Goal: Task Accomplishment & Management: Manage account settings

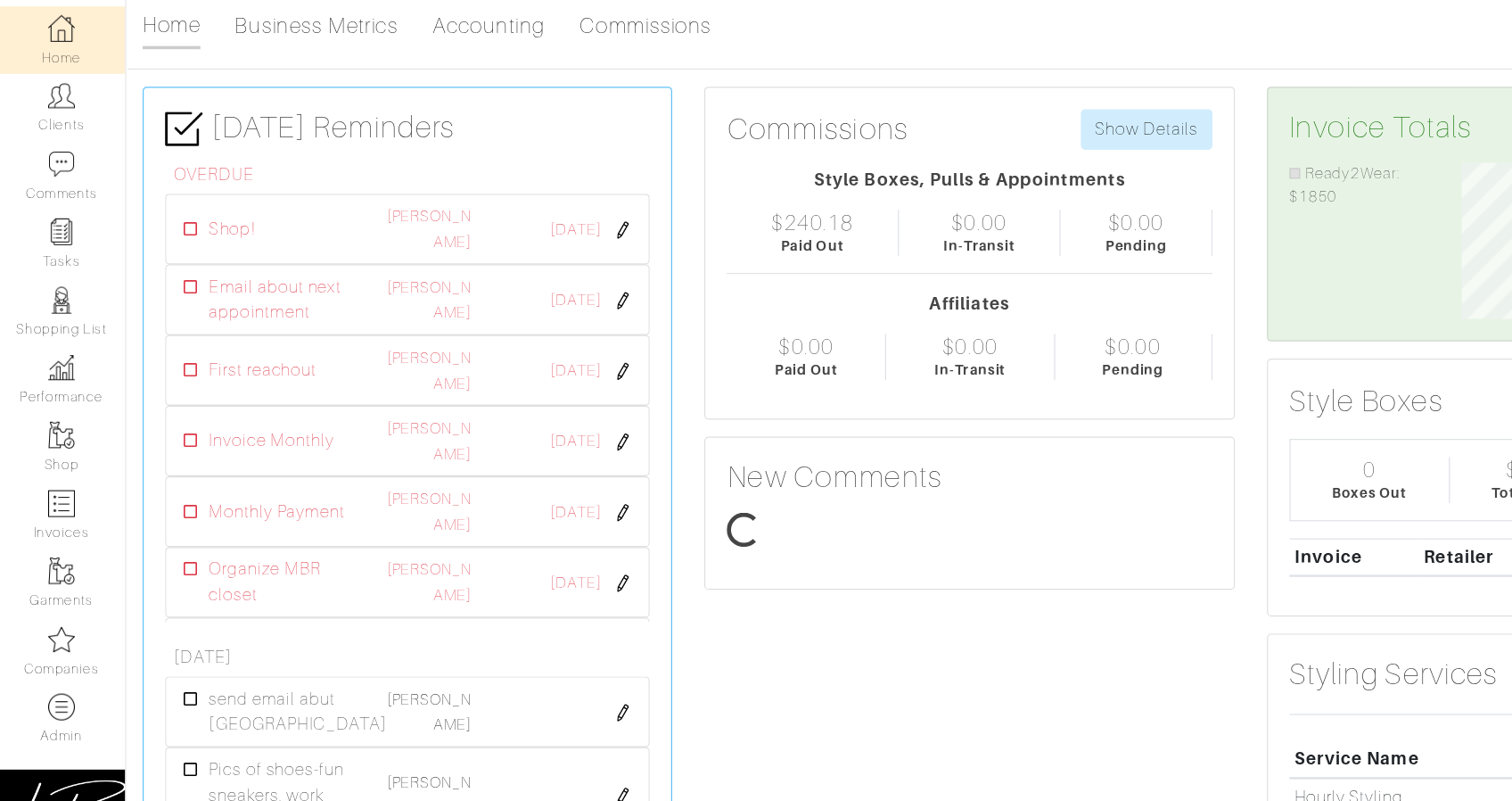
scroll to position [131, 288]
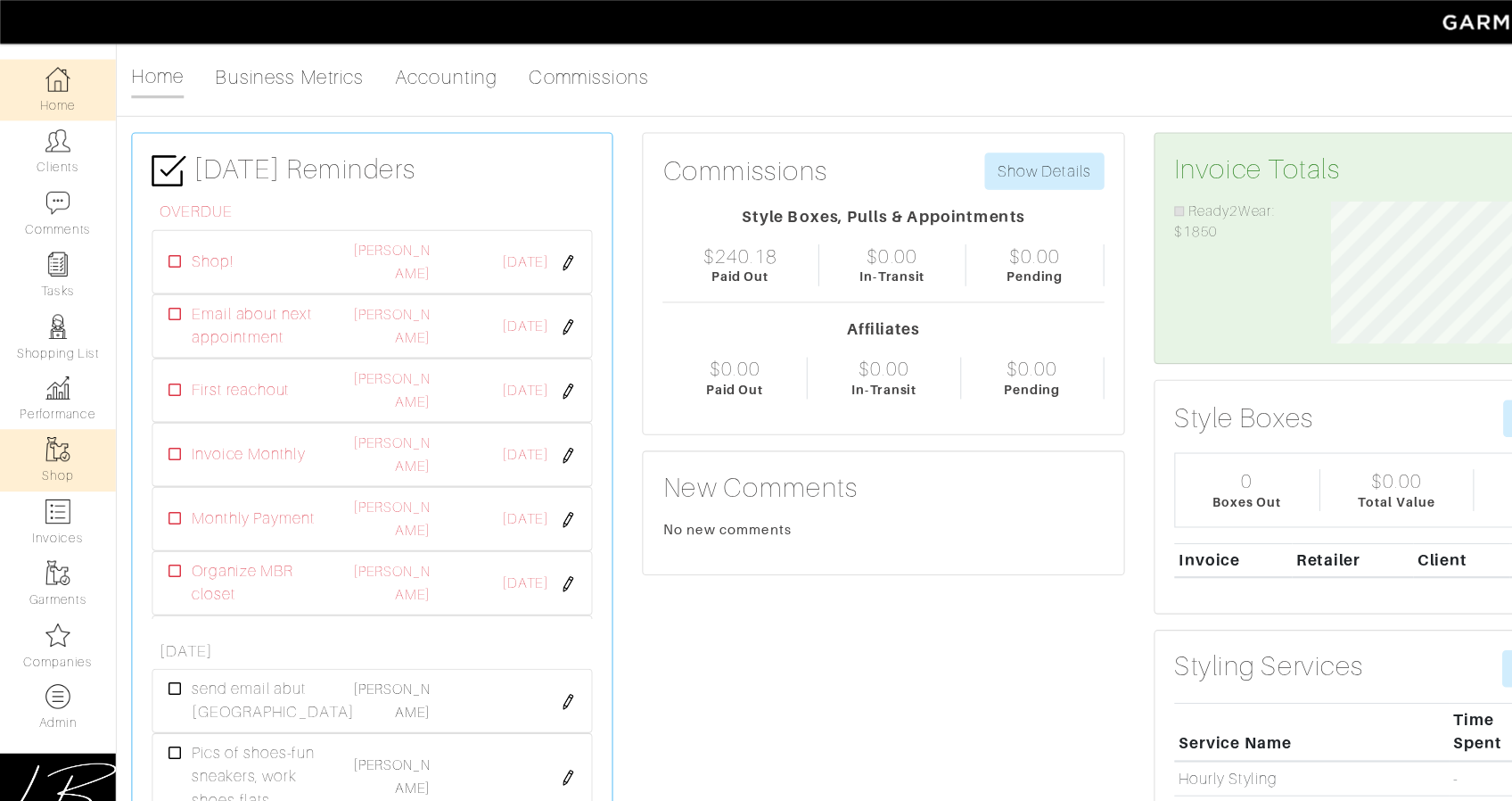
click at [38, 410] on link "Shop" at bounding box center [53, 422] width 106 height 56
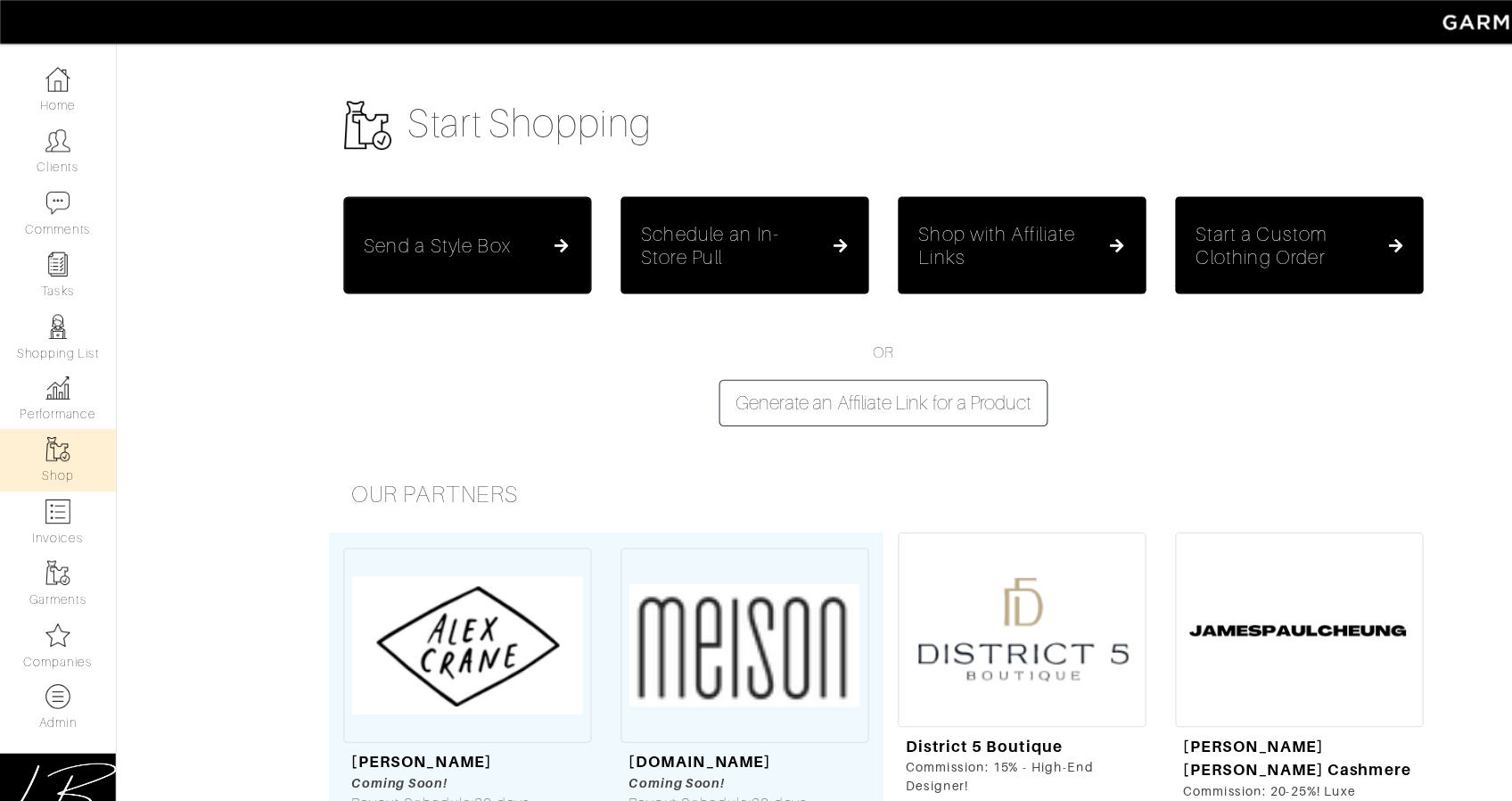
click at [422, 217] on h5 "Send a Style Box" at bounding box center [401, 225] width 134 height 22
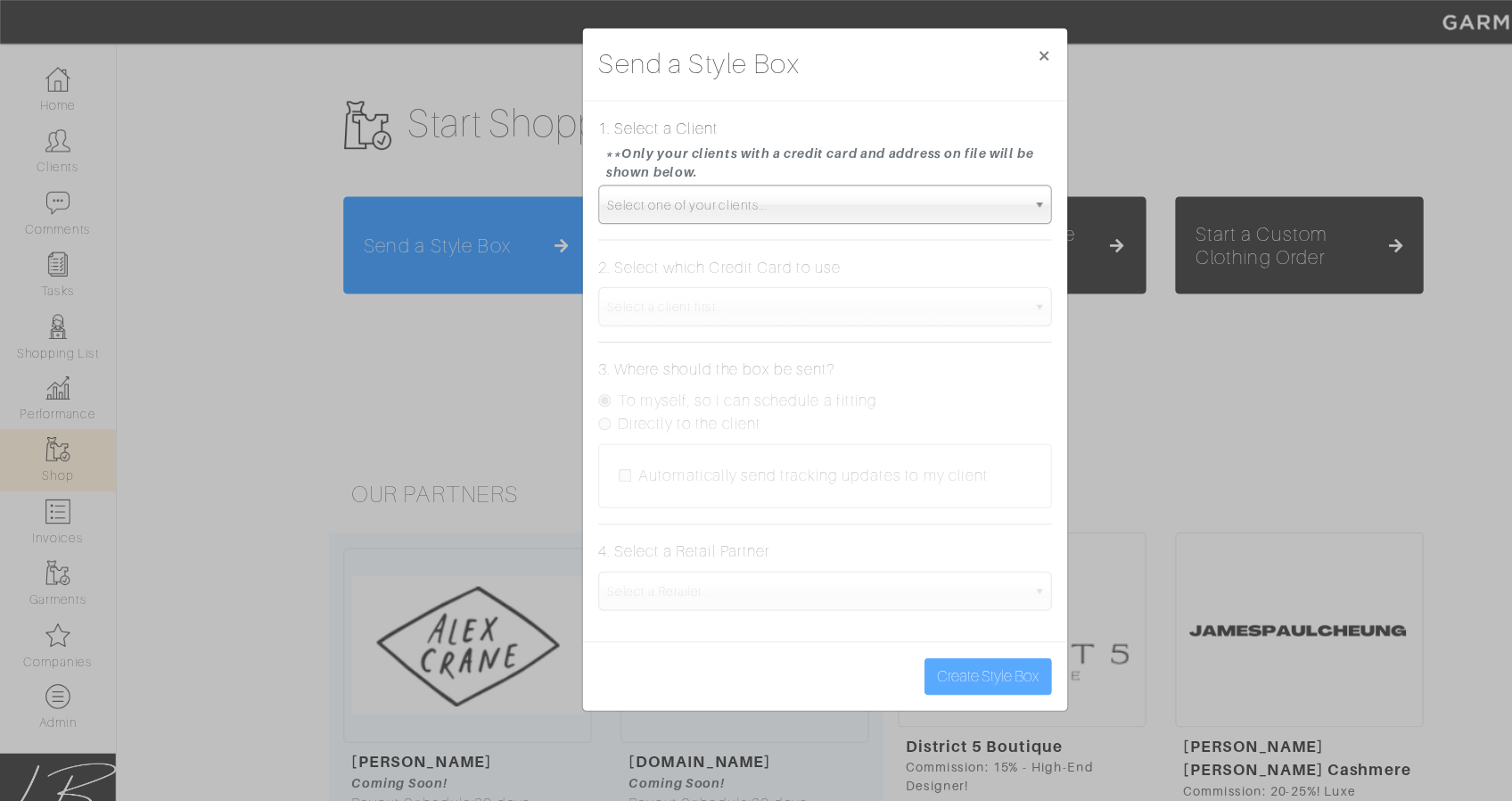
click at [706, 170] on link "Select one of your clients..." at bounding box center [756, 187] width 415 height 35
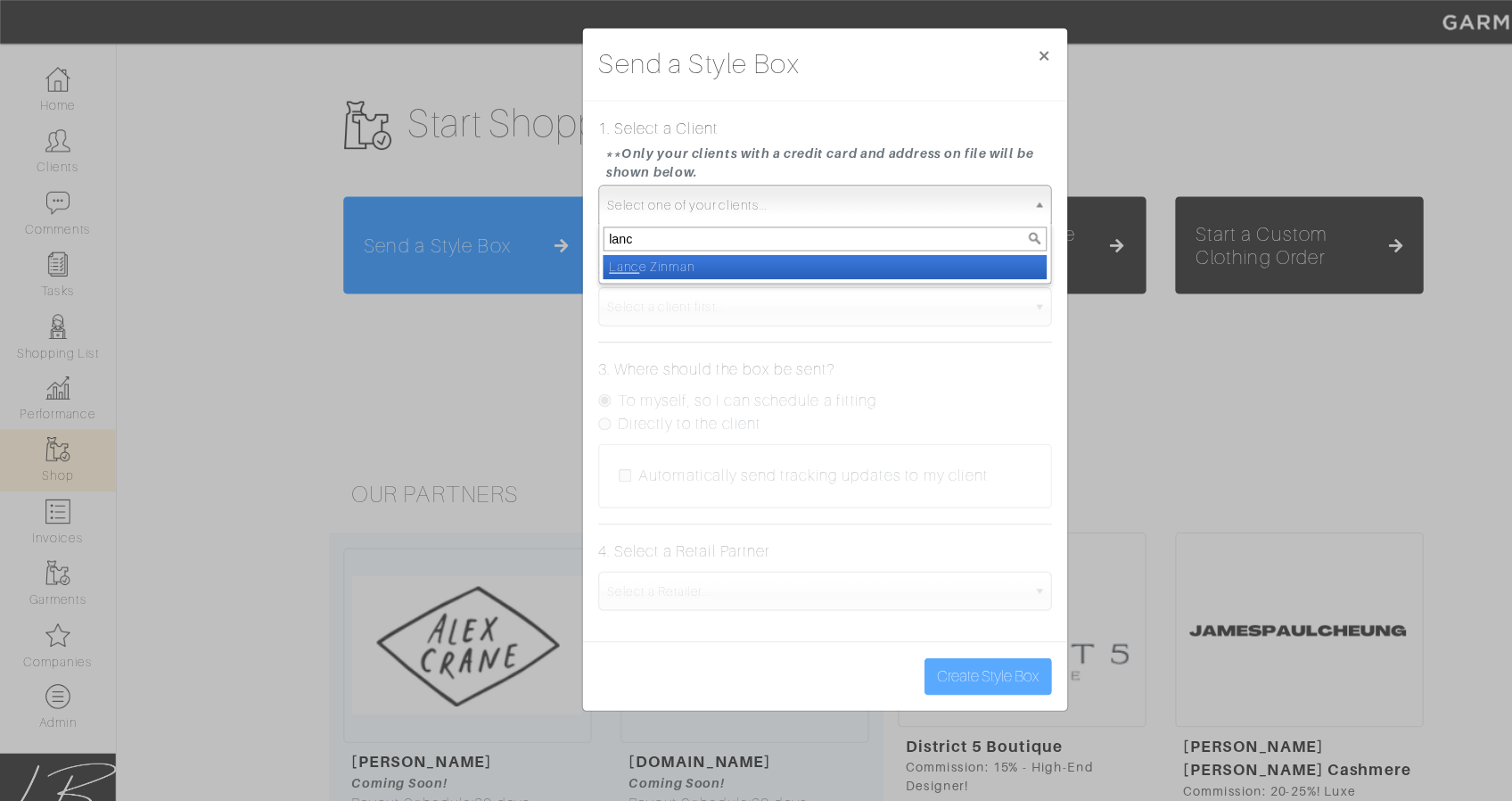
type input "lance"
select select "lance-zinman"
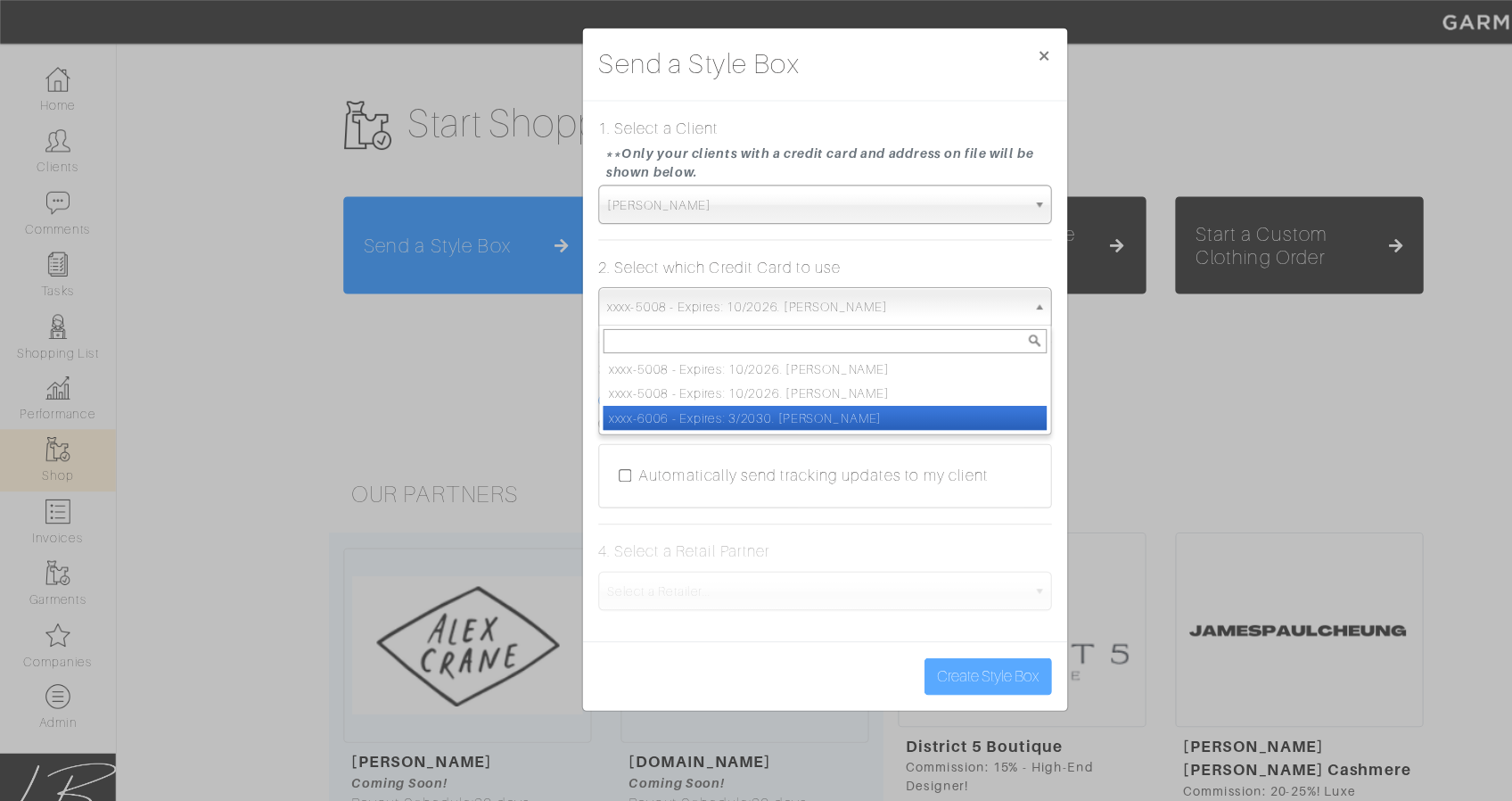
select select "5367"
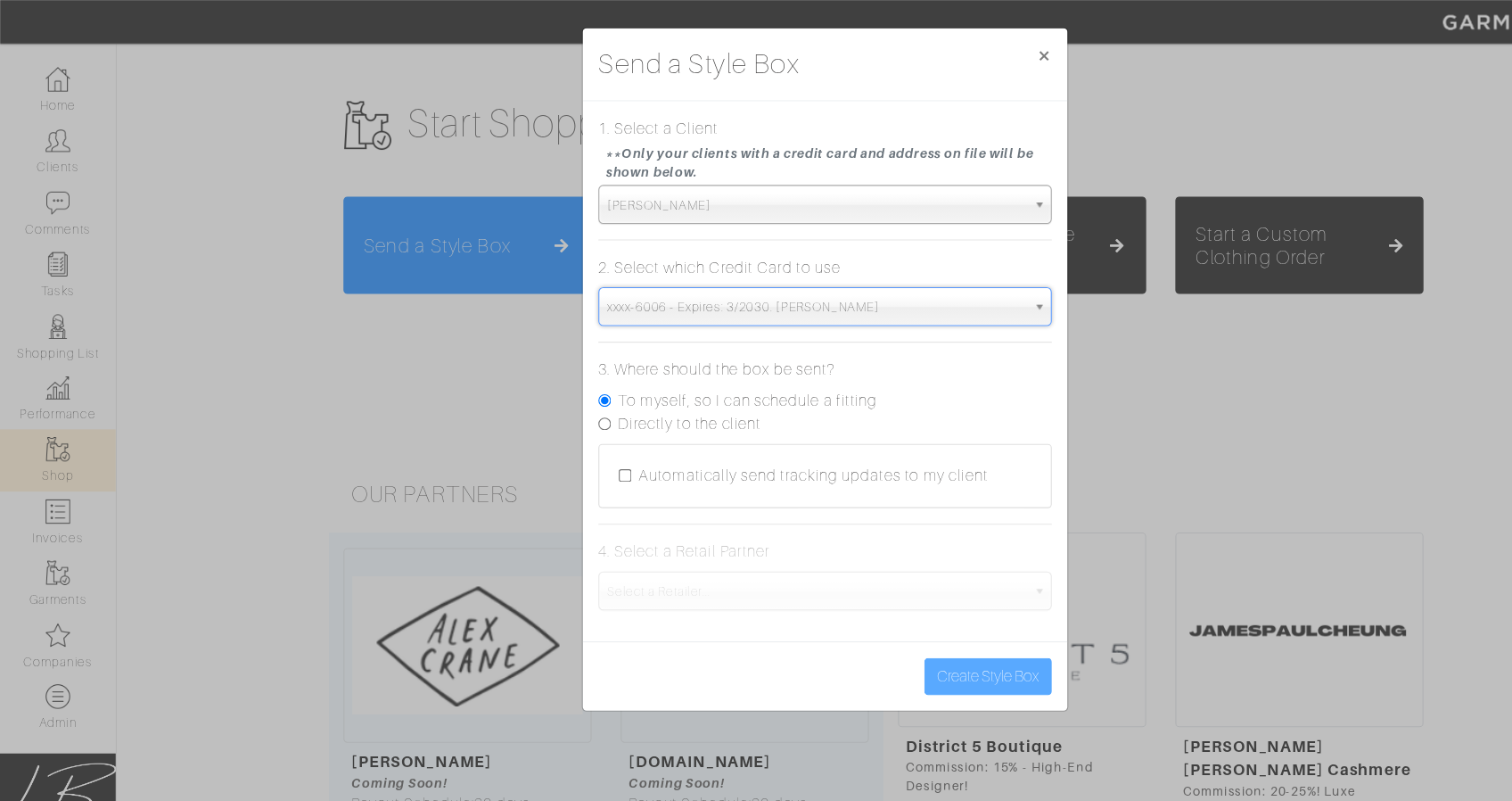
click at [606, 389] on label "Directly to the client" at bounding box center [631, 389] width 132 height 22
click at [560, 389] on input "Directly to the client" at bounding box center [554, 388] width 12 height 12
radio input "true"
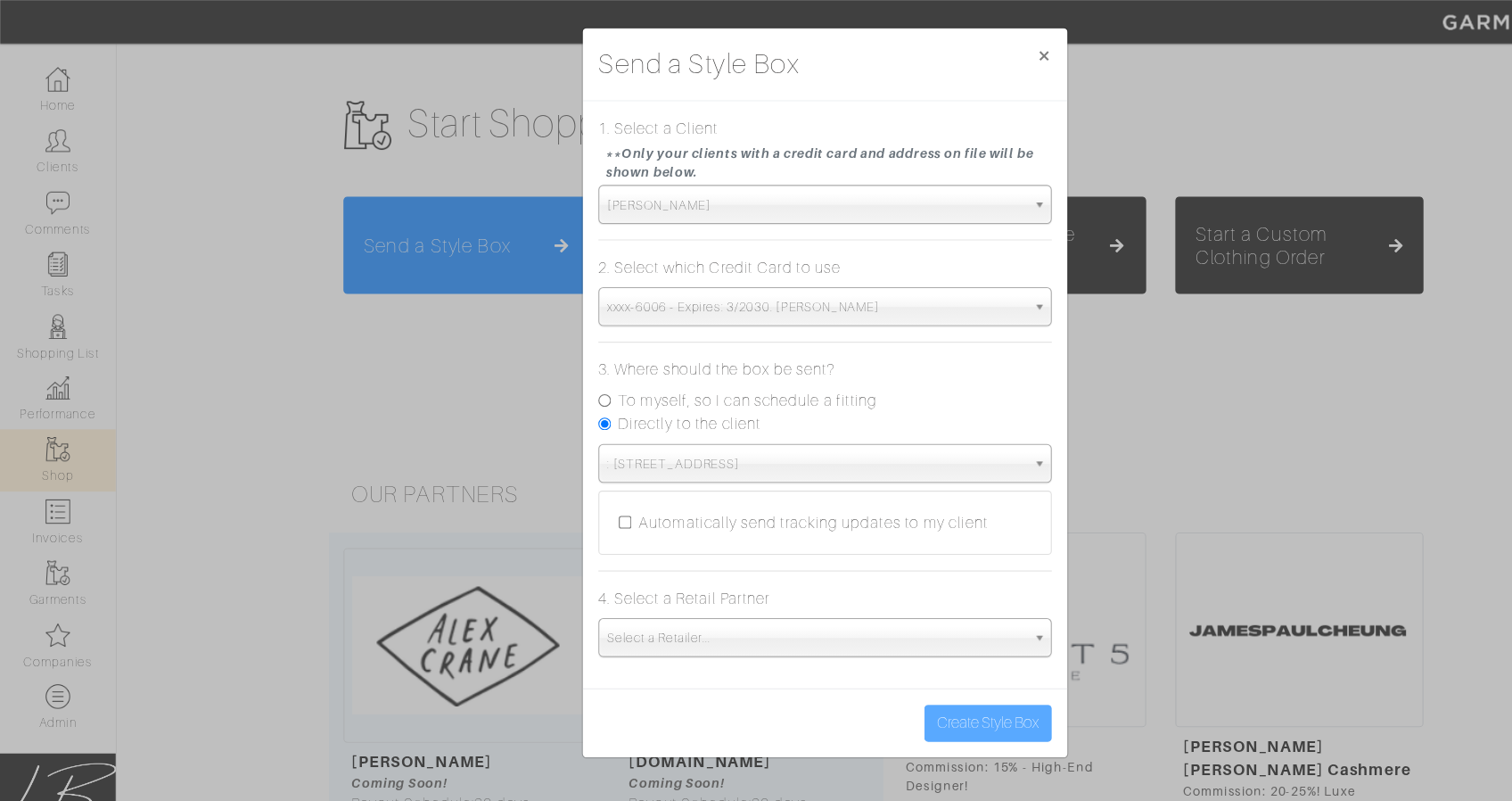
click at [571, 474] on input "Automatically send tracking updates to my client" at bounding box center [572, 478] width 12 height 12
checkbox input "true"
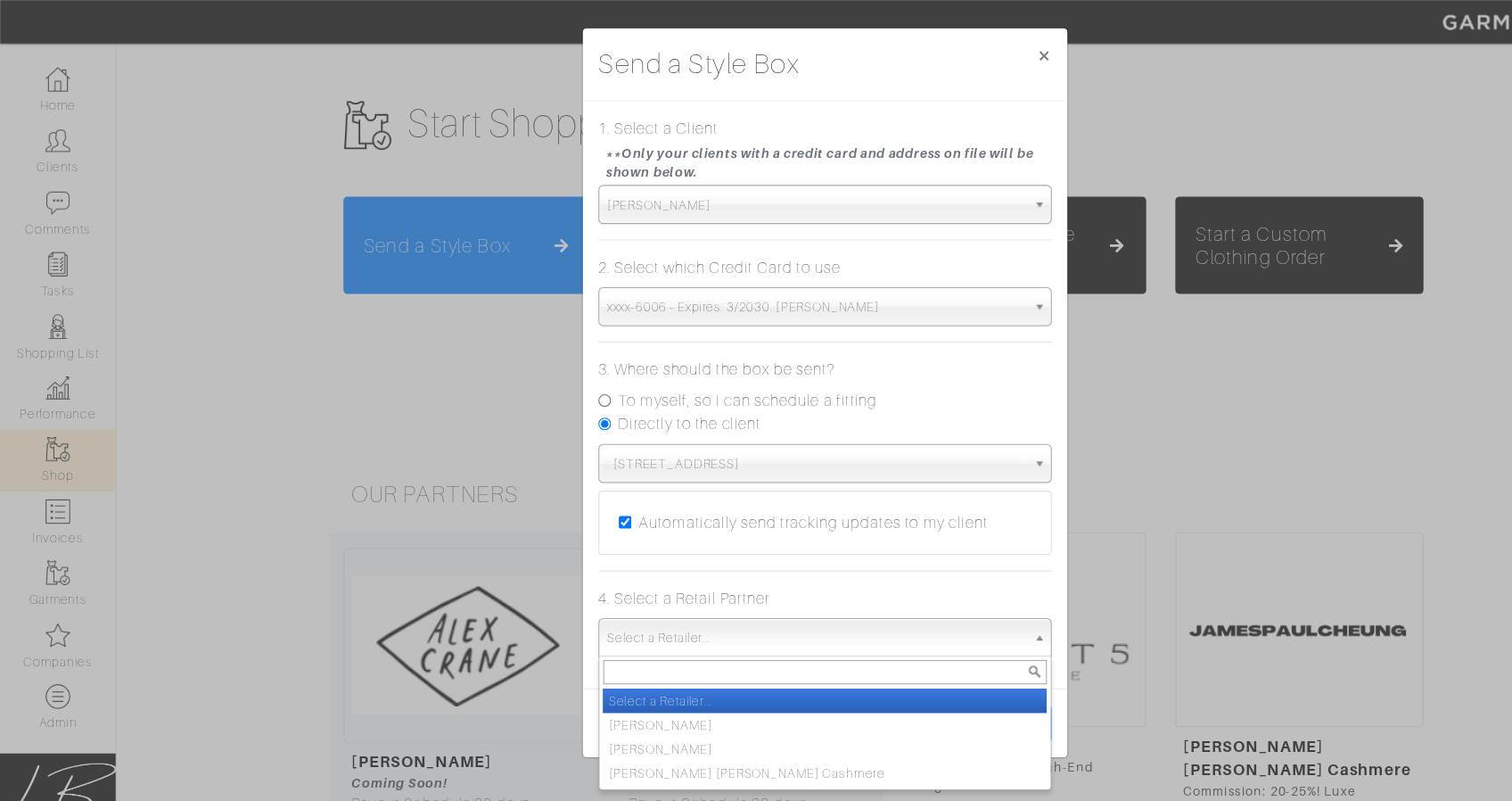
click at [650, 588] on span "Select a Retailer..." at bounding box center [747, 584] width 384 height 35
type input "luca"
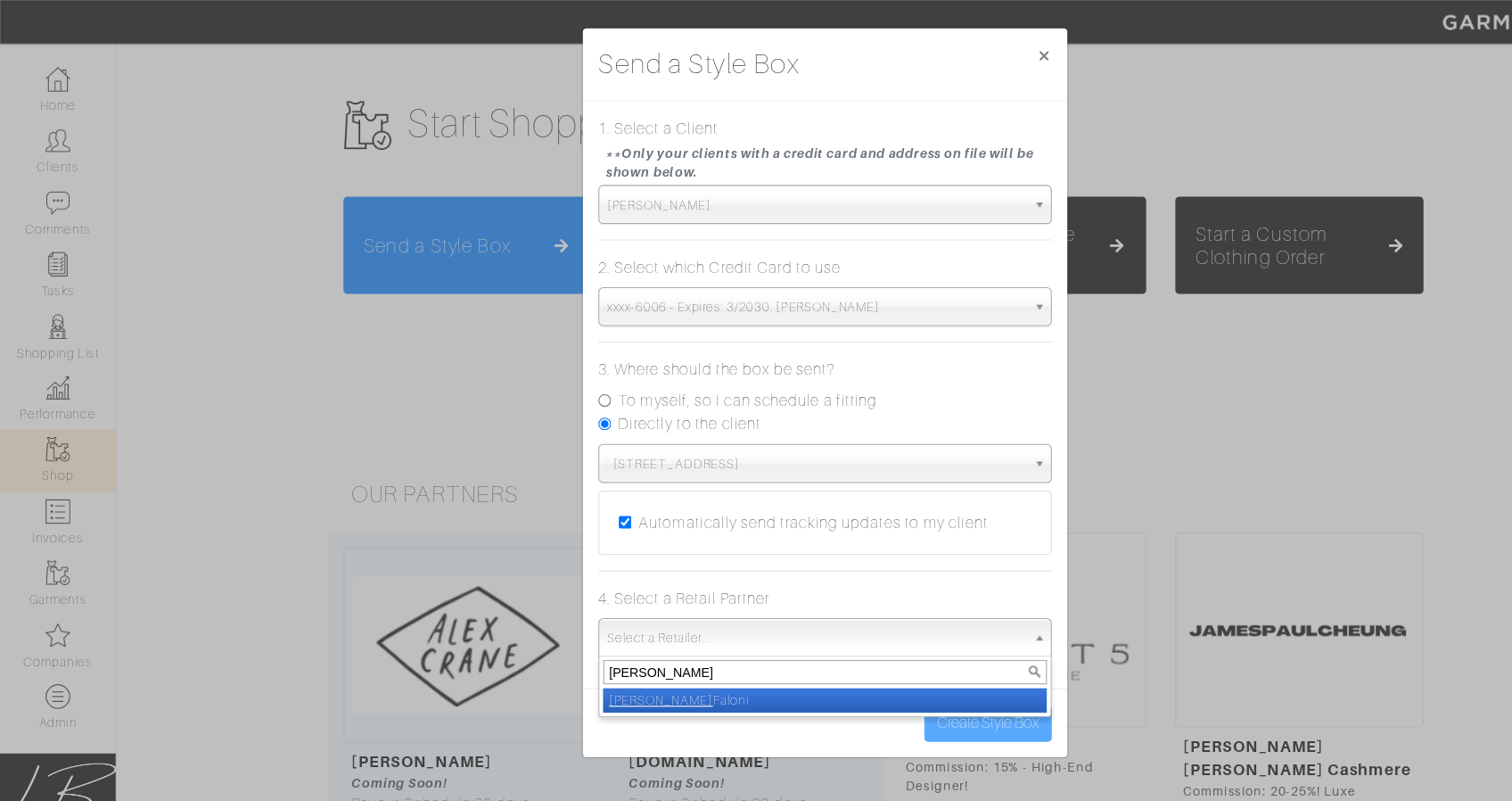
select select "6402"
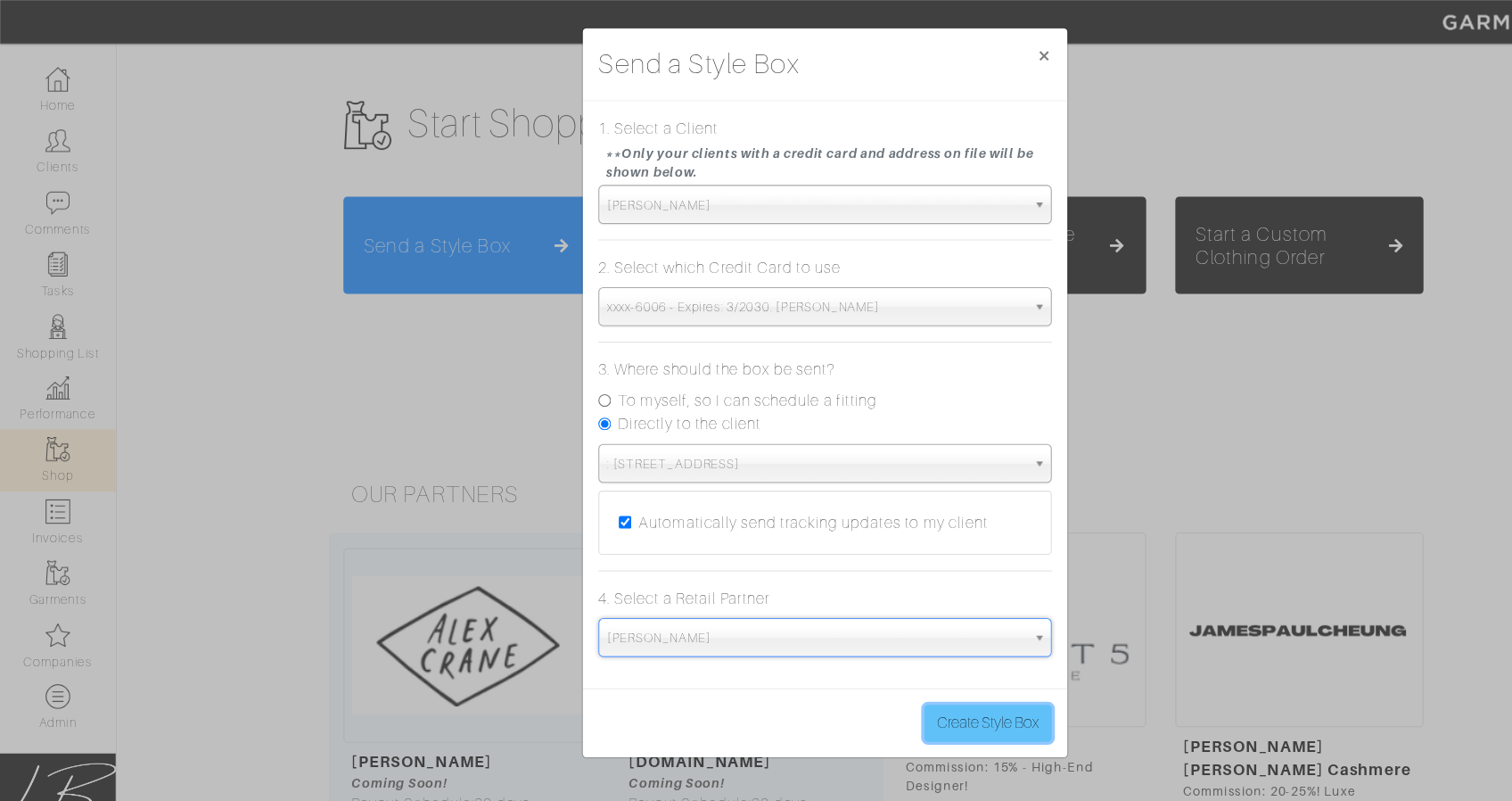
click at [864, 664] on button "Create Style Box" at bounding box center [905, 662] width 117 height 34
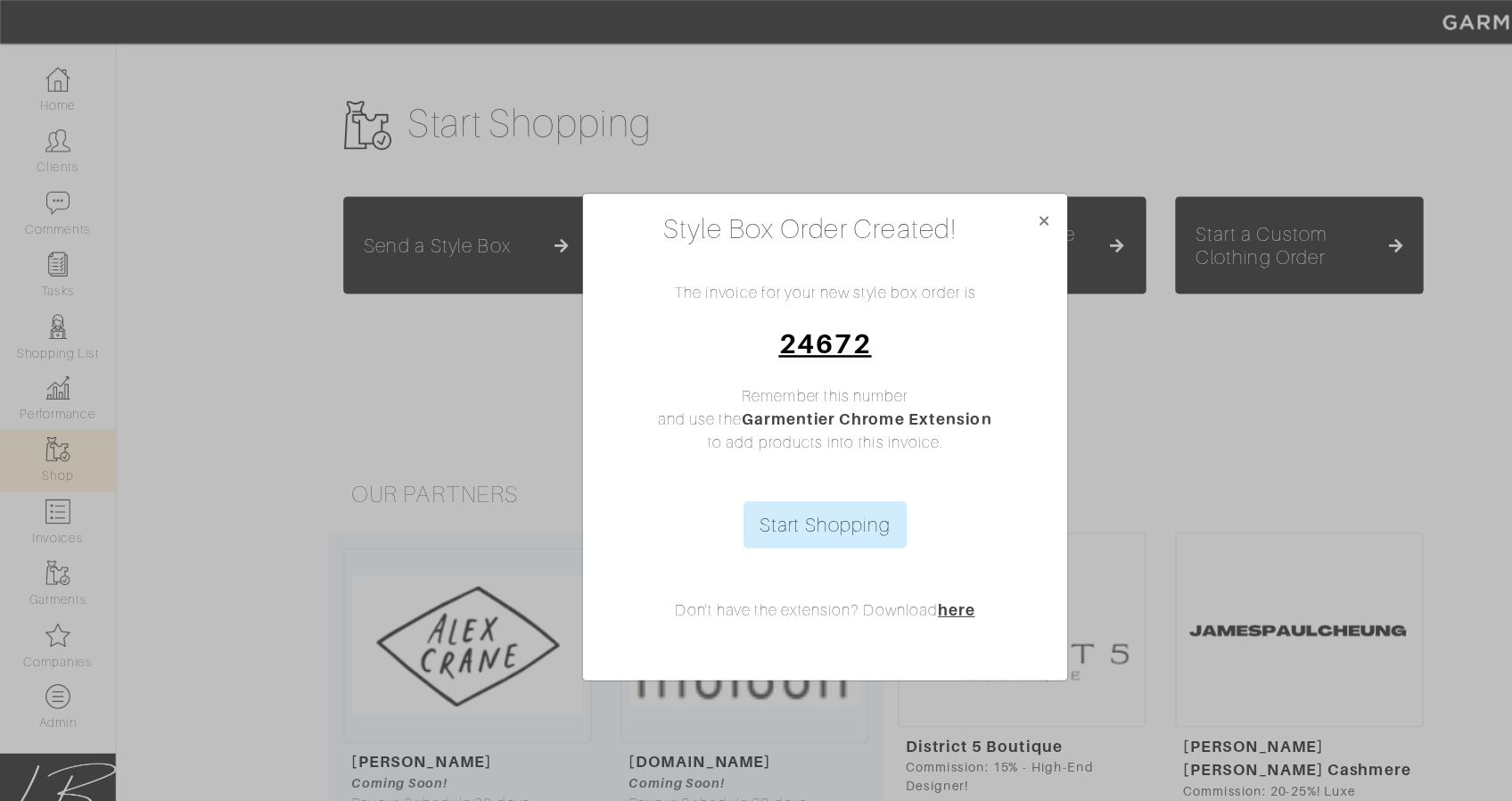
click at [754, 325] on link "24672" at bounding box center [755, 314] width 84 height 28
click at [746, 474] on link "Start Shopping" at bounding box center [756, 480] width 151 height 43
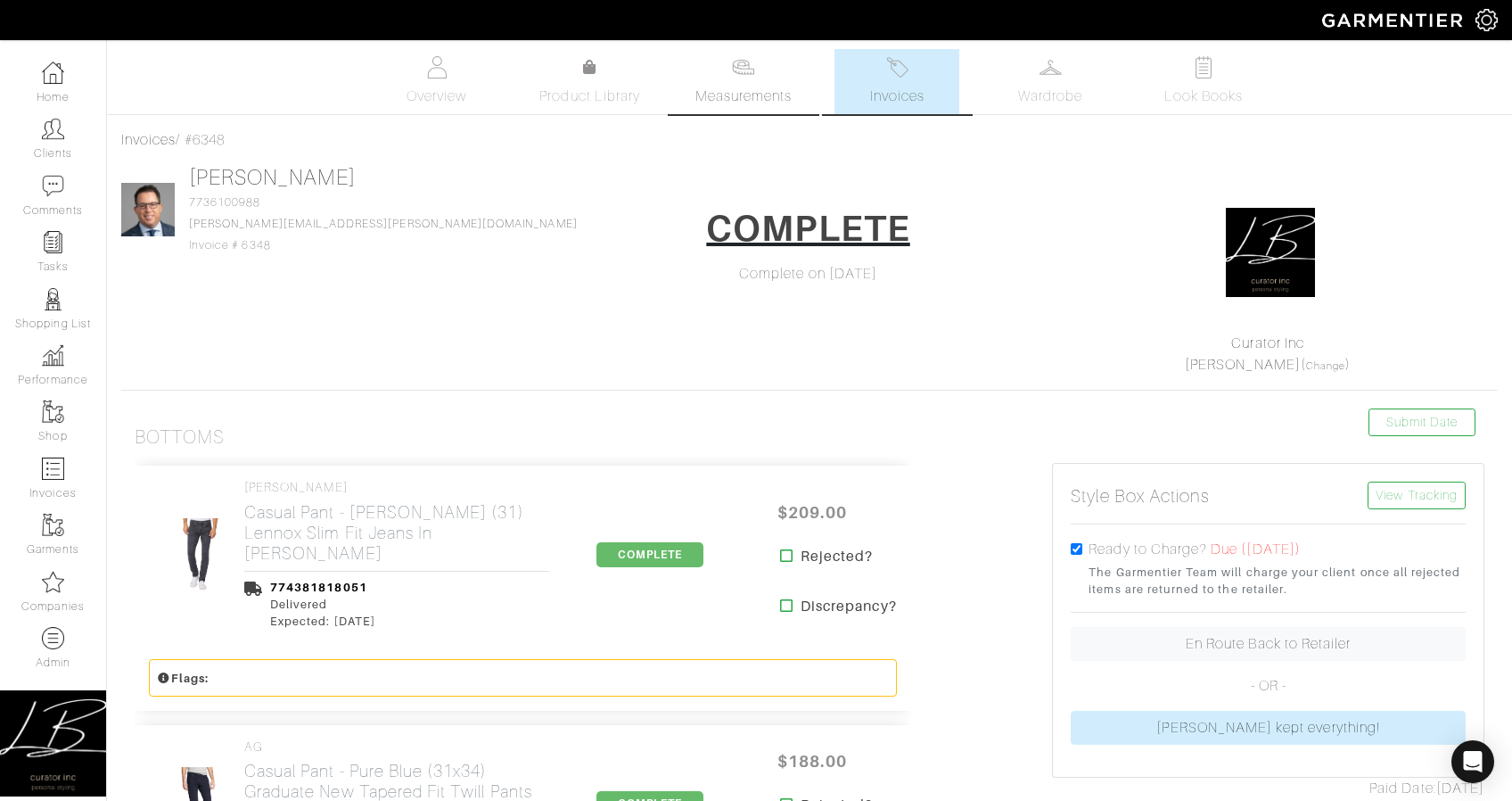
click at [745, 74] on img at bounding box center [743, 67] width 23 height 23
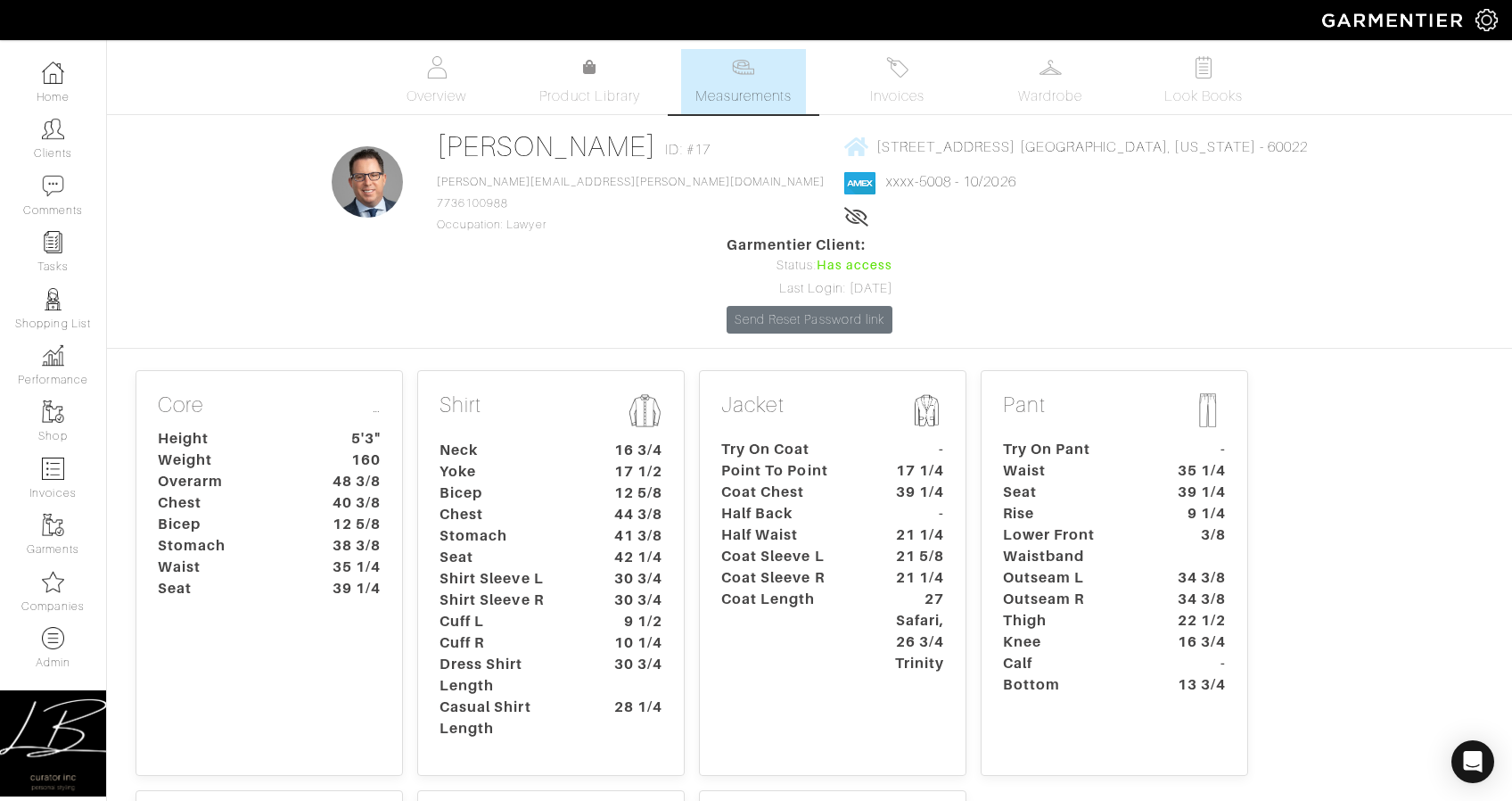
click at [728, 524] on dt "Half Waist" at bounding box center [792, 535] width 167 height 22
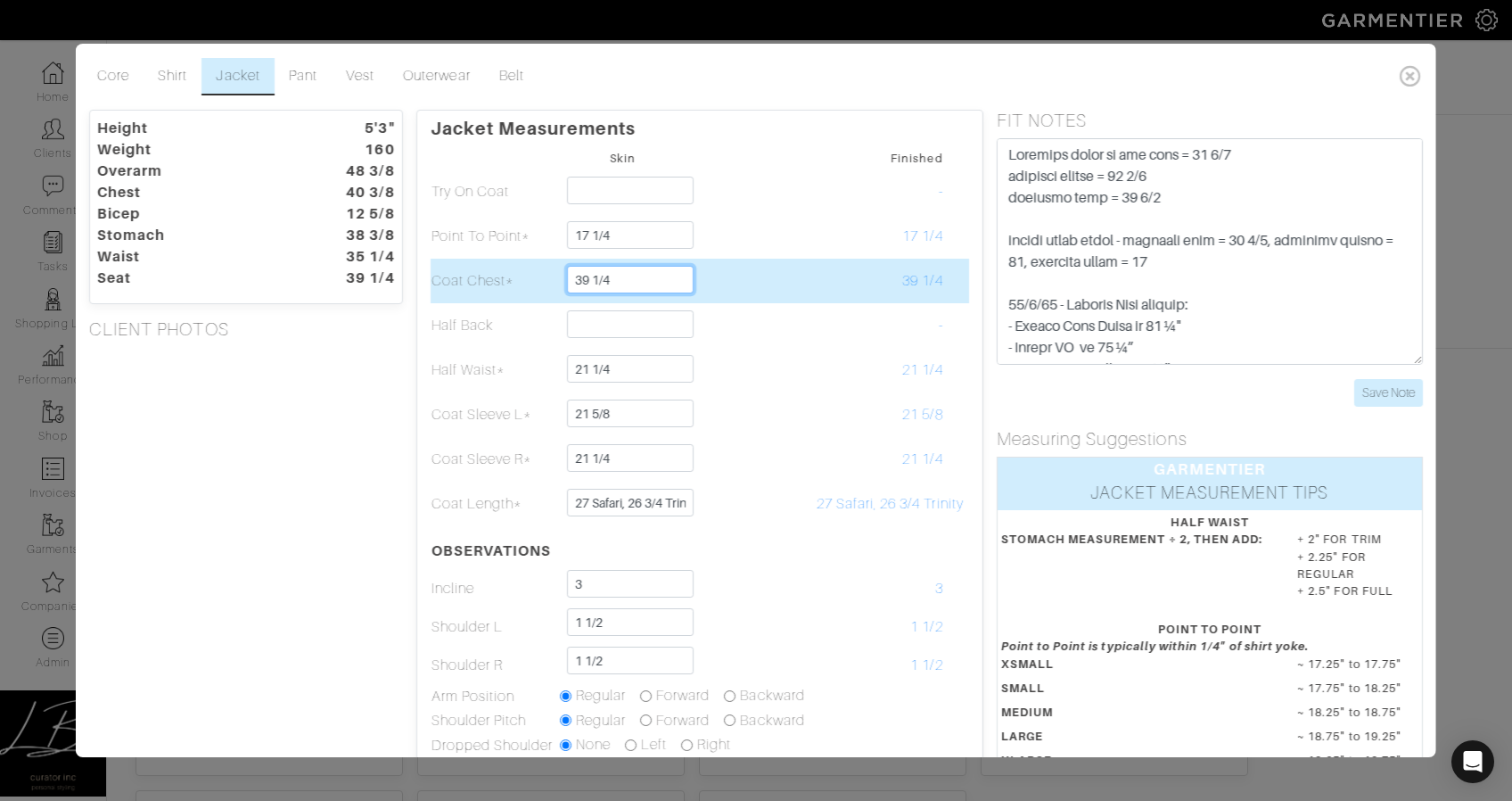
drag, startPoint x: 629, startPoint y: 278, endPoint x: 628, endPoint y: 264, distance: 14.0
click at [628, 264] on td "39 1/4" at bounding box center [622, 280] width 129 height 44
type input "39"
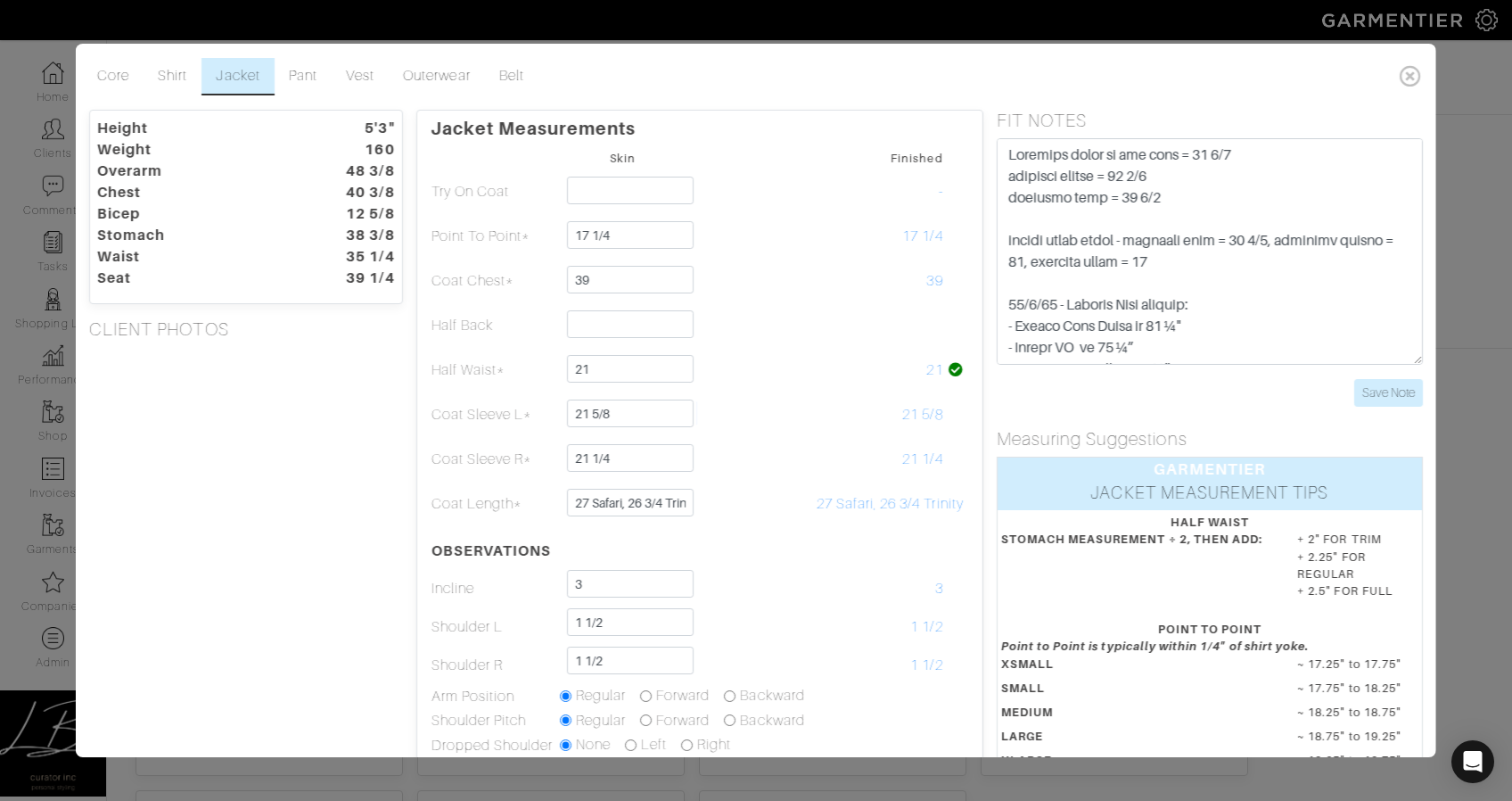
click at [408, 409] on div "Height 5'3" Weight 160 Overarm 48 3/8 Chest 40 3/8 Bicep 12 5/8 Stomach 38 3/8 …" at bounding box center [247, 569] width 341 height 918
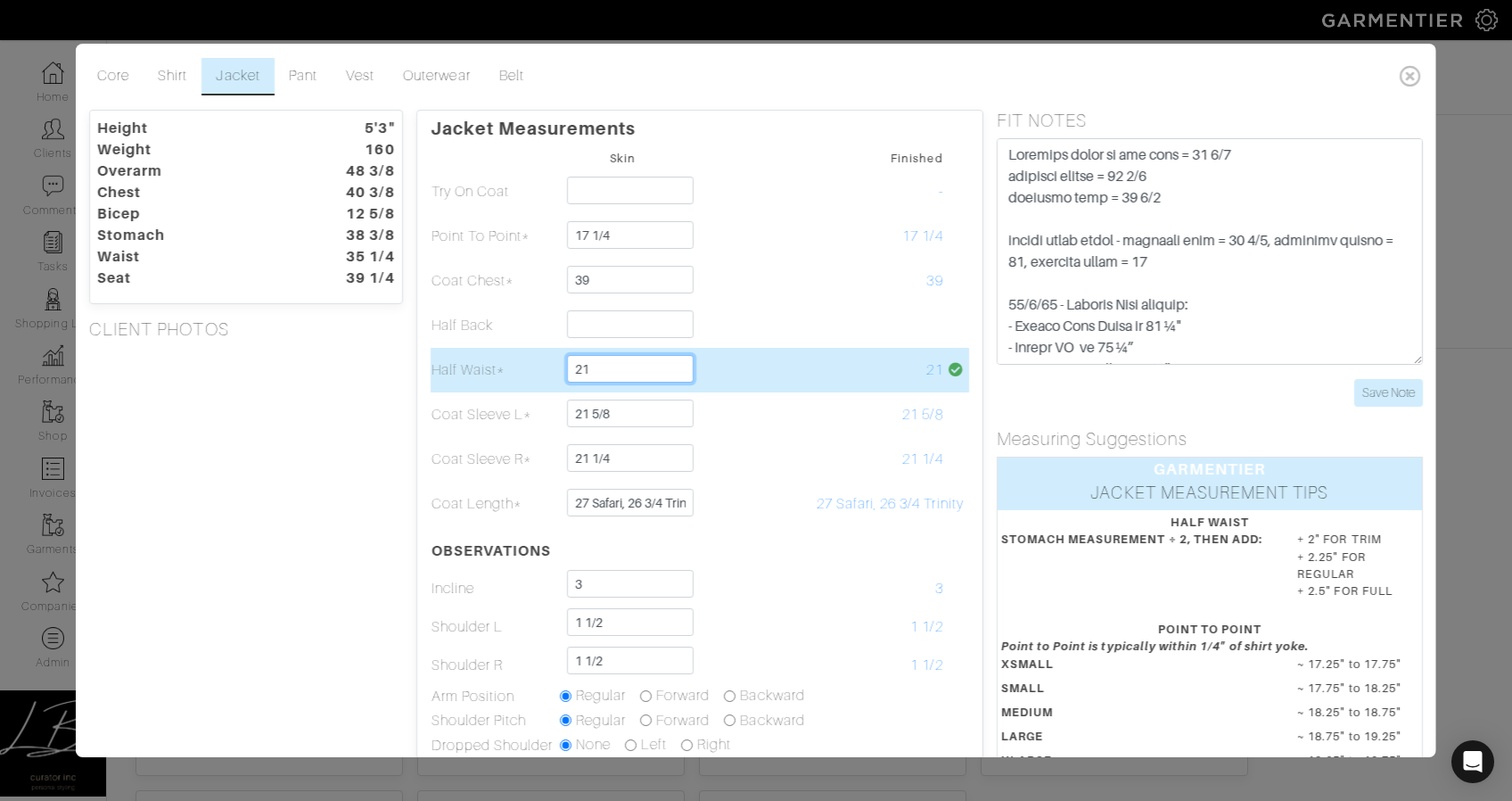
click at [649, 375] on input "21" at bounding box center [629, 368] width 127 height 27
type input "20 7/8"
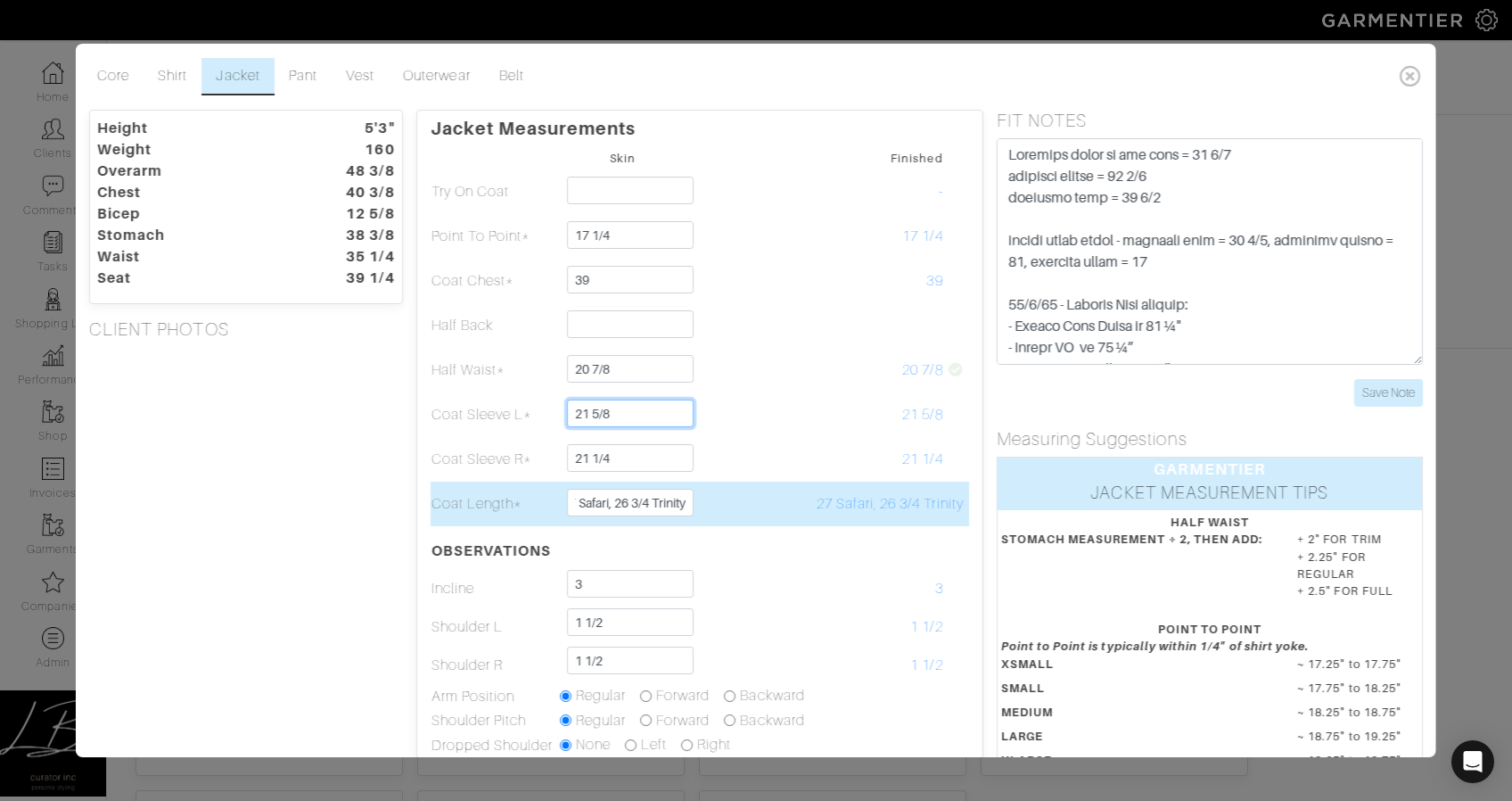
scroll to position [0, 12]
click at [646, 499] on input "27 Safari, 26 3/4 Trinity" at bounding box center [629, 503] width 127 height 27
drag, startPoint x: 629, startPoint y: 503, endPoint x: 556, endPoint y: 500, distance: 73.1
click at [556, 500] on tr "Coat Length* 27 Safari, 26 1/2 Trinity 27 Safari, 26 3/4 Trinity" at bounding box center [699, 503] width 539 height 44
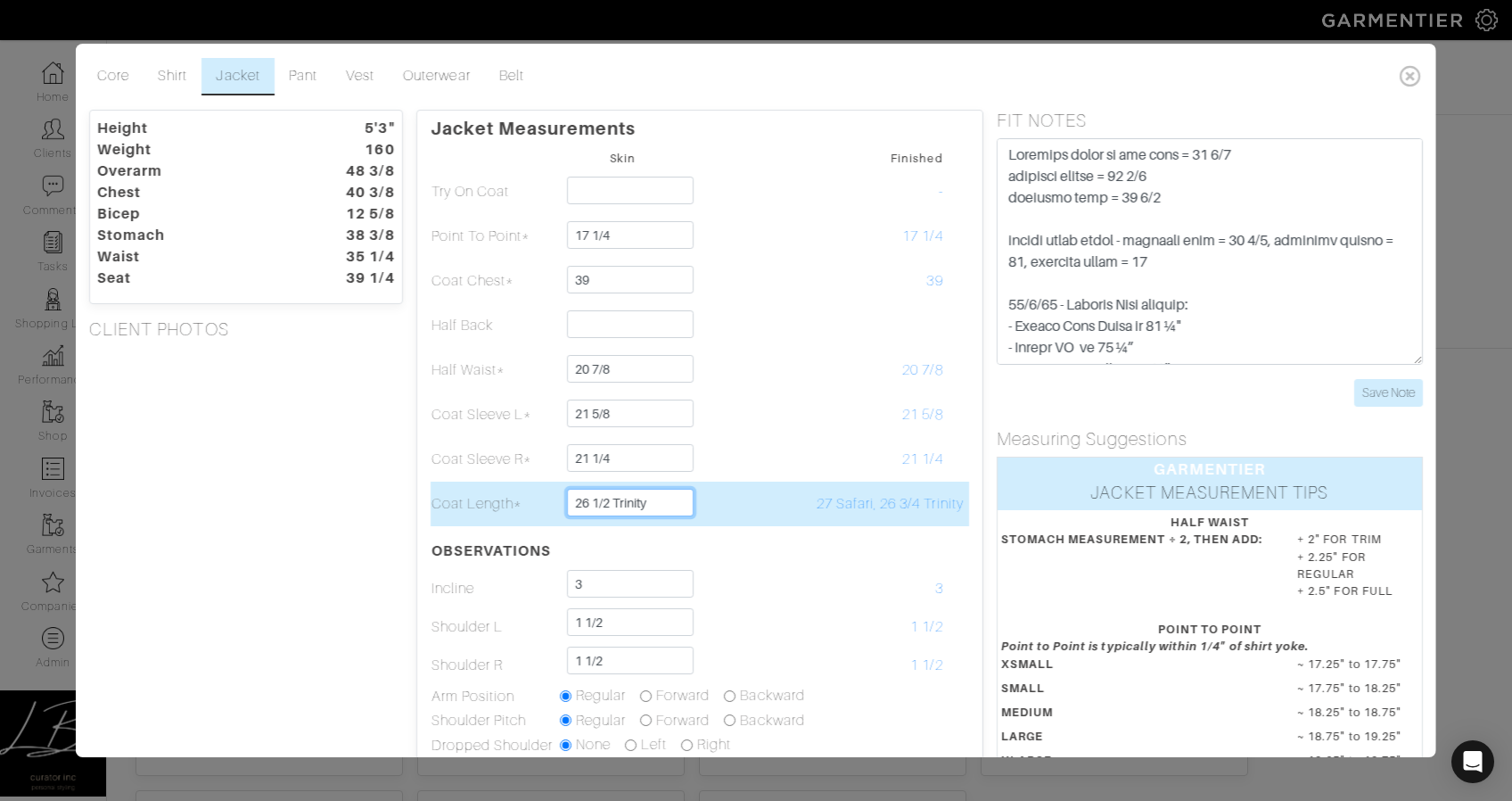
drag, startPoint x: 610, startPoint y: 501, endPoint x: 673, endPoint y: 499, distance: 63.0
click at [674, 499] on input "26 1/2 Trinity" at bounding box center [629, 503] width 127 height 27
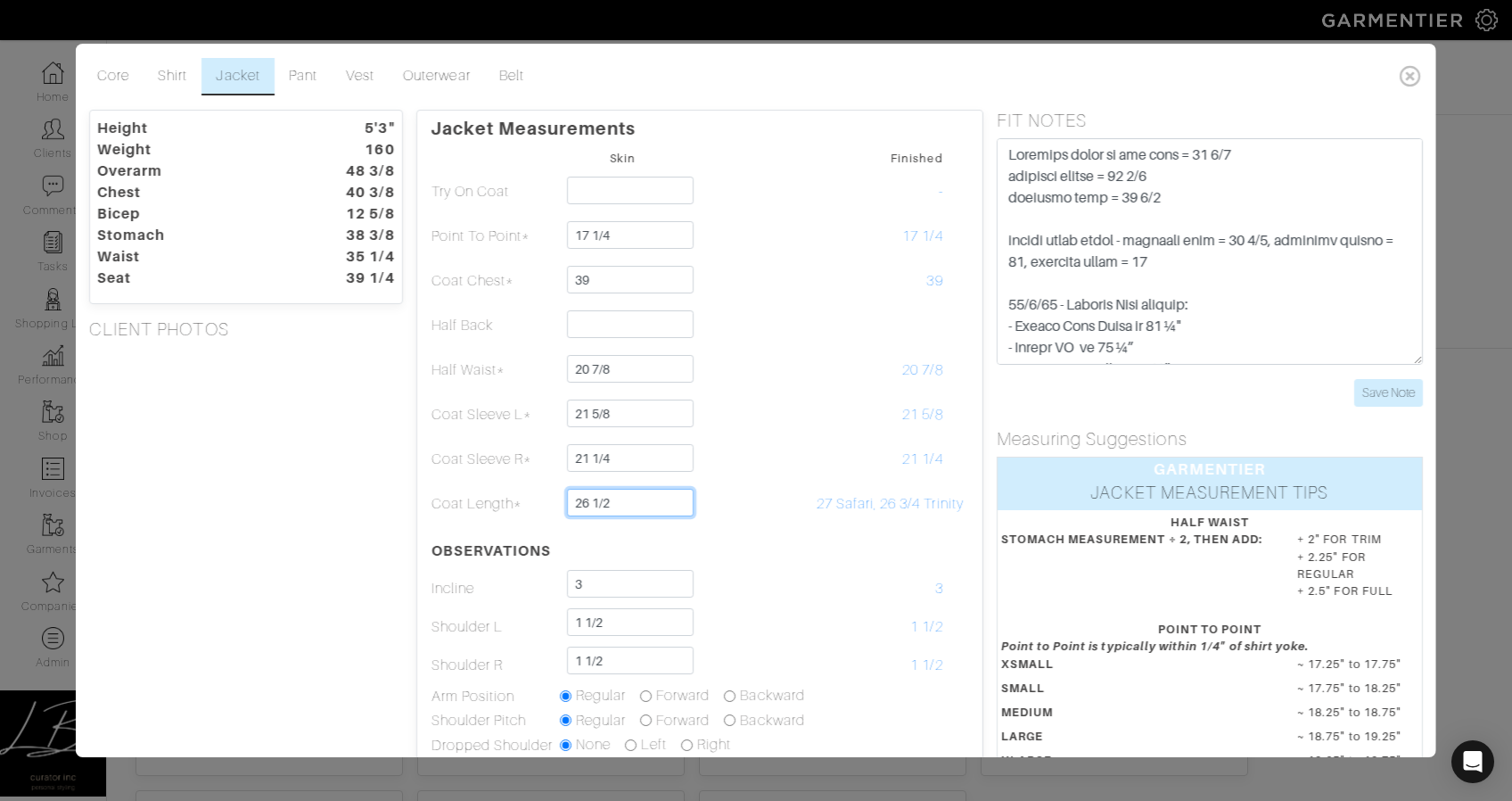
type input "26 1/2"
click at [274, 507] on div "Height 5'3" Weight 160 Overarm 48 3/8 Chest 40 3/8 Bicep 12 5/8 Stomach 38 3/8 …" at bounding box center [247, 569] width 341 height 918
click at [434, 83] on link "Outerwear" at bounding box center [436, 76] width 95 height 37
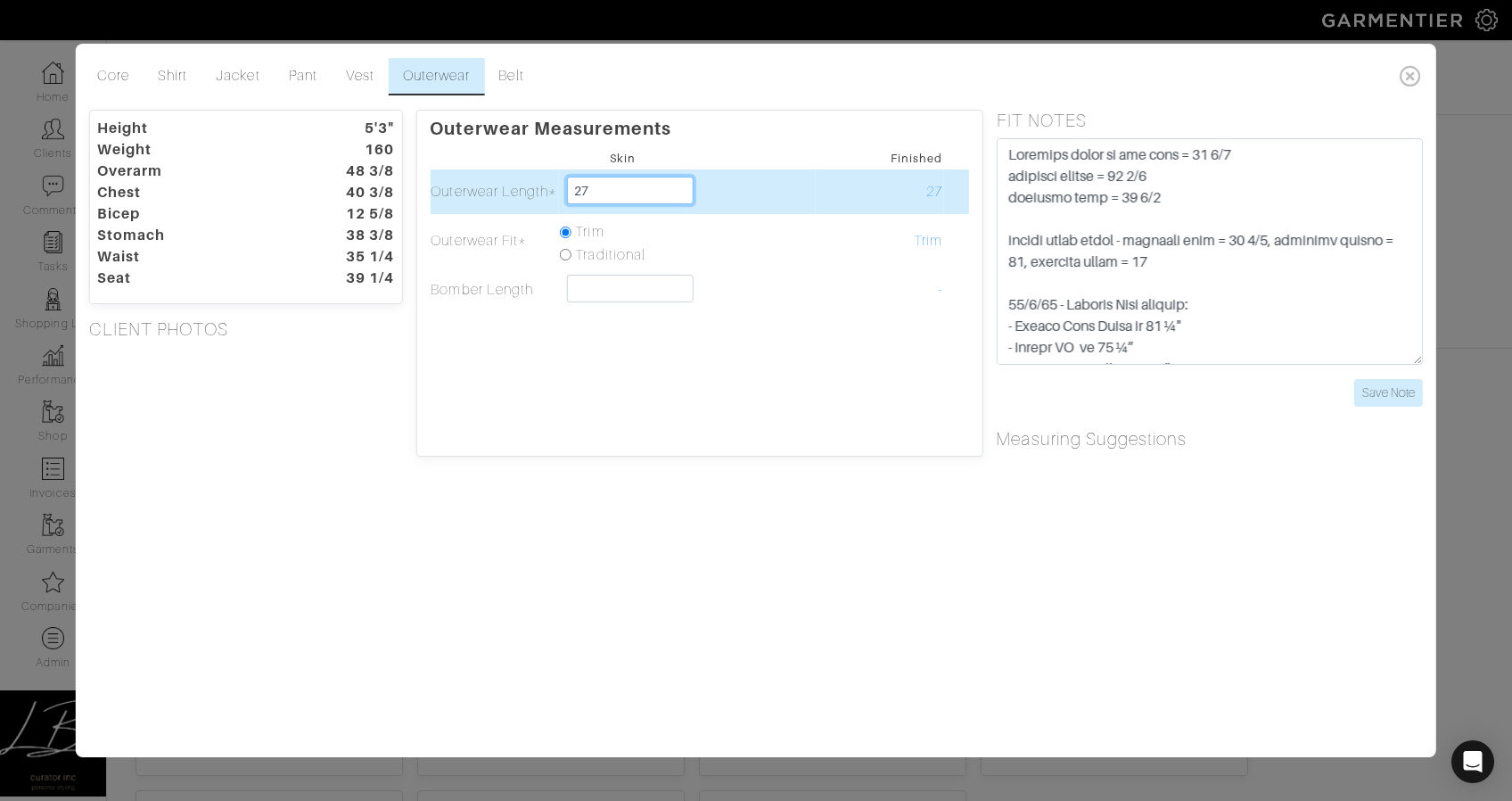
click at [619, 185] on input "27" at bounding box center [629, 190] width 127 height 27
paste input "27 Safari,"
click at [606, 190] on input "2727 Safari," at bounding box center [629, 190] width 127 height 27
click at [656, 196] on input "27Safari," at bounding box center [629, 190] width 127 height 27
click at [592, 190] on input "27Safari" at bounding box center [629, 190] width 127 height 27
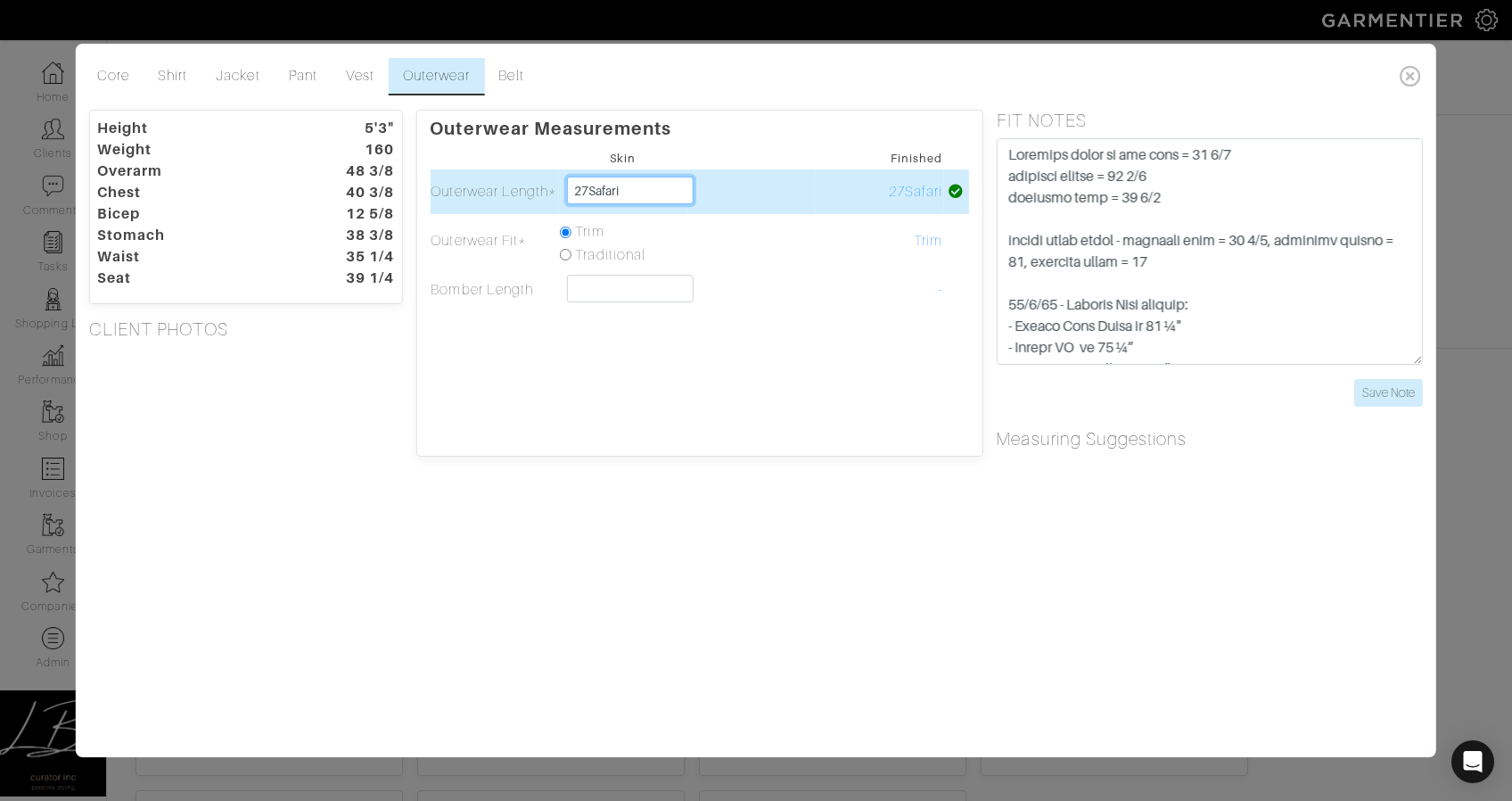
click at [590, 194] on input "27Safari" at bounding box center [629, 190] width 127 height 27
type input "27 Safari"
click at [708, 190] on td at bounding box center [751, 191] width 129 height 44
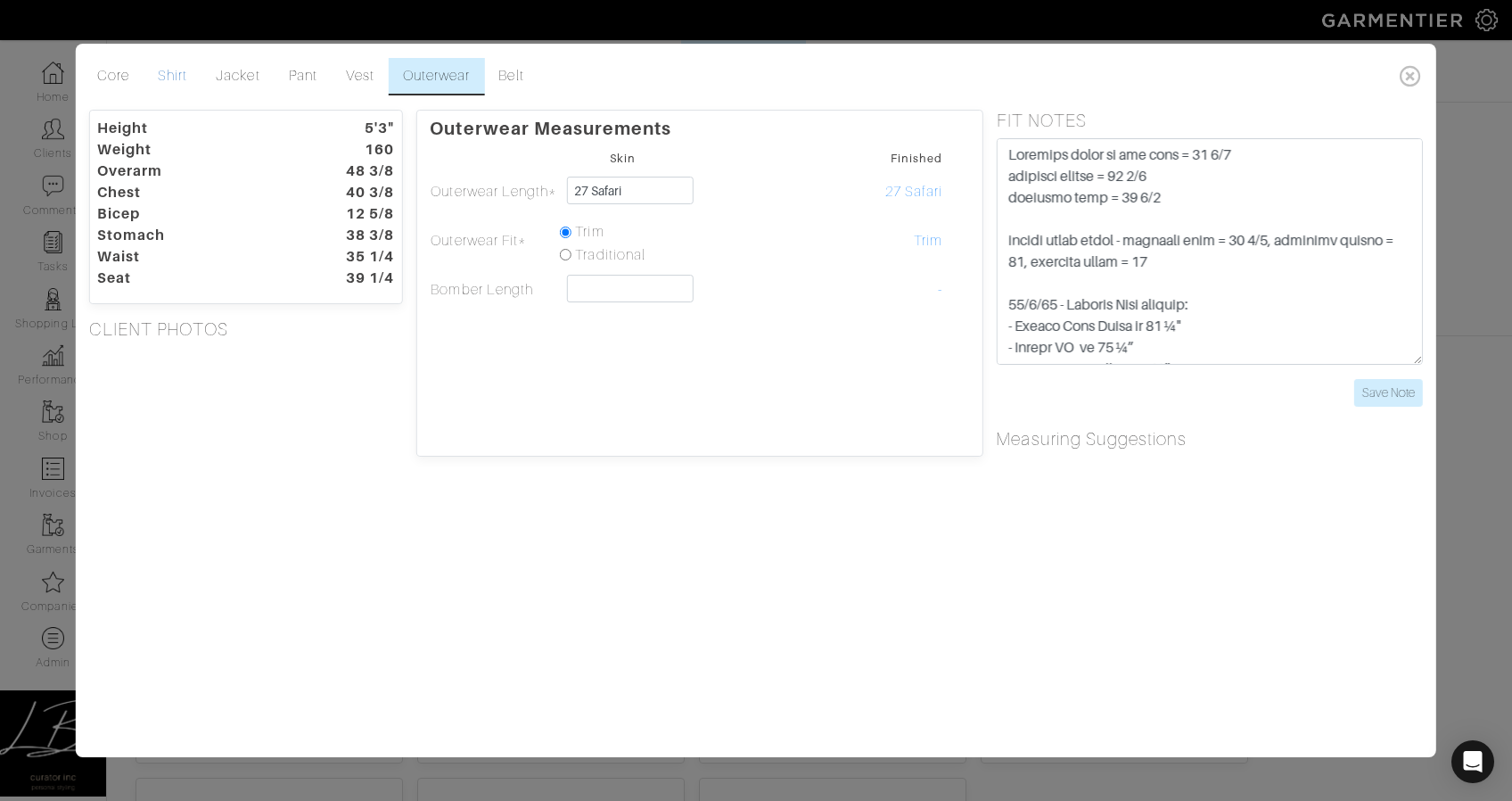
click at [184, 75] on link "Shirt" at bounding box center [172, 76] width 58 height 37
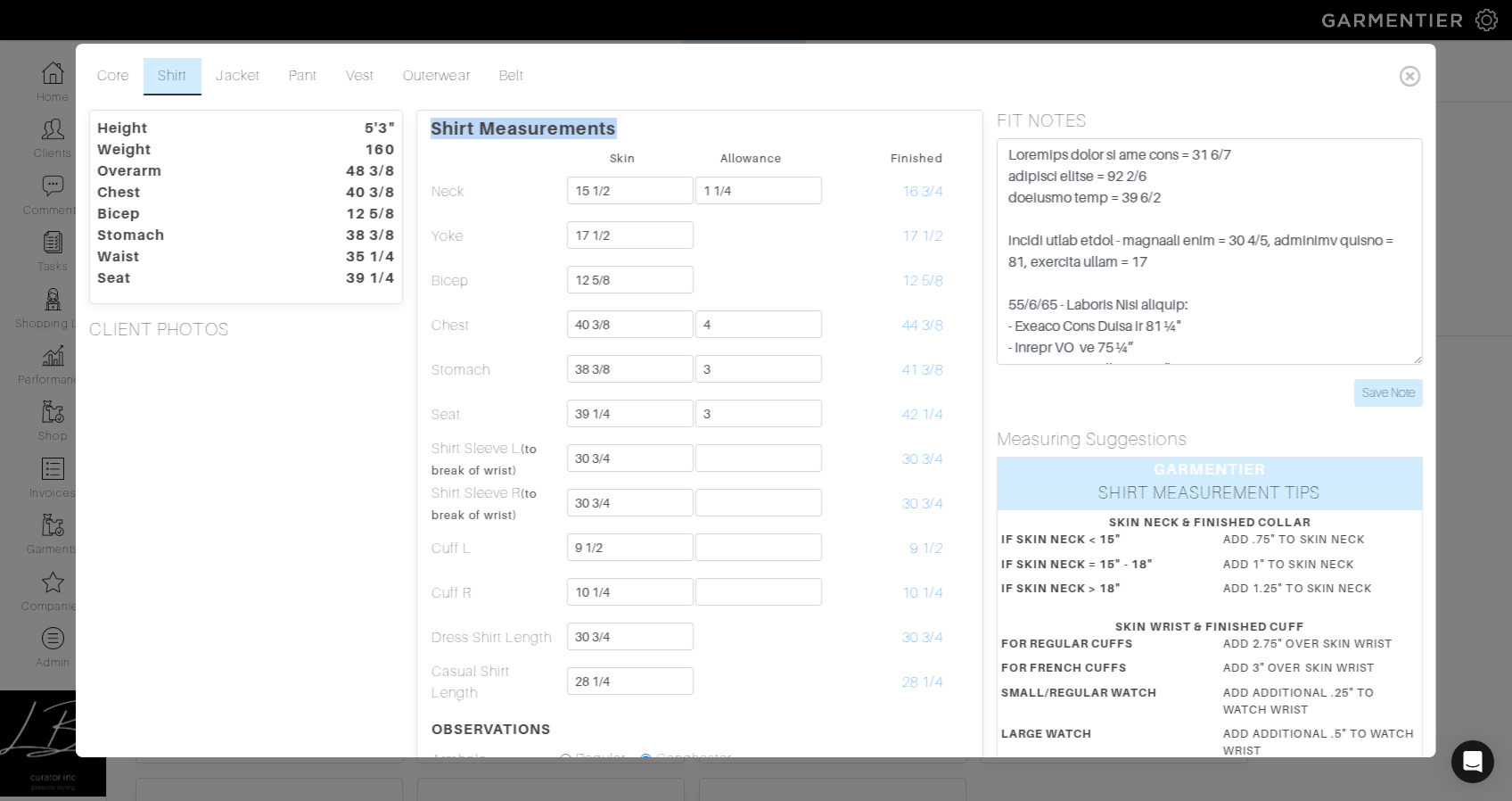
drag, startPoint x: 431, startPoint y: 132, endPoint x: 610, endPoint y: 133, distance: 179.0
click at [610, 133] on p "Shirt Measurements" at bounding box center [699, 124] width 539 height 28
click at [611, 133] on p "Shirt Measurements" at bounding box center [699, 124] width 539 height 28
drag, startPoint x: 615, startPoint y: 132, endPoint x: 431, endPoint y: 129, distance: 184.0
click at [431, 129] on p "Shirt Measurements" at bounding box center [699, 124] width 539 height 28
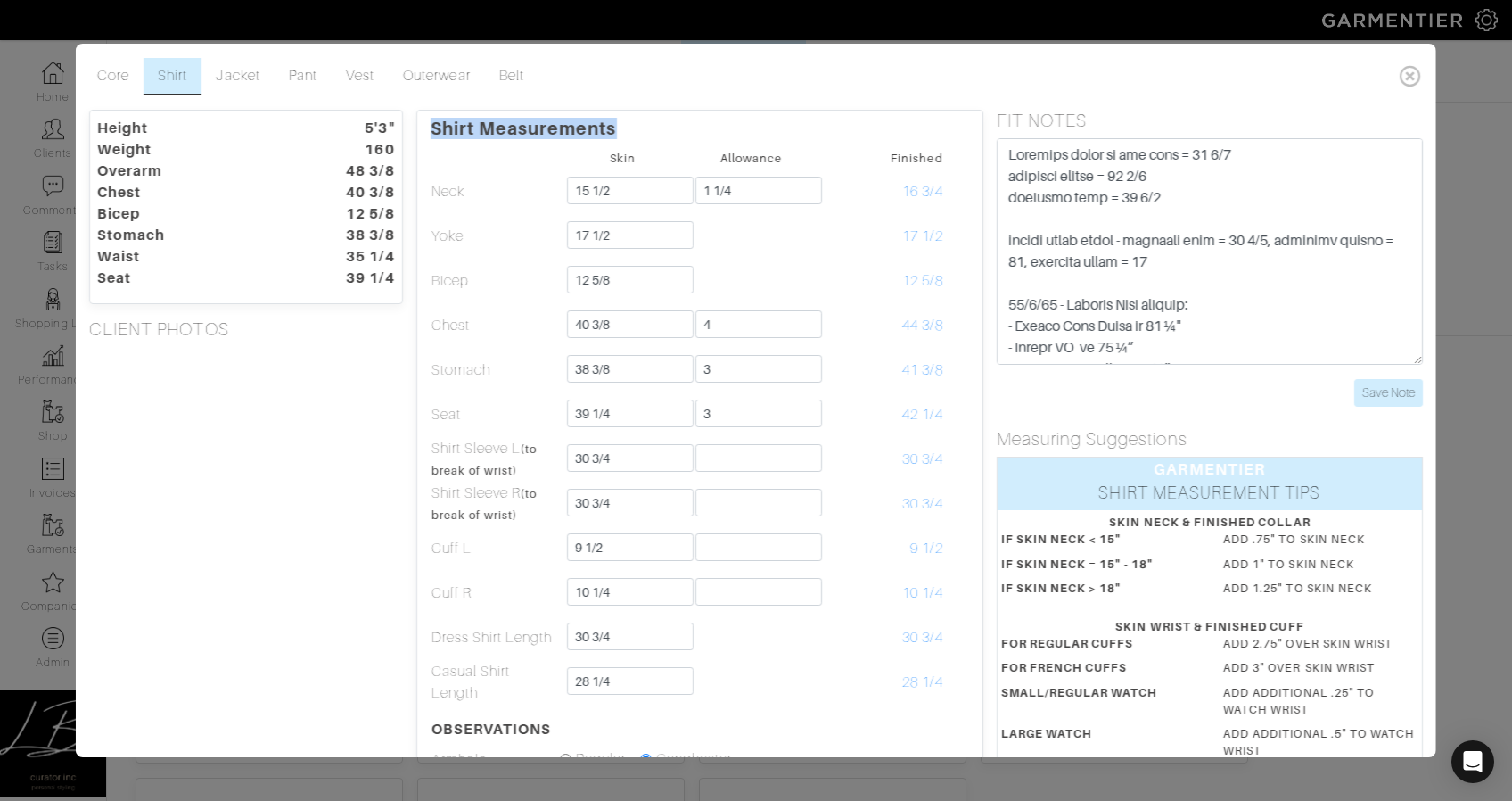
click at [431, 129] on p "Shirt Measurements" at bounding box center [699, 124] width 539 height 28
click at [736, 67] on ul "Core Shirt Jacket Pant Vest Outerwear Belt" at bounding box center [737, 76] width 1310 height 37
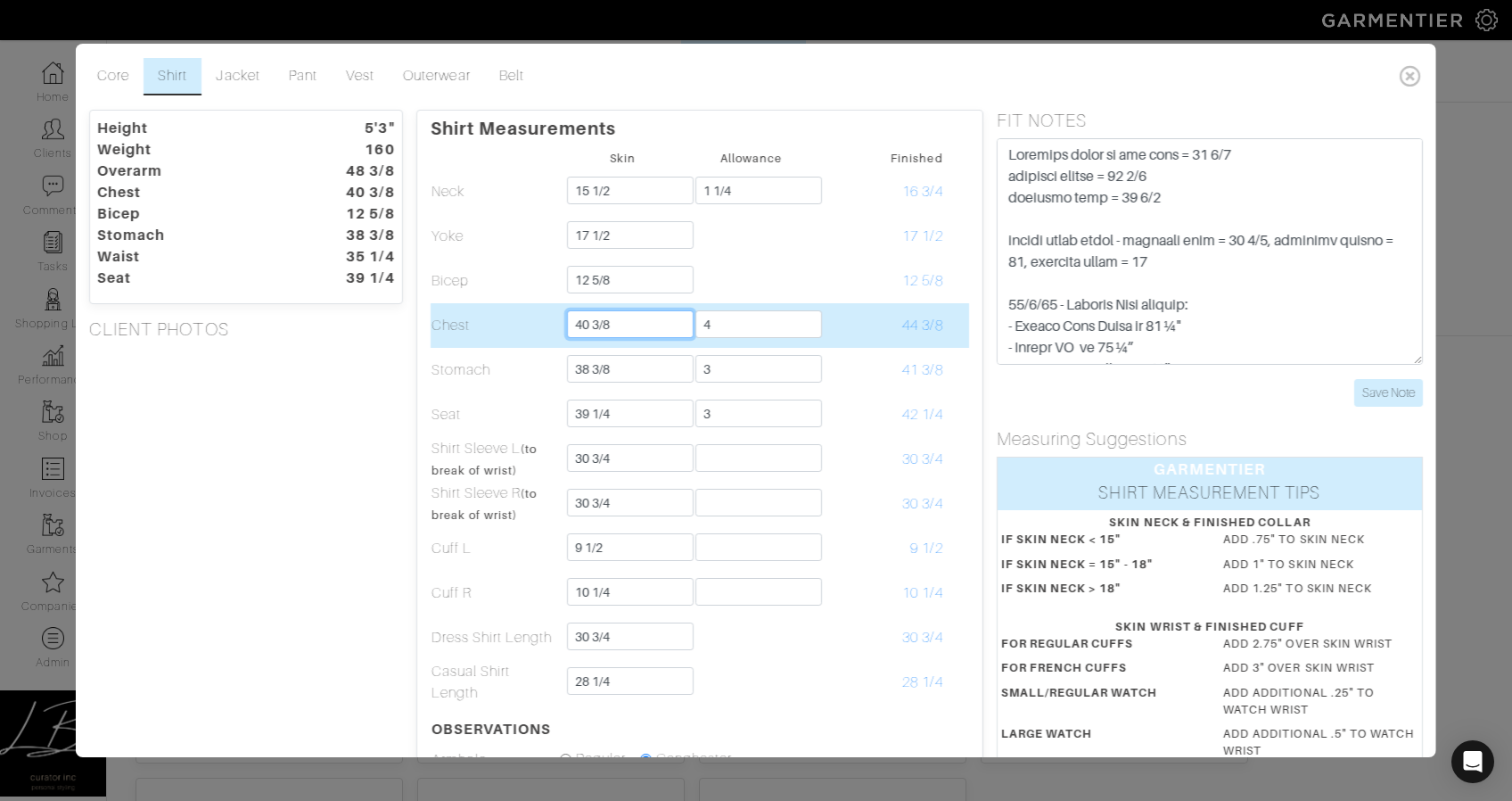
drag, startPoint x: 619, startPoint y: 323, endPoint x: 590, endPoint y: 323, distance: 29.0
click at [590, 323] on input "40 3/8" at bounding box center [629, 324] width 127 height 27
type input "40"
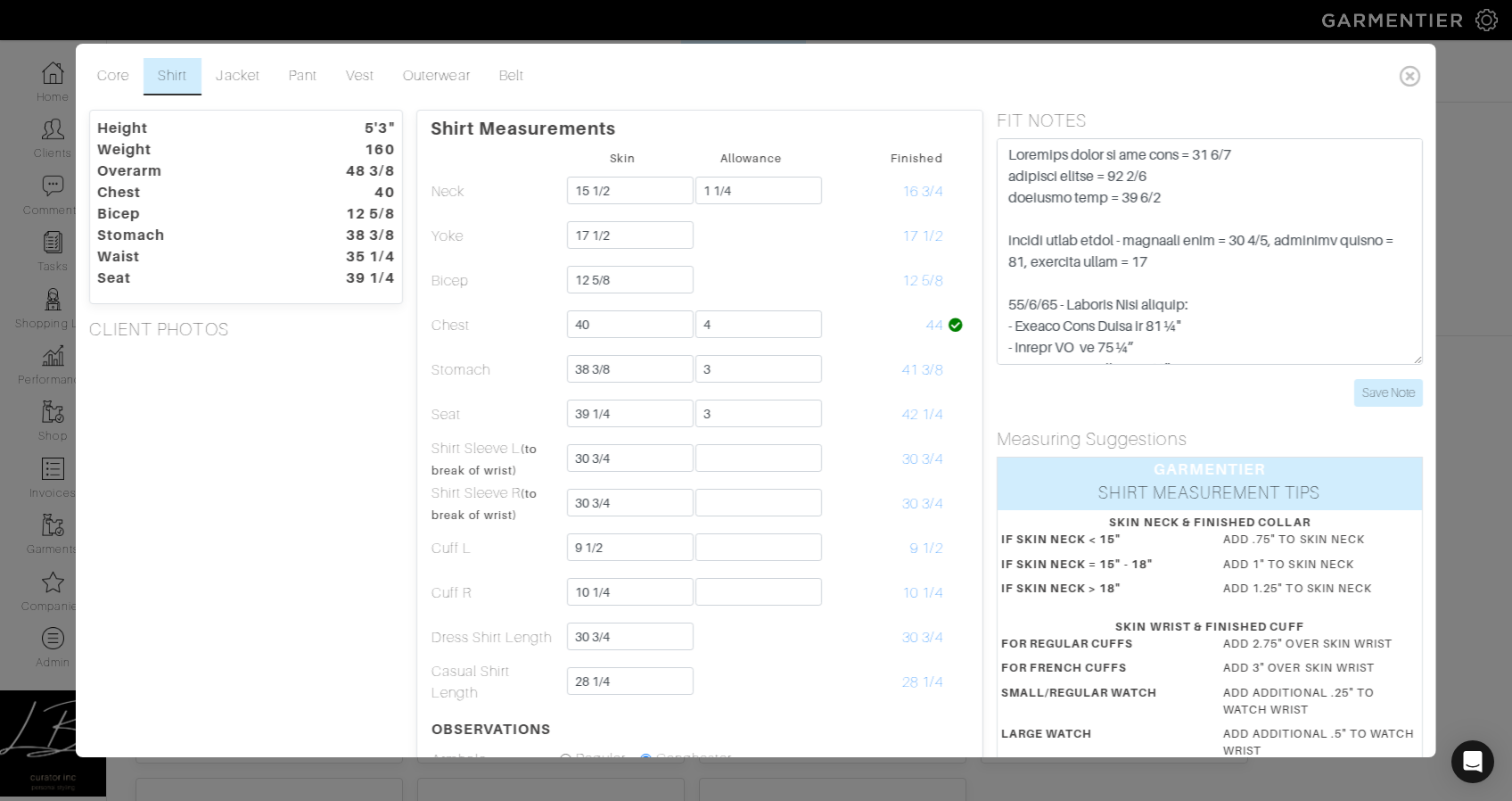
click at [251, 339] on div "CLIENT PHOTOS" at bounding box center [247, 332] width 341 height 28
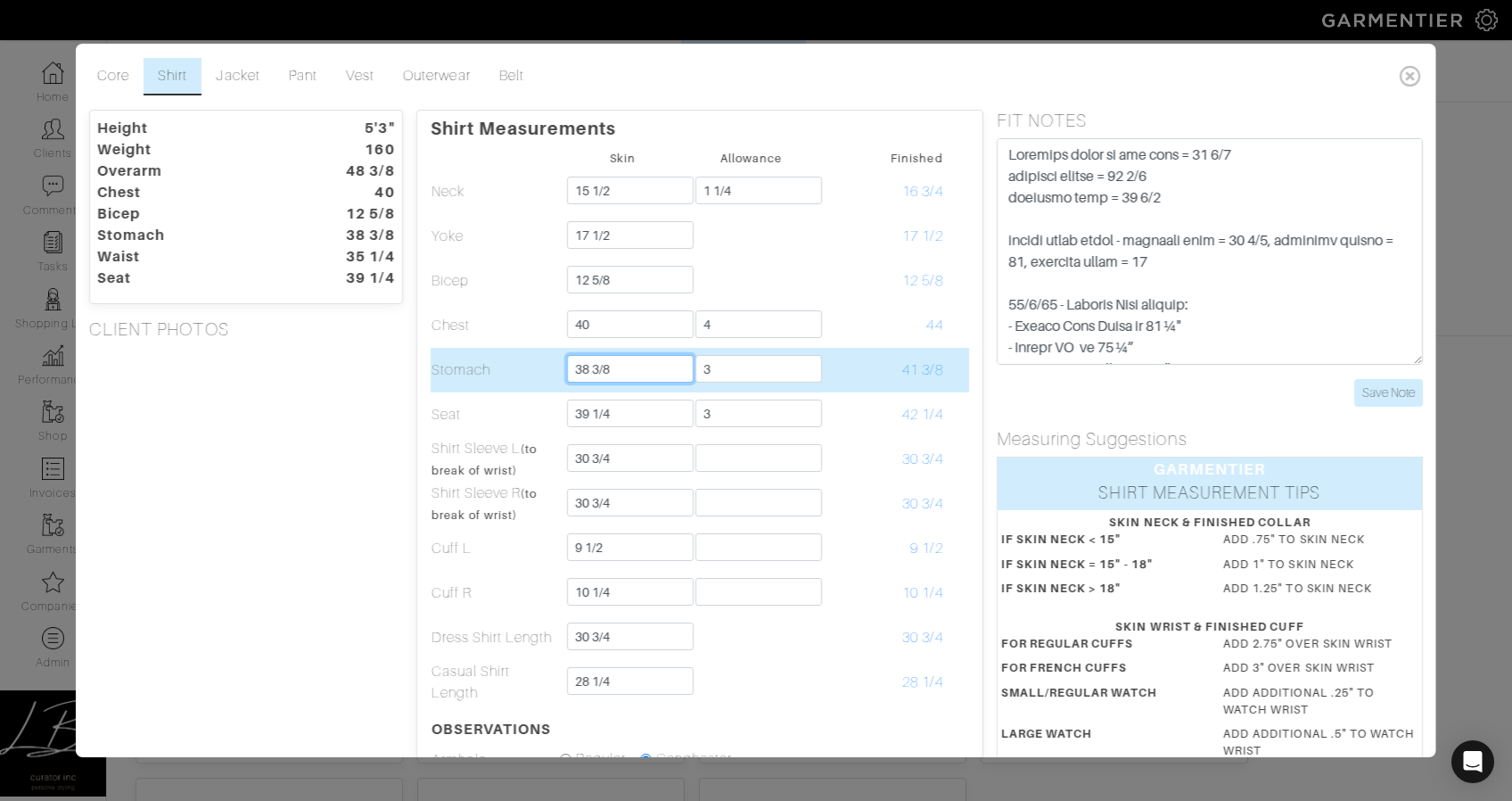
drag, startPoint x: 590, startPoint y: 371, endPoint x: 612, endPoint y: 368, distance: 22.2
click at [613, 368] on input "38 3/8" at bounding box center [629, 368] width 127 height 27
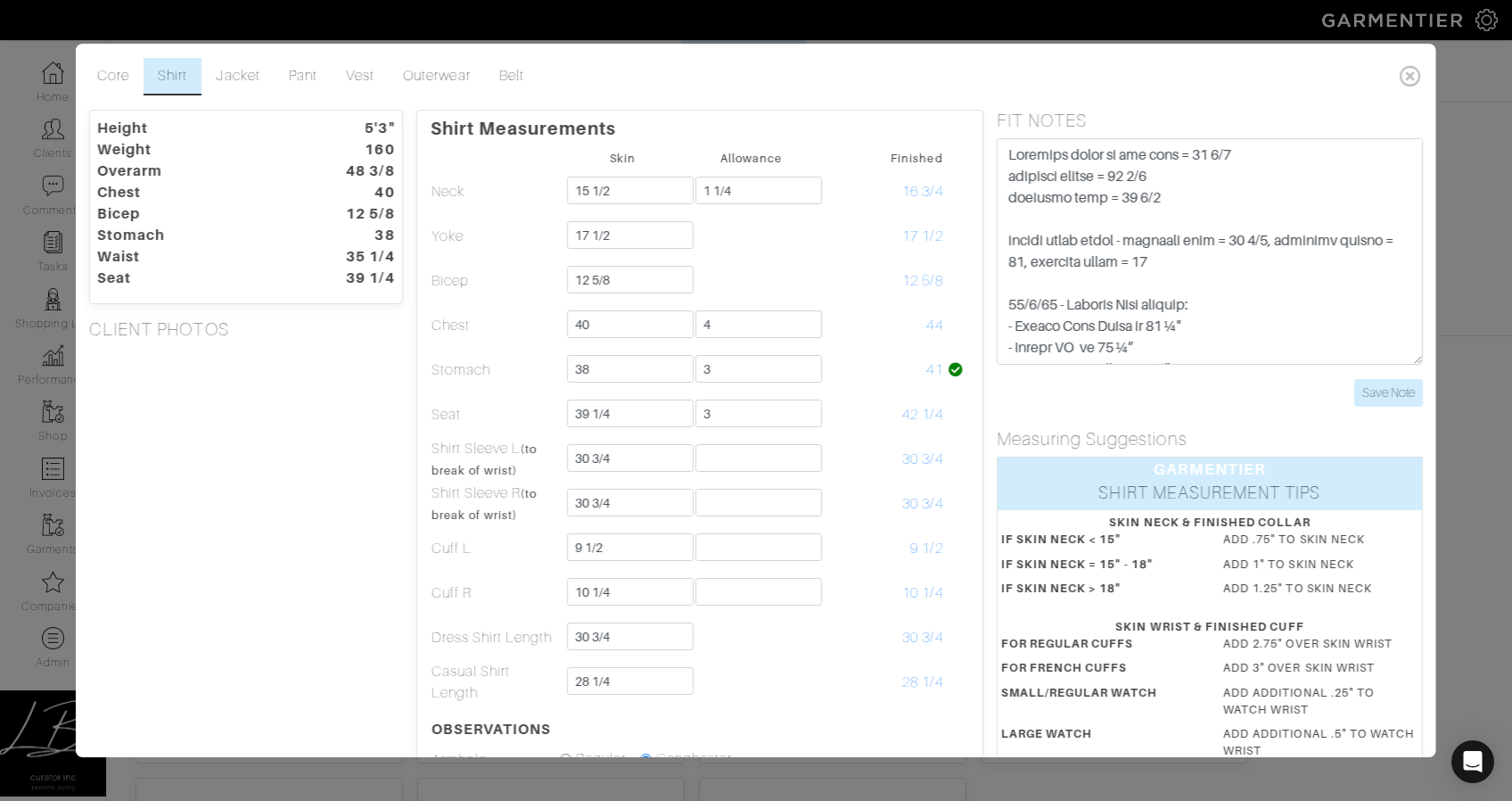
scroll to position [7, 0]
click at [216, 416] on div "Height 5'3" Weight 160 Overarm 48 3/8 Chest 40 Bicep 12 5/8 Stomach 38 Waist 35…" at bounding box center [247, 594] width 341 height 970
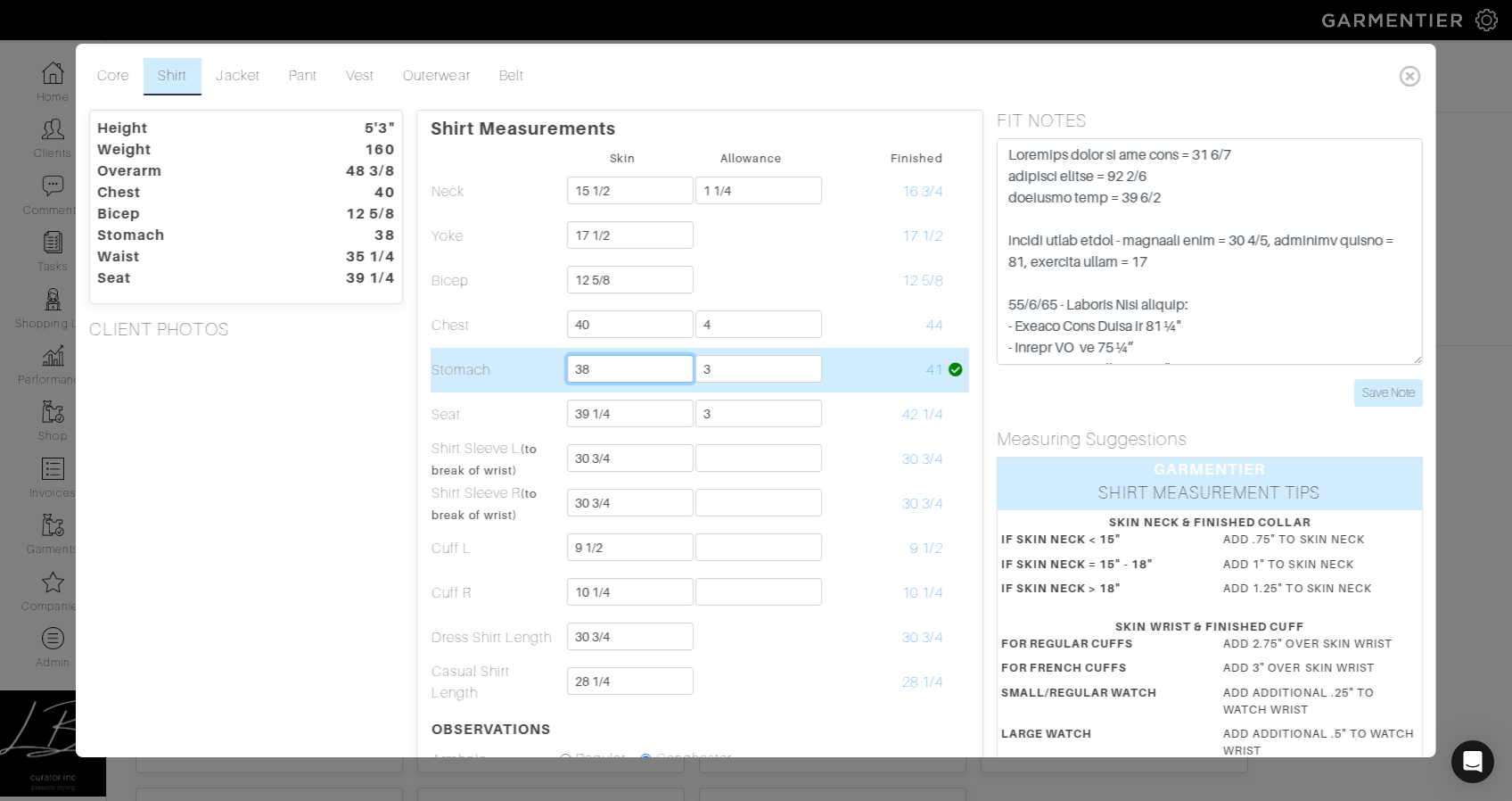
click at [606, 372] on input "38" at bounding box center [629, 368] width 127 height 27
type input "38 1/8"
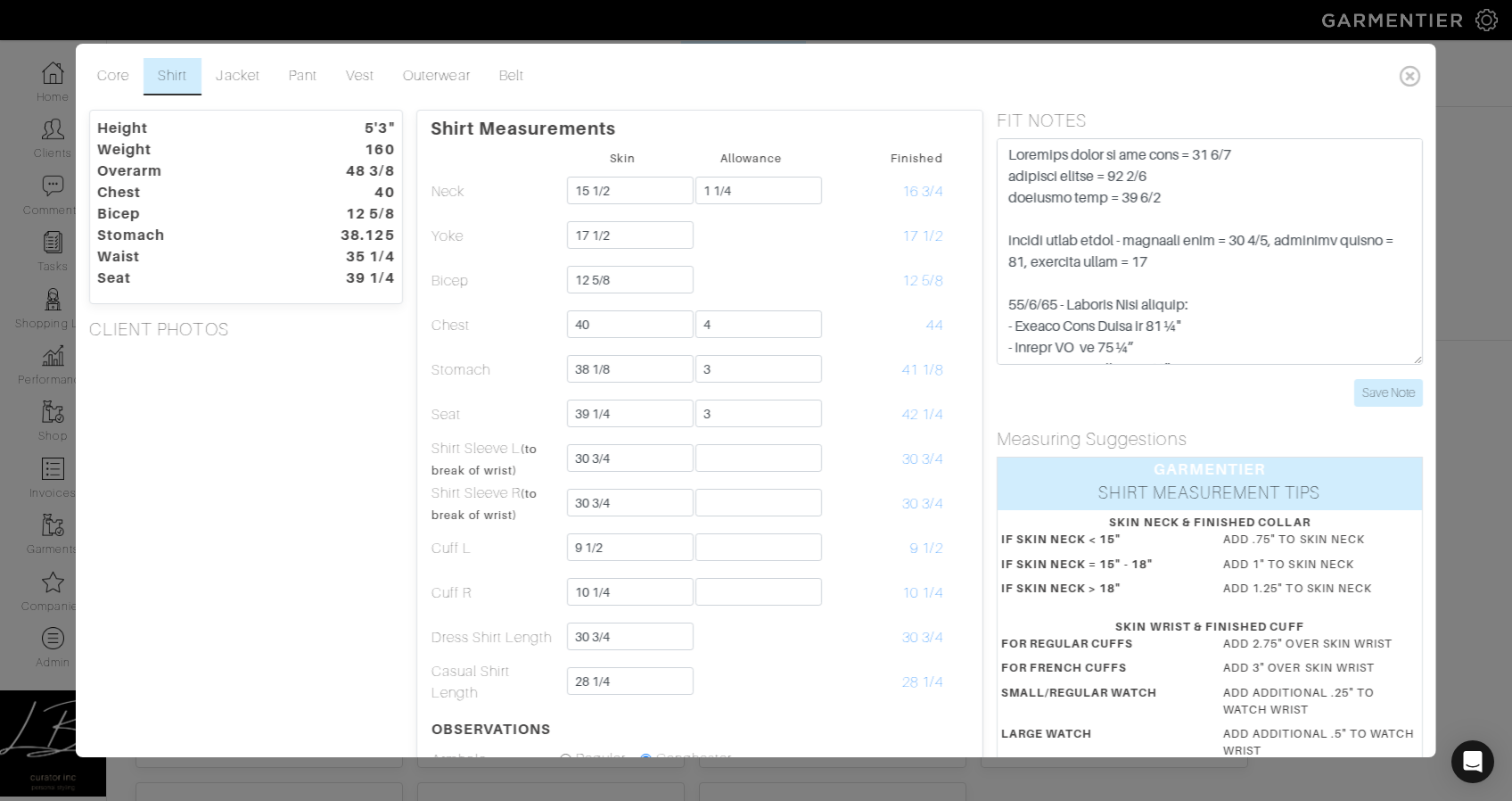
click at [373, 375] on div "Height 5'3" Weight 160 Overarm 48 3/8 Chest 40 Bicep 12 5/8 Stomach 38.125 Wais…" at bounding box center [247, 594] width 341 height 970
click at [259, 365] on div "Height 5'3" Weight 160 Overarm 48 3/8 Chest 40 Bicep 12 5/8 Stomach 38.125 Wais…" at bounding box center [247, 594] width 341 height 970
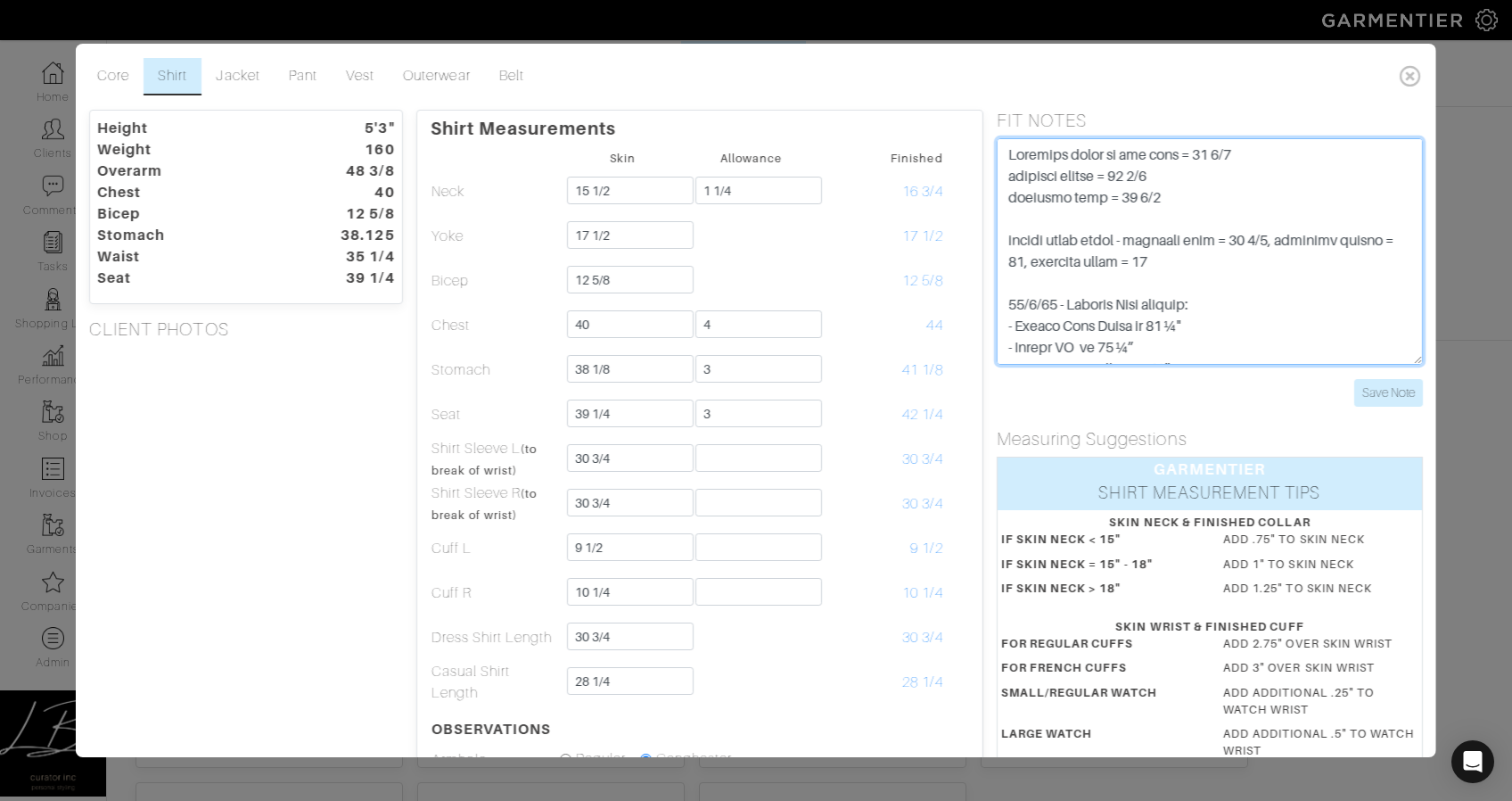
click at [1008, 156] on textarea at bounding box center [1209, 251] width 427 height 227
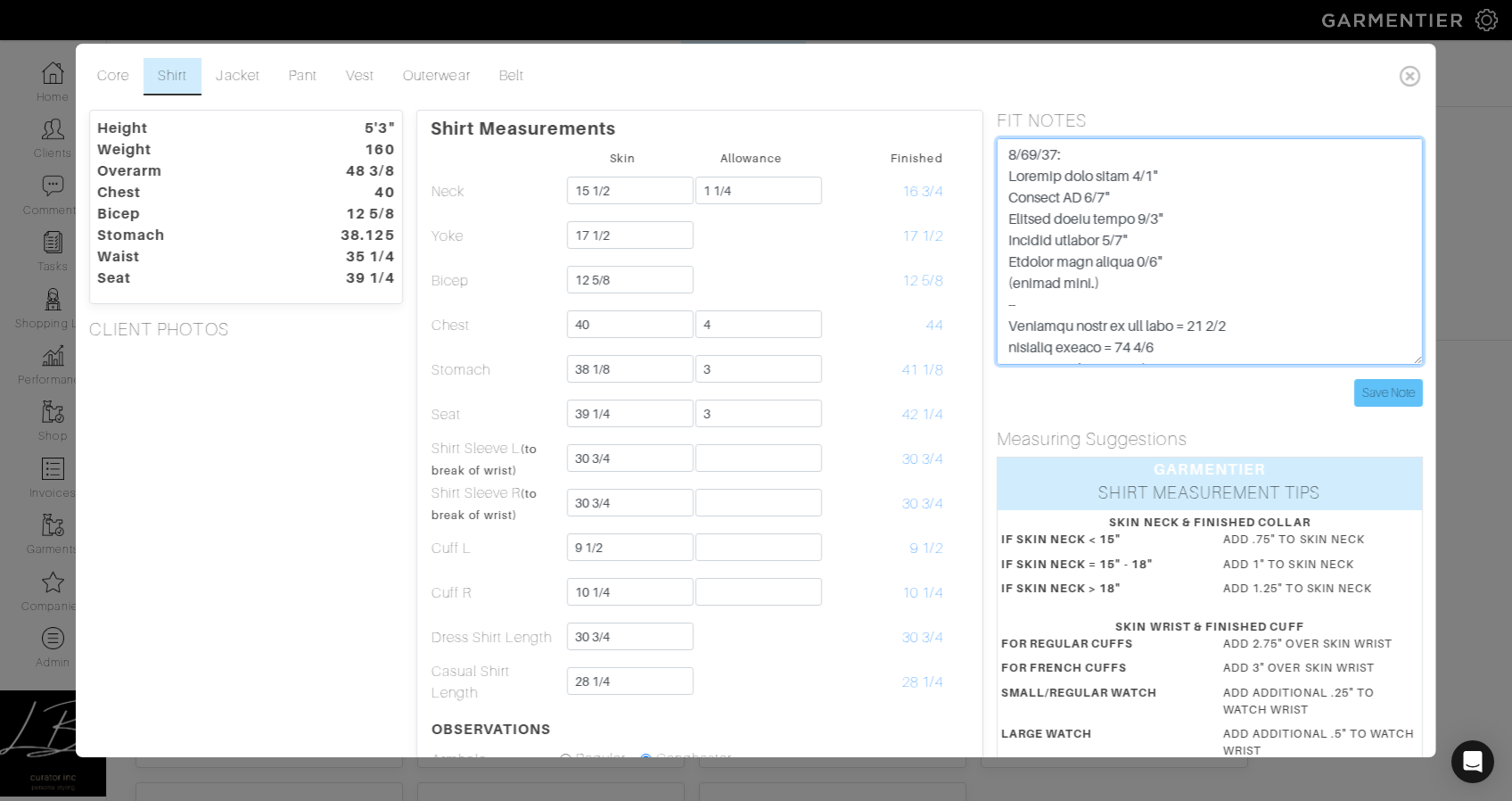
type textarea "9/24/25: Reduced coat chest 1/4" Reduced HG 3/8" Reduced taped chest 3/8" Reduc…"
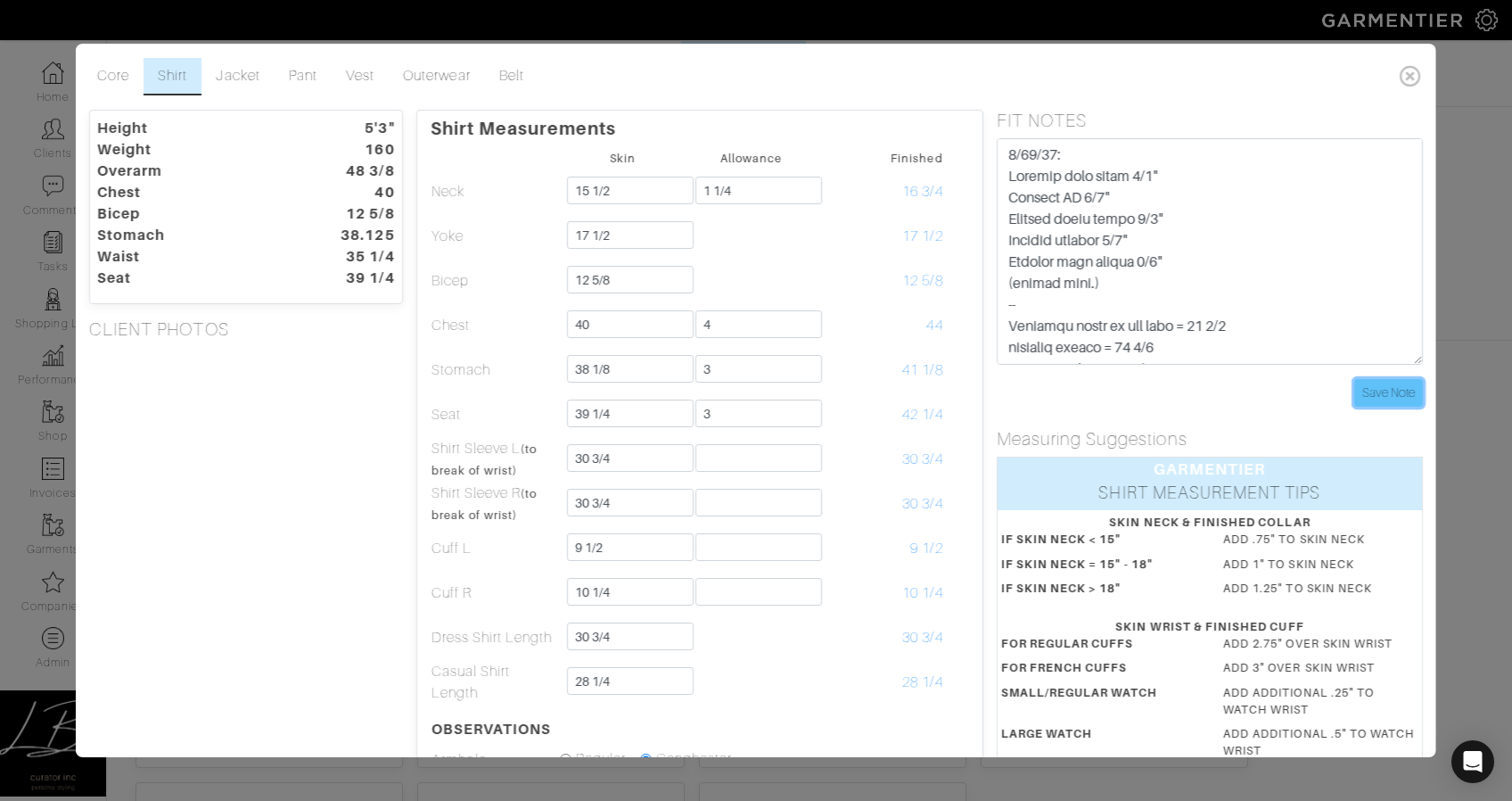
click at [1383, 397] on input "Save Note" at bounding box center [1389, 393] width 69 height 27
click at [1379, 386] on input "Save Note" at bounding box center [1389, 393] width 69 height 27
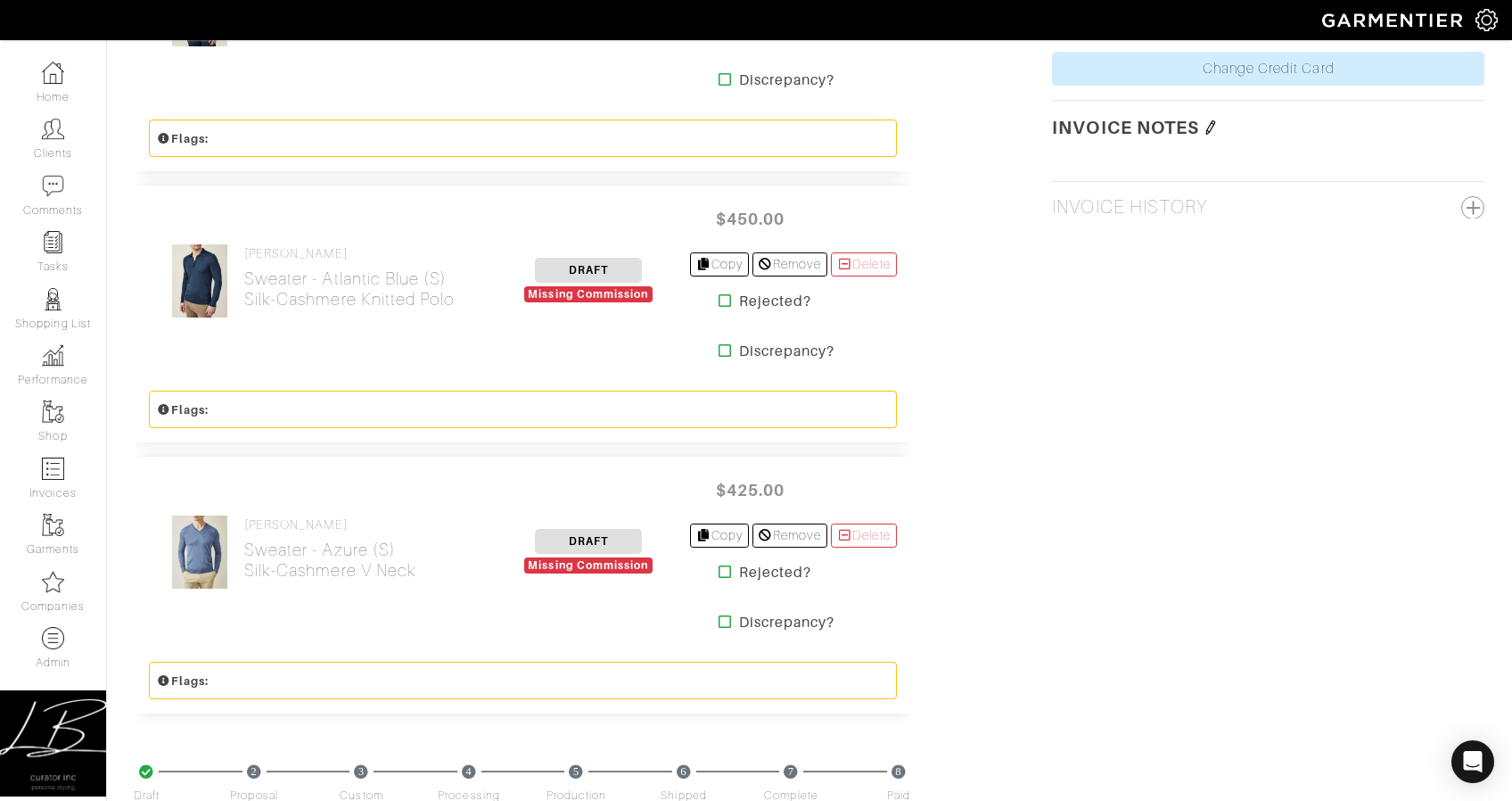
scroll to position [1668, 0]
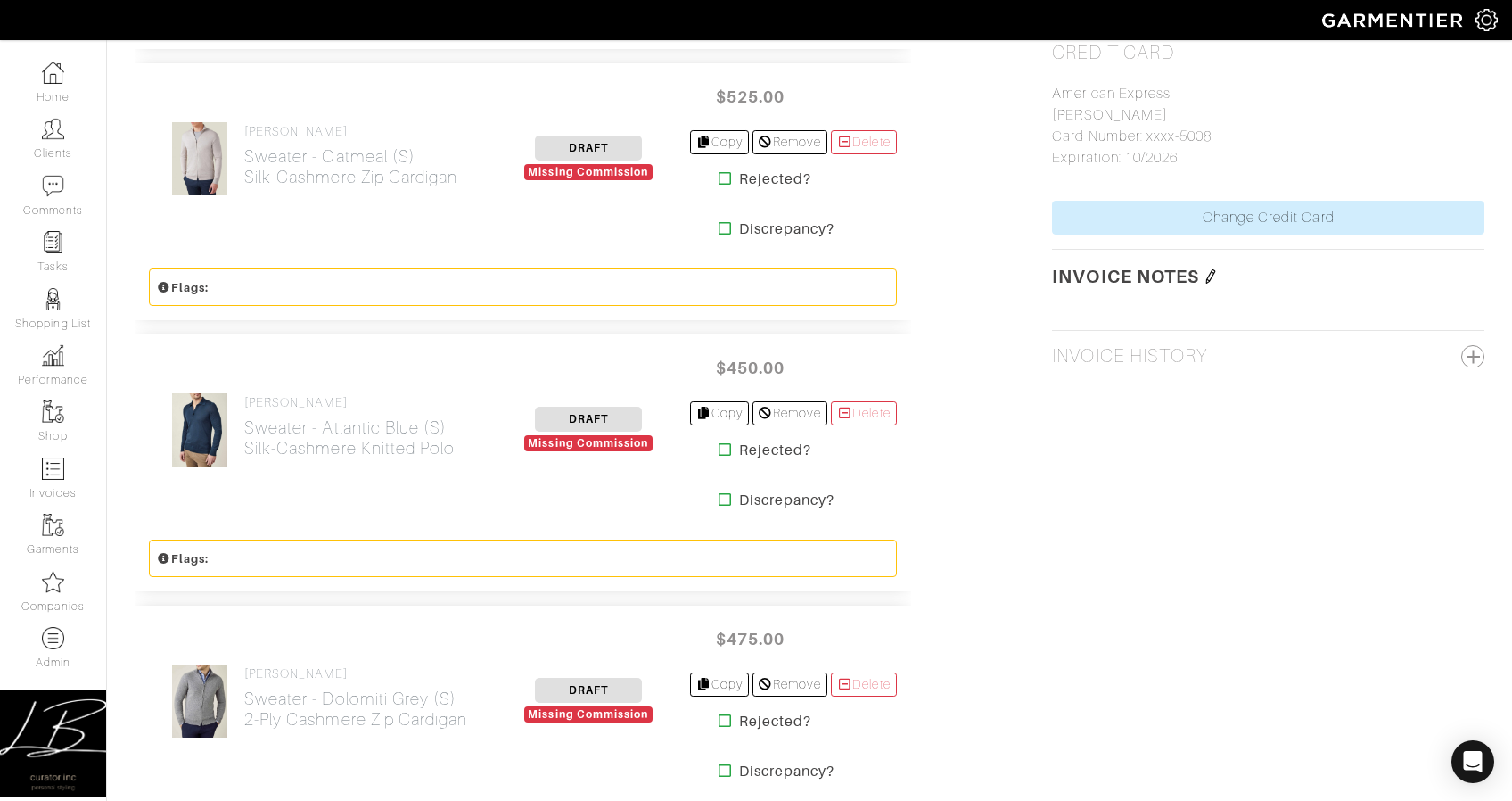
scroll to position [1600, 0]
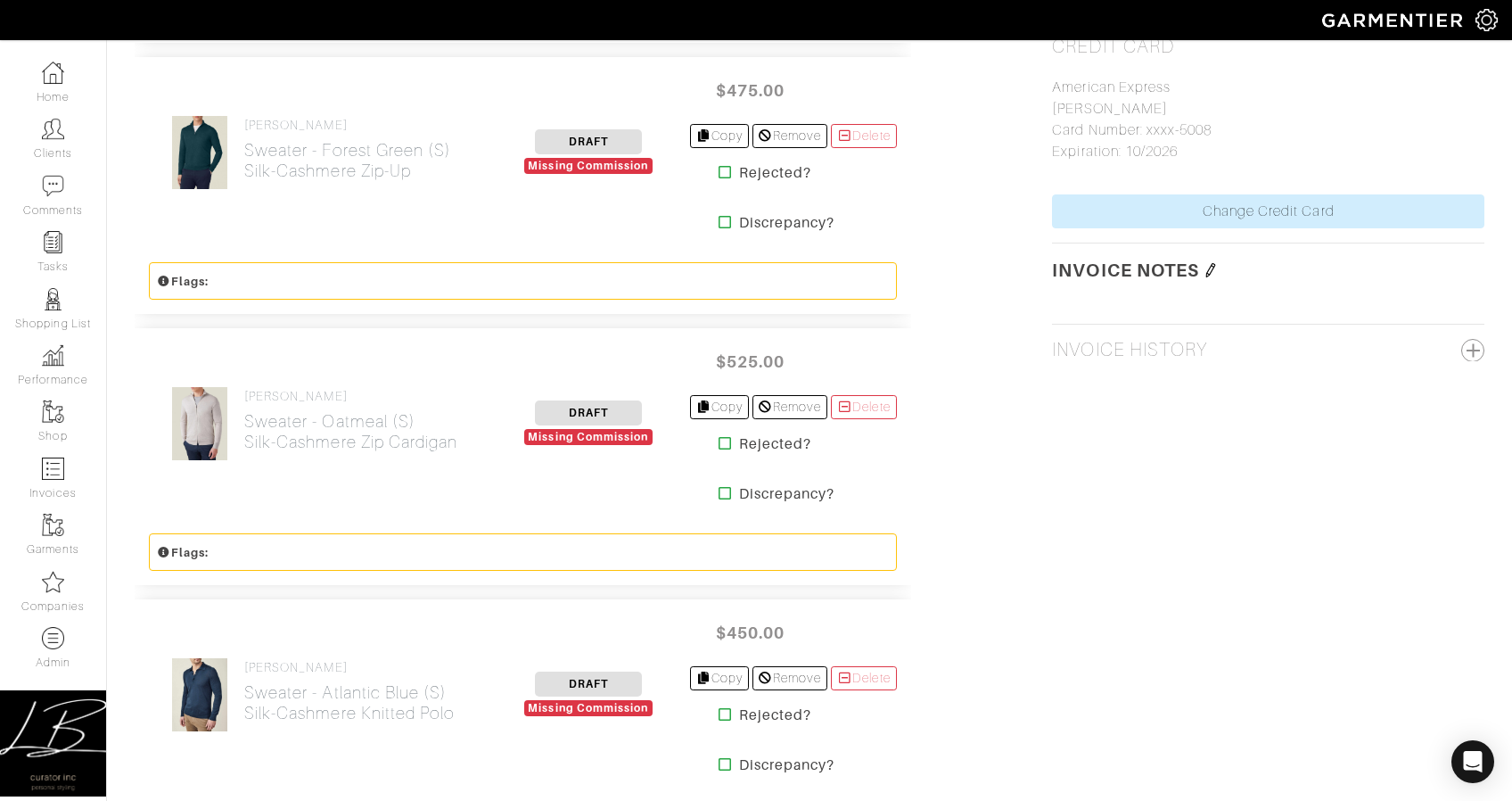
scroll to position [1538, 0]
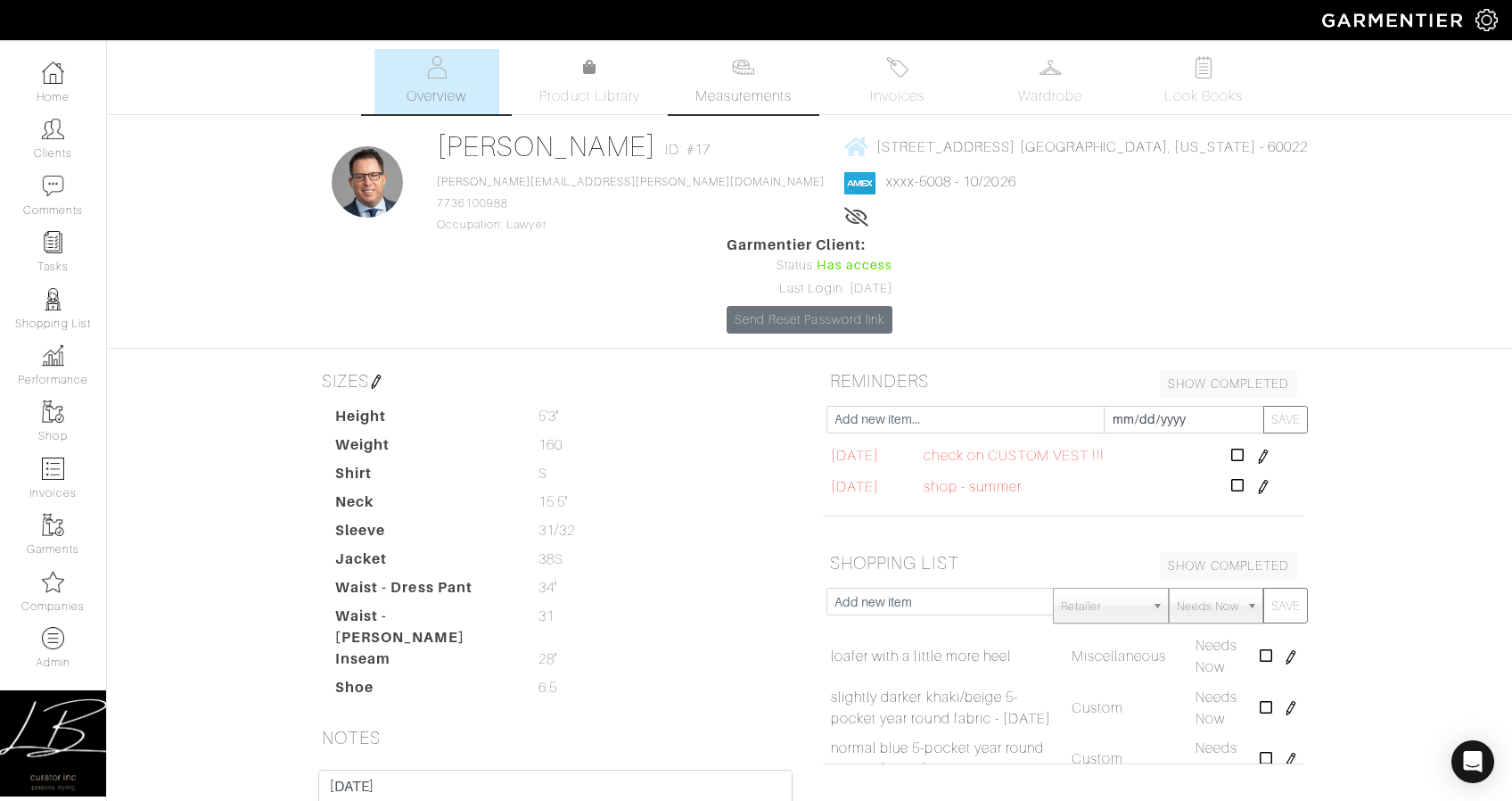
click at [710, 89] on span "Measurements" at bounding box center [744, 96] width 97 height 22
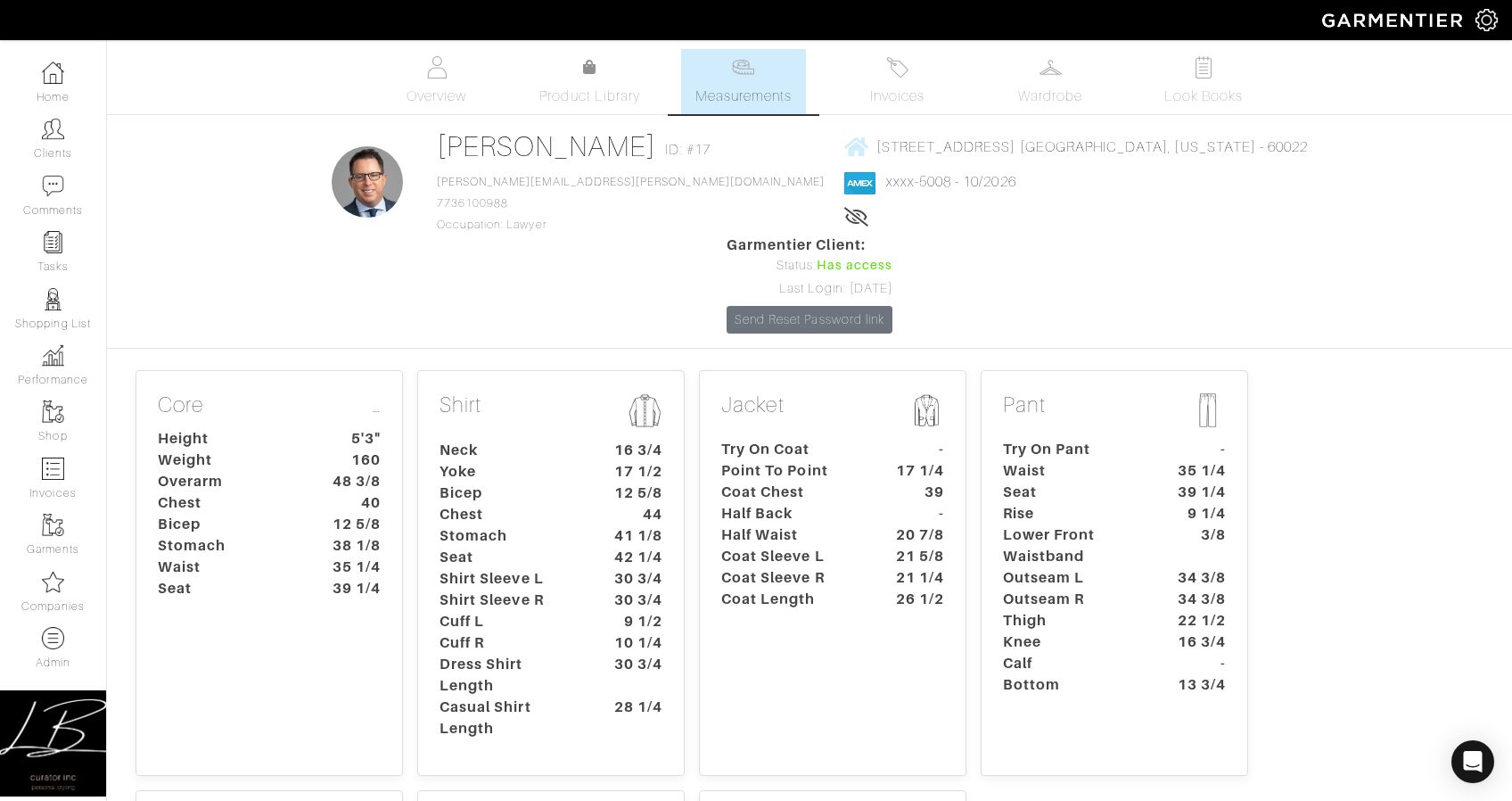
click at [574, 440] on dt "Neck" at bounding box center [510, 451] width 167 height 22
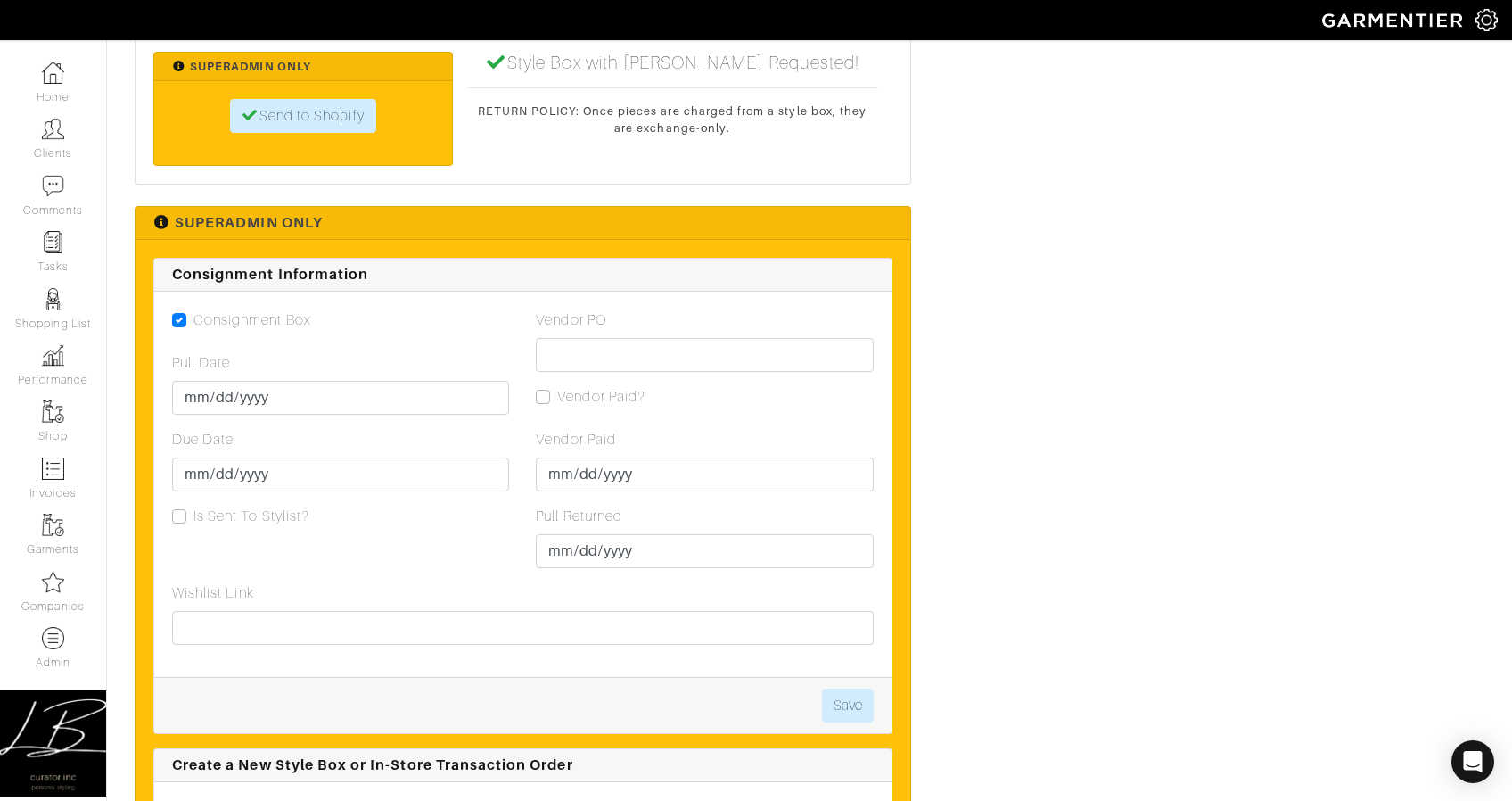
scroll to position [3606, 0]
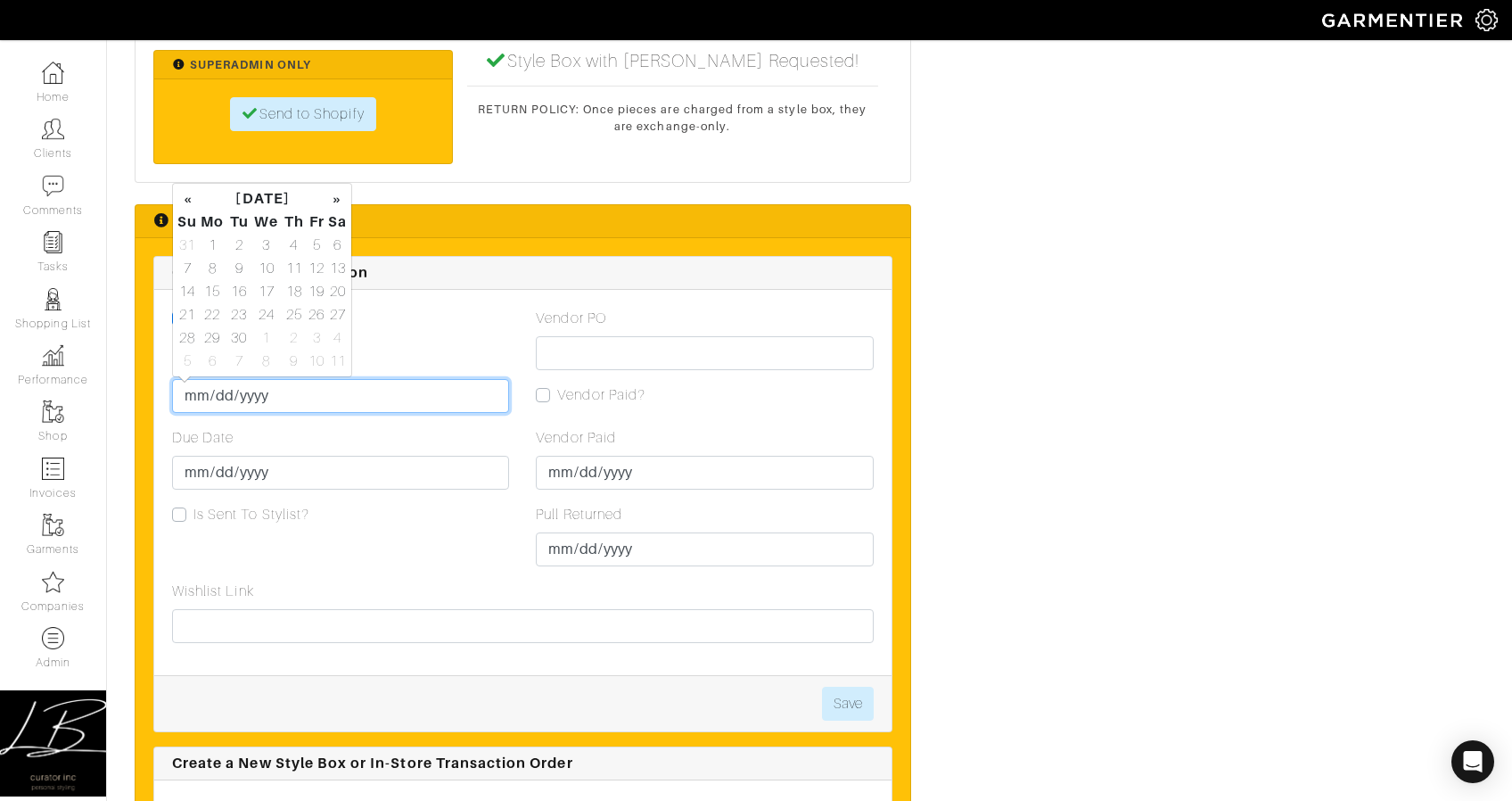
click at [195, 396] on input "Pull Date" at bounding box center [341, 396] width 337 height 34
click at [266, 312] on td "24" at bounding box center [266, 315] width 30 height 24
type input "[DATE]"
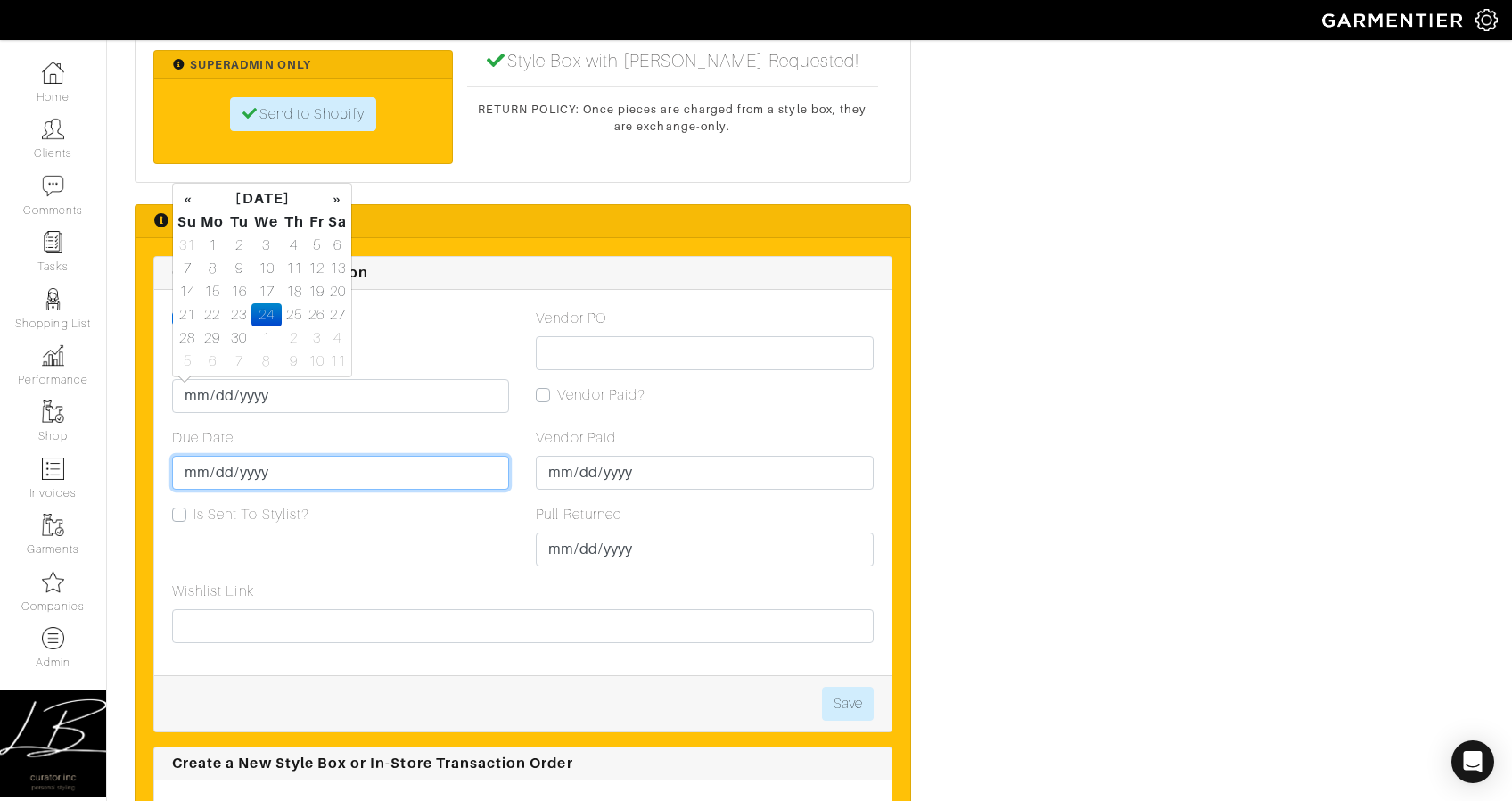
click at [204, 465] on input "Due Date" at bounding box center [341, 472] width 337 height 34
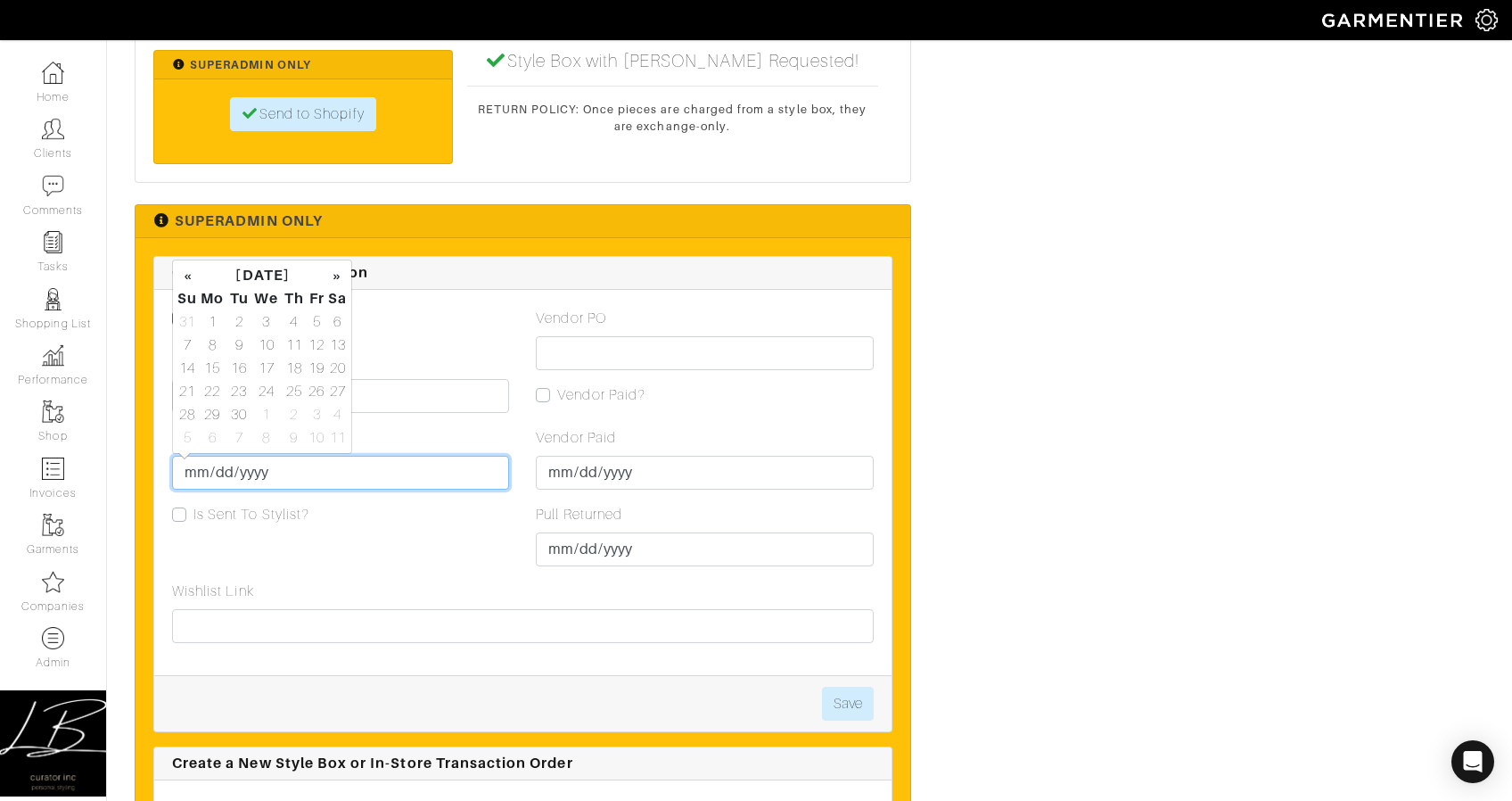
click at [203, 470] on input "Due Date" at bounding box center [341, 472] width 337 height 34
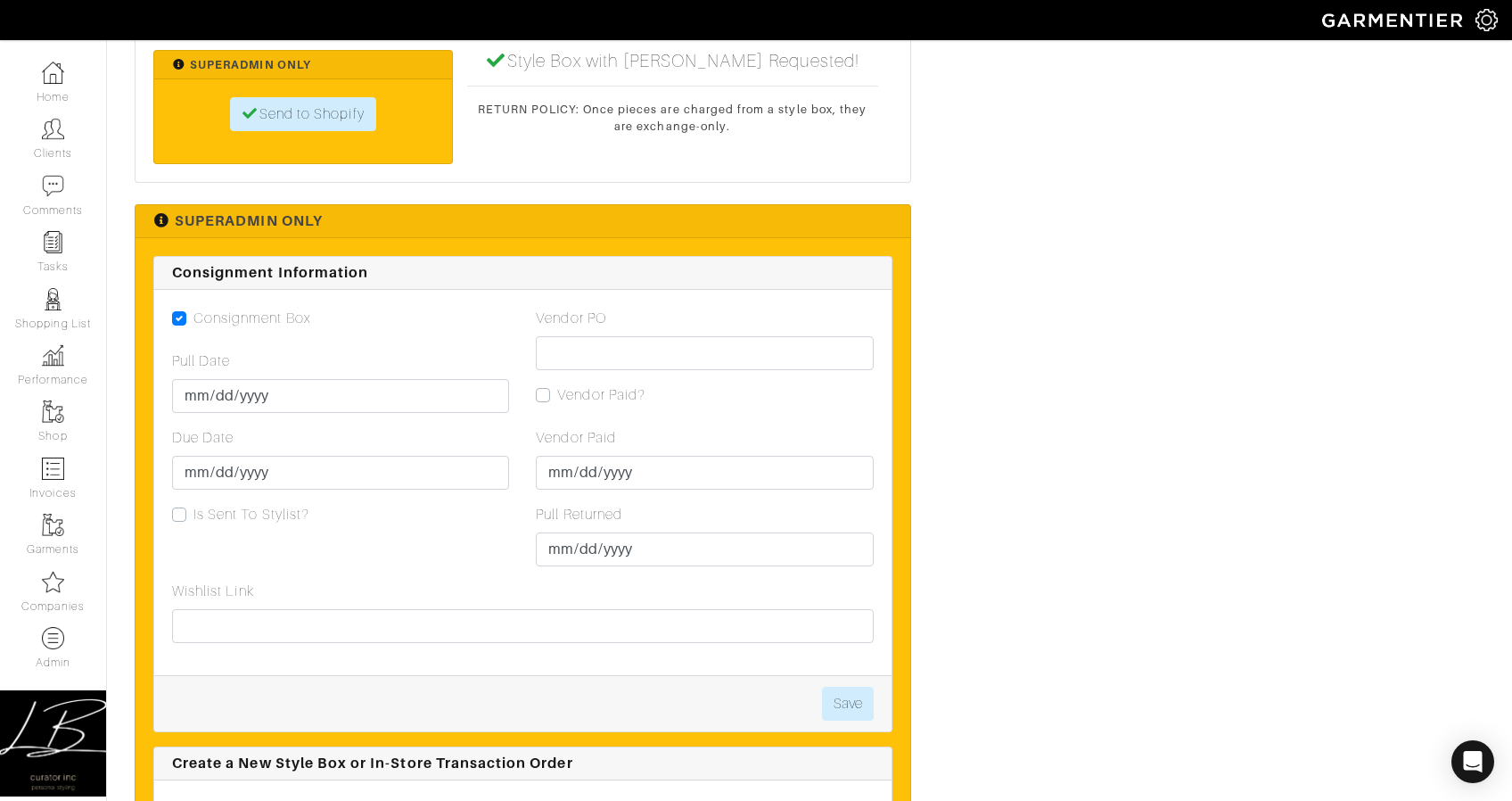
click at [421, 501] on div "Consignment Box Pull Date 2025-09-24 Due Date Is Sent To Stylist?" at bounding box center [340, 444] width 364 height 273
click at [195, 468] on input "Due Date" at bounding box center [341, 472] width 337 height 34
click at [200, 413] on td "29" at bounding box center [212, 415] width 29 height 24
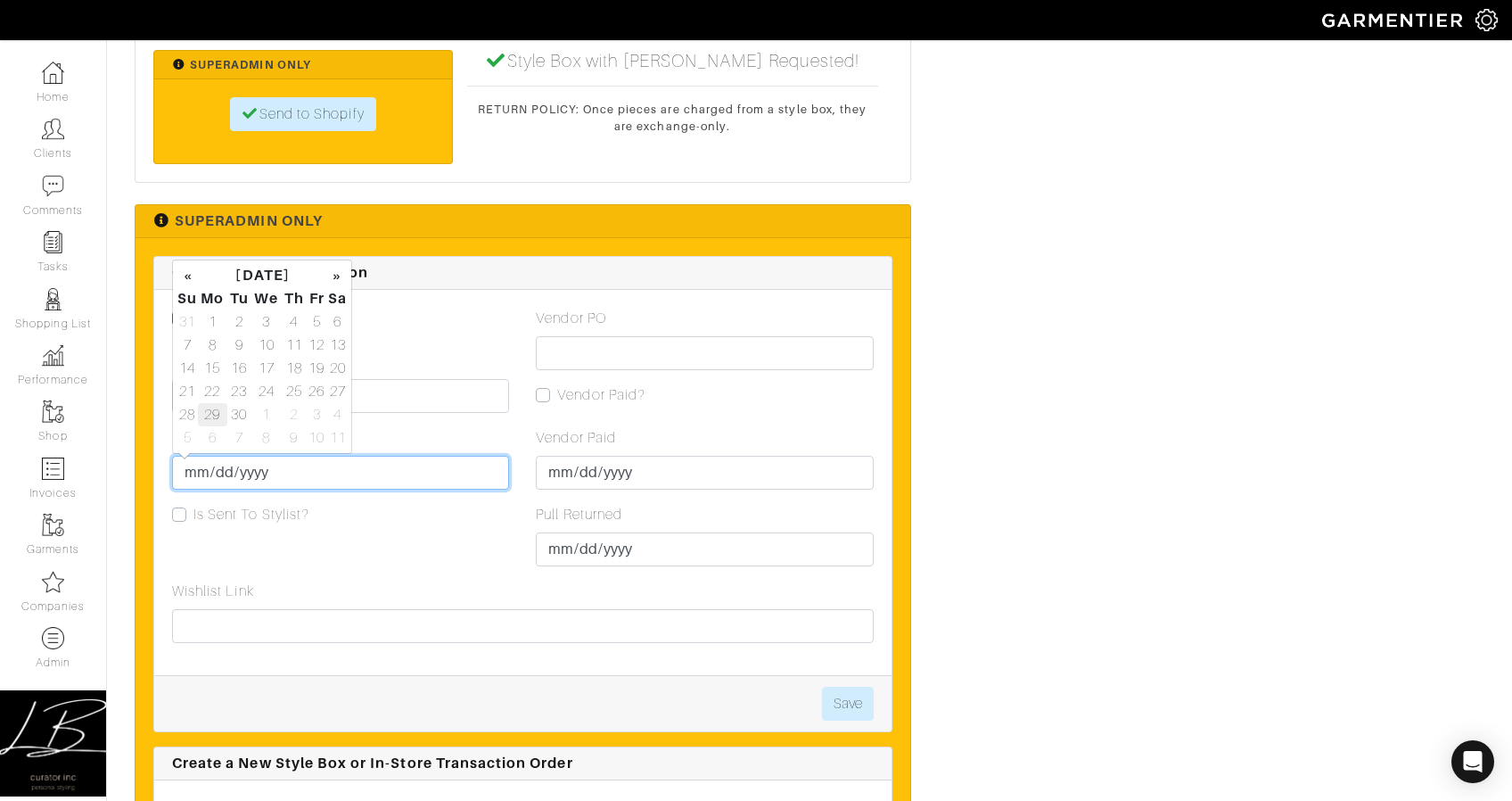
type input "[DATE]"
click at [799, 656] on div "Wishlist Link" at bounding box center [522, 619] width 728 height 77
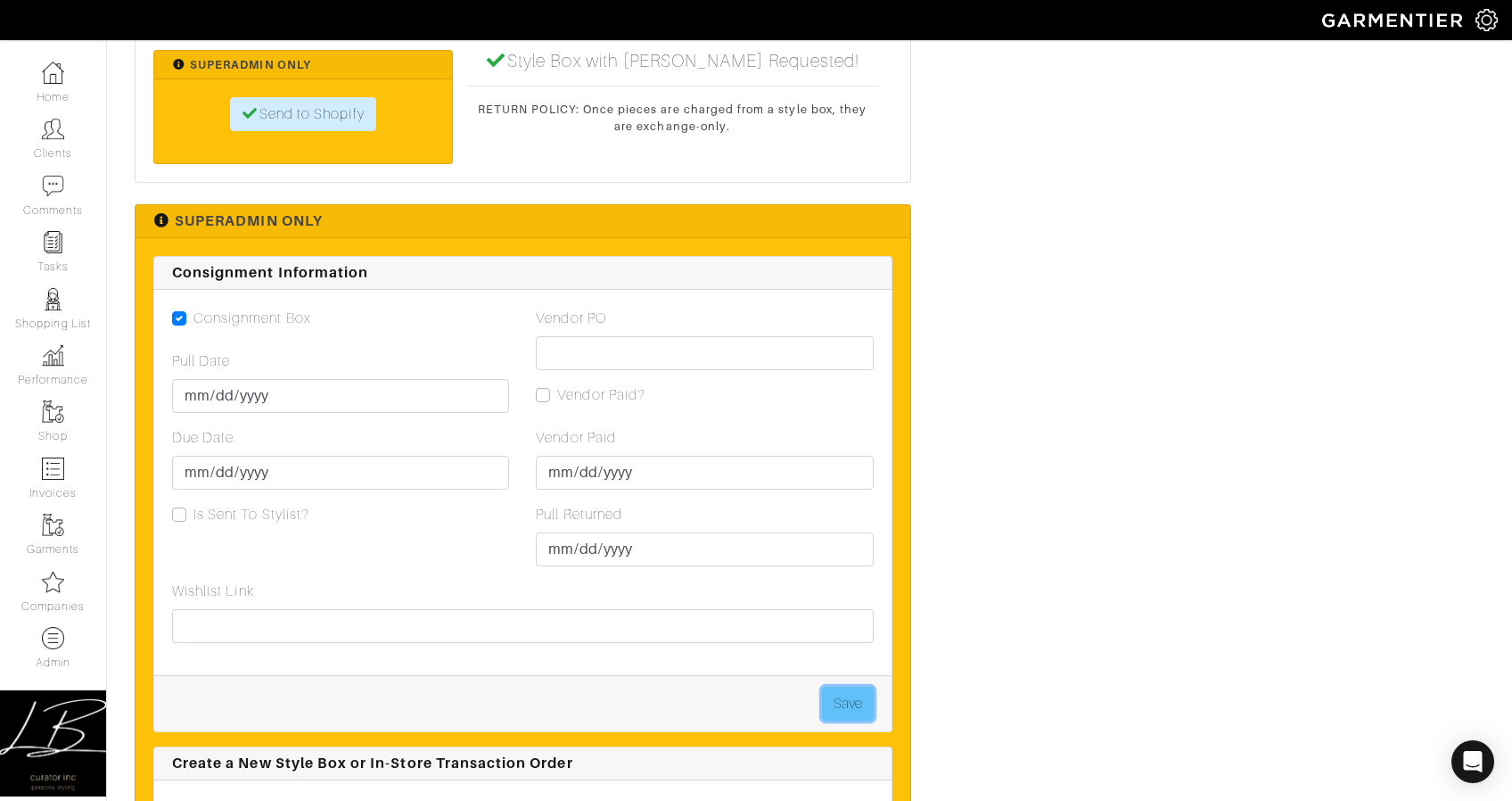
click at [857, 711] on button "Save" at bounding box center [847, 703] width 52 height 34
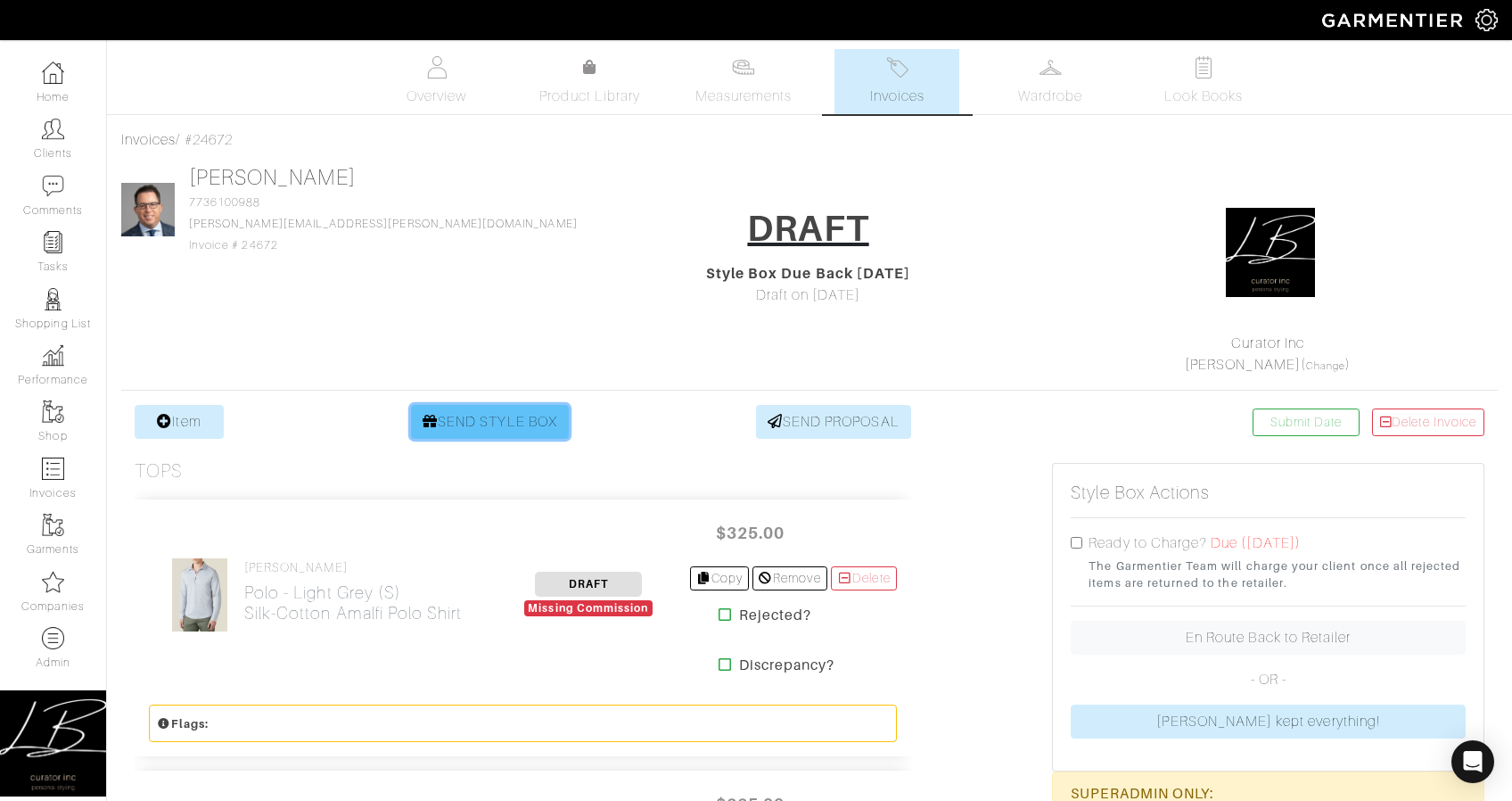
click at [483, 424] on link "SEND STYLE BOX" at bounding box center [490, 421] width 158 height 34
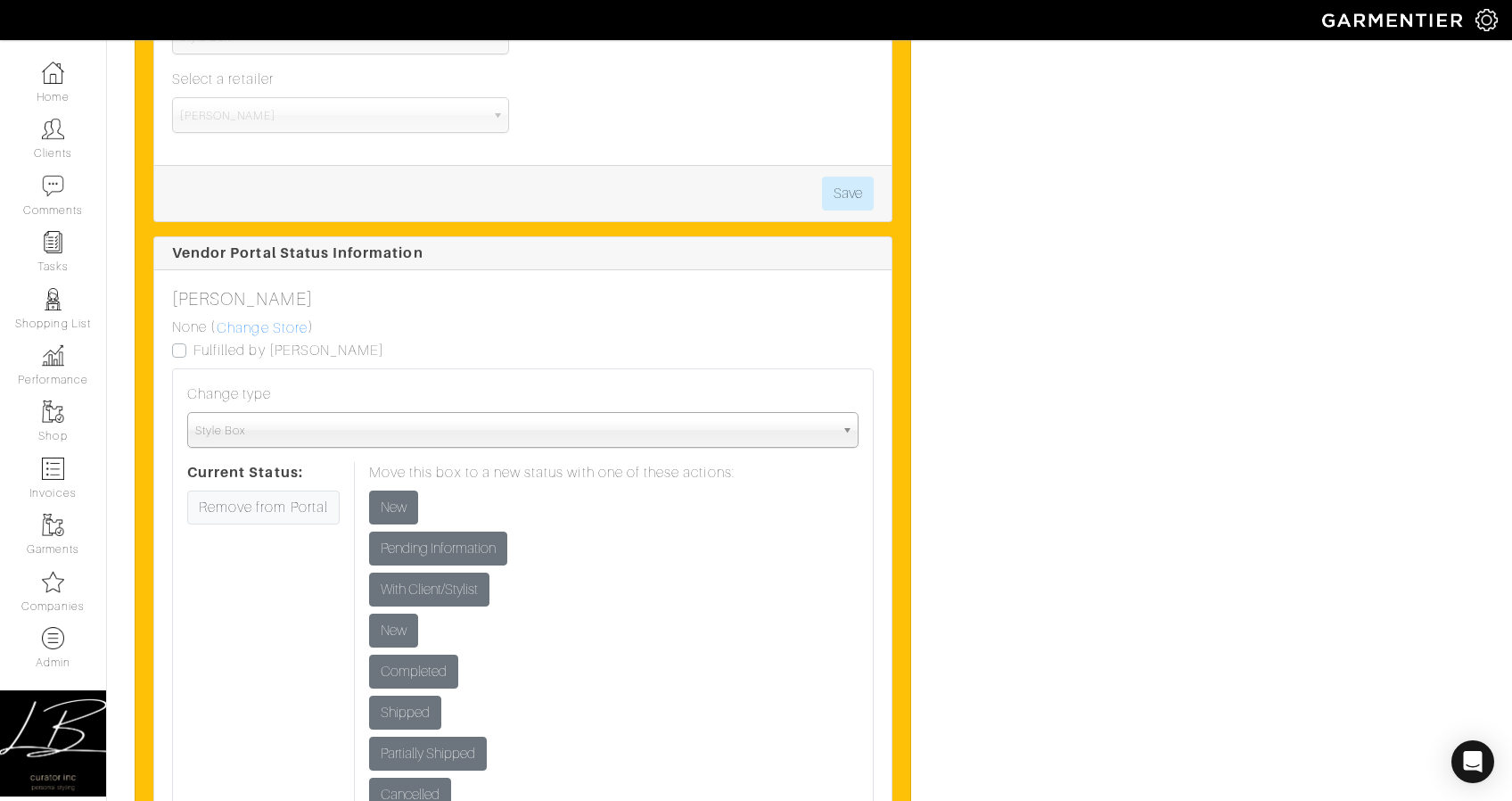
scroll to position [4442, 0]
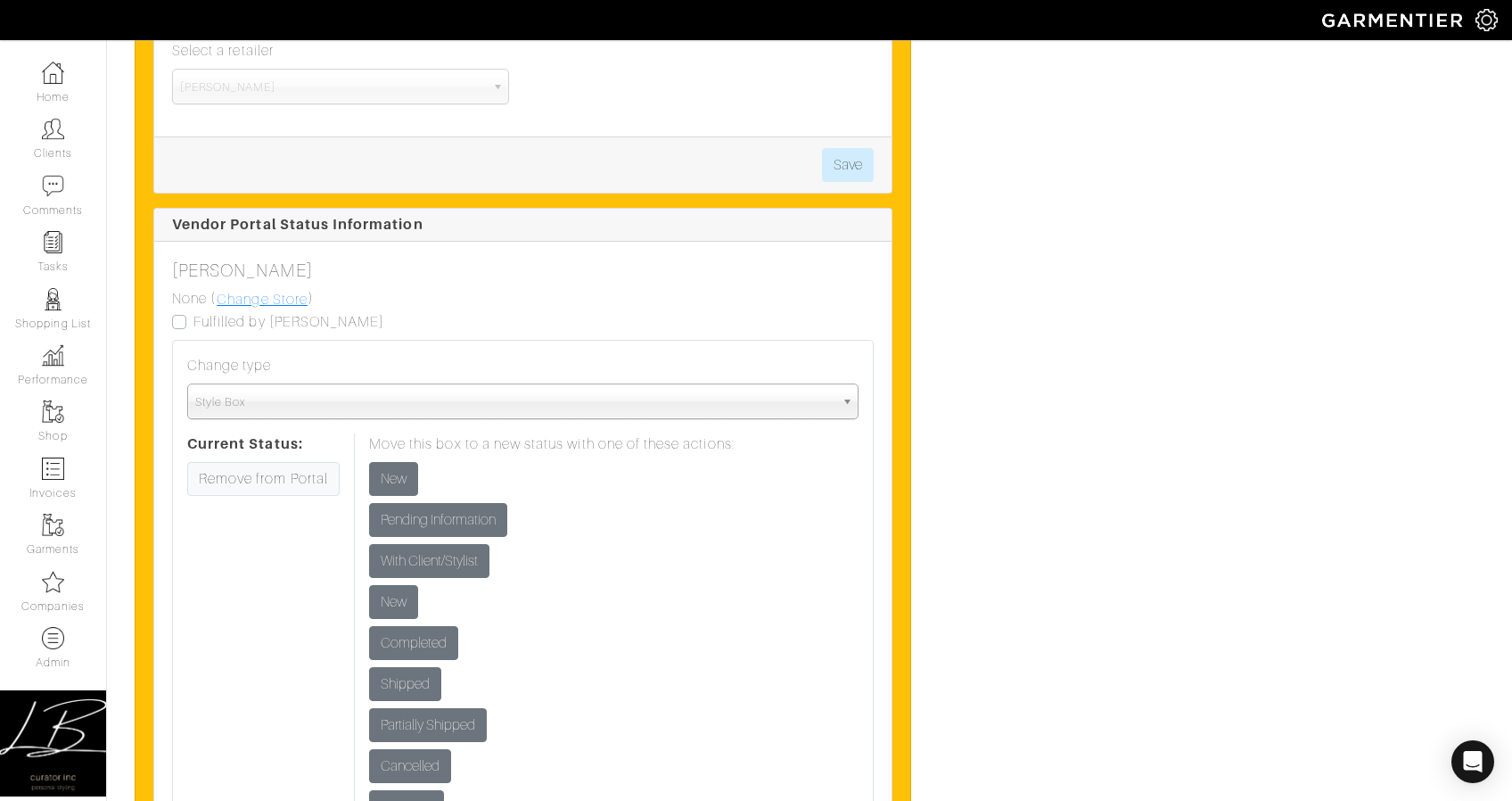
click at [275, 297] on link "Change Store" at bounding box center [262, 300] width 93 height 24
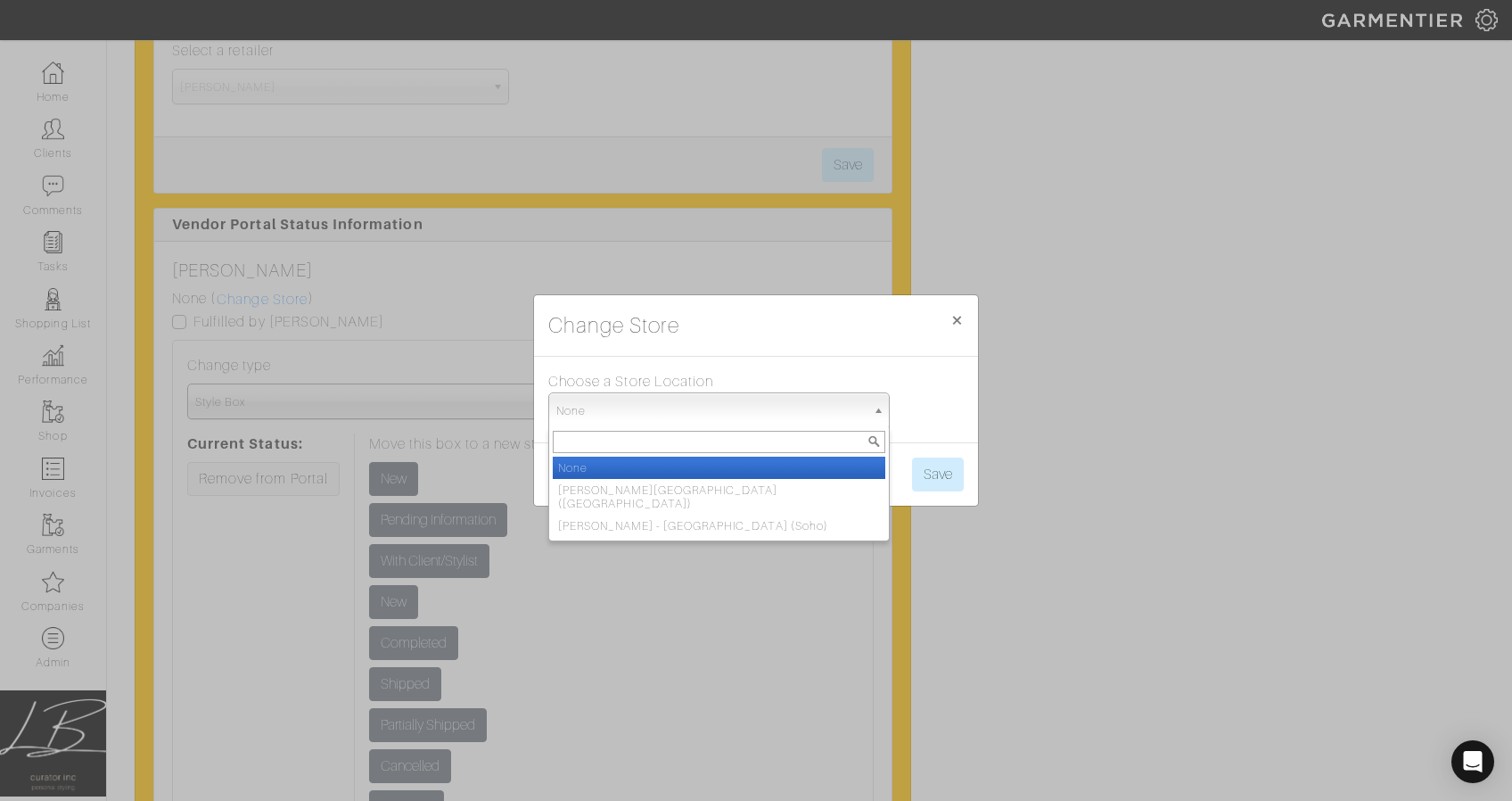
click at [681, 411] on span "None" at bounding box center [710, 411] width 309 height 35
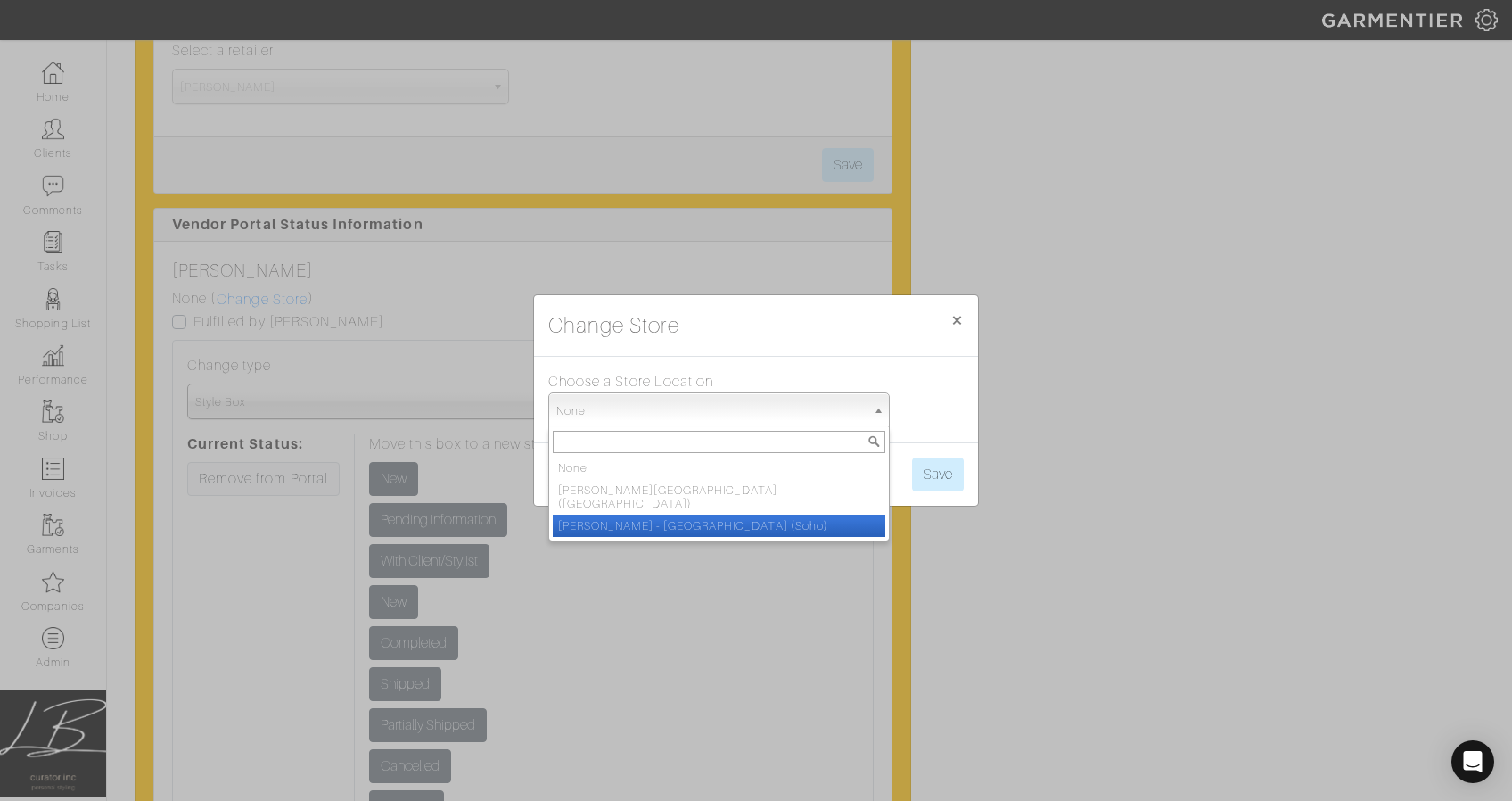
click at [688, 514] on li "[PERSON_NAME] - [GEOGRAPHIC_DATA] (Soho)" at bounding box center [719, 525] width 333 height 23
select select "91"
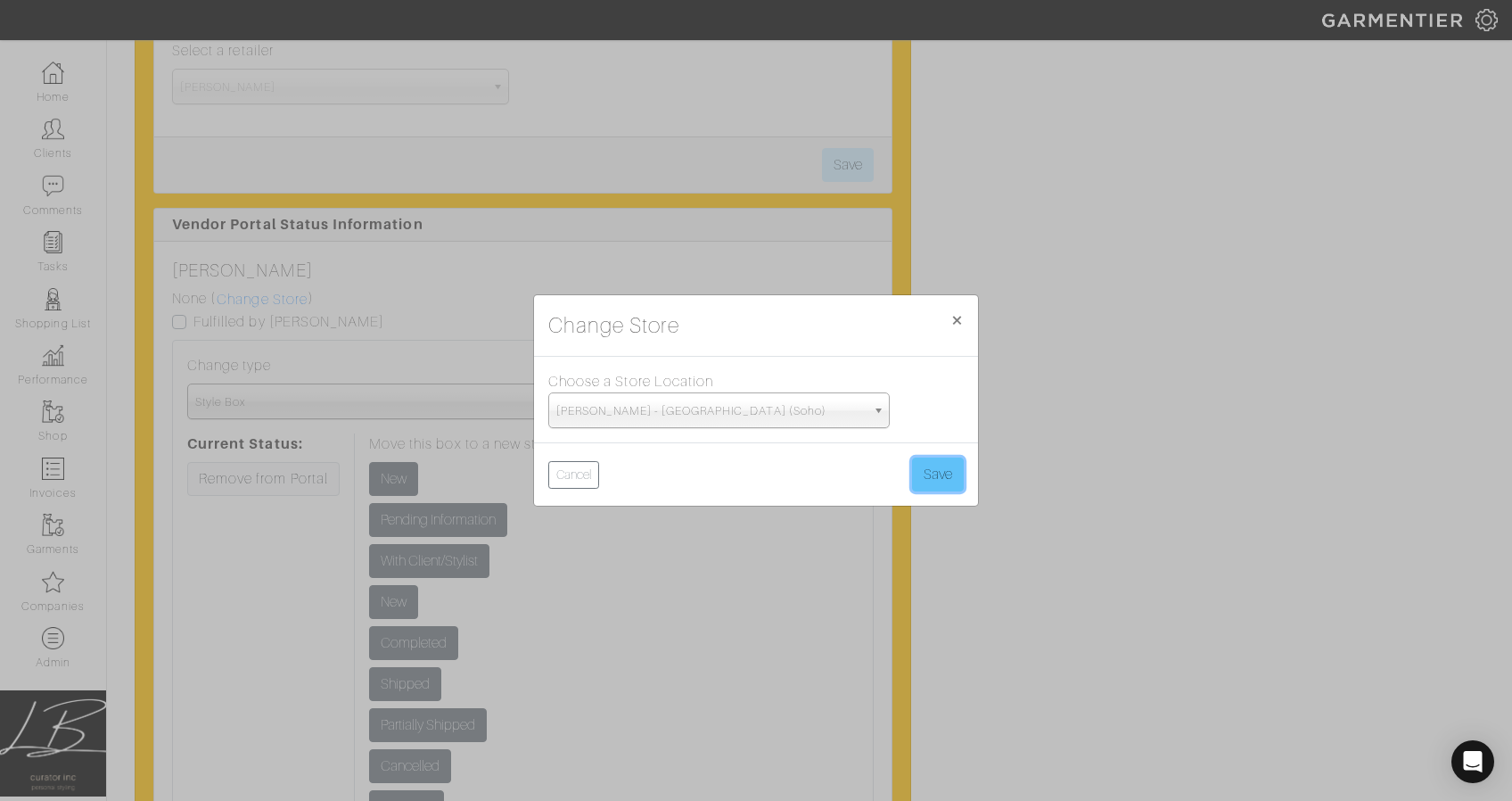
click at [943, 464] on button "Save" at bounding box center [938, 474] width 52 height 34
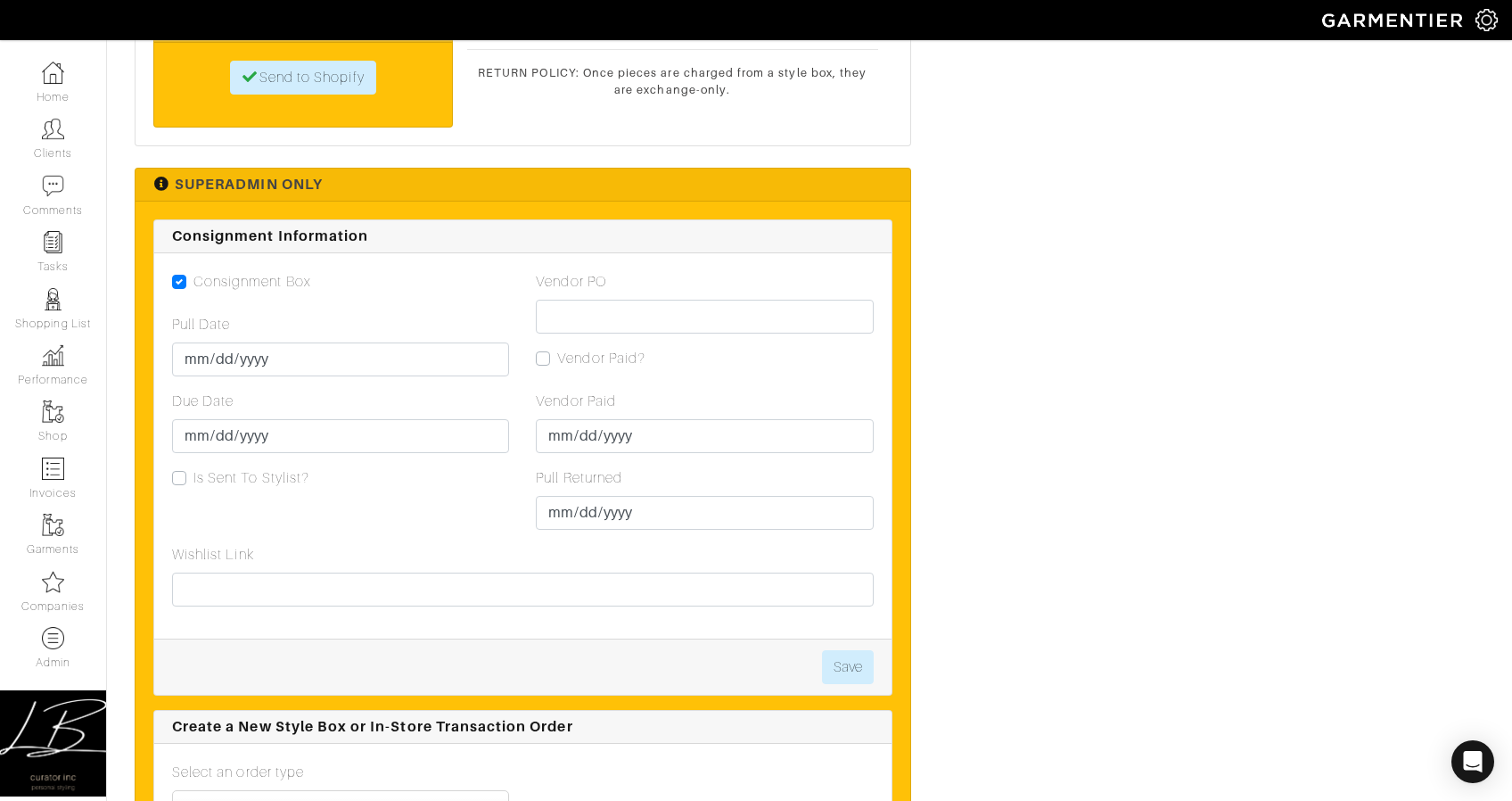
scroll to position [4297, 0]
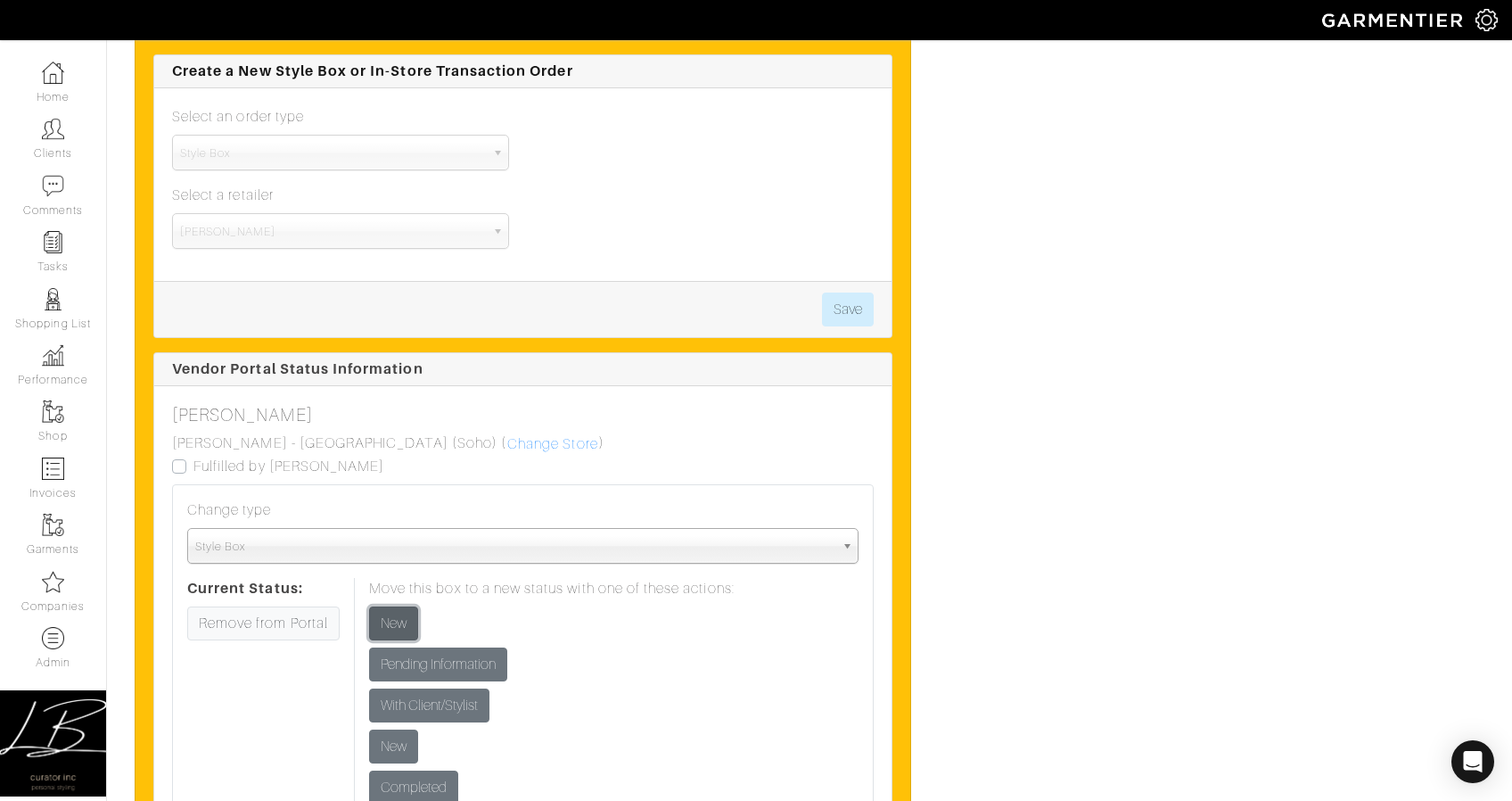
click at [409, 611] on input "New" at bounding box center [394, 622] width 49 height 34
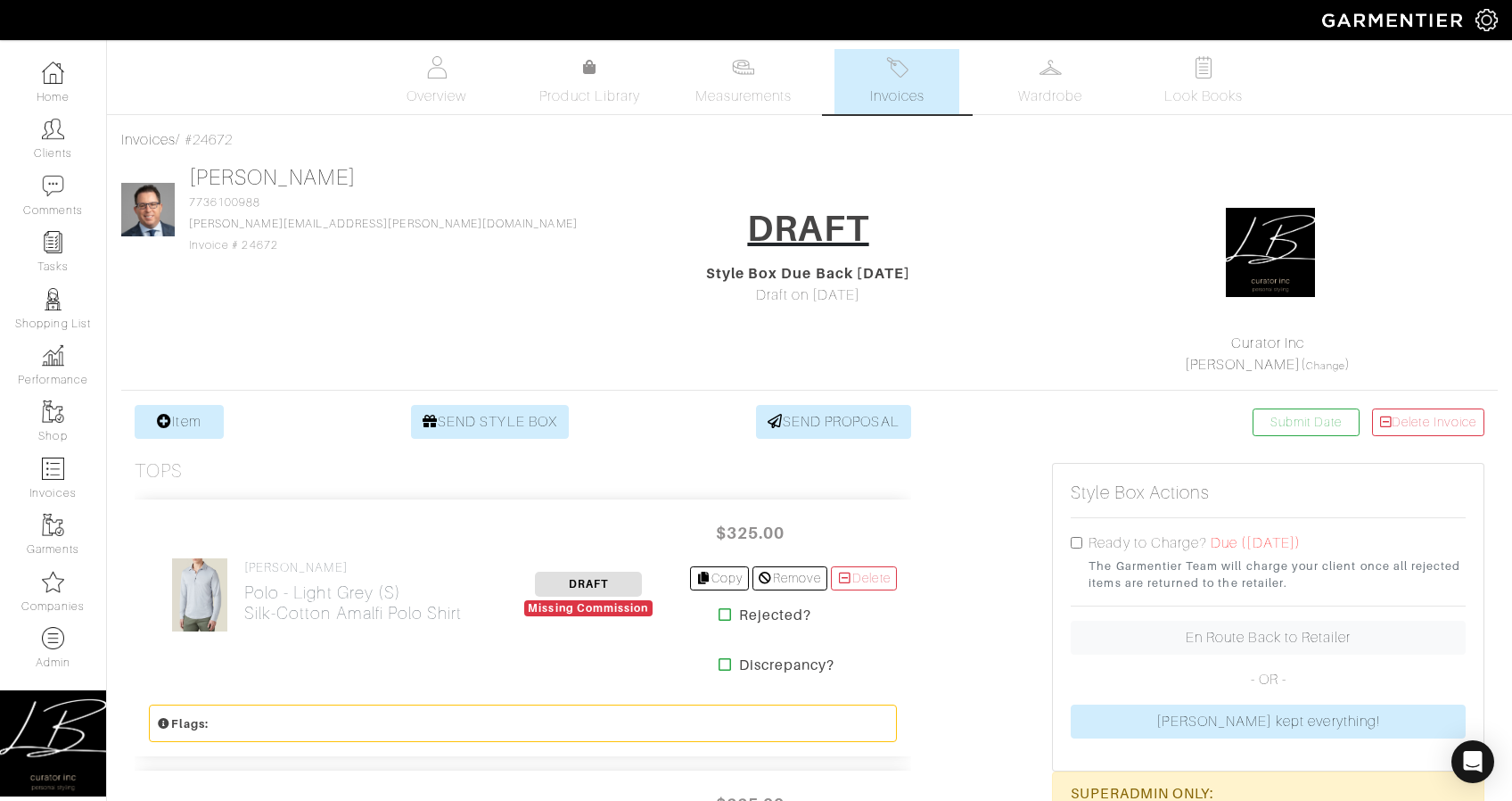
click at [1056, 231] on div "Curator Inc [PERSON_NAME] ( Change )" at bounding box center [1268, 274] width 459 height 203
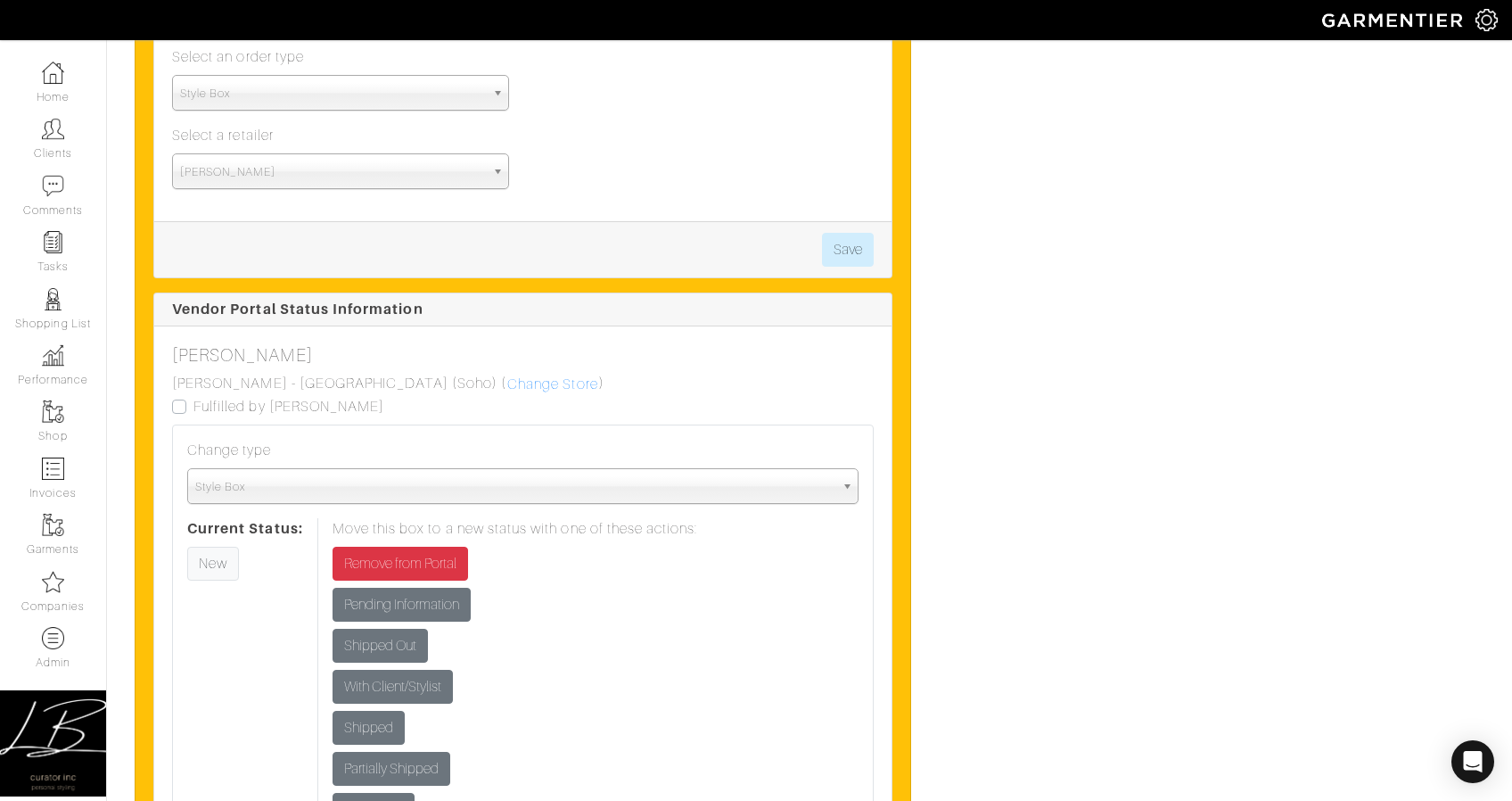
scroll to position [5957, 0]
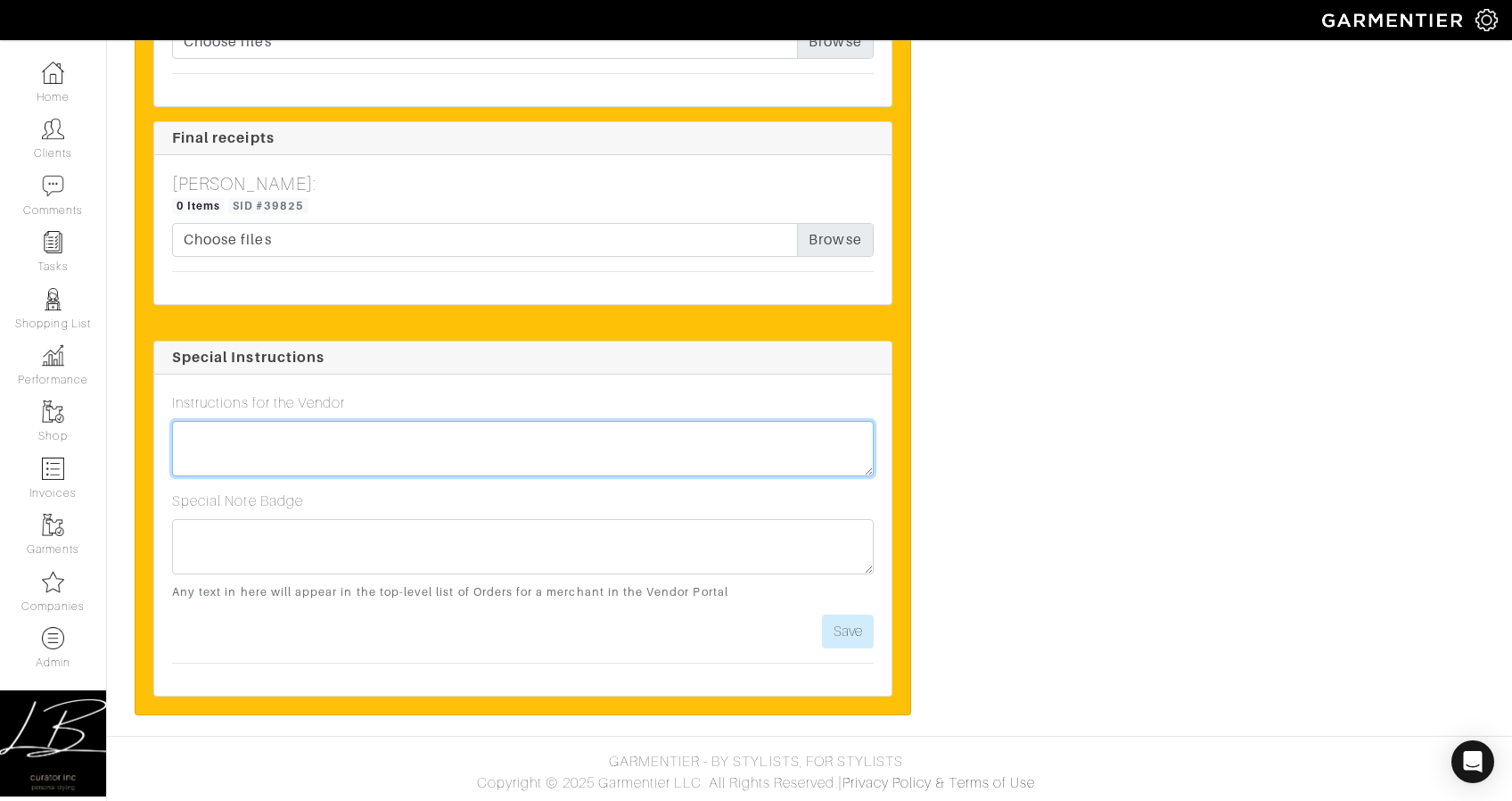
click at [570, 454] on textarea at bounding box center [523, 448] width 702 height 55
type textarea "Please ensure delivery by Friday 9/26!"
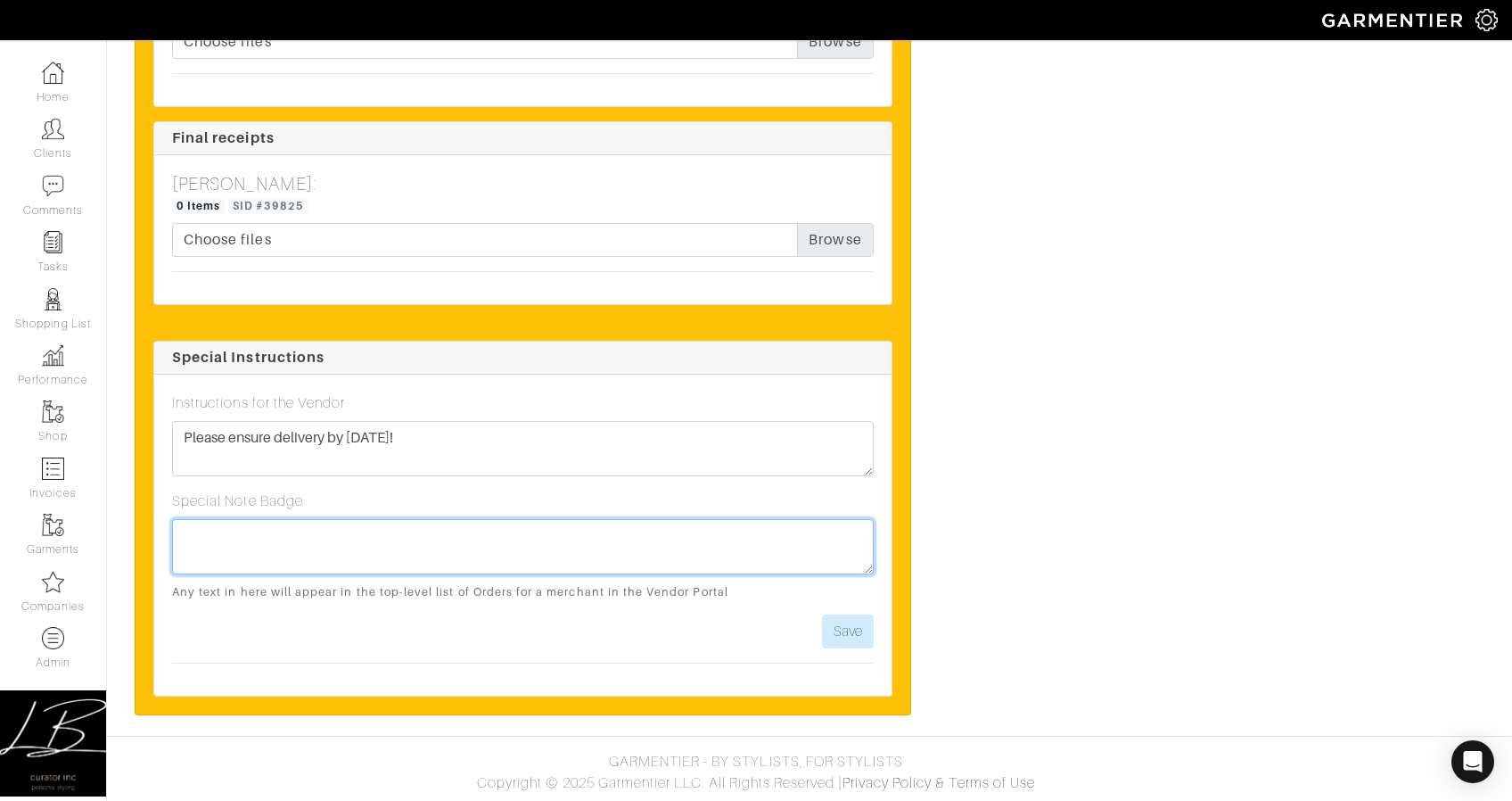
paste textarea "Please ensure delivery by Friday 9/26!"
type textarea "Please ensure delivery by Friday 9/26!"
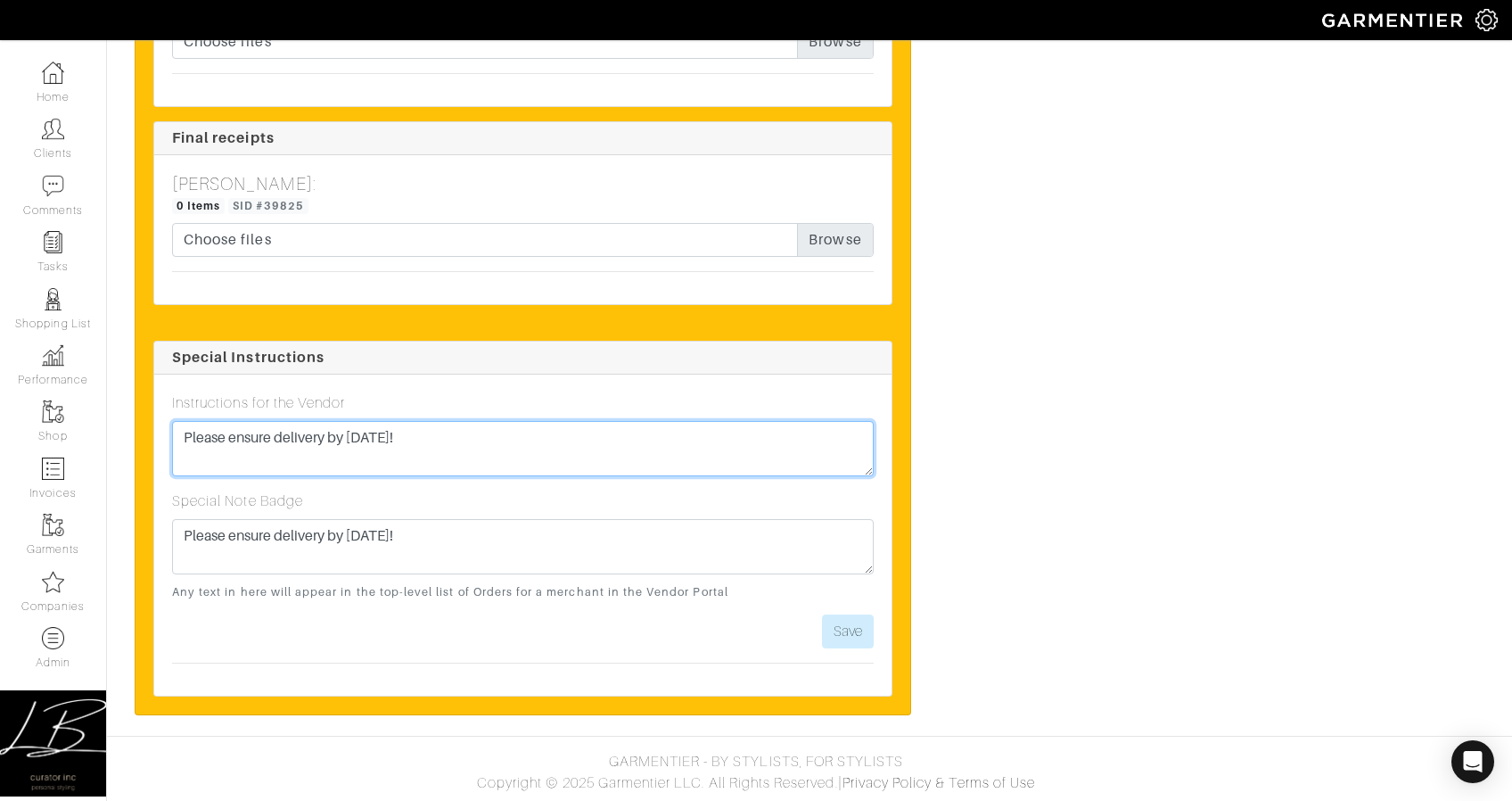
click at [419, 435] on textarea "Please ensure delivery by Friday 9/26!" at bounding box center [523, 448] width 702 height 55
type textarea "Please ensure delivery by Friday 9/26 or Saturday 9/27 at latest!"
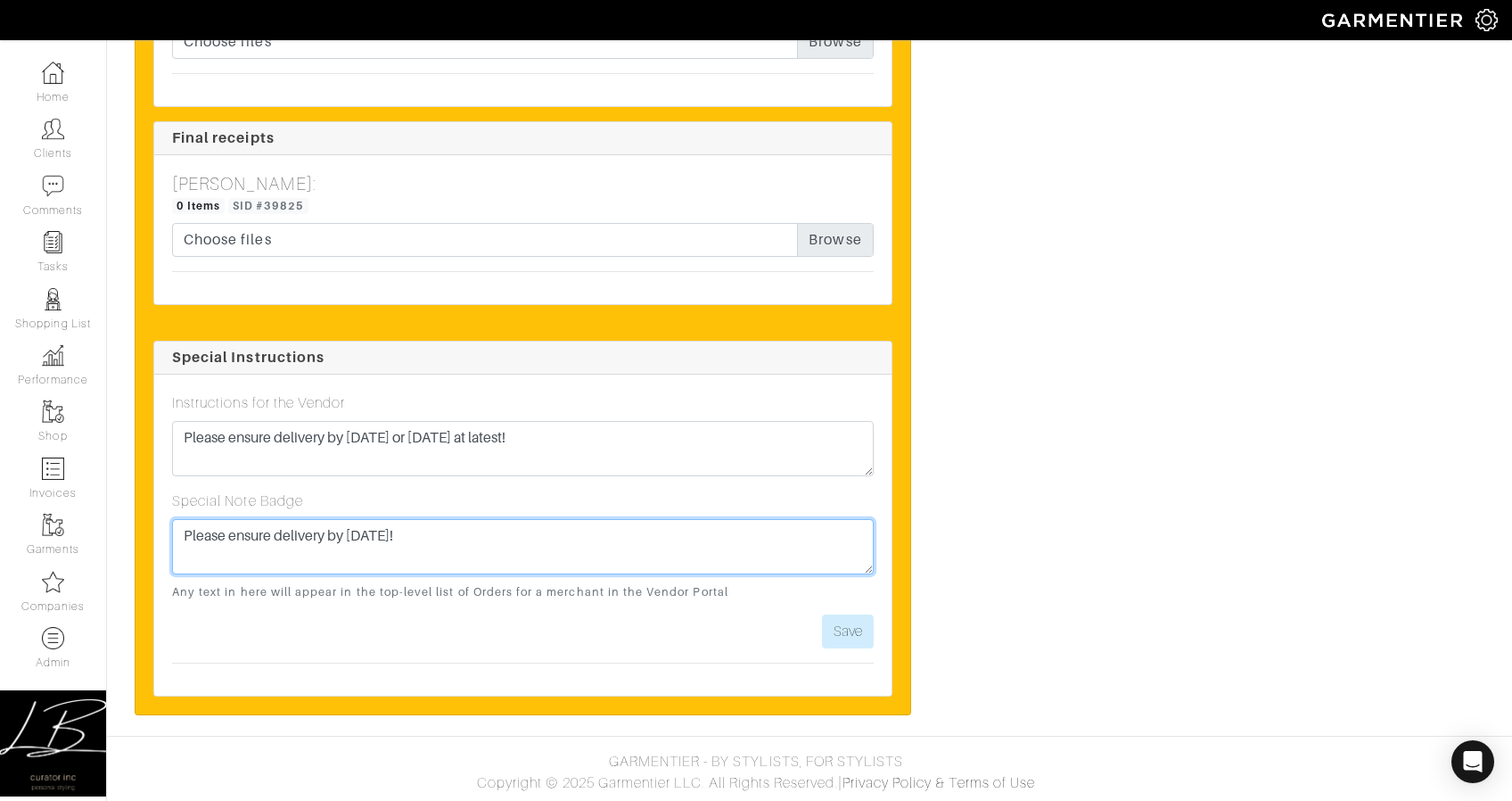
paste textarea "or Saturday 9/27 at latest"
type textarea "Please ensure delivery by Friday 9/26 or Saturday 9/27 at latest!"
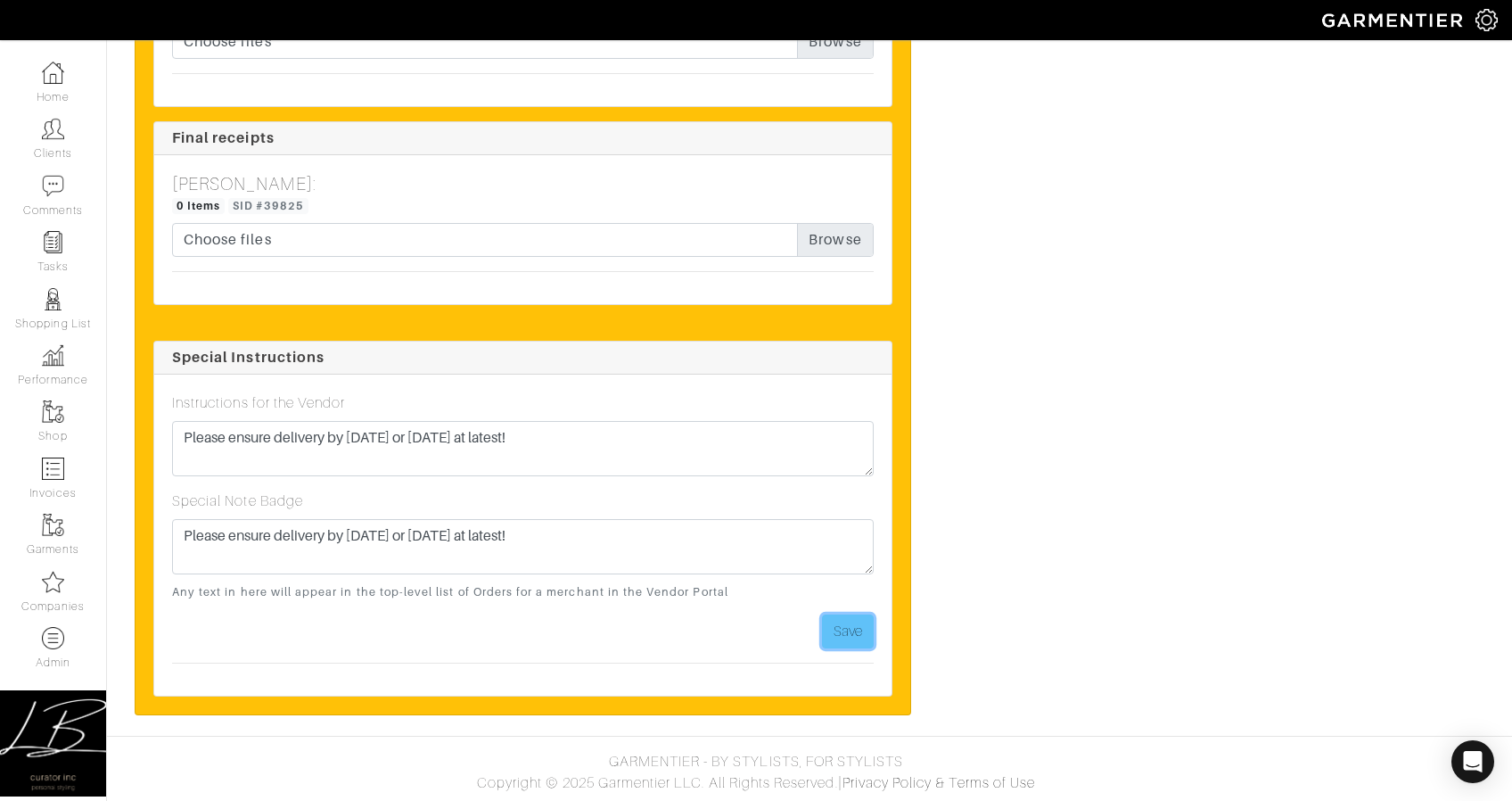
click at [828, 630] on button "Save" at bounding box center [847, 630] width 52 height 34
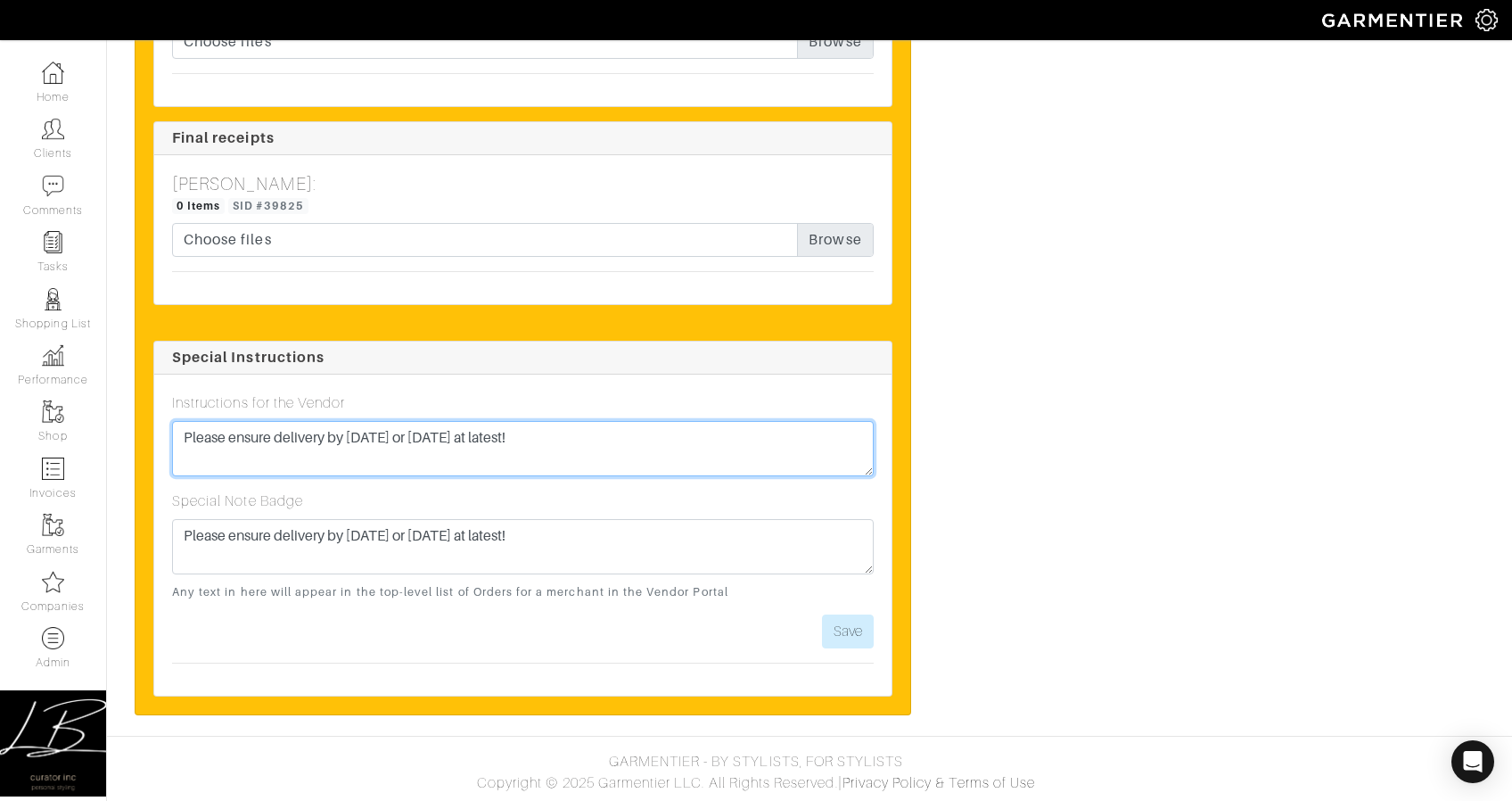
drag, startPoint x: 582, startPoint y: 435, endPoint x: 423, endPoint y: 433, distance: 159.0
click at [422, 433] on textarea "Please ensure delivery by Friday 9/26 or Saturday 9/27 at latest!" at bounding box center [523, 448] width 702 height 55
type textarea "Please ensure delivery by Friday 9/26!"
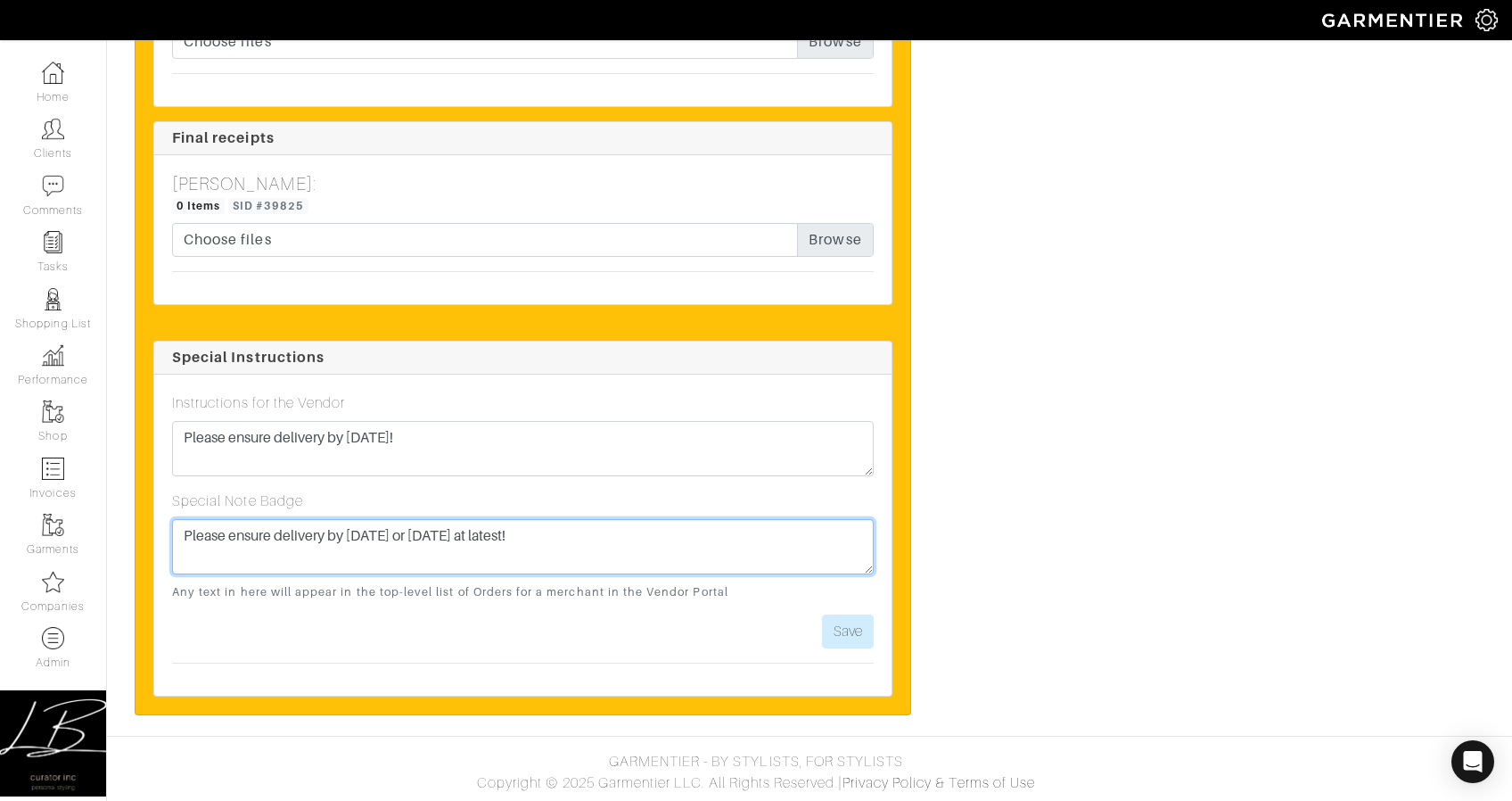
paste textarea
type textarea "Please ensure delivery by Friday 9/26!"
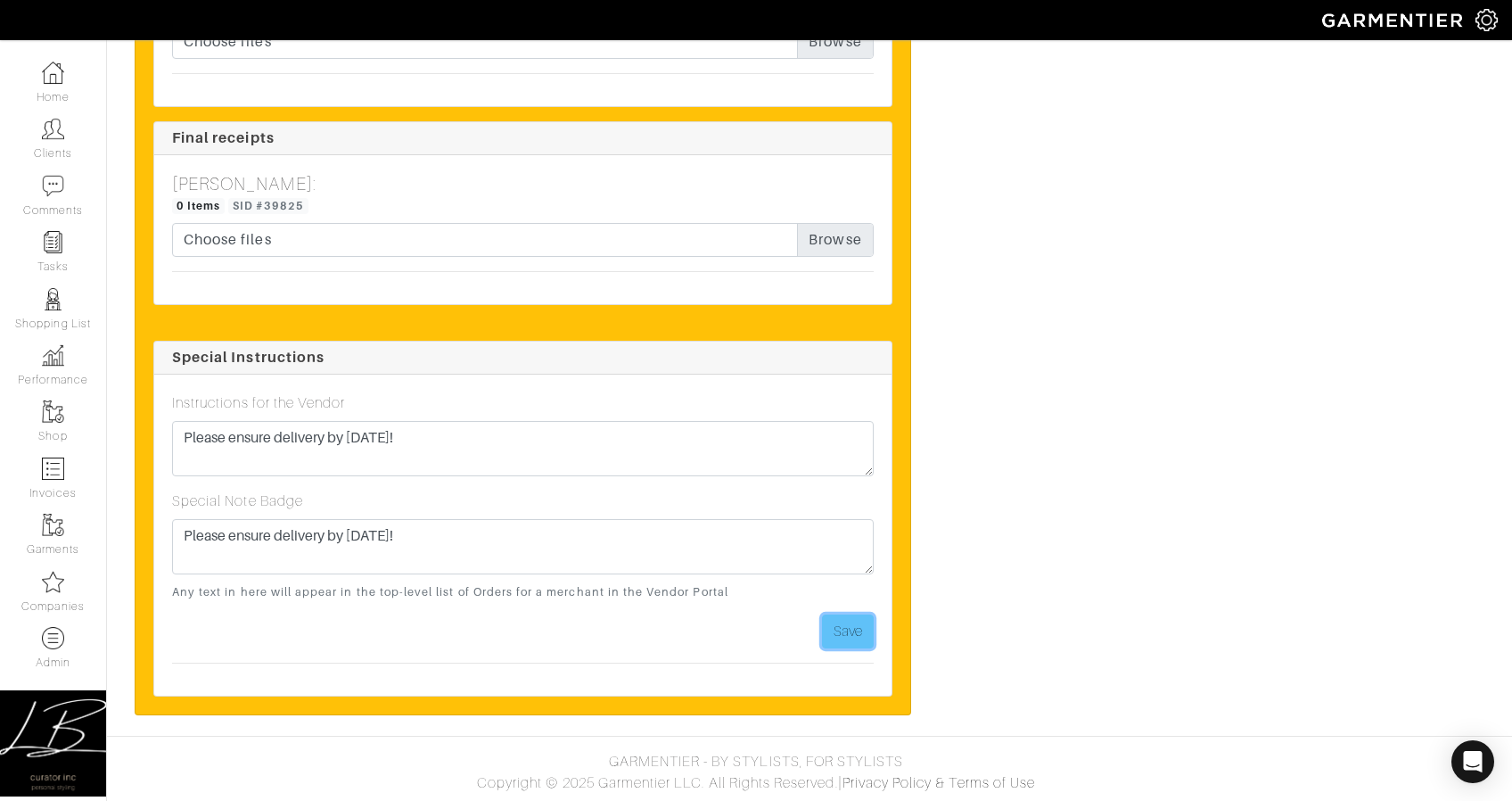
click at [858, 636] on button "Save" at bounding box center [847, 630] width 52 height 34
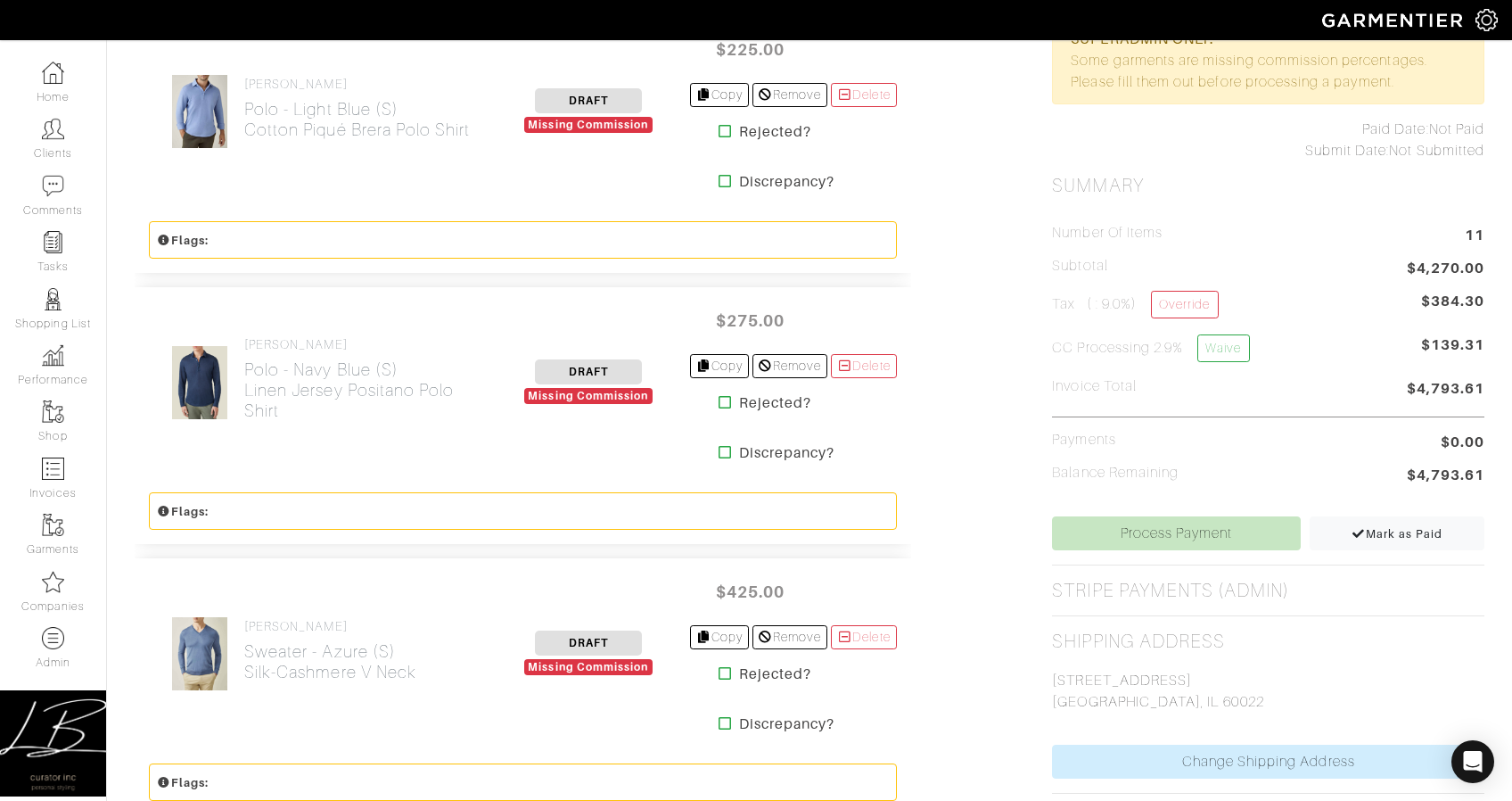
scroll to position [0, 0]
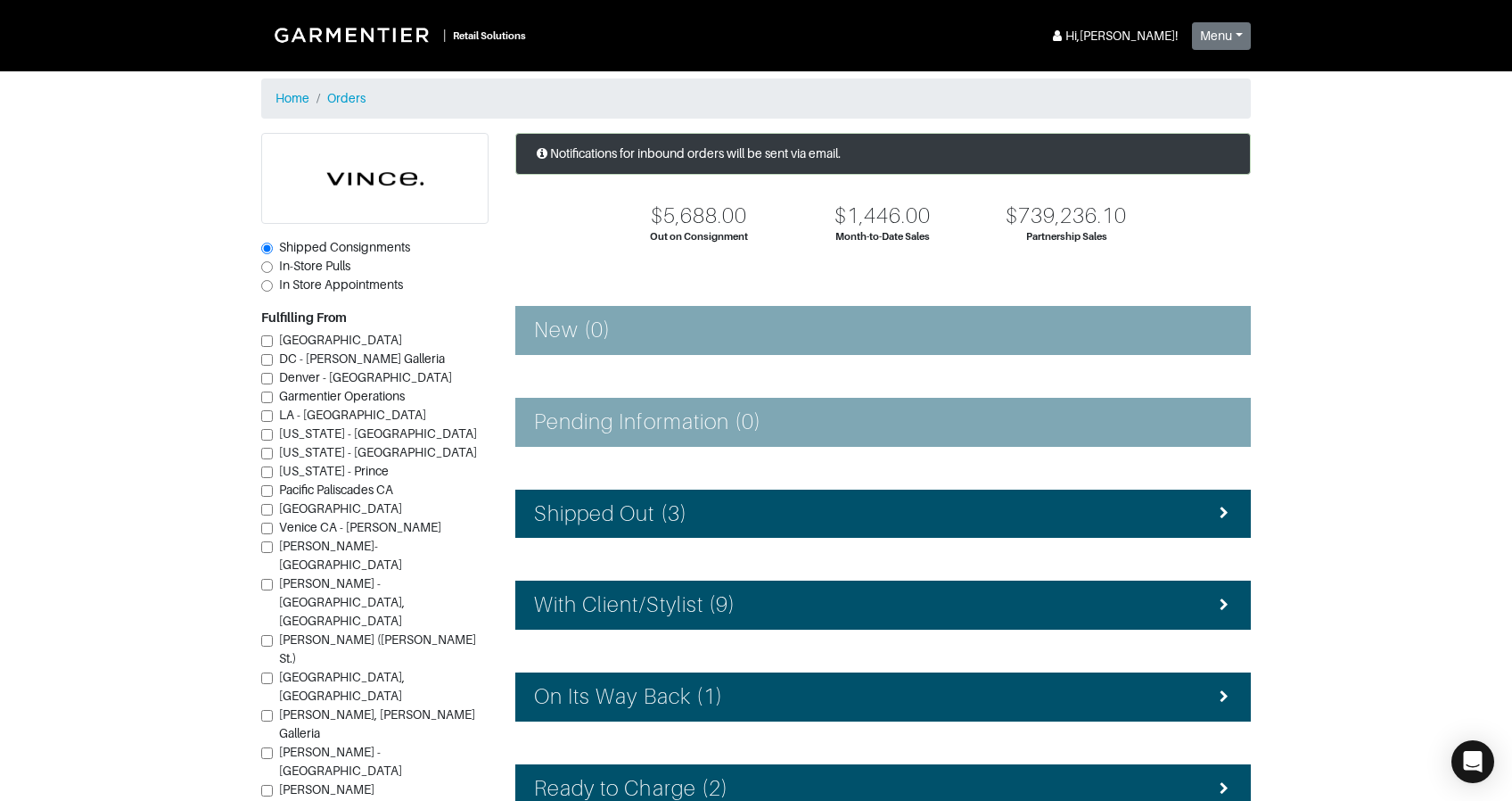
scroll to position [210, 0]
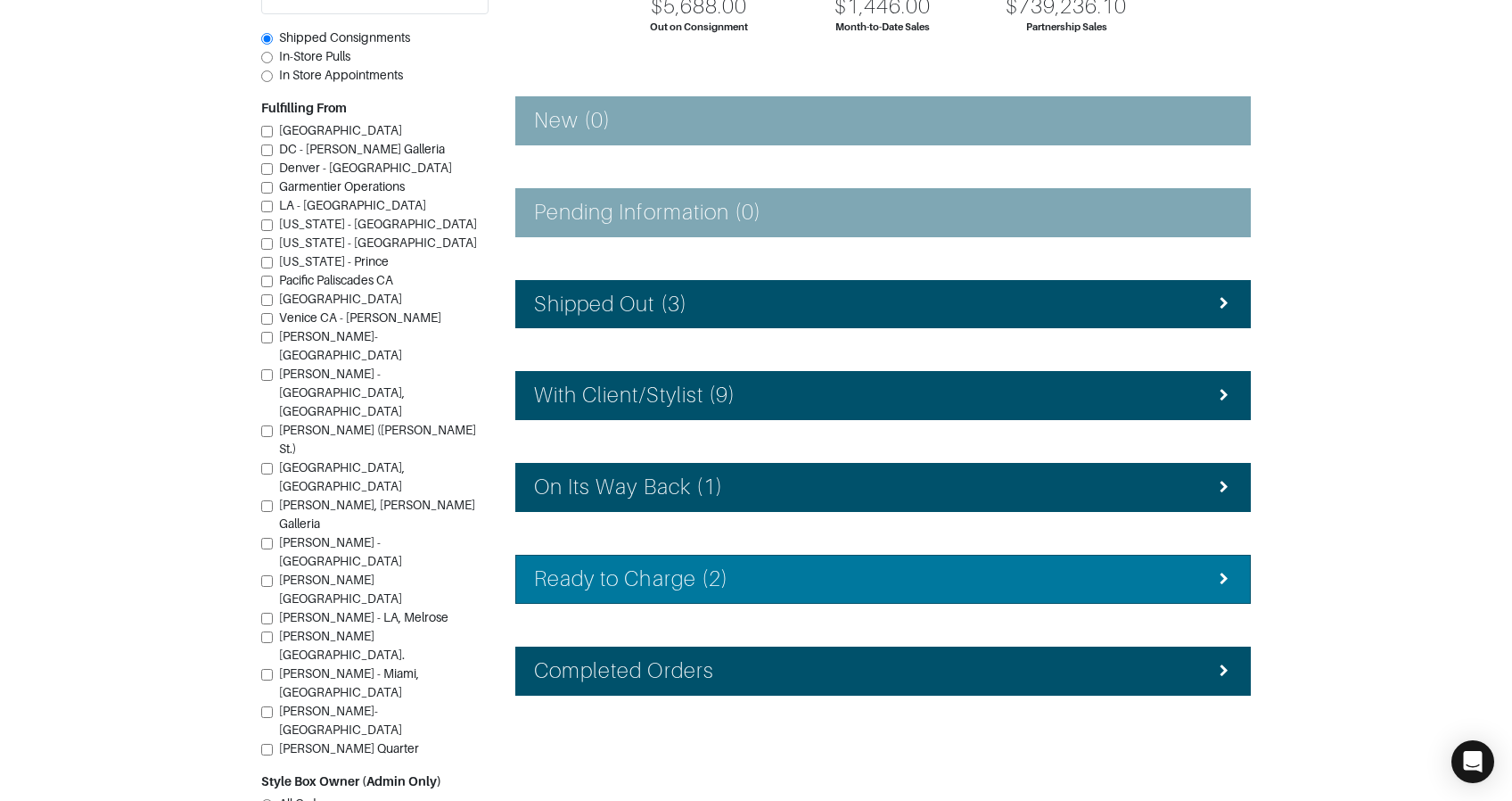
click at [653, 566] on h4 "Ready to Charge (2)" at bounding box center [631, 579] width 194 height 26
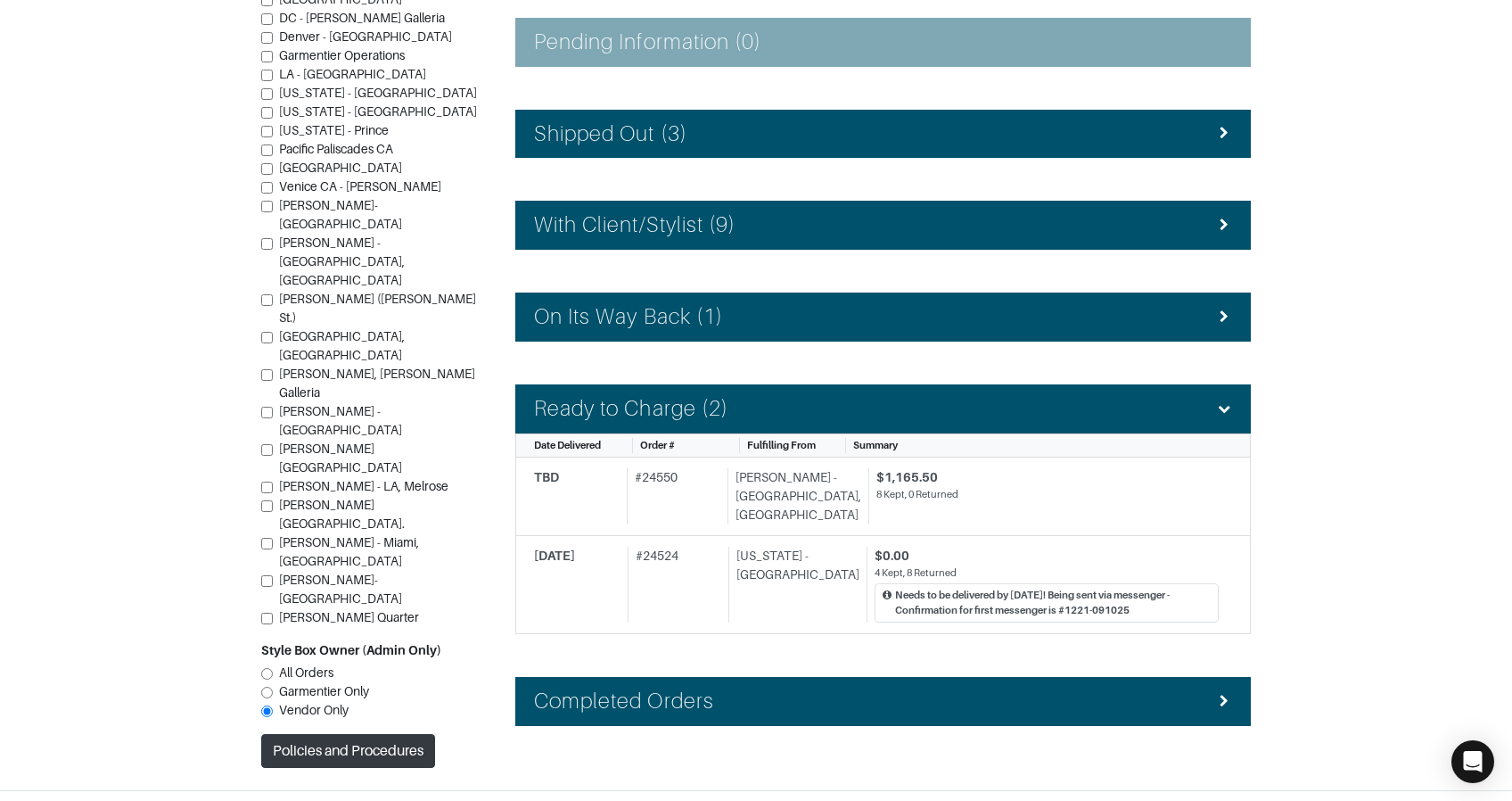
scroll to position [386, 0]
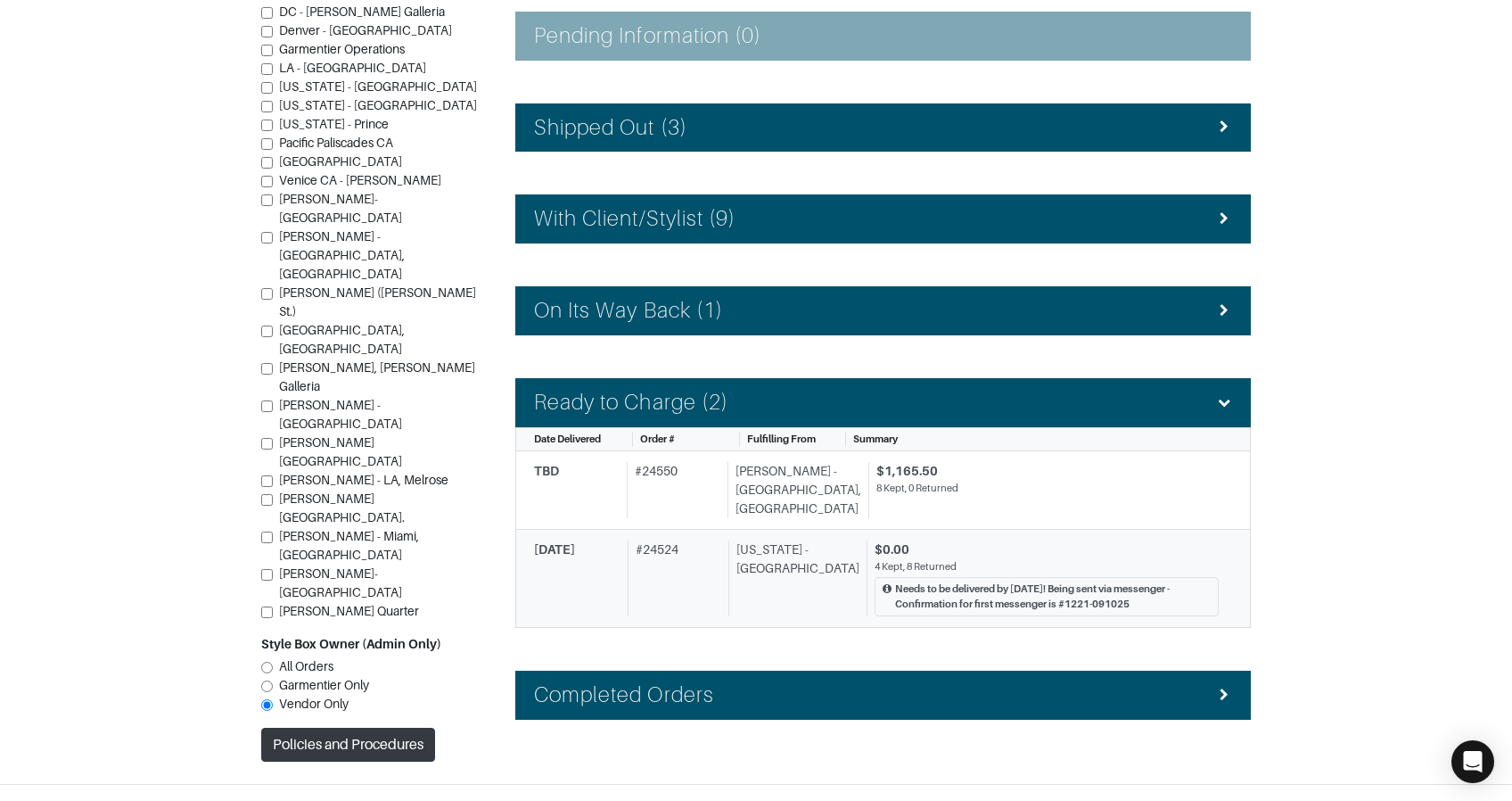
click at [678, 569] on div "# 24524" at bounding box center [675, 579] width 94 height 76
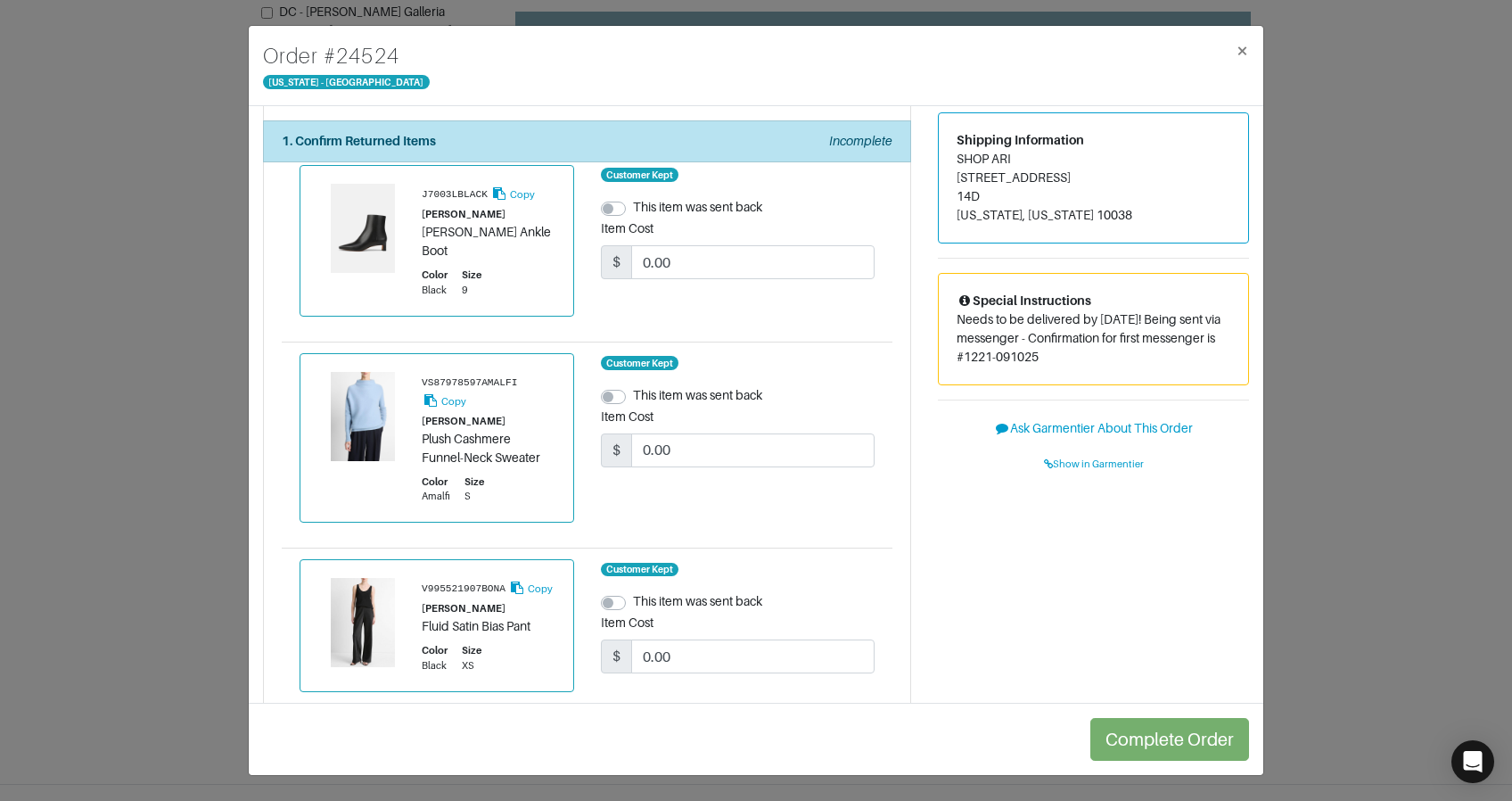
scroll to position [18, 0]
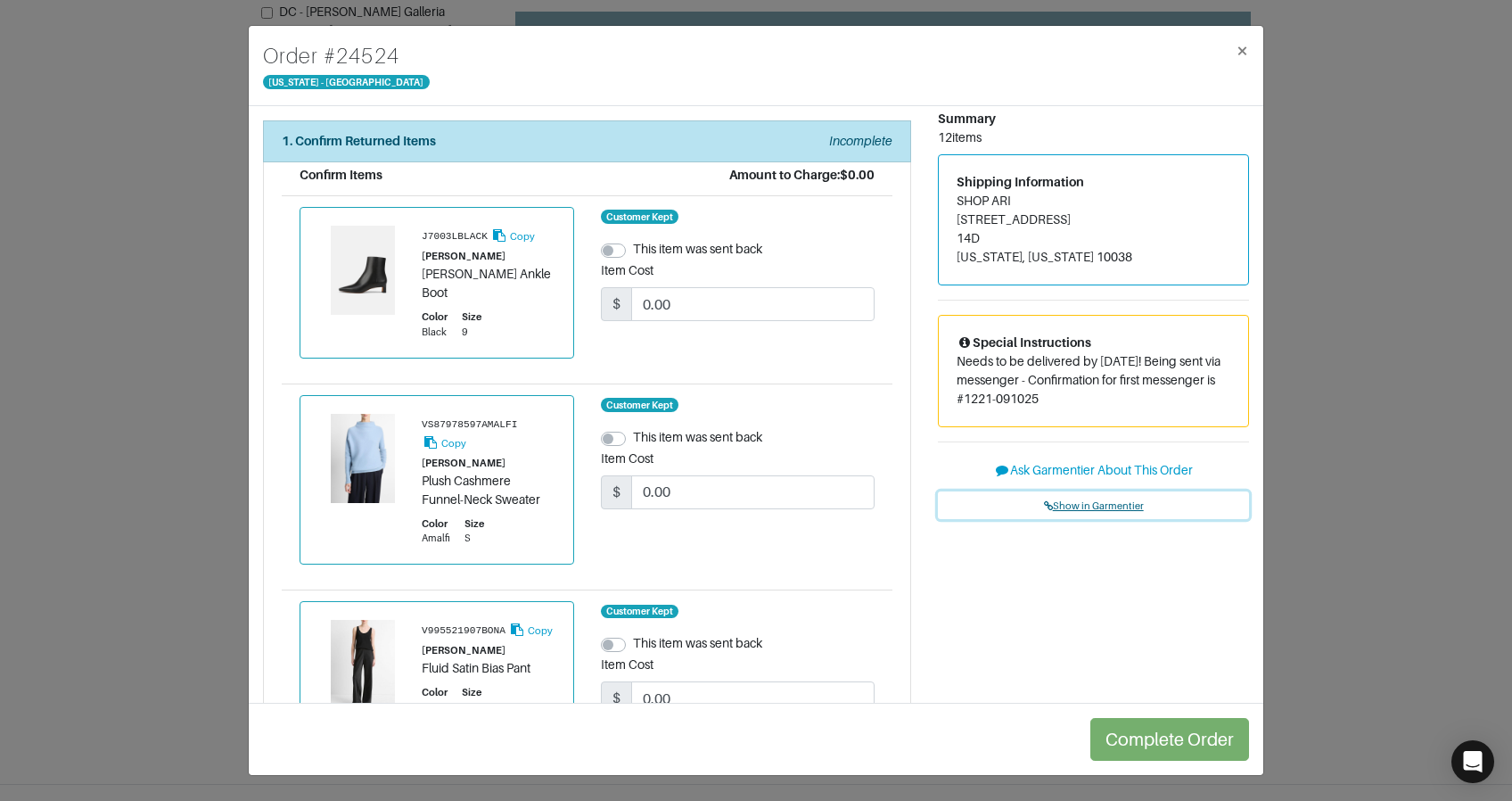
click at [1082, 503] on span "Show in Garmentier" at bounding box center [1094, 506] width 100 height 11
click at [196, 189] on div "Order # 24524 [US_STATE] - [GEOGRAPHIC_DATA] × 1. Confirm Returned Items Incomp…" at bounding box center [756, 400] width 1512 height 801
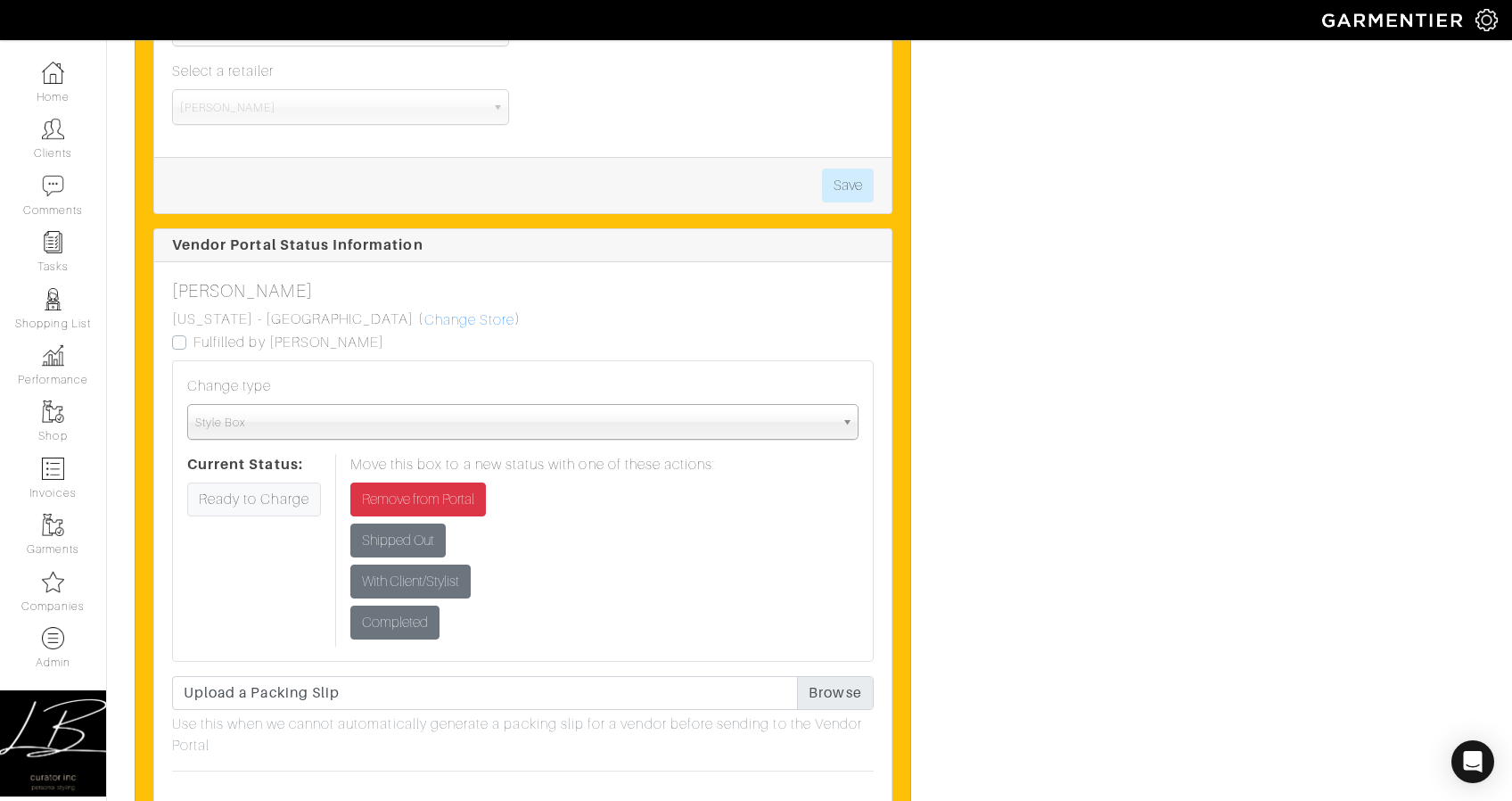
scroll to position [5517, 0]
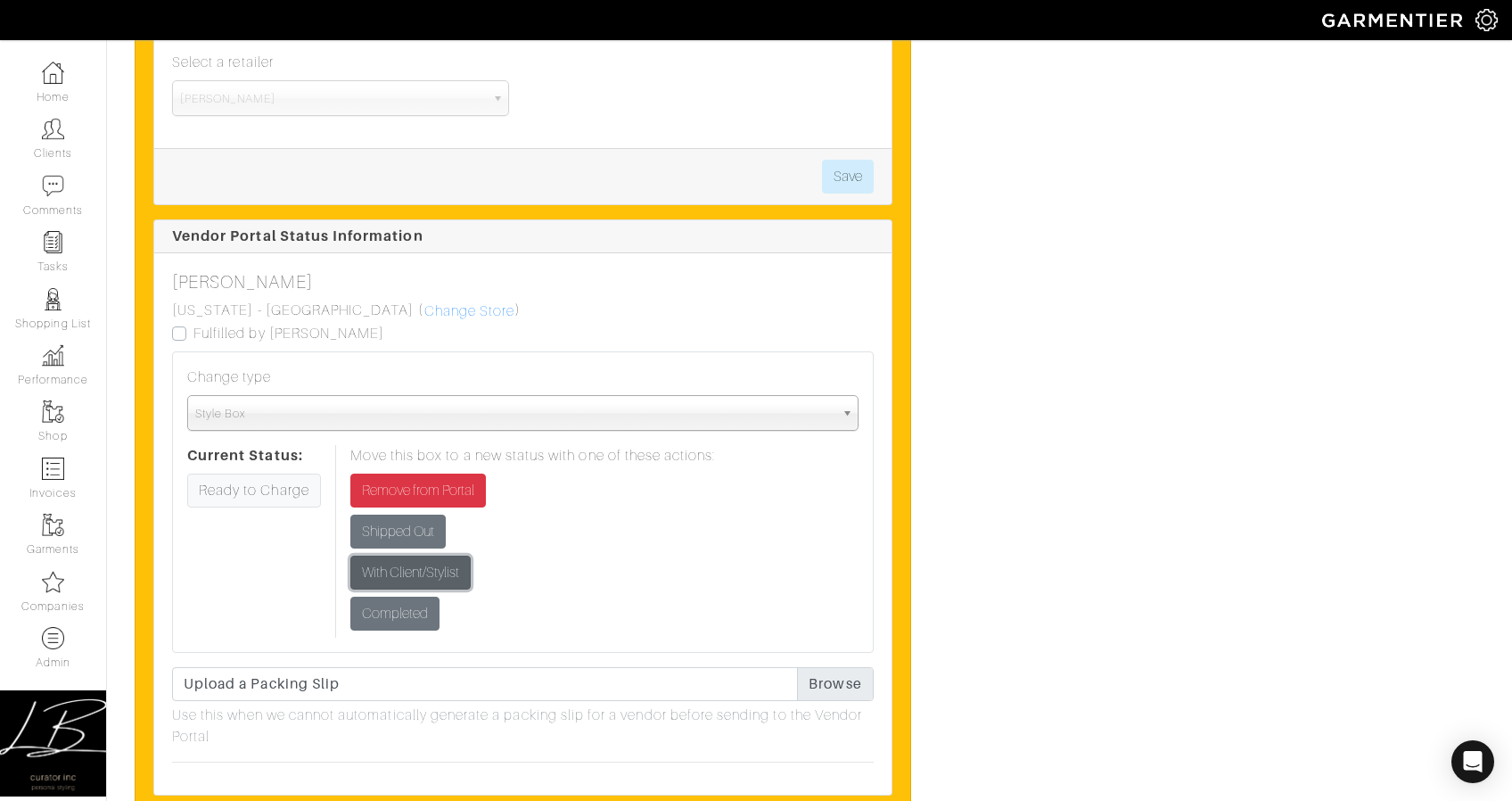
click at [414, 580] on input "With Client/Stylist" at bounding box center [410, 571] width 121 height 34
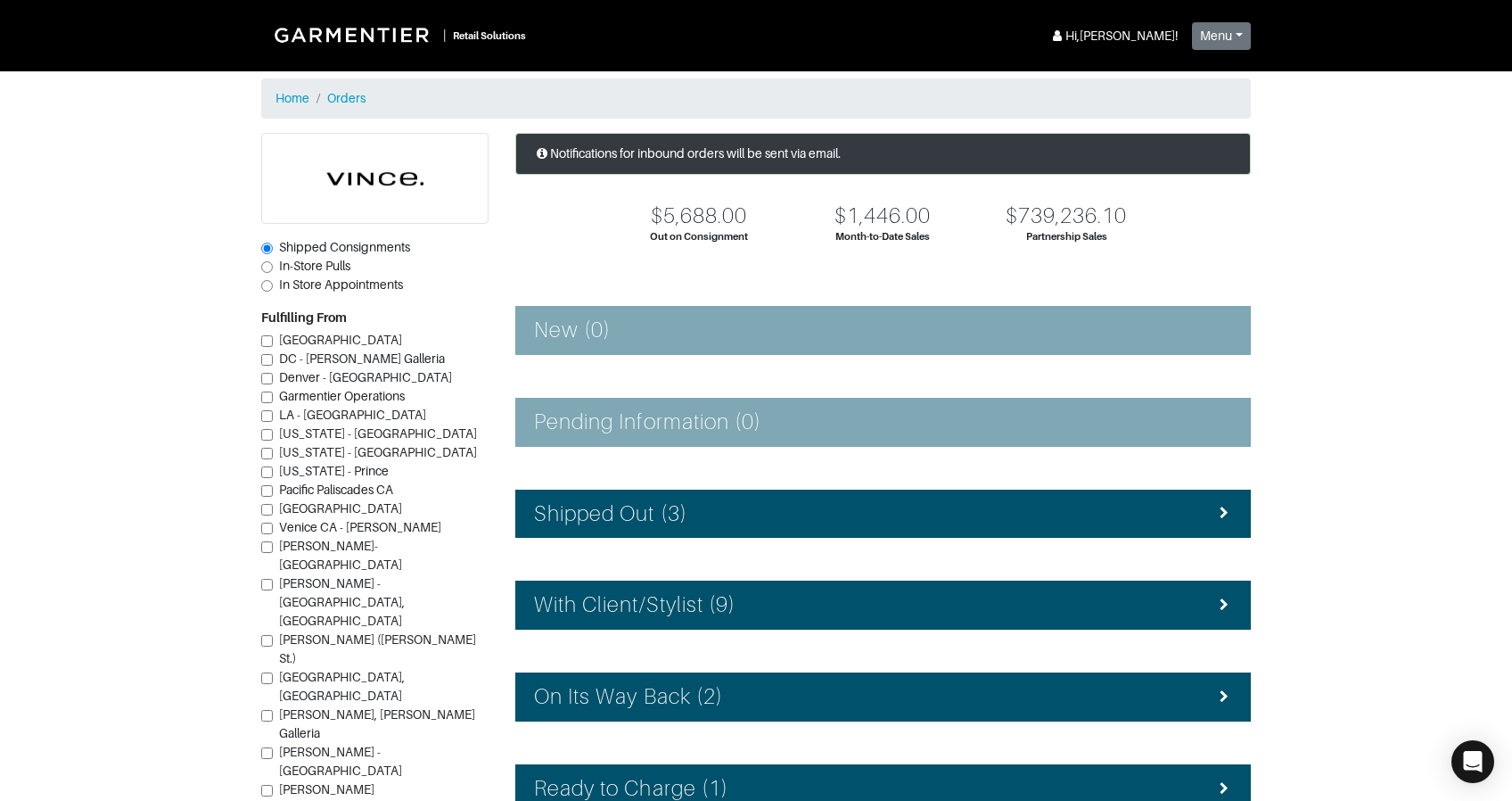
scroll to position [217, 0]
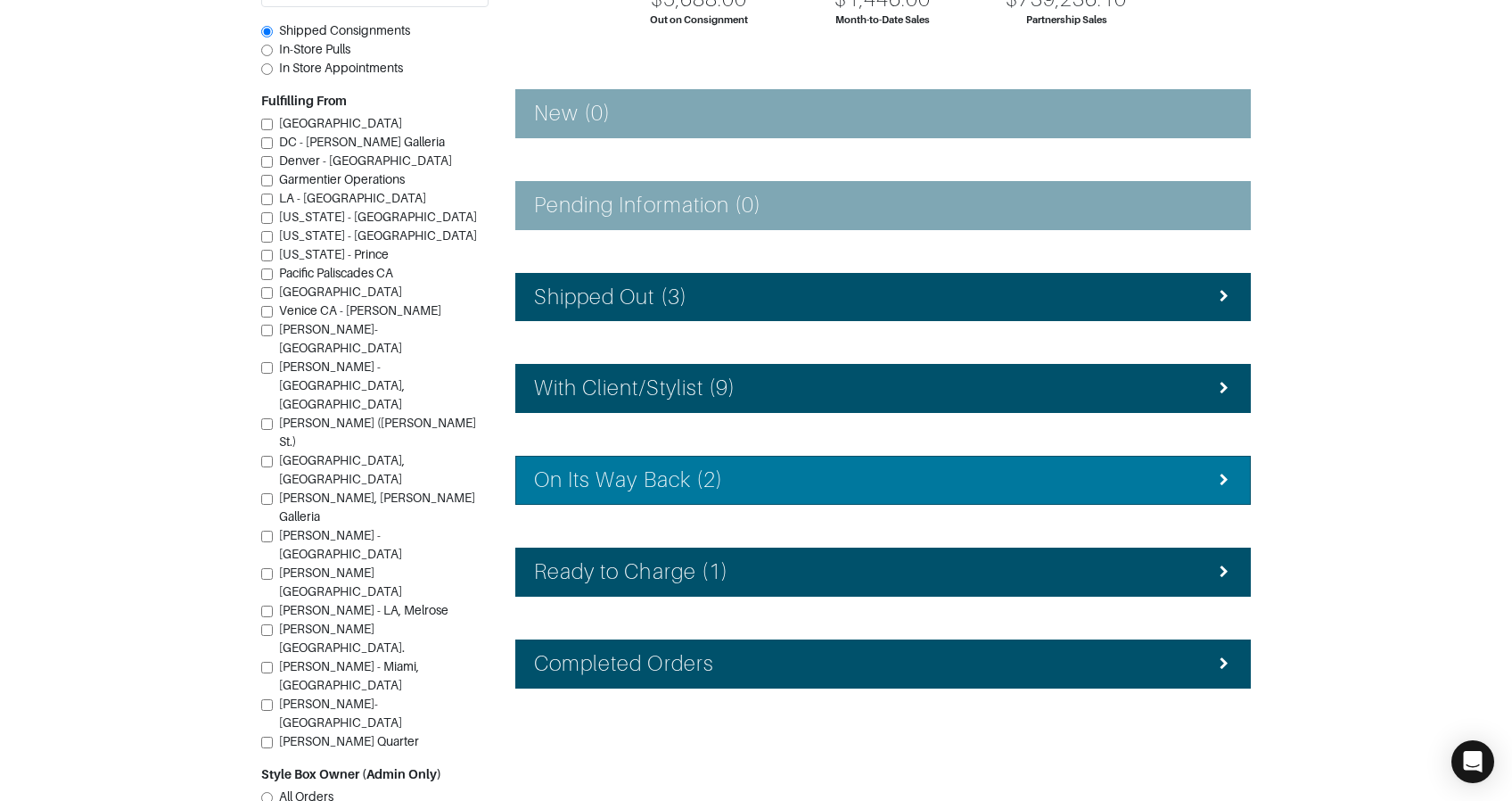
click at [828, 494] on li "On Its Way Back (2)" at bounding box center [883, 480] width 736 height 49
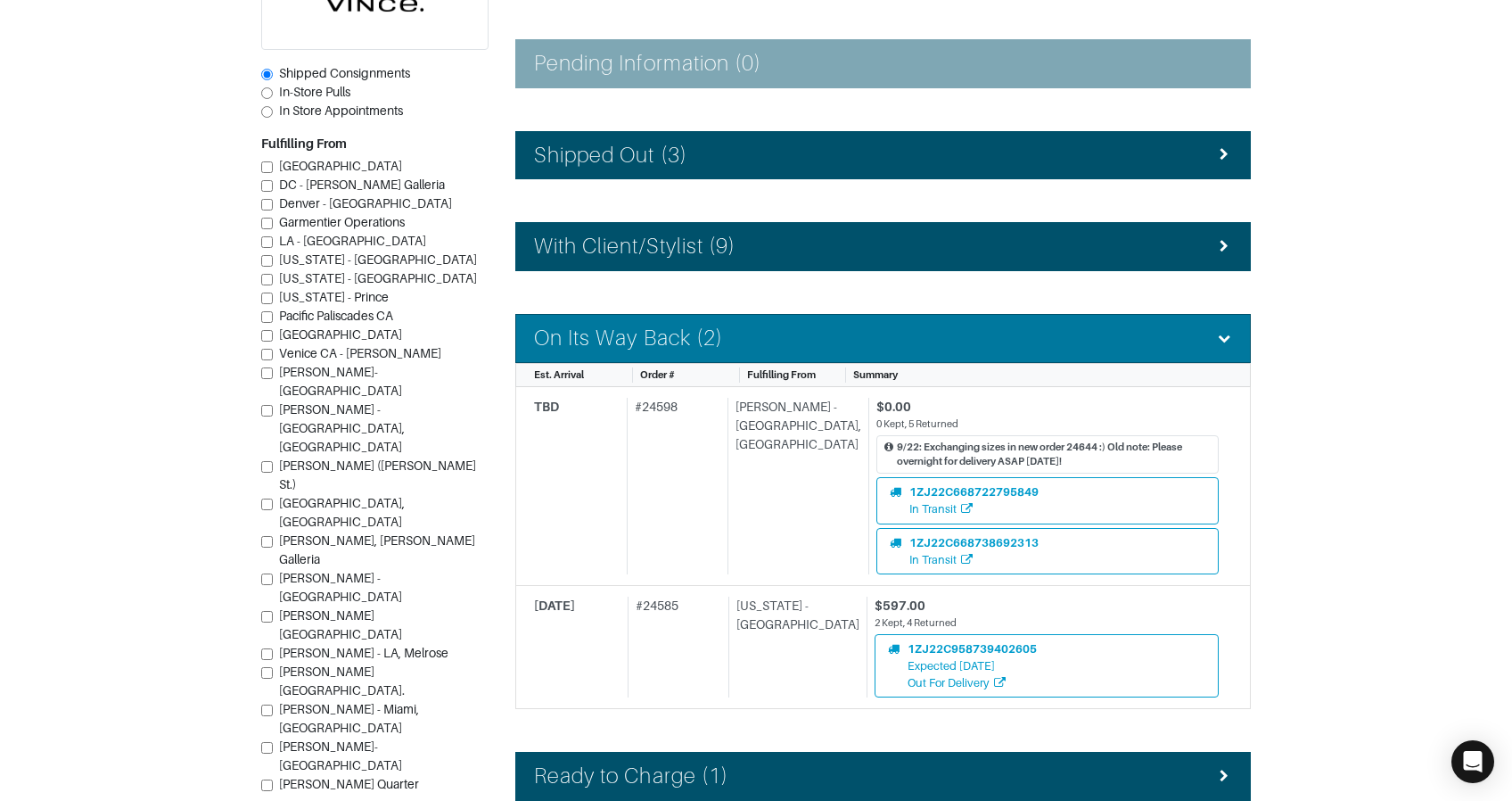
scroll to position [389, 0]
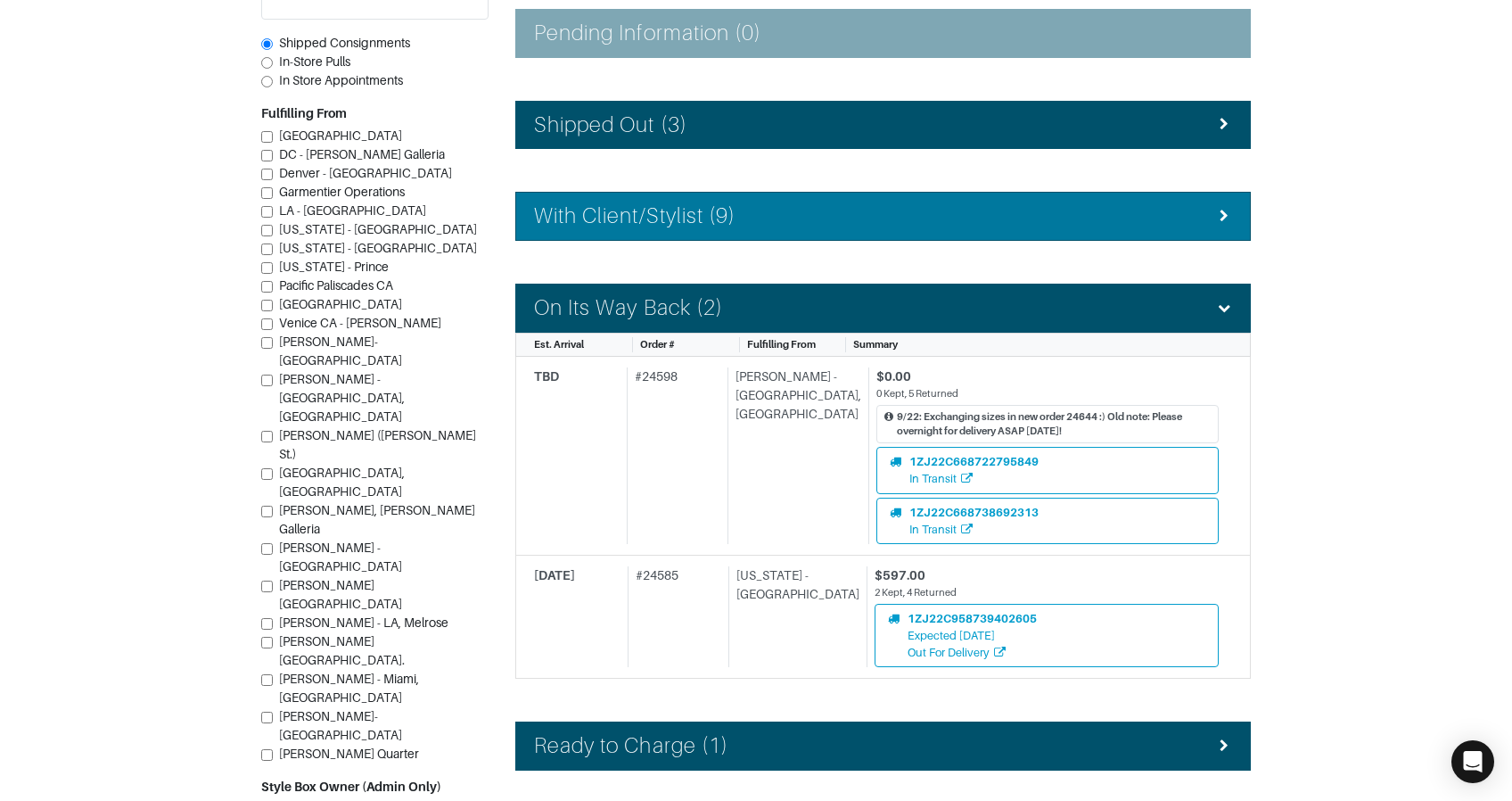
click at [717, 229] on h4 "With Client/Stylist (9)" at bounding box center [635, 216] width 201 height 26
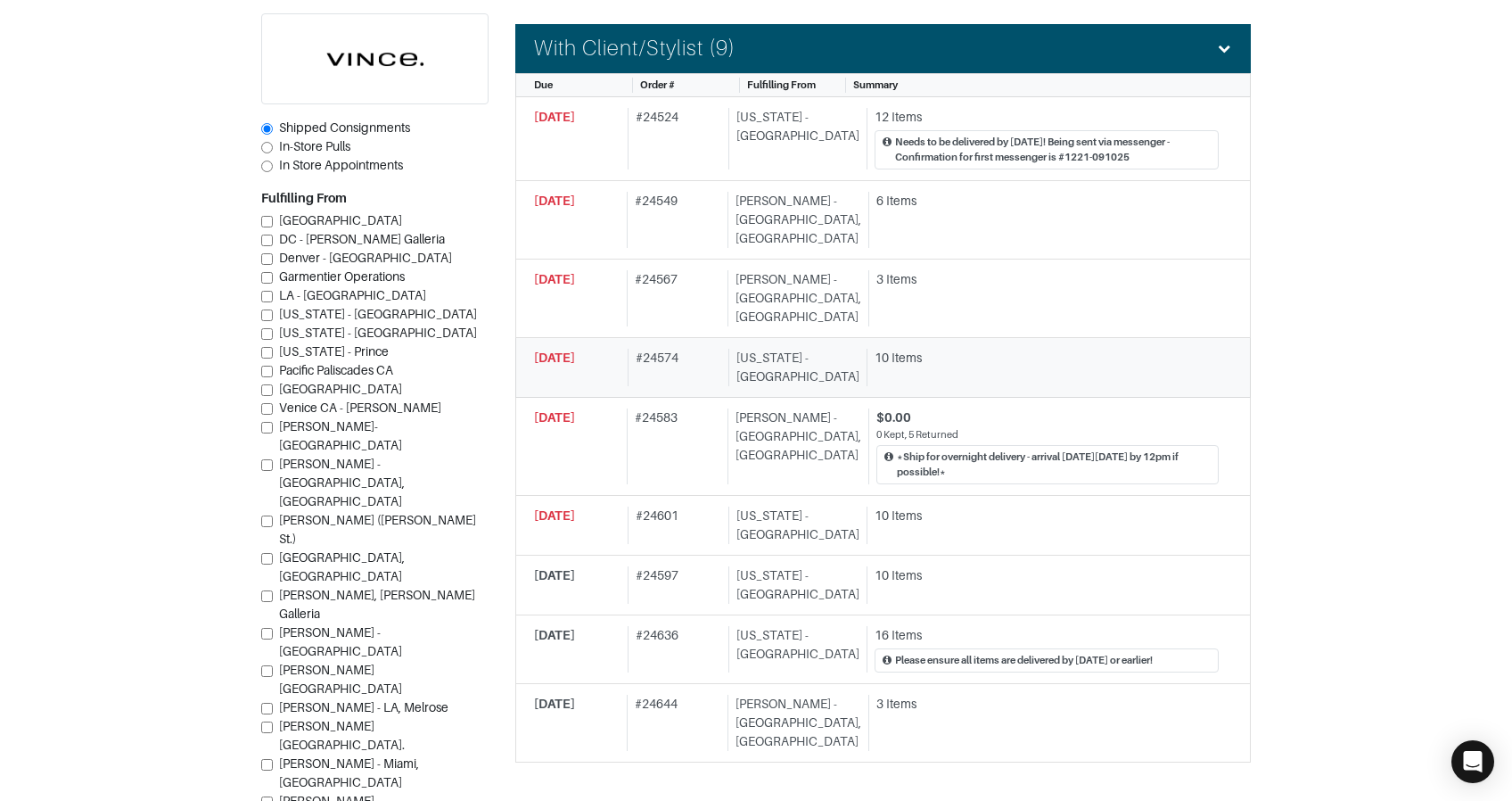
scroll to position [558, 0]
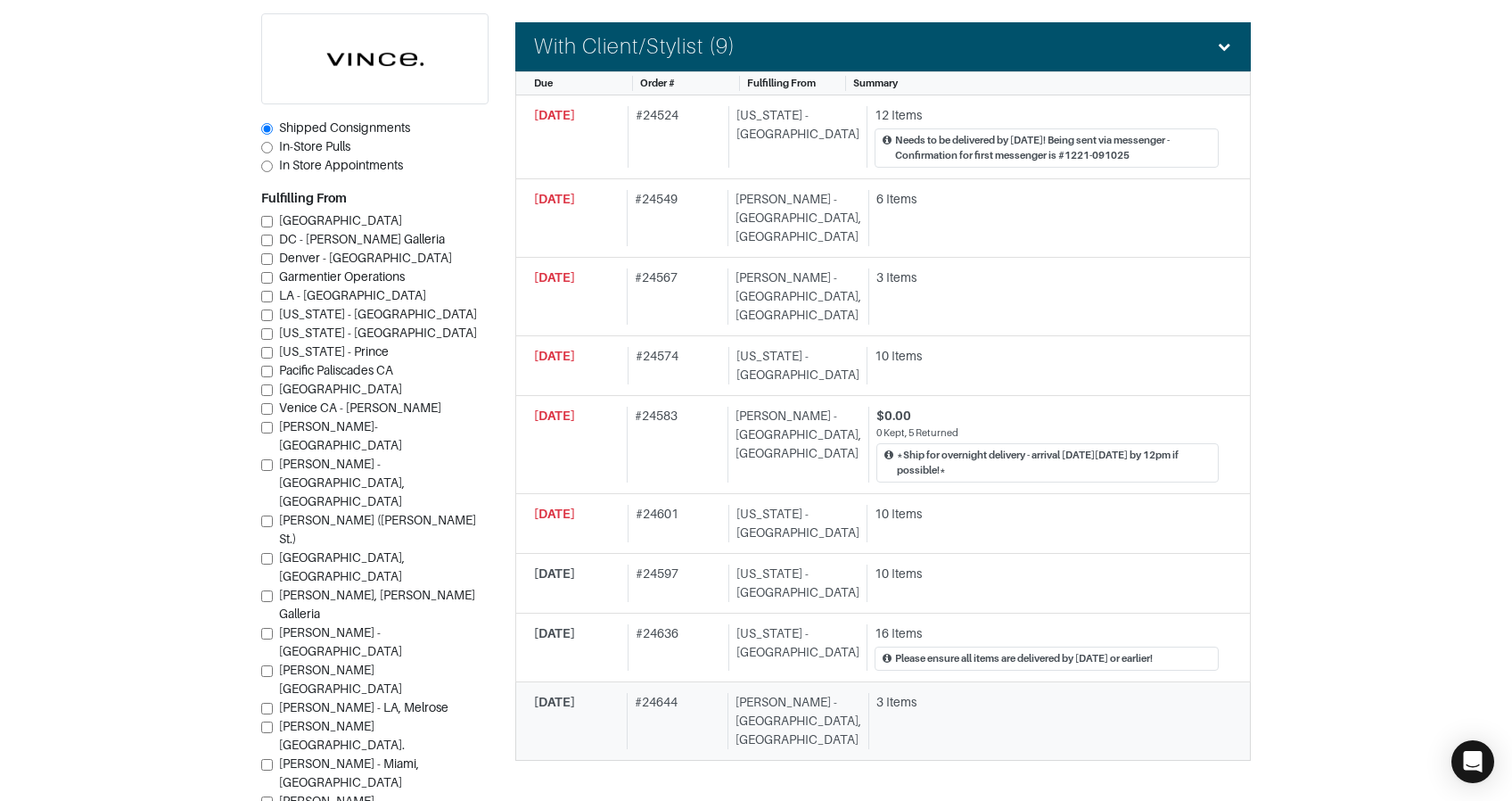
click at [747, 693] on div "[PERSON_NAME] - [GEOGRAPHIC_DATA], [GEOGRAPHIC_DATA]" at bounding box center [794, 721] width 133 height 56
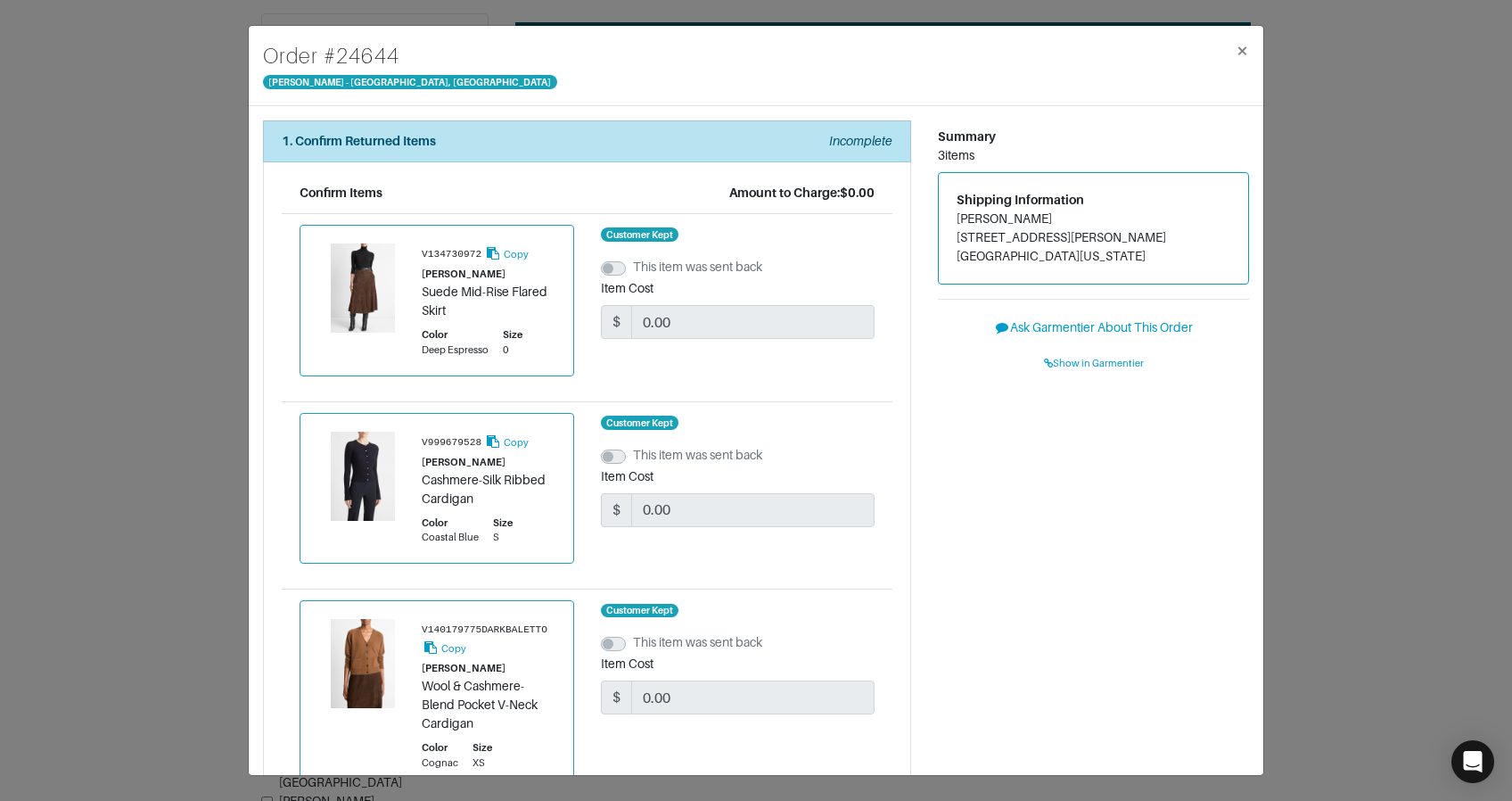
click at [93, 493] on div "Order # 24644 Vince - Chicago, Oak Street × 1. Confirm Returned Items Incomplet…" at bounding box center [756, 400] width 1512 height 801
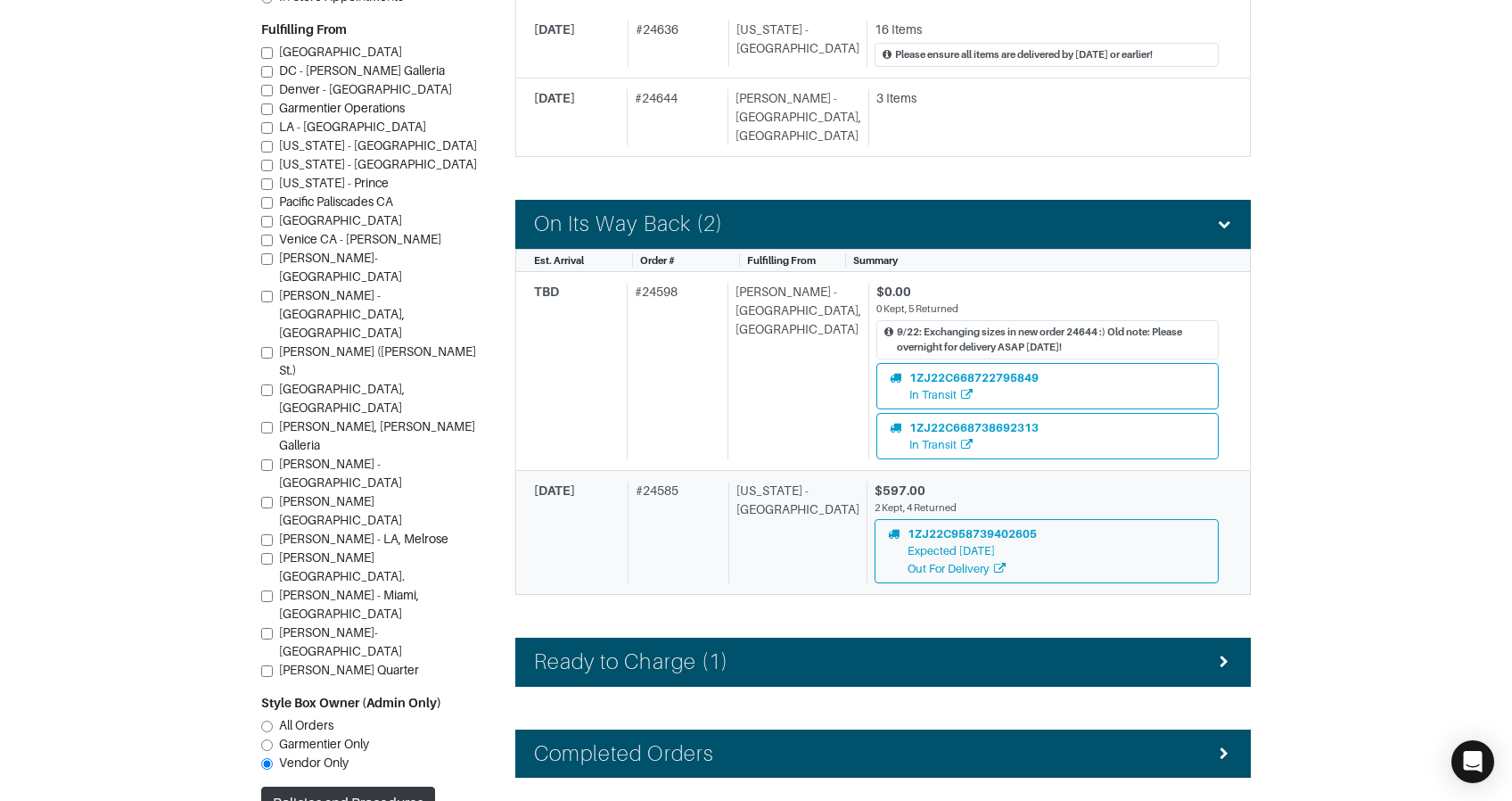
scroll to position [1173, 0]
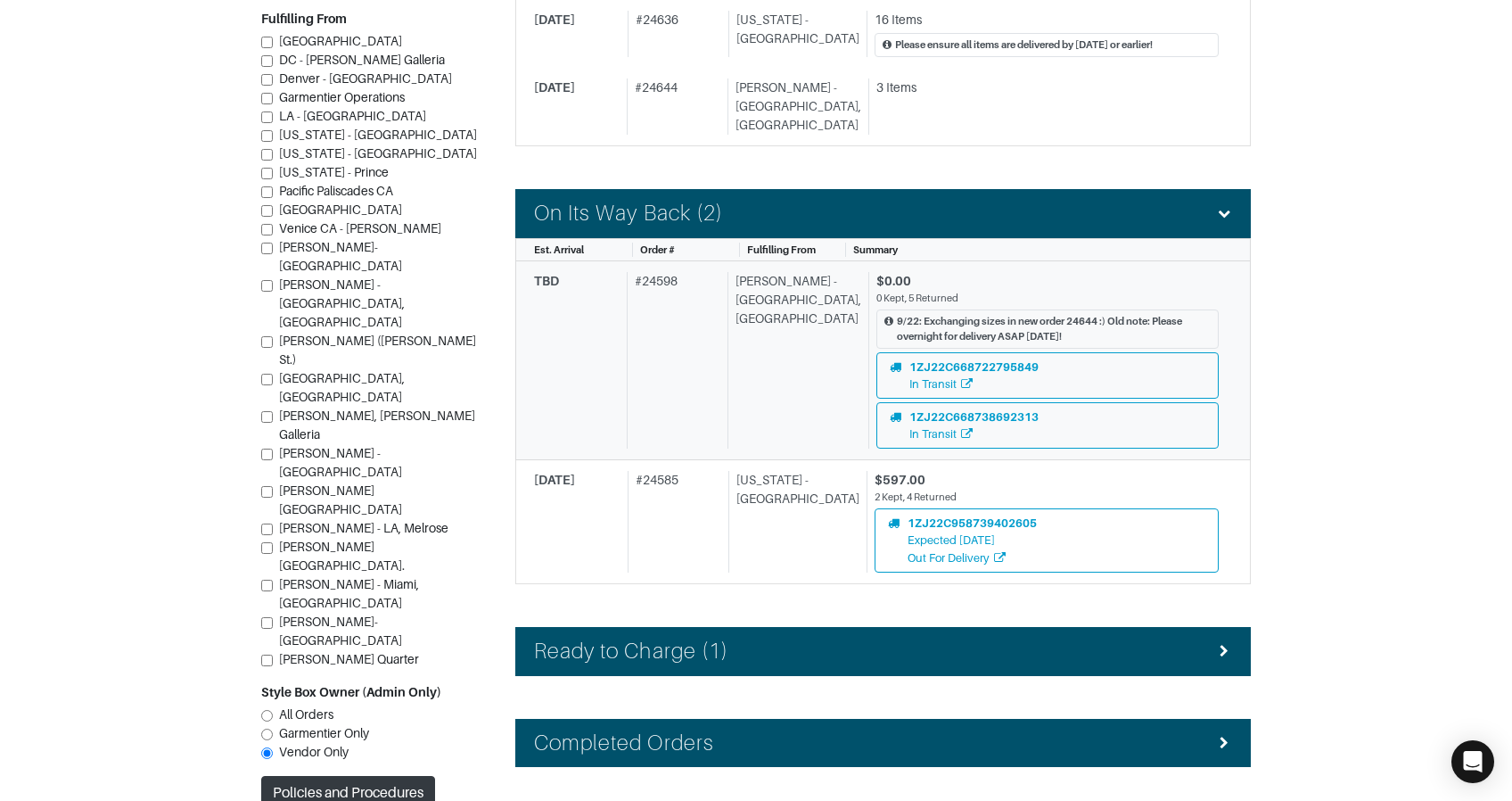
click at [698, 361] on div "# 24598" at bounding box center [673, 360] width 93 height 177
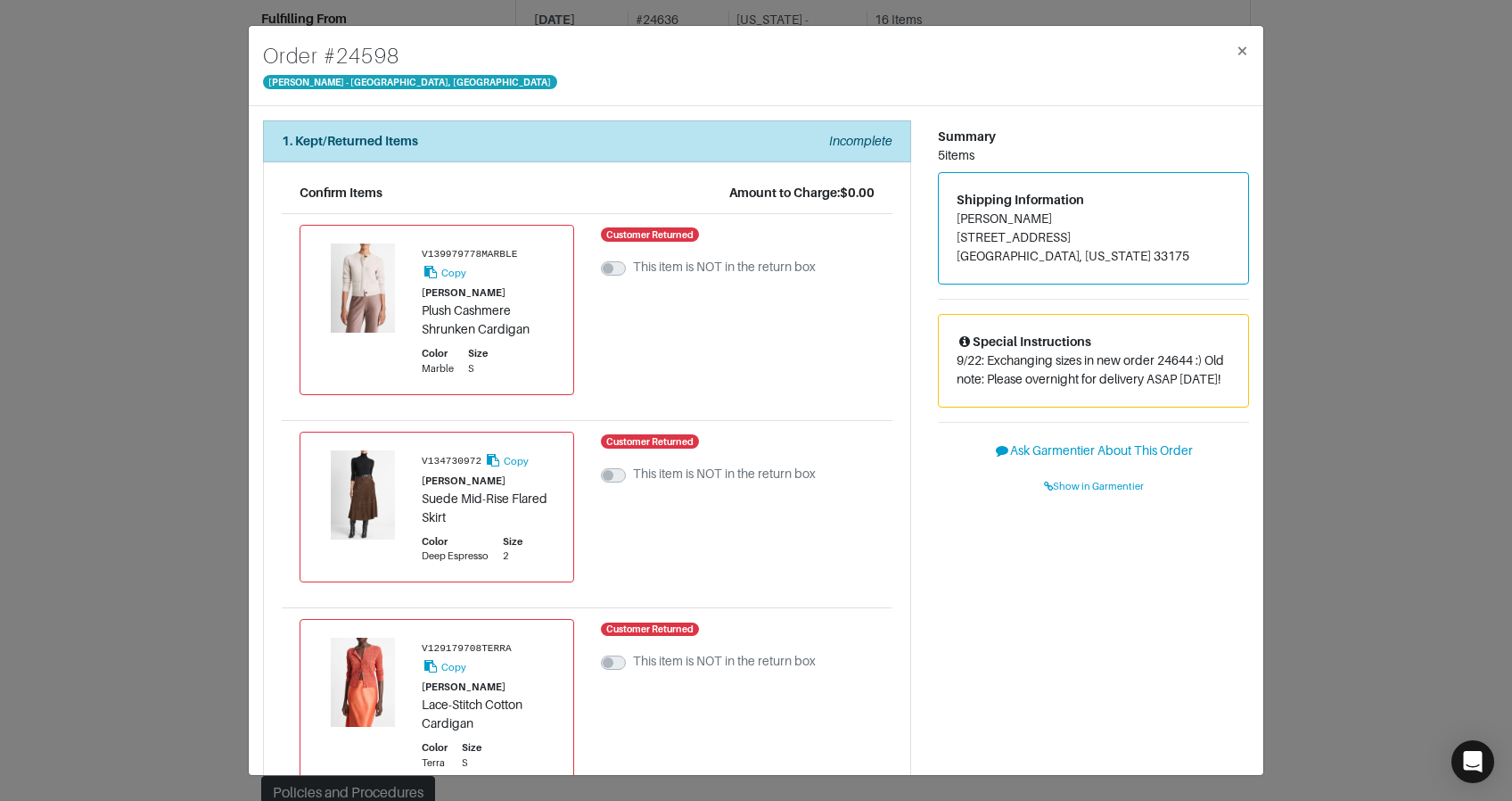
click at [210, 460] on div "Order # 24598 Vince - Chicago, Oak Street × 1. Kept/Returned Items Incomplete C…" at bounding box center [756, 400] width 1512 height 801
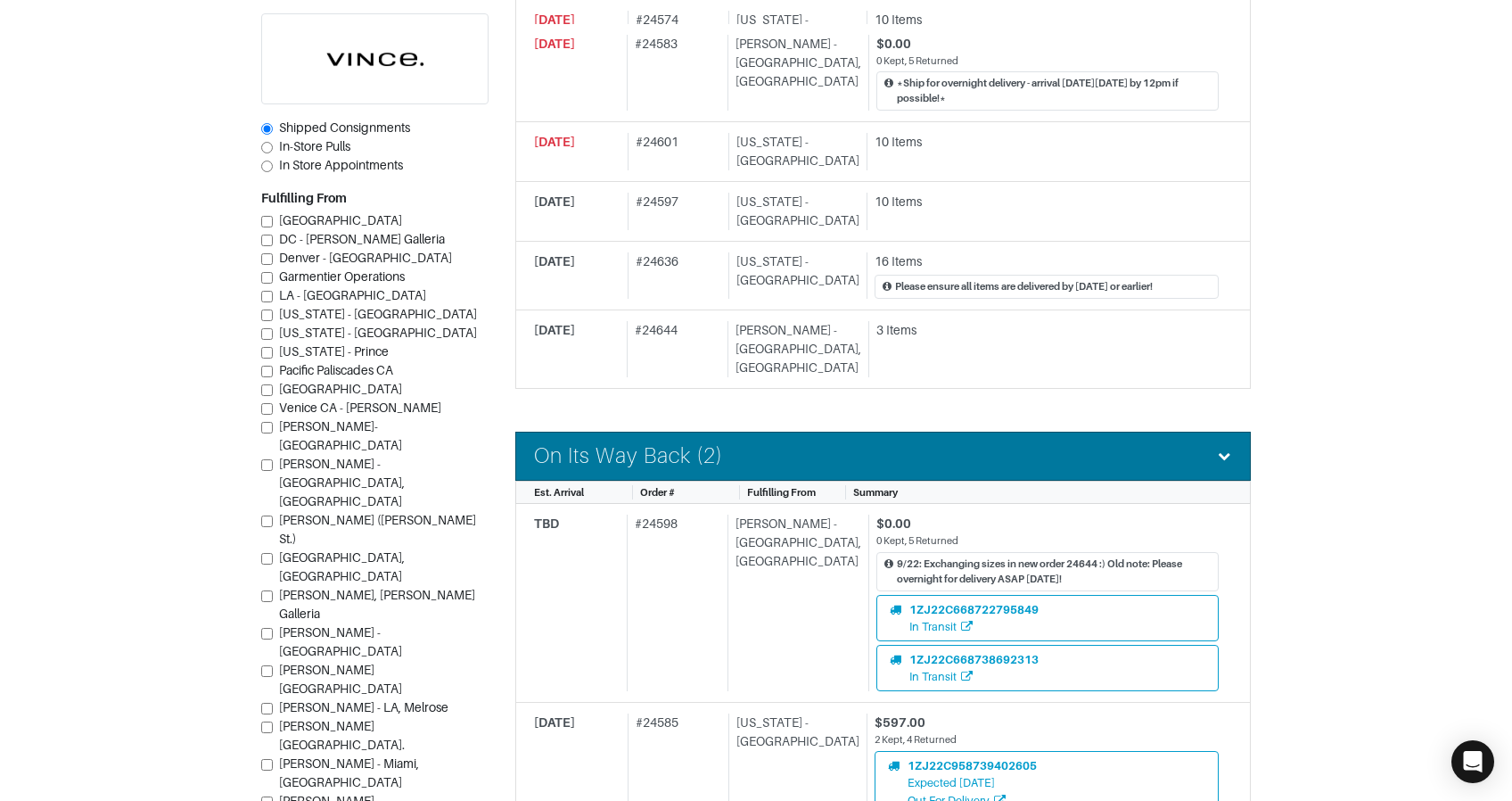
click at [721, 444] on h4 "On Its Way Back (2)" at bounding box center [629, 456] width 189 height 26
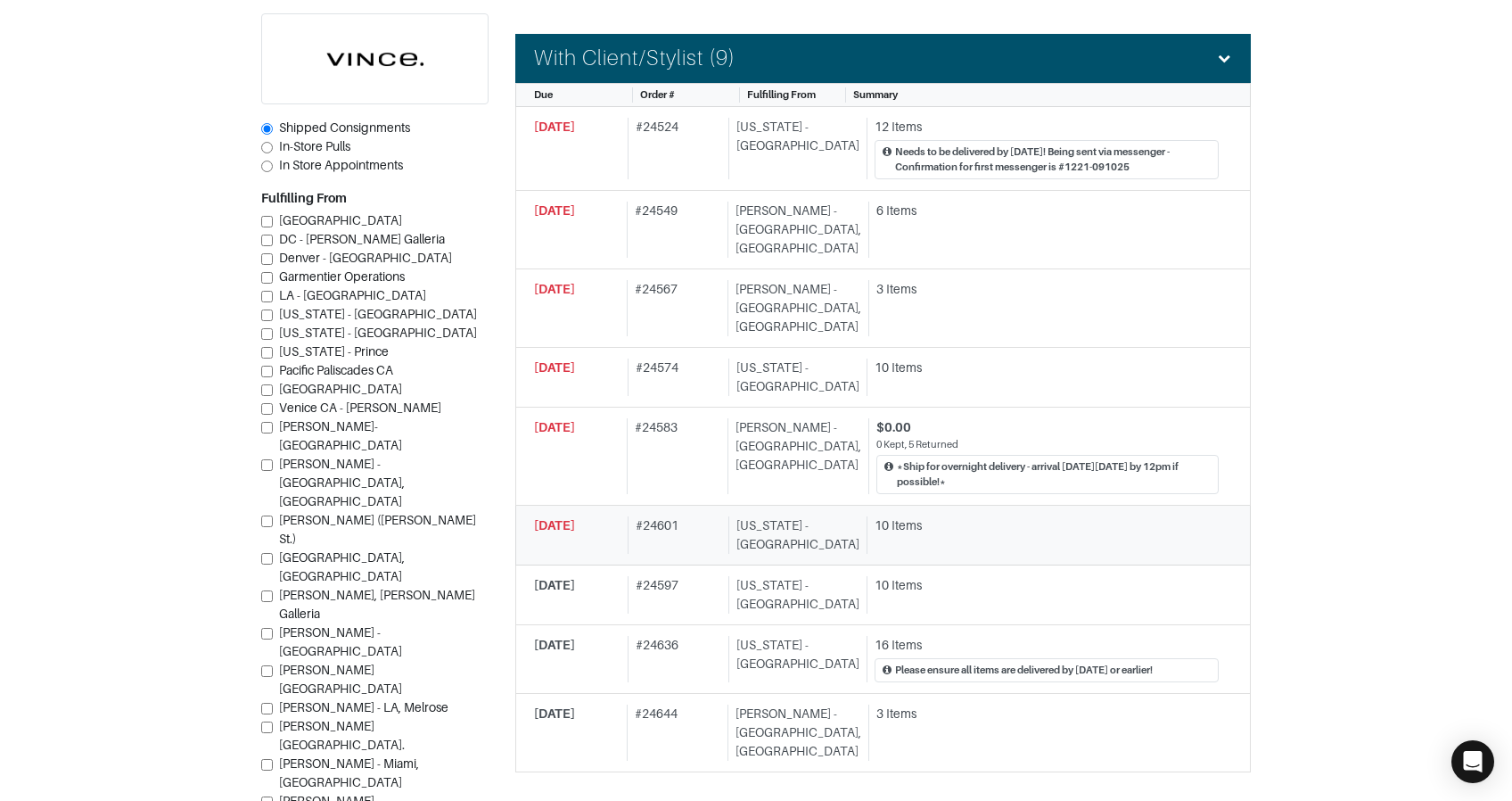
scroll to position [542, 0]
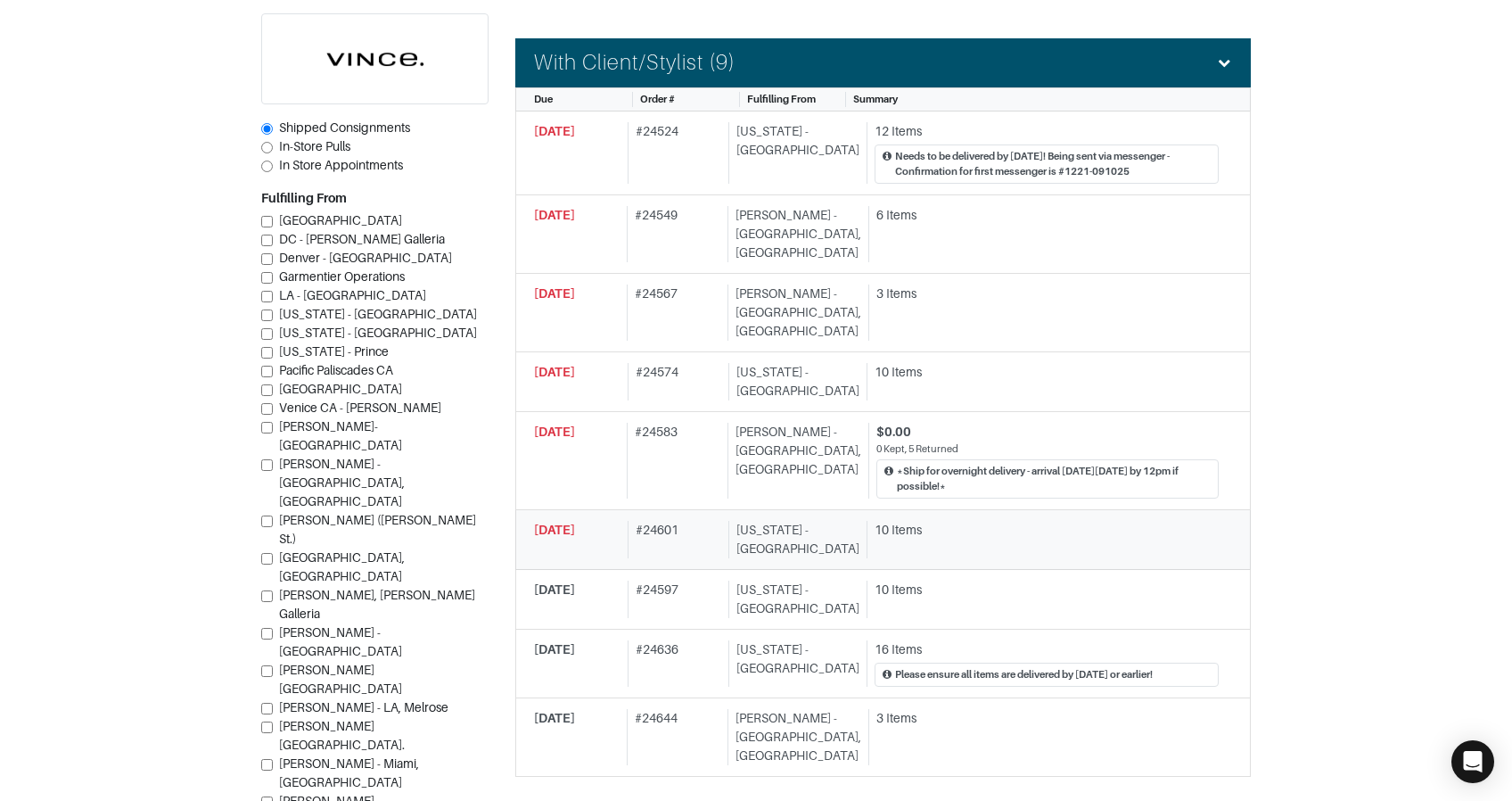
click at [711, 425] on div "# 24583" at bounding box center [673, 461] width 93 height 76
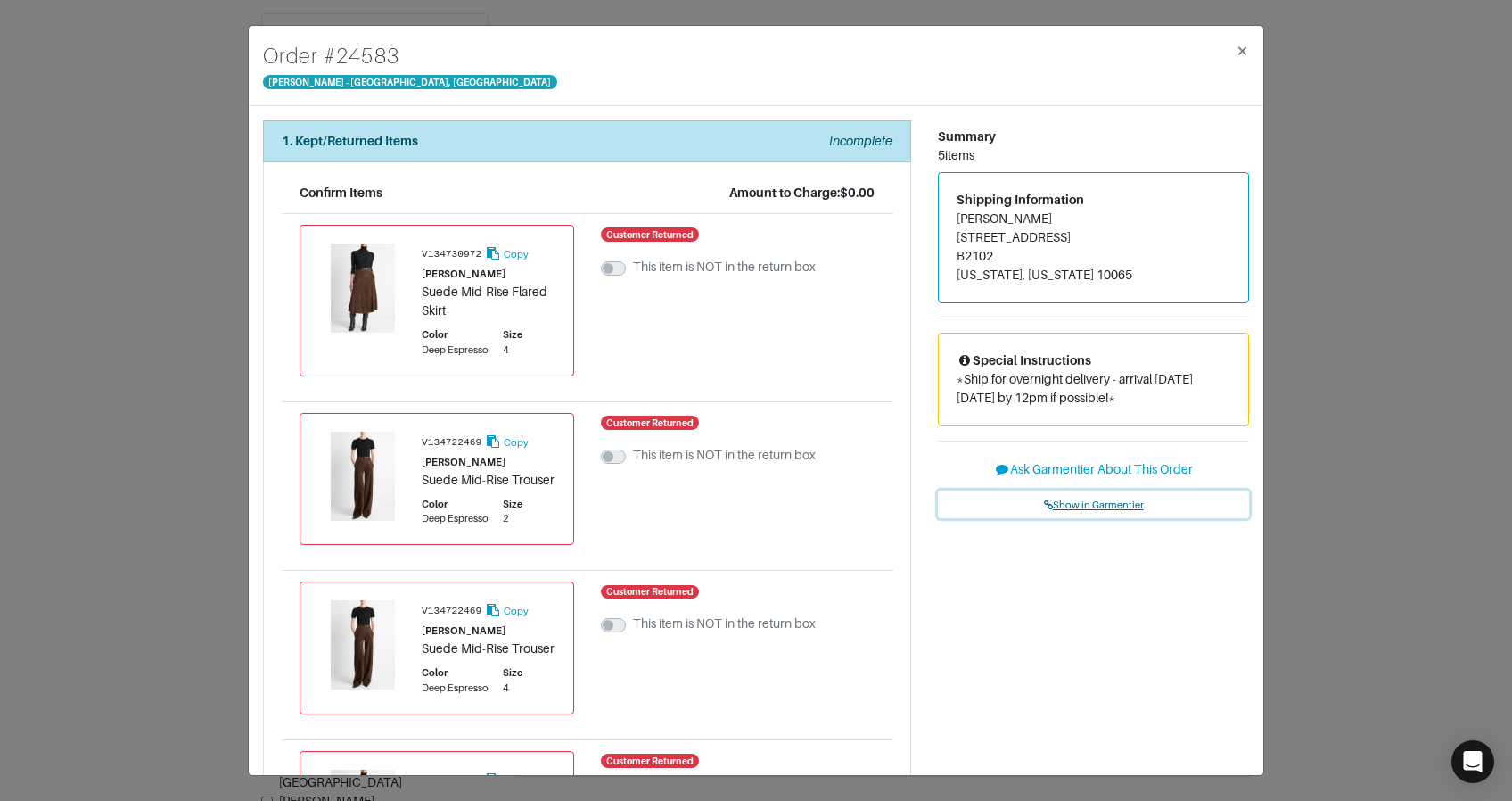
click at [1135, 503] on span "Show in Garmentier" at bounding box center [1094, 505] width 100 height 11
drag, startPoint x: 158, startPoint y: 74, endPoint x: 203, endPoint y: 18, distance: 71.8
click at [158, 74] on div "Order # 24583 Vince - Chicago, Oak Street × 1. Kept/Returned Items Incomplete C…" at bounding box center [756, 400] width 1512 height 801
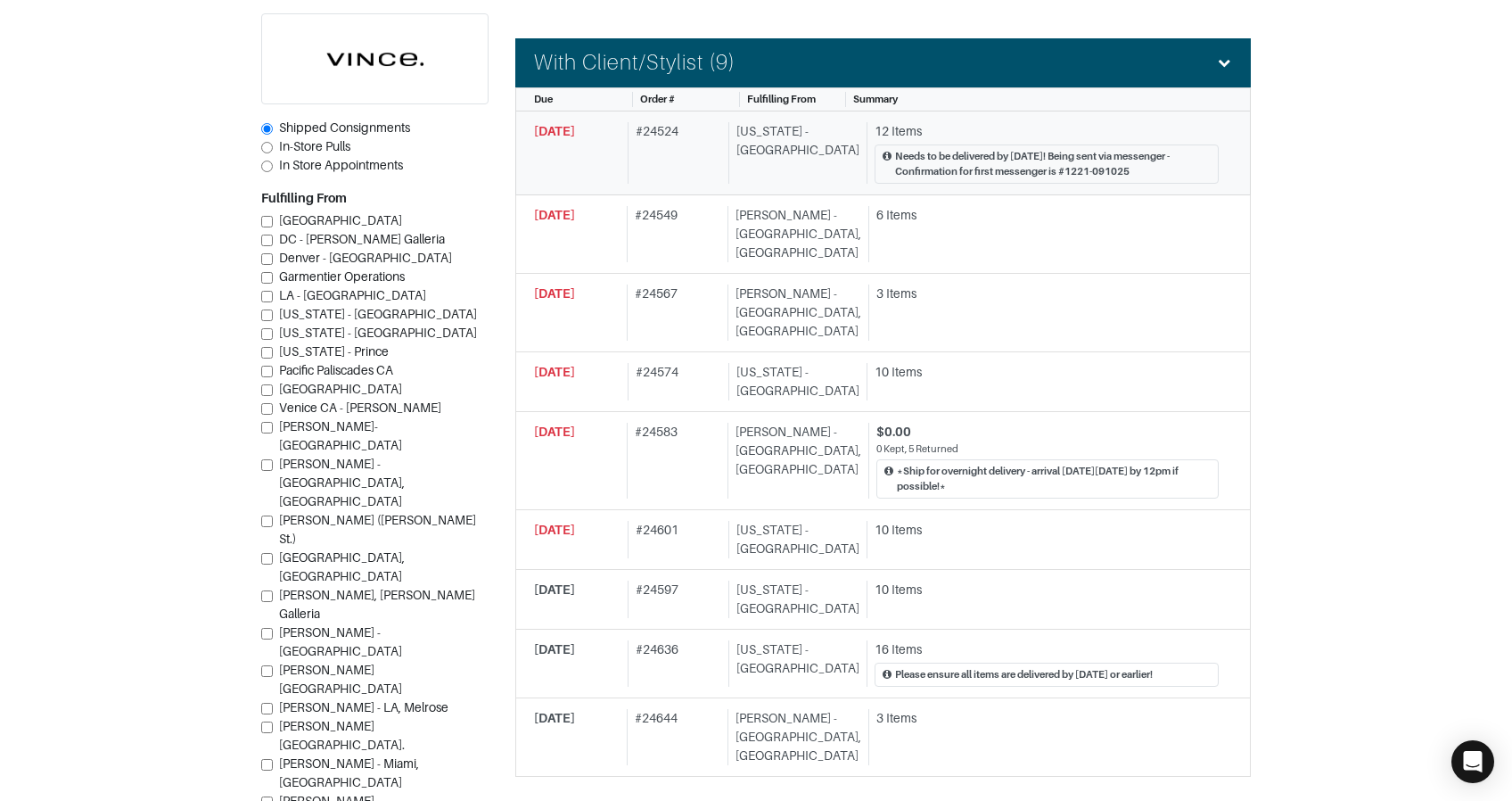
click at [639, 161] on div "# 24524" at bounding box center [675, 153] width 94 height 62
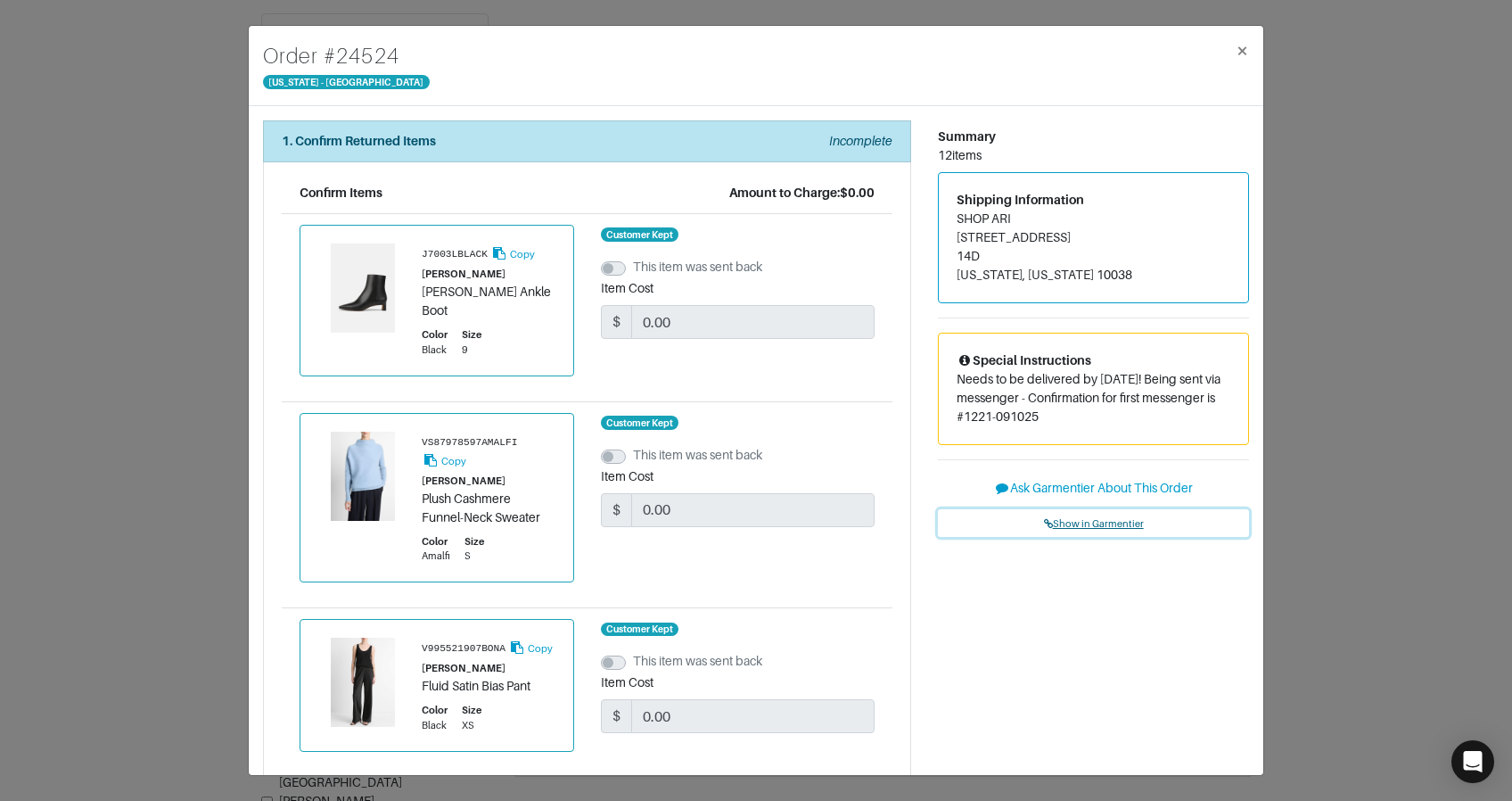
click at [1104, 516] on link "Show in Garmentier" at bounding box center [1093, 523] width 311 height 27
click at [1391, 123] on div "Order # 24524 New York - 5th Avenue × 1. Confirm Returned Items Incomplete Conf…" at bounding box center [756, 400] width 1512 height 801
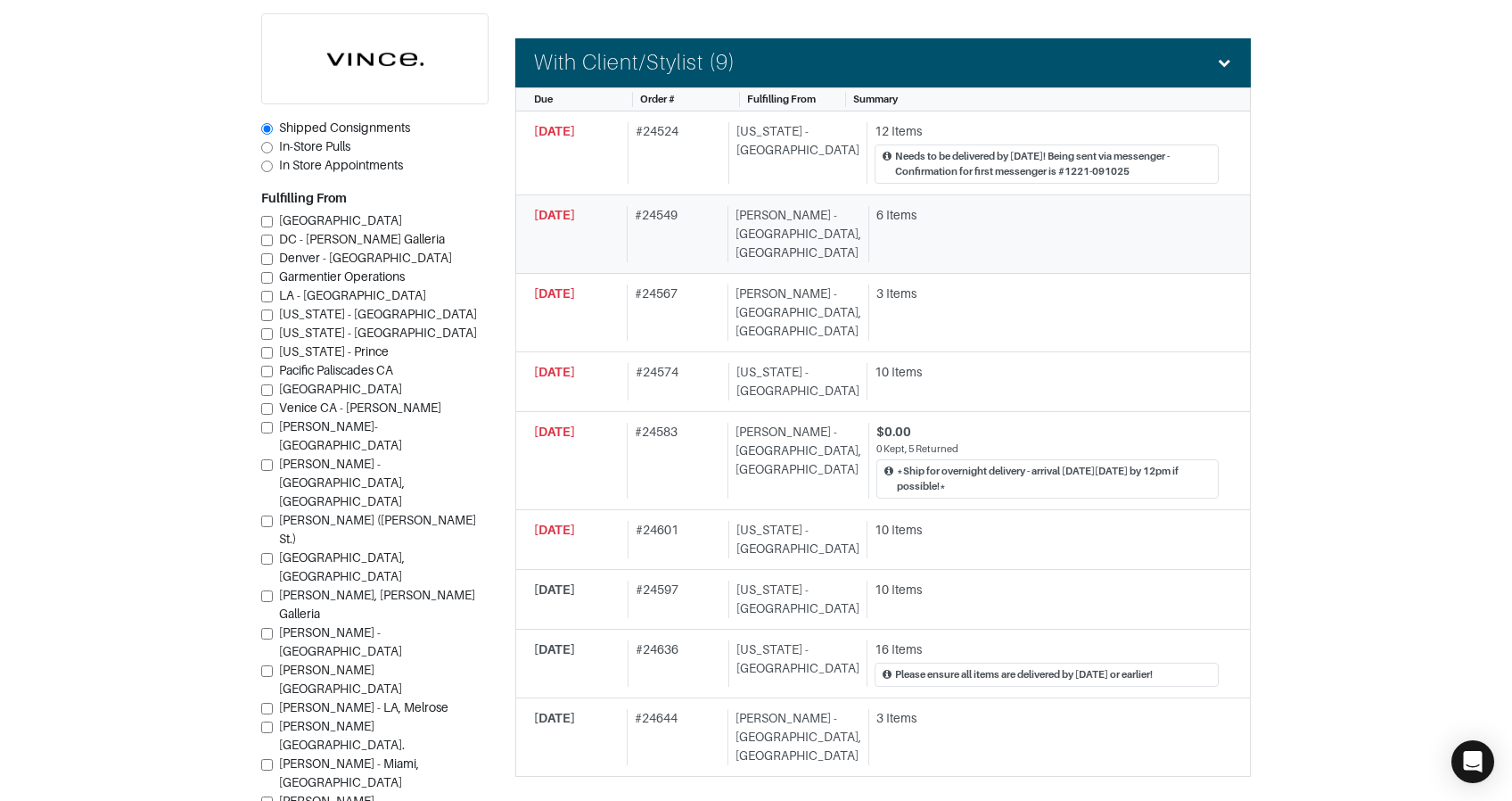
click at [748, 215] on div "Vince - Chicago, Oak Street" at bounding box center [794, 234] width 133 height 56
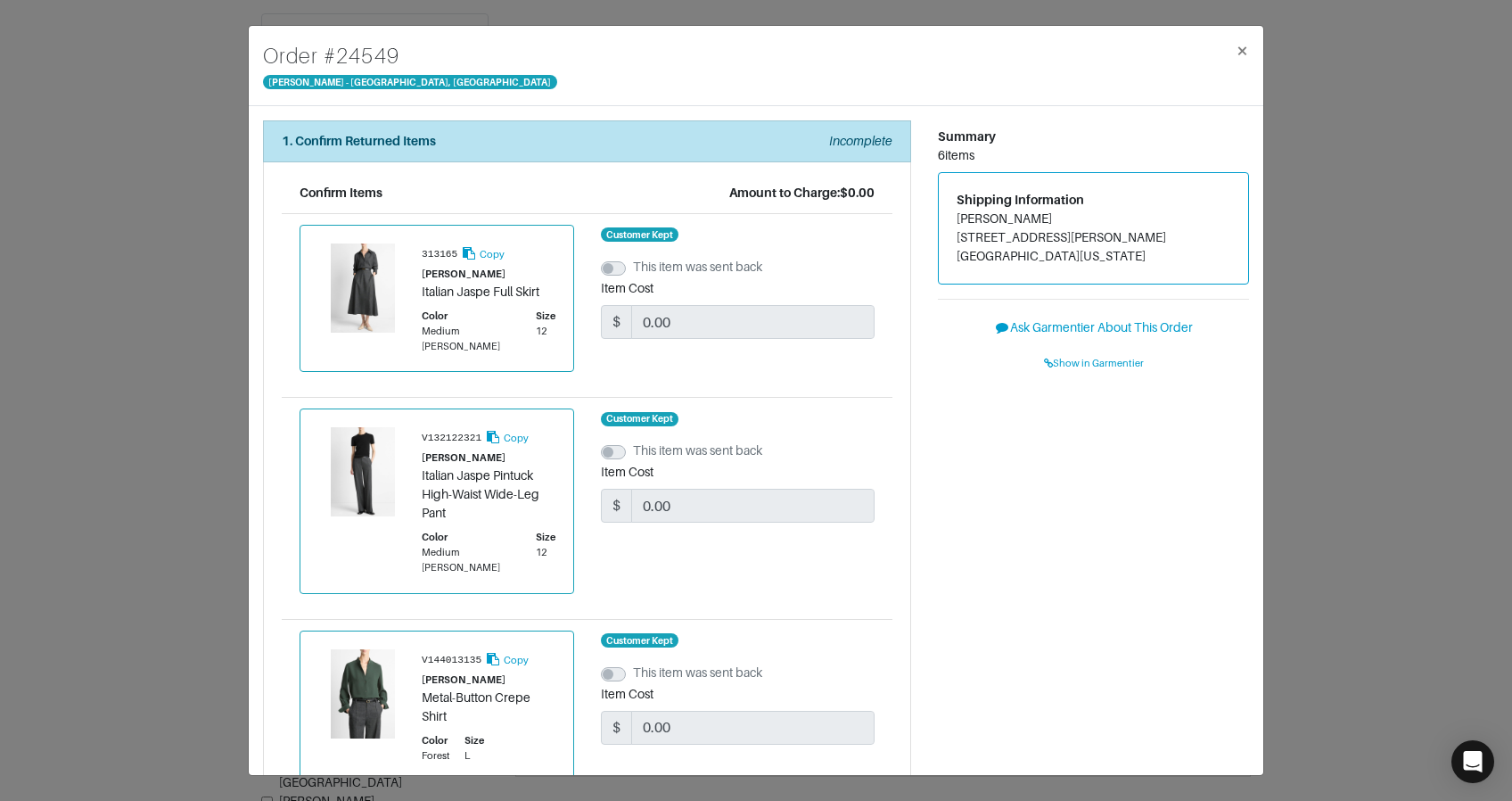
click at [1319, 200] on div "Order # 24549 Vince - Chicago, Oak Street × 1. Confirm Returned Items Incomplet…" at bounding box center [756, 400] width 1512 height 801
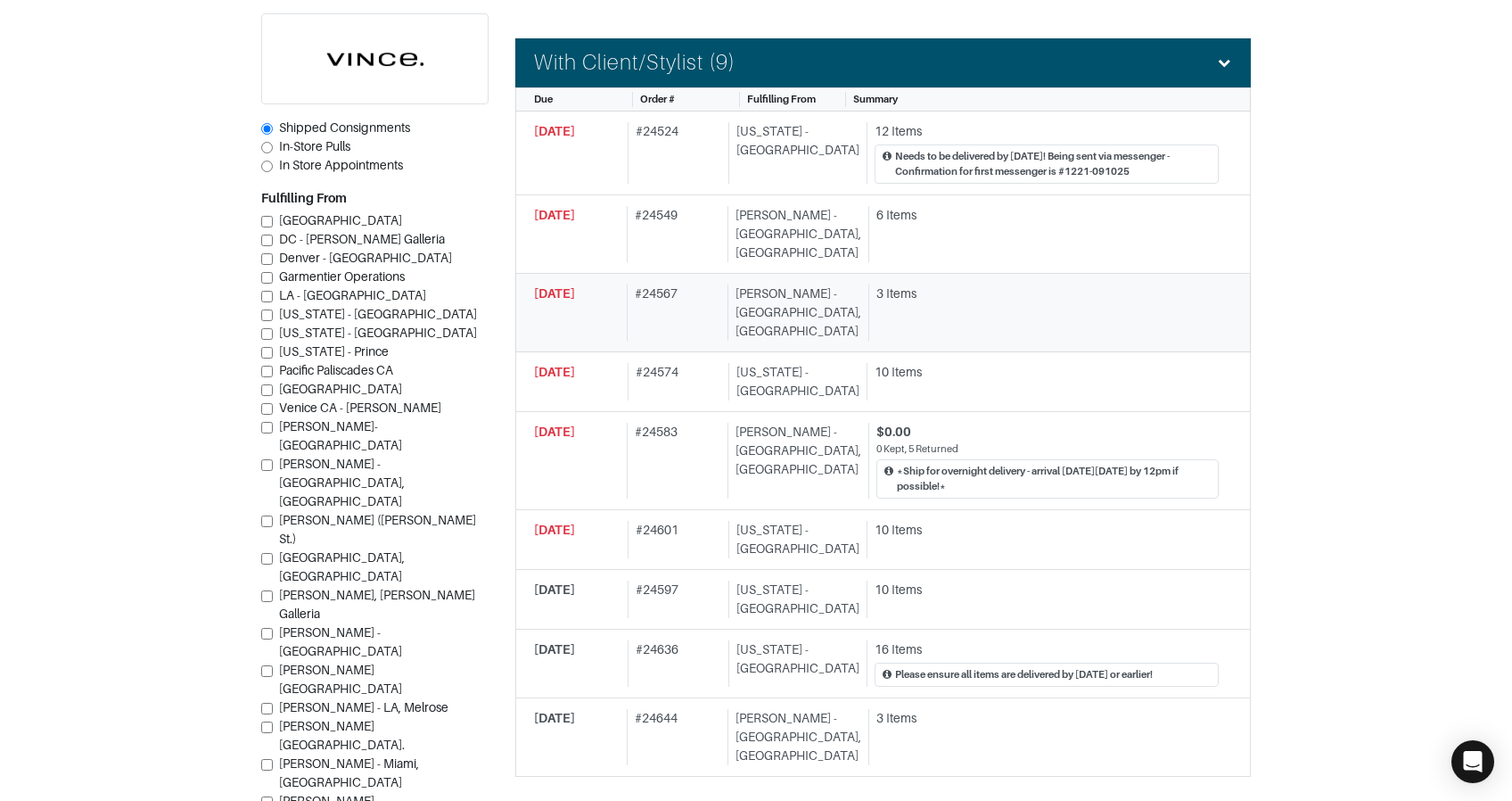
click at [778, 285] on div "Vince - Chicago, Oak Street" at bounding box center [794, 313] width 133 height 56
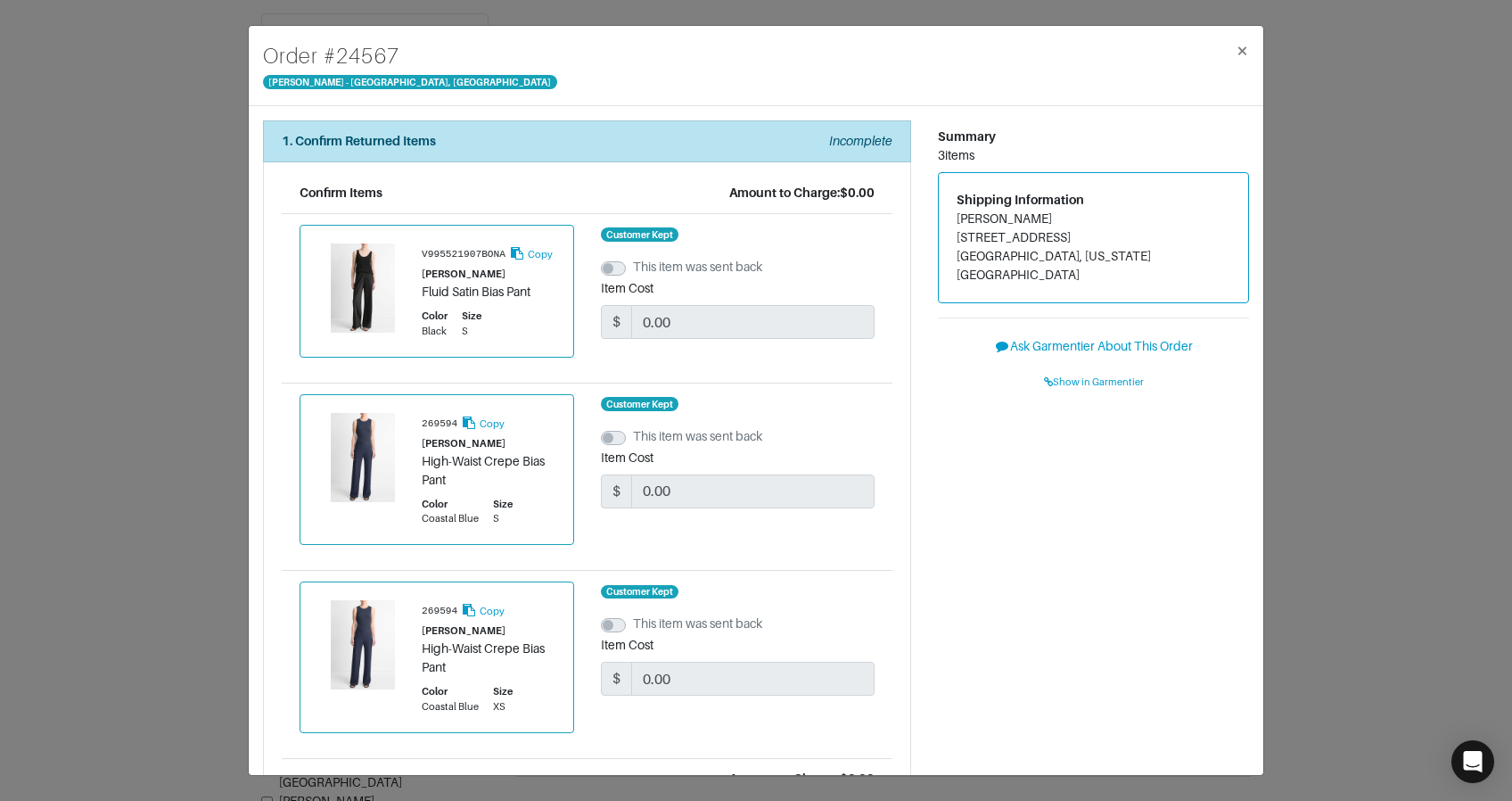
click at [1349, 195] on div "Order # 24567 Vince - Chicago, Oak Street × 1. Confirm Returned Items Incomplet…" at bounding box center [756, 400] width 1512 height 801
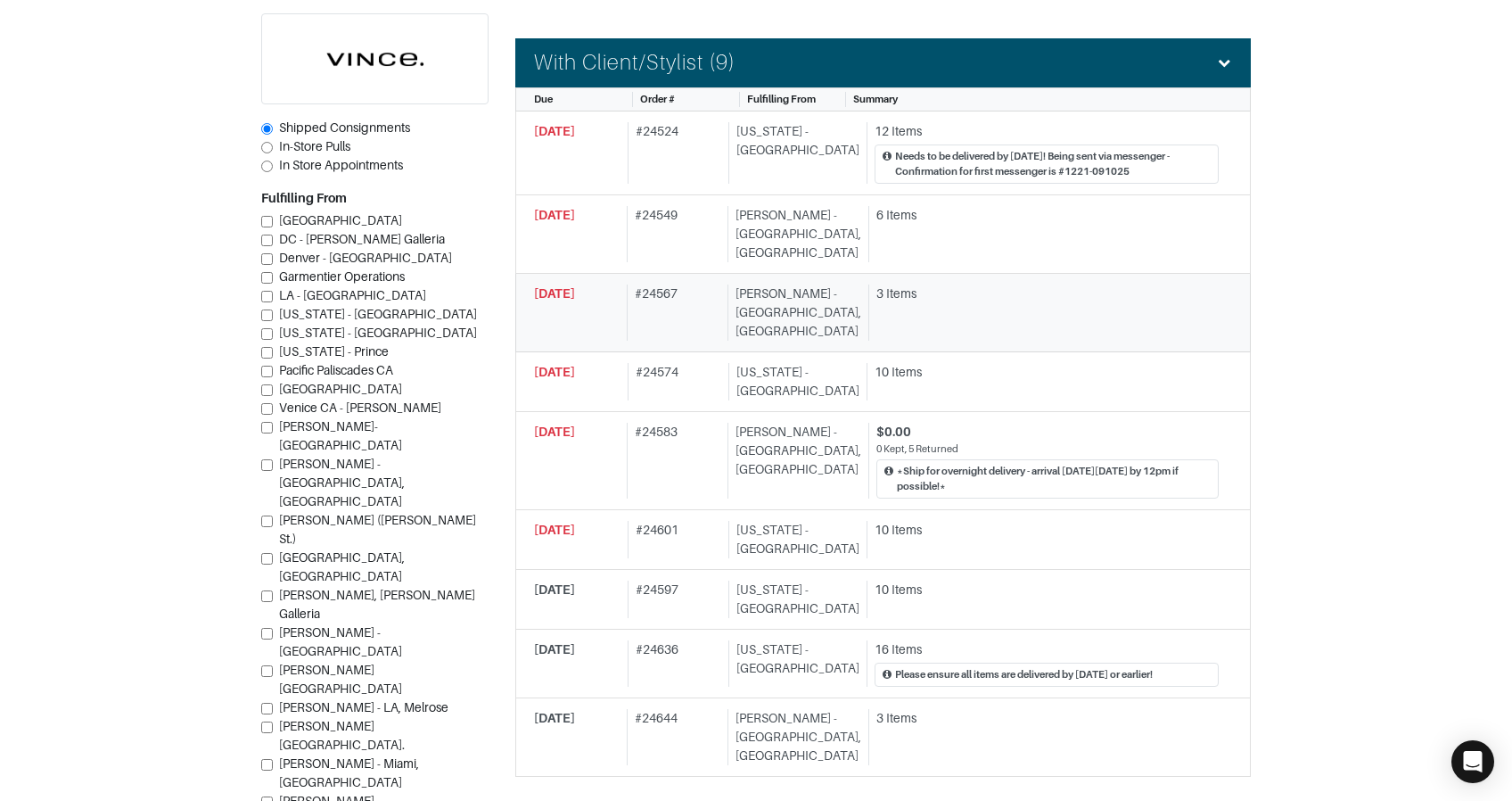
click at [708, 285] on div "# 24567" at bounding box center [673, 313] width 93 height 56
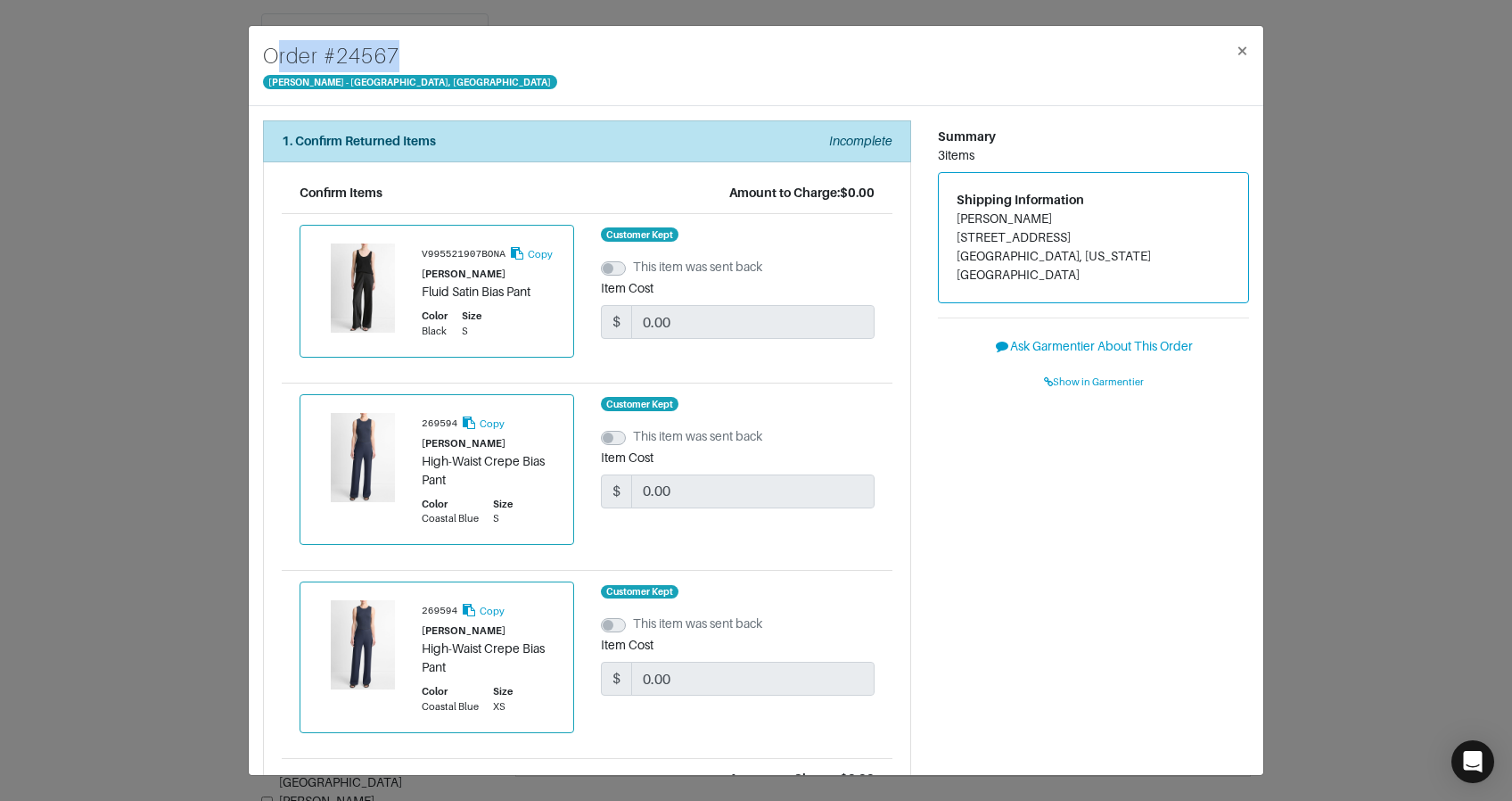
drag, startPoint x: 417, startPoint y: 61, endPoint x: 266, endPoint y: 61, distance: 151.0
click at [265, 61] on div "Order # 24567 Vince - Chicago, Oak Street ×" at bounding box center [756, 66] width 1015 height 80
click at [364, 54] on h4 "Order # 24567" at bounding box center [410, 55] width 294 height 32
drag, startPoint x: 325, startPoint y: 57, endPoint x: 446, endPoint y: 58, distance: 121.0
click at [446, 58] on div "Order # 24567 Vince - Chicago, Oak Street ×" at bounding box center [756, 66] width 1015 height 80
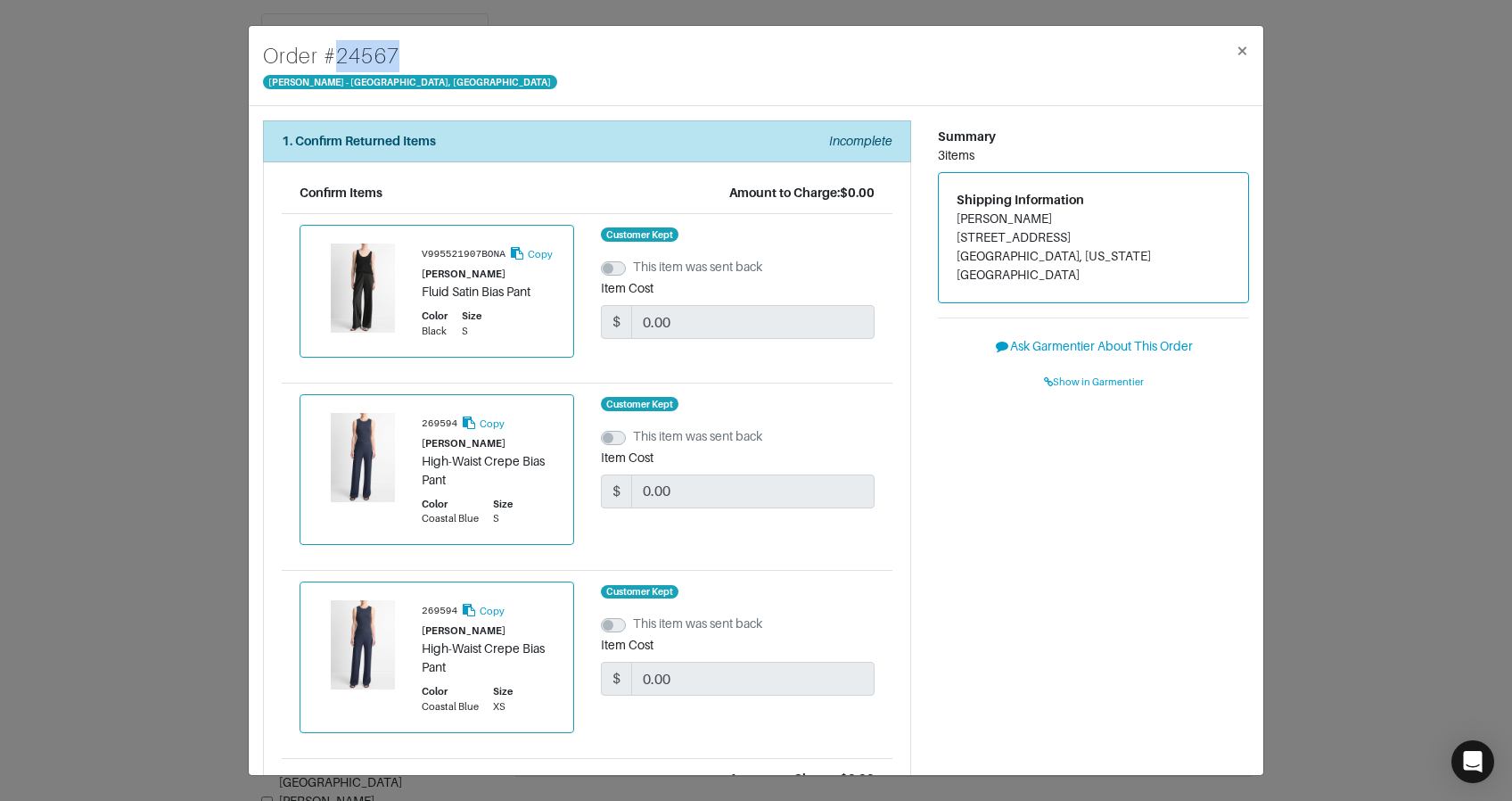
copy h4 "# 24567"
click at [208, 113] on div "Order # 24567 Vince - Chicago, Oak Street × 1. Confirm Returned Items Incomplet…" at bounding box center [756, 400] width 1512 height 801
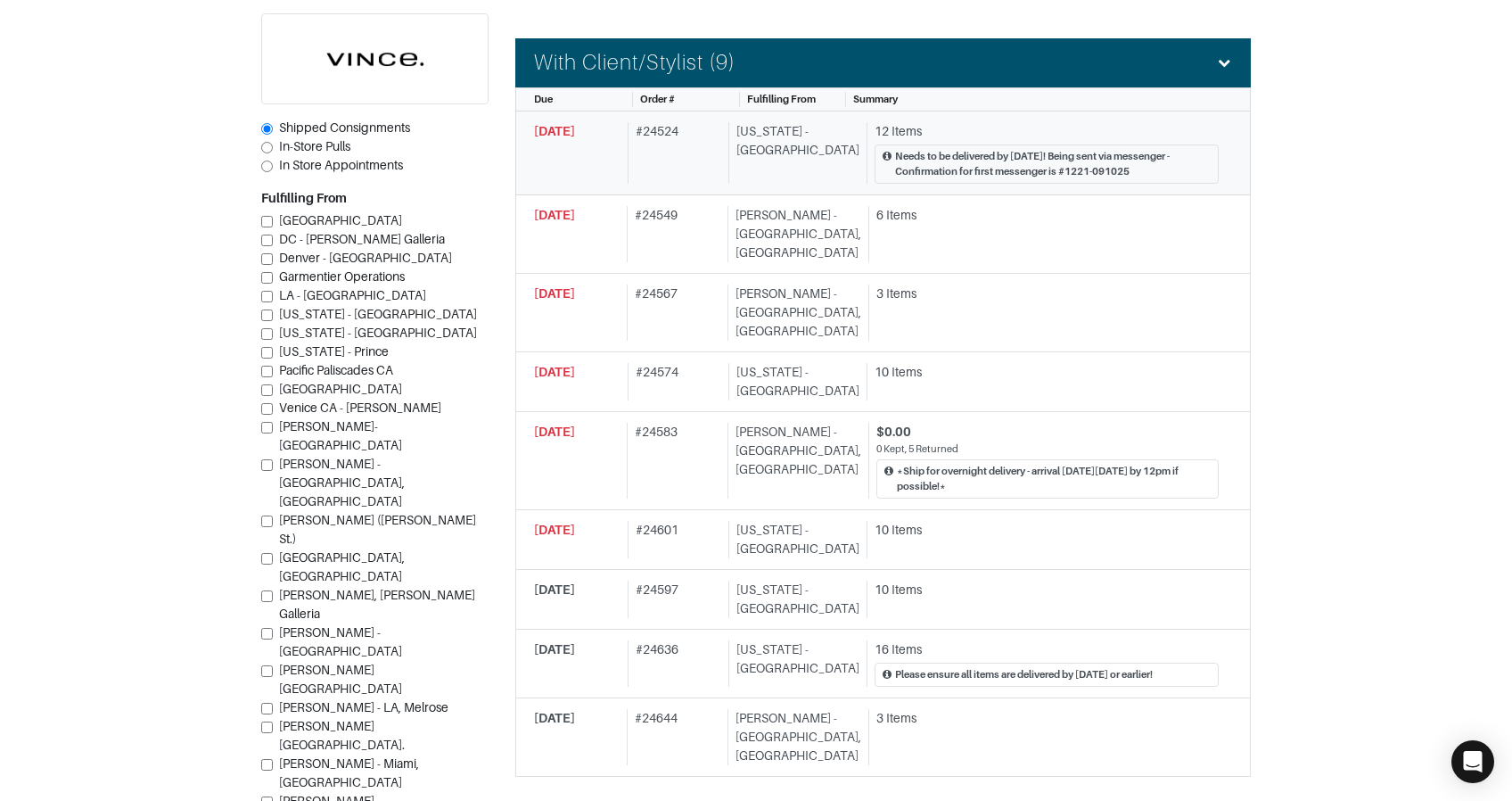
click at [650, 171] on div "# 24524" at bounding box center [675, 153] width 94 height 62
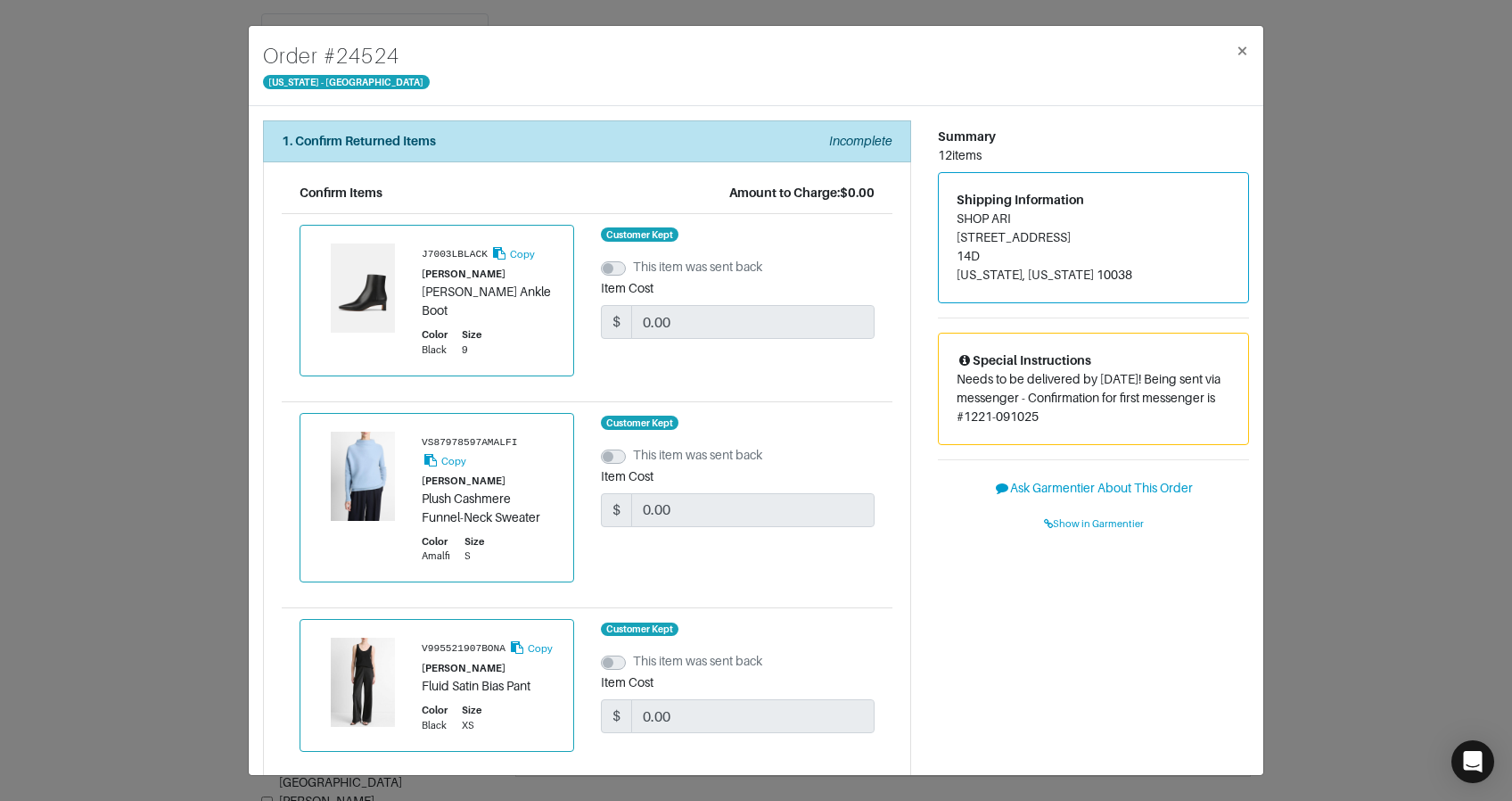
click at [212, 193] on div "Order # 24524 New York - 5th Avenue × 1. Confirm Returned Items Incomplete Conf…" at bounding box center [756, 400] width 1512 height 801
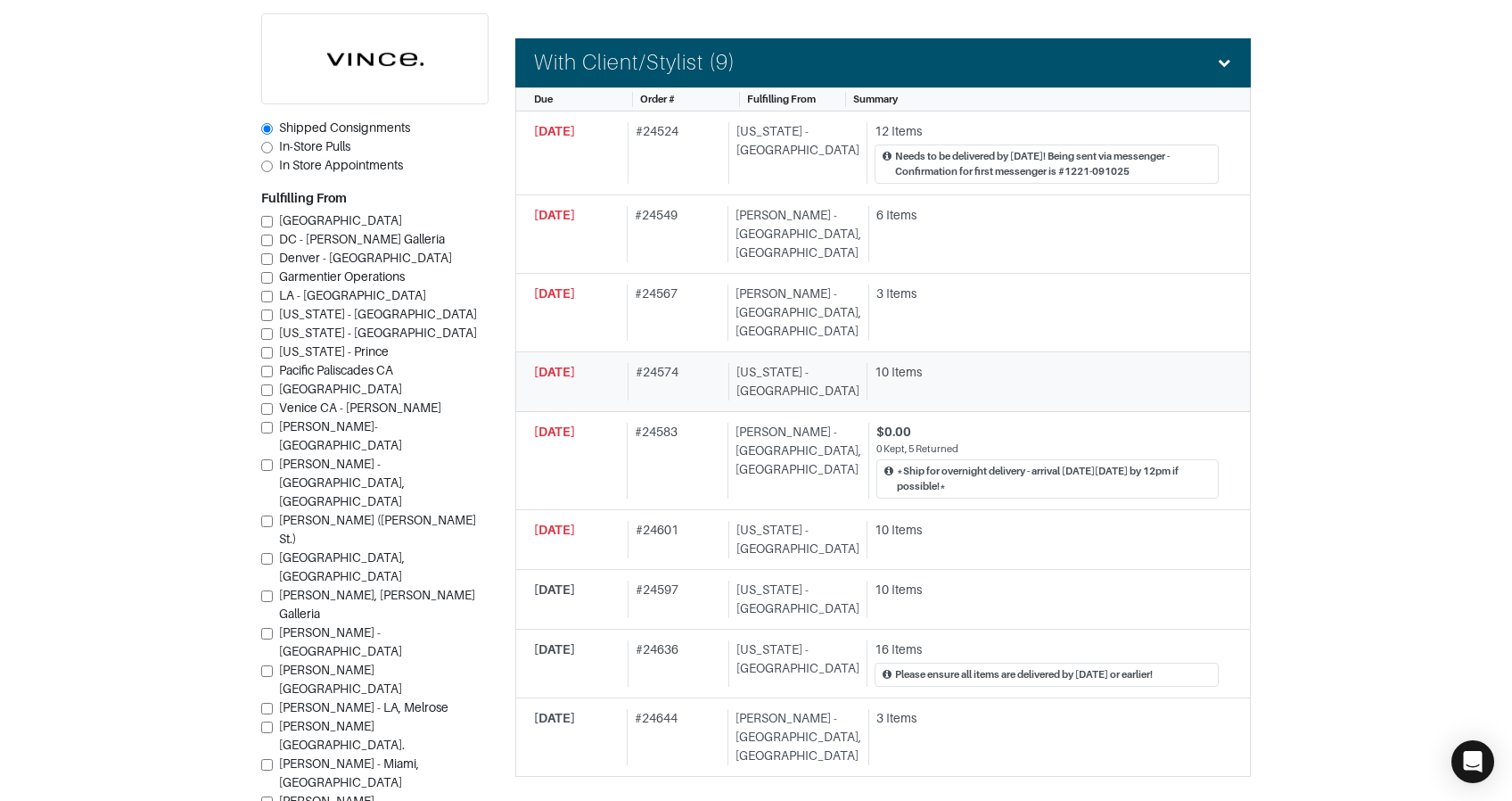
click at [764, 363] on div "New York - 5th Avenue" at bounding box center [794, 381] width 132 height 37
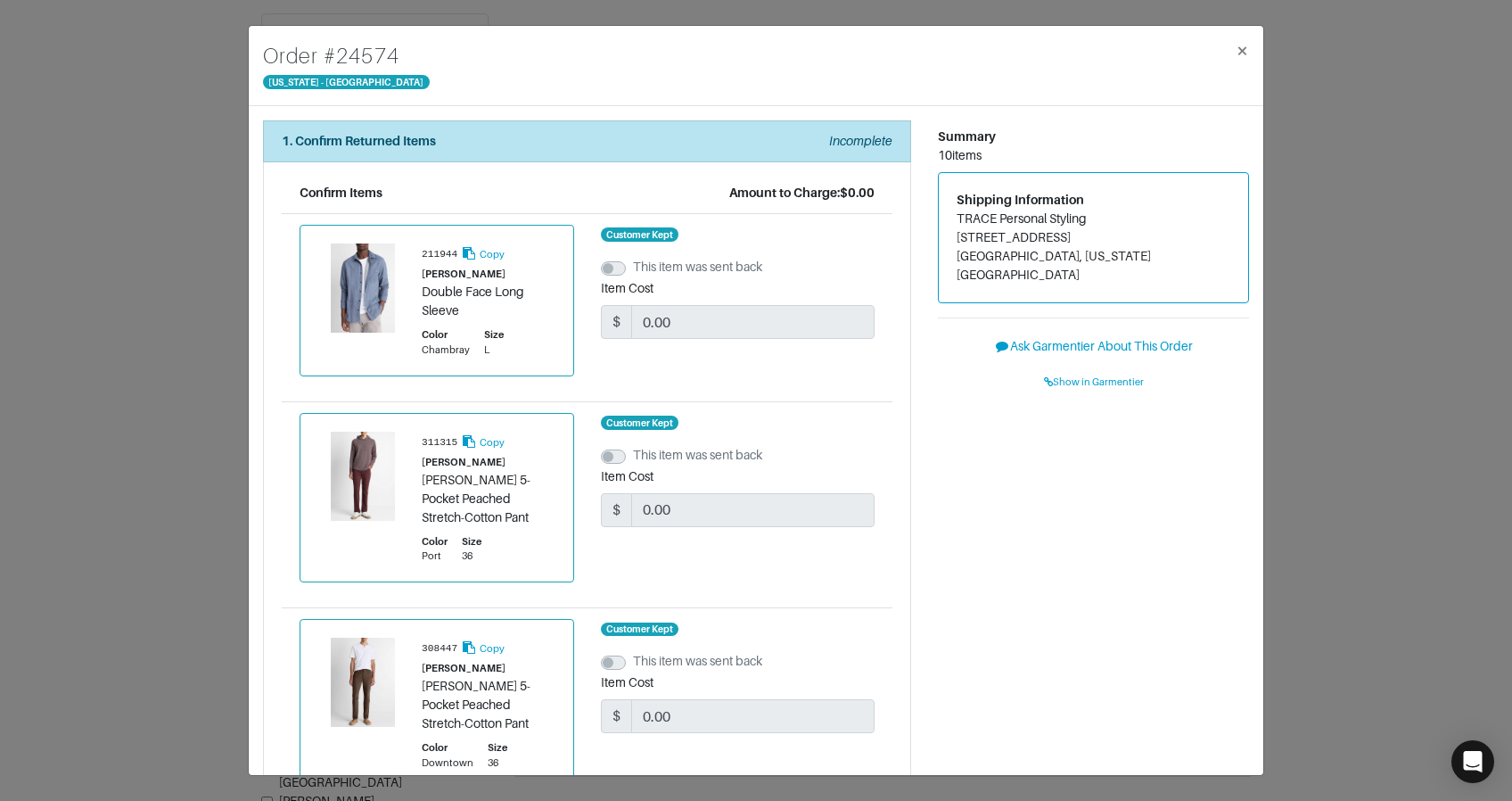
click at [1326, 233] on div "Order # 24574 New York - 5th Avenue × 1. Confirm Returned Items Incomplete Conf…" at bounding box center [756, 400] width 1512 height 801
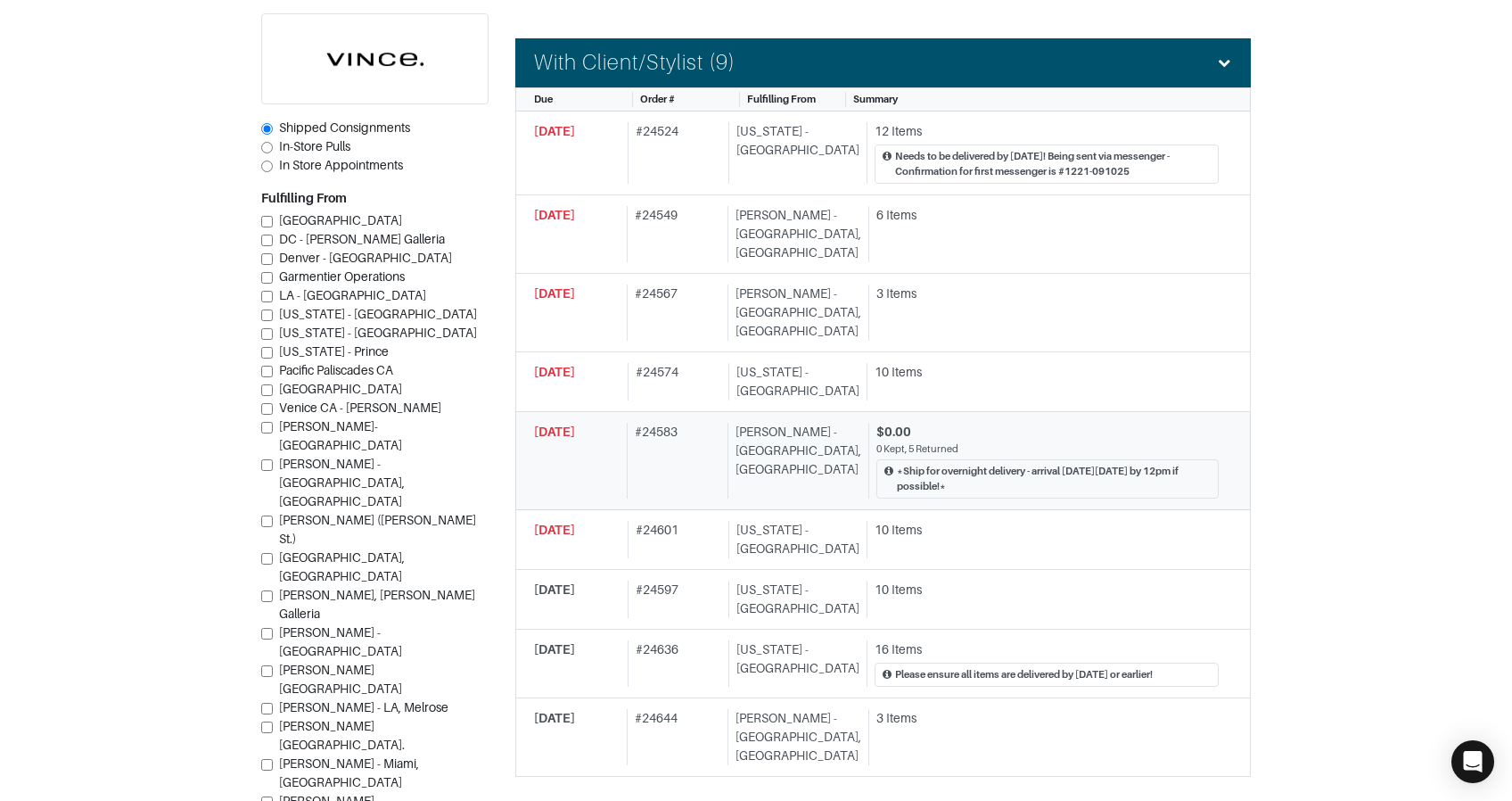
click at [816, 423] on div "Vince - Chicago, Oak Street" at bounding box center [794, 461] width 133 height 76
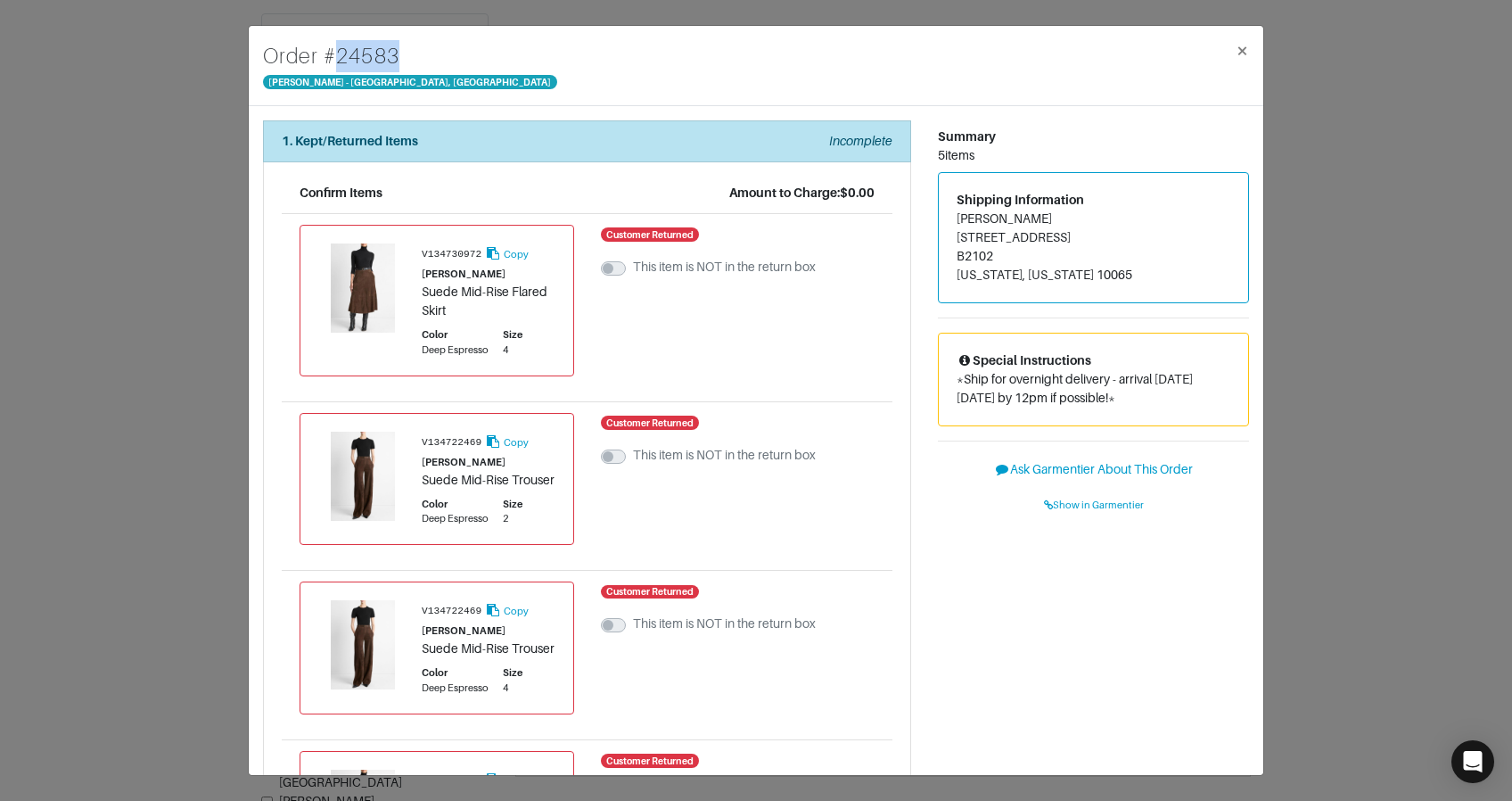
drag, startPoint x: 327, startPoint y: 57, endPoint x: 406, endPoint y: 56, distance: 79.0
click at [406, 56] on div "Order # 24583 Vince - Chicago, Oak Street ×" at bounding box center [756, 66] width 1015 height 80
copy h4 "# 24583"
click at [151, 210] on div "Order # 24583 Vince - Chicago, Oak Street × 1. Kept/Returned Items Incomplete C…" at bounding box center [756, 400] width 1512 height 801
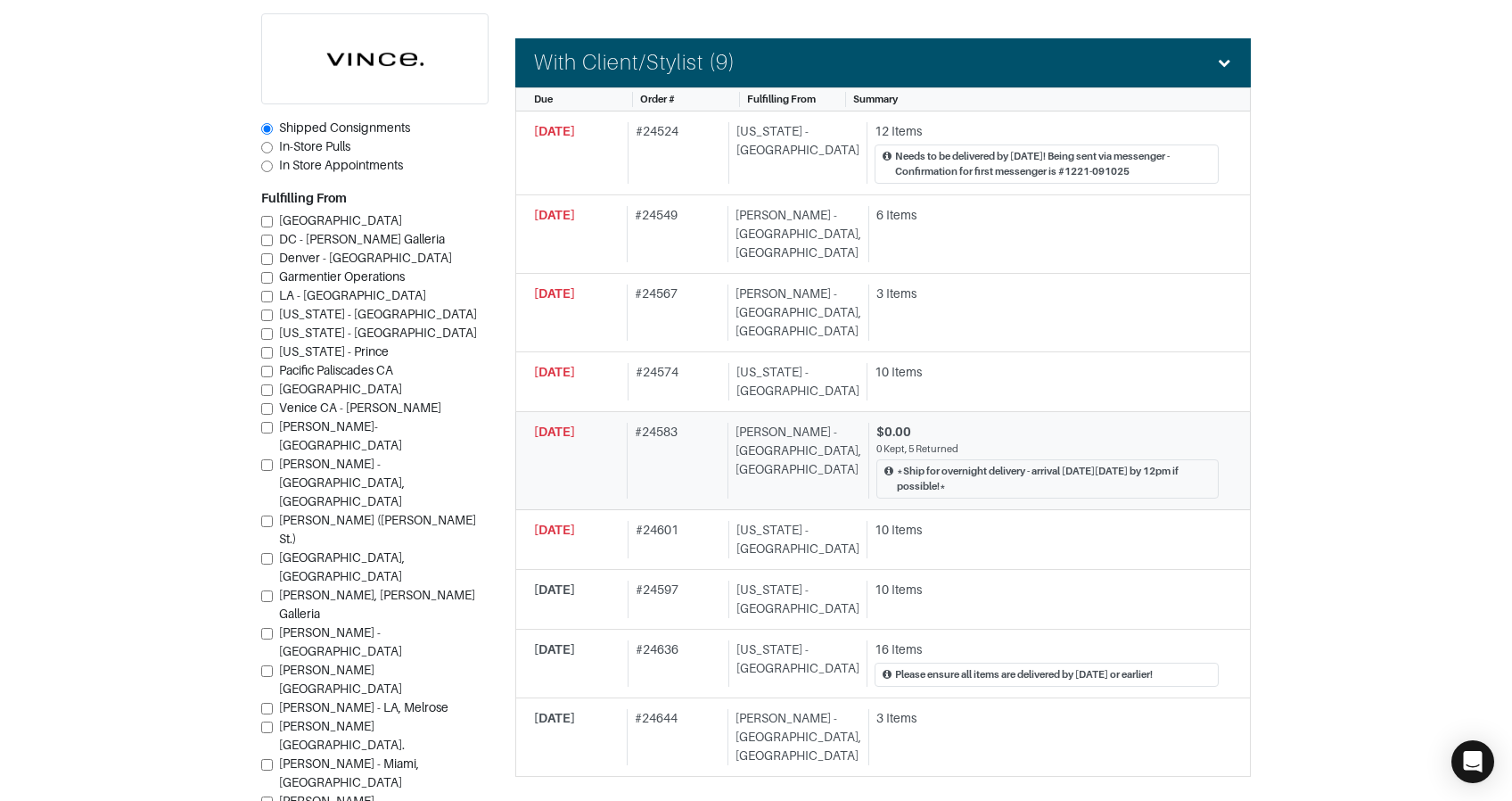
click at [673, 423] on div "# 24583" at bounding box center [673, 461] width 93 height 76
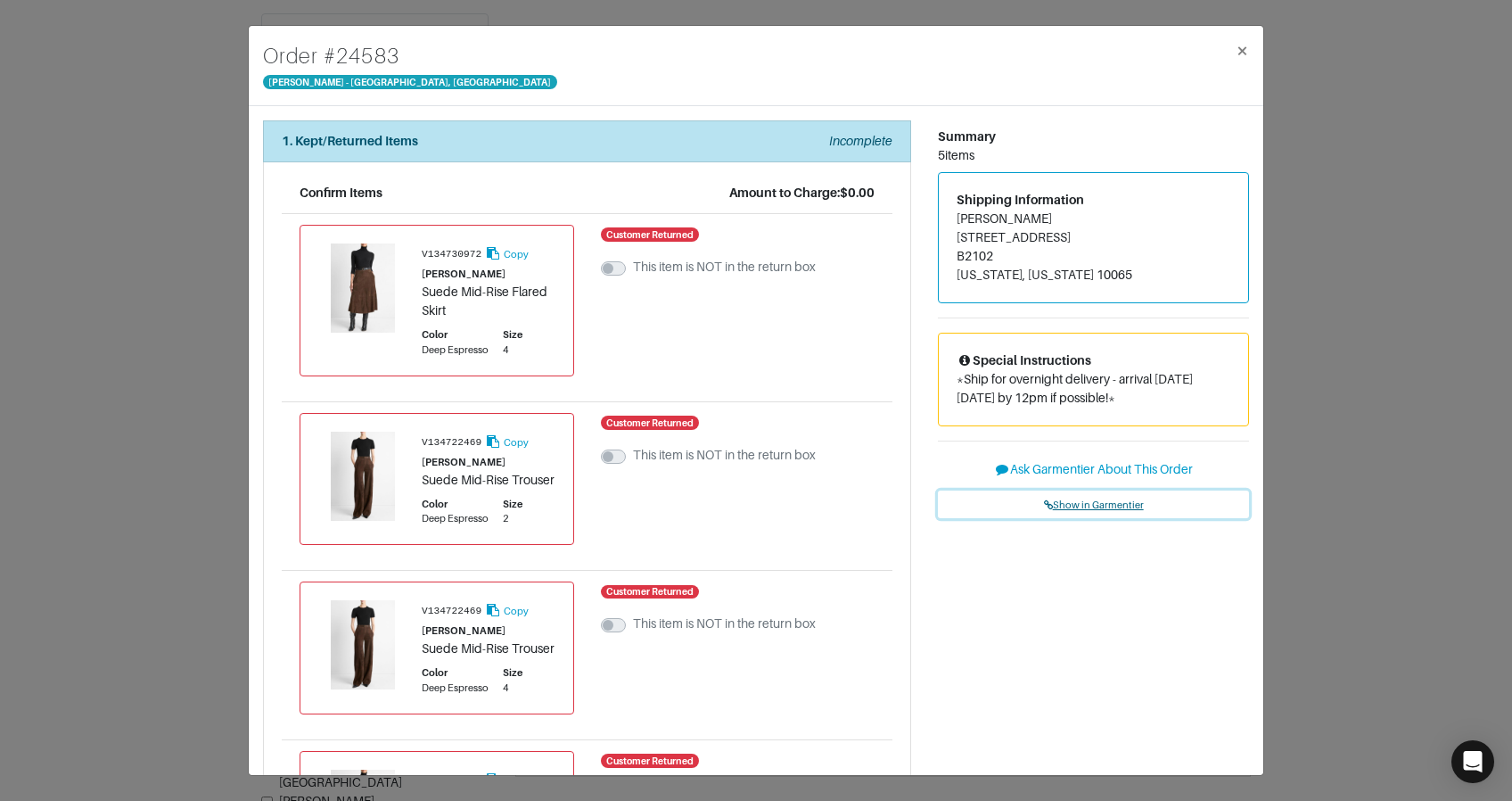
click at [1094, 501] on span "Show in Garmentier" at bounding box center [1094, 505] width 100 height 11
click at [171, 249] on div "Order # 24583 Vince - Chicago, Oak Street × 1. Kept/Returned Items Incomplete C…" at bounding box center [756, 400] width 1512 height 801
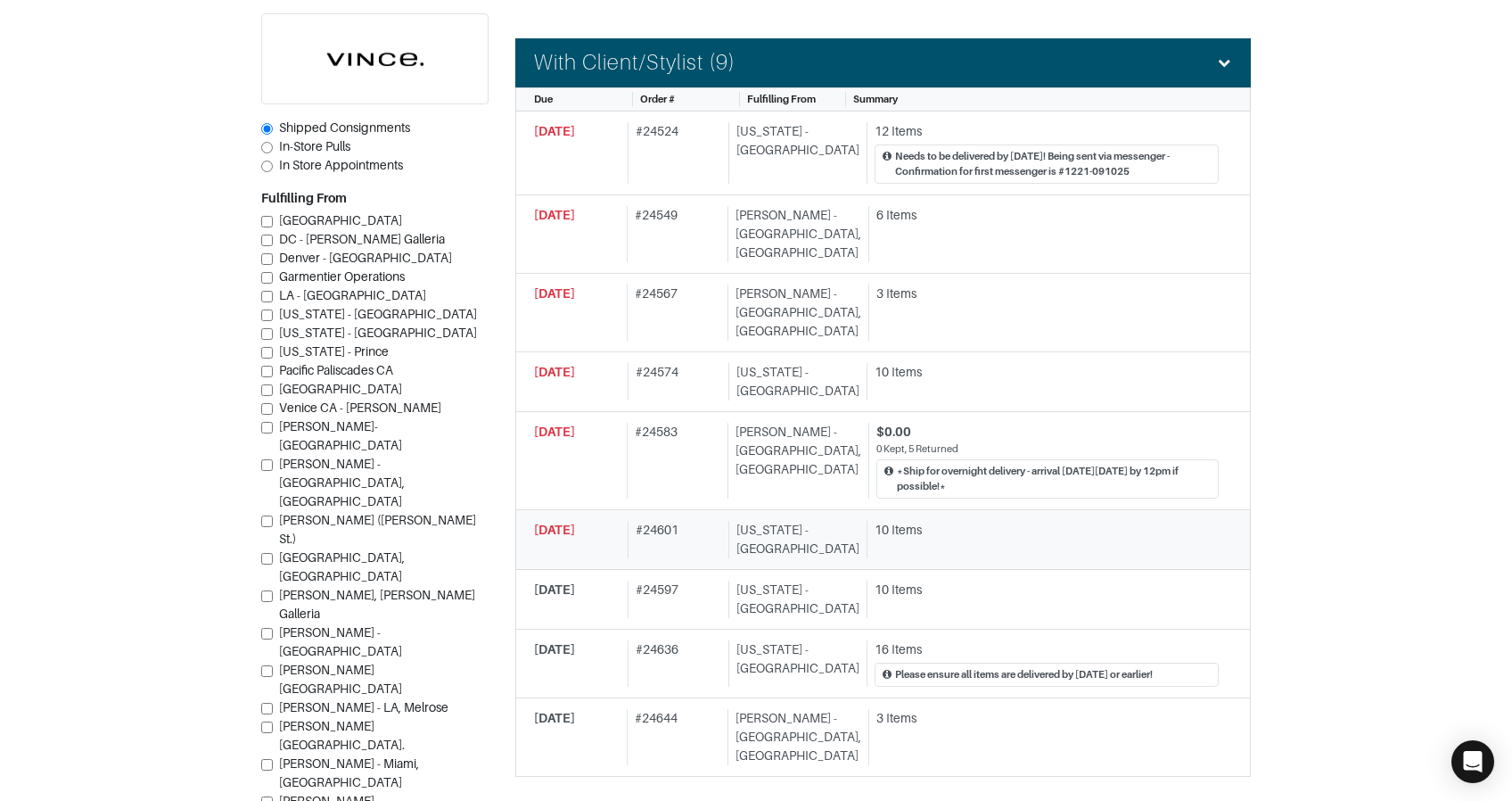
click at [698, 521] on div "# 24601" at bounding box center [675, 539] width 94 height 37
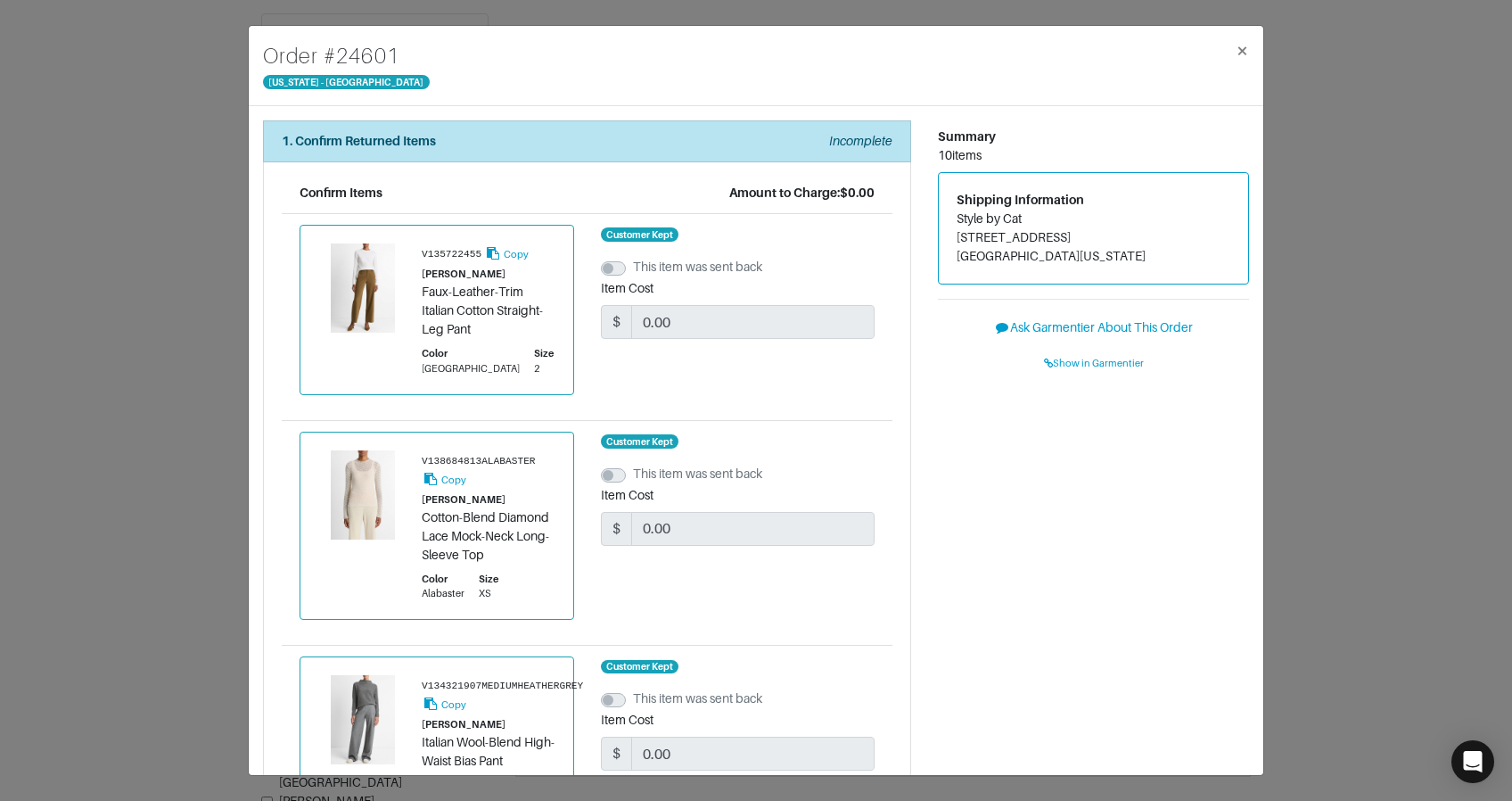
click at [1316, 169] on div "Order # 24601 New York - 5th Avenue × 1. Confirm Returned Items Incomplete Conf…" at bounding box center [756, 400] width 1512 height 801
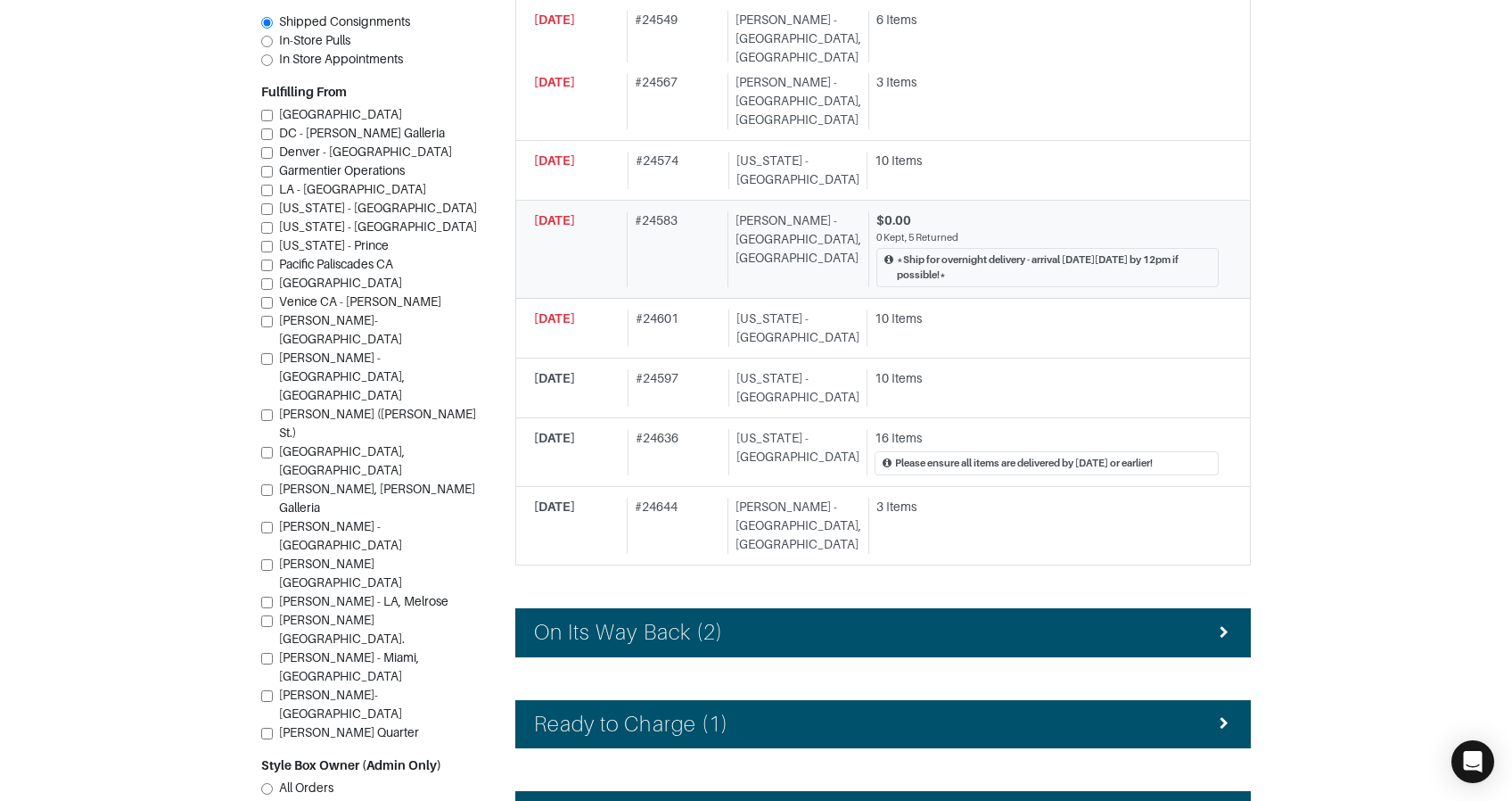
scroll to position [849, 0]
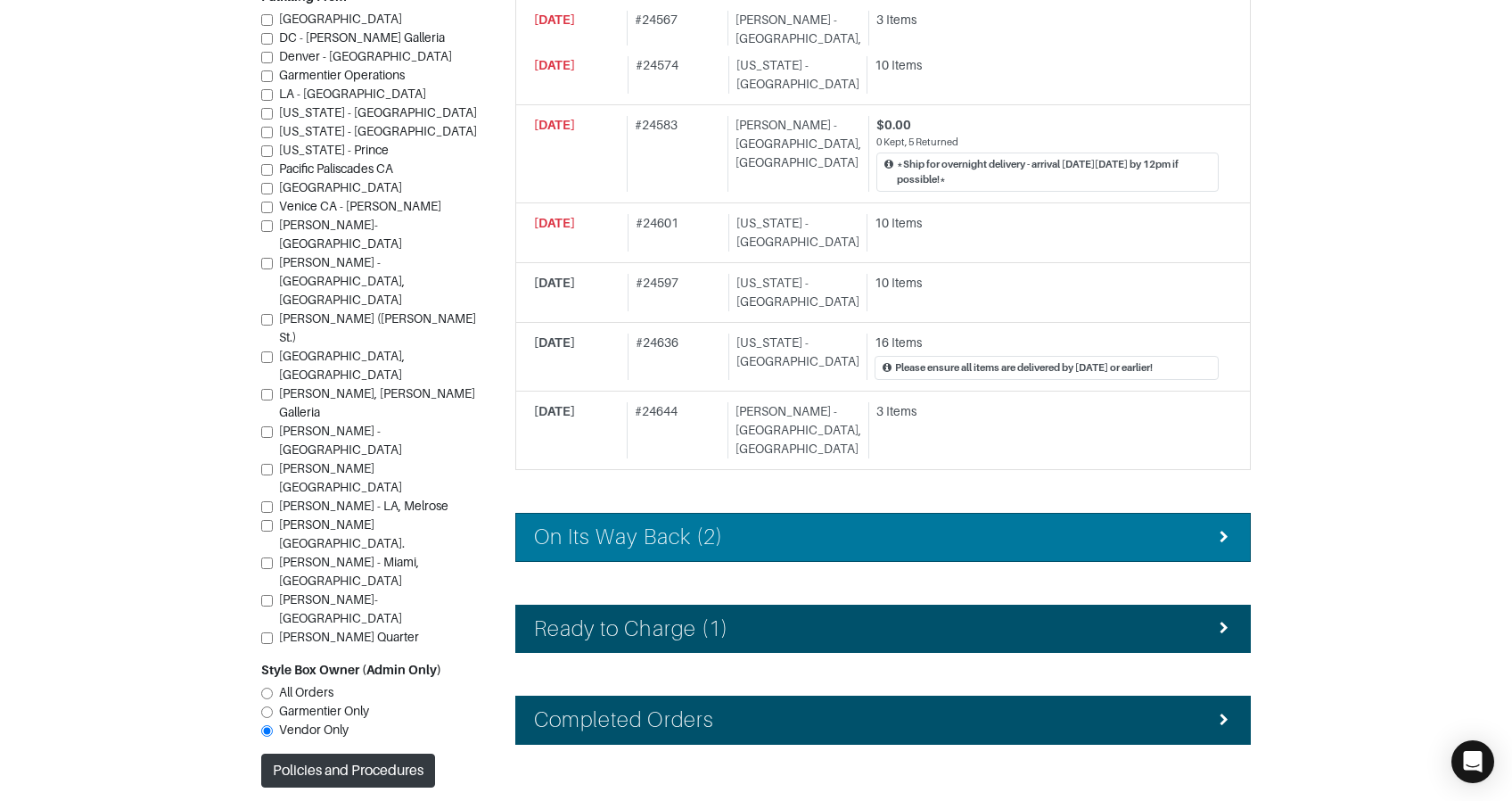
click at [846, 524] on div "On Its Way Back (2)" at bounding box center [883, 537] width 698 height 26
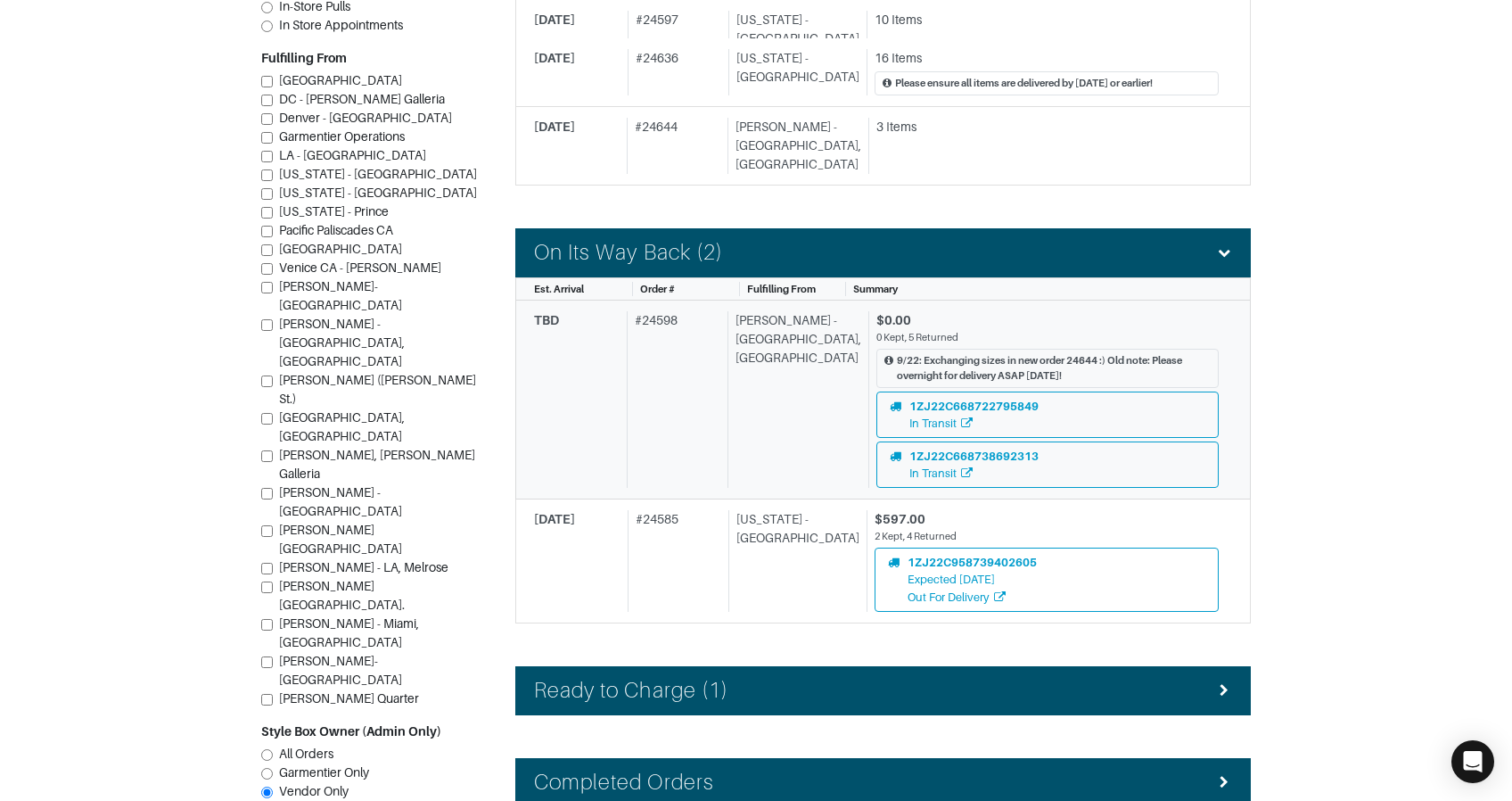
scroll to position [1148, 0]
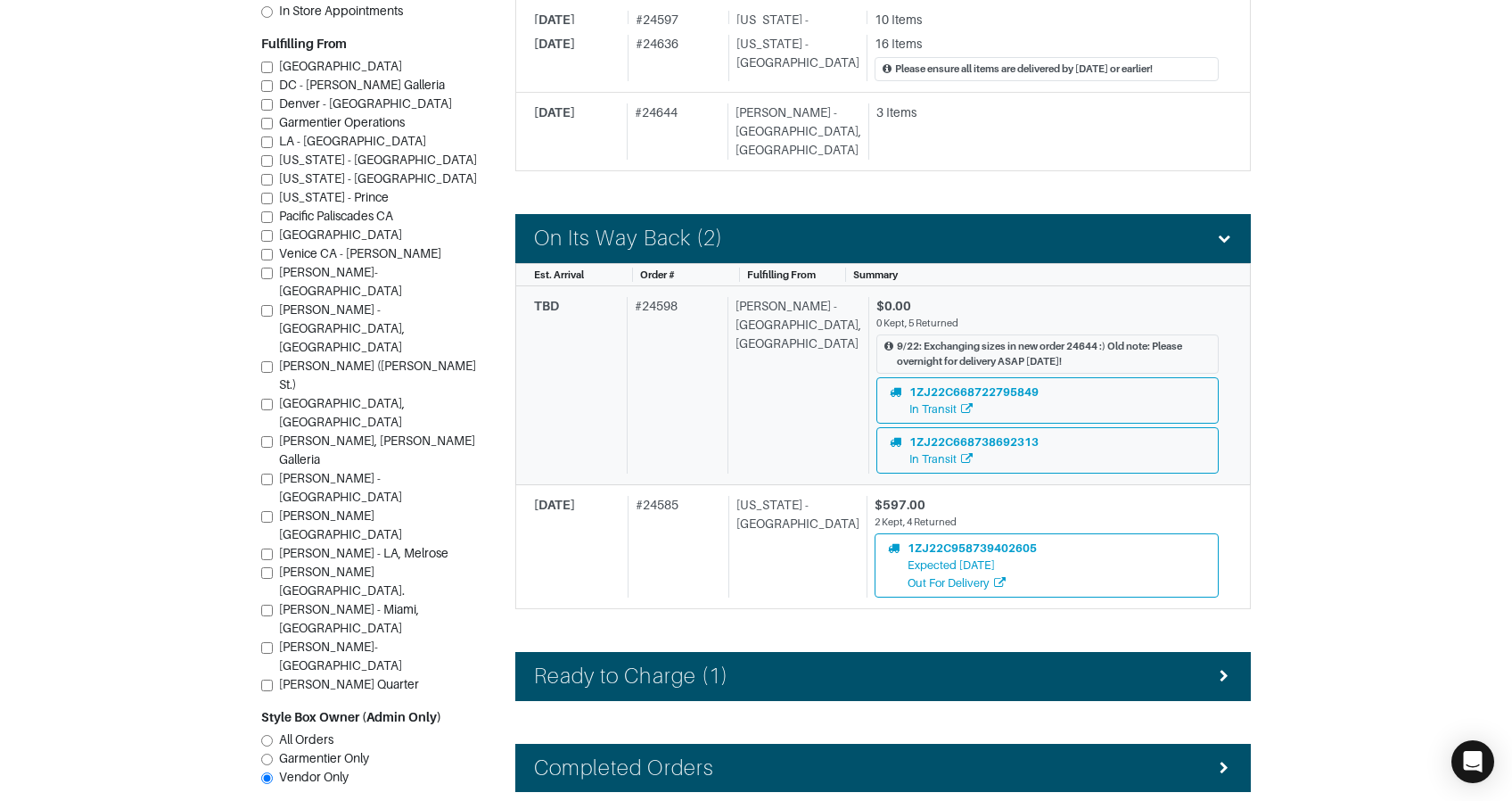
click at [683, 308] on div "# 24598" at bounding box center [673, 385] width 93 height 177
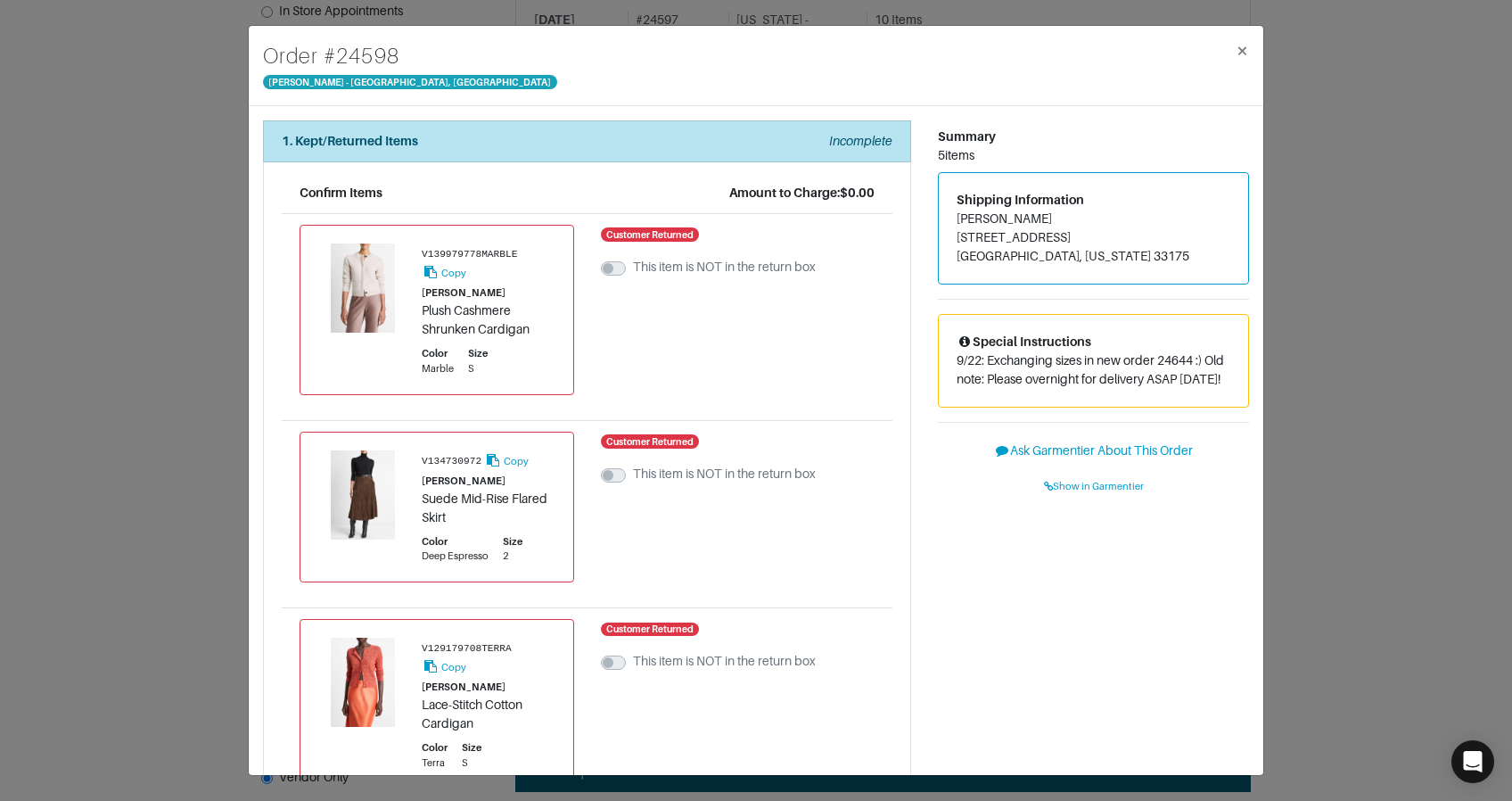
click at [163, 289] on div "Order # 24598 Vince - Chicago, Oak Street × 1. Kept/Returned Items Incomplete C…" at bounding box center [756, 400] width 1512 height 801
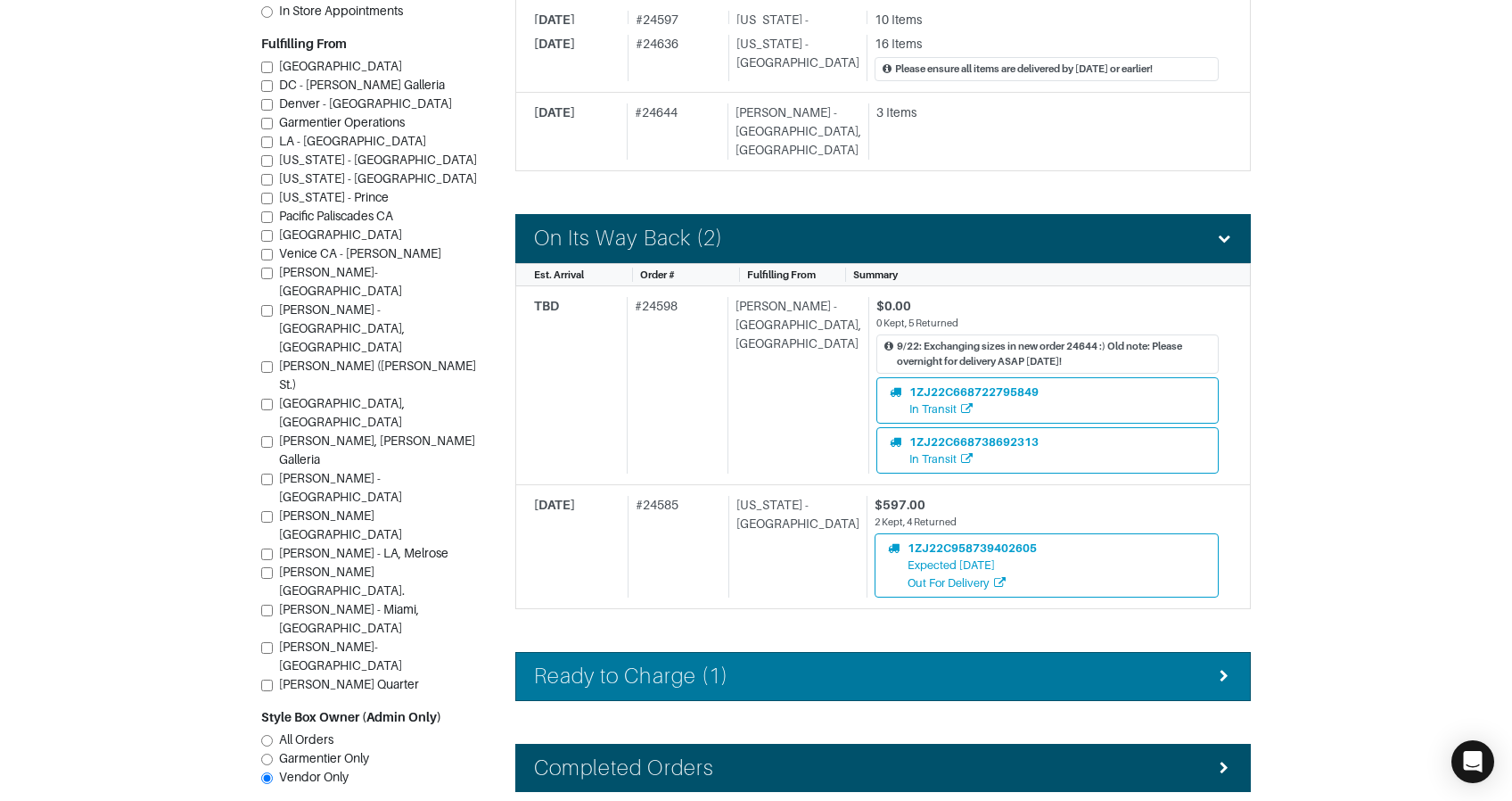
click at [692, 663] on h4 "Ready to Charge (1)" at bounding box center [631, 676] width 194 height 26
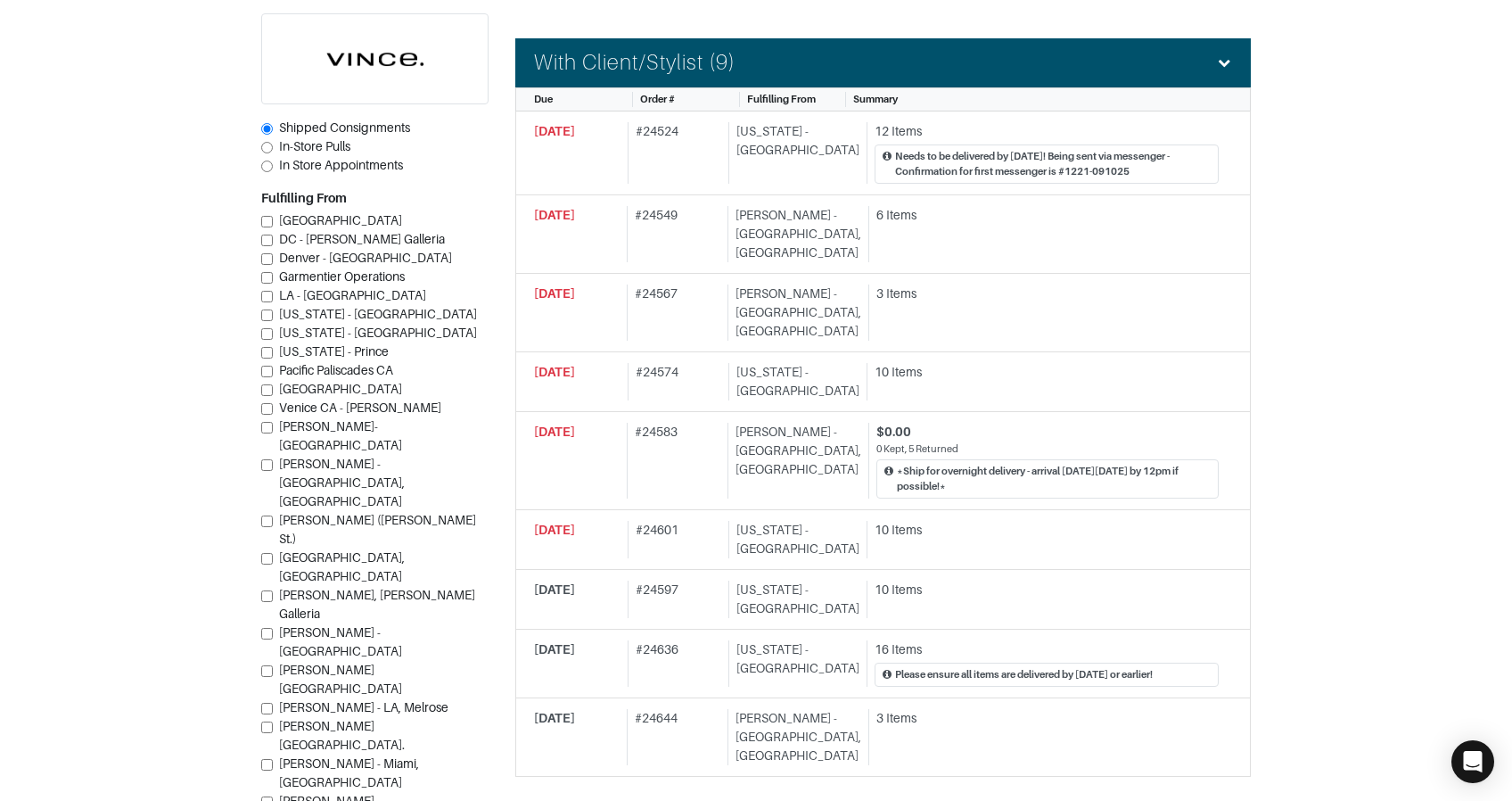
scroll to position [535, 0]
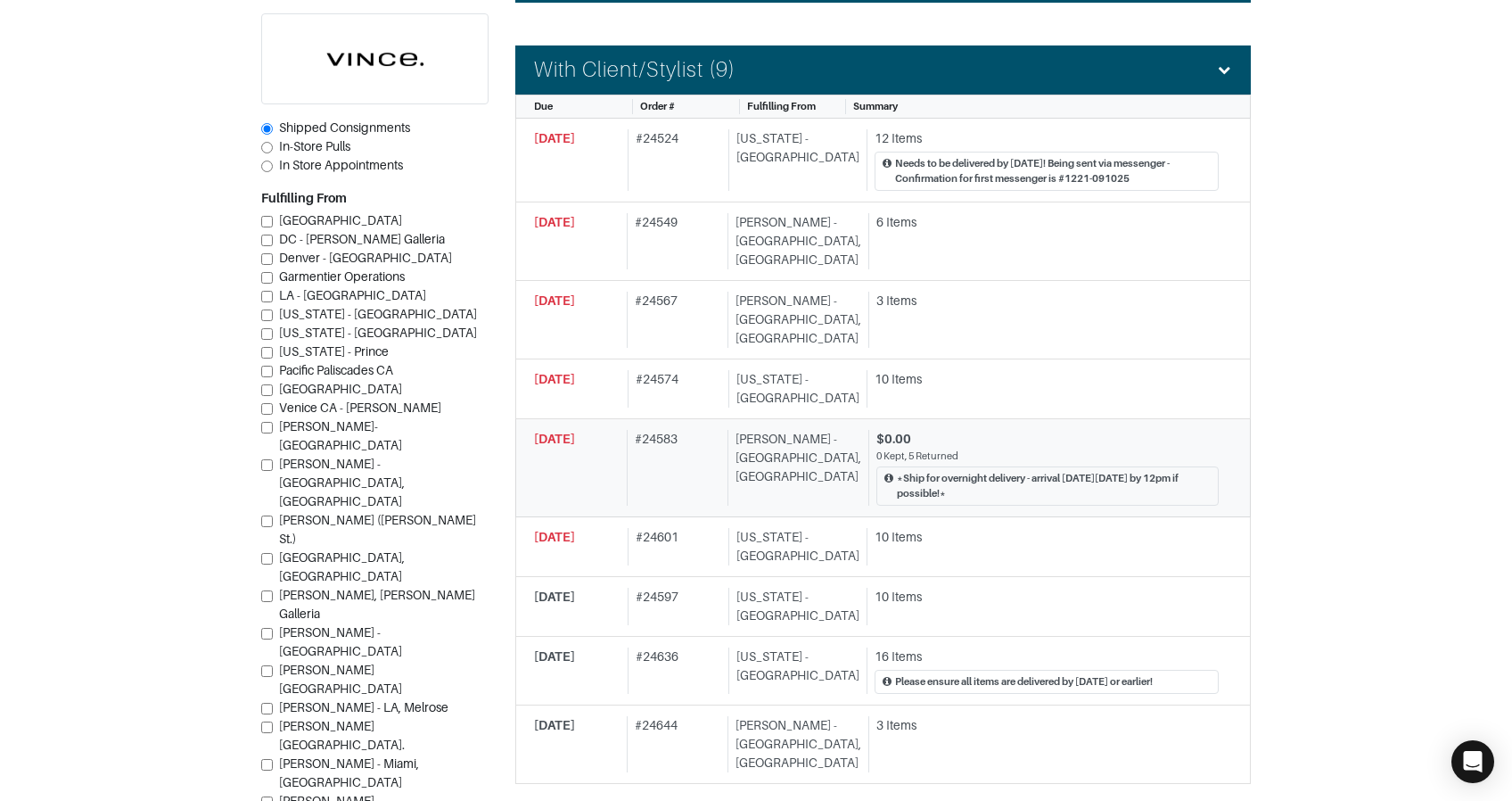
click at [802, 435] on div "Vince - Chicago, Oak Street" at bounding box center [794, 468] width 133 height 76
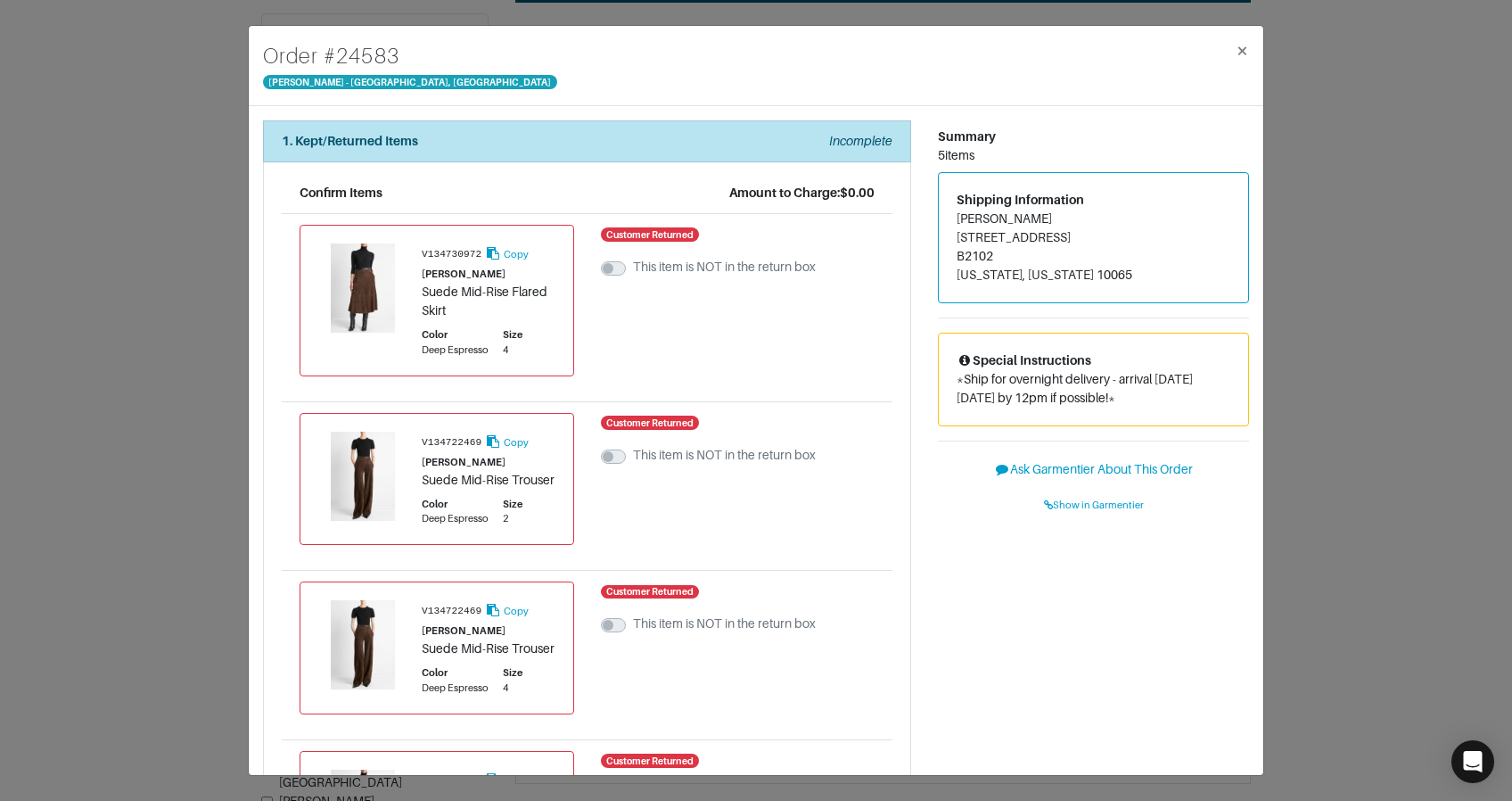
click at [205, 313] on div "Order # 24583 Vince - Chicago, Oak Street × 1. Kept/Returned Items Incomplete C…" at bounding box center [756, 400] width 1512 height 801
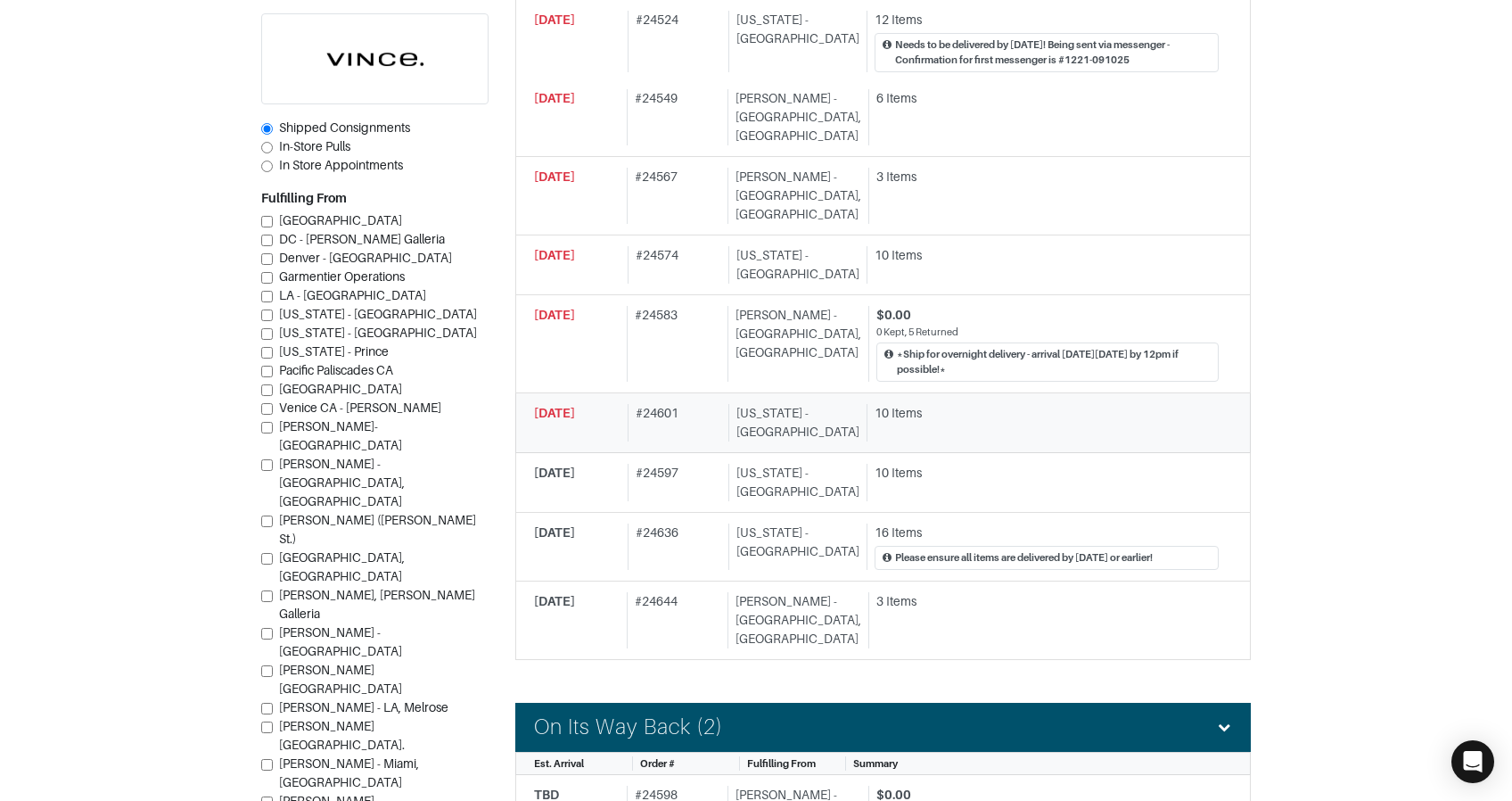
scroll to position [661, 0]
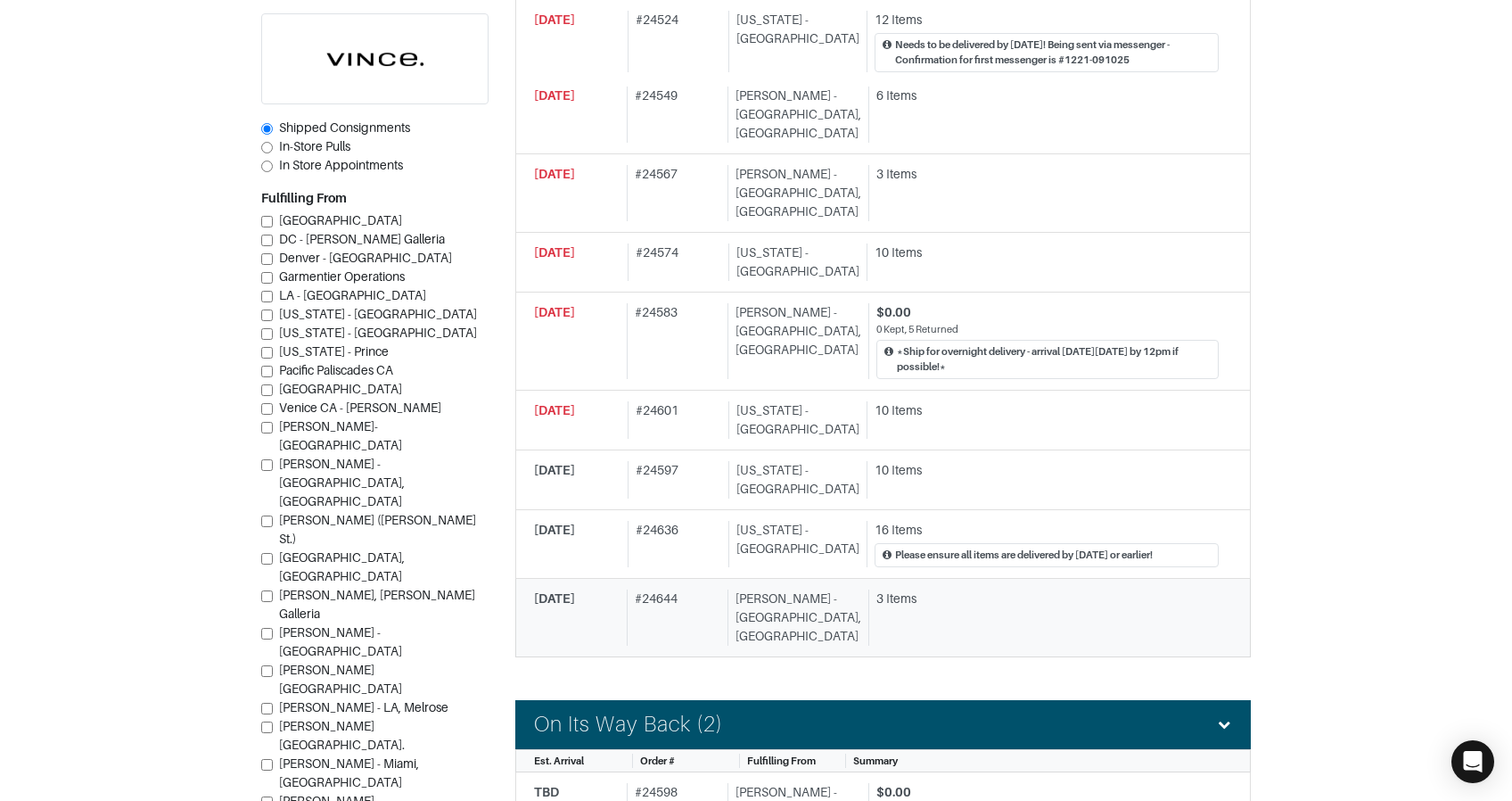
click at [708, 590] on div "# 24644" at bounding box center [673, 618] width 93 height 56
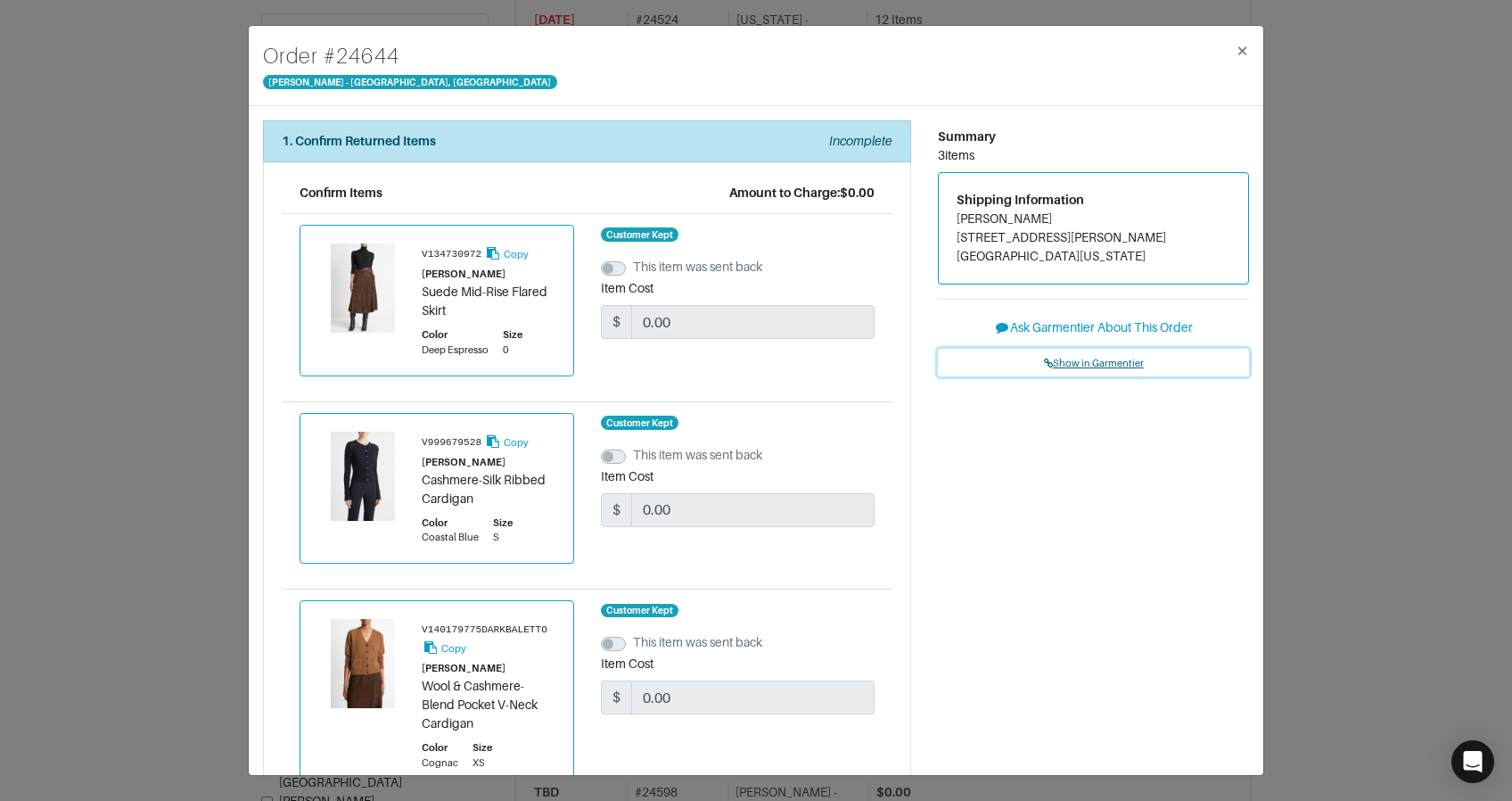
click at [1064, 357] on span "Show in Garmentier" at bounding box center [1094, 363] width 100 height 11
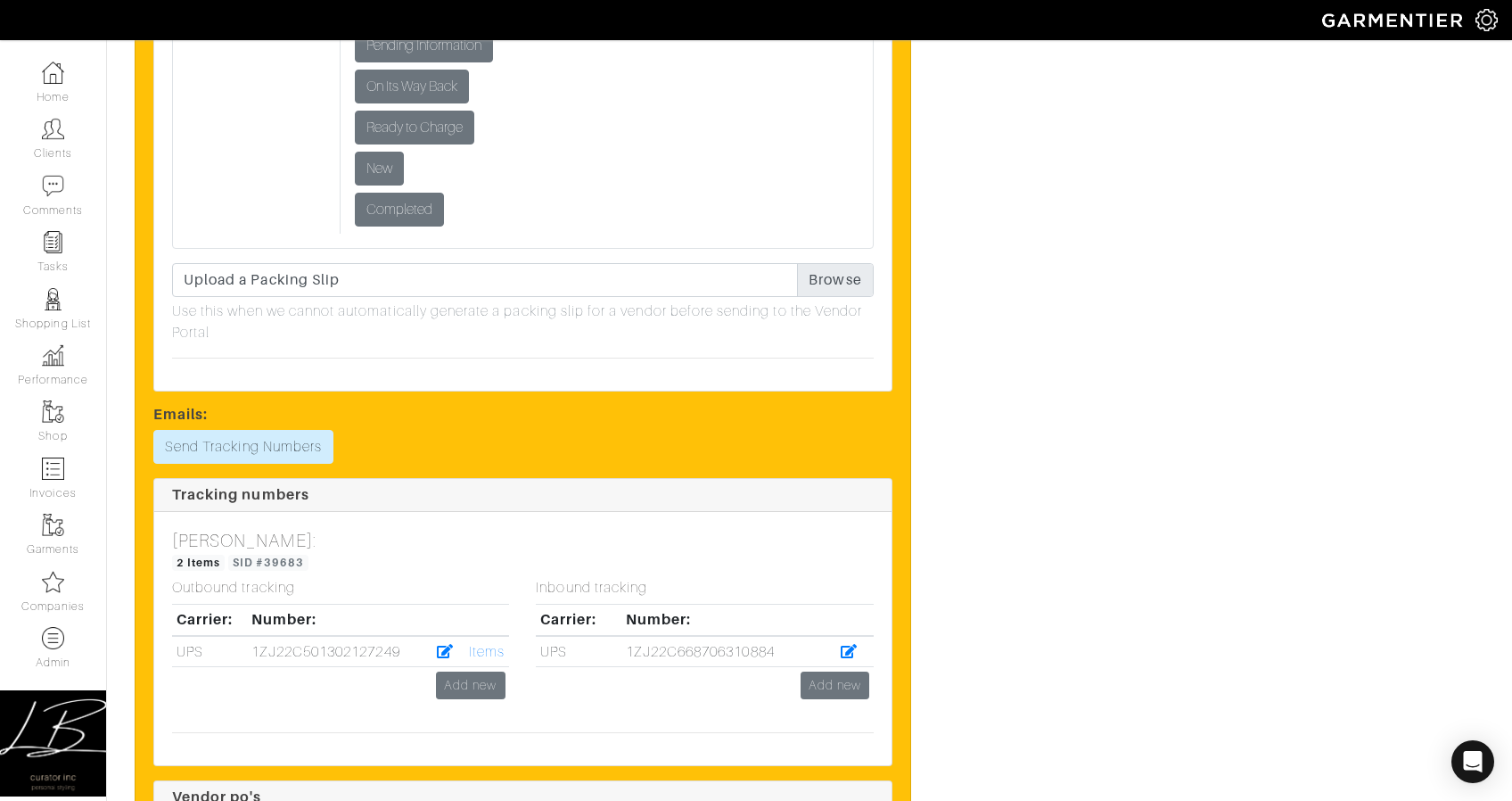
scroll to position [4303, 0]
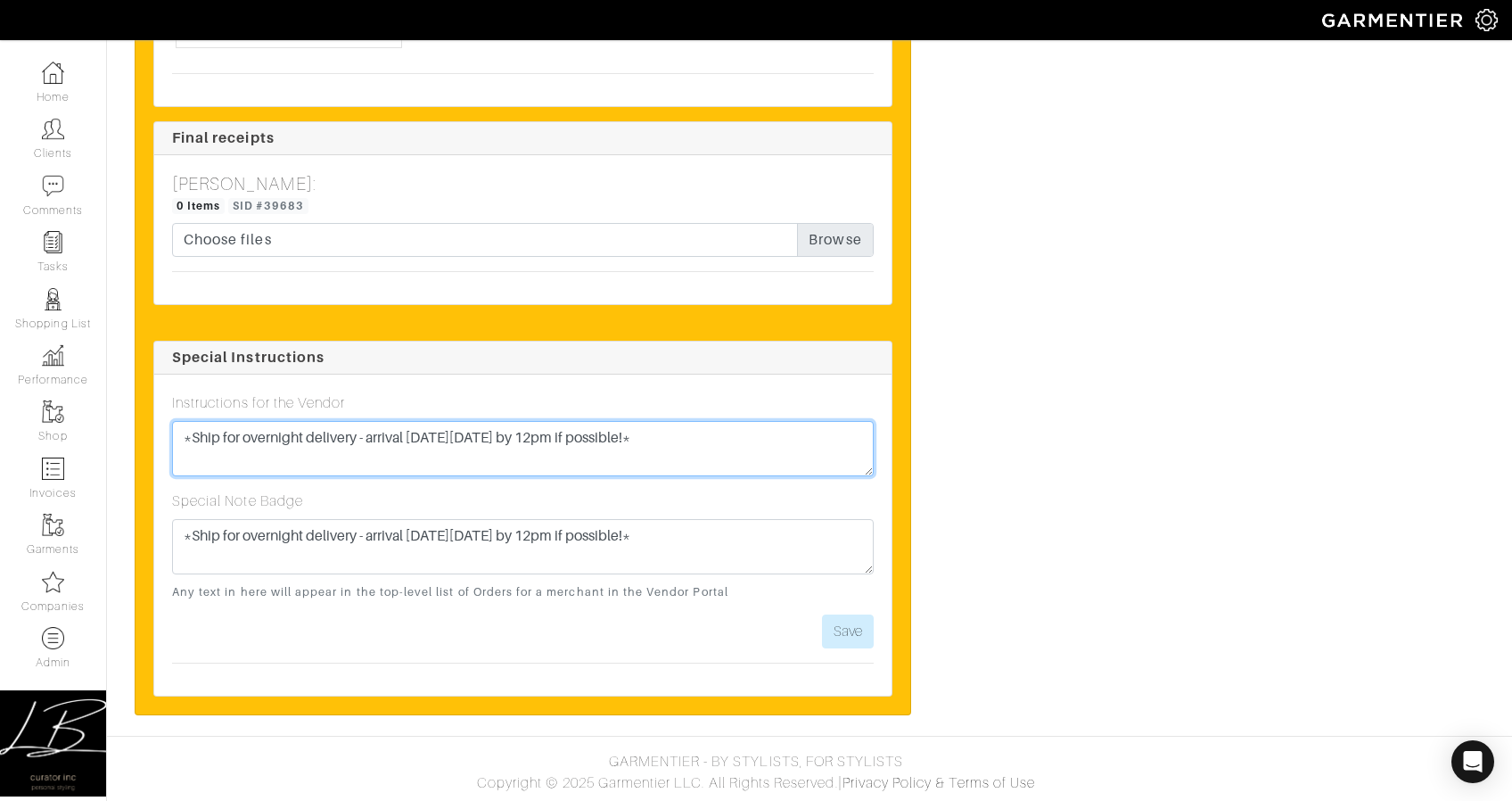
click at [181, 439] on textarea "*Ship for overnight delivery - arrival [DATE][DATE] by 12pm if possible!*" at bounding box center [523, 448] width 702 height 55
type textarea "Previous Note: *Ship for overnight delivery - arrival [DATE][DATE] by 12pm if p…"
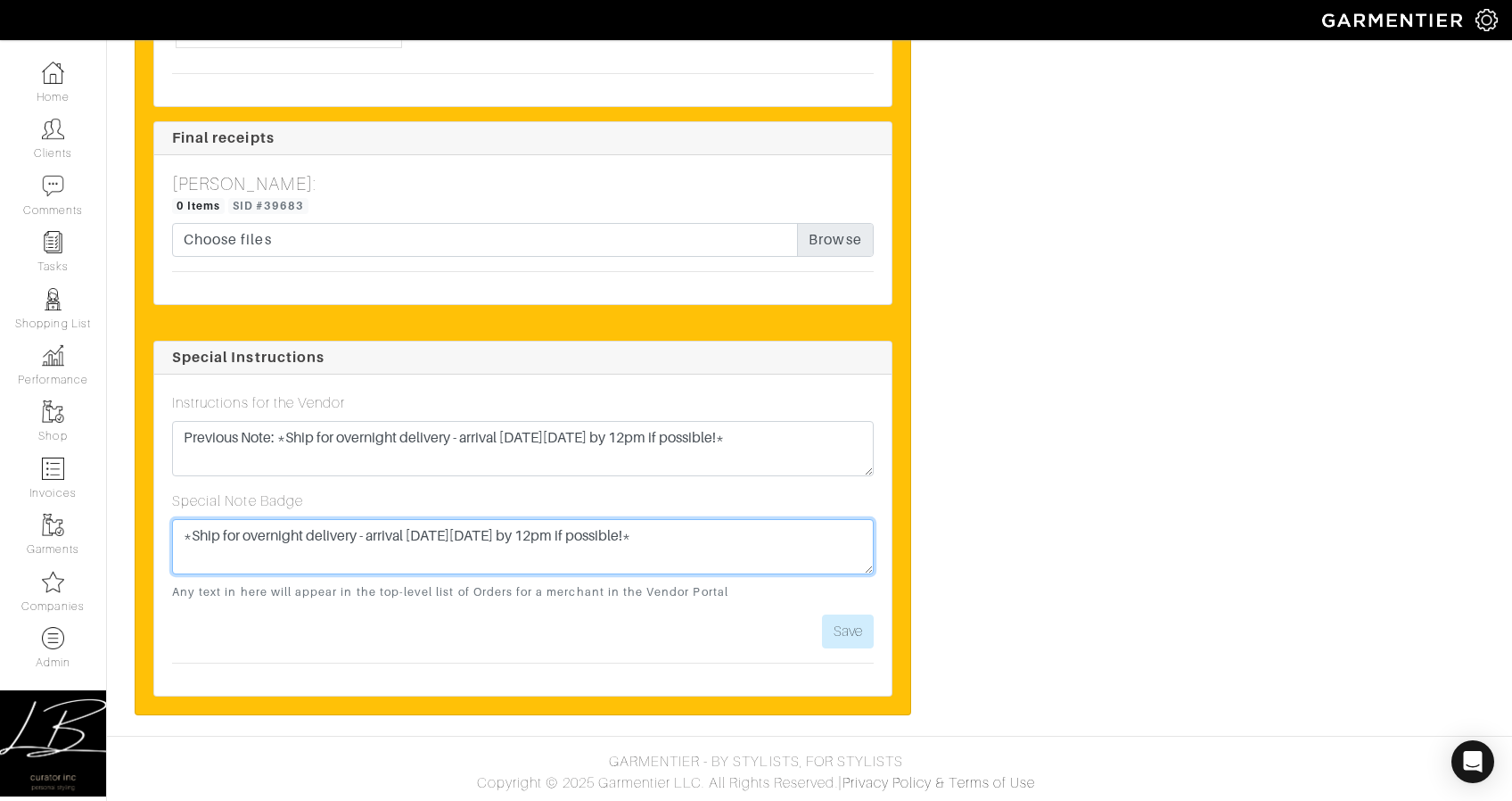
paste textarea "Previous Note: *Ship for overnight delivery - arrival [DATE][DATE] by 12pm if p…"
paste textarea
drag, startPoint x: 722, startPoint y: 536, endPoint x: 658, endPoint y: 537, distance: 64.0
click at [658, 537] on textarea "Previous Note: *Ship for overnight delivery - arrival [DATE][DATE] by 12pm if p…" at bounding box center [523, 546] width 702 height 55
type textarea "Previous Note: *Ship for overnight delivery - arrival on Thurs 9/18 by 12pm as …"
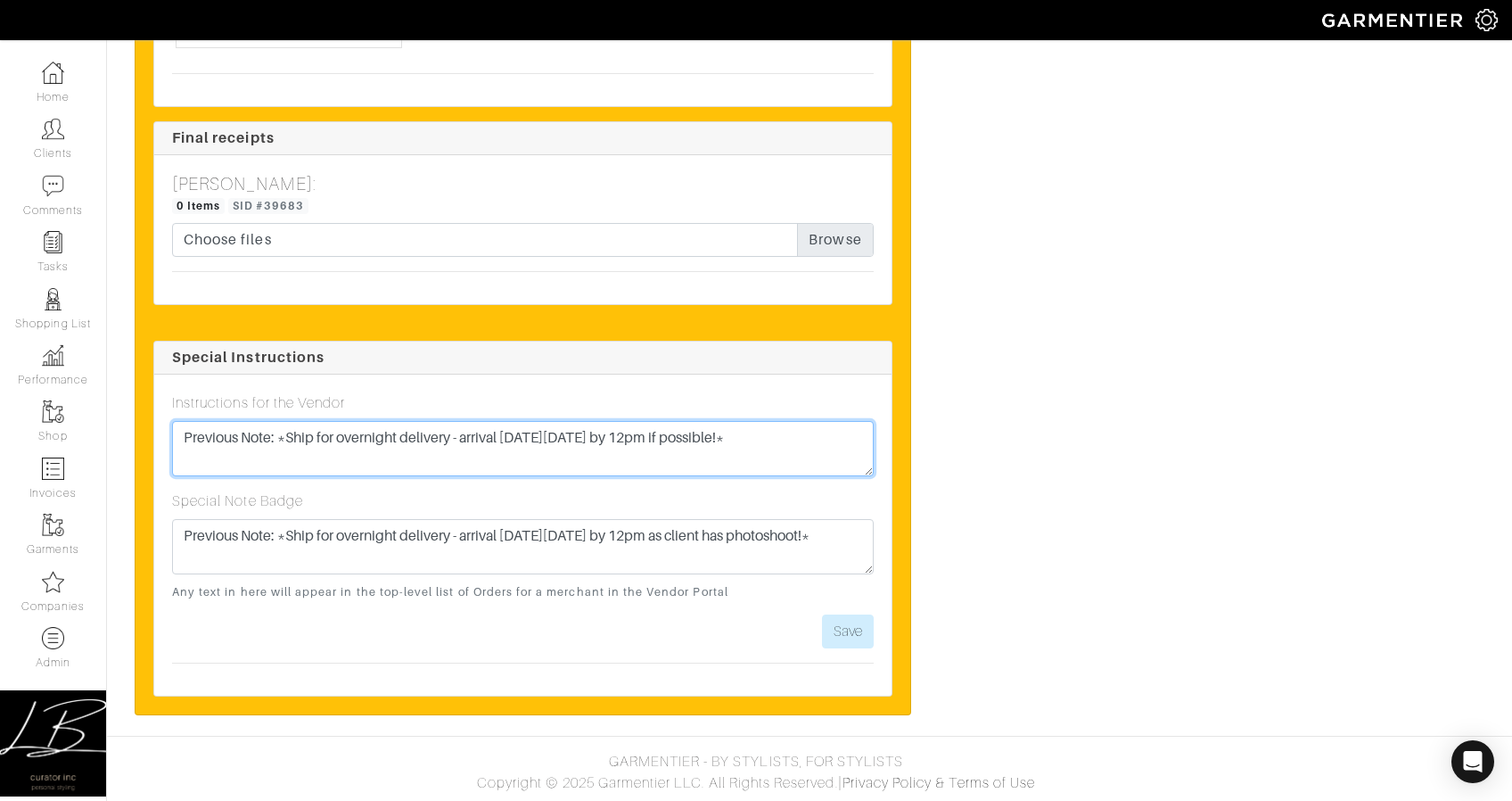
drag, startPoint x: 777, startPoint y: 435, endPoint x: 777, endPoint y: 416, distance: 19.0
click at [777, 416] on div "Instructions for the Vendor Previous Note: *Ship for overnight delivery - arriv…" at bounding box center [523, 435] width 702 height 83
paste textarea "as client has photoshoot"
type textarea "Note: Items were not delivered by photo shoot so all pieces are being returned.…"
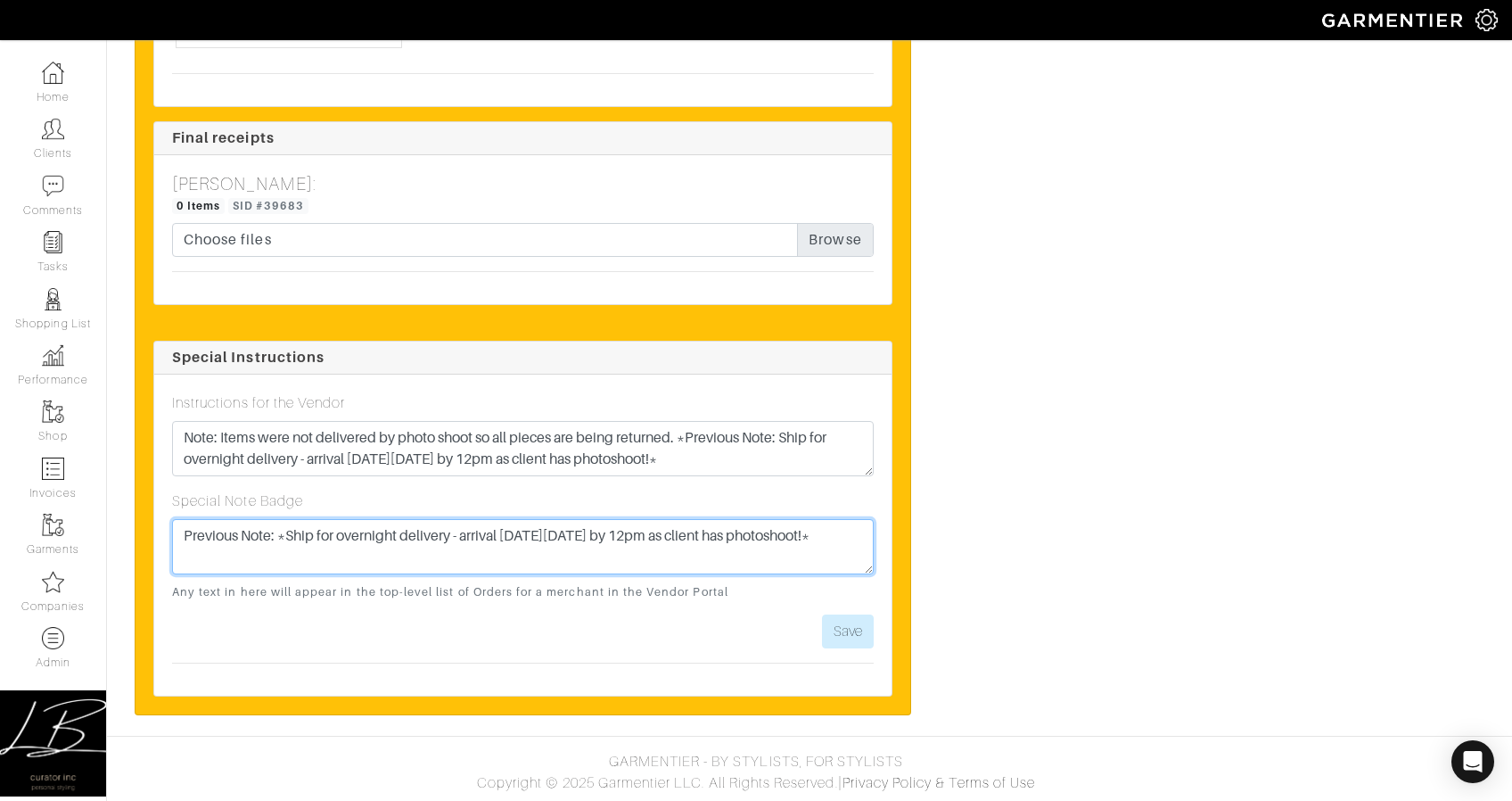
paste textarea "Note: Items were not delivered by photo shoot so all pieces are being returned.…"
type textarea "Note: Items were not delivered by photo shoot so all pieces are being returned.…"
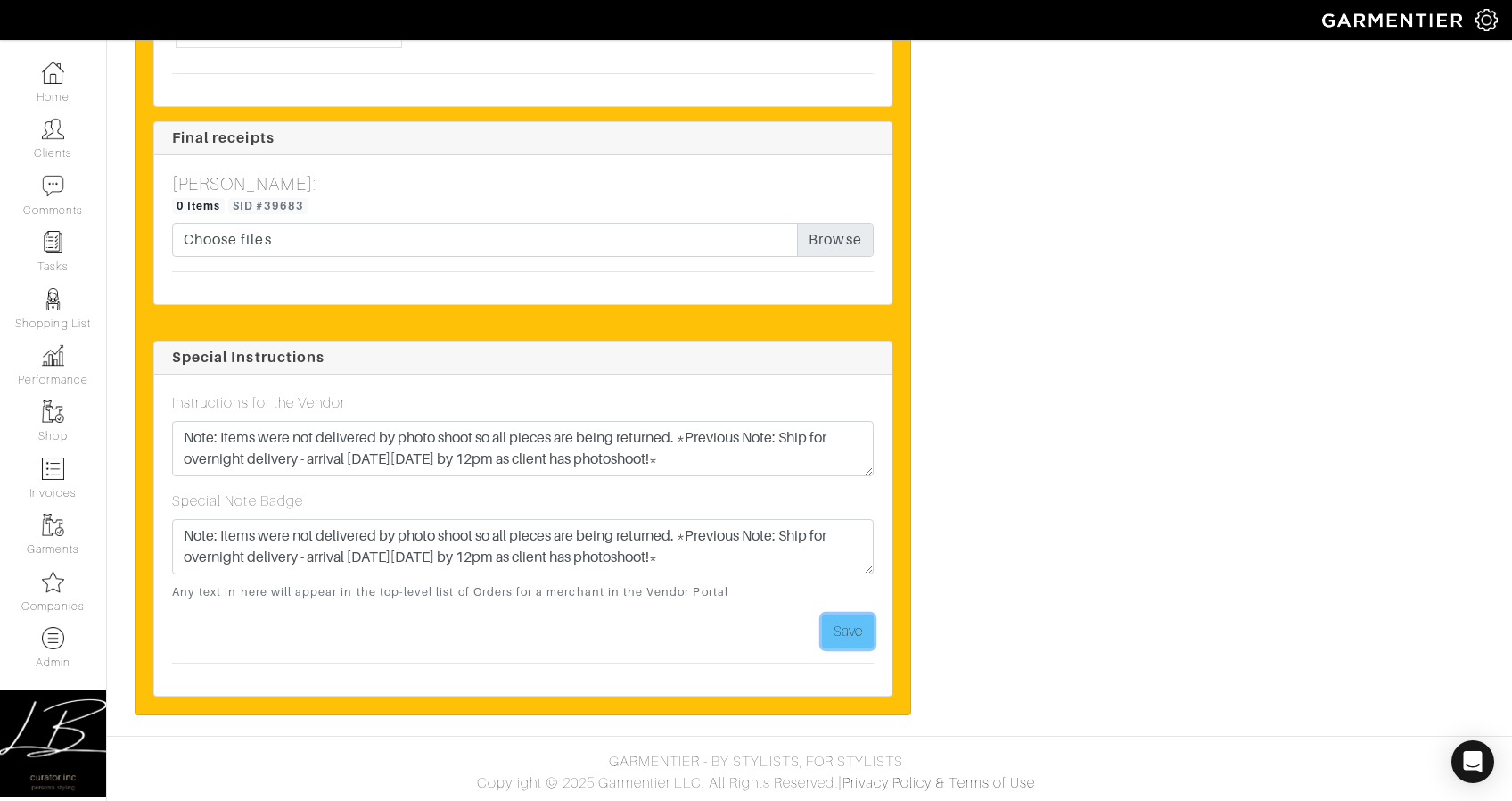
click at [863, 619] on button "Save" at bounding box center [847, 630] width 52 height 34
click at [863, 619] on button "Save" at bounding box center [847, 630] width 52 height 34
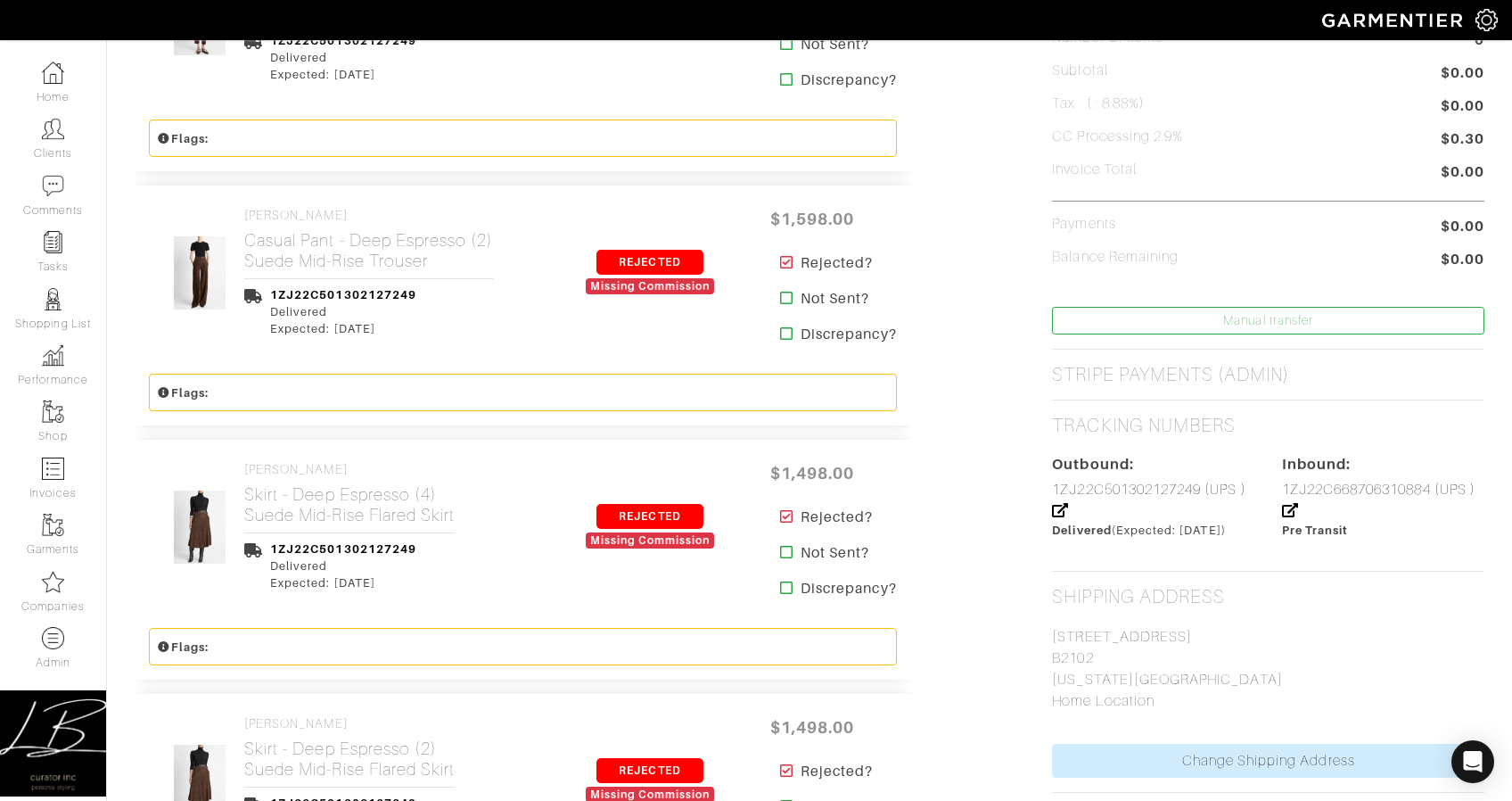
scroll to position [858, 0]
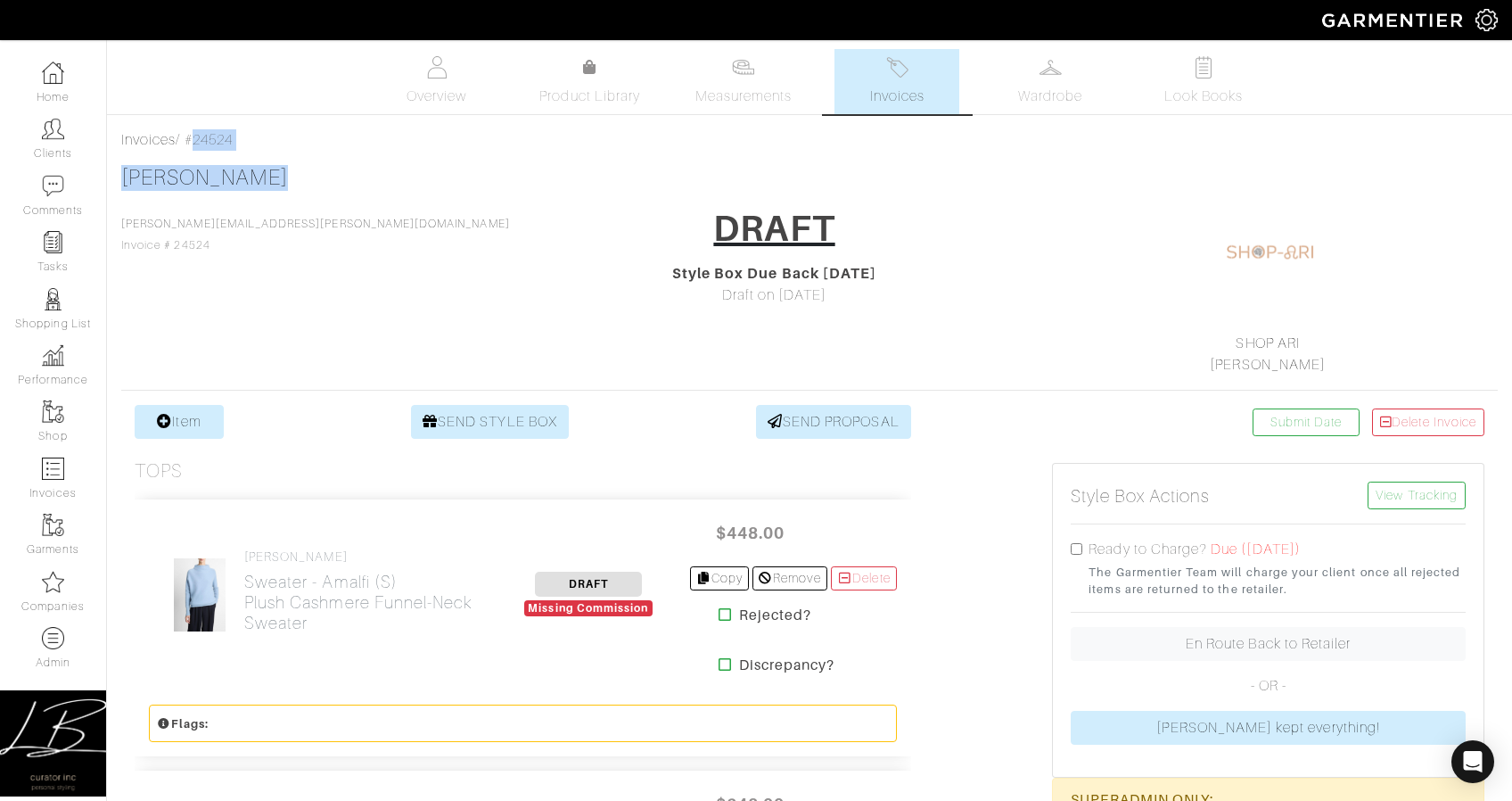
drag, startPoint x: 190, startPoint y: 134, endPoint x: 276, endPoint y: 171, distance: 93.6
copy div "#24524 [PERSON_NAME]"
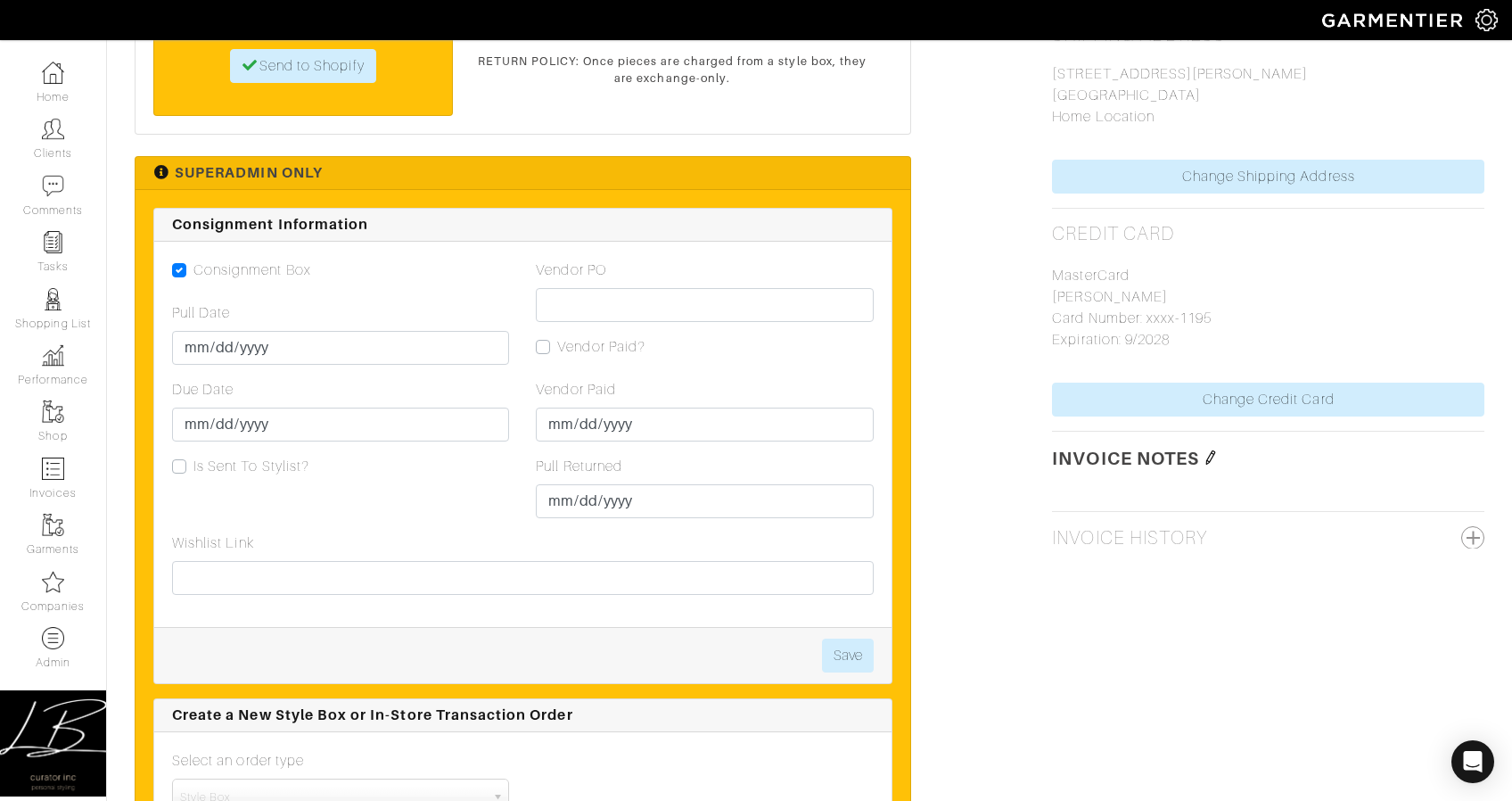
scroll to position [1539, 0]
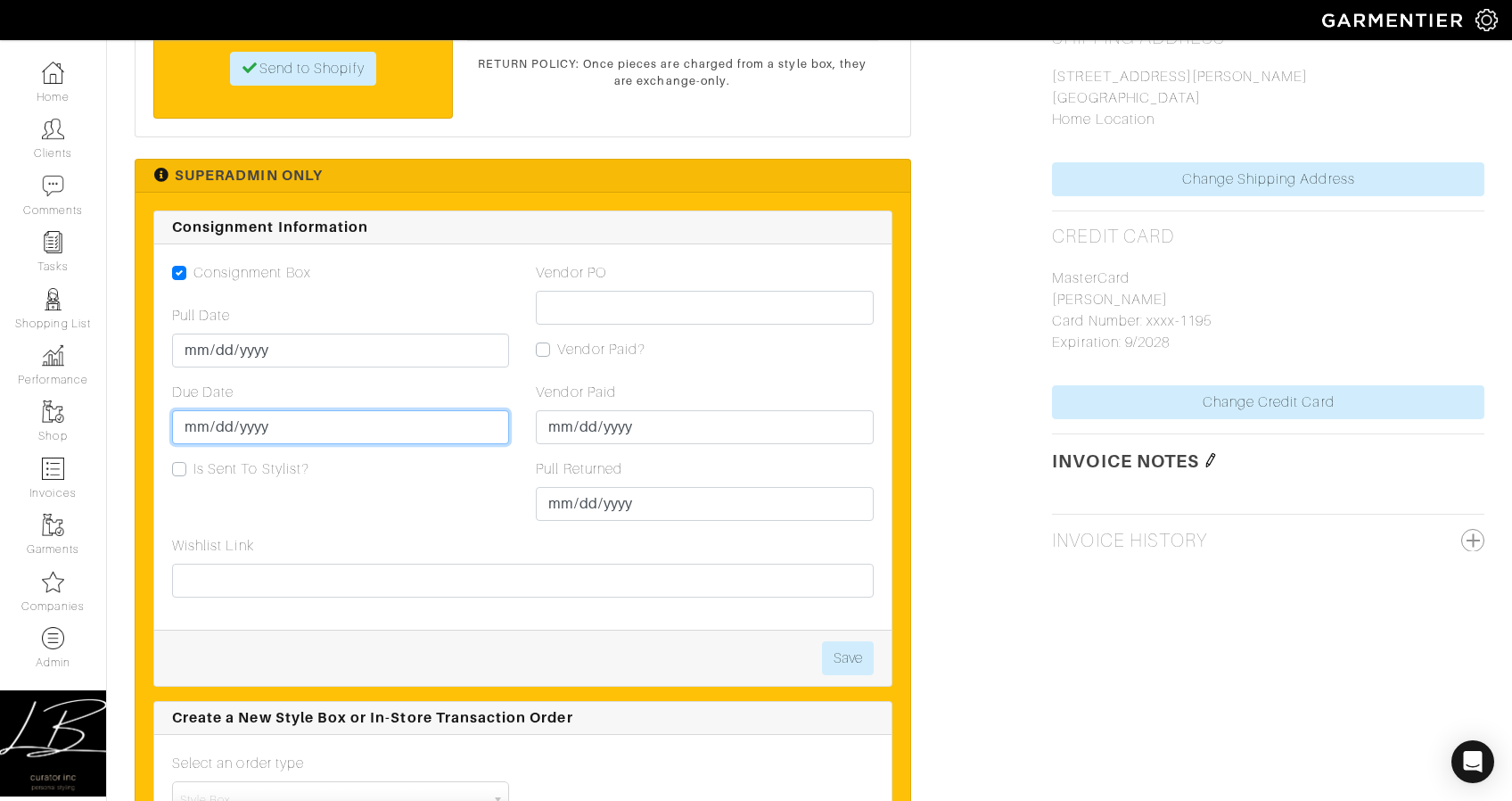
click at [210, 432] on input "[DATE]" at bounding box center [341, 426] width 337 height 34
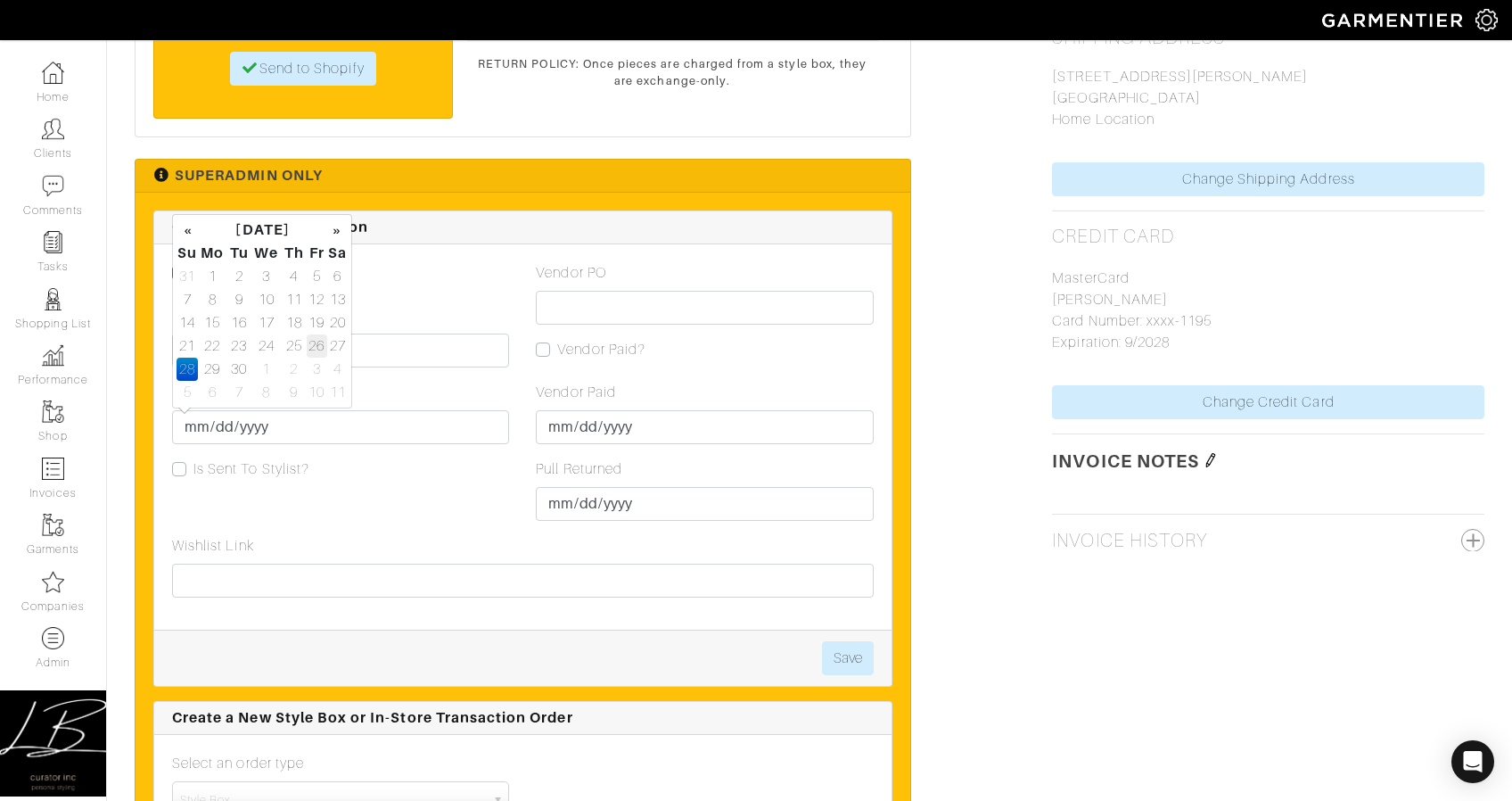
click at [318, 351] on td "26" at bounding box center [317, 347] width 21 height 24
type input "[DATE]"
click at [415, 388] on div "Due Date [DATE]" at bounding box center [341, 413] width 337 height 63
click at [857, 660] on button "Save" at bounding box center [847, 658] width 52 height 34
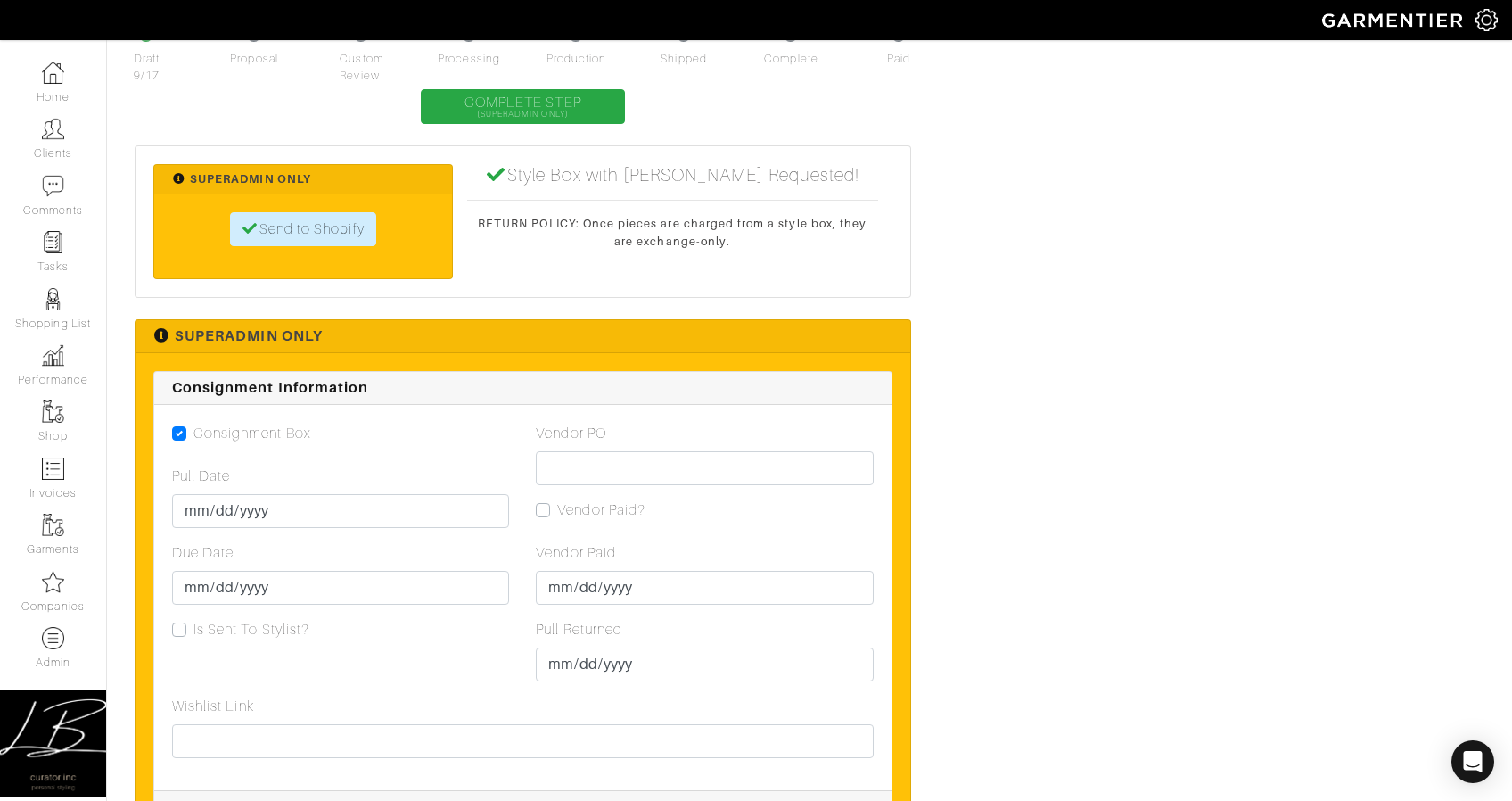
scroll to position [3557, 0]
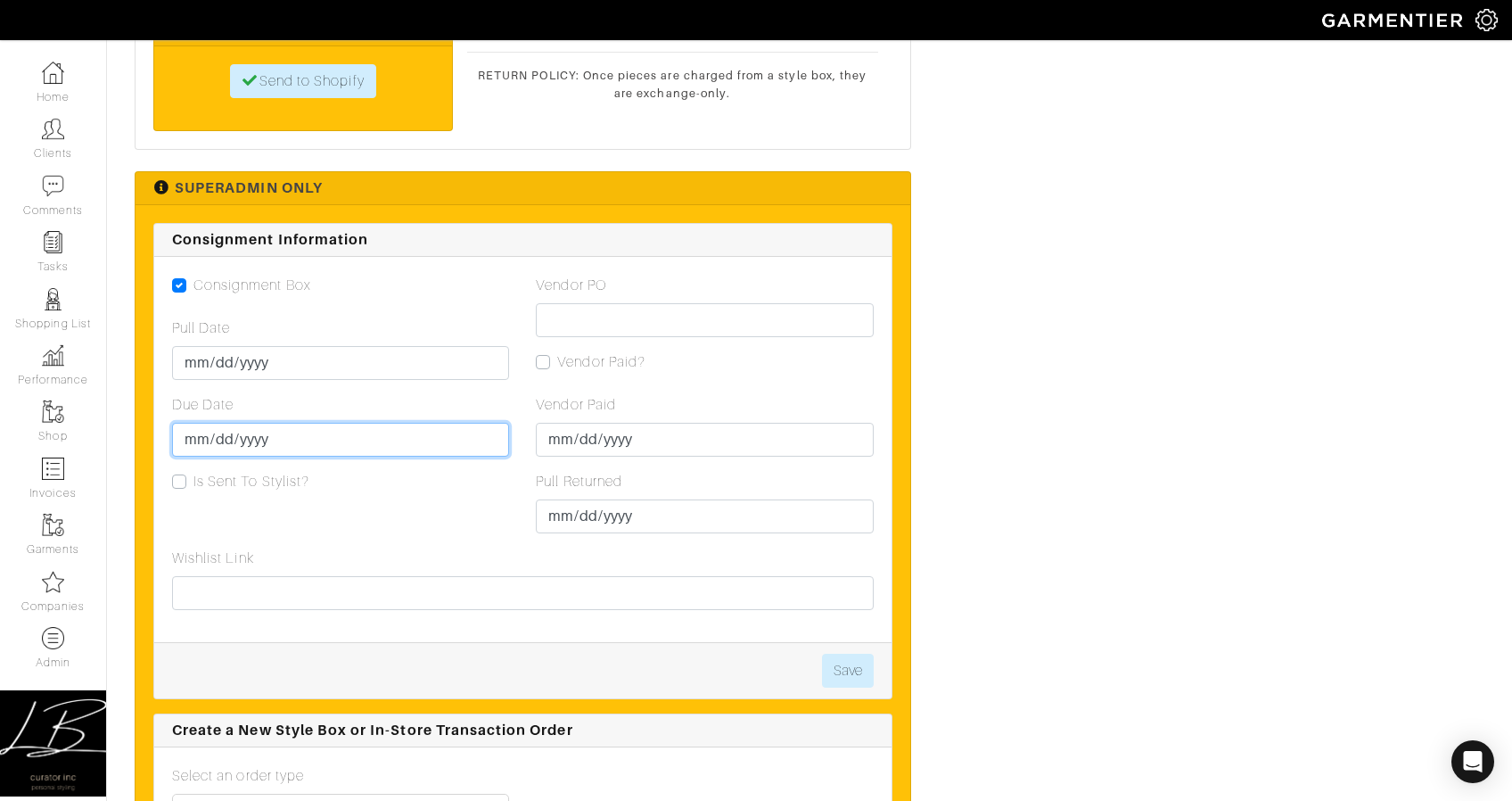
click at [222, 427] on input "[DATE]" at bounding box center [341, 439] width 337 height 34
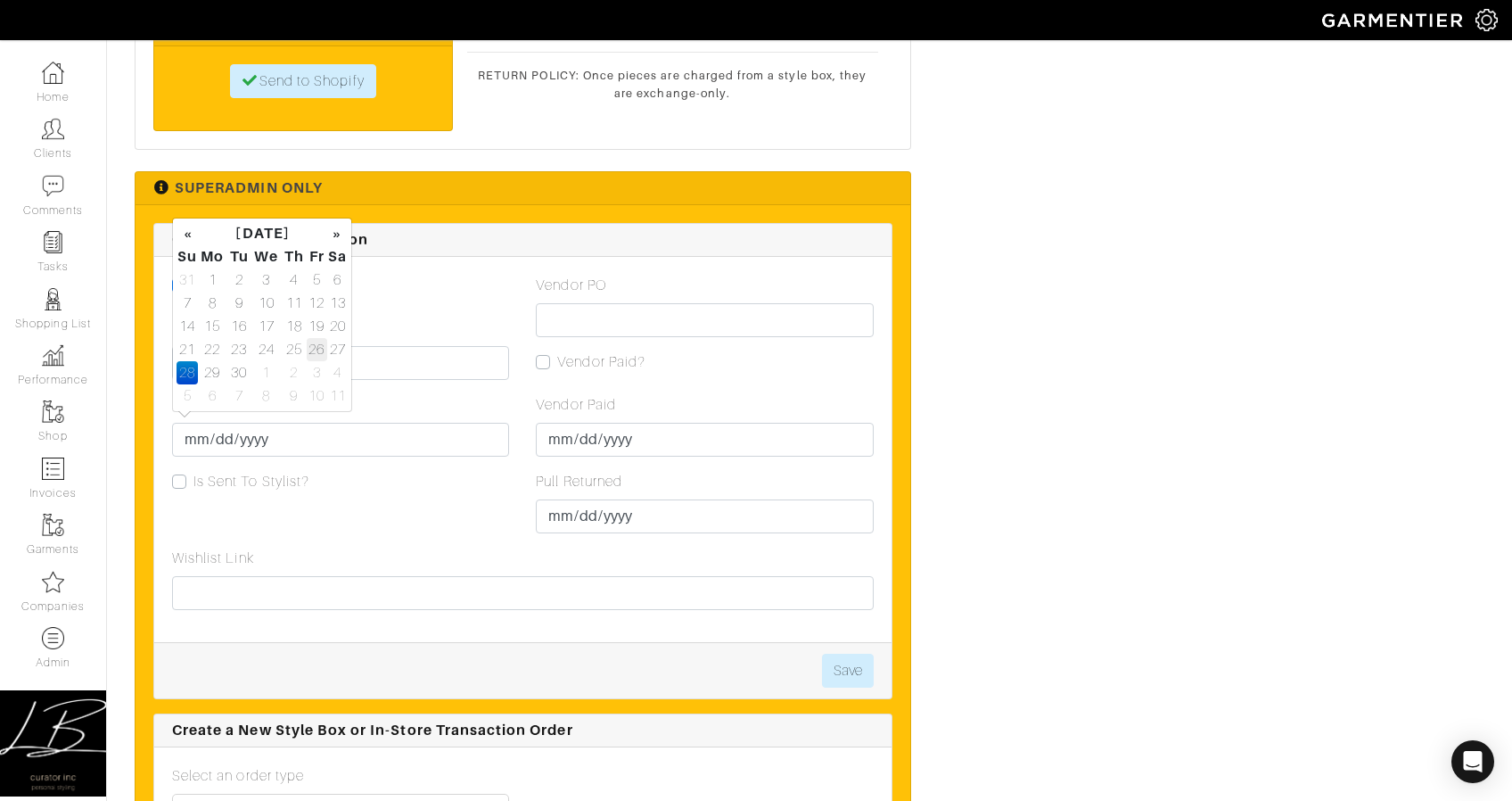
click at [320, 346] on td "26" at bounding box center [317, 350] width 21 height 24
type input "[DATE]"
click at [432, 395] on div "Due Date [DATE]" at bounding box center [341, 425] width 337 height 63
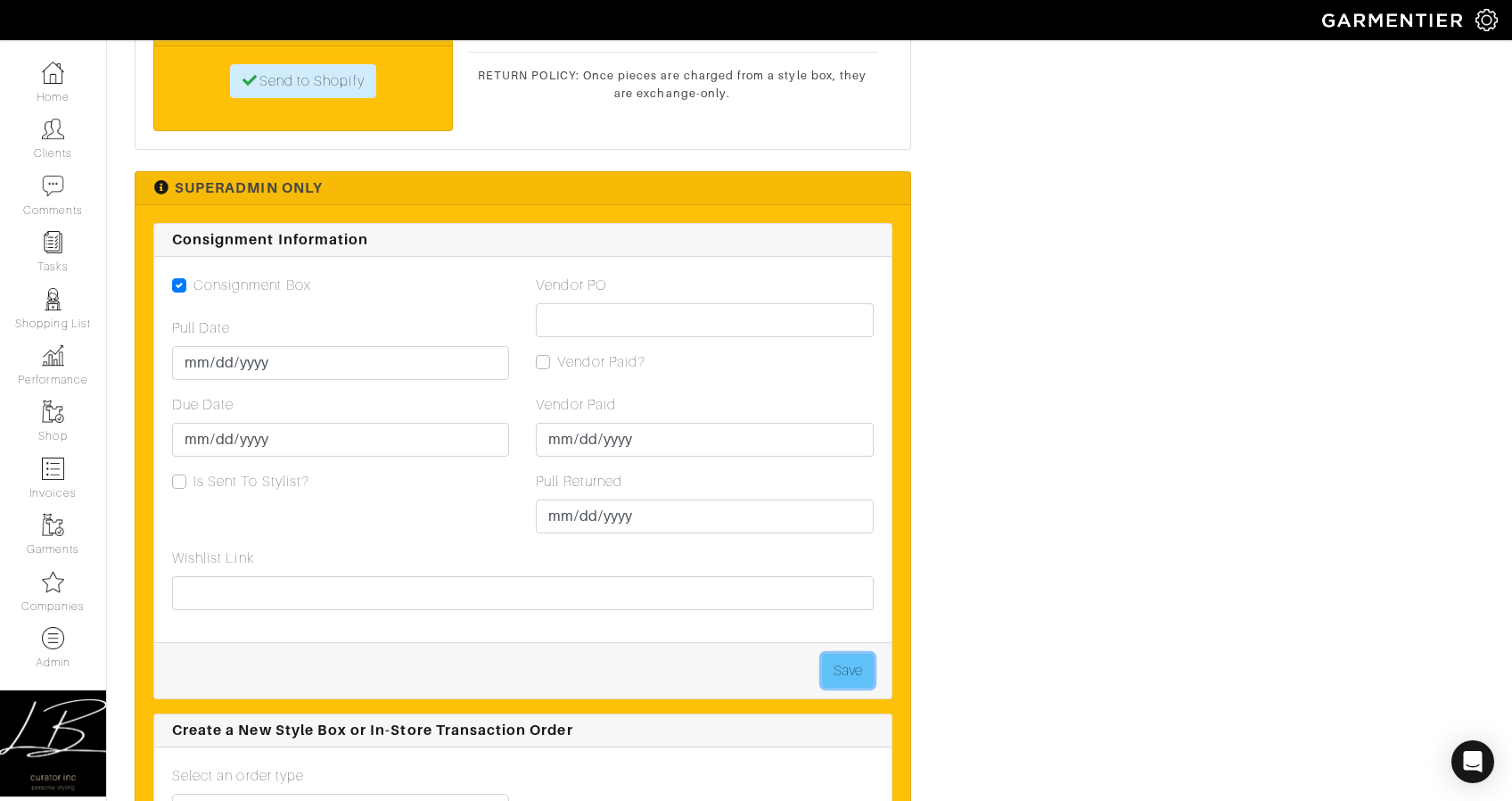
click at [846, 657] on button "Save" at bounding box center [847, 670] width 52 height 34
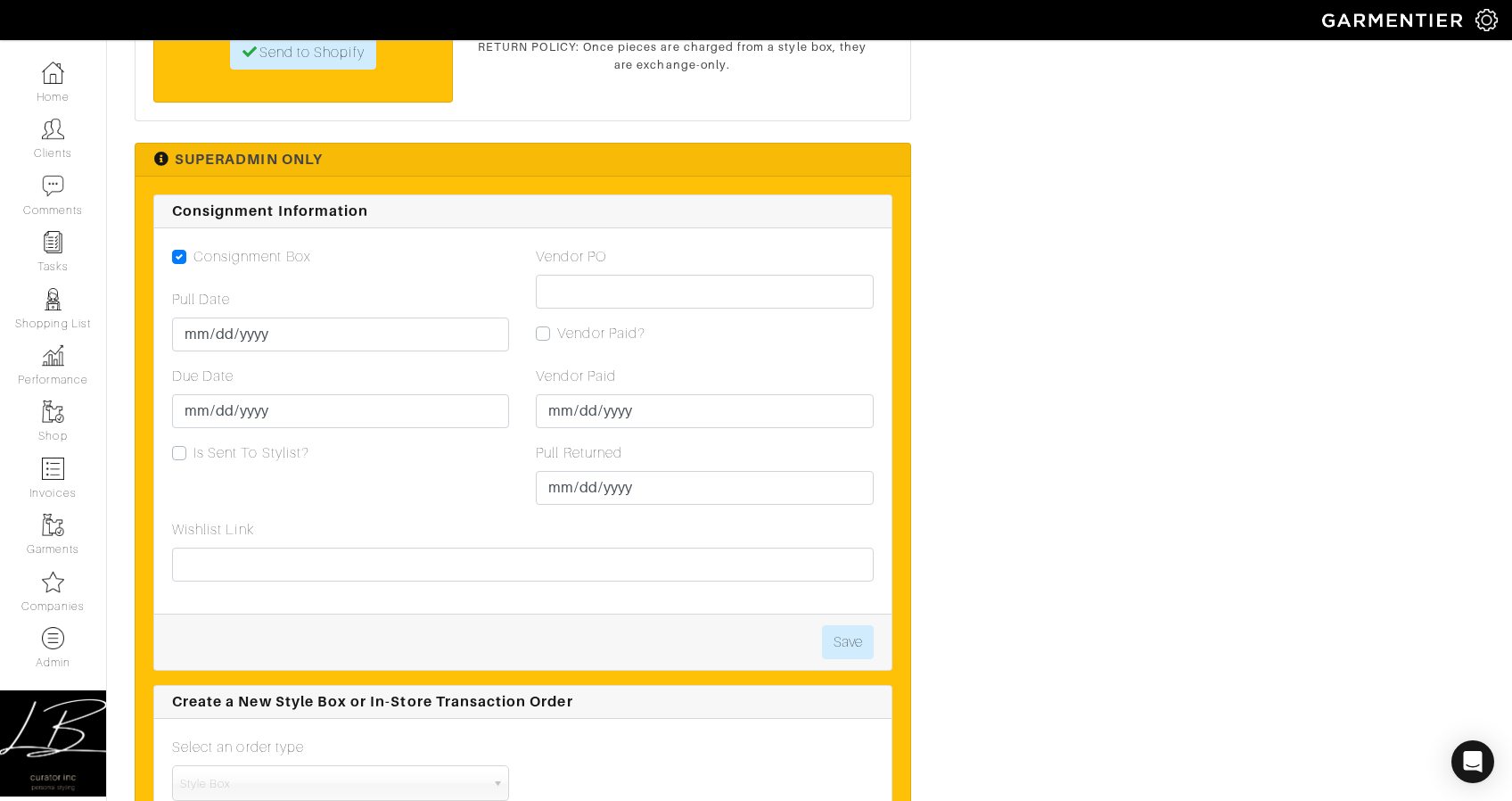
scroll to position [3523, 0]
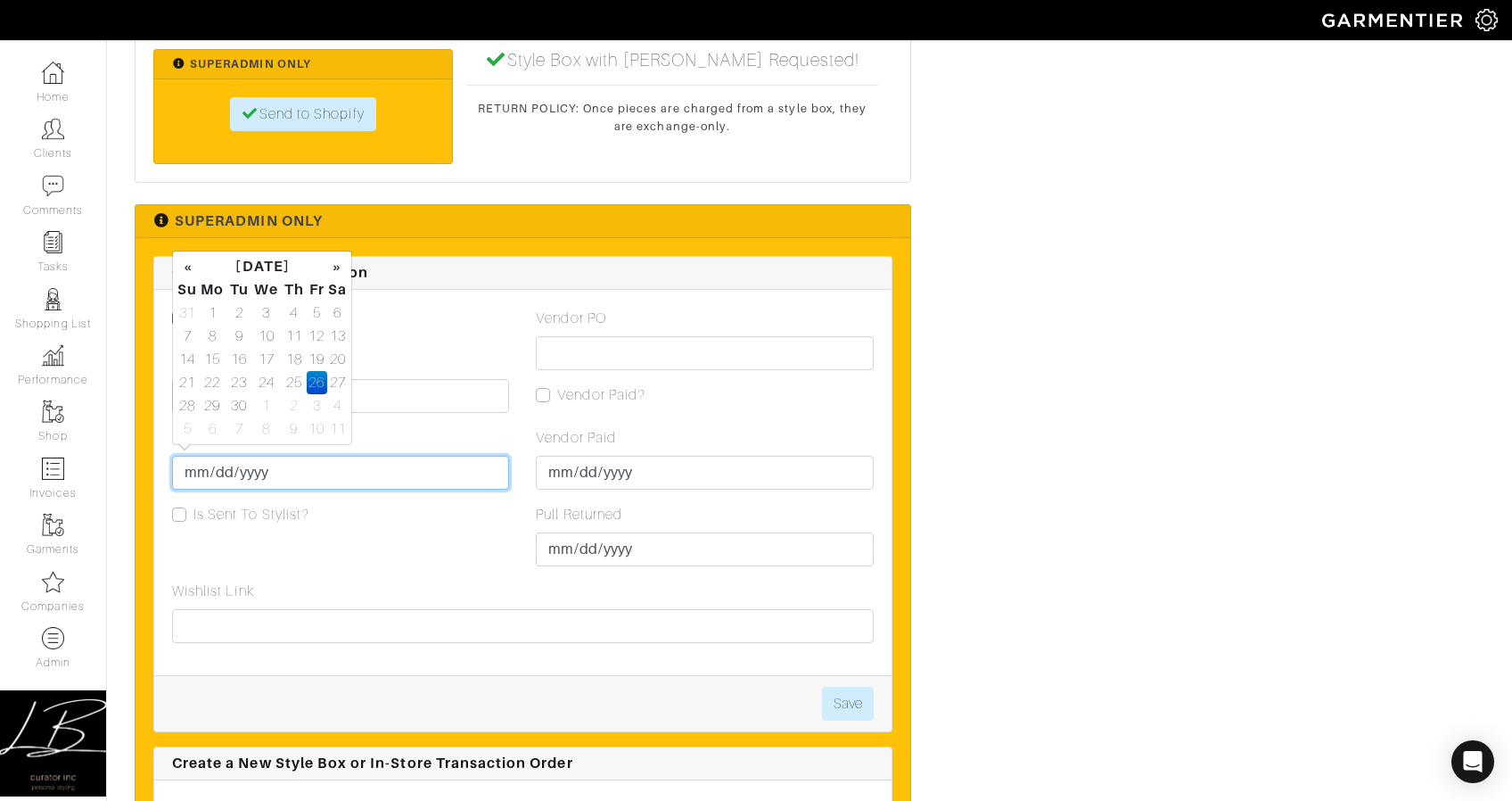
click at [212, 465] on input "2025-09-26" at bounding box center [341, 472] width 337 height 34
click at [189, 407] on td "28" at bounding box center [188, 406] width 22 height 24
type input "2025-09-28"
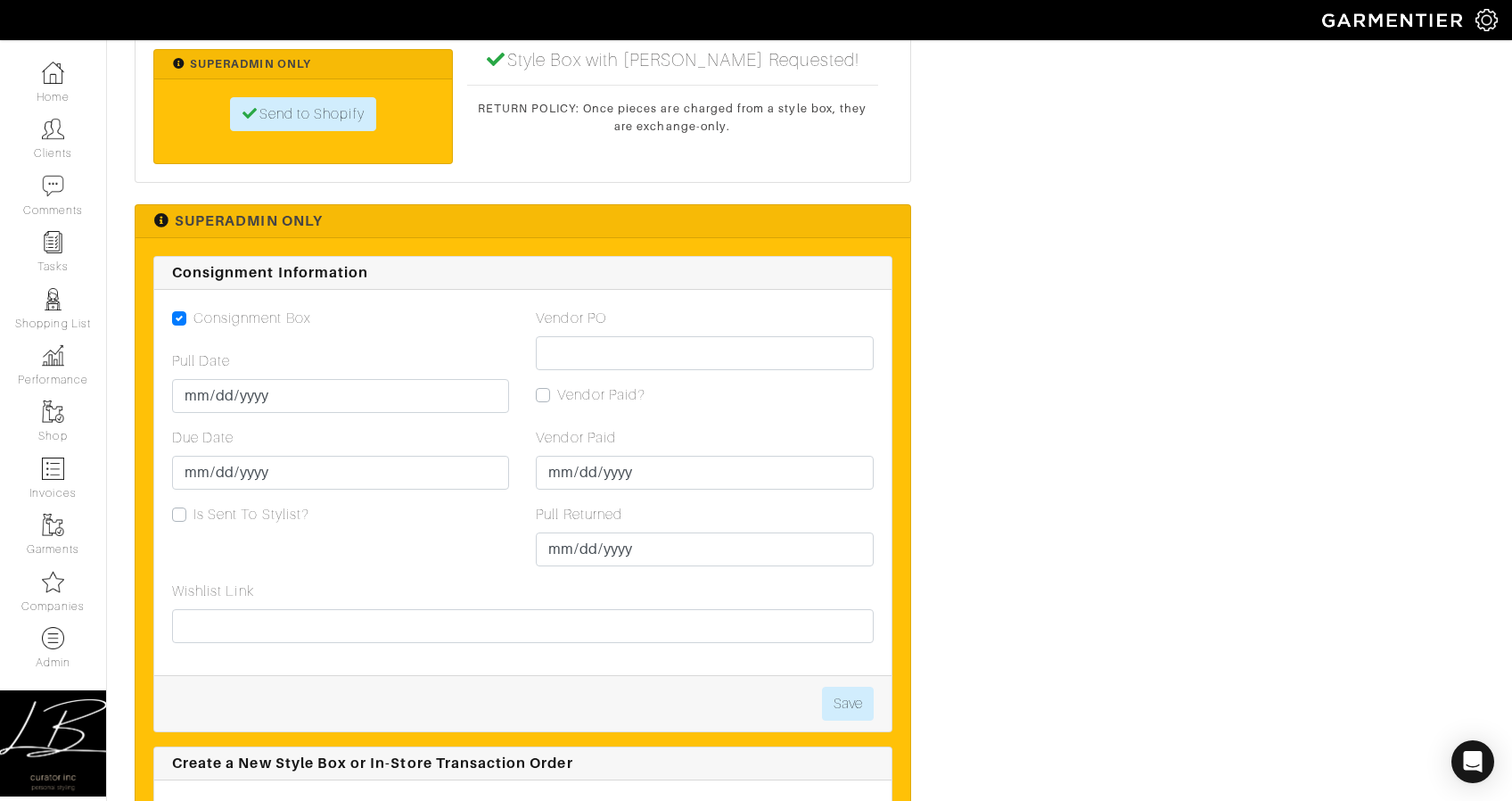
drag, startPoint x: 401, startPoint y: 351, endPoint x: 420, endPoint y: 365, distance: 23.6
click at [402, 350] on div "Pull Date 2025-09-19" at bounding box center [341, 381] width 337 height 63
click at [836, 688] on button "Save" at bounding box center [847, 703] width 52 height 34
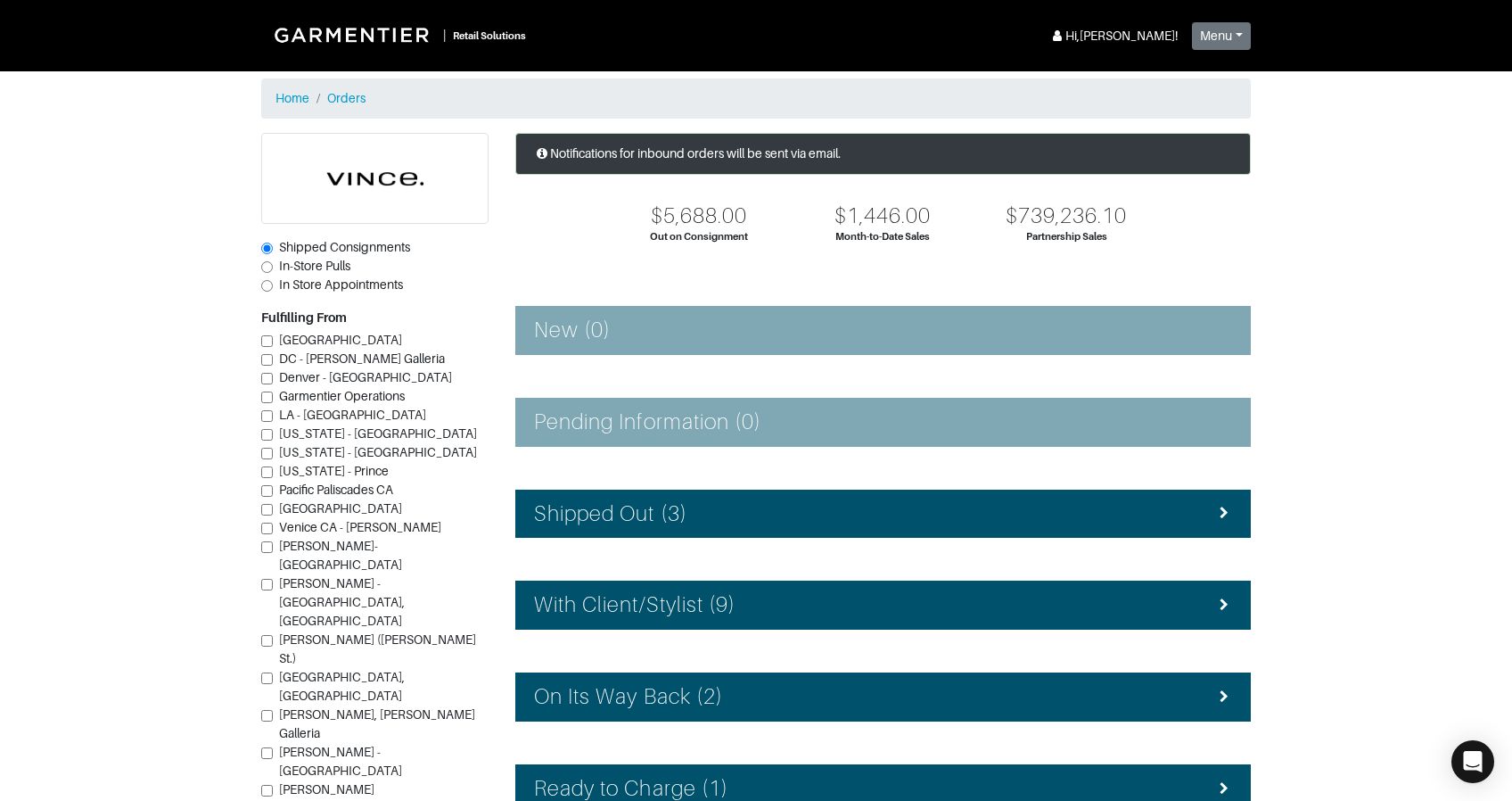
scroll to position [217, 0]
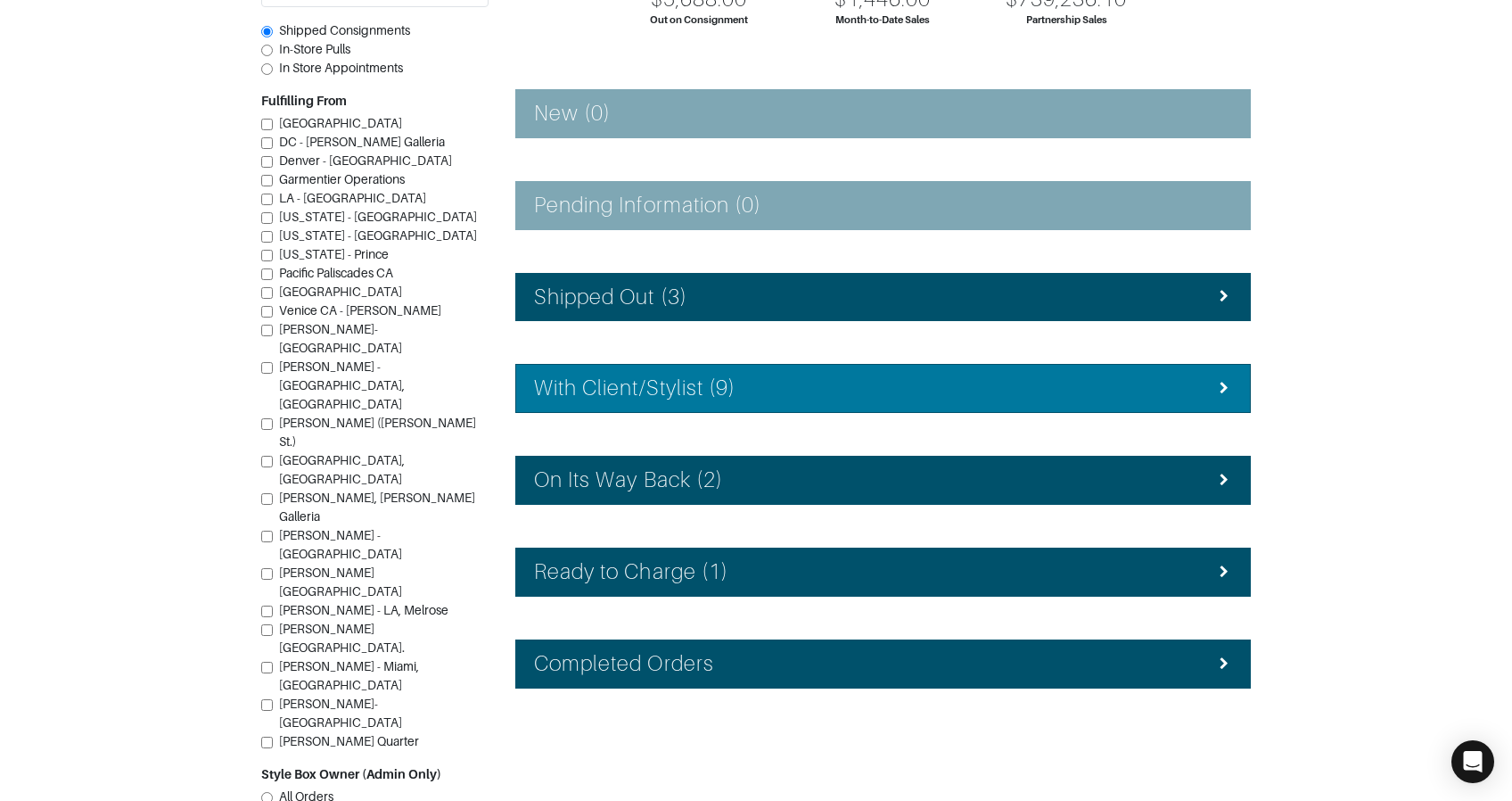
click at [670, 387] on h4 "With Client/Stylist (9)" at bounding box center [635, 388] width 201 height 26
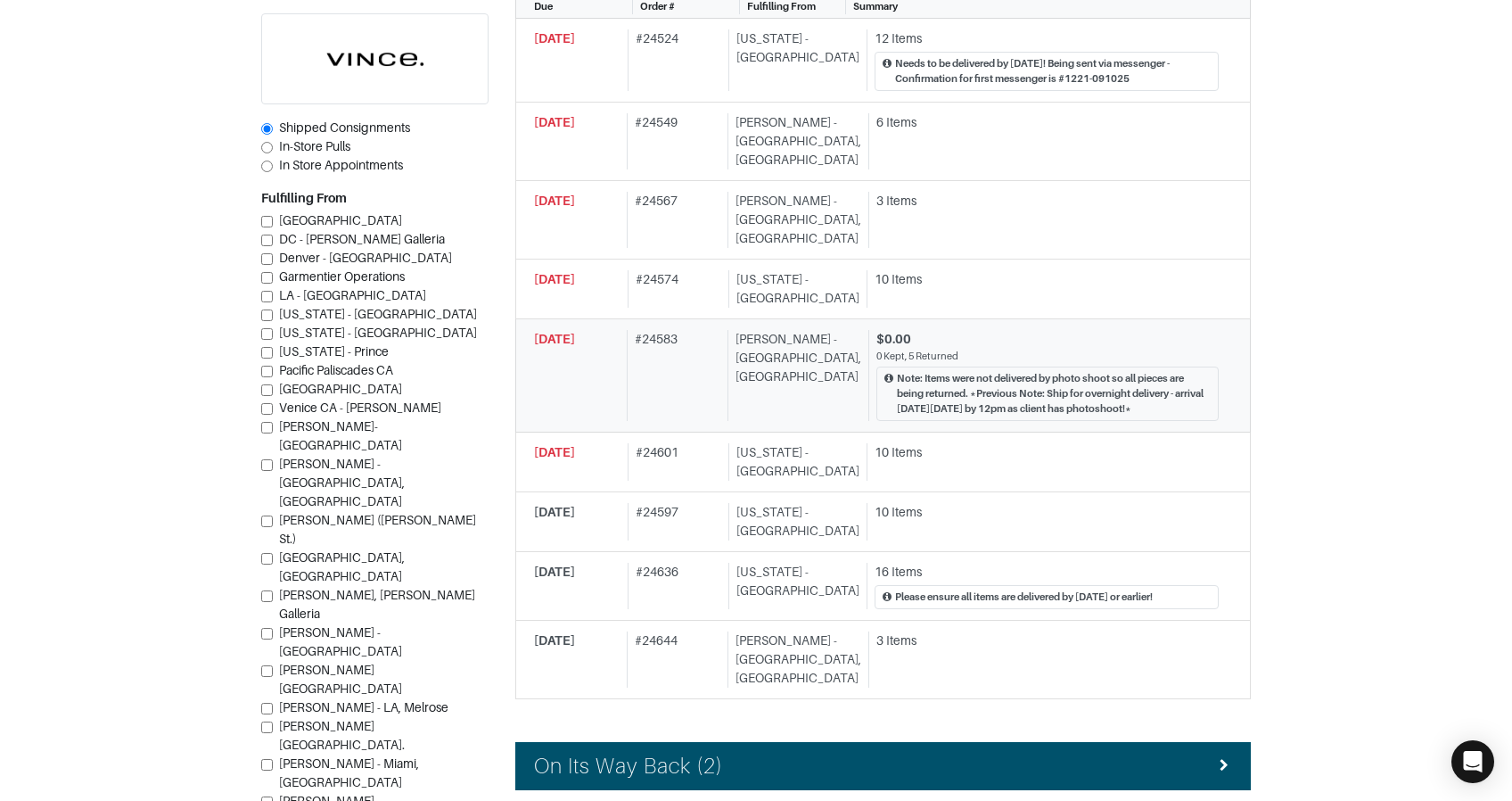
scroll to position [652, 0]
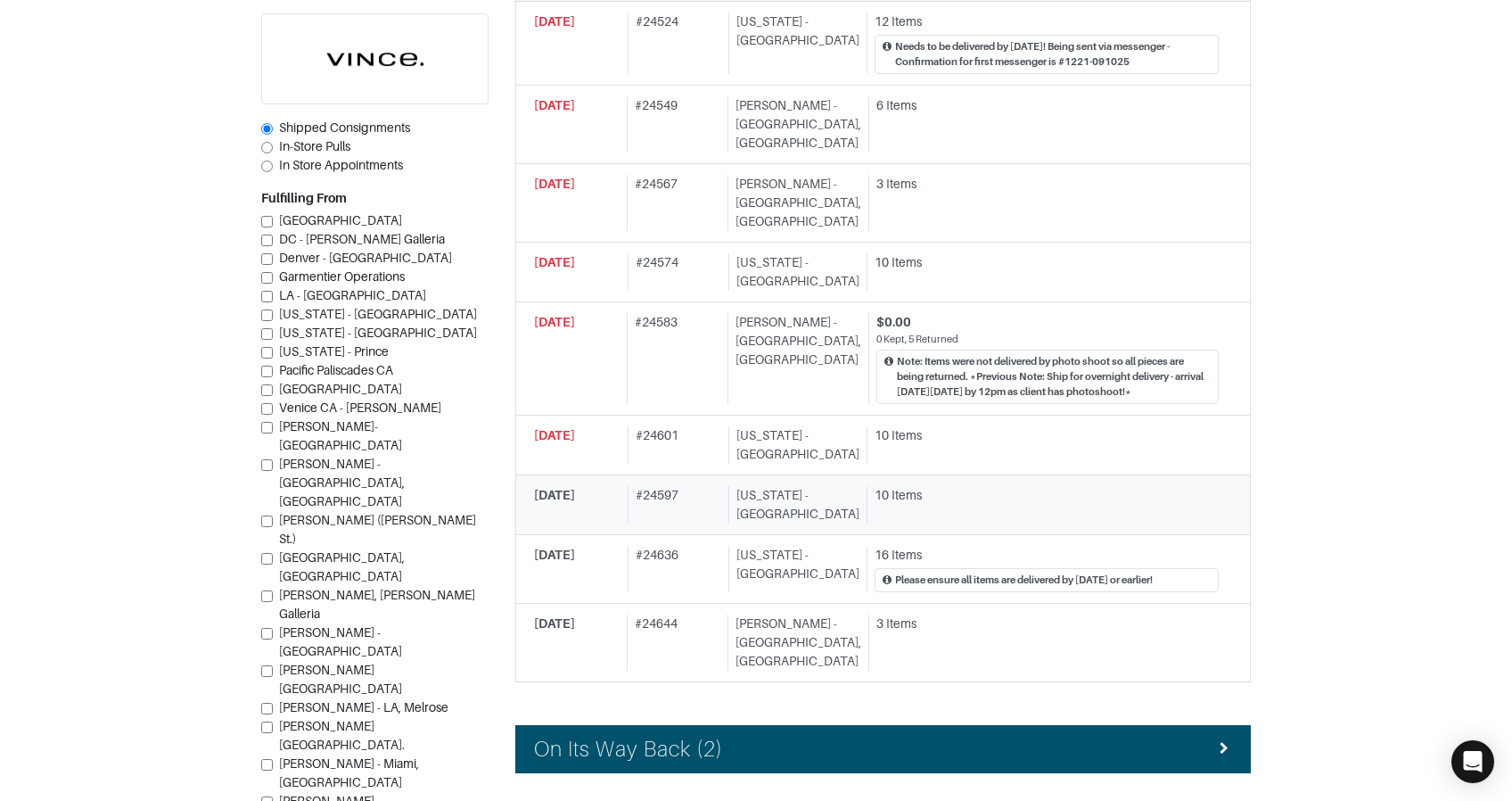
click at [685, 486] on div "# 24597" at bounding box center [675, 504] width 94 height 37
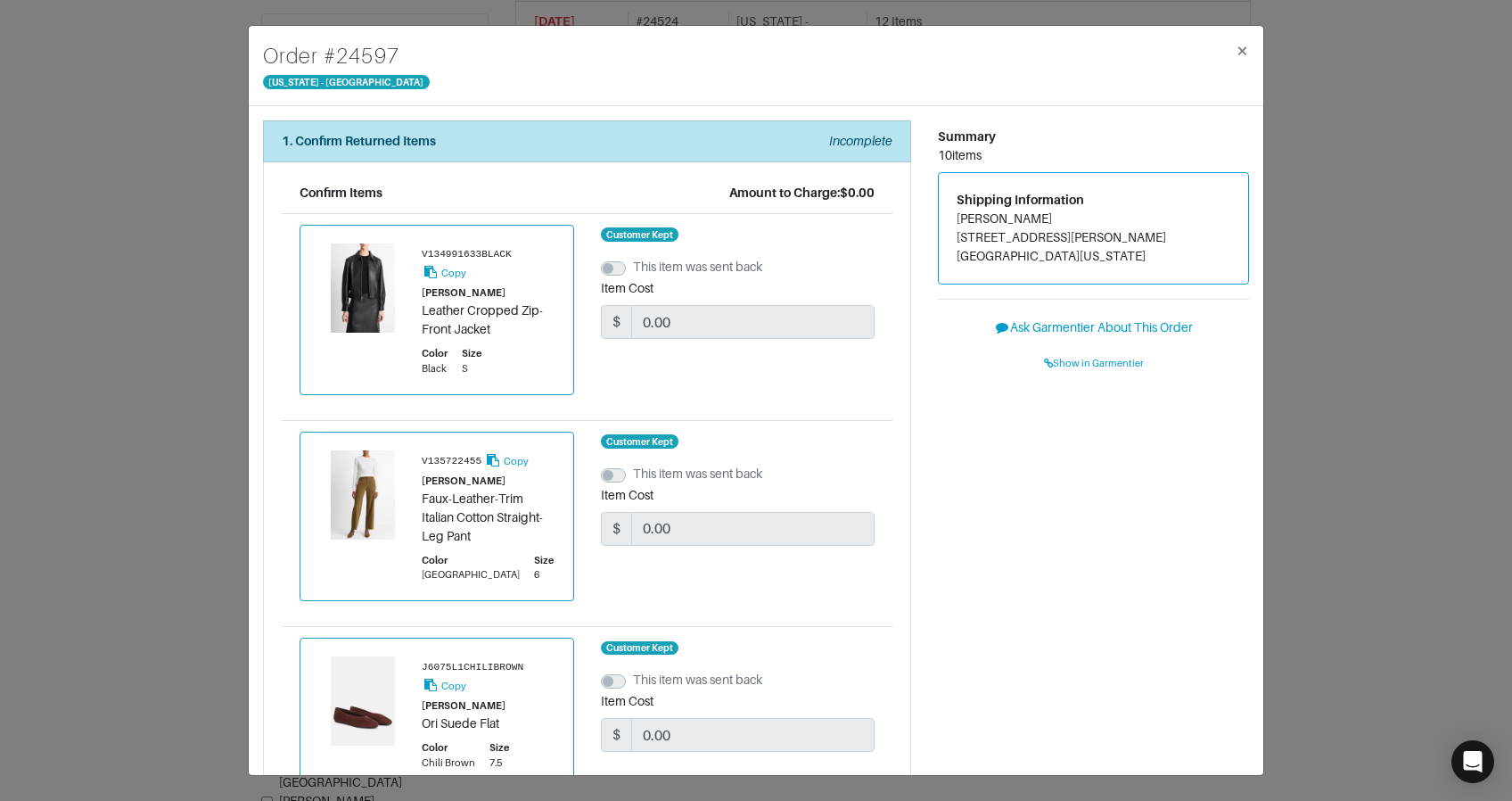
click at [161, 459] on div "Order # 24597 New York - 5th Avenue × 1. Confirm Returned Items Incomplete Conf…" at bounding box center [756, 400] width 1512 height 801
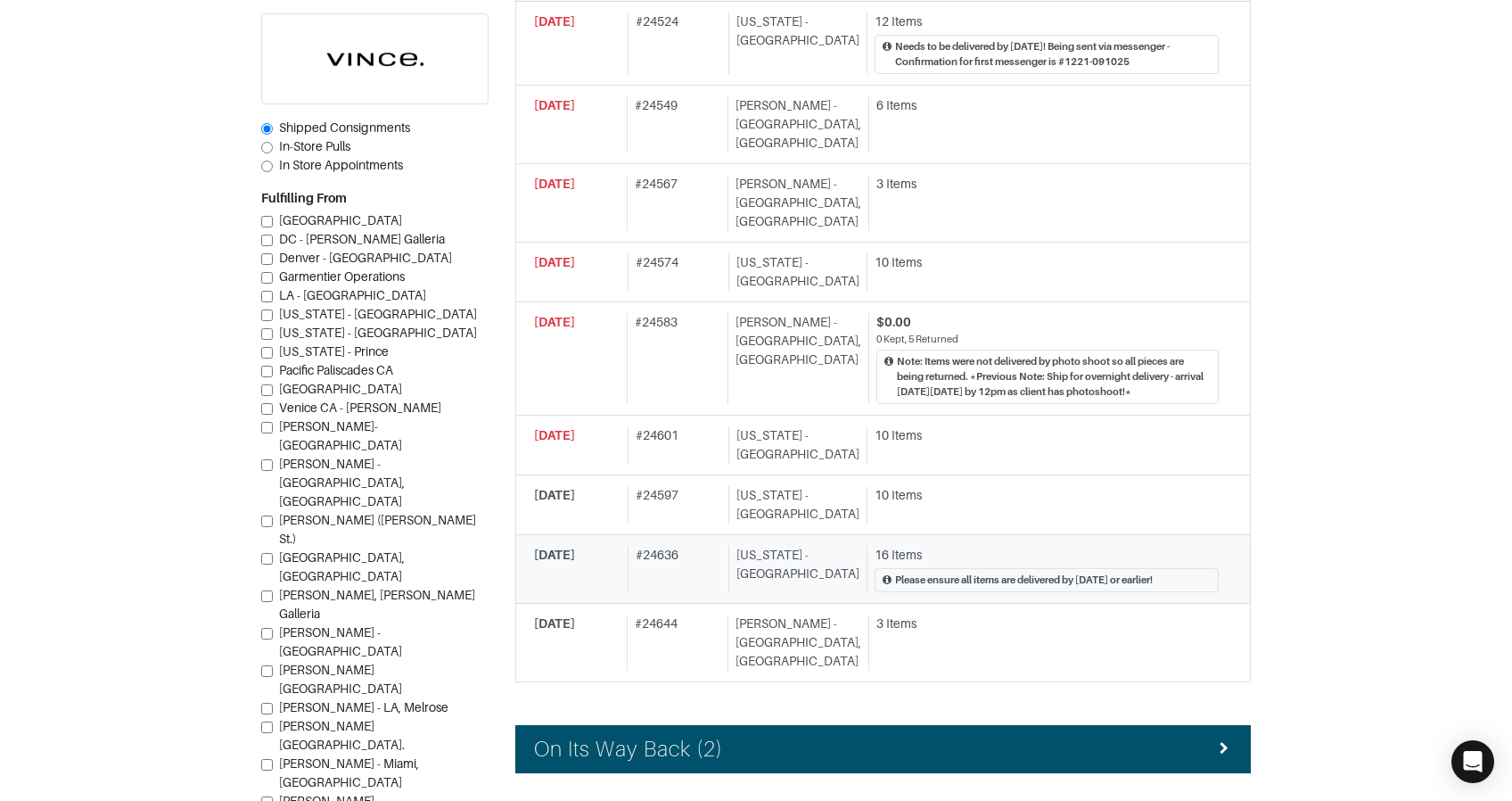
click at [821, 546] on div "[US_STATE] - [GEOGRAPHIC_DATA]" at bounding box center [794, 569] width 132 height 46
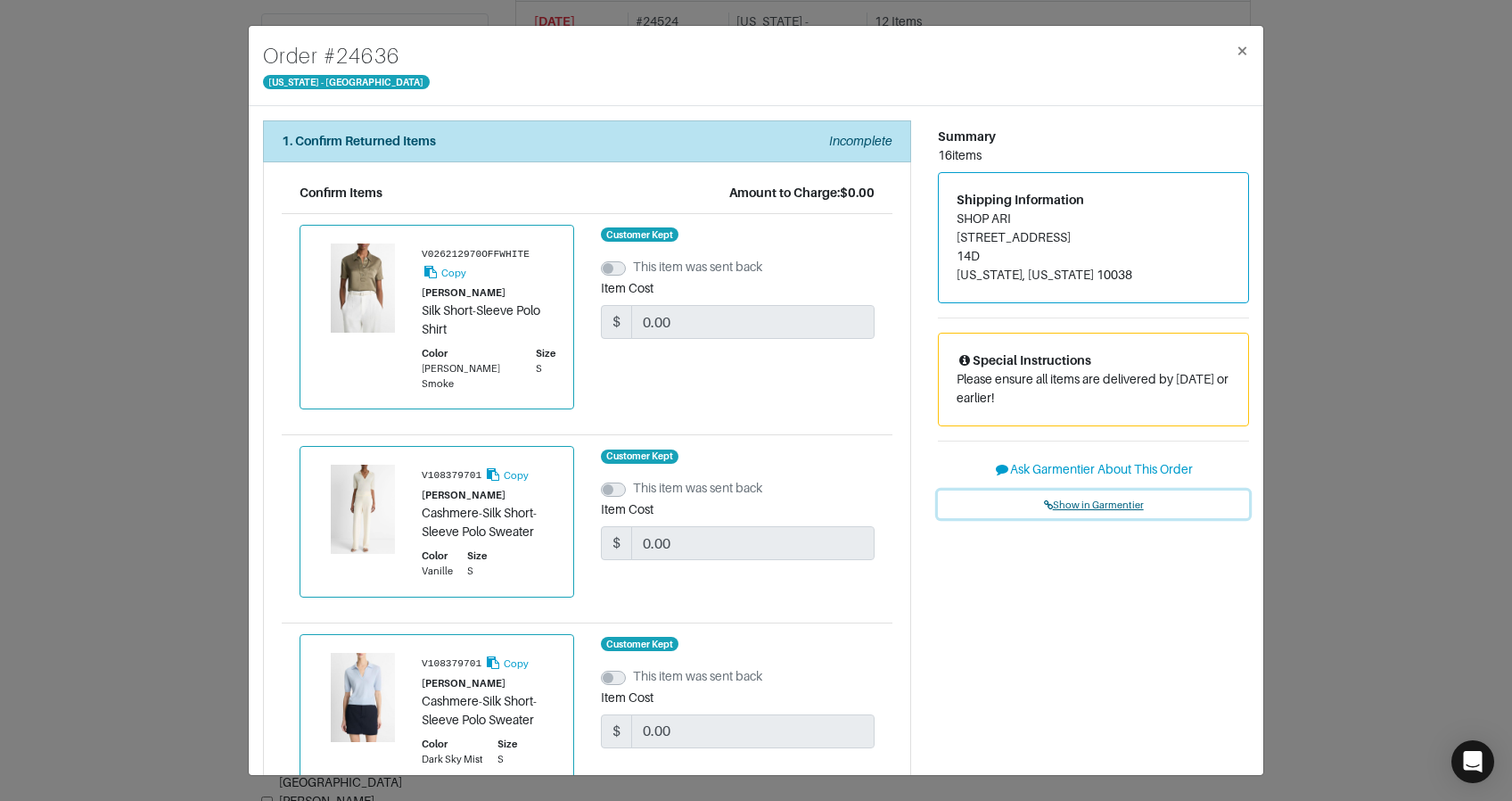
click at [1078, 501] on span "Show in Garmentier" at bounding box center [1094, 505] width 100 height 11
click at [217, 191] on div "Order # 24636 New York - 5th Avenue × 1. Confirm Returned Items Incomplete Conf…" at bounding box center [756, 400] width 1512 height 801
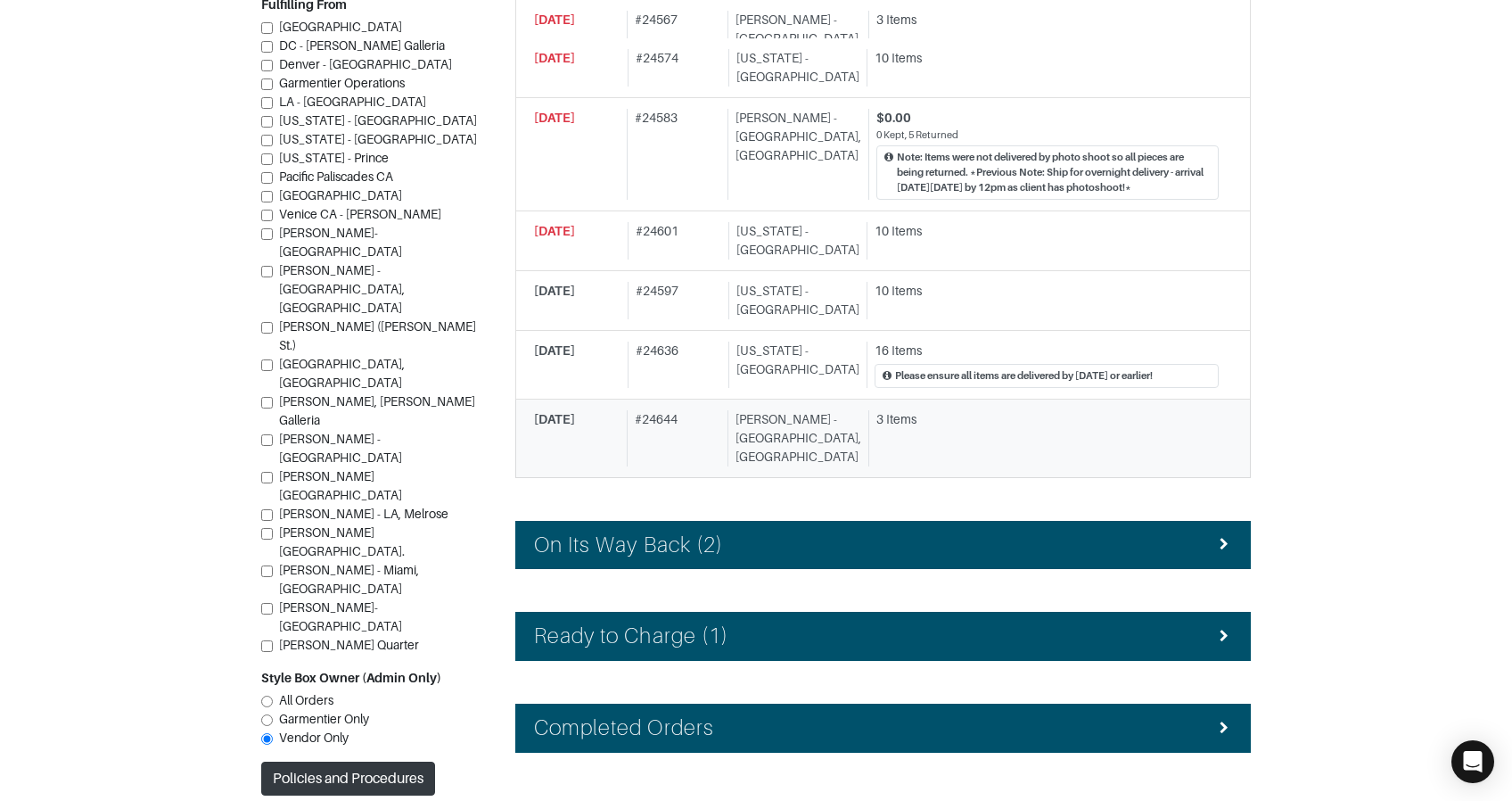
scroll to position [864, 0]
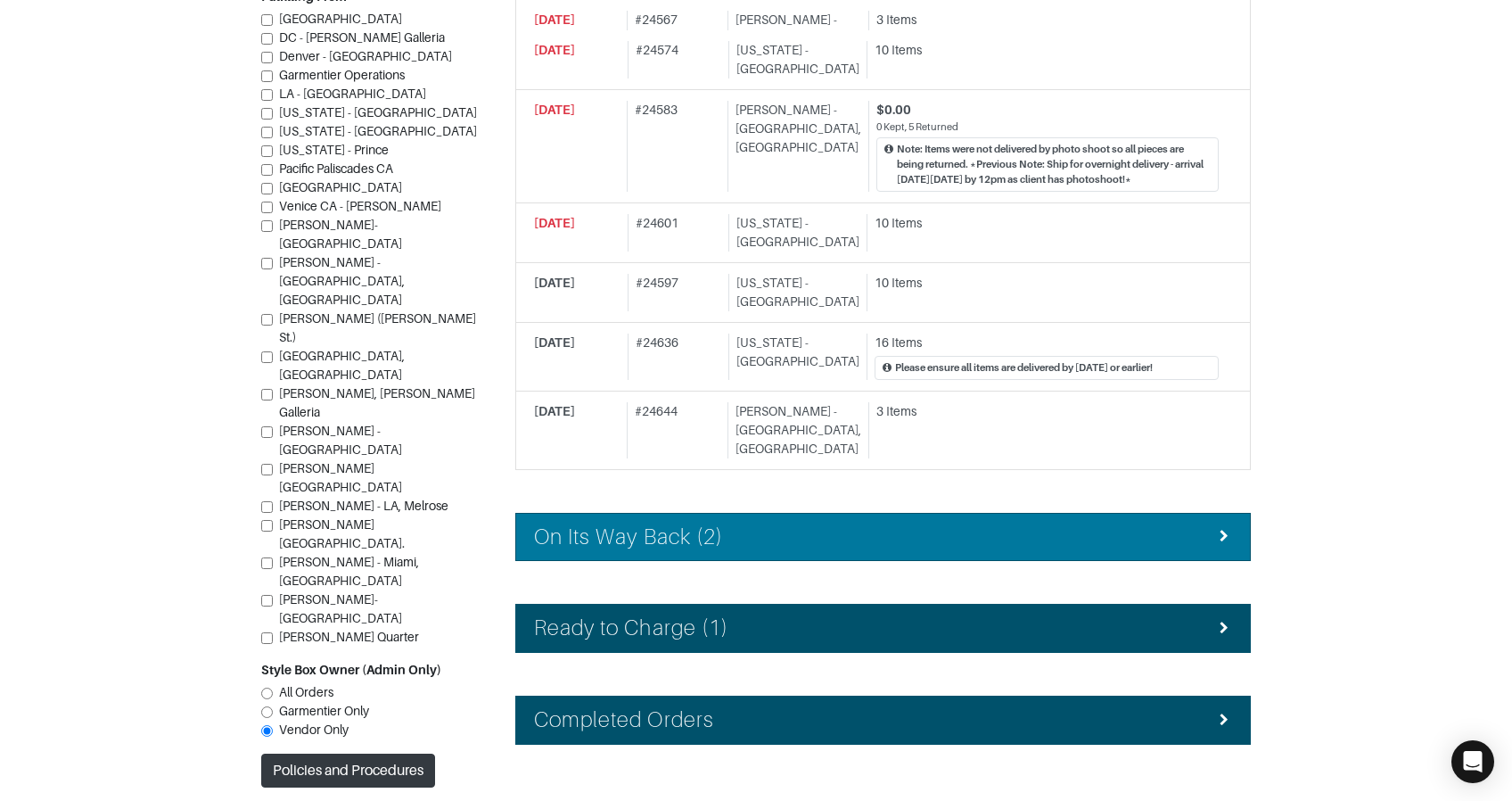
click at [705, 524] on h4 "On Its Way Back (2)" at bounding box center [629, 537] width 189 height 26
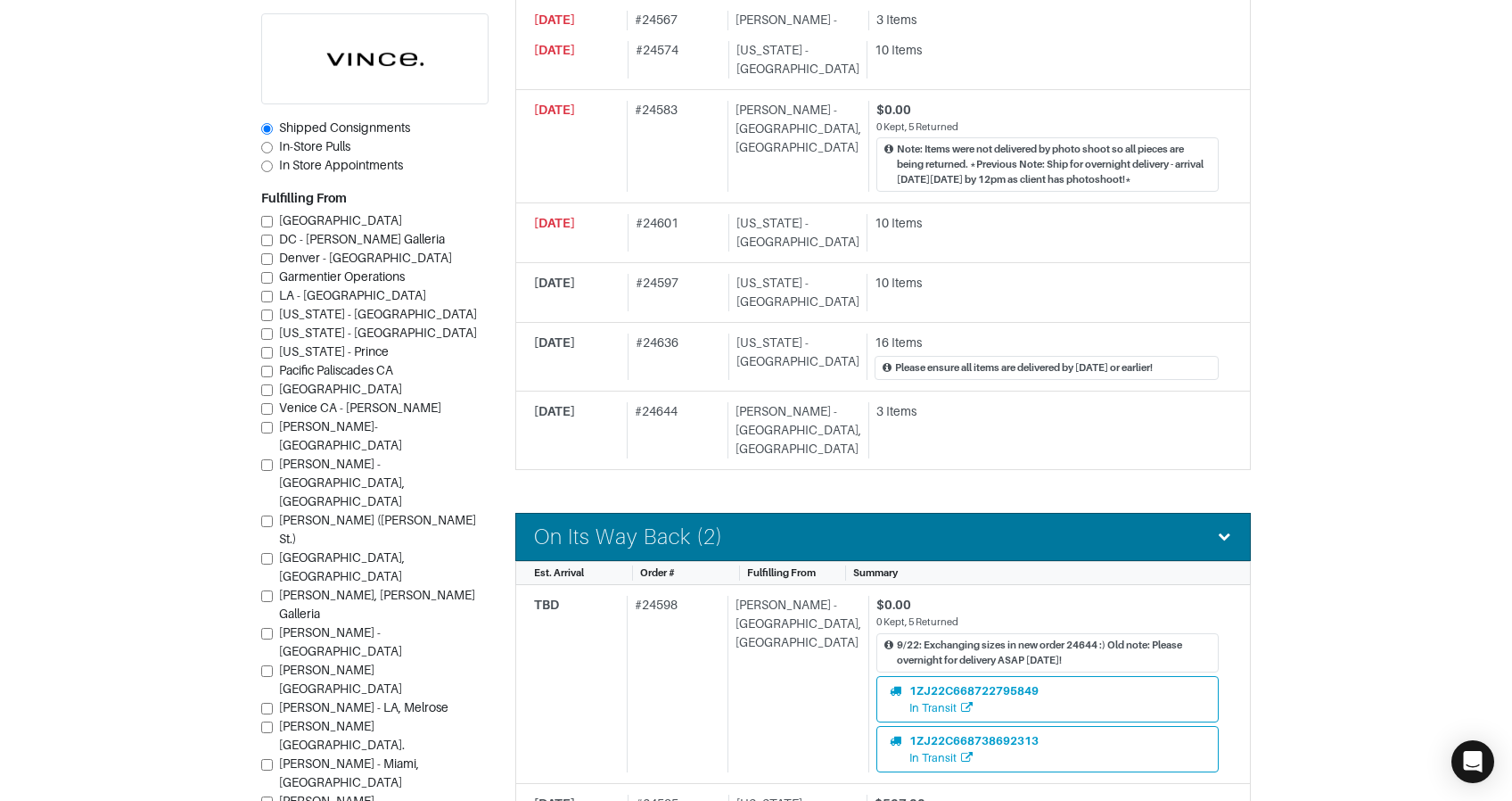
click at [704, 524] on h4 "On Its Way Back (2)" at bounding box center [629, 537] width 189 height 26
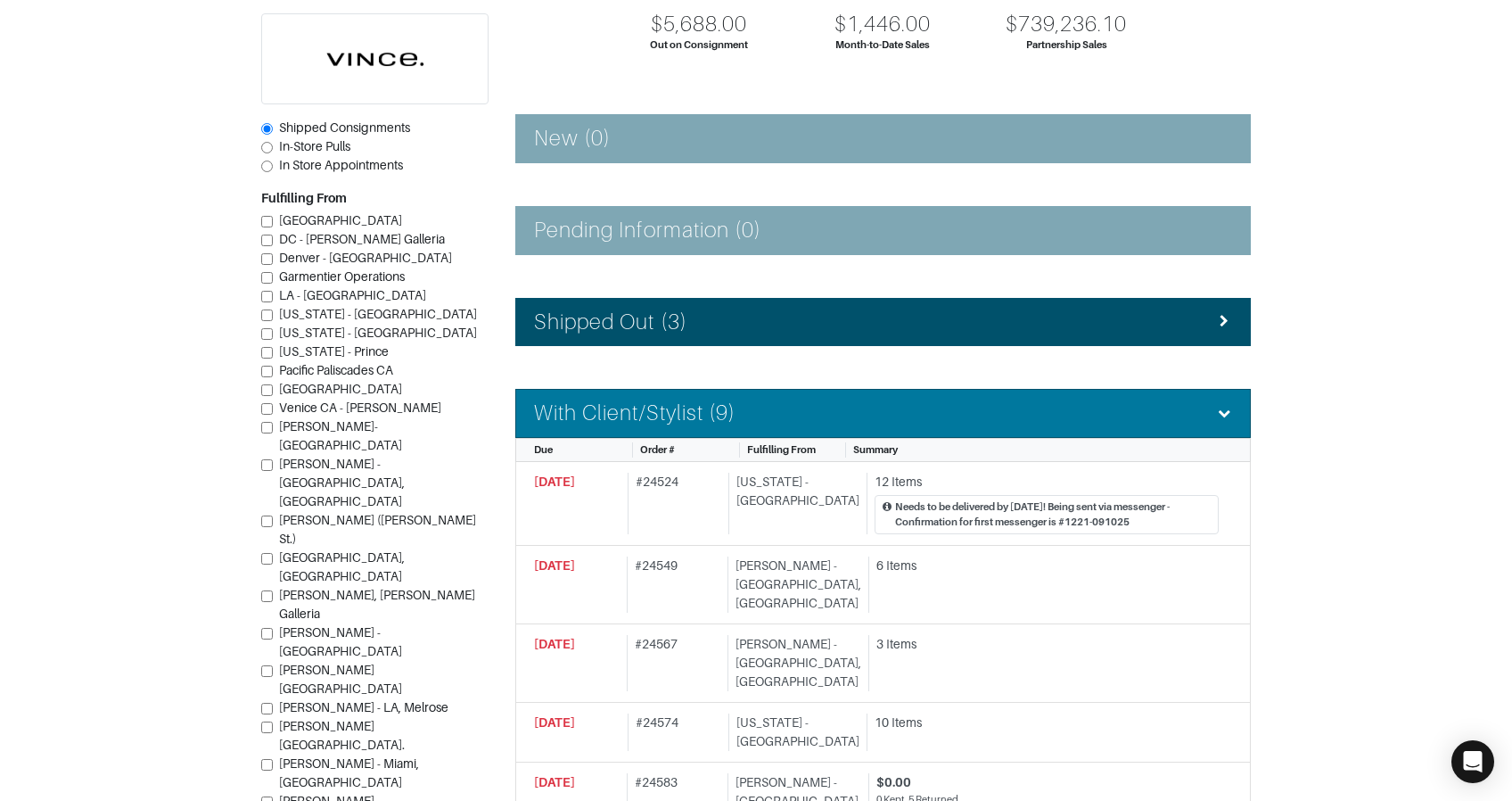
scroll to position [180, 0]
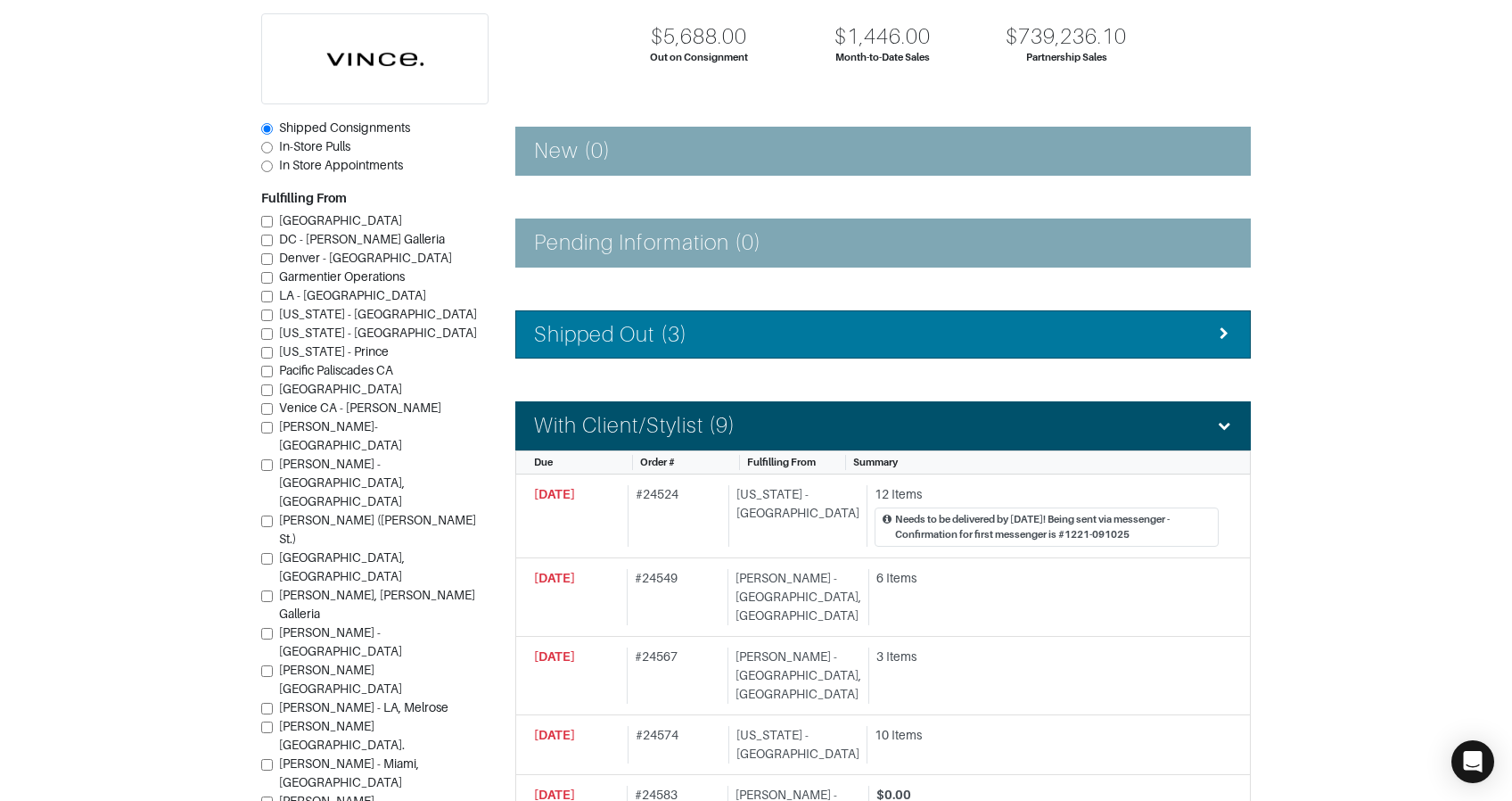
click at [711, 347] on li "Shipped Out (3)" at bounding box center [883, 335] width 736 height 49
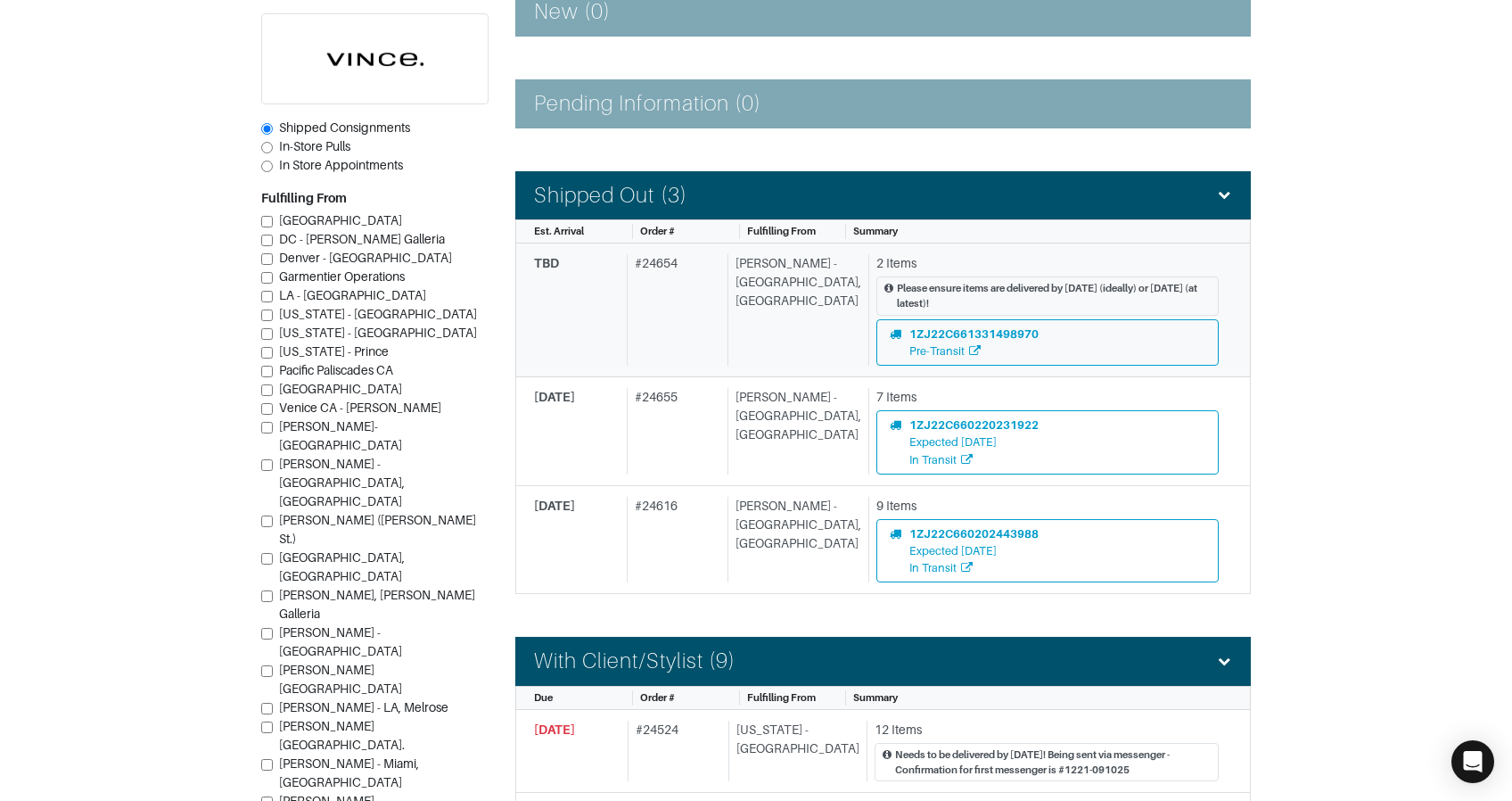
scroll to position [333, 0]
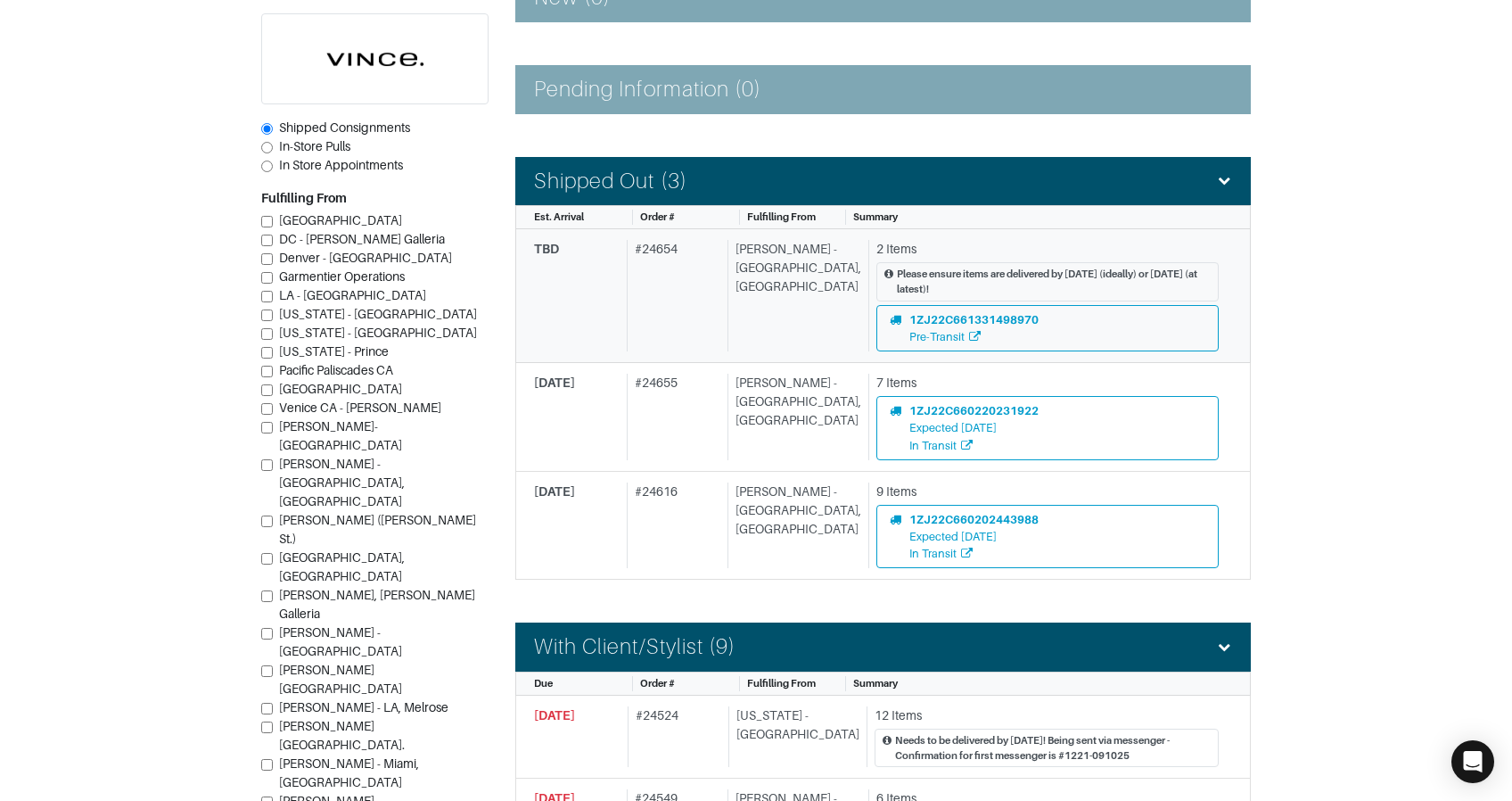
click at [709, 337] on div "# 24654" at bounding box center [673, 295] width 93 height 112
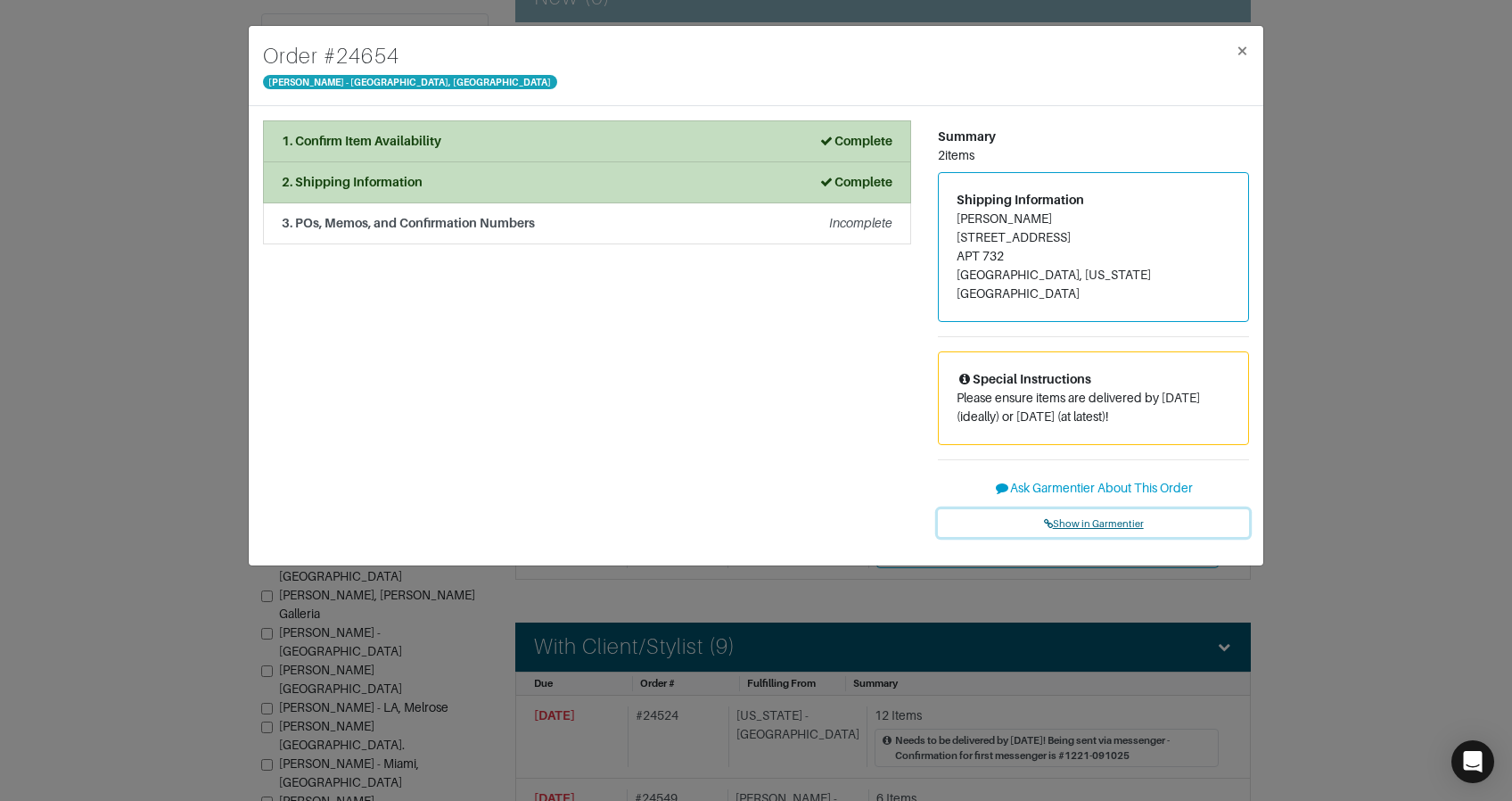
click at [1097, 518] on span "Show in Garmentier" at bounding box center [1094, 523] width 100 height 11
click at [198, 248] on div "Order # 24654 Vince - Chicago, Oak Street × 1. Confirm Item Availability Comple…" at bounding box center [756, 400] width 1512 height 801
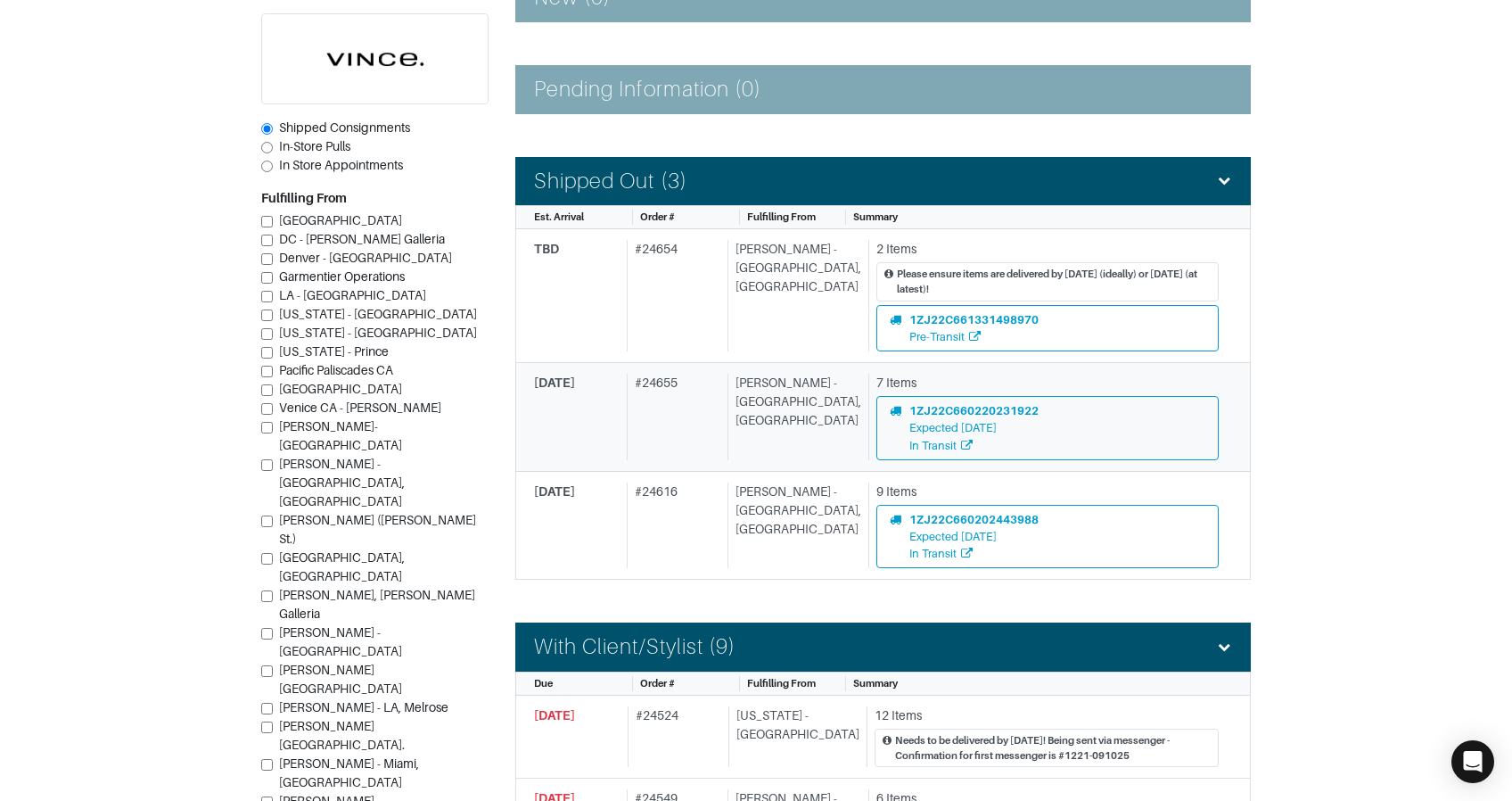
click at [720, 417] on div "# 24655" at bounding box center [673, 416] width 93 height 86
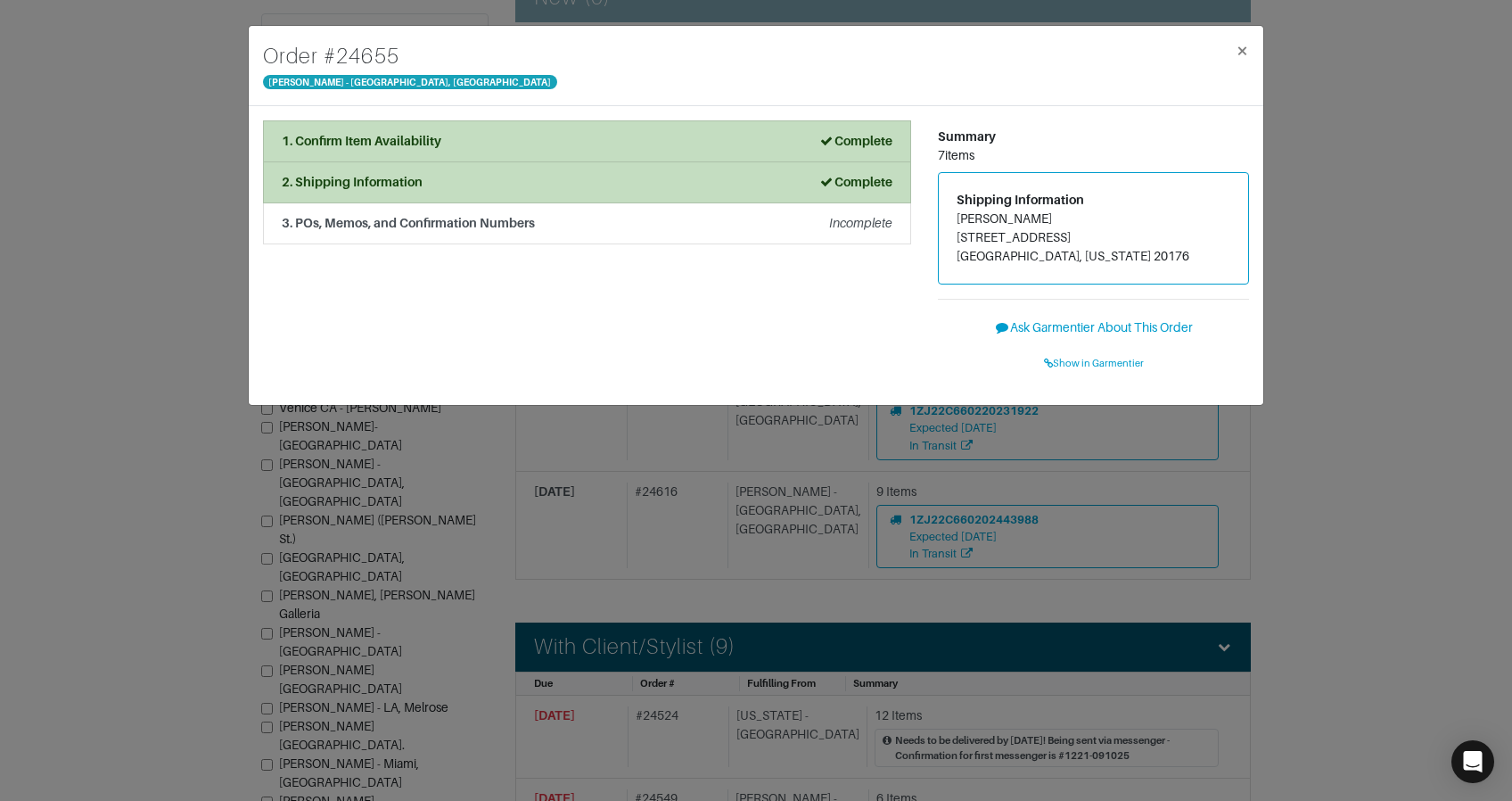
click at [725, 418] on div "Order # 24655 Vince - Chicago, Oak Street × 1. Confirm Item Availability Comple…" at bounding box center [756, 400] width 1512 height 801
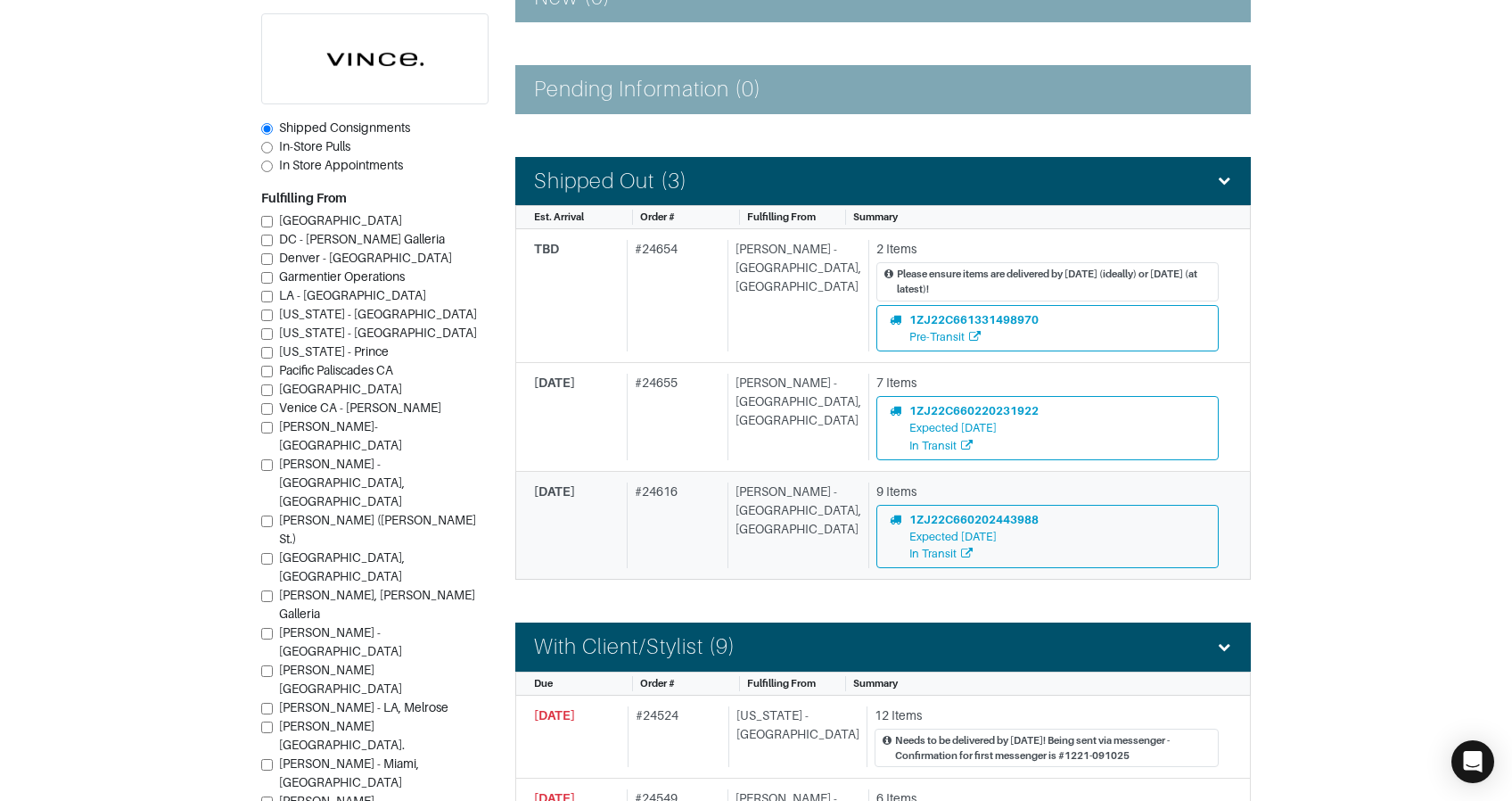
click at [708, 533] on div "# 24616" at bounding box center [673, 525] width 93 height 86
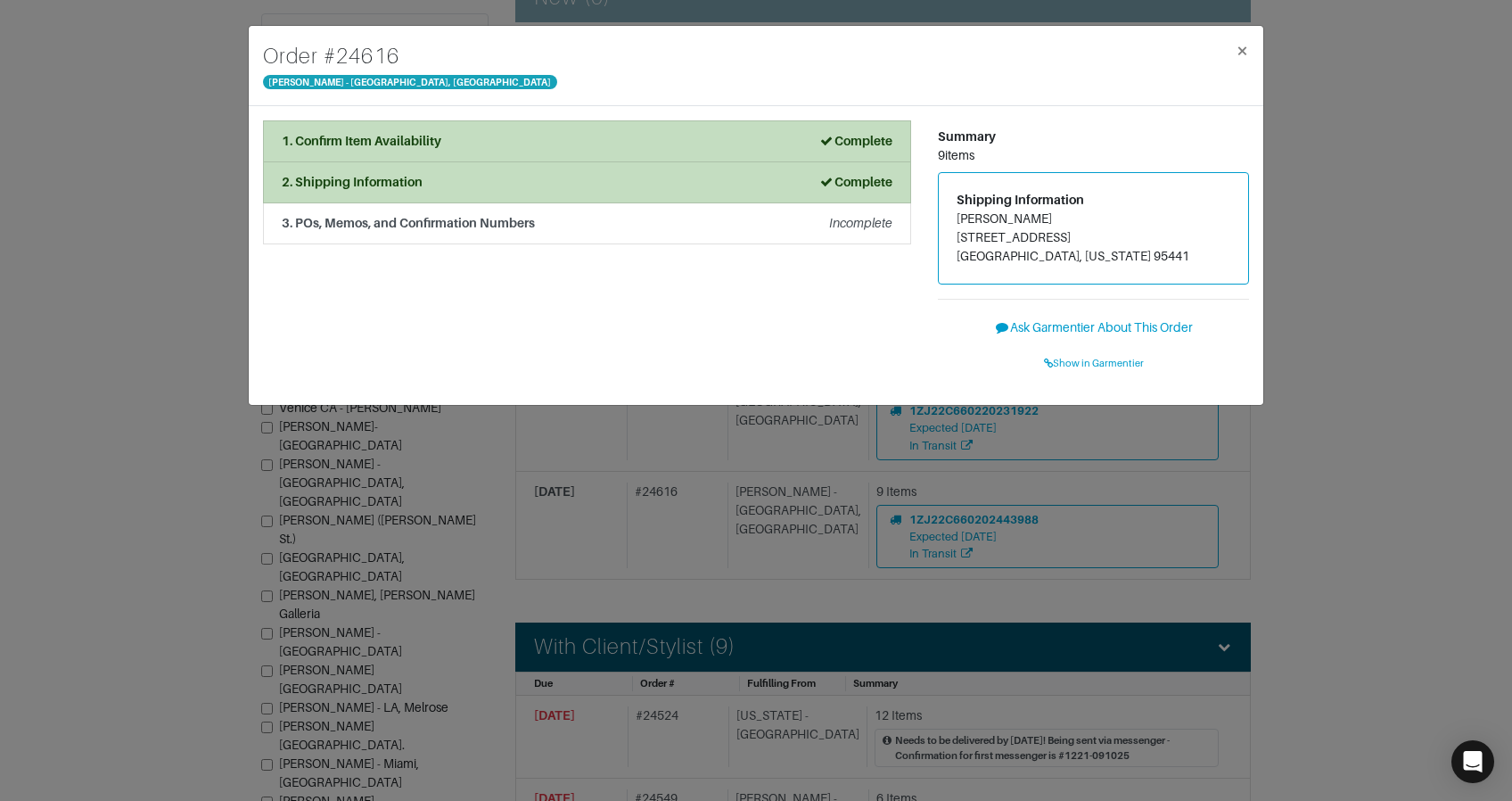
click at [1347, 238] on div "Order # 24616 Vince - Chicago, Oak Street × 1. Confirm Item Availability Comple…" at bounding box center [756, 400] width 1512 height 801
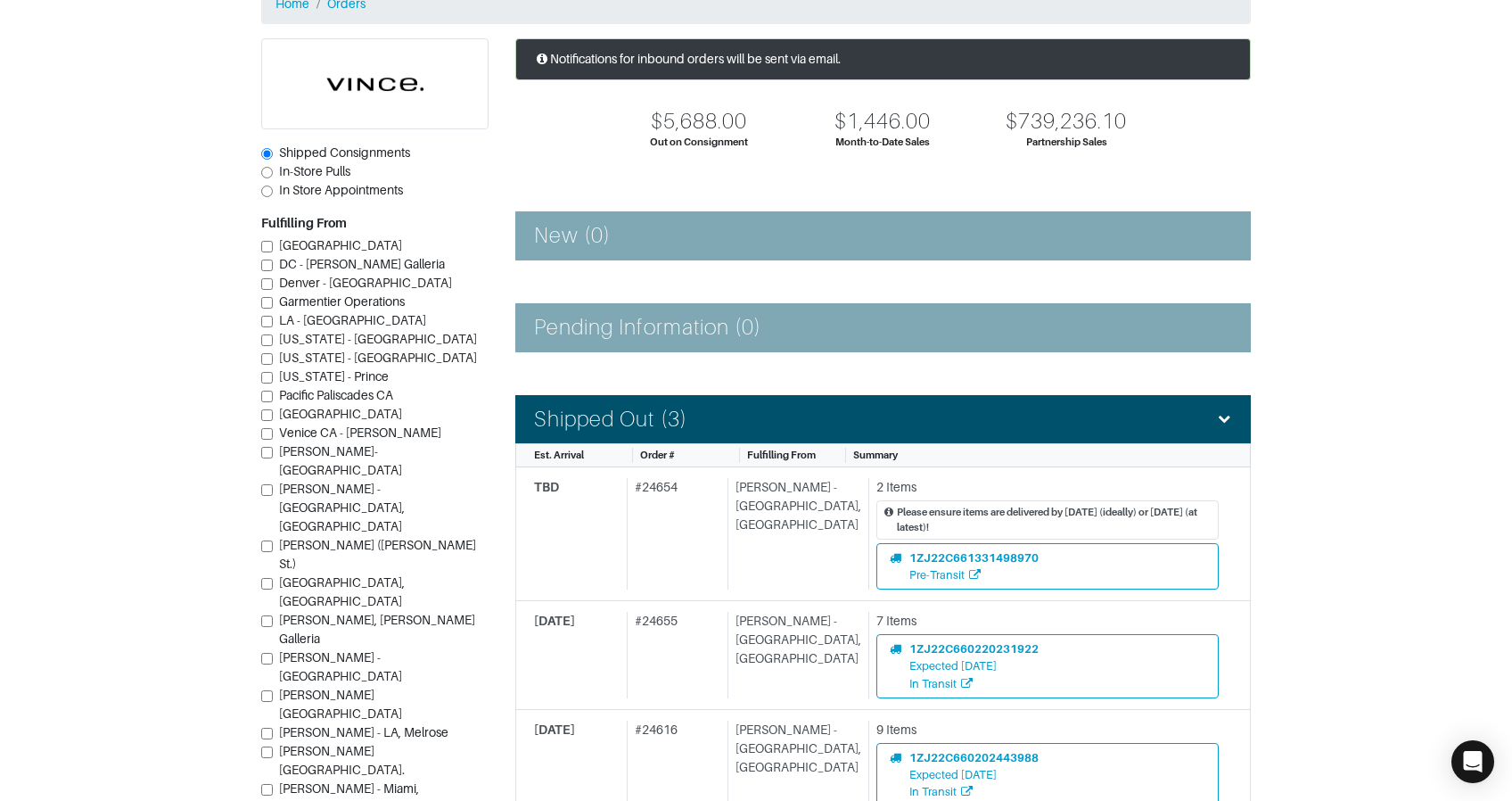
scroll to position [93, 0]
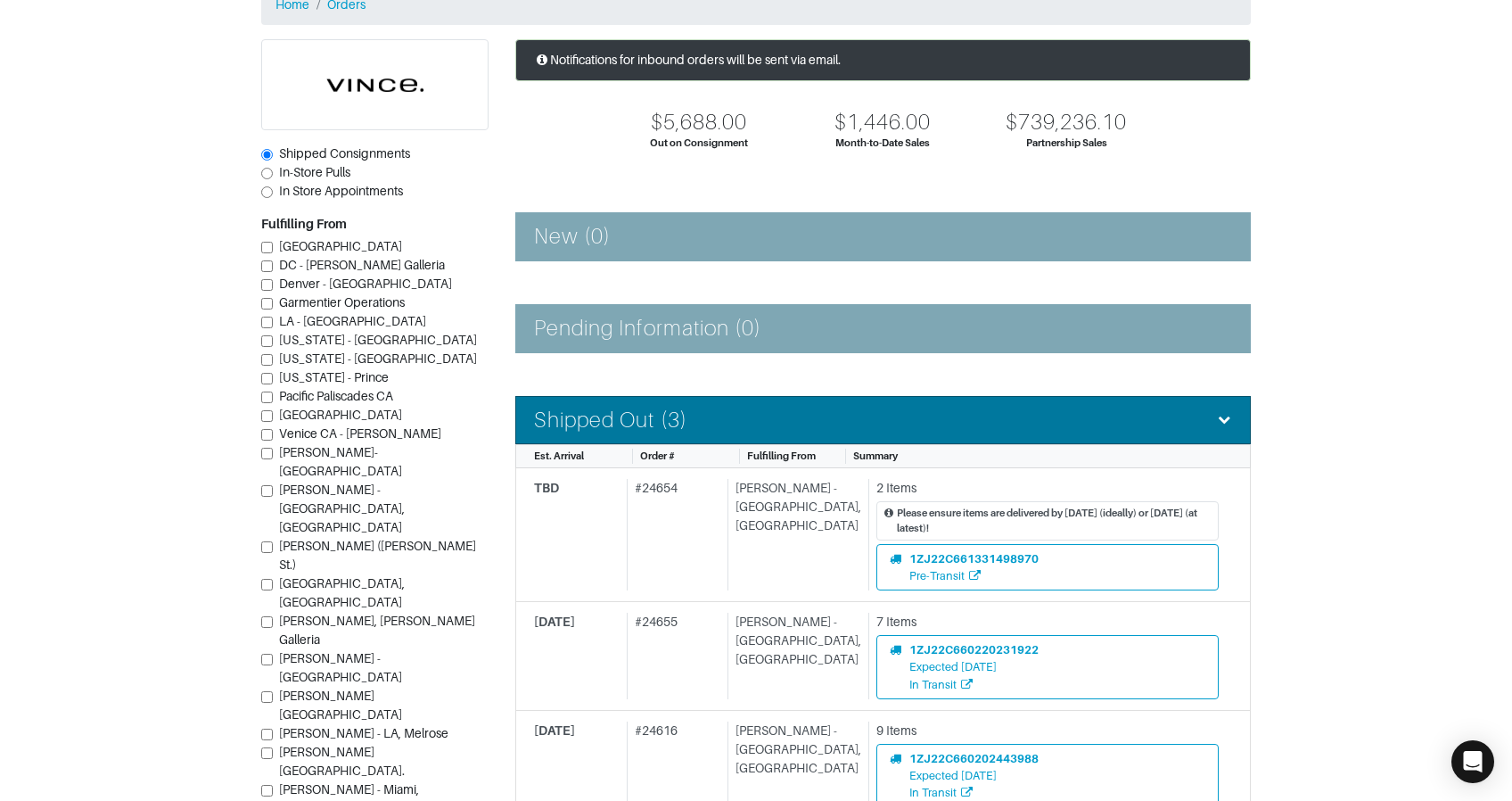
click at [925, 425] on div "Shipped Out (3)" at bounding box center [883, 420] width 698 height 26
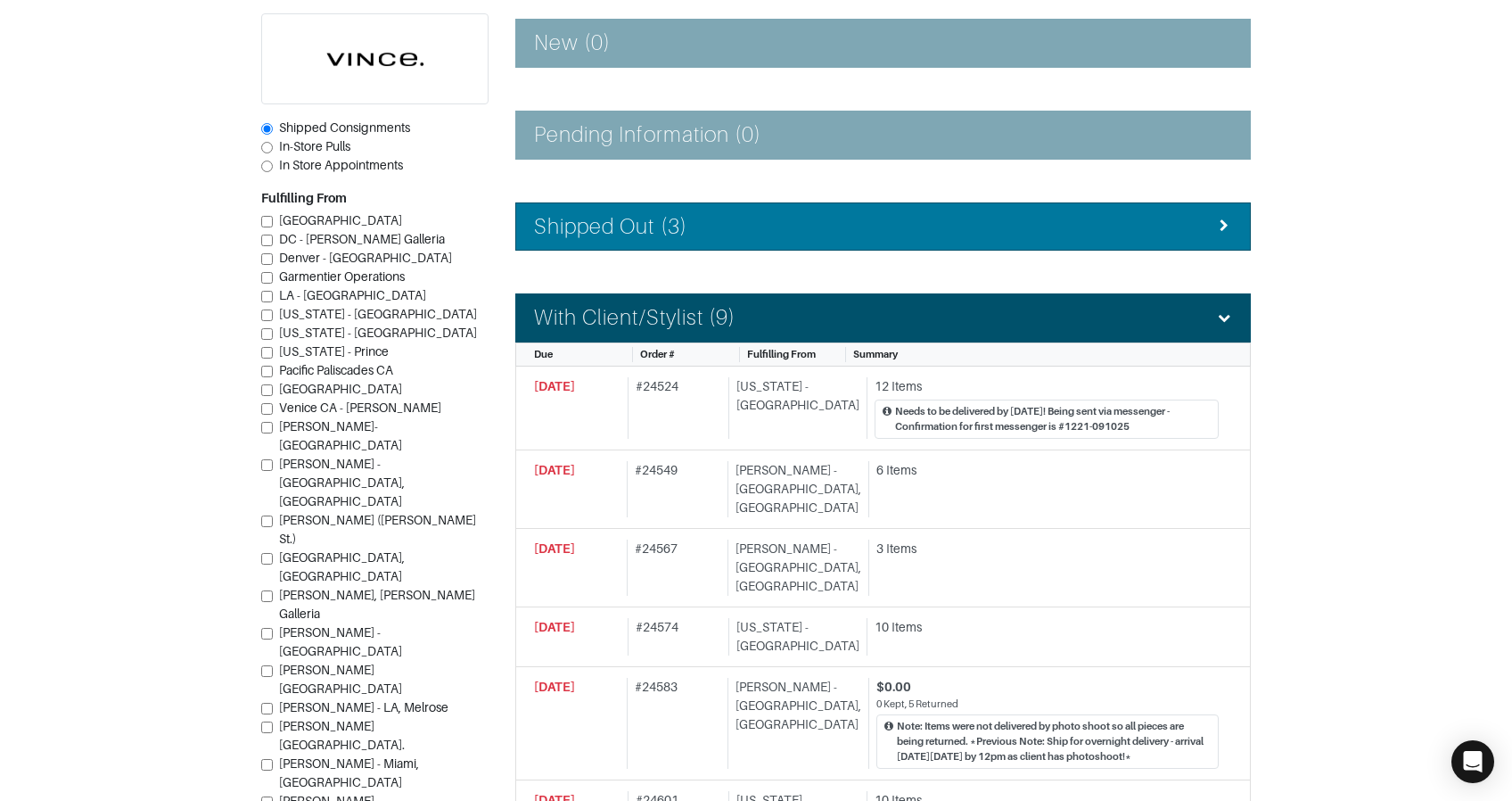
drag, startPoint x: 845, startPoint y: 325, endPoint x: 824, endPoint y: 308, distance: 27.0
click at [845, 325] on div "With Client/Stylist (9)" at bounding box center [883, 317] width 698 height 26
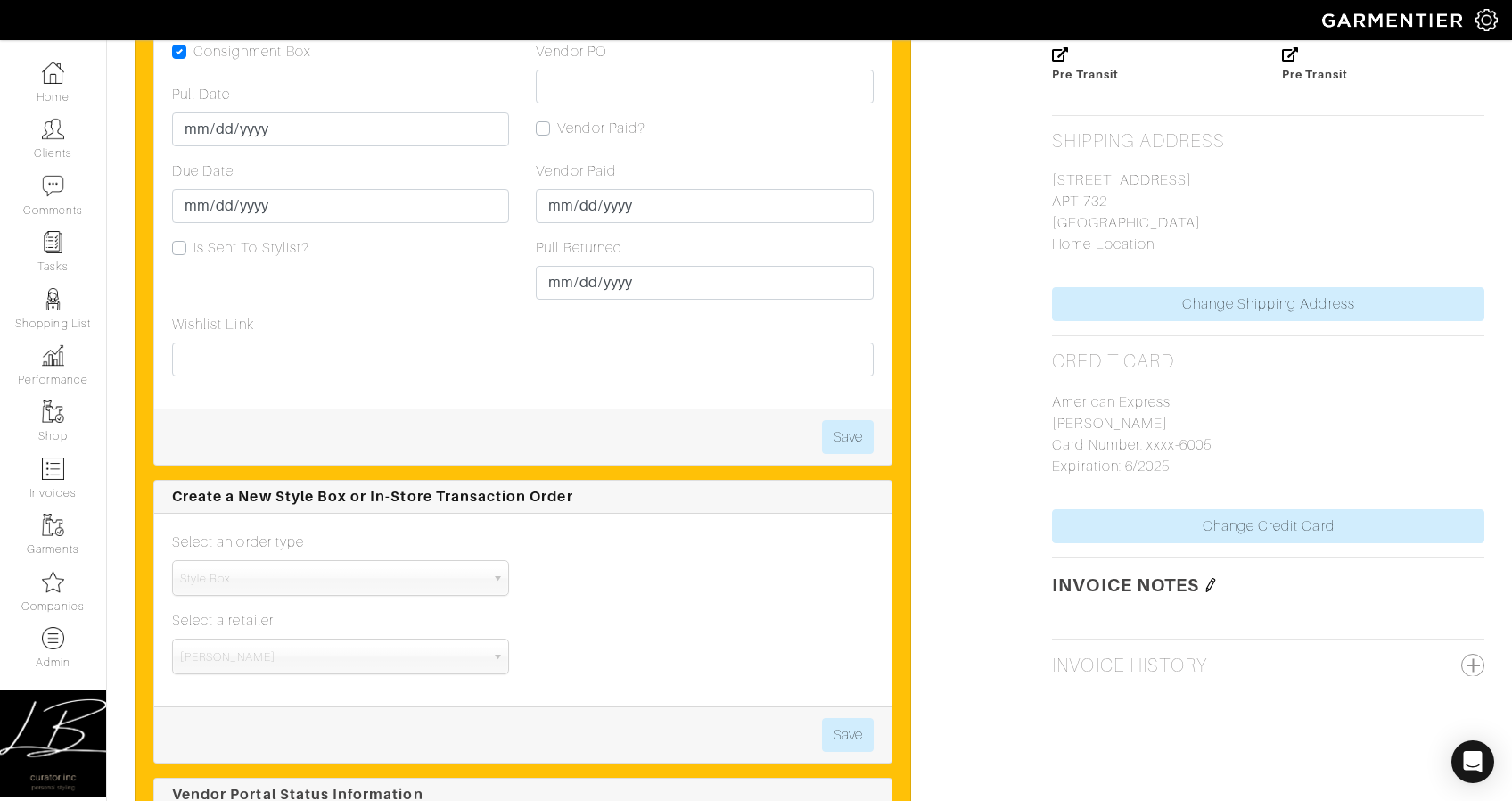
scroll to position [1131, 0]
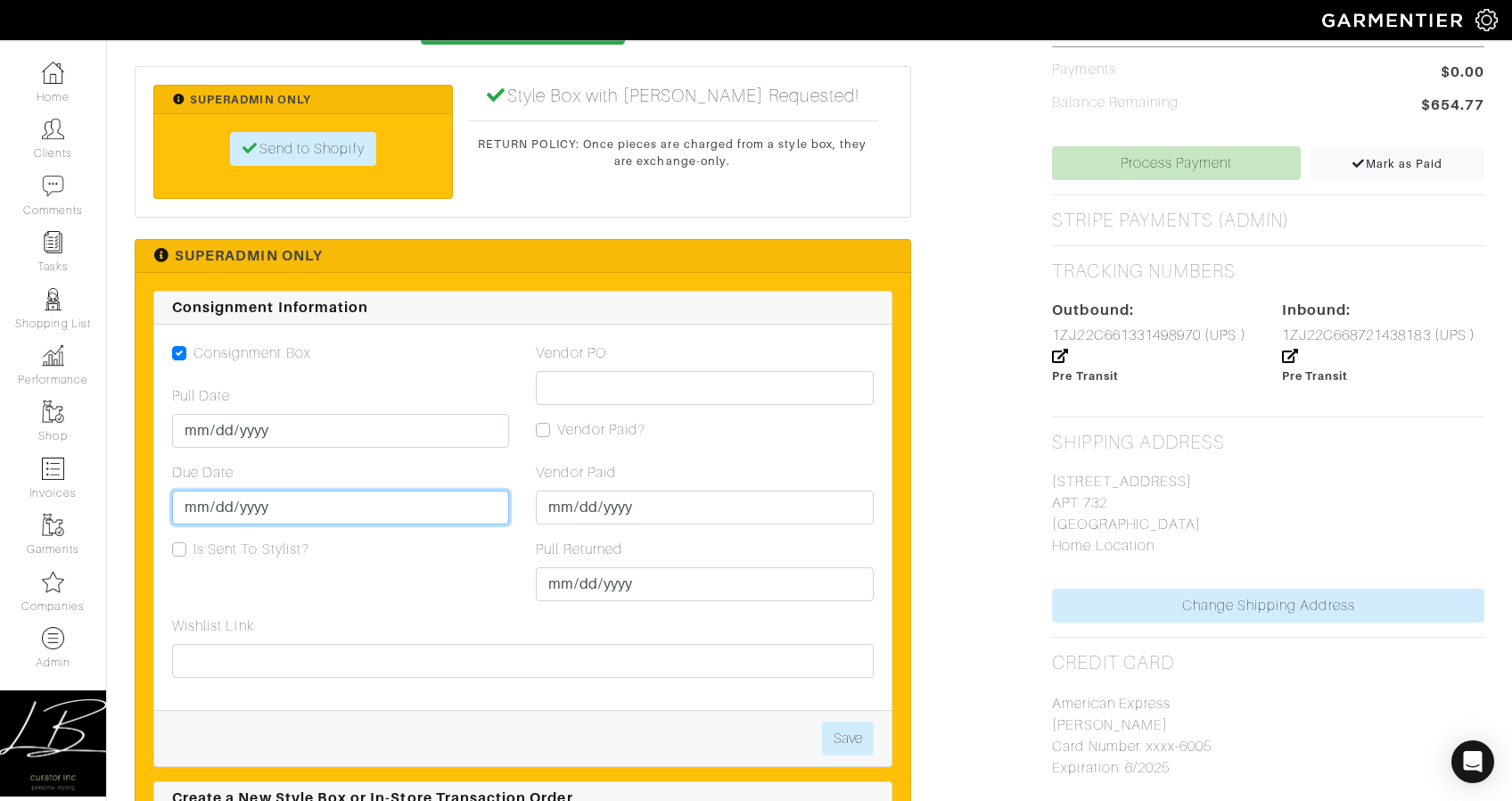
click at [226, 503] on input "2025-09-29" at bounding box center [341, 507] width 337 height 34
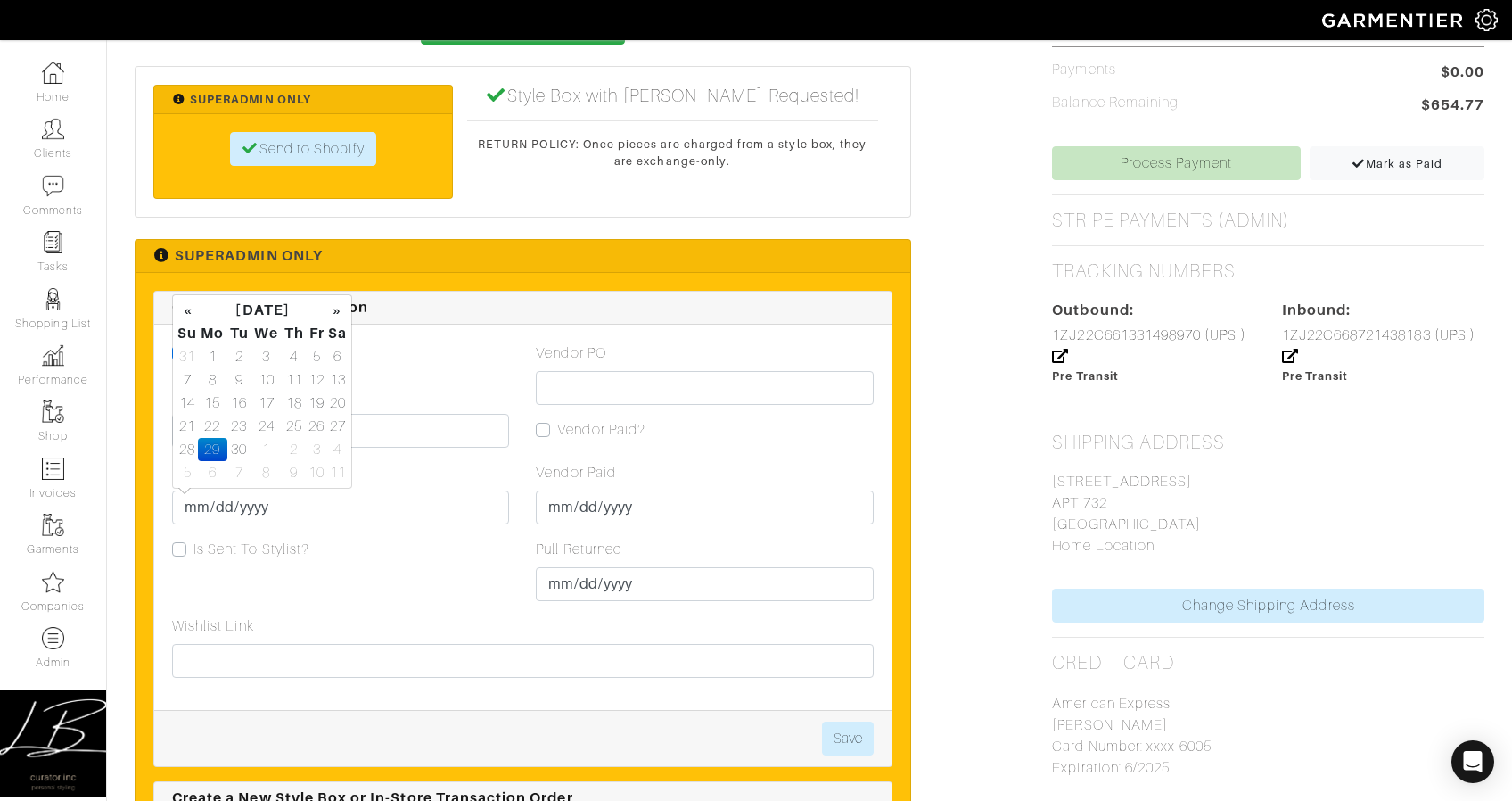
click at [214, 448] on td "29" at bounding box center [212, 450] width 29 height 24
click at [469, 347] on div "Consignment Box" at bounding box center [341, 354] width 337 height 22
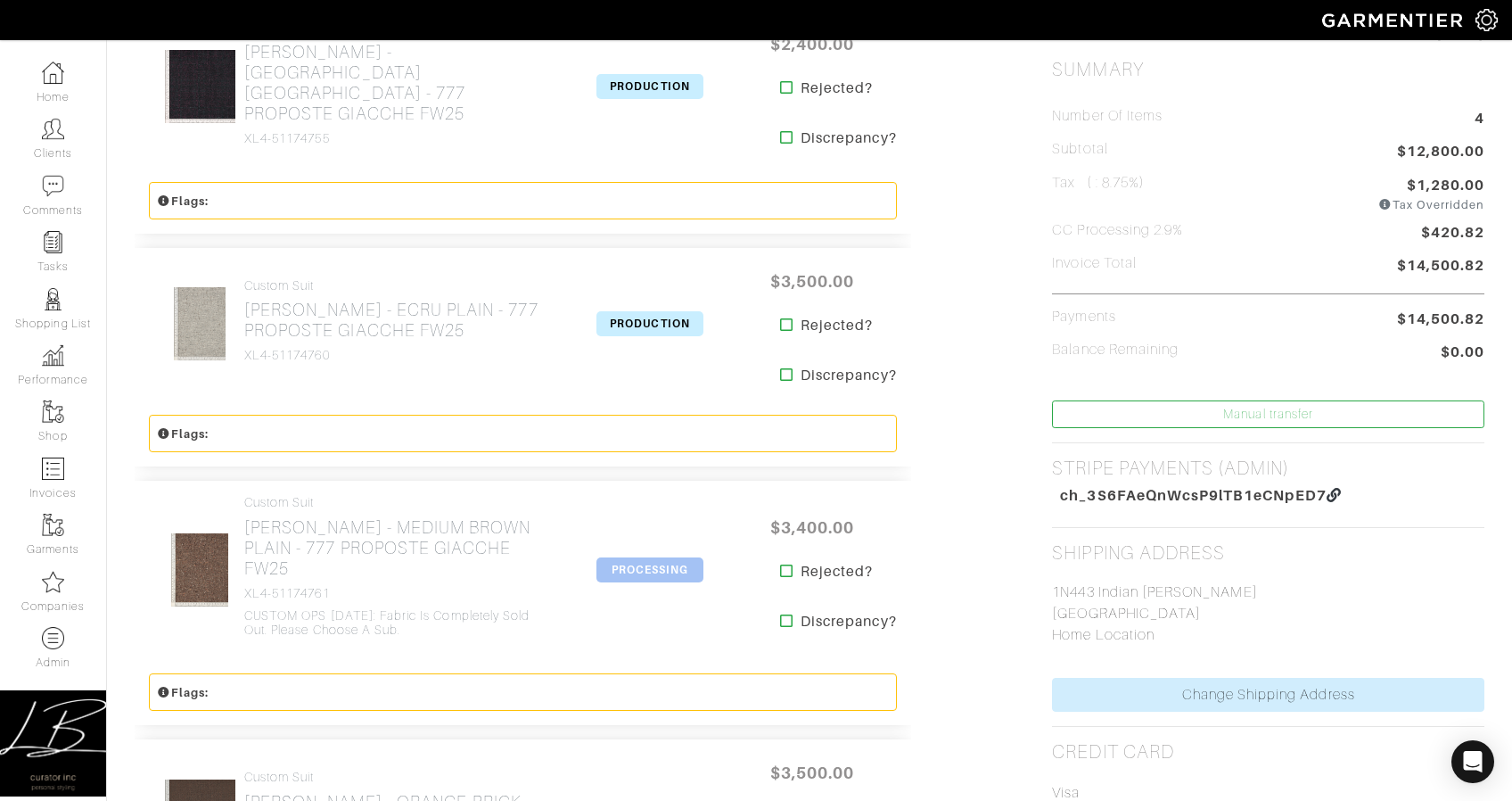
scroll to position [462, 0]
click at [404, 519] on h2 "[PERSON_NAME] - MEDIUM BROWN PLAIN - 777 PROPOSTE GIACCHE FW25" at bounding box center [396, 546] width 305 height 62
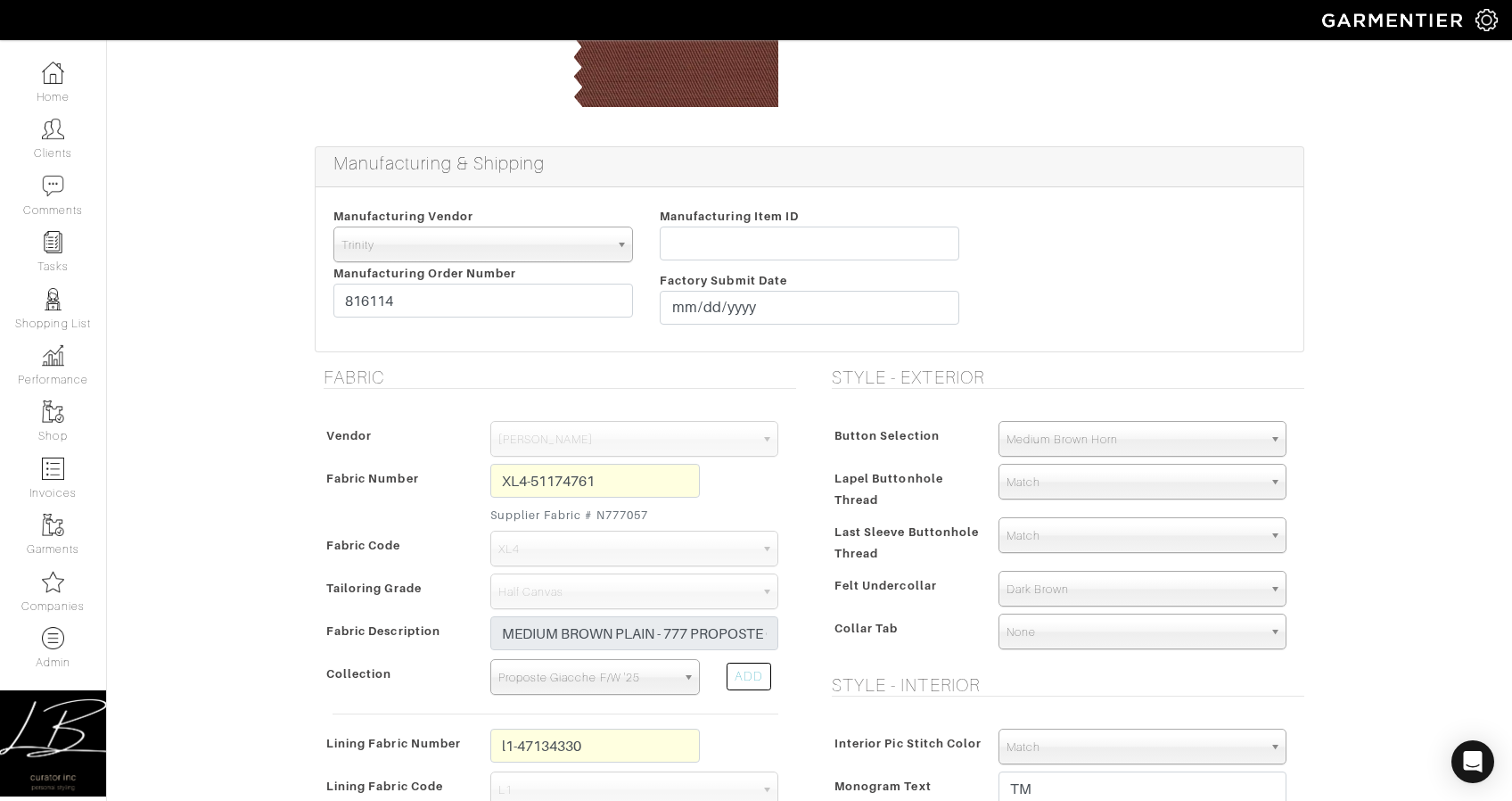
scroll to position [243, 0]
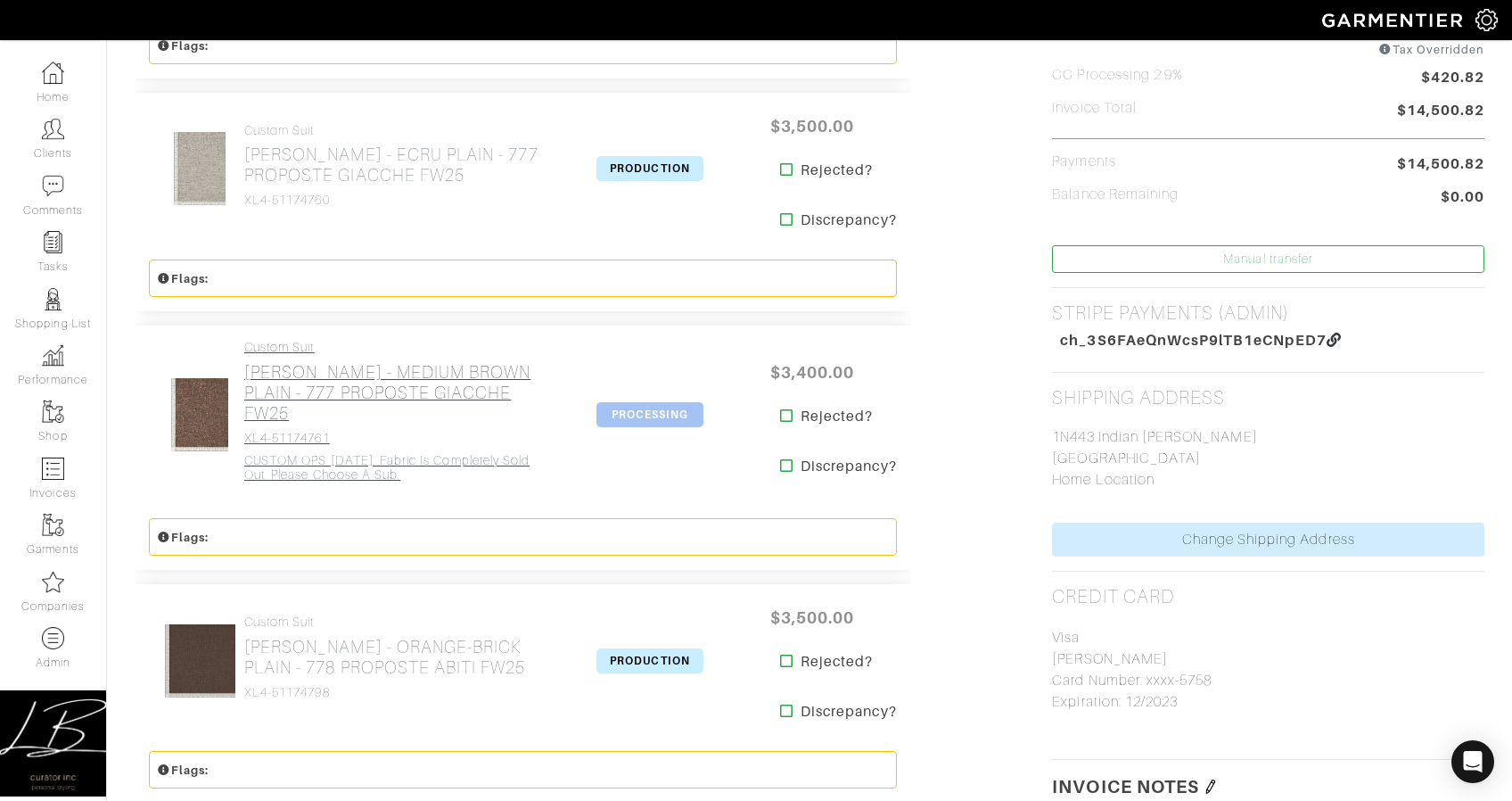
scroll to position [625, 0]
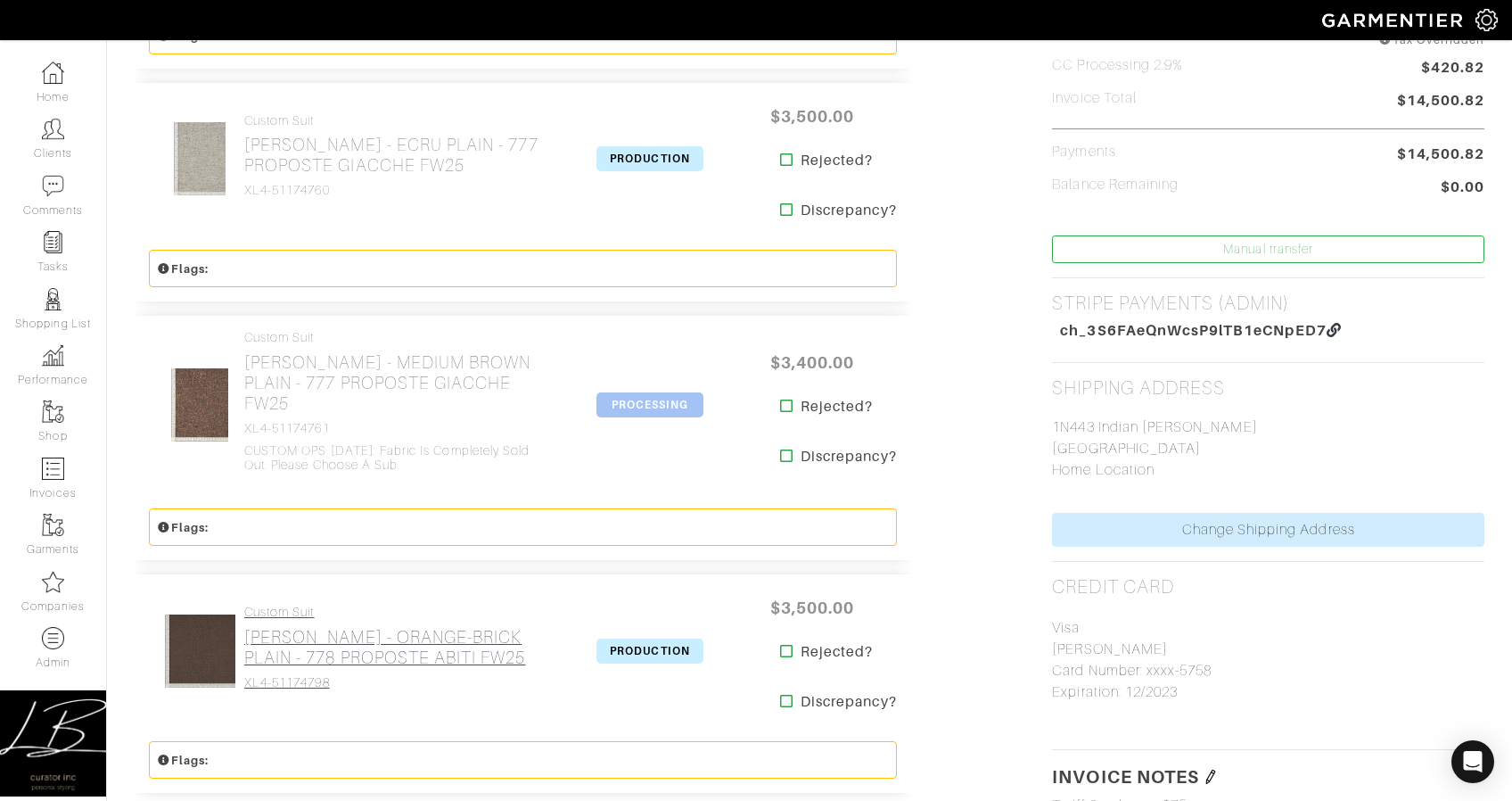
click at [384, 605] on link "Custom Suit [PERSON_NAME] - ORANGE-BRICK PLAIN - 778 PROPOSTE ABITI FW25 XL4-51…" at bounding box center [396, 648] width 305 height 85
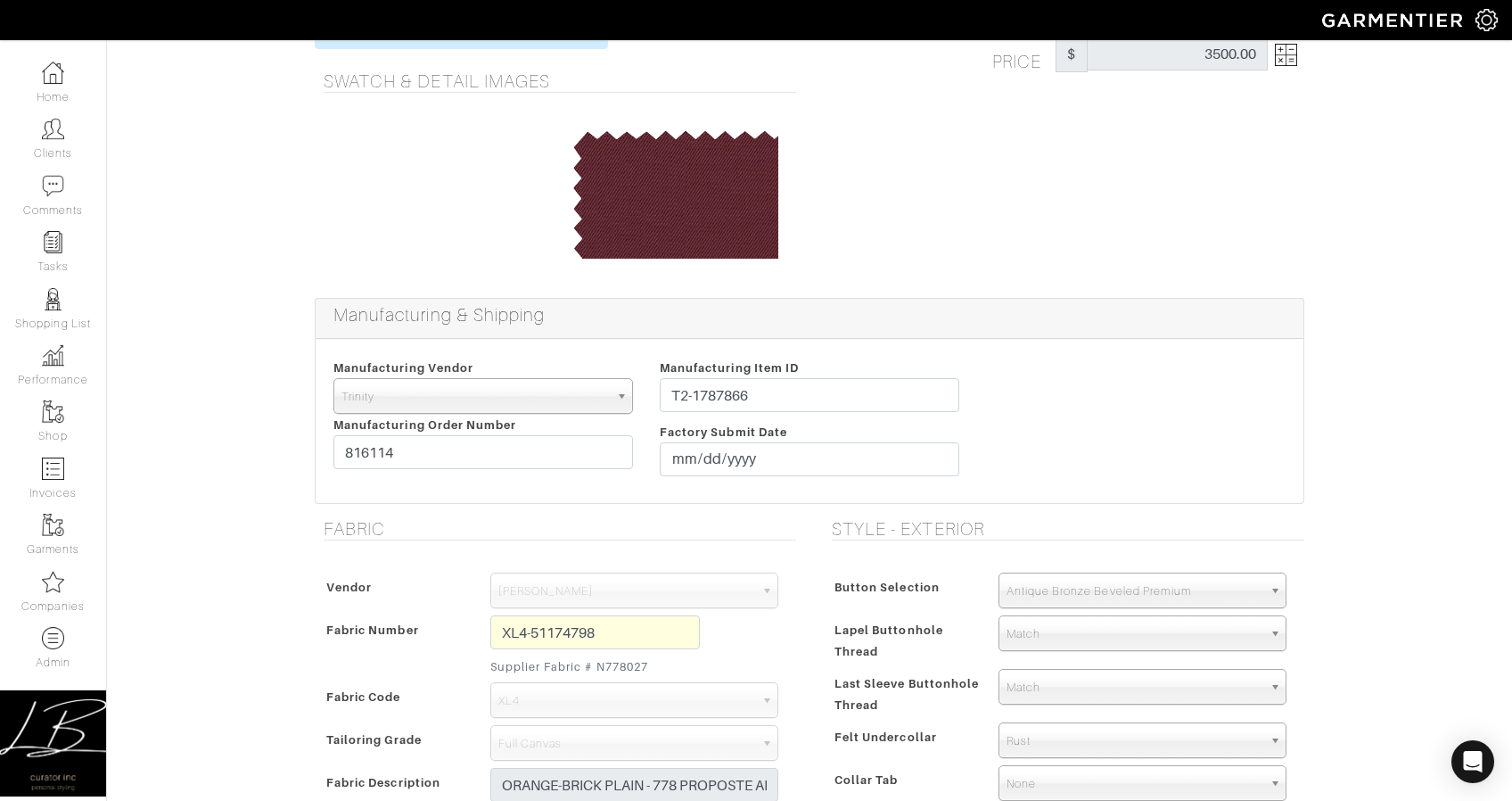
scroll to position [93, 0]
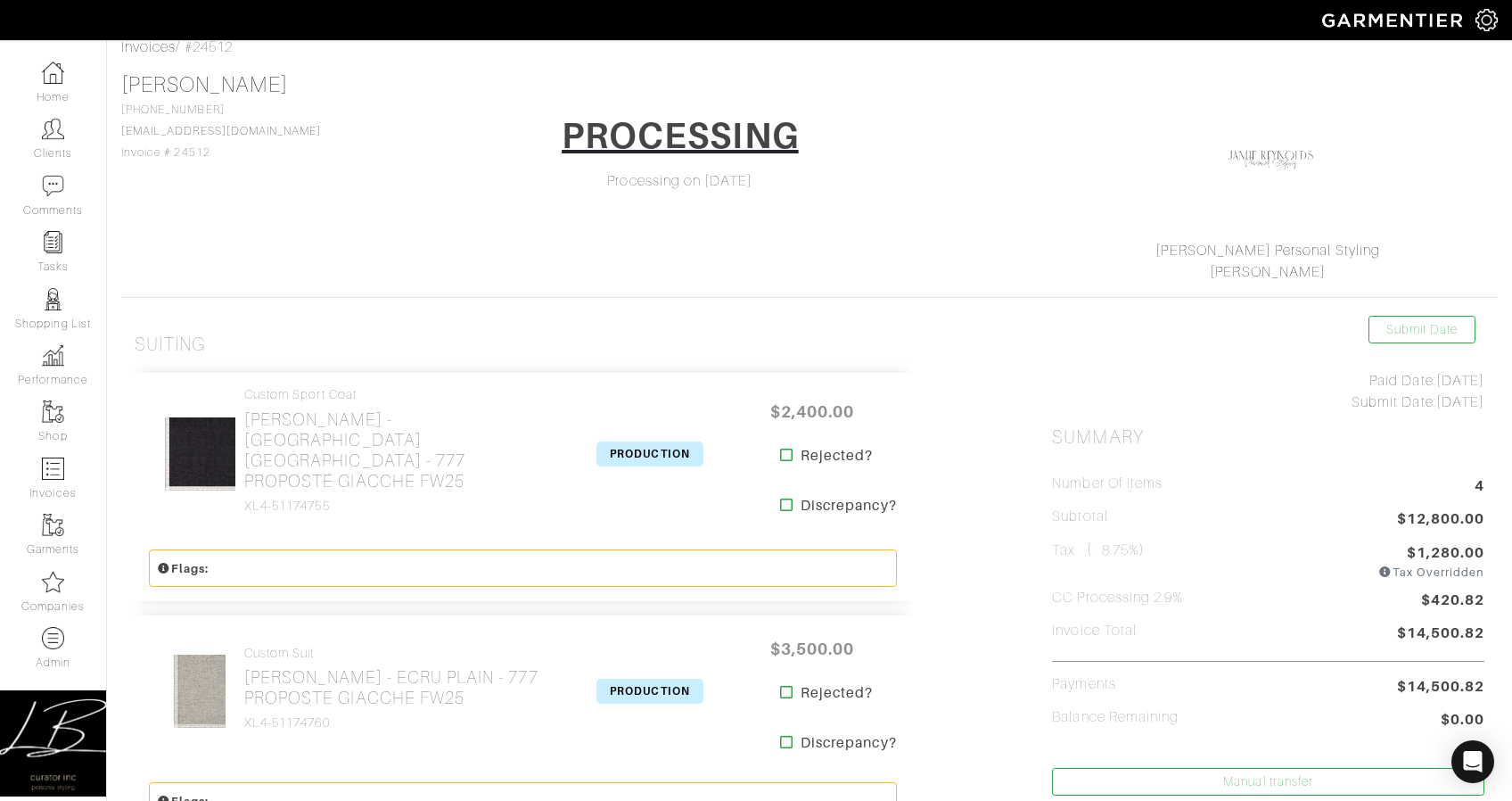
scroll to position [625, 0]
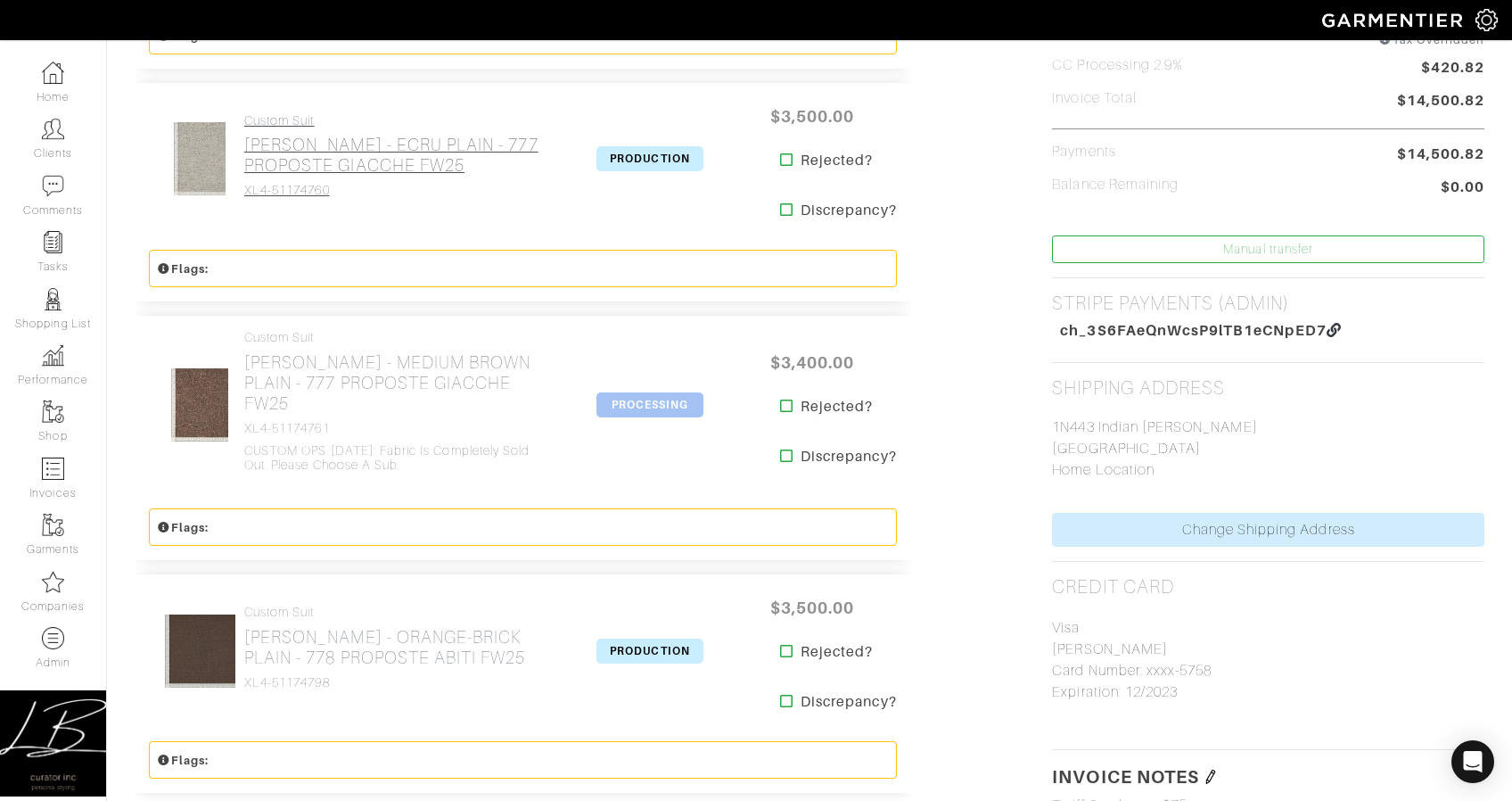
click at [305, 170] on link "Custom Suit [PERSON_NAME] - ECRU PLAIN - 777 PROPOSTE GIACCHE FW25 XL4-51174760" at bounding box center [396, 156] width 305 height 85
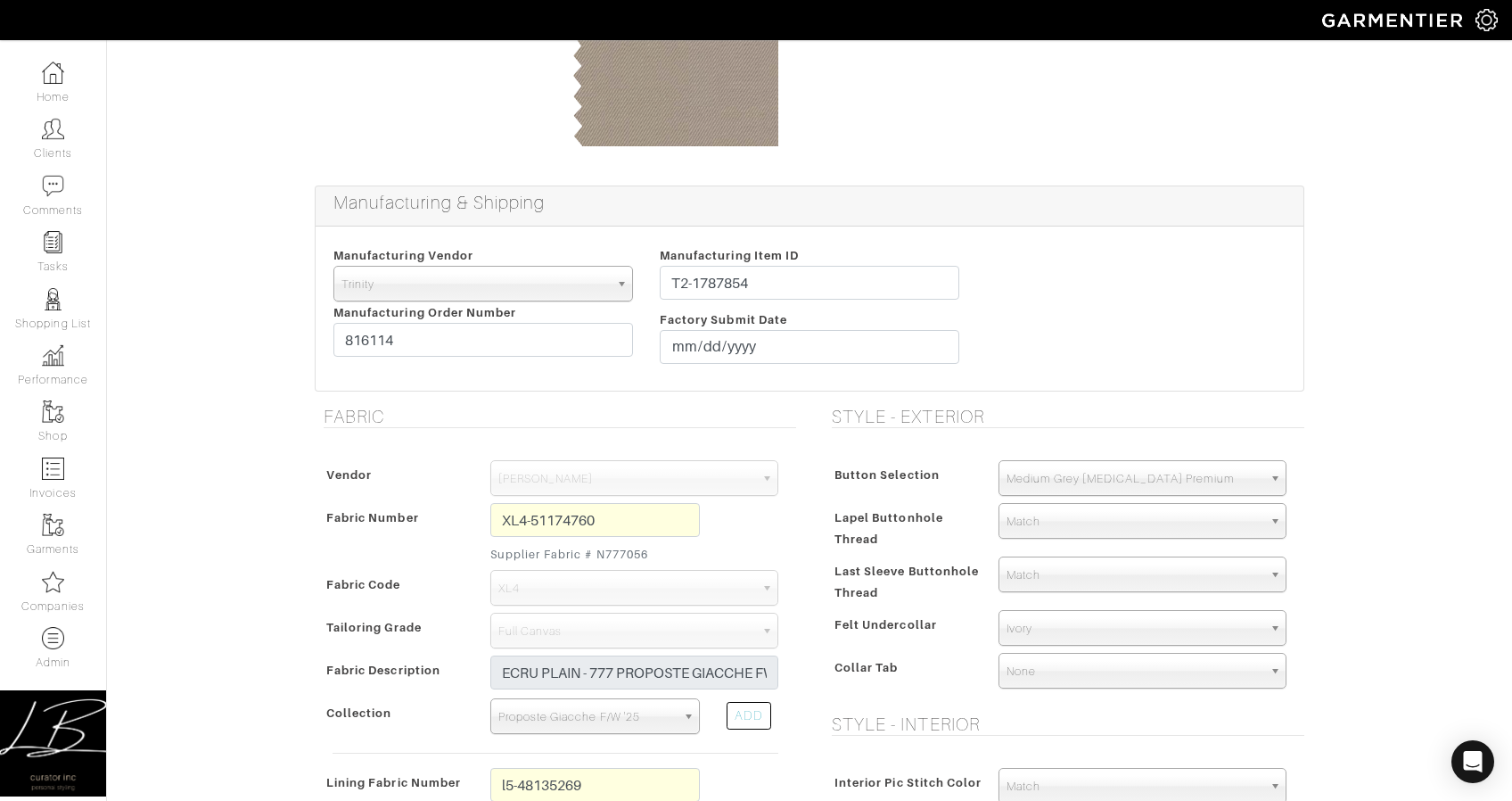
scroll to position [208, 0]
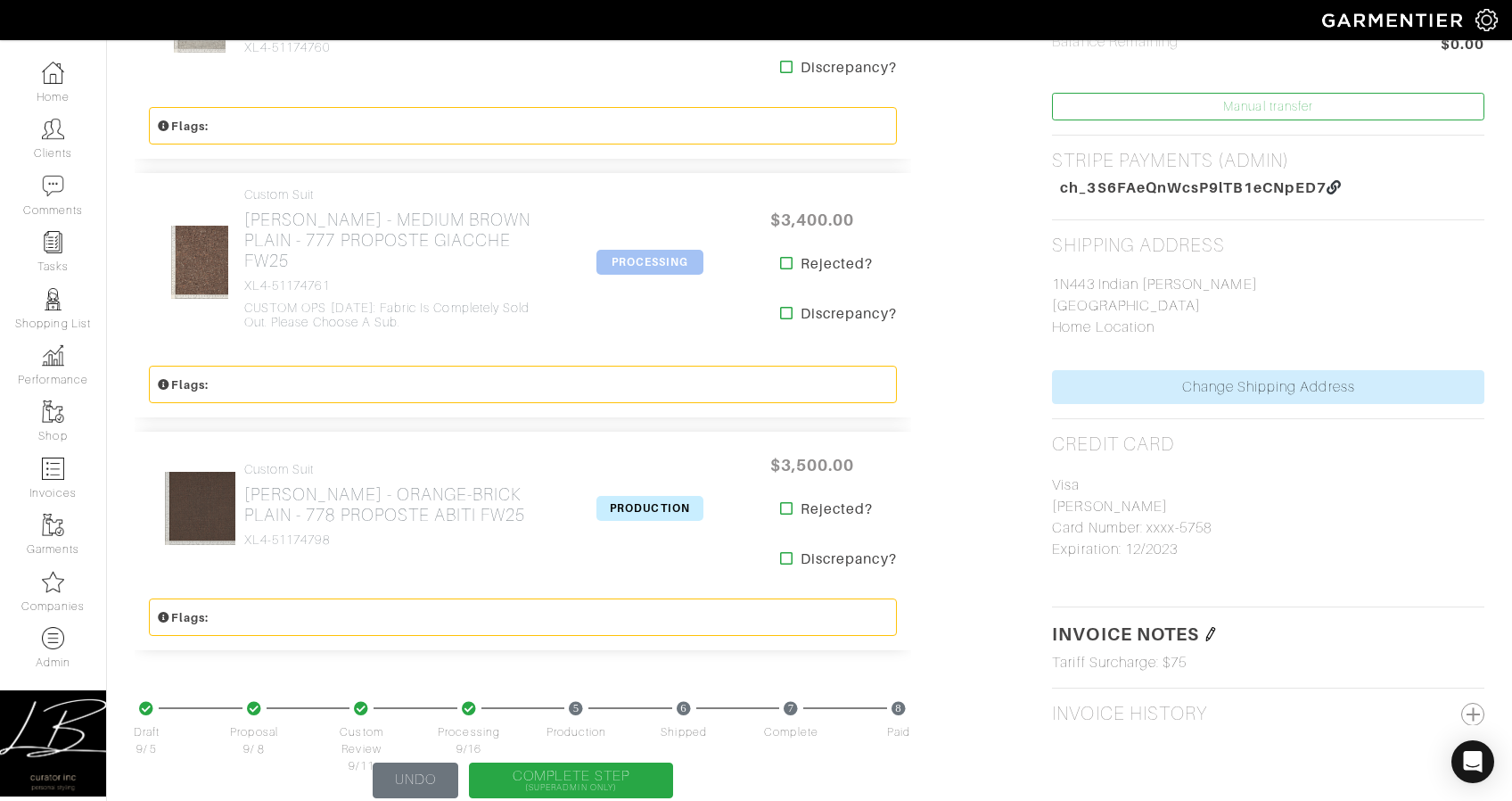
scroll to position [772, 0]
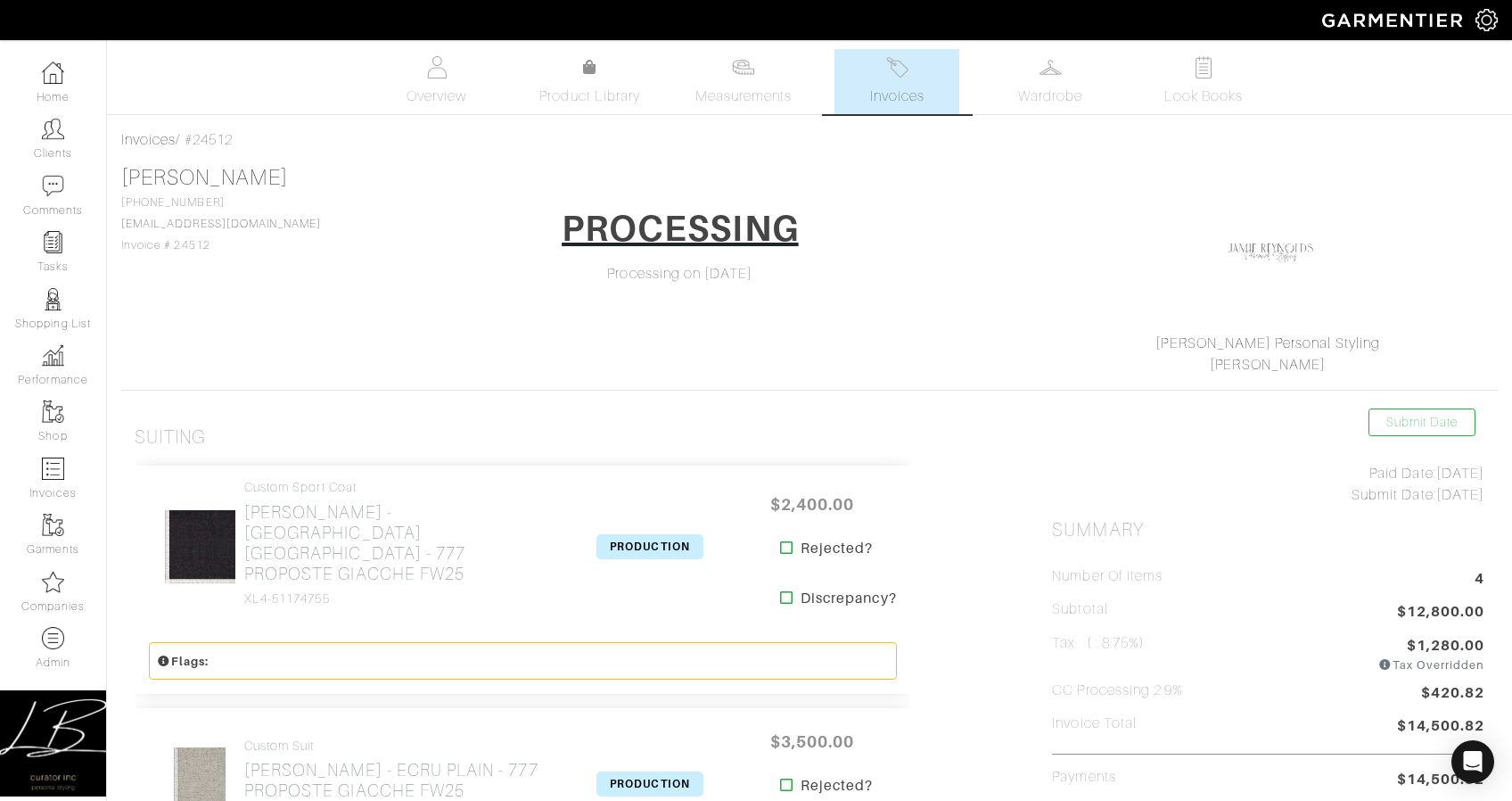
click at [944, 367] on div "[PERSON_NAME] [PHONE_NUMBER] [EMAIL_ADDRESS][DOMAIN_NAME] Invoice # 24512 PROCE…" at bounding box center [810, 270] width 1377 height 210
drag, startPoint x: 986, startPoint y: 474, endPoint x: 1162, endPoint y: 669, distance: 262.7
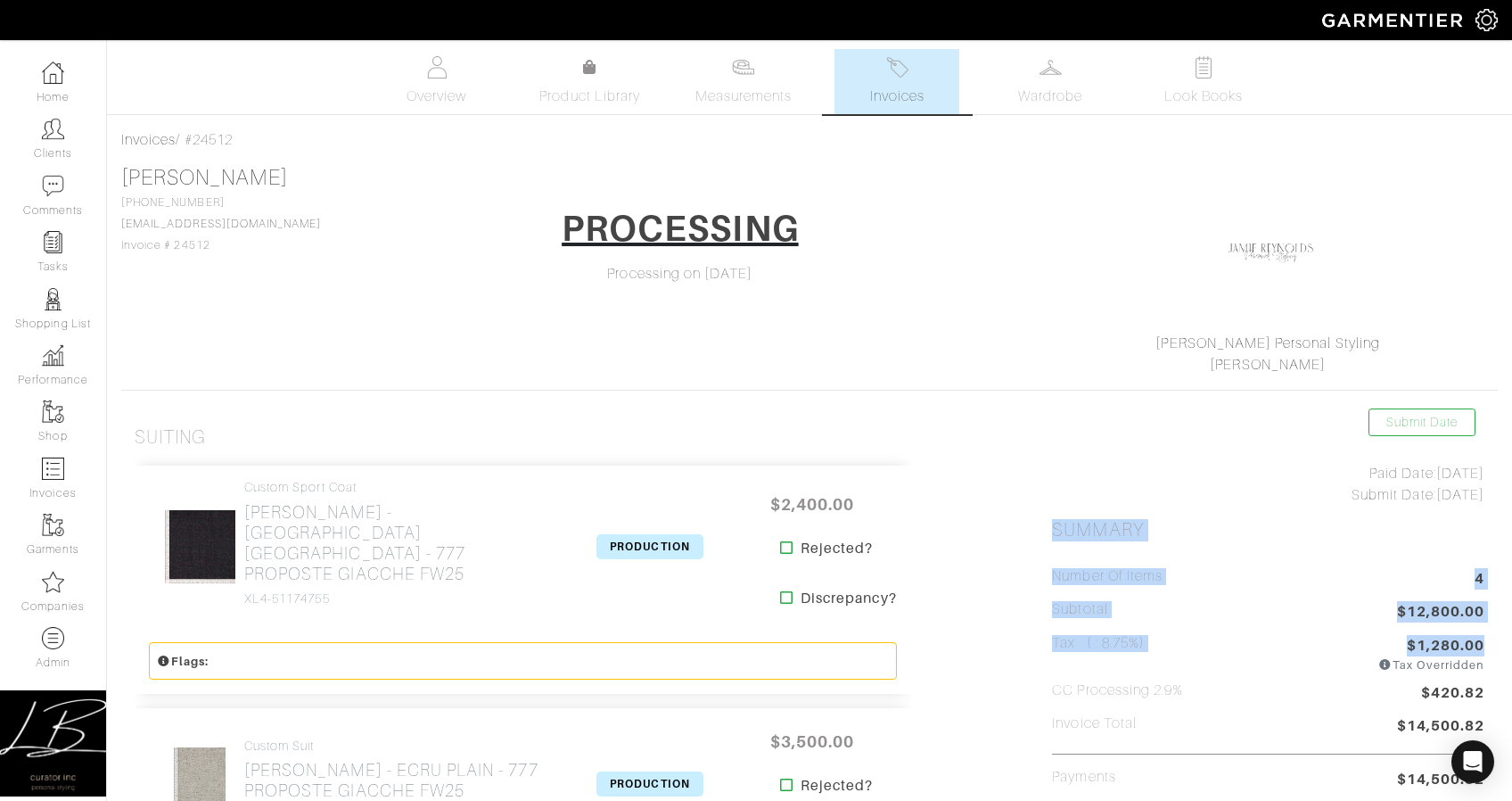
drag, startPoint x: 1039, startPoint y: 528, endPoint x: 1293, endPoint y: 612, distance: 267.5
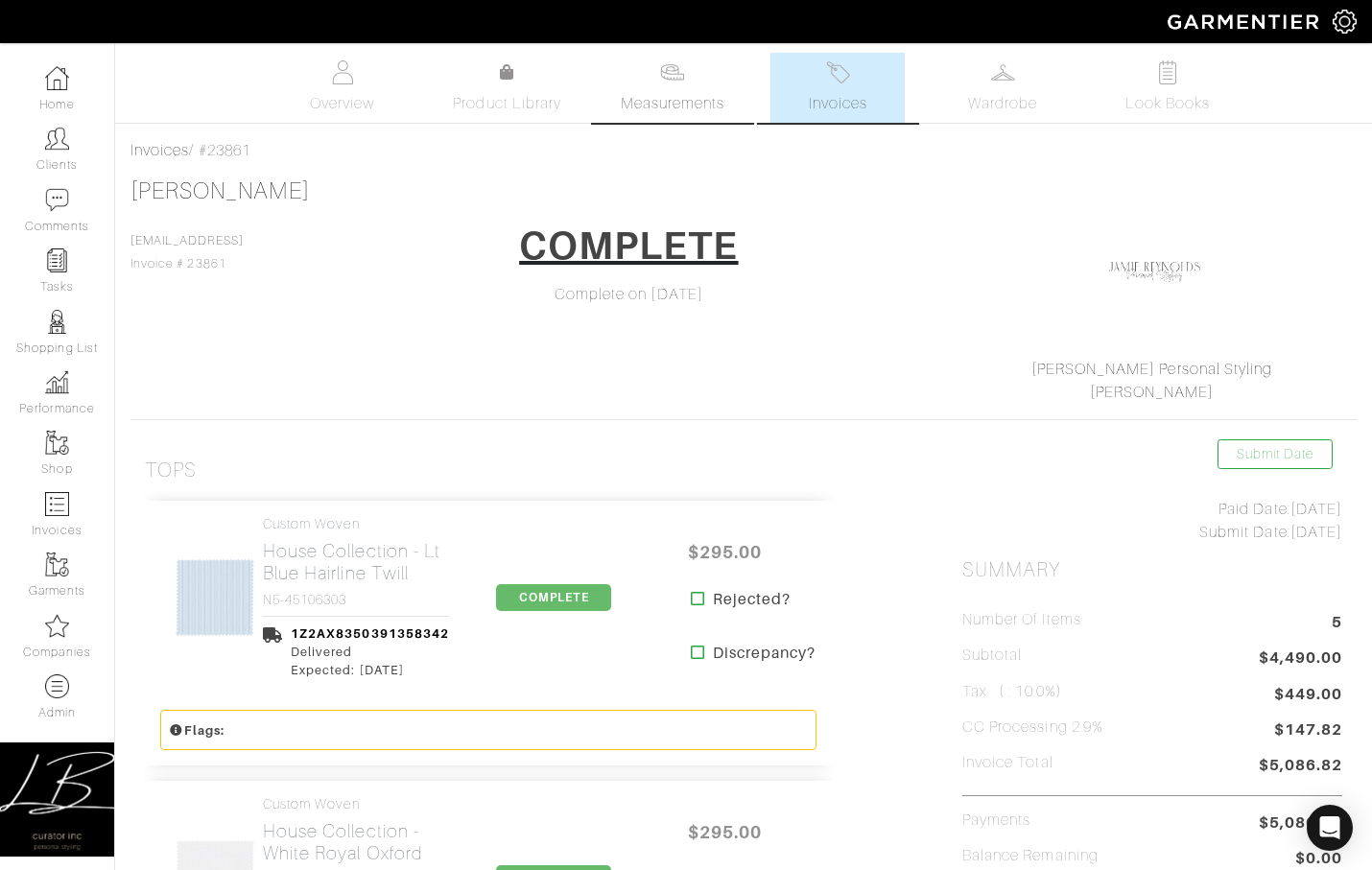
click at [660, 84] on img at bounding box center [671, 72] width 24 height 24
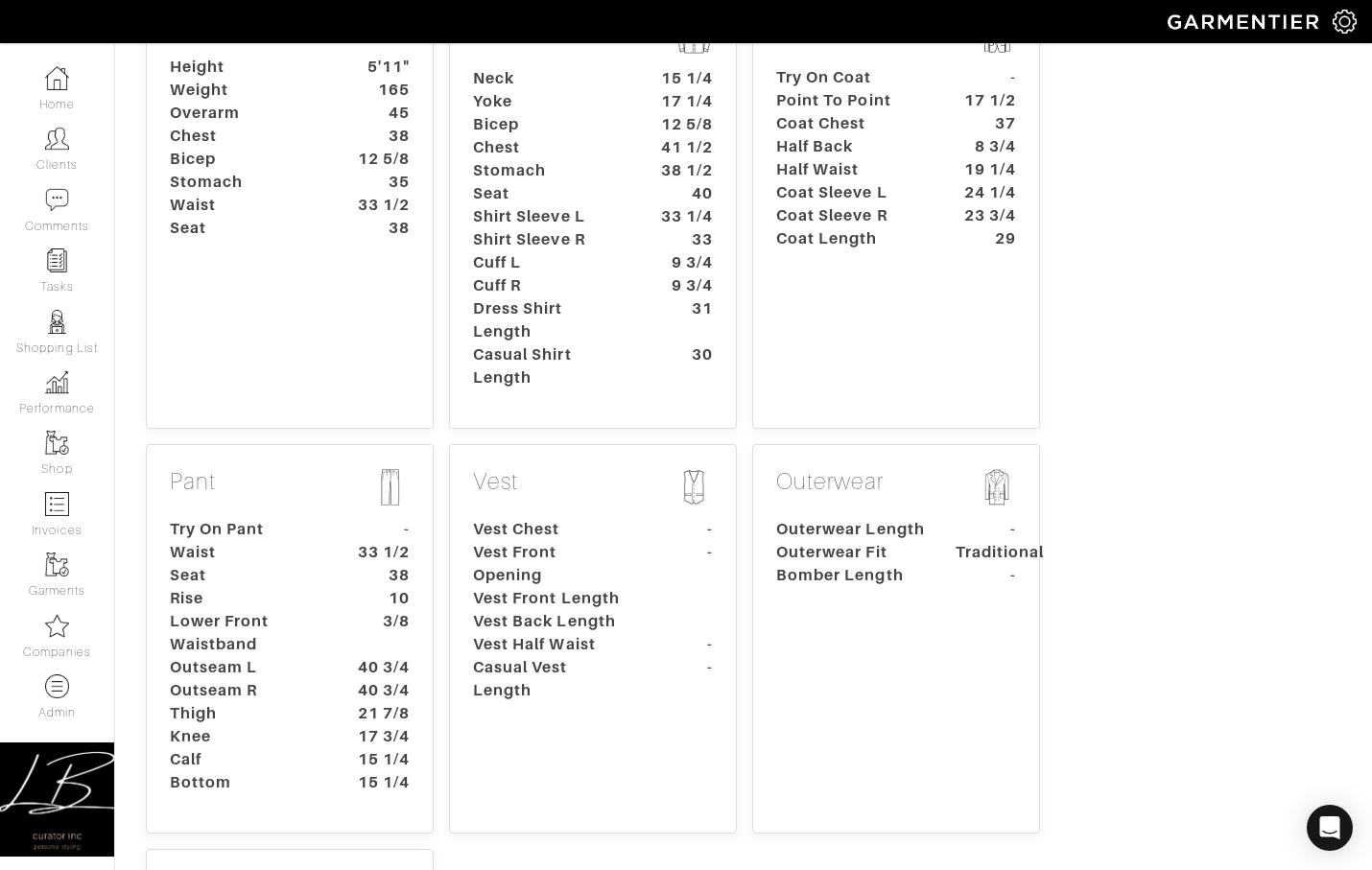
scroll to position [396, 0]
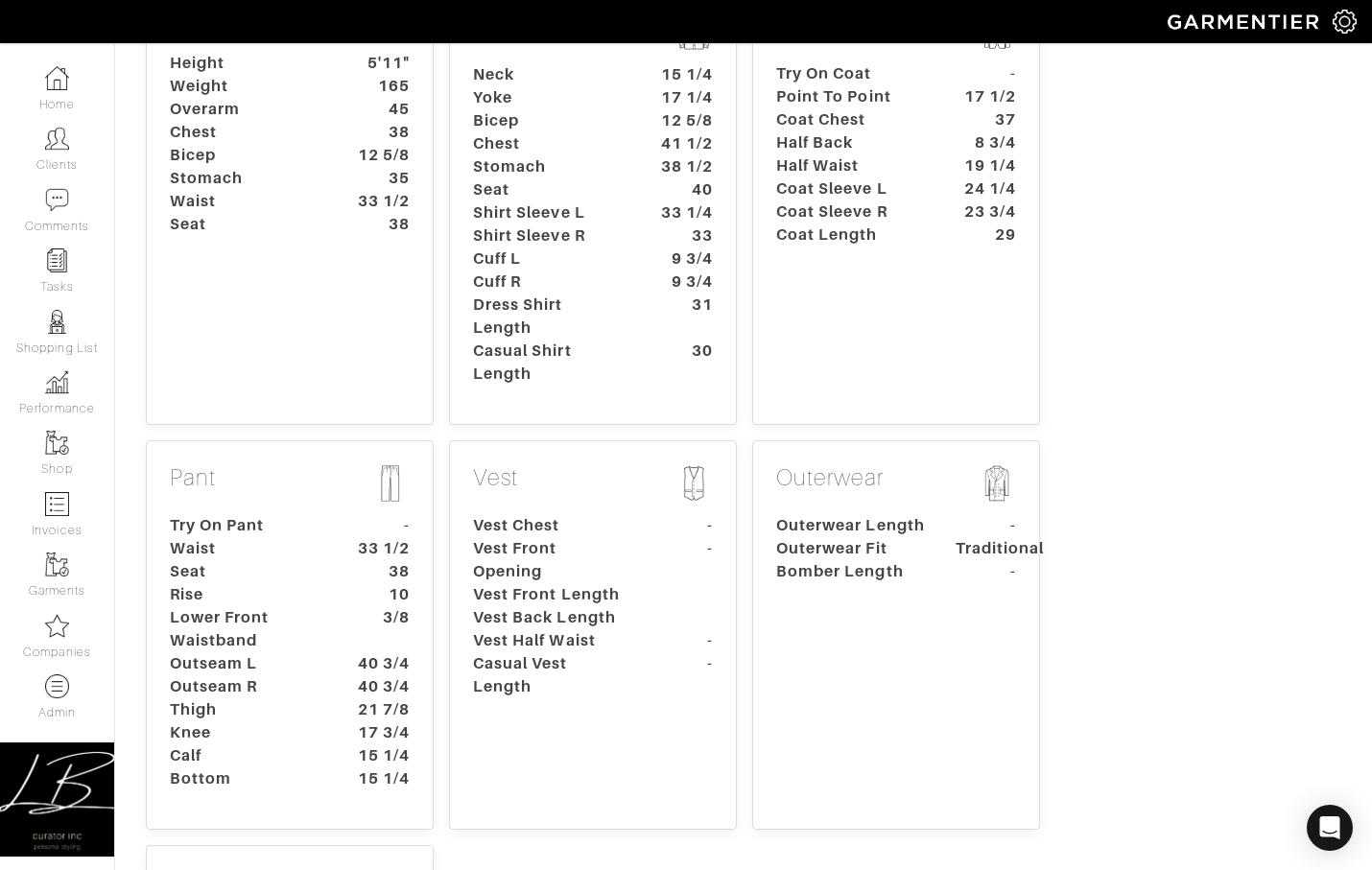
click at [267, 583] on dt "Rise" at bounding box center [245, 595] width 180 height 23
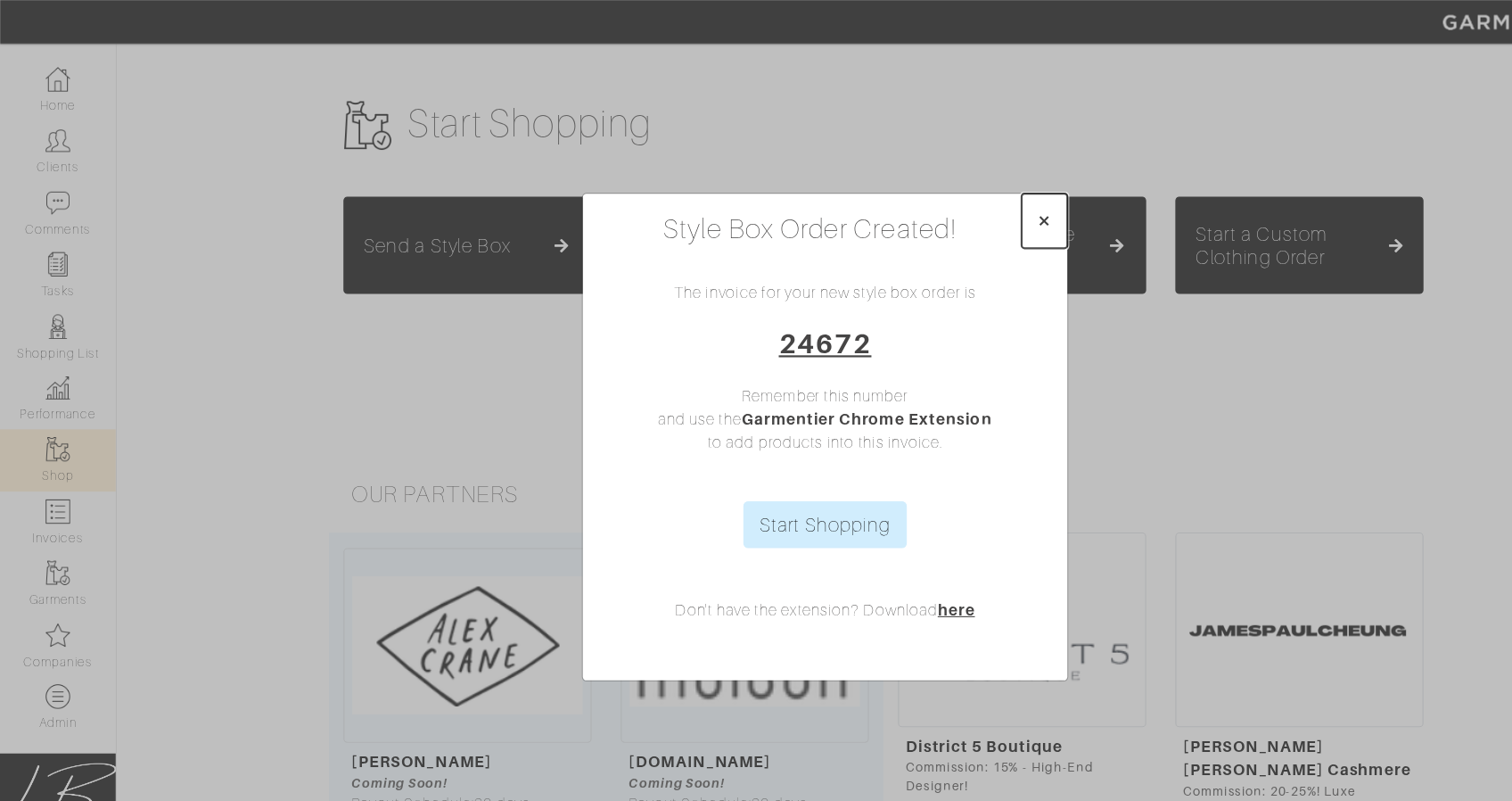
click at [954, 206] on span "×" at bounding box center [957, 201] width 14 height 24
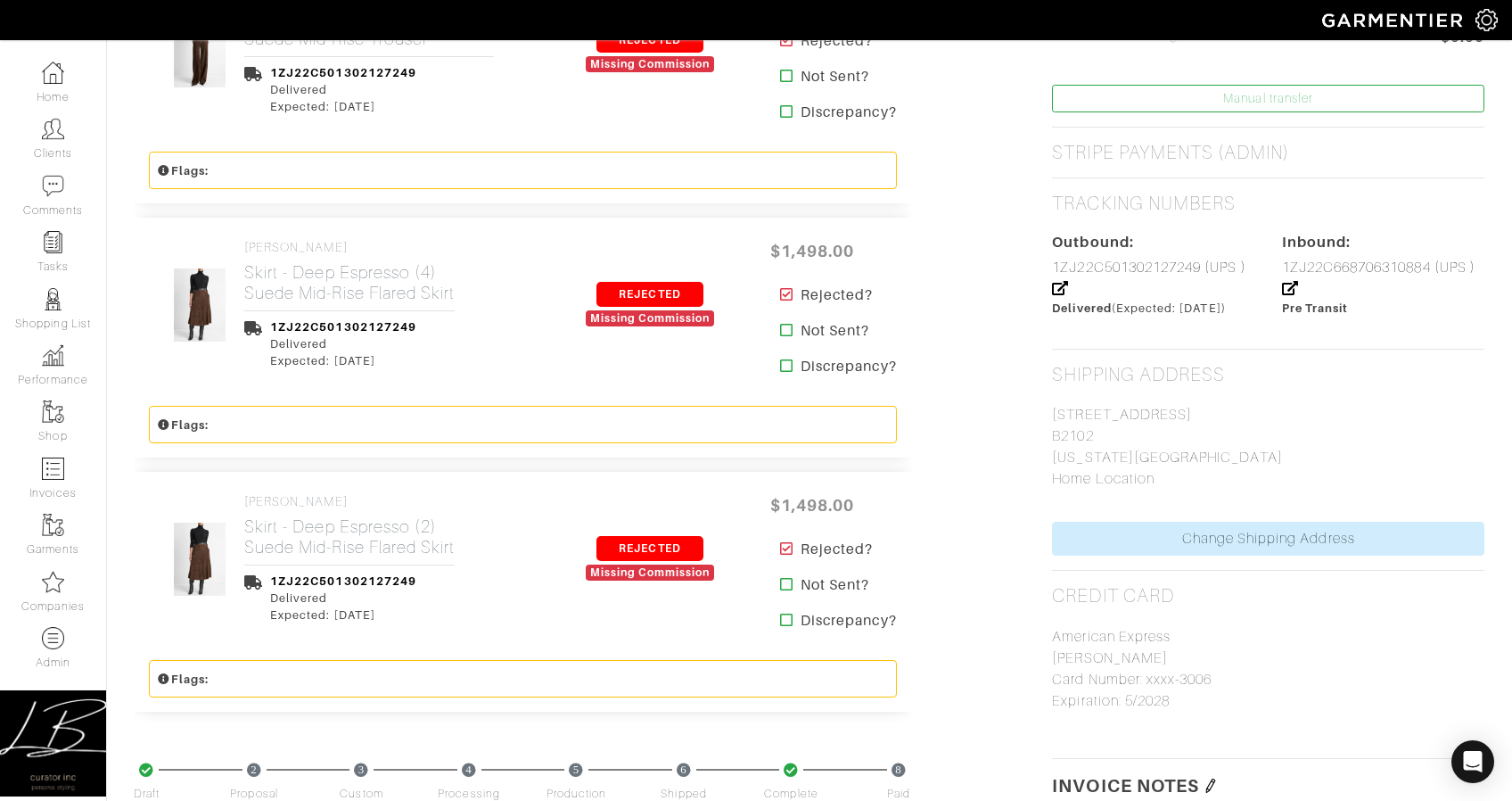
scroll to position [895, 0]
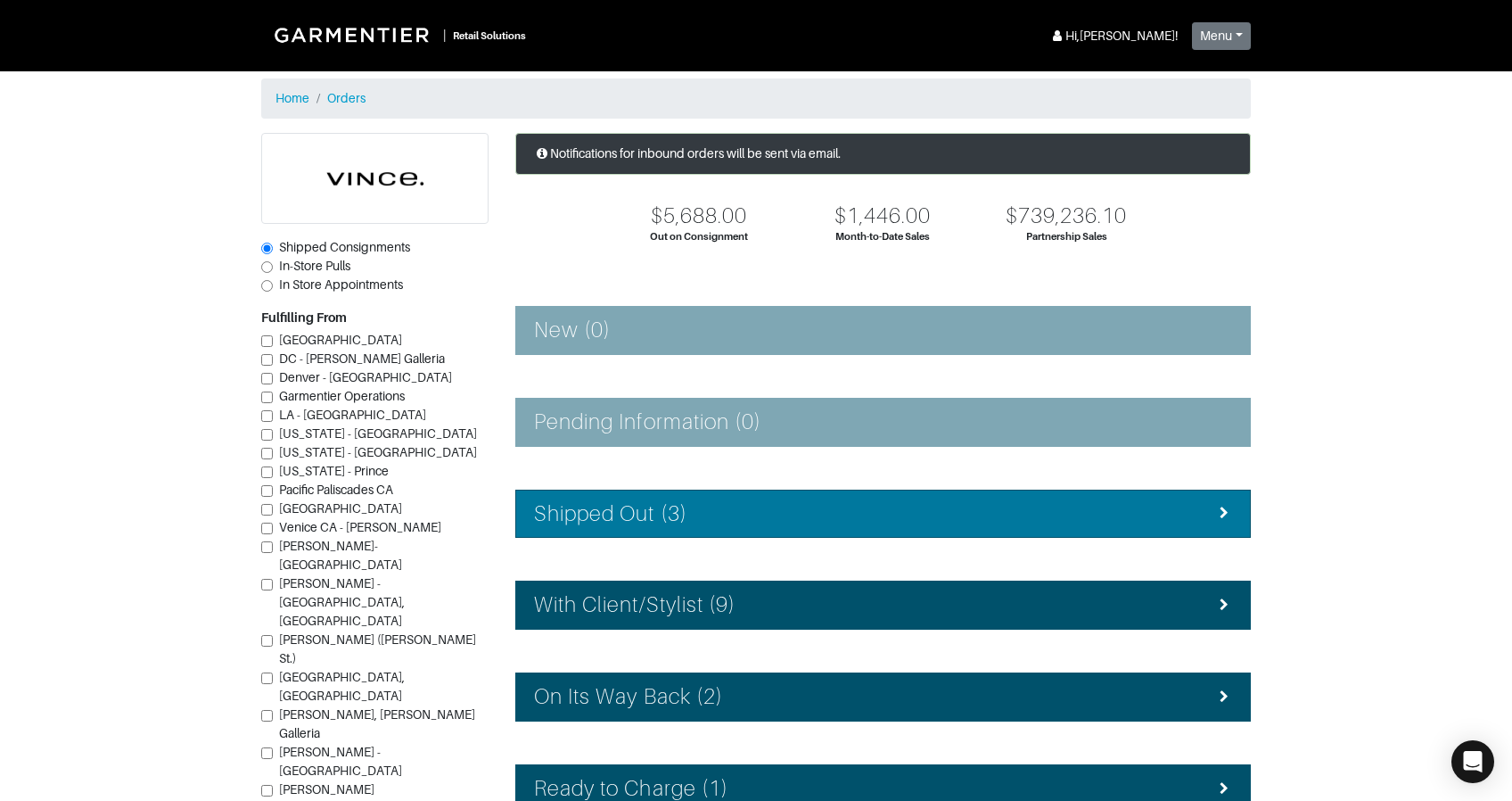
scroll to position [217, 0]
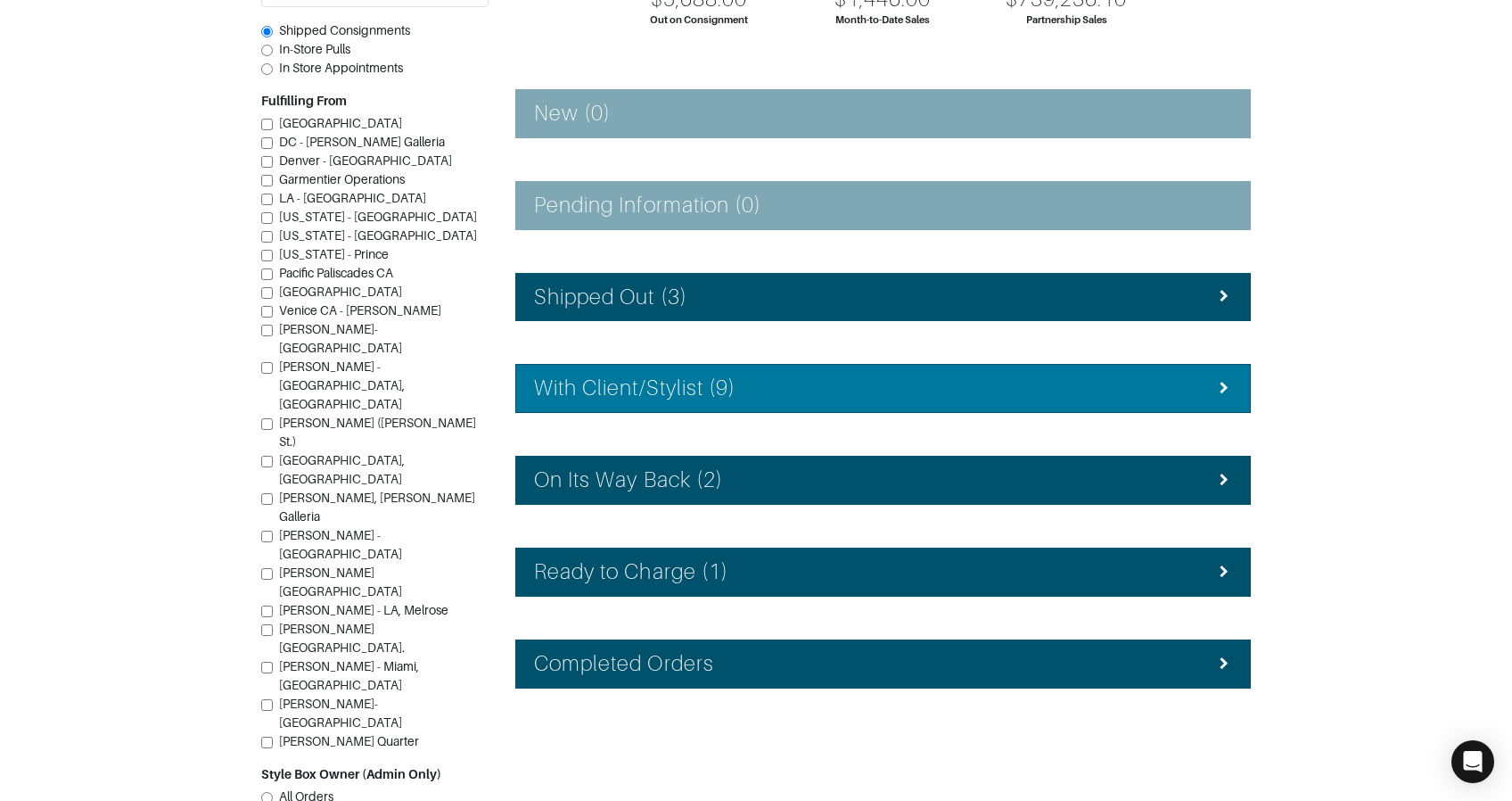
click at [631, 373] on li "With Client/Stylist (9)" at bounding box center [883, 388] width 736 height 49
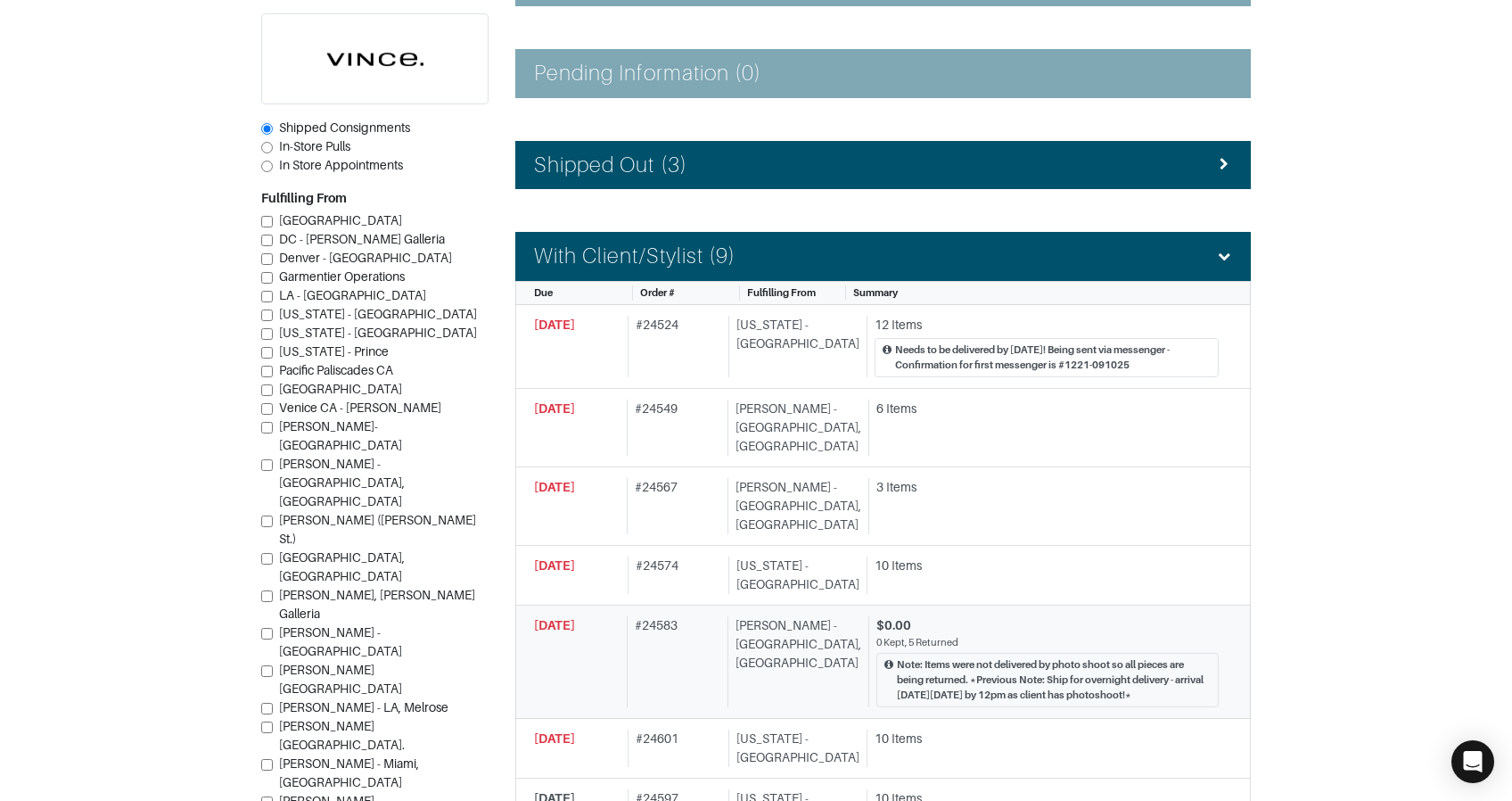
scroll to position [449, 0]
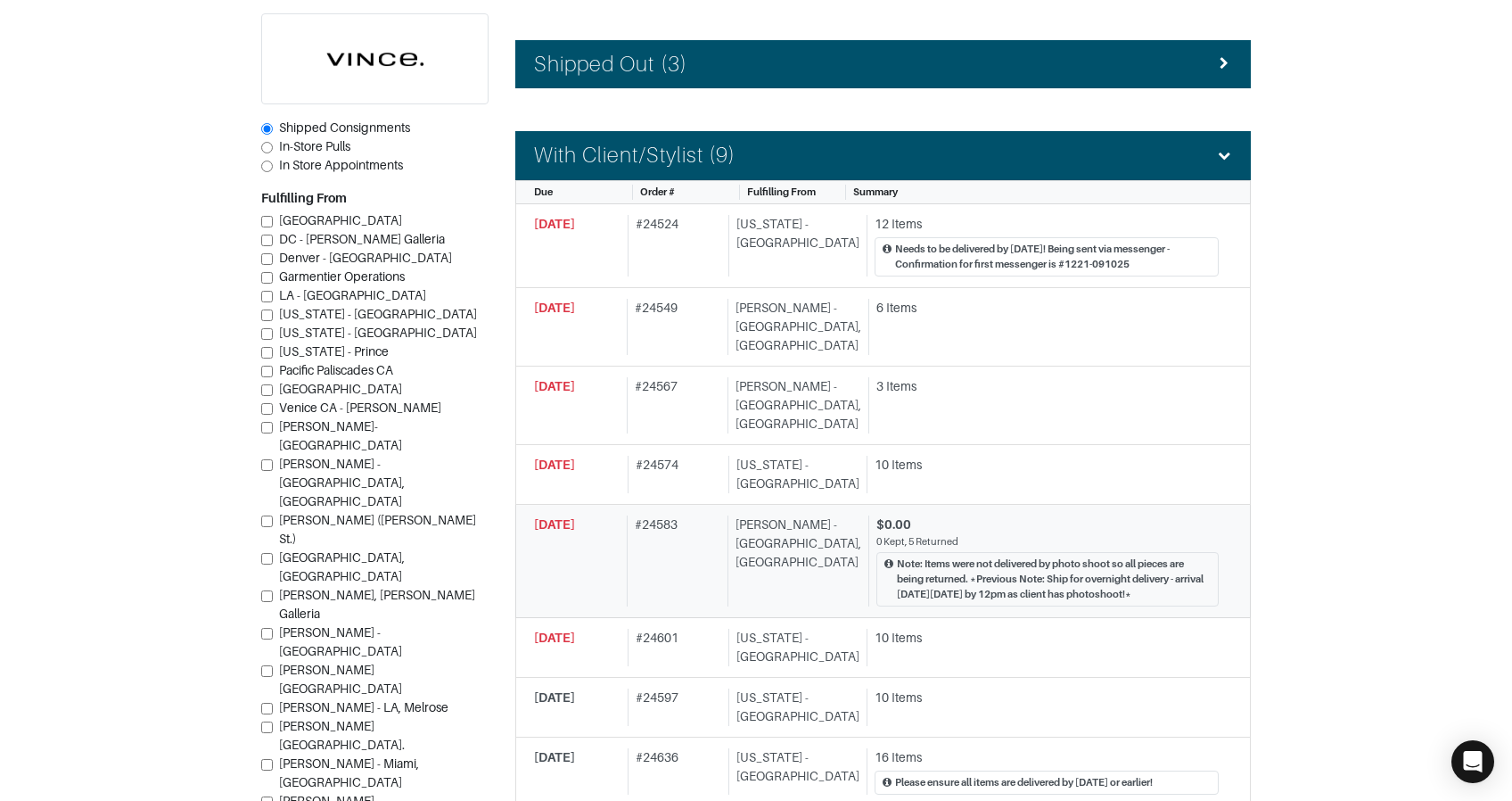
click at [668, 515] on div "# 24583" at bounding box center [673, 561] width 93 height 91
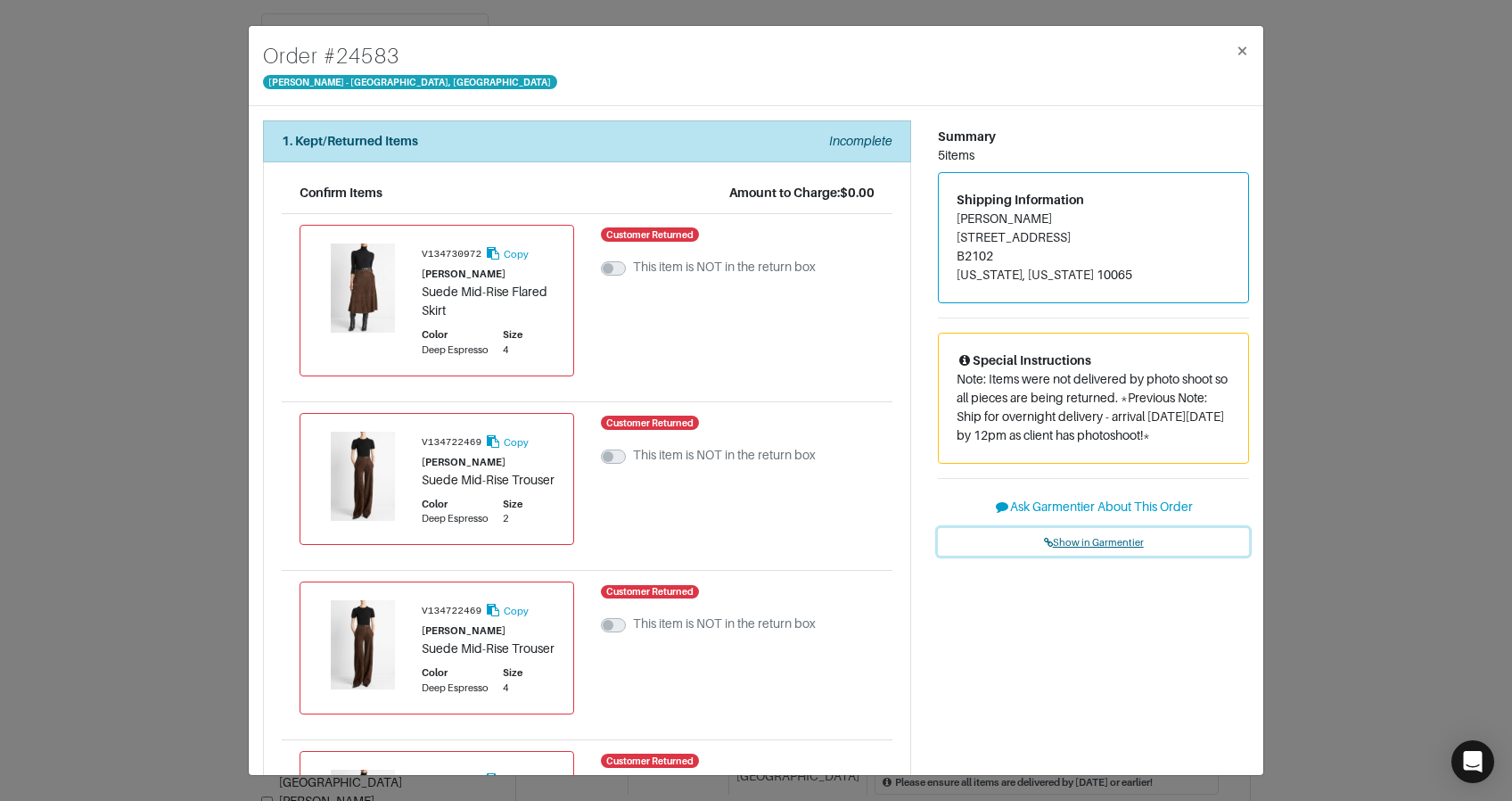
click at [1082, 538] on span "Show in Garmentier" at bounding box center [1094, 542] width 100 height 11
drag, startPoint x: 143, startPoint y: 284, endPoint x: 113, endPoint y: 110, distance: 176.6
click at [144, 282] on div "Order # 24583 Vince - Chicago, Oak Street × 1. Kept/Returned Items Incomplete C…" at bounding box center [756, 400] width 1512 height 801
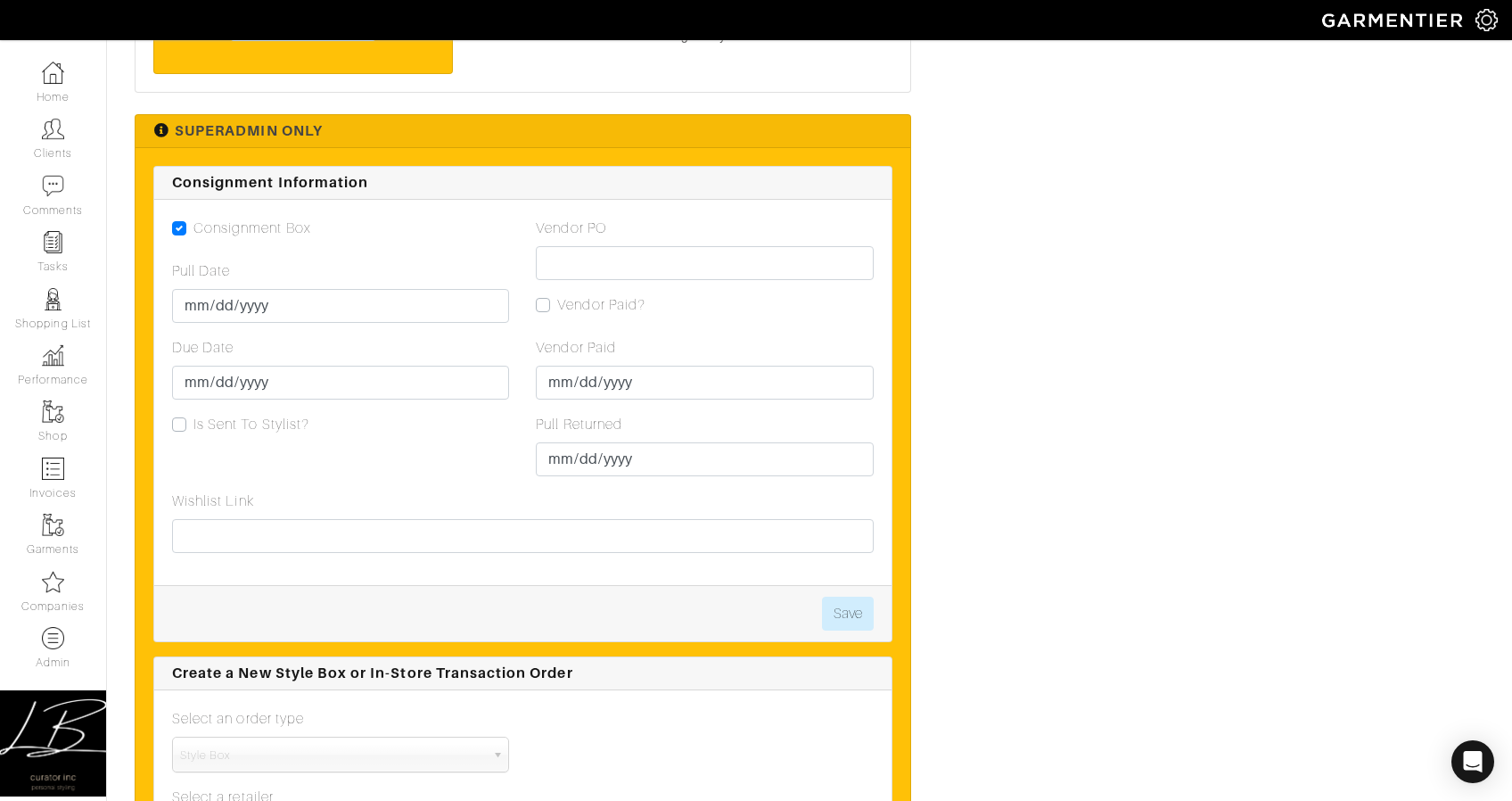
scroll to position [2012, 0]
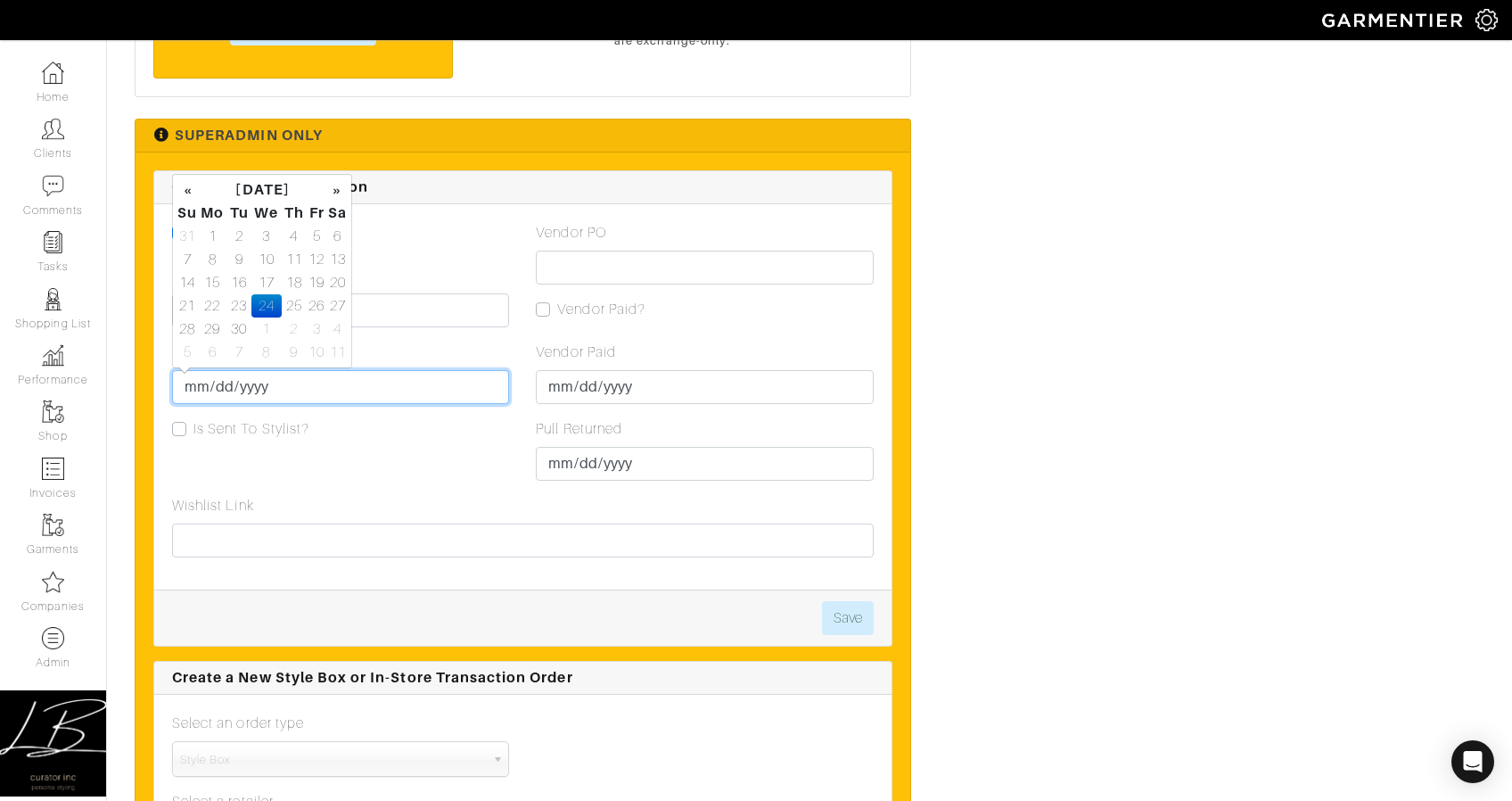
click at [213, 388] on input "[DATE]" at bounding box center [341, 386] width 337 height 34
click at [212, 330] on td "29" at bounding box center [212, 329] width 29 height 24
type input "[DATE]"
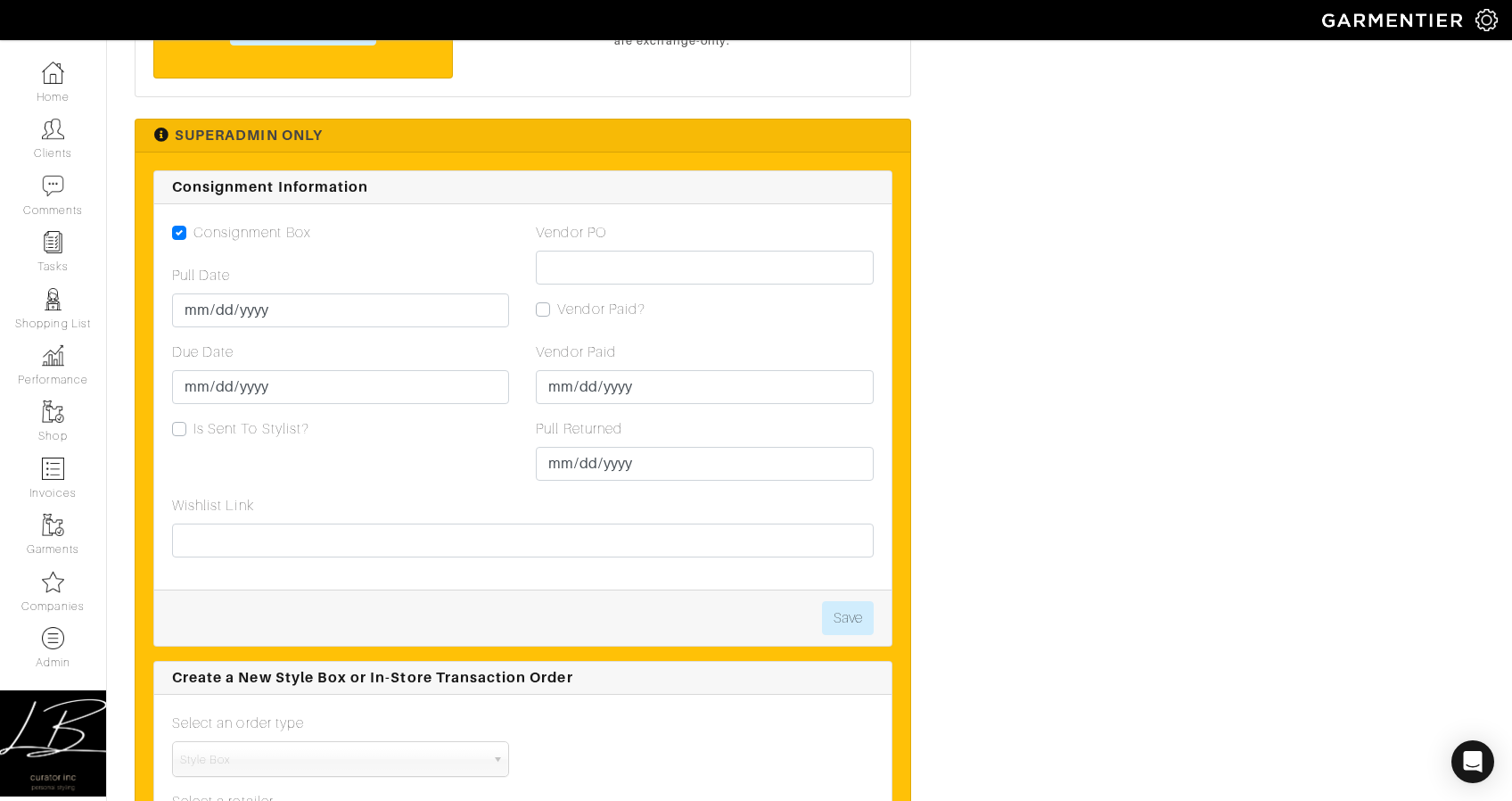
drag, startPoint x: 472, startPoint y: 468, endPoint x: 511, endPoint y: 487, distance: 43.4
click at [472, 468] on div "Consignment Box Pull Date 2025-09-16 Due Date 2025-09-29 Is Sent To Stylist?" at bounding box center [340, 358] width 364 height 273
click at [847, 612] on button "Save" at bounding box center [847, 618] width 52 height 34
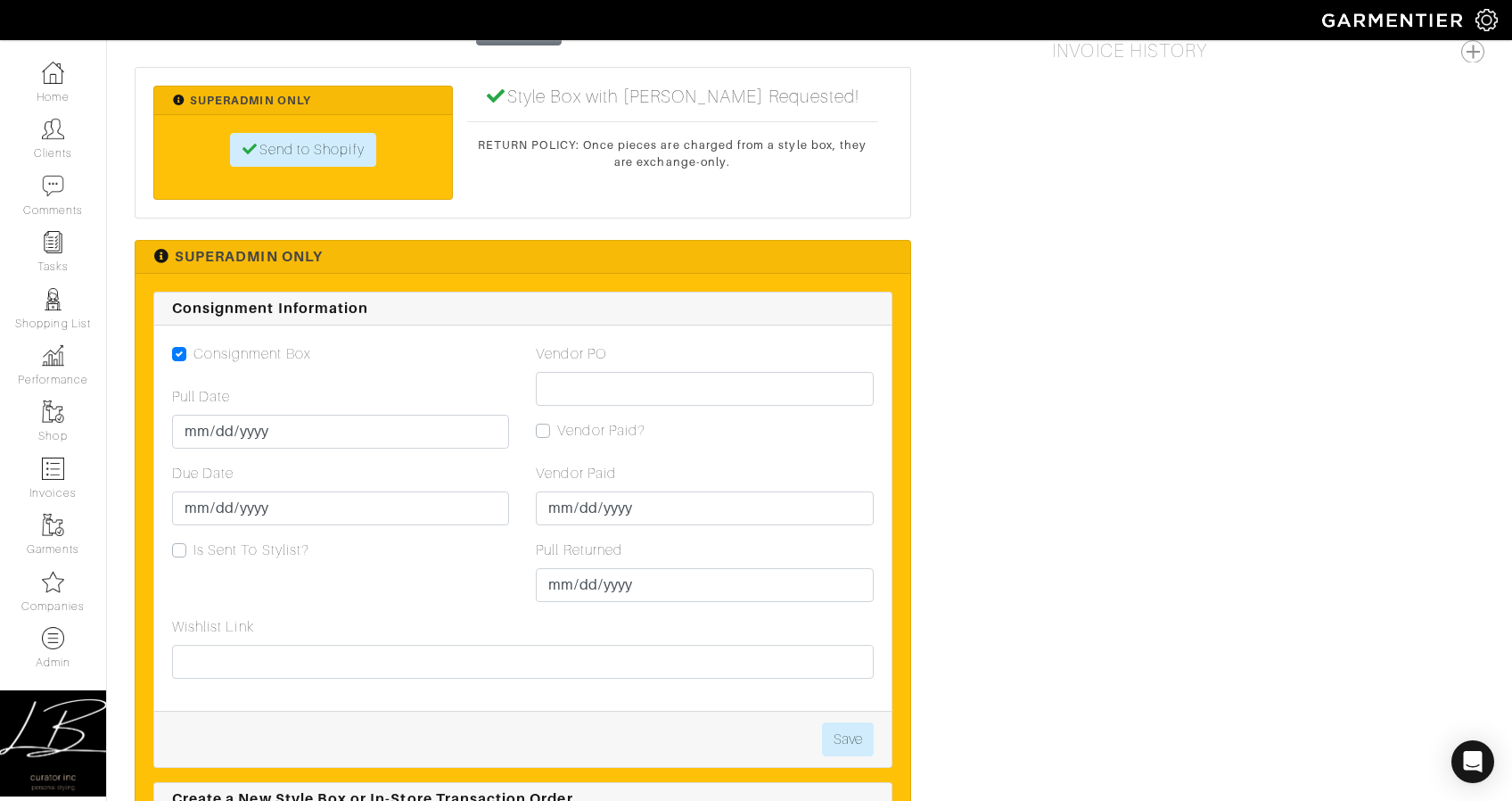
scroll to position [1875, 0]
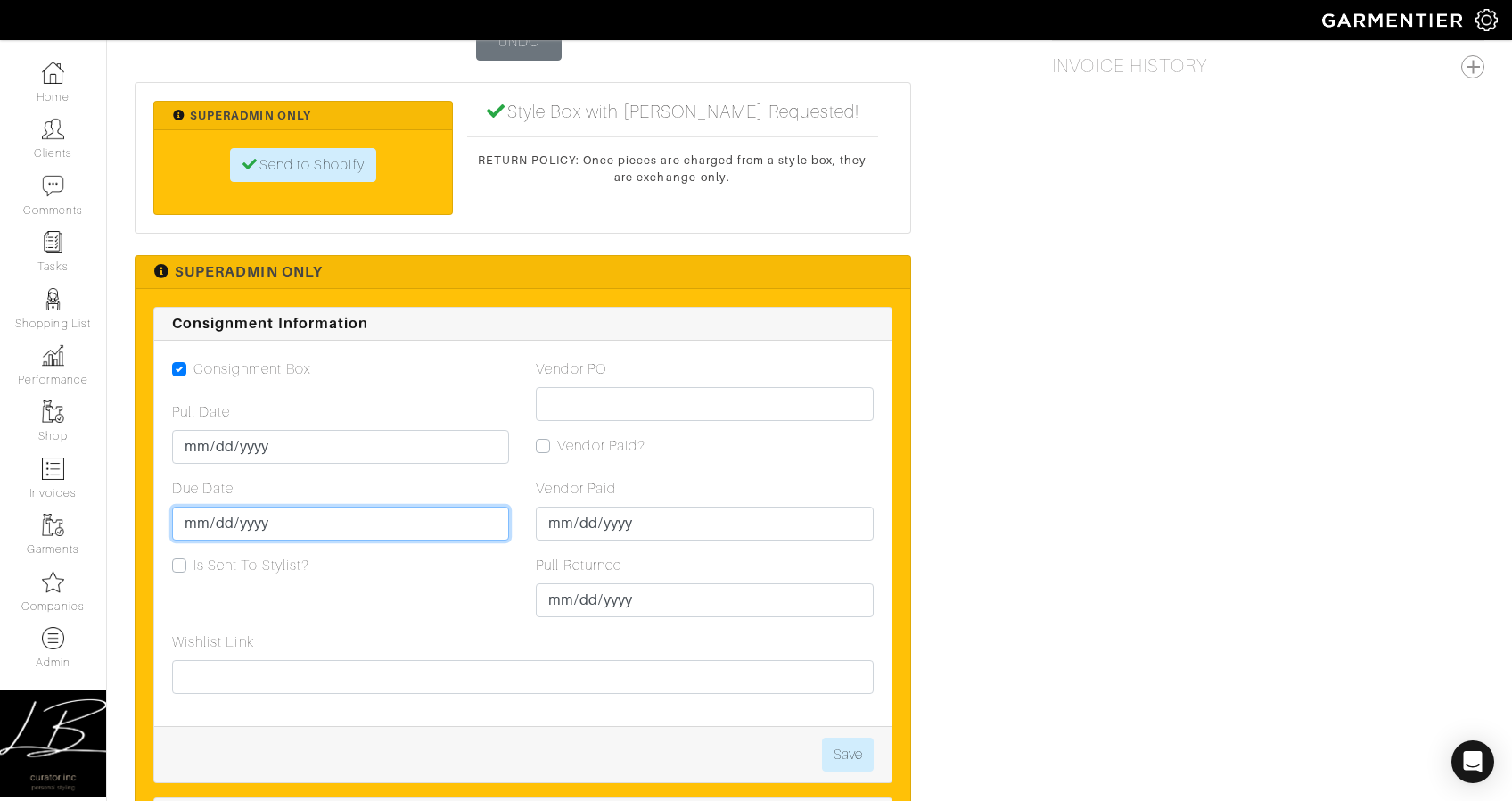
click at [214, 522] on input "2025-09-29" at bounding box center [341, 523] width 337 height 34
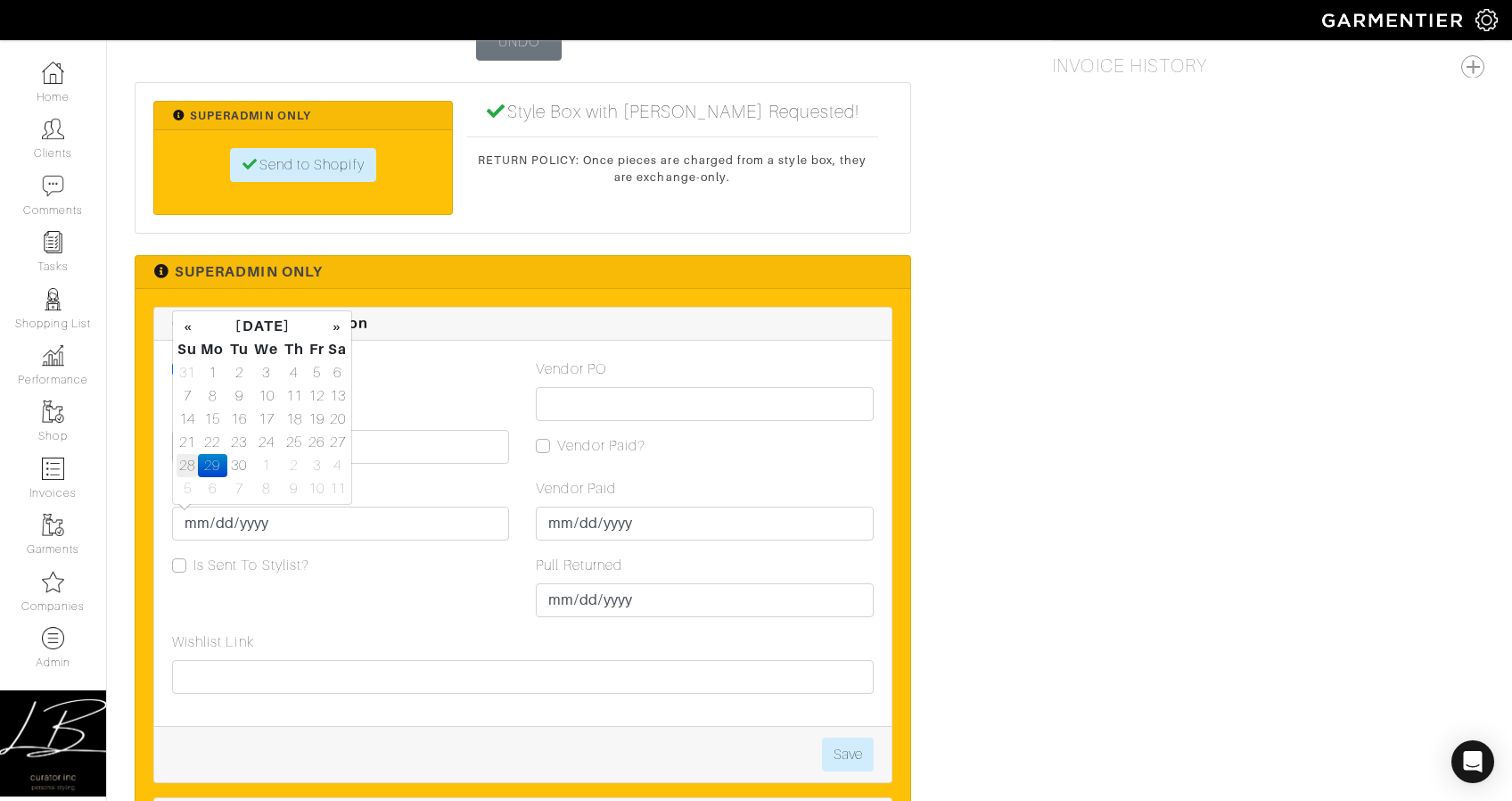
click at [188, 462] on td "28" at bounding box center [188, 465] width 22 height 24
type input "2025-09-28"
click at [510, 577] on div "Consignment Box Pull Date 2025-09-16 Due Date 2025-09-28 Is Sent To Stylist?" at bounding box center [340, 494] width 364 height 273
click at [839, 738] on button "Save" at bounding box center [847, 754] width 52 height 34
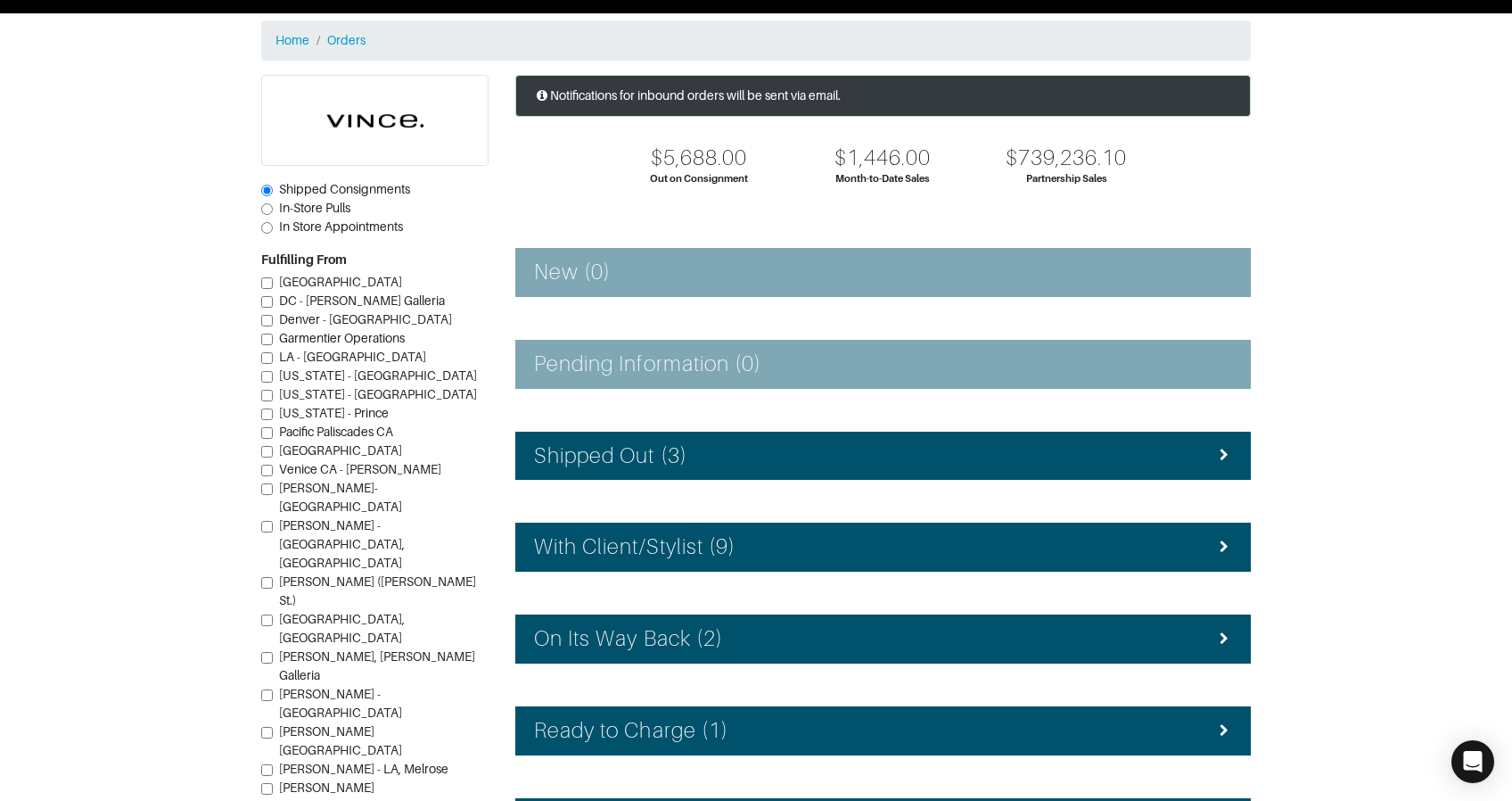
scroll to position [68, 0]
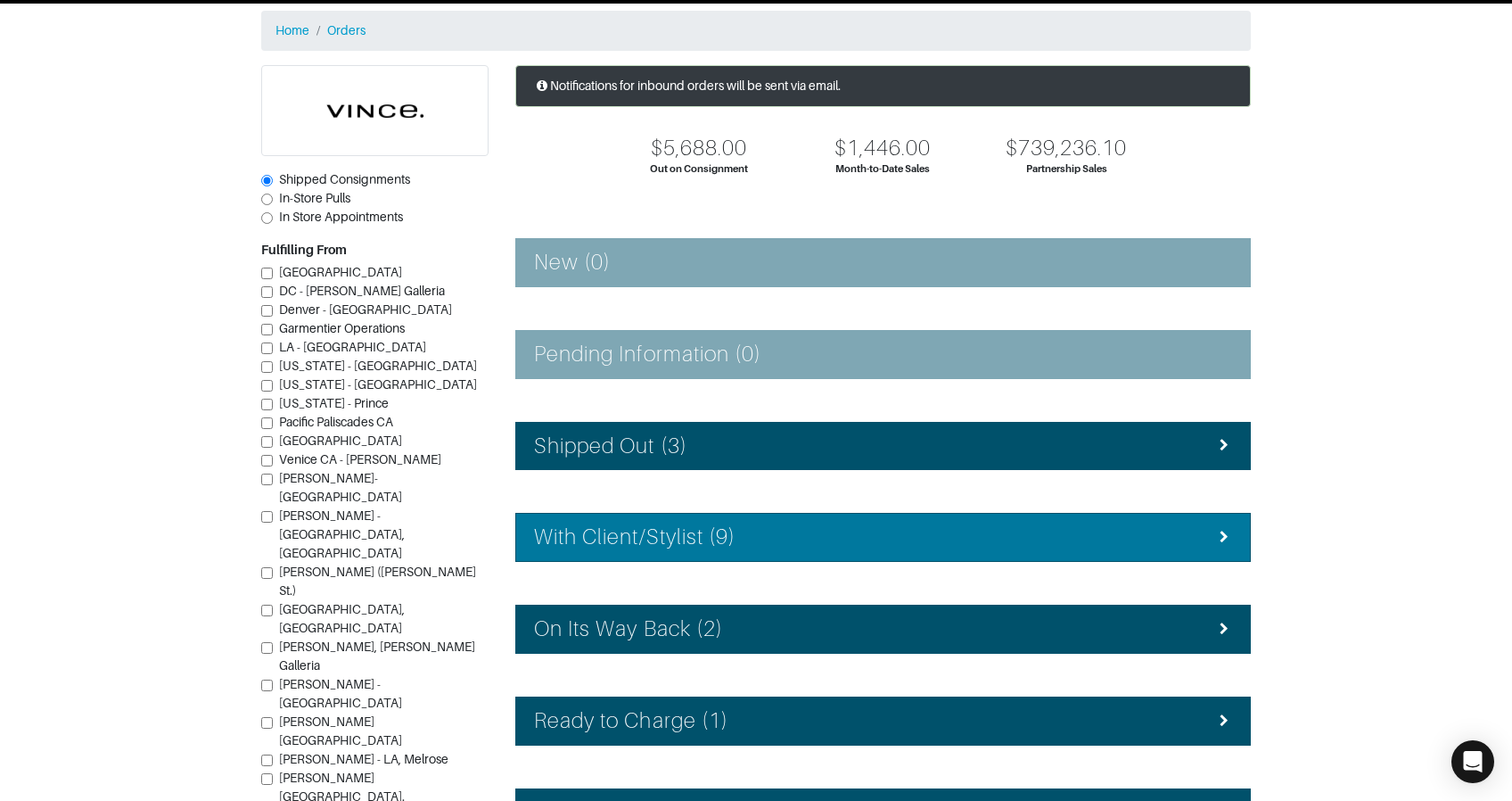
click at [832, 556] on li "With Client/Stylist (9)" at bounding box center [883, 537] width 736 height 49
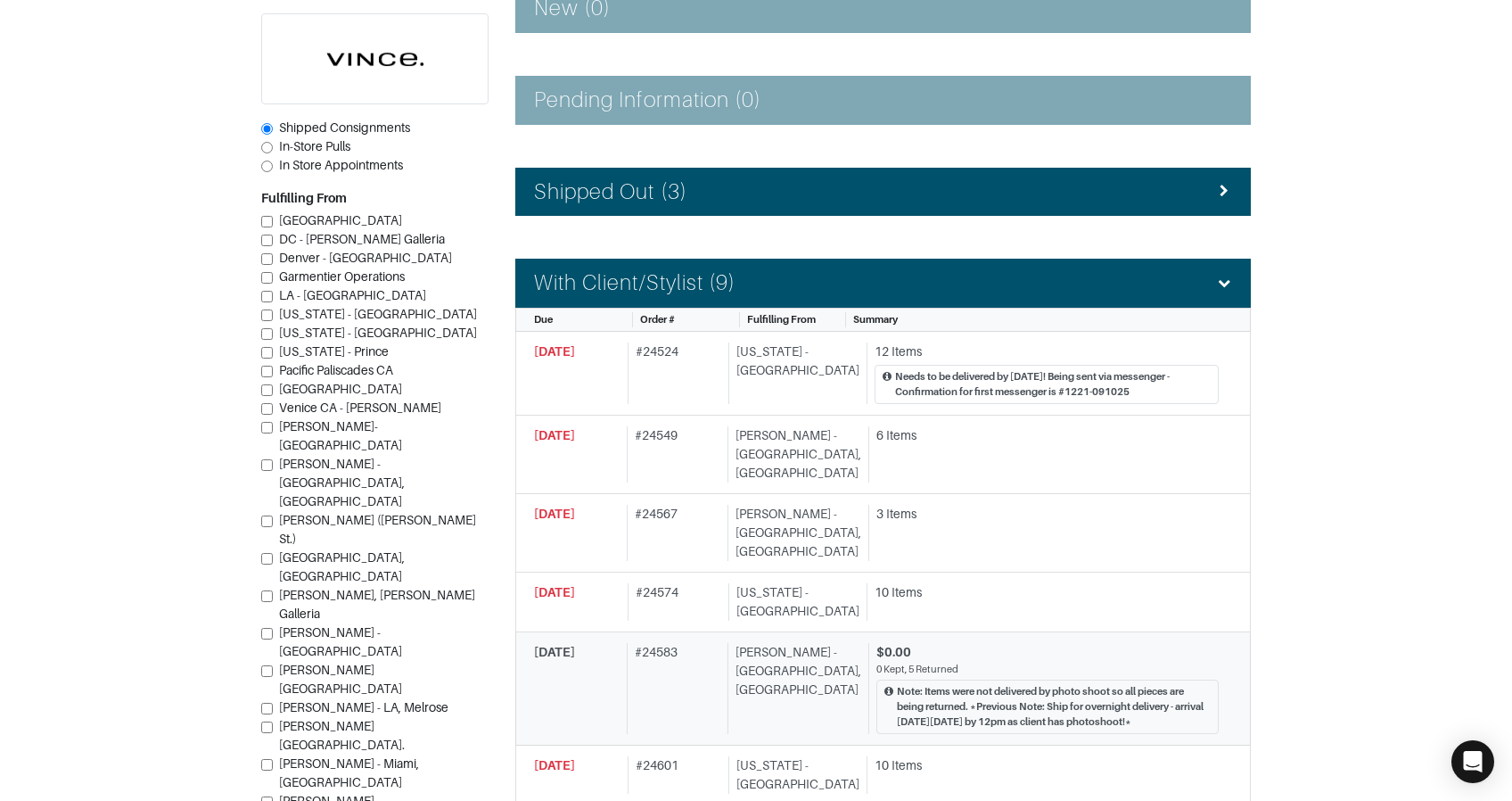
scroll to position [449, 0]
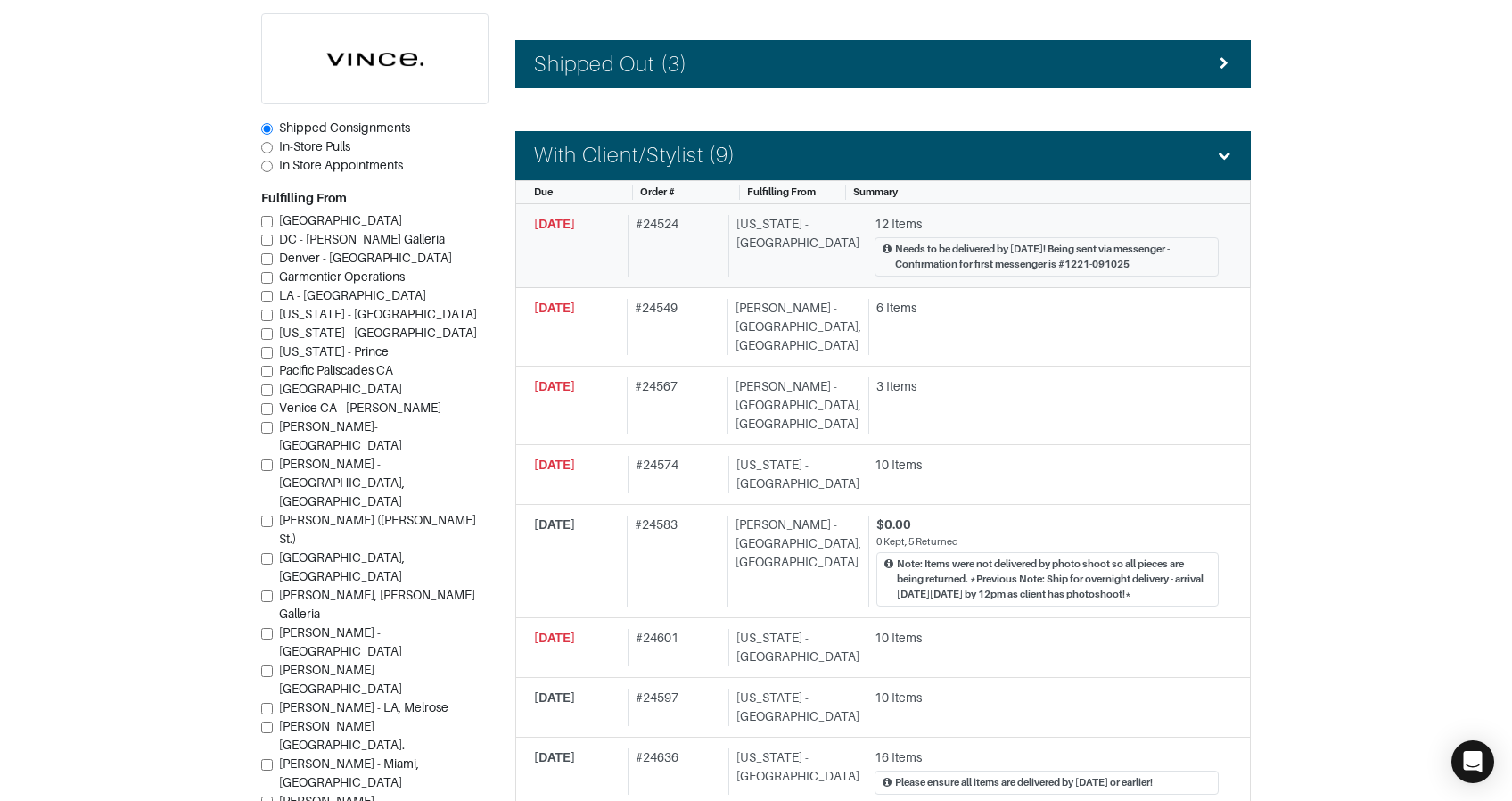
click at [721, 254] on div "# 24524" at bounding box center [675, 246] width 94 height 62
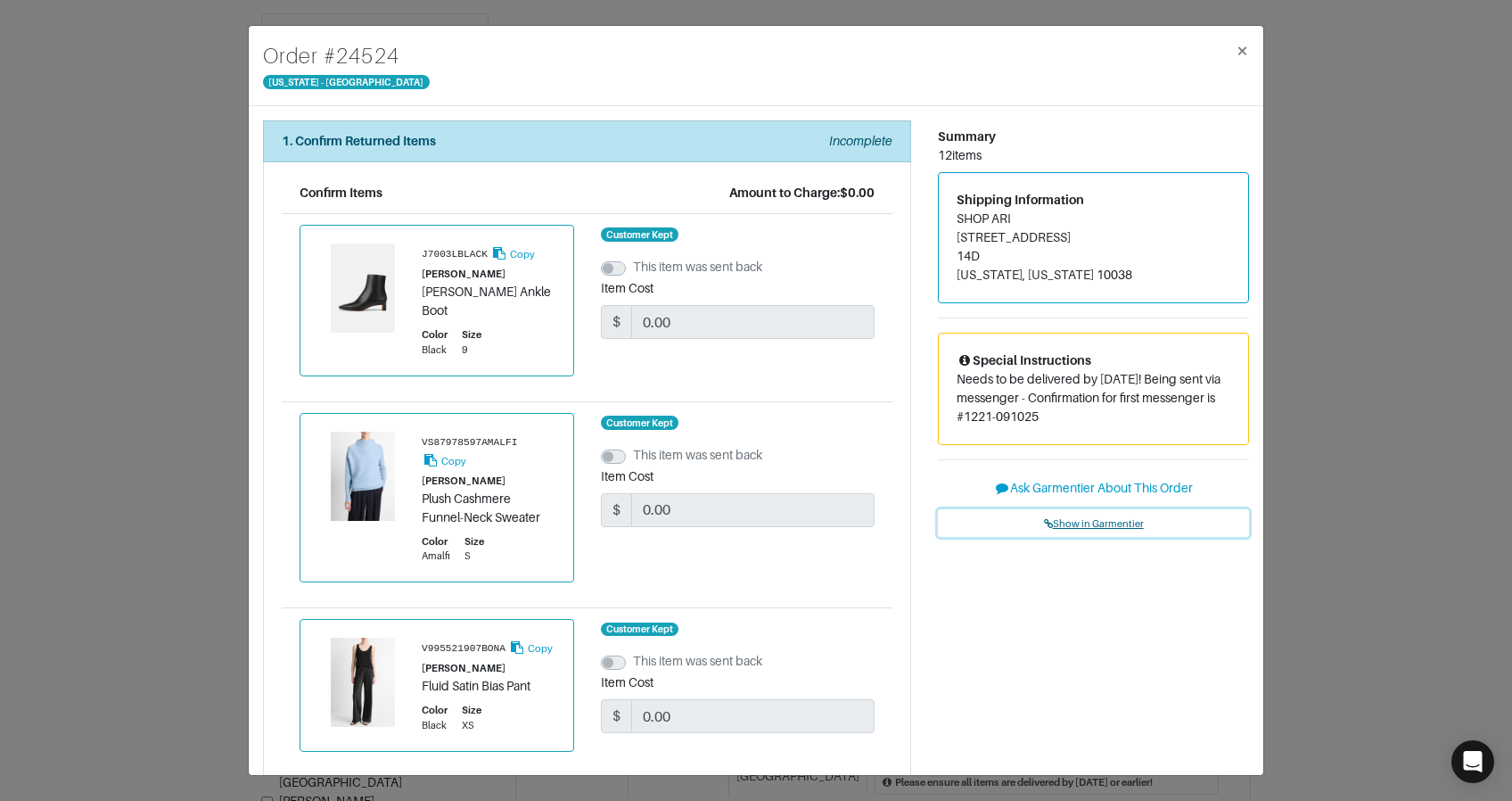
click at [1113, 522] on span "Show in Garmentier" at bounding box center [1094, 523] width 100 height 11
click at [196, 202] on div "Order # 24524 [US_STATE] - [GEOGRAPHIC_DATA] × 1. Confirm Returned Items Incomp…" at bounding box center [756, 400] width 1512 height 801
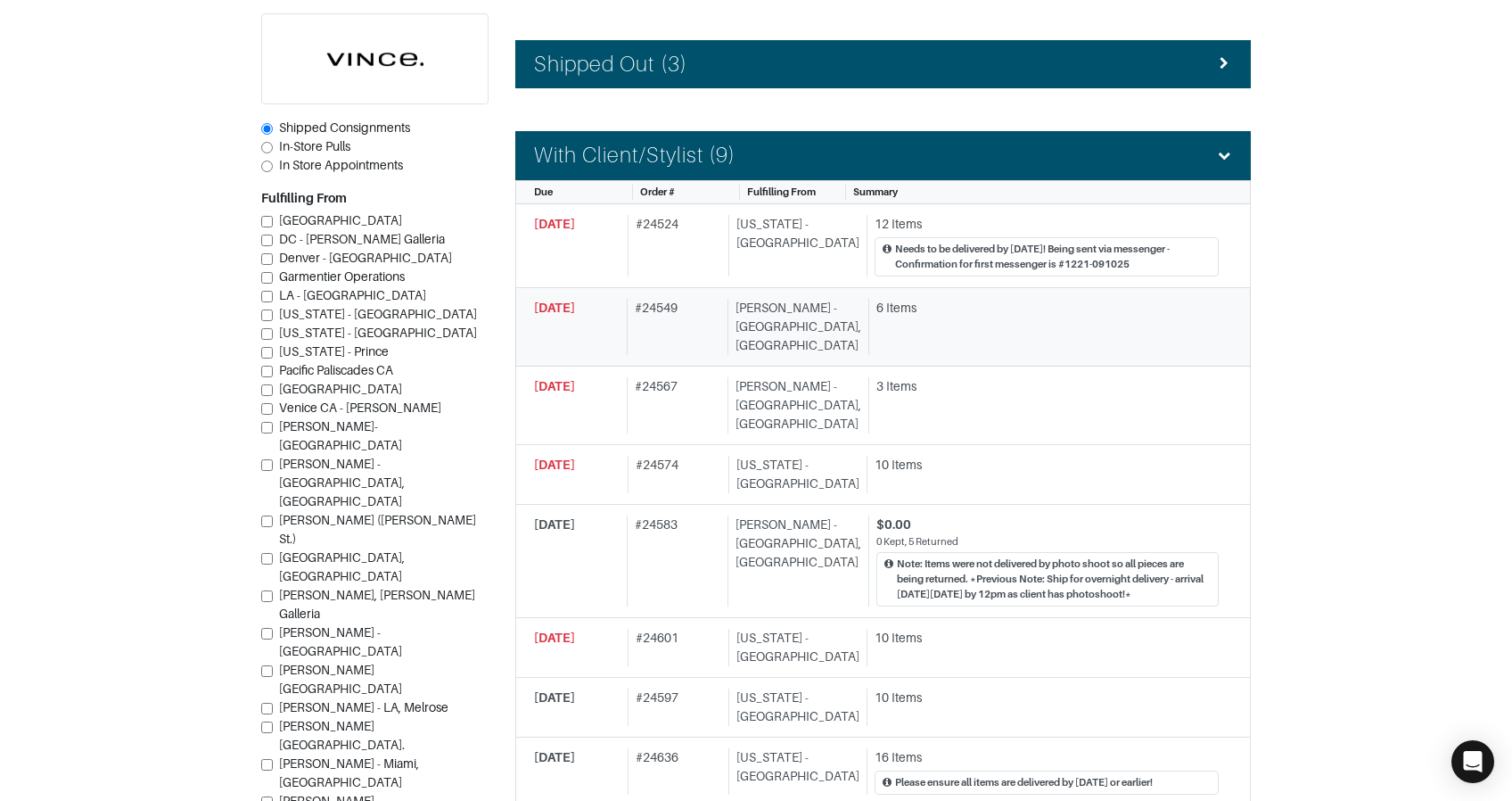
click at [648, 323] on div "# 24549" at bounding box center [673, 327] width 93 height 56
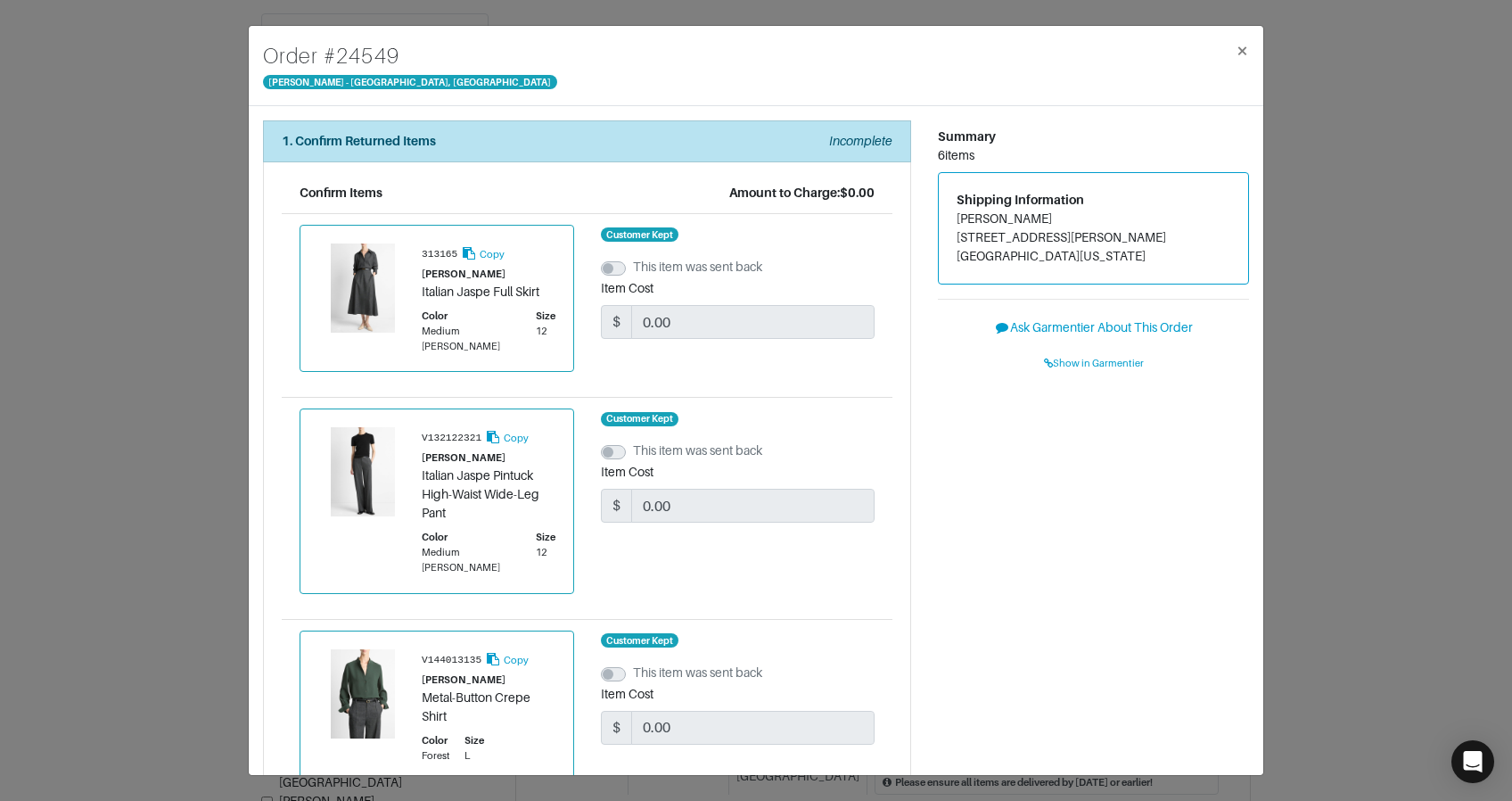
drag, startPoint x: 229, startPoint y: 321, endPoint x: 266, endPoint y: 318, distance: 37.1
click at [228, 321] on div "Order # [GEOGRAPHIC_DATA][PERSON_NAME] × 1. Confirm Returned Items Incomplete C…" at bounding box center [756, 400] width 1512 height 801
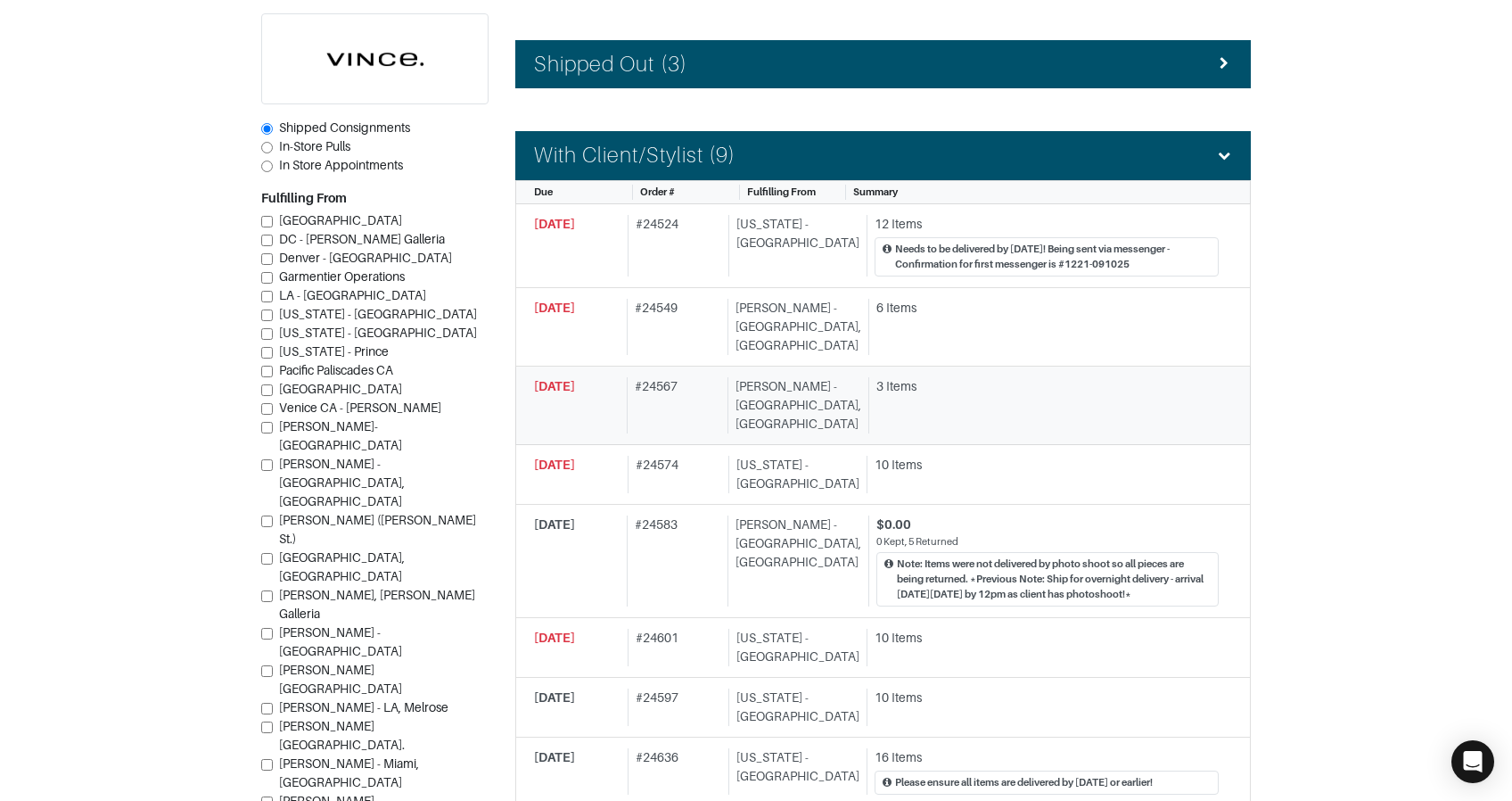
click at [773, 377] on div "[PERSON_NAME] - [GEOGRAPHIC_DATA], [GEOGRAPHIC_DATA]" at bounding box center [794, 405] width 133 height 56
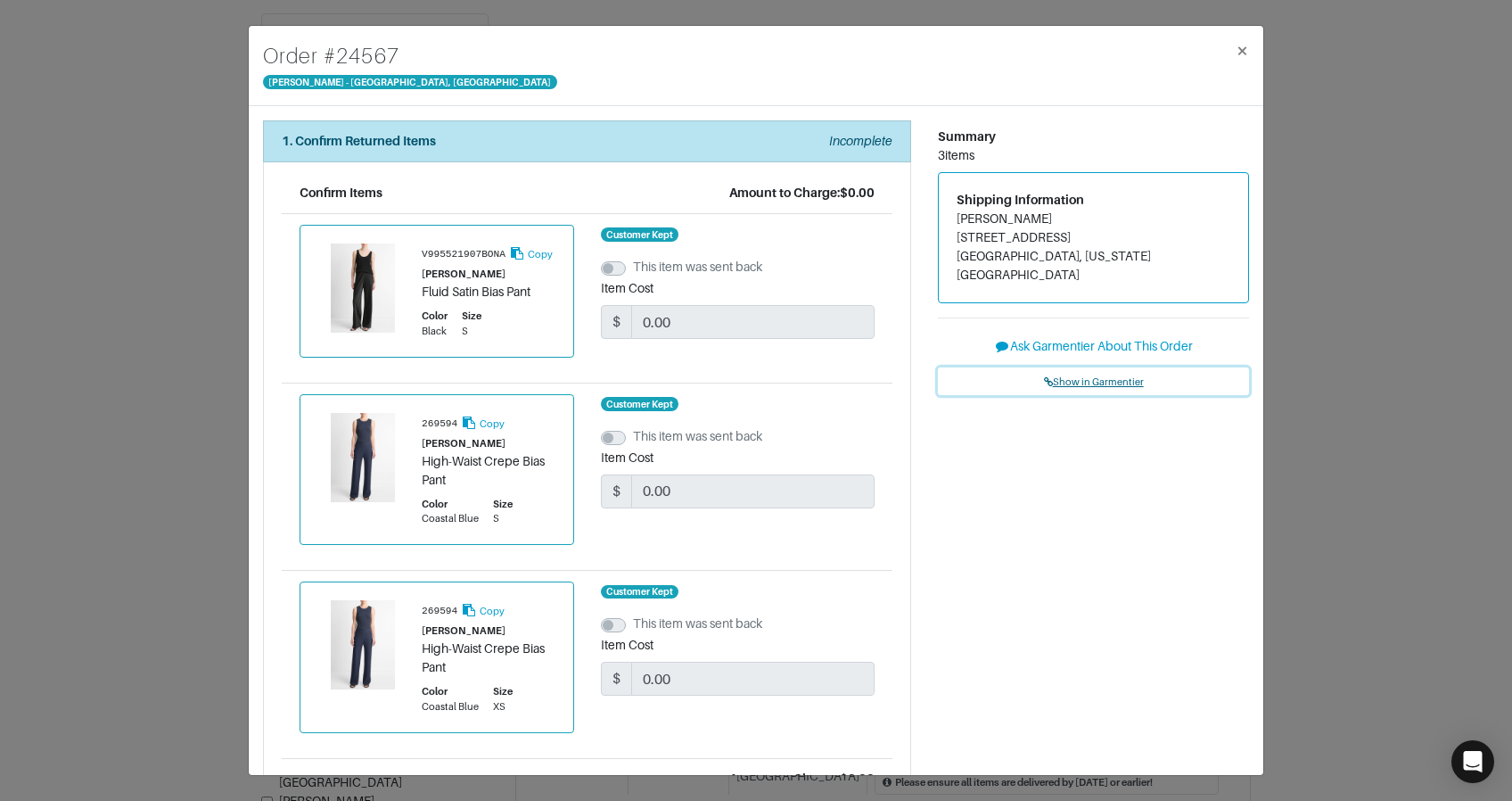
click at [1047, 377] on icon at bounding box center [1049, 382] width 9 height 10
click at [162, 127] on div "Order # [GEOGRAPHIC_DATA][PERSON_NAME] × 1. Confirm Returned Items Incomplete C…" at bounding box center [756, 400] width 1512 height 801
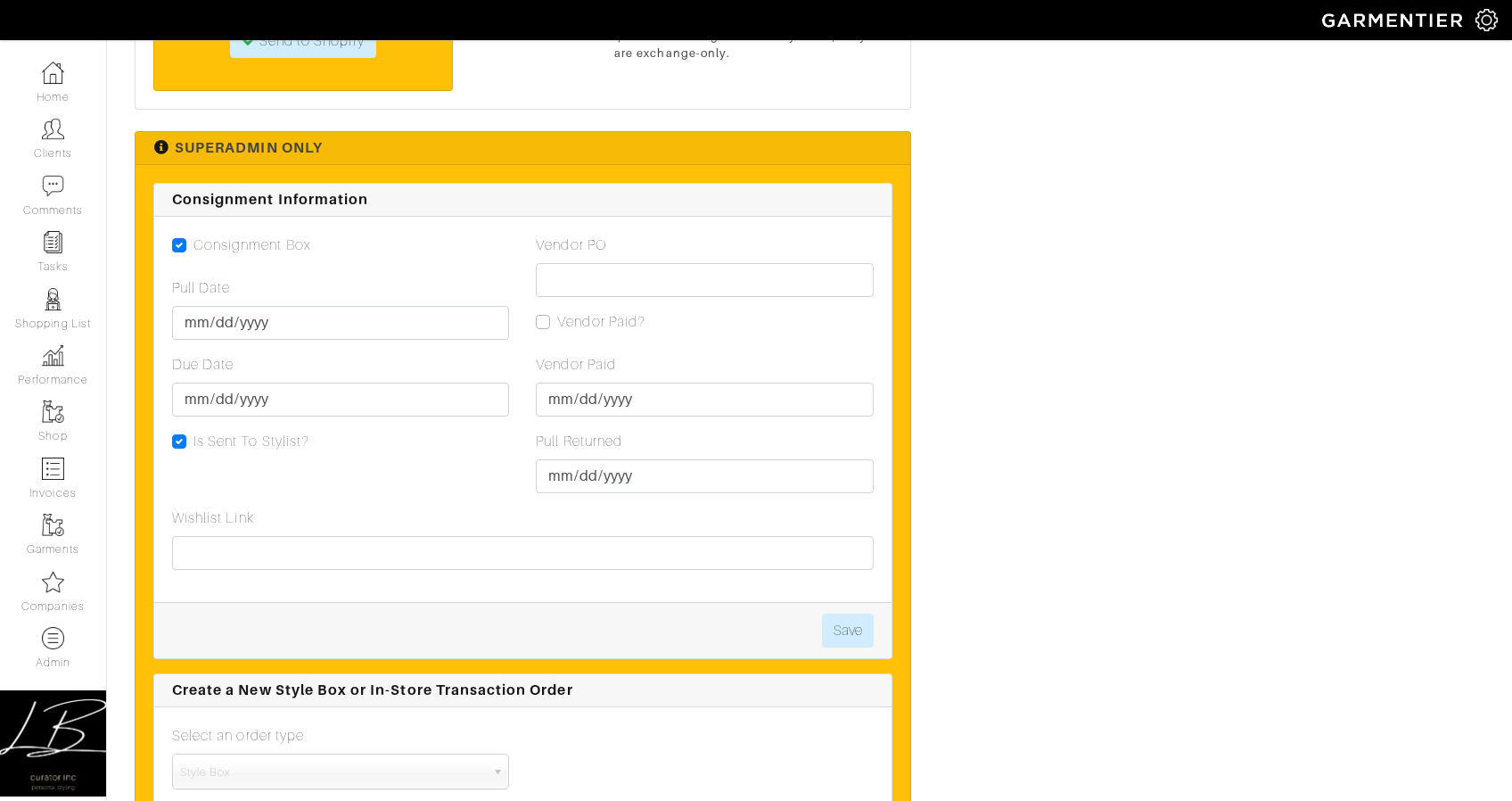
scroll to position [4778, 0]
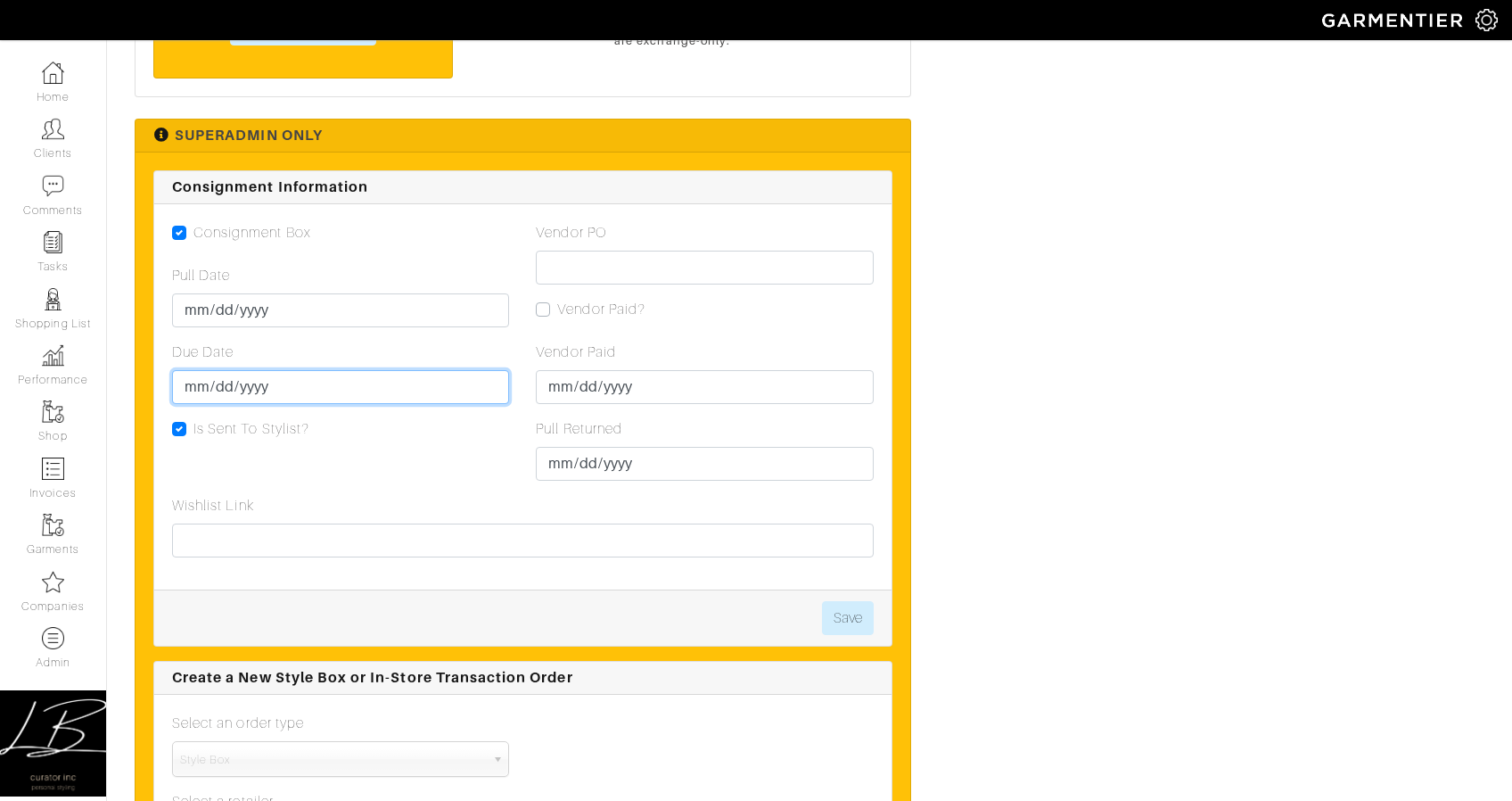
click at [217, 379] on input "[DATE]" at bounding box center [341, 386] width 337 height 34
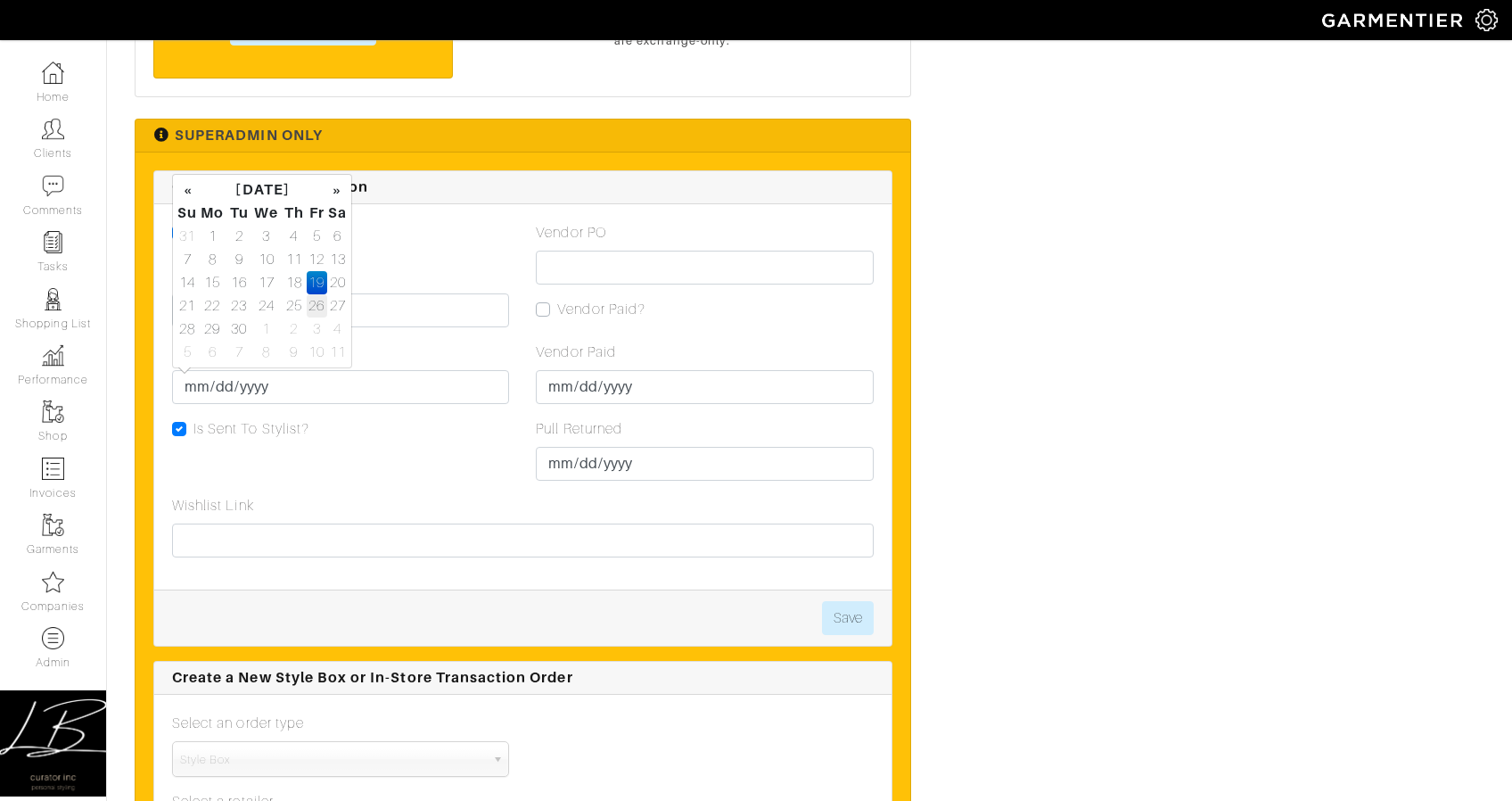
click at [316, 302] on td "26" at bounding box center [317, 306] width 21 height 24
type input "[DATE]"
click at [391, 351] on div "Due Date [DATE]" at bounding box center [341, 373] width 337 height 63
click at [852, 605] on button "Save" at bounding box center [847, 618] width 52 height 34
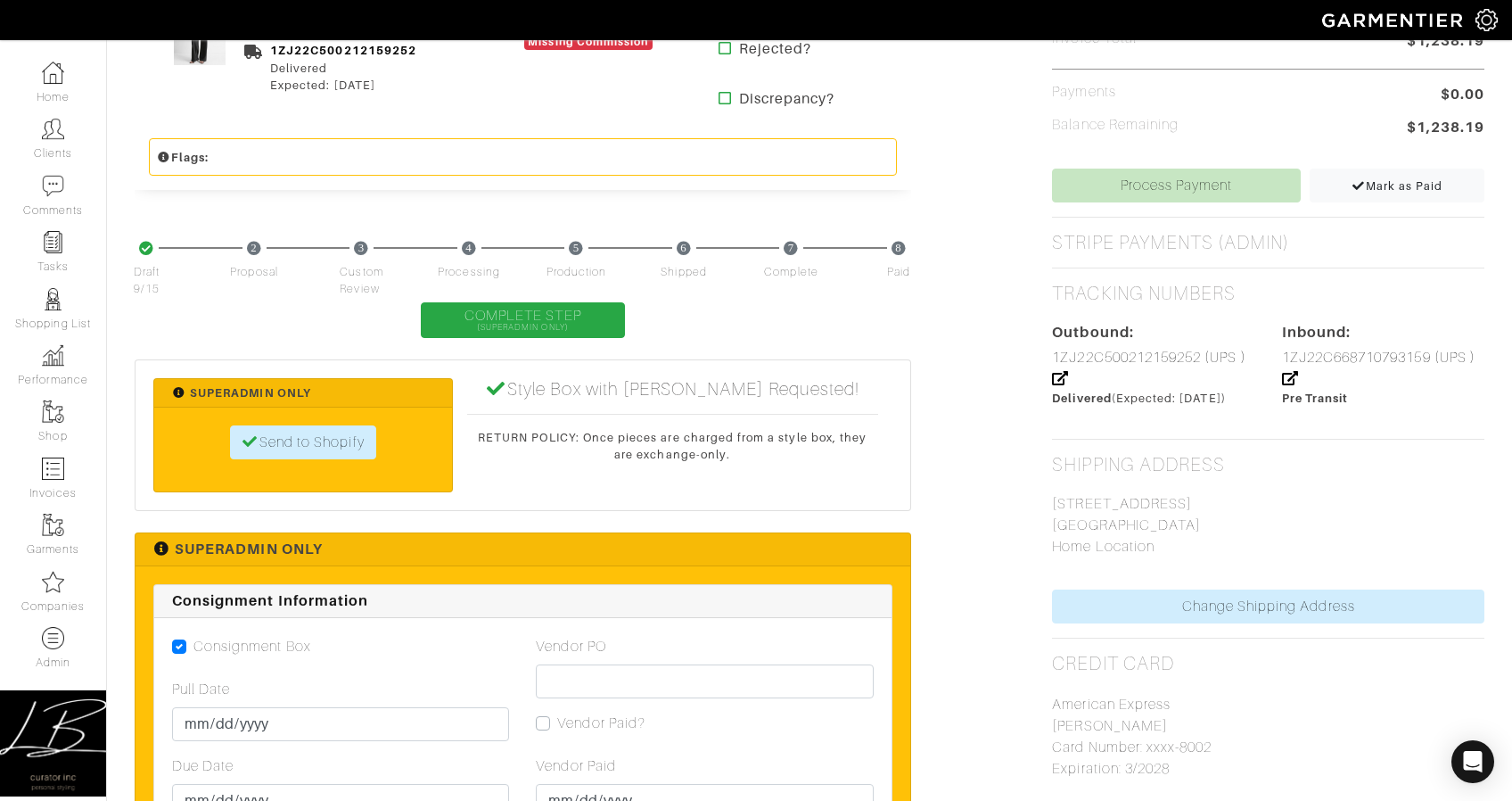
scroll to position [1559, 0]
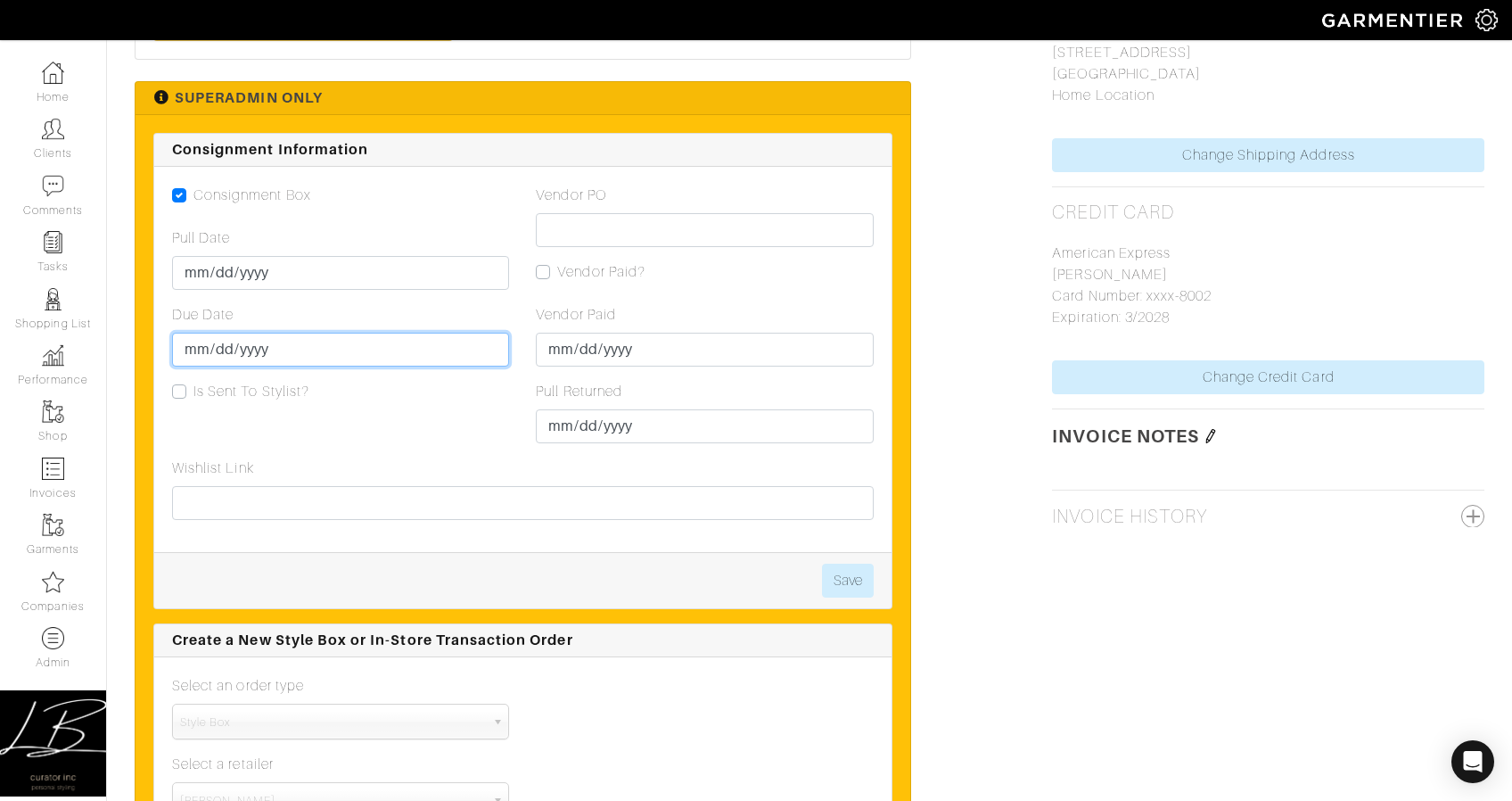
click at [212, 345] on input "[DATE]" at bounding box center [341, 349] width 337 height 34
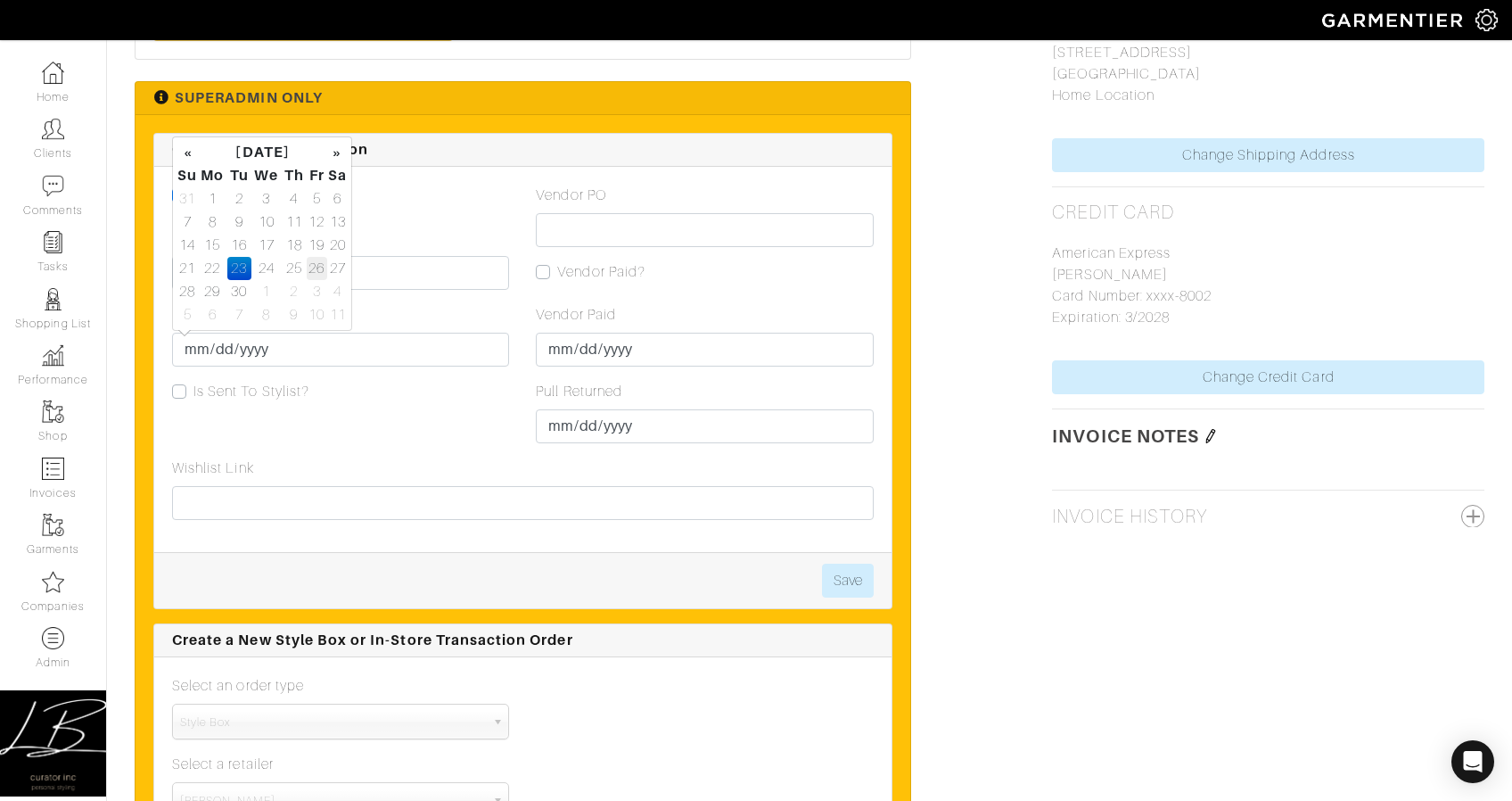
click at [317, 264] on td "26" at bounding box center [317, 269] width 21 height 24
type input "[DATE]"
click at [436, 317] on div "Due Date [DATE]" at bounding box center [341, 335] width 337 height 63
click at [869, 569] on button "Save" at bounding box center [847, 580] width 52 height 34
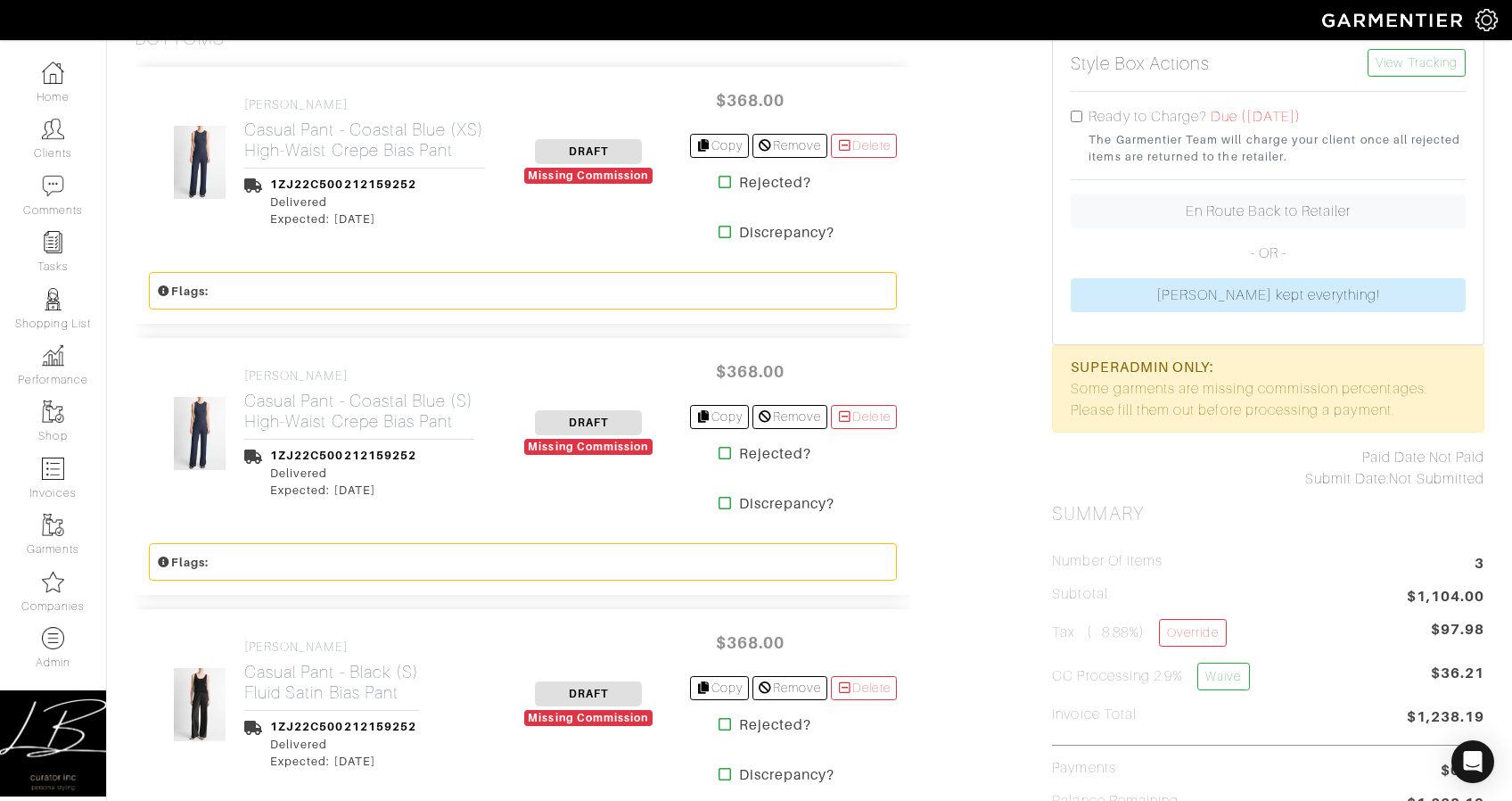
scroll to position [471, 0]
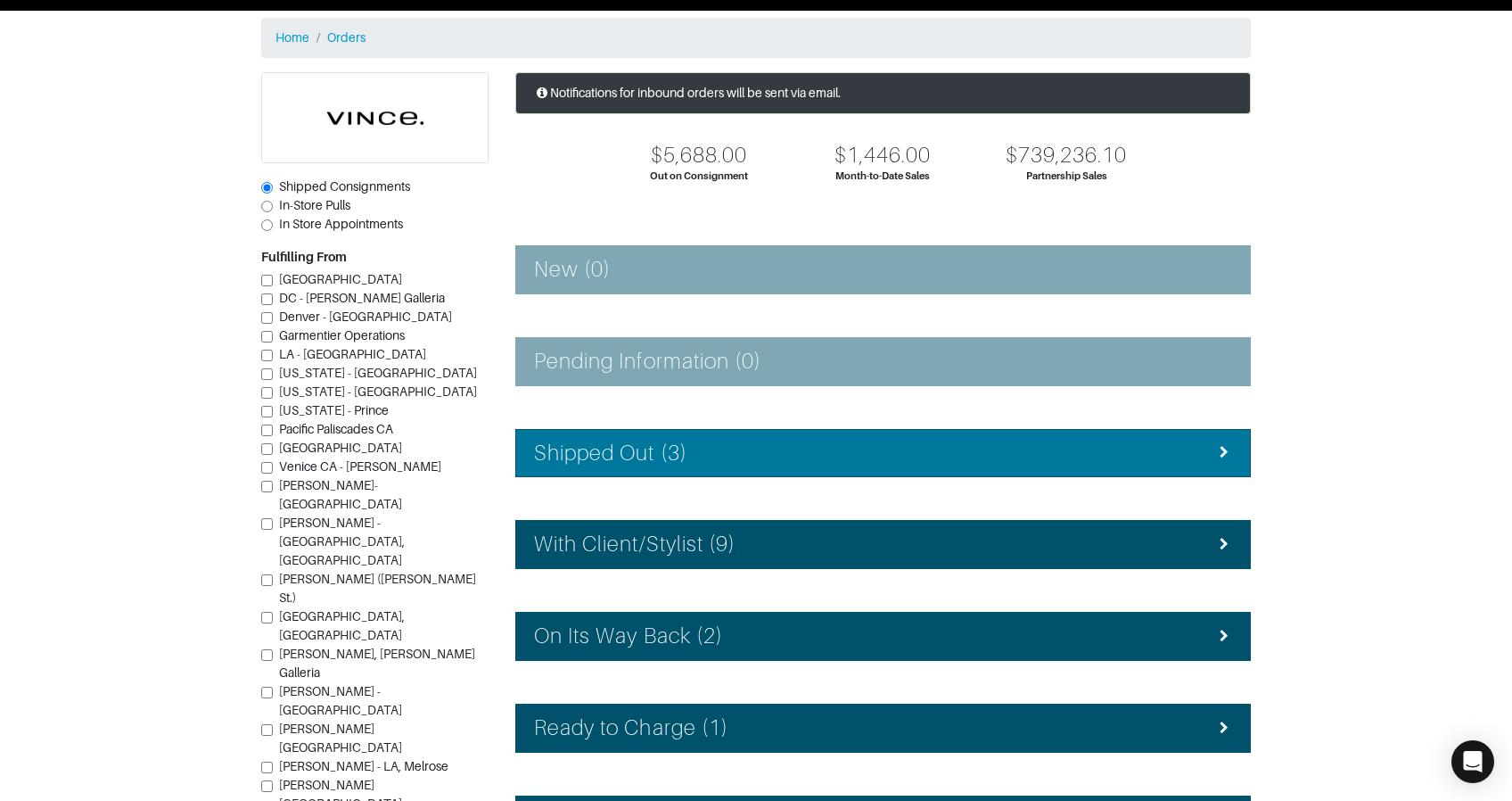
click at [653, 438] on li "Shipped Out (3)" at bounding box center [883, 454] width 736 height 49
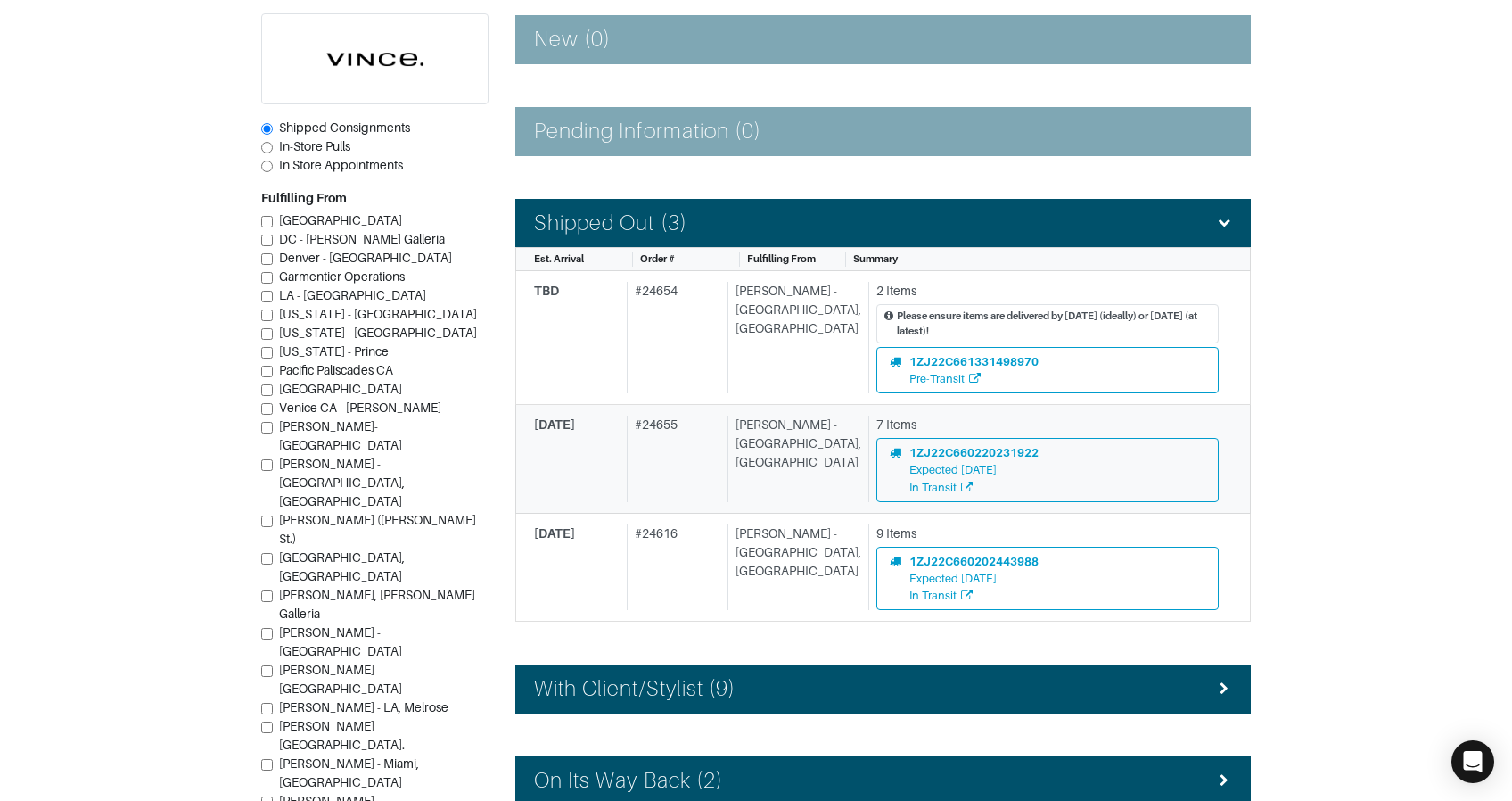
scroll to position [291, 0]
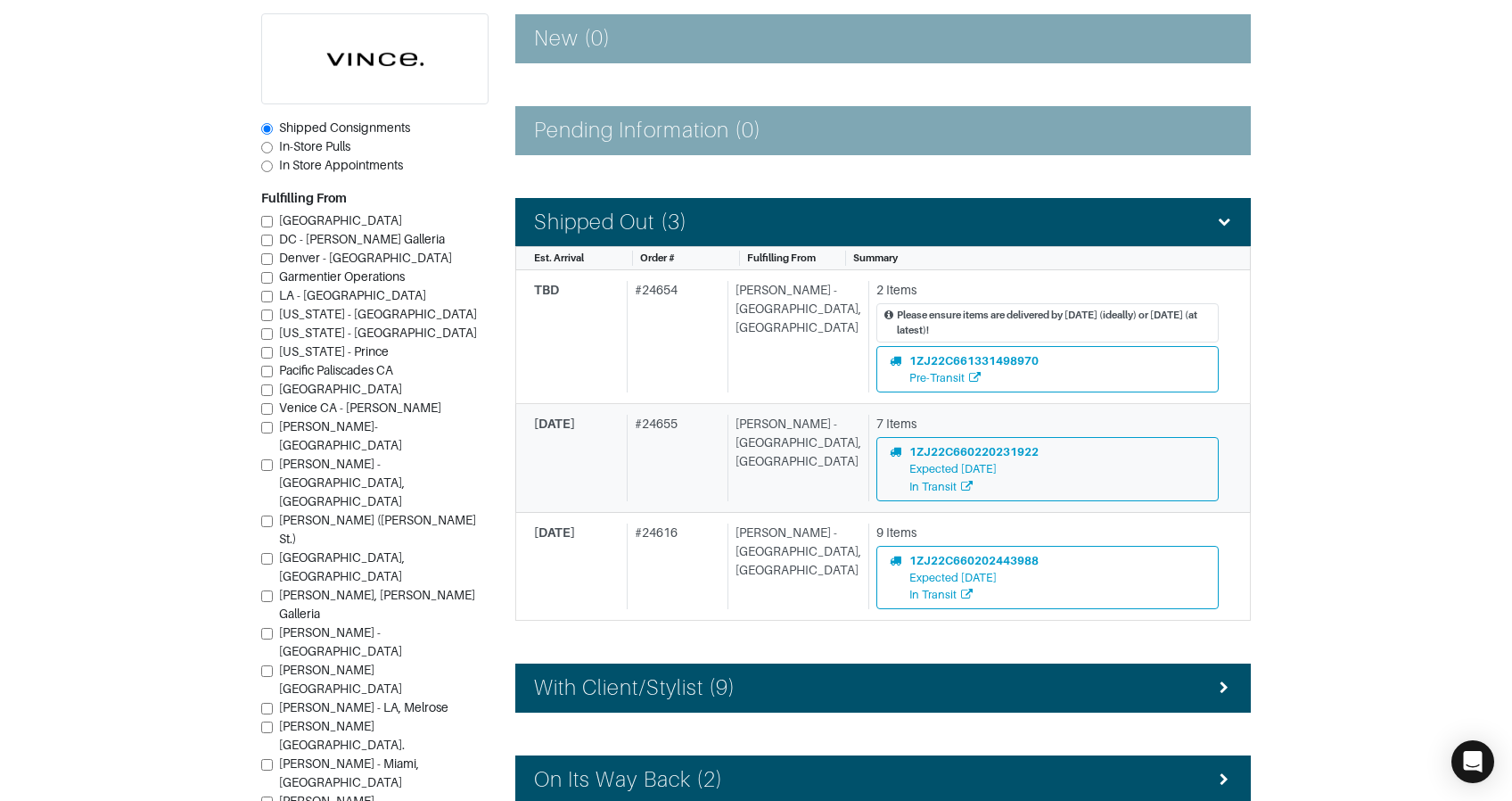
click at [705, 424] on div "# 24655" at bounding box center [673, 457] width 93 height 86
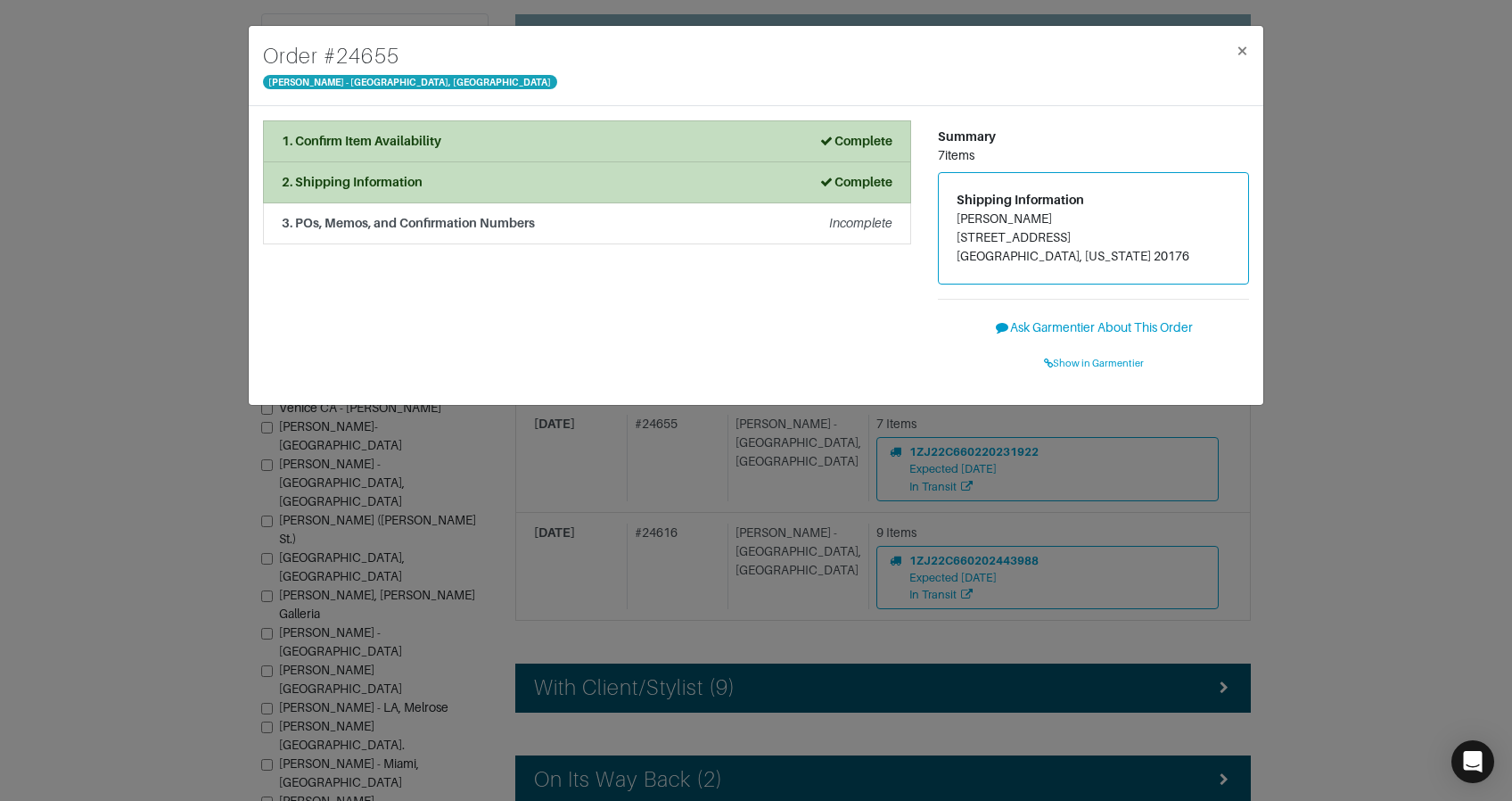
drag, startPoint x: 1332, startPoint y: 379, endPoint x: 1218, endPoint y: 380, distance: 114.0
click at [1331, 379] on div "Order # 24655 Vince - Chicago, Oak Street × 1. Confirm Item Availability Comple…" at bounding box center [756, 400] width 1512 height 801
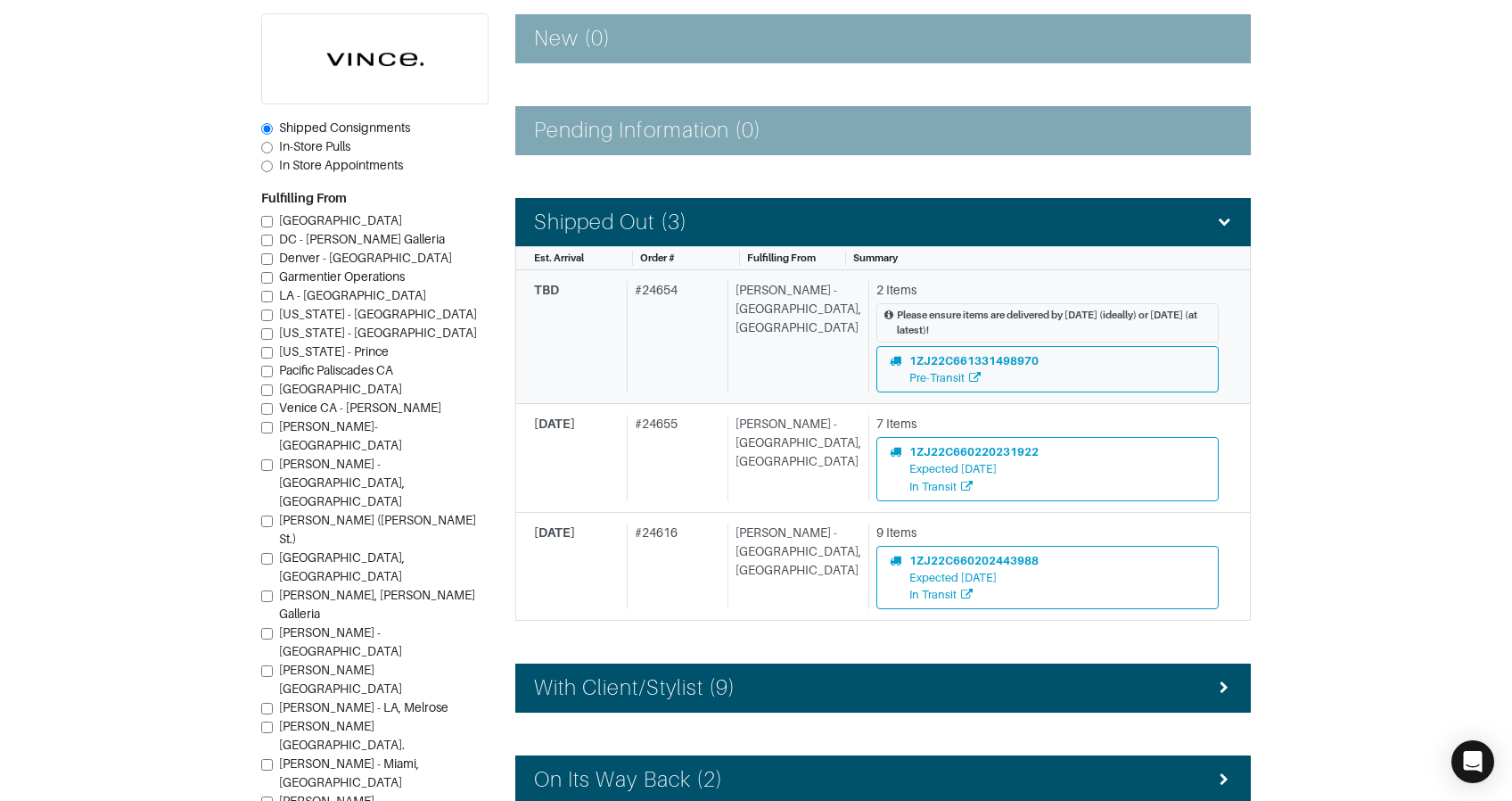
click at [737, 372] on div "TBD # 24654 Vince - Chicago, Oak Street 2 Items Please ensure items are deliver…" at bounding box center [876, 337] width 685 height 112
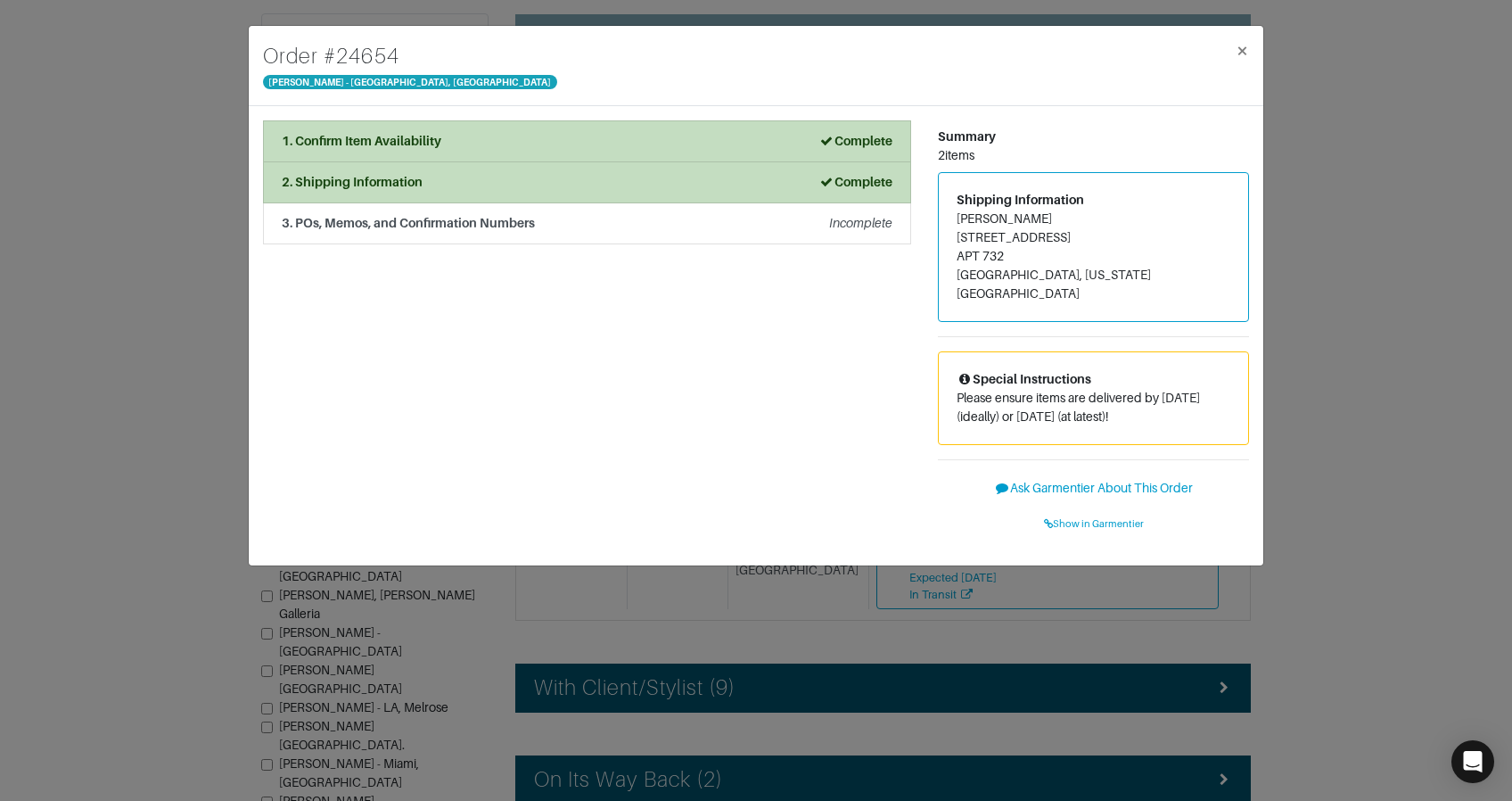
drag, startPoint x: 1343, startPoint y: 374, endPoint x: 1229, endPoint y: 405, distance: 118.1
click at [1343, 374] on div "Order # 24654 Vince - Chicago, Oak Street × 1. Confirm Item Availability Comple…" at bounding box center [756, 400] width 1512 height 801
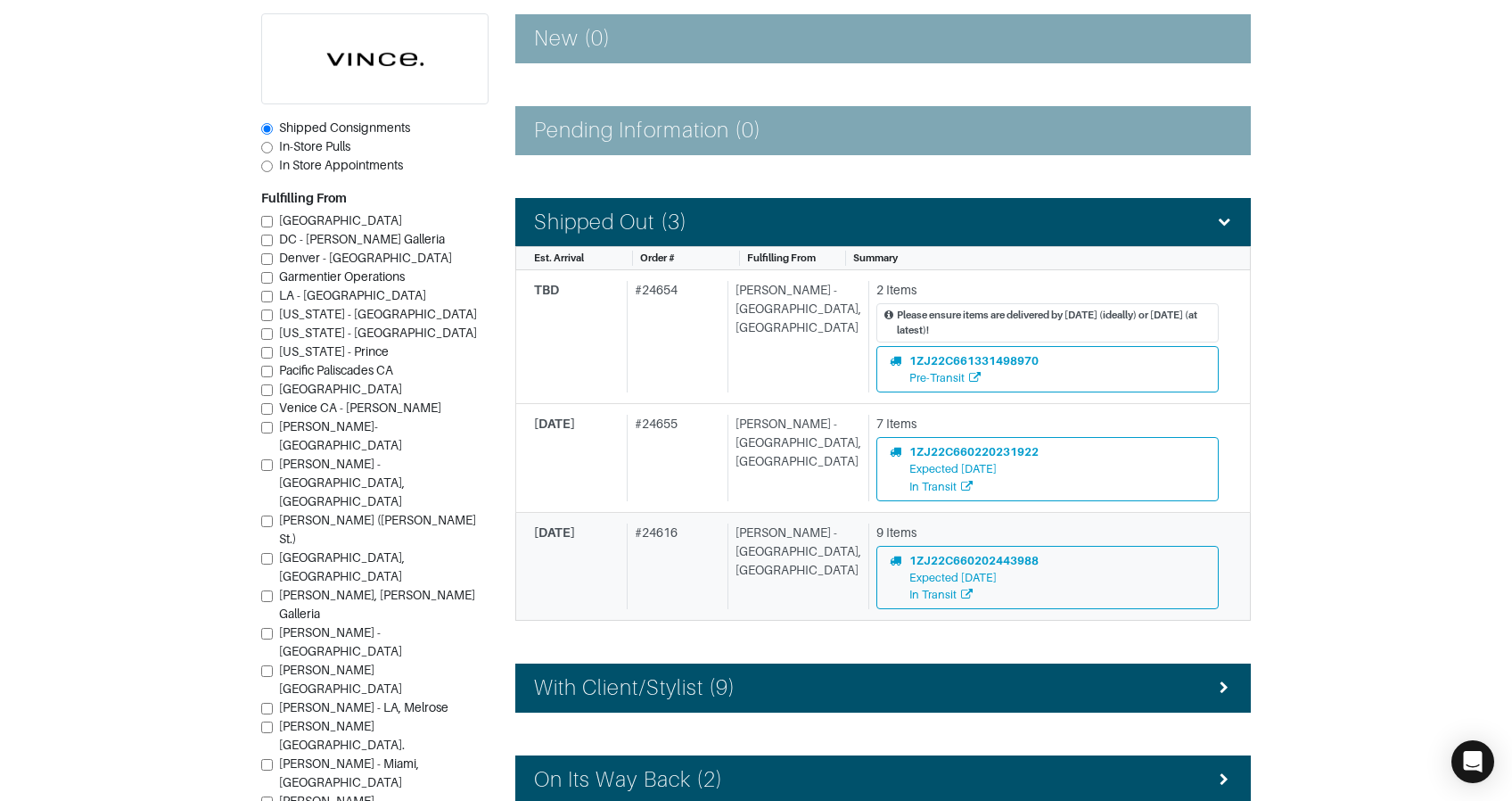
click at [795, 542] on div "[PERSON_NAME] - [GEOGRAPHIC_DATA], [GEOGRAPHIC_DATA]" at bounding box center [794, 566] width 133 height 86
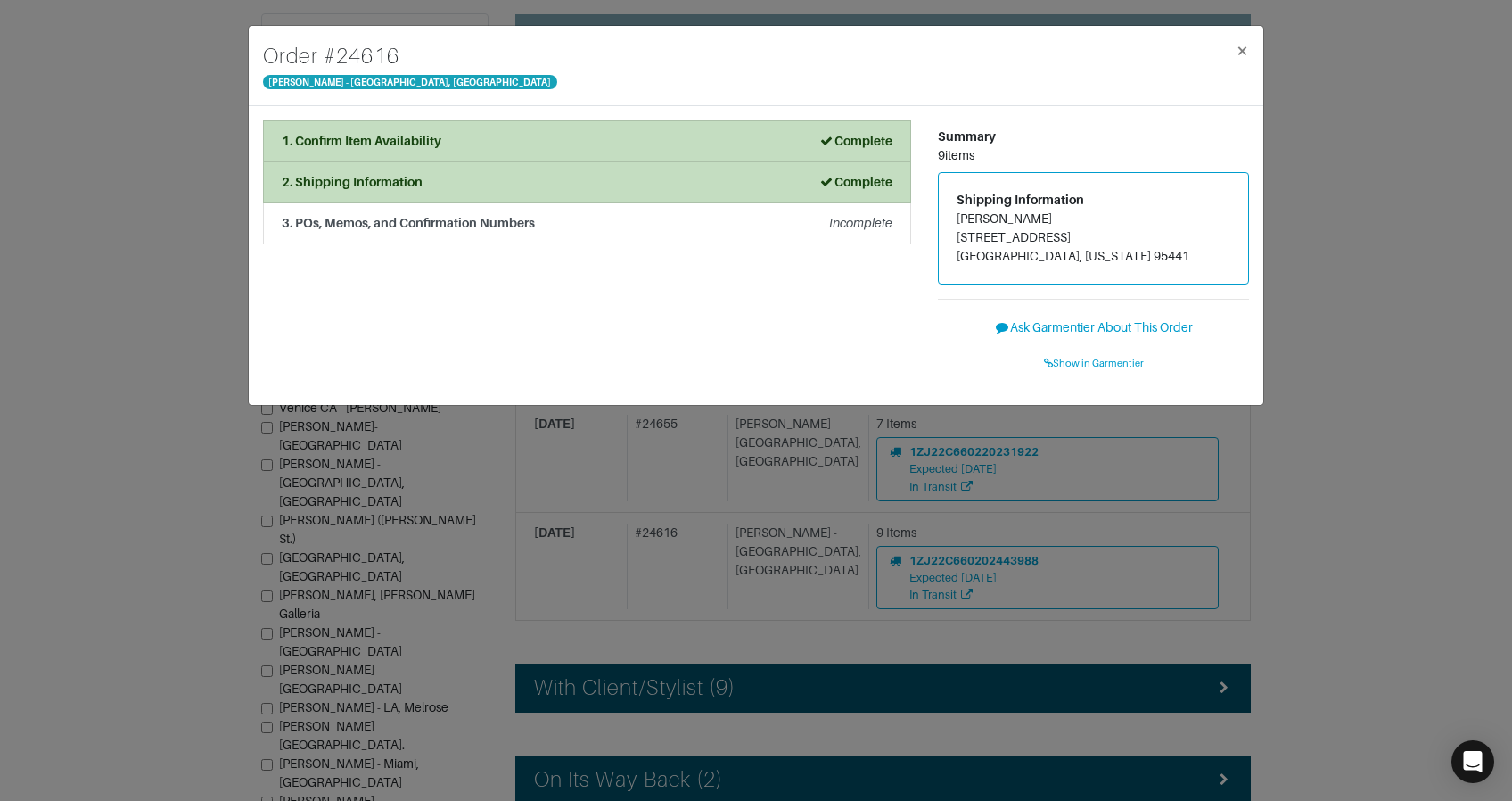
drag, startPoint x: 1362, startPoint y: 409, endPoint x: 1279, endPoint y: 436, distance: 87.3
click at [1362, 409] on div "Order # 24616 Vince - Chicago, Oak Street × 1. Confirm Item Availability Comple…" at bounding box center [756, 400] width 1512 height 801
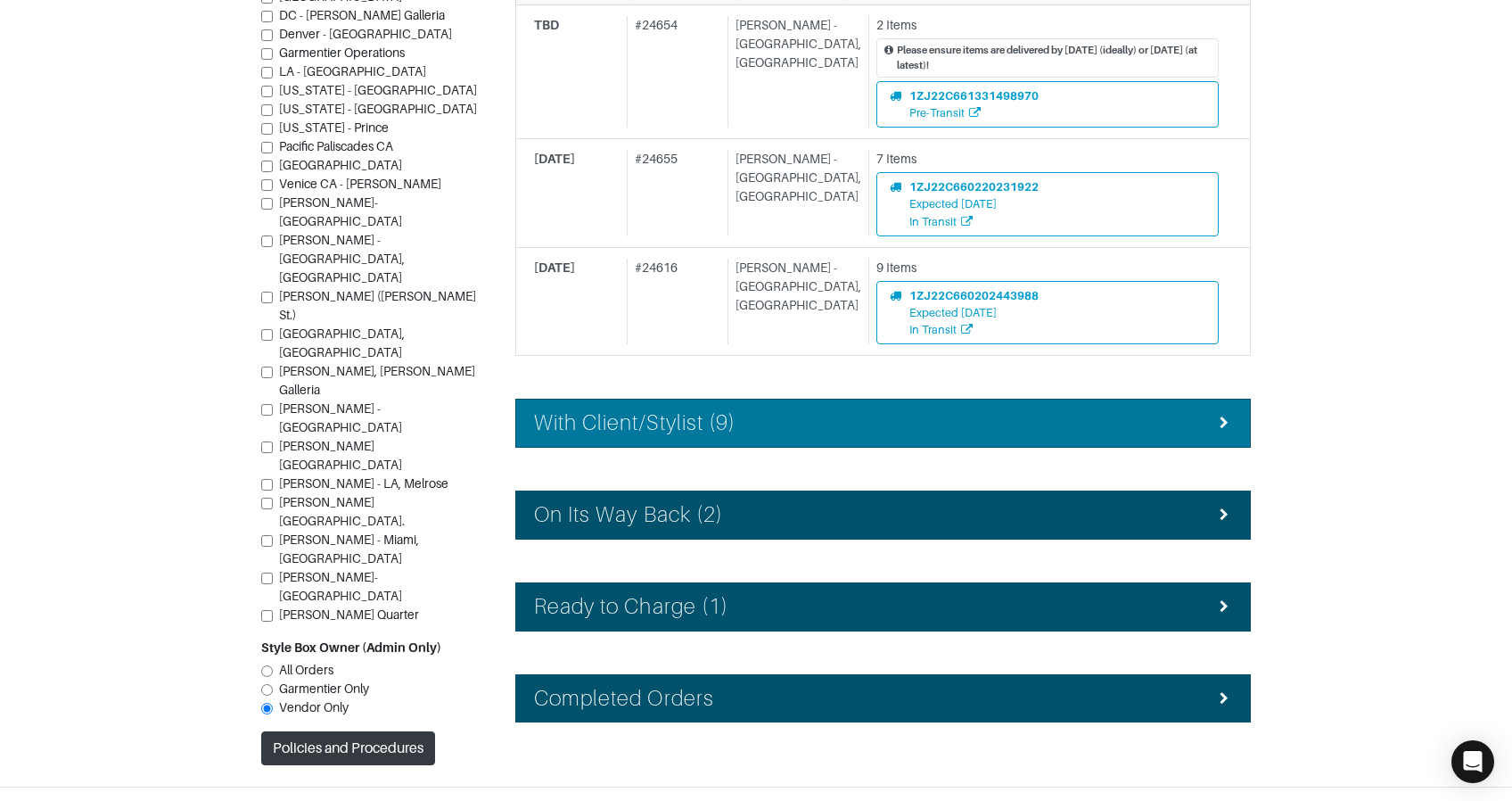
click at [986, 409] on li "With Client/Stylist (9)" at bounding box center [883, 423] width 736 height 49
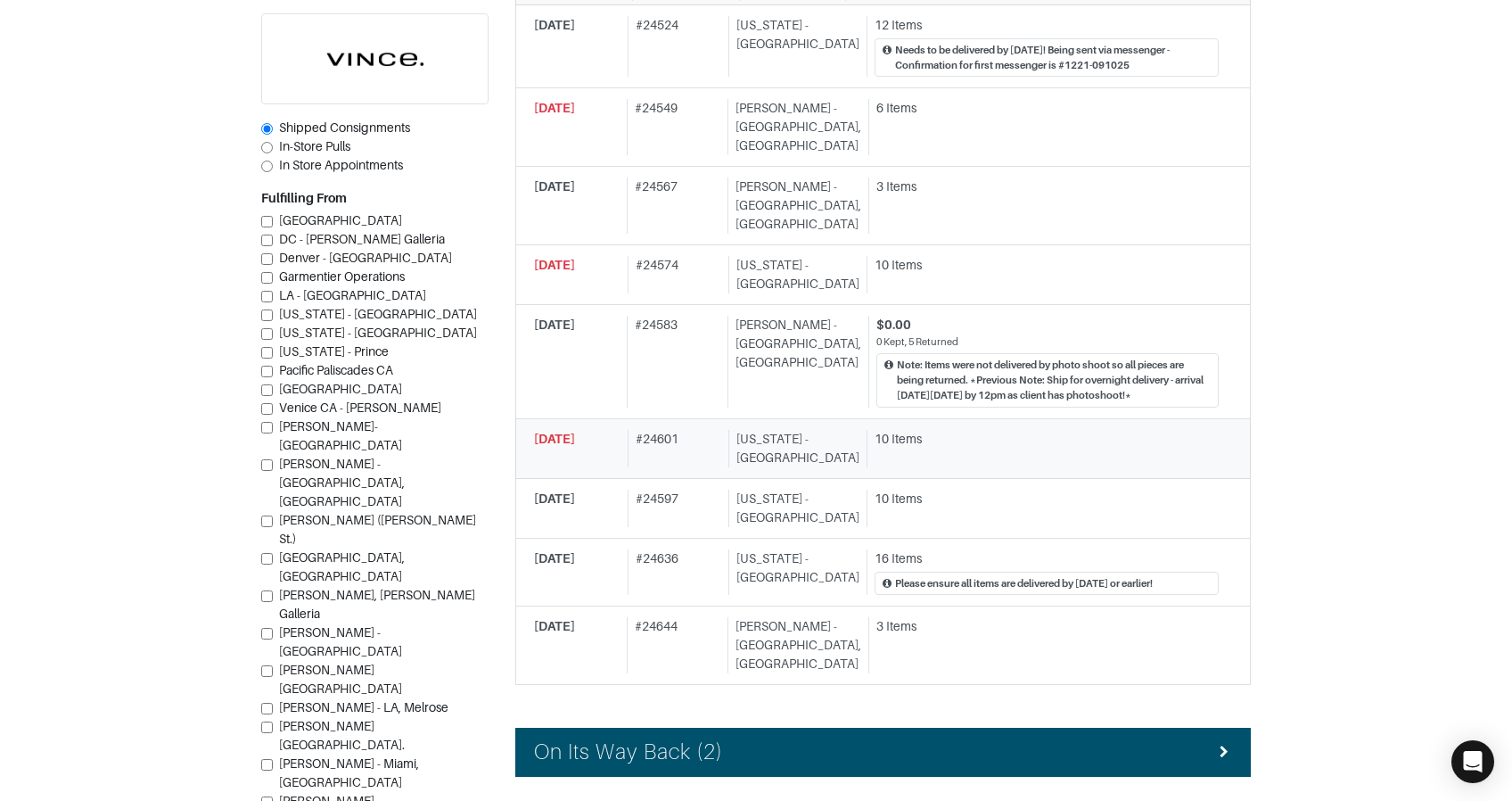
scroll to position [1047, 0]
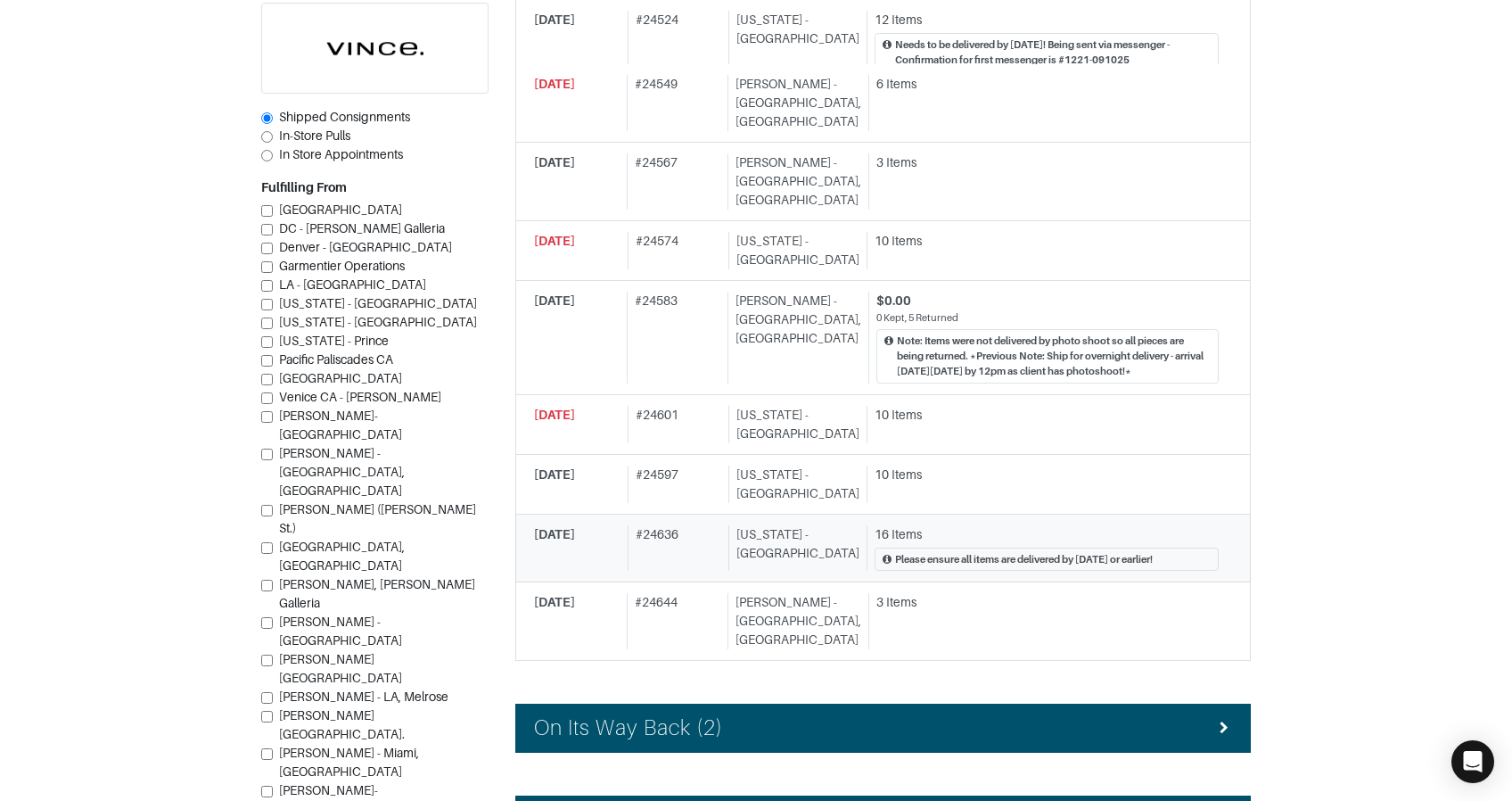
click at [975, 525] on div "16 Items" at bounding box center [1046, 534] width 344 height 19
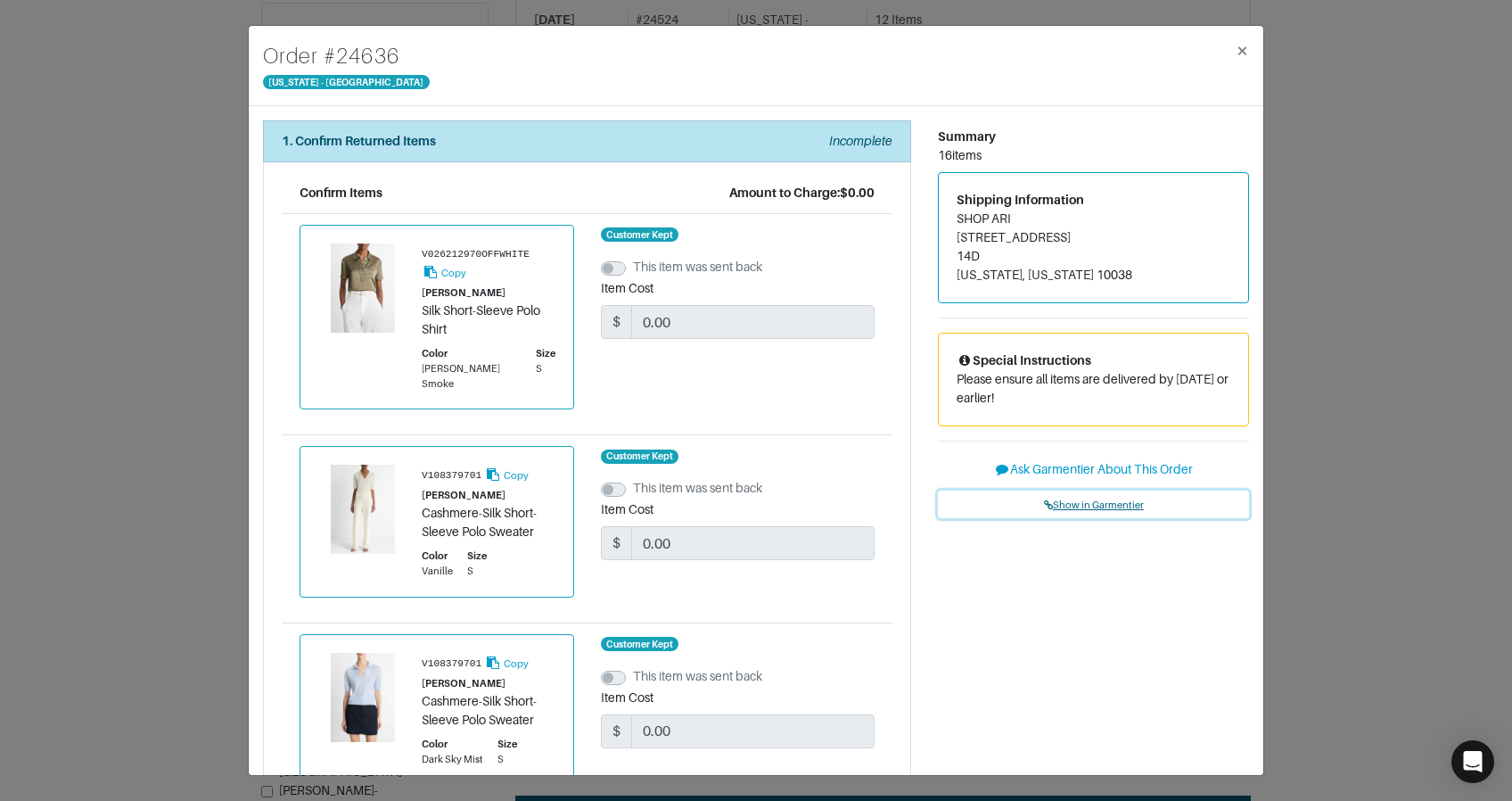
click at [1087, 495] on link "Show in Garmentier" at bounding box center [1093, 504] width 311 height 27
drag, startPoint x: 174, startPoint y: 206, endPoint x: 289, endPoint y: 79, distance: 171.3
click at [174, 204] on div "Order # 24636 New York - 5th Avenue × 1. Confirm Returned Items Incomplete Conf…" at bounding box center [756, 400] width 1512 height 801
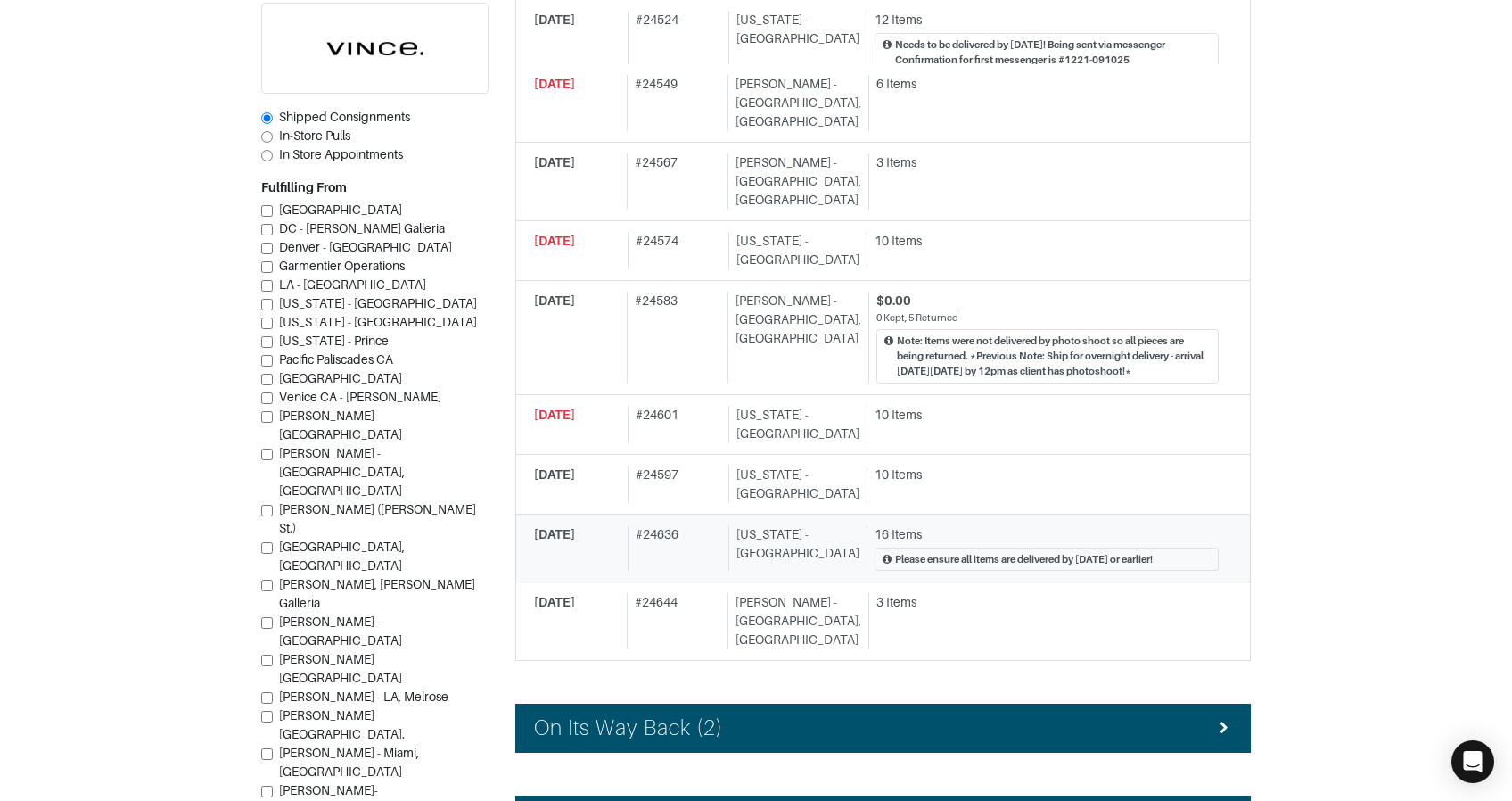
click at [585, 525] on div "09/28/2025" at bounding box center [577, 548] width 86 height 46
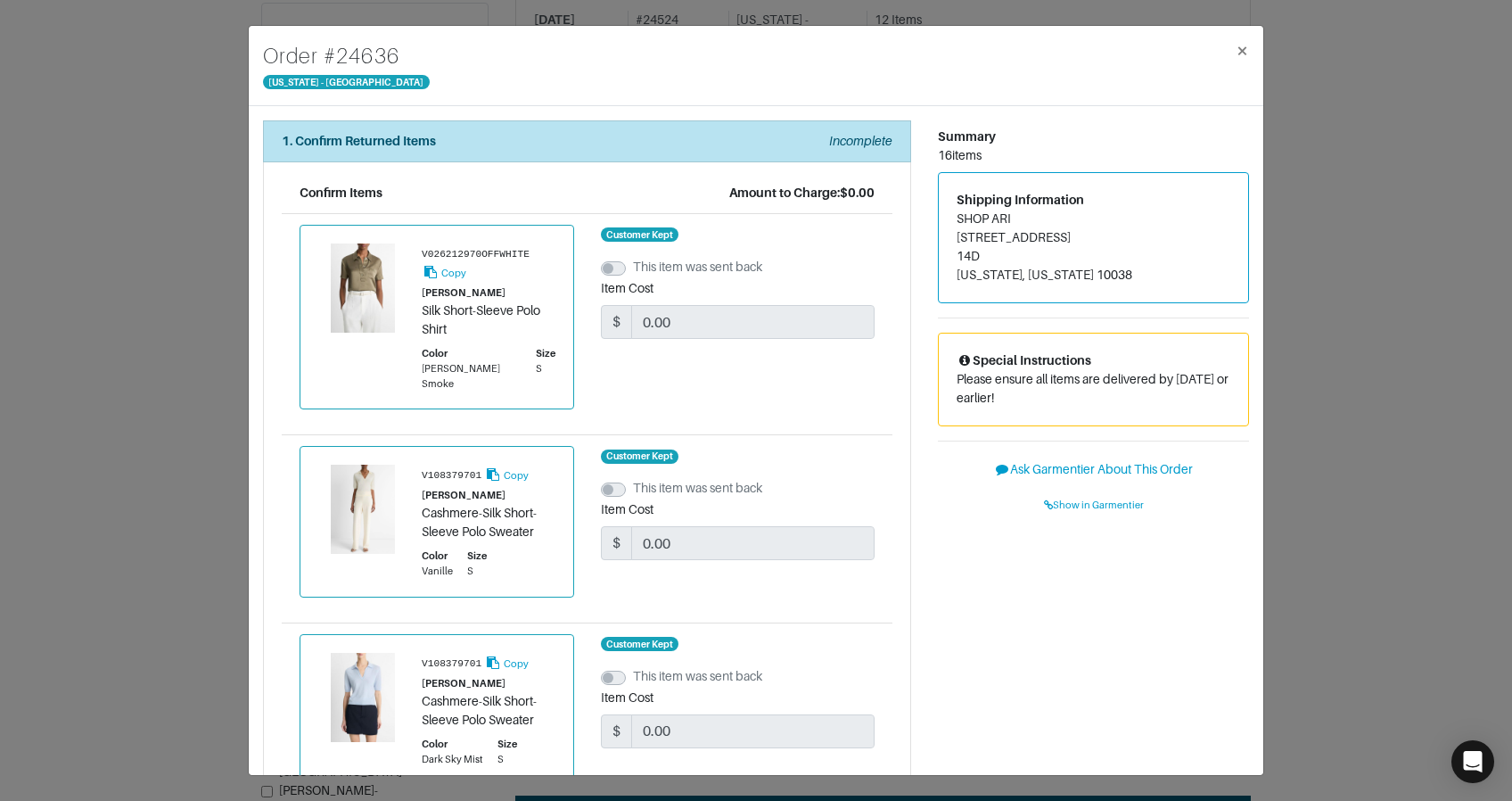
drag, startPoint x: 122, startPoint y: 264, endPoint x: 125, endPoint y: 230, distance: 34.1
click at [124, 246] on div "Order # 24636 New York - 5th Avenue × 1. Confirm Returned Items Incomplete Conf…" at bounding box center [756, 400] width 1512 height 801
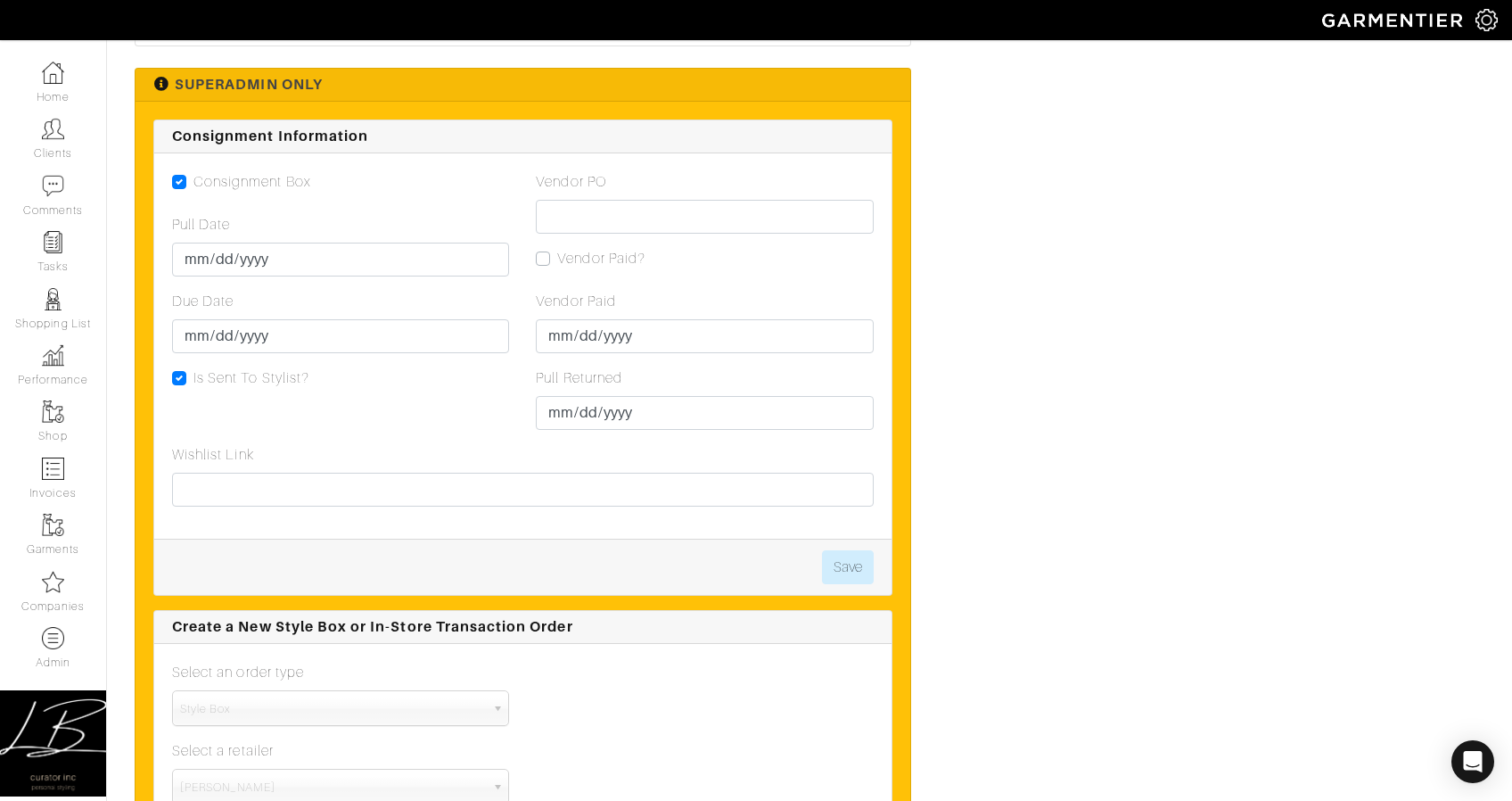
scroll to position [5123, 0]
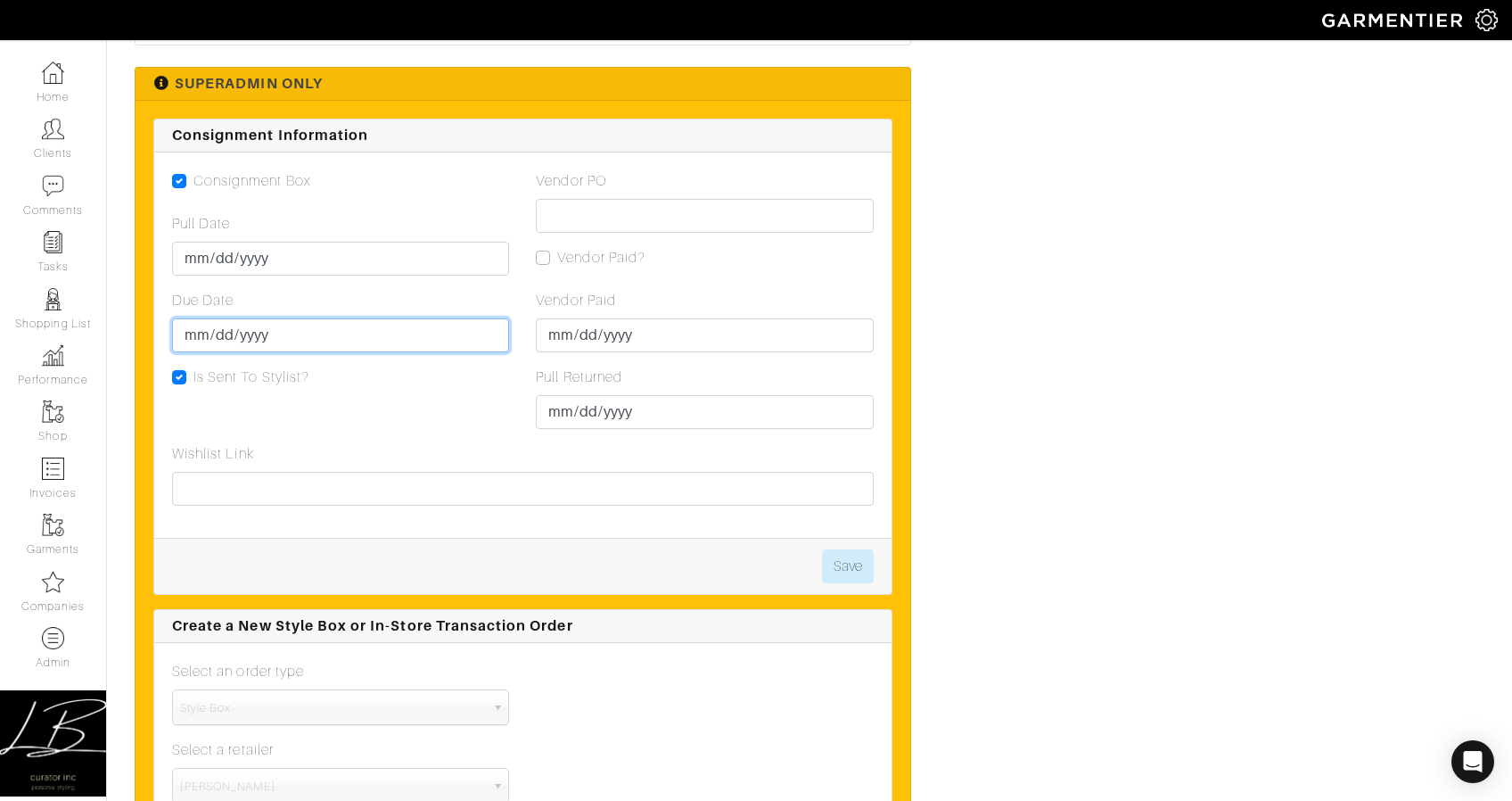
click at [223, 331] on input "2025-09-28" at bounding box center [341, 335] width 337 height 34
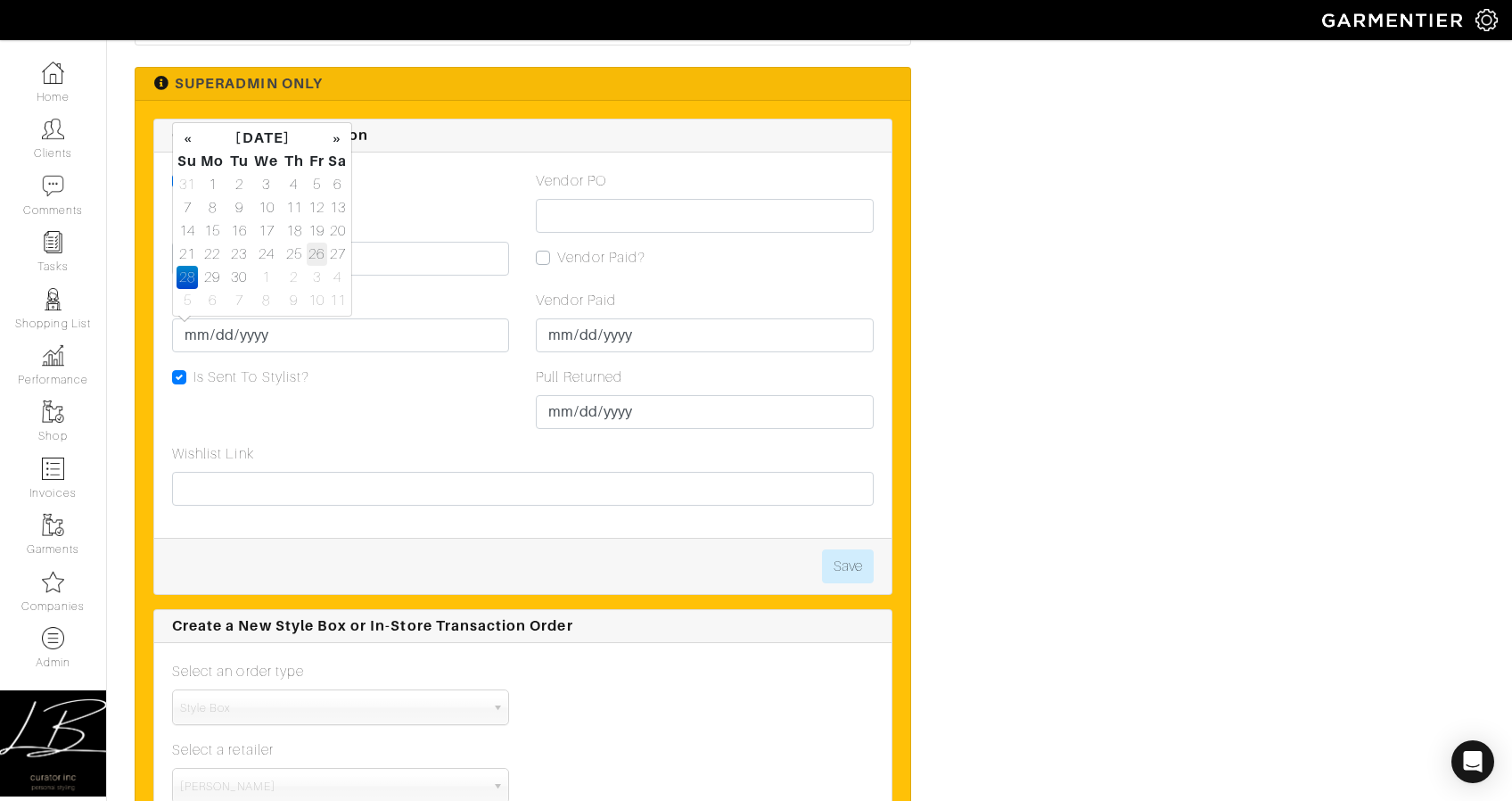
click at [311, 252] on td "26" at bounding box center [317, 254] width 21 height 24
type input "2025-09-26"
click at [450, 303] on div "Due Date 2025-09-26" at bounding box center [341, 320] width 337 height 63
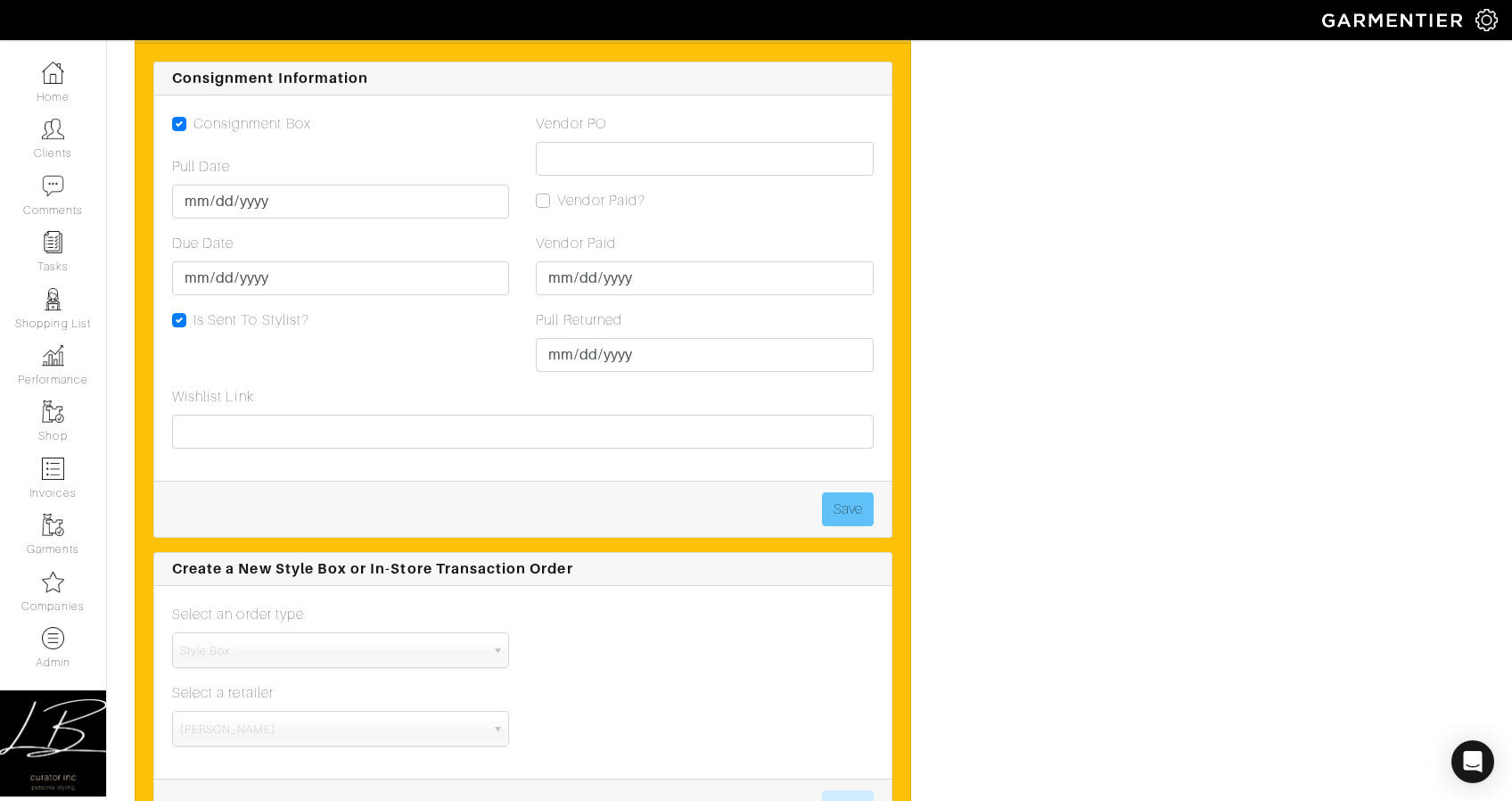
scroll to position [5183, 0]
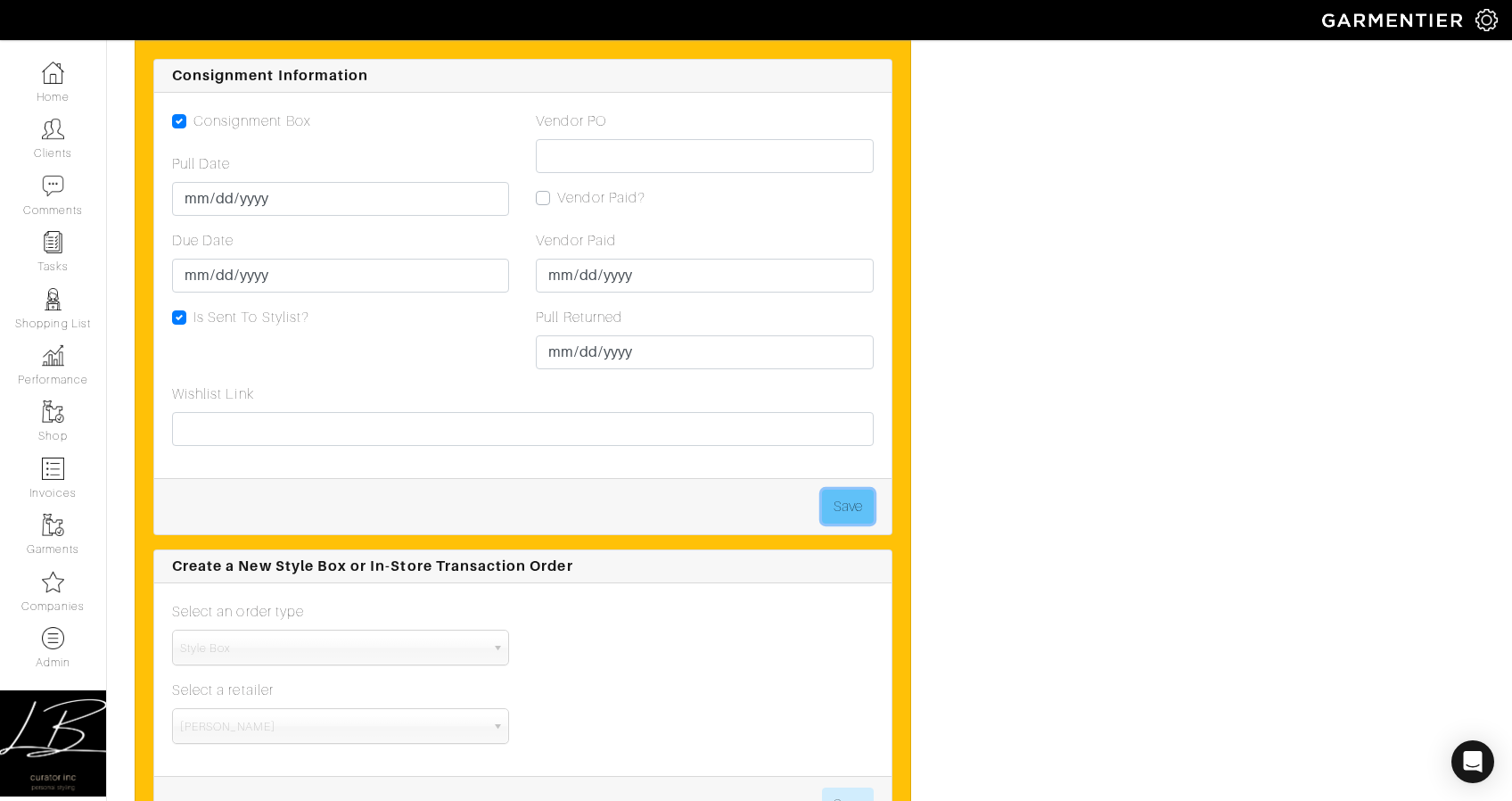
click at [836, 490] on button "Save" at bounding box center [847, 506] width 52 height 34
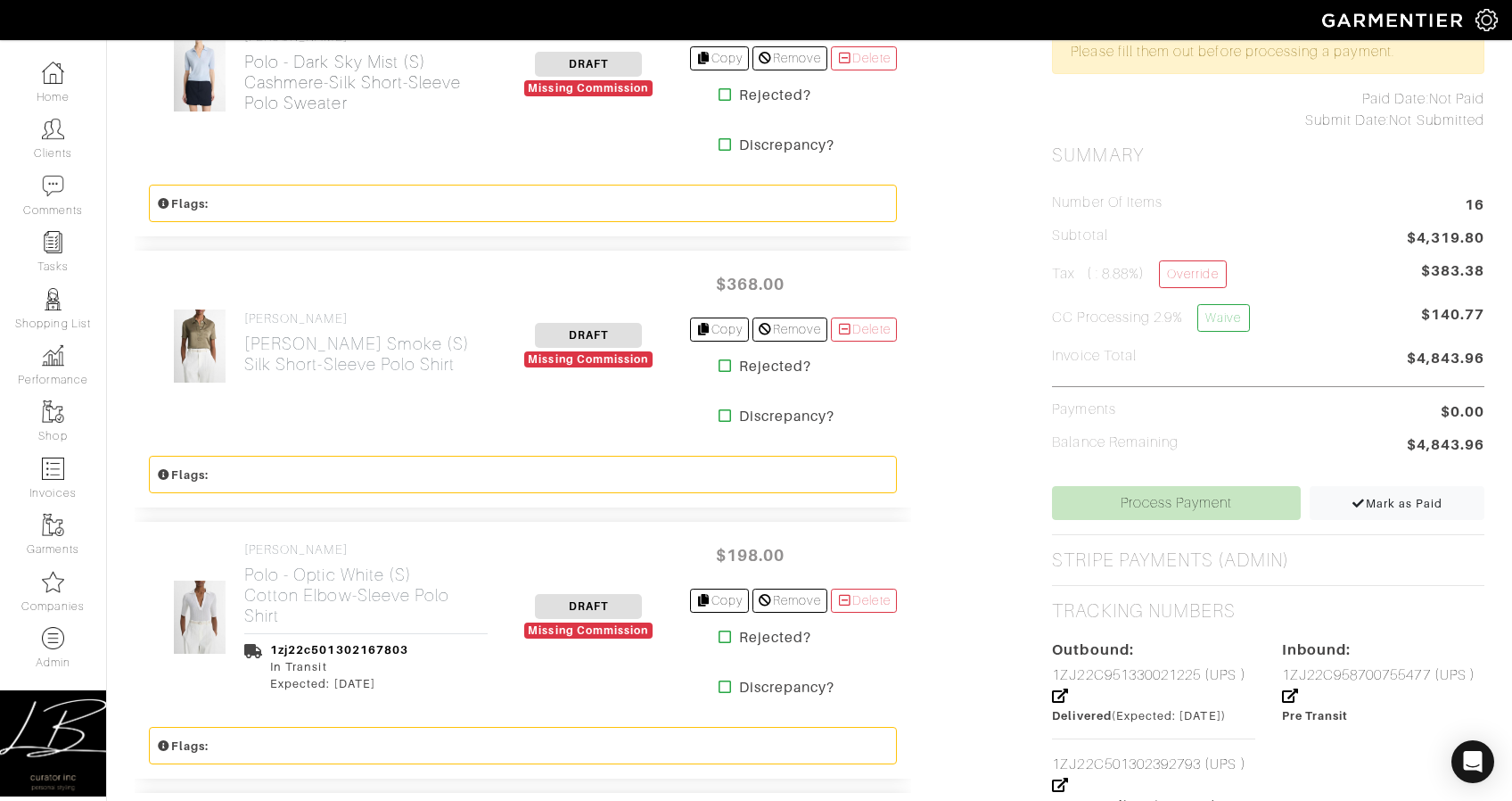
scroll to position [798, 0]
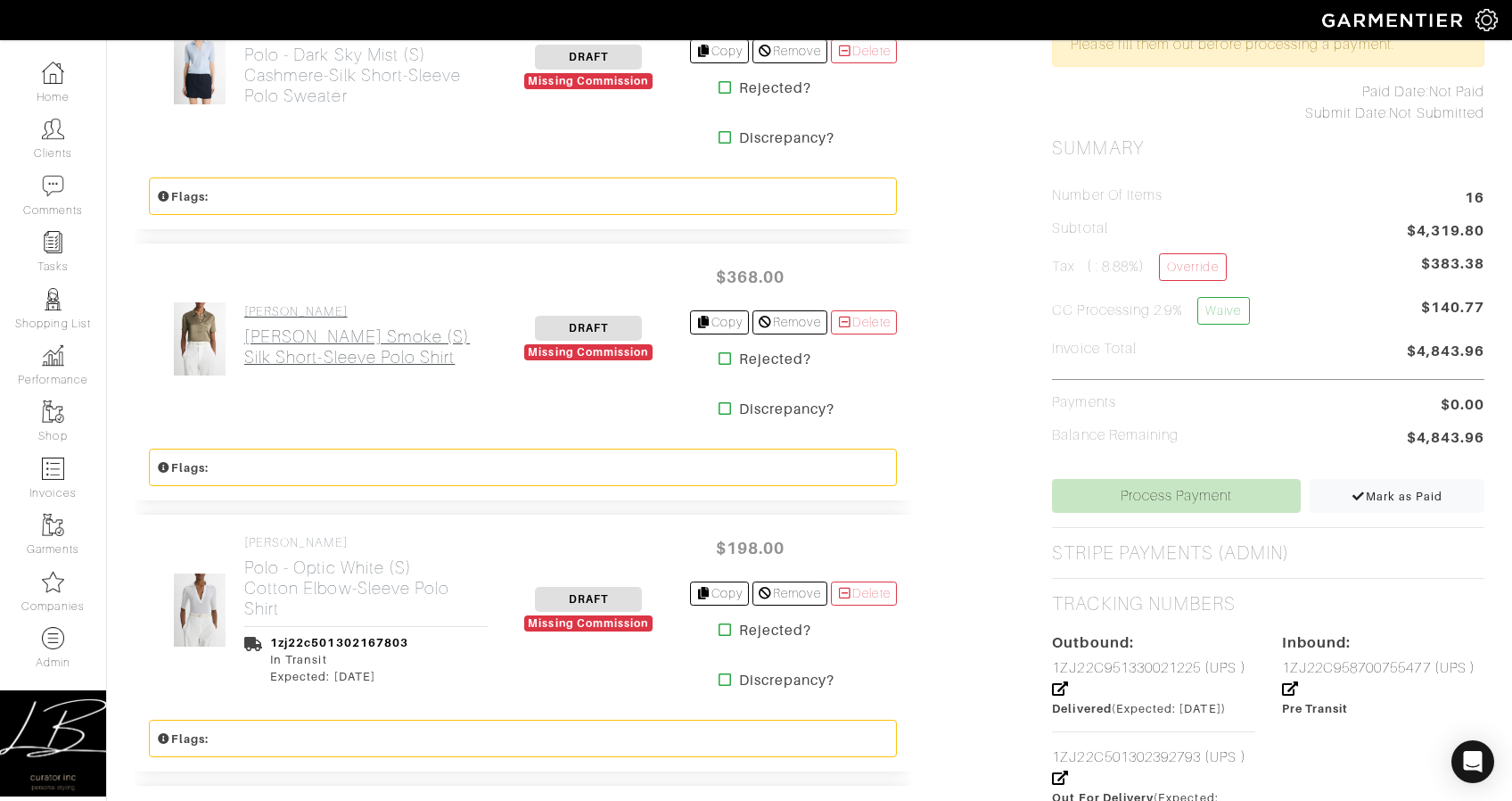
drag, startPoint x: 461, startPoint y: 362, endPoint x: 291, endPoint y: 335, distance: 172.1
click at [291, 335] on div "VINCE Polo - Moss Smoke (S) Silk Short-Sleeve Polo Shirt" at bounding box center [325, 338] width 352 height 75
copy h2 "Moss Smoke (S) Silk Short-Sleeve Polo Shirt"
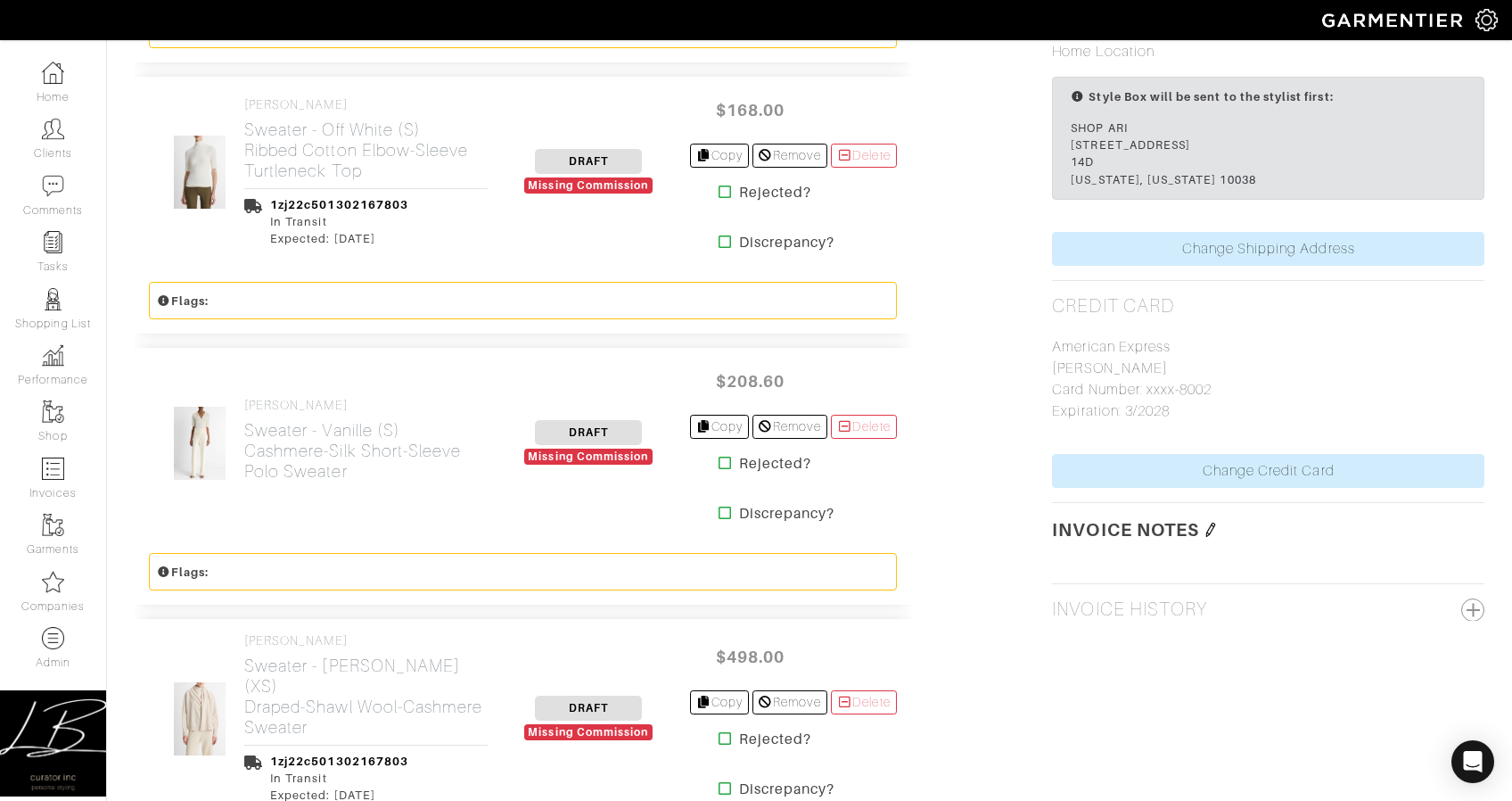
scroll to position [1795, 0]
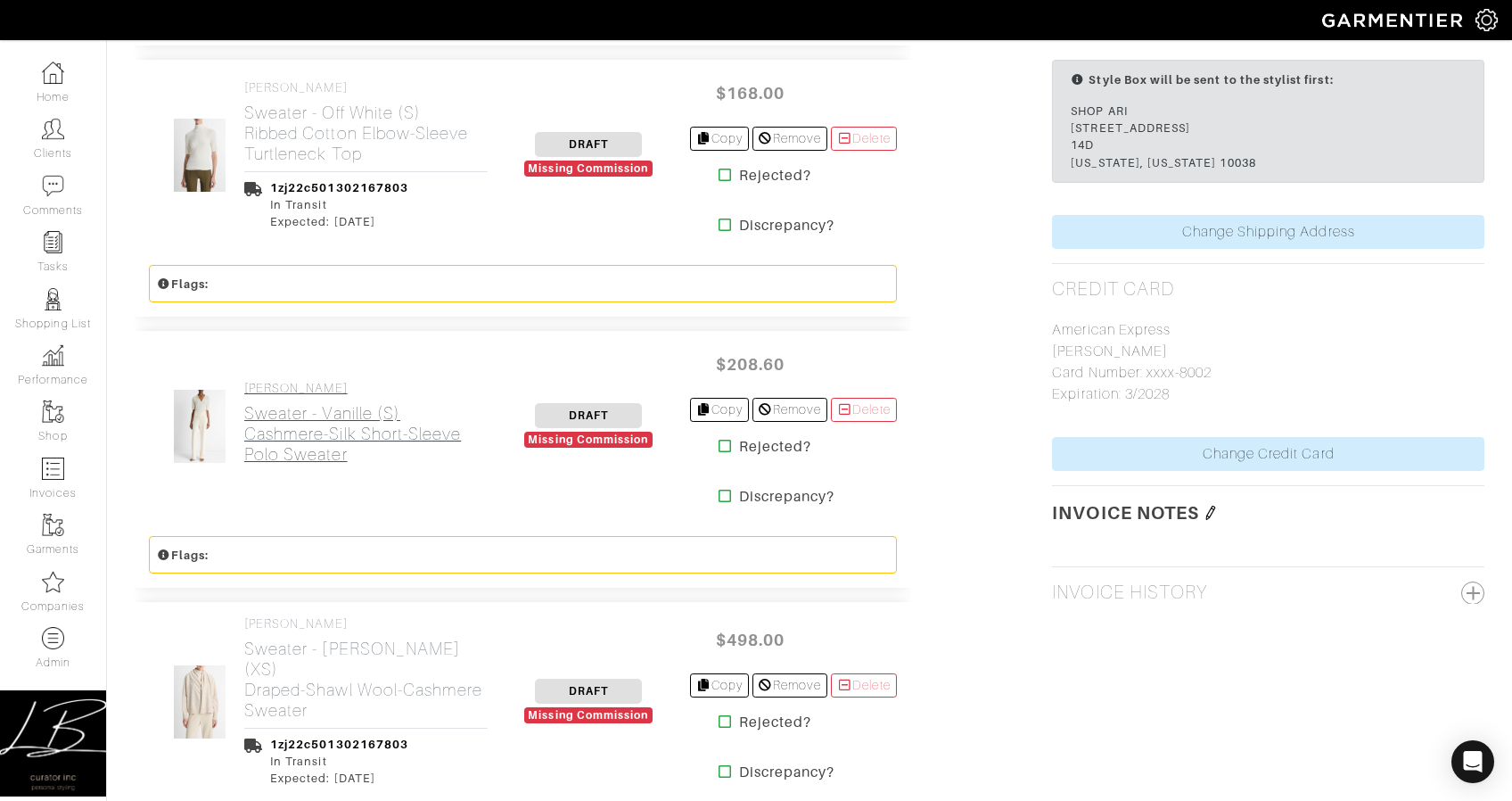
copy link "VINCE Sweater - Vanille (S) Cashmere-Silk Short-Sleeve Polo Sweater"
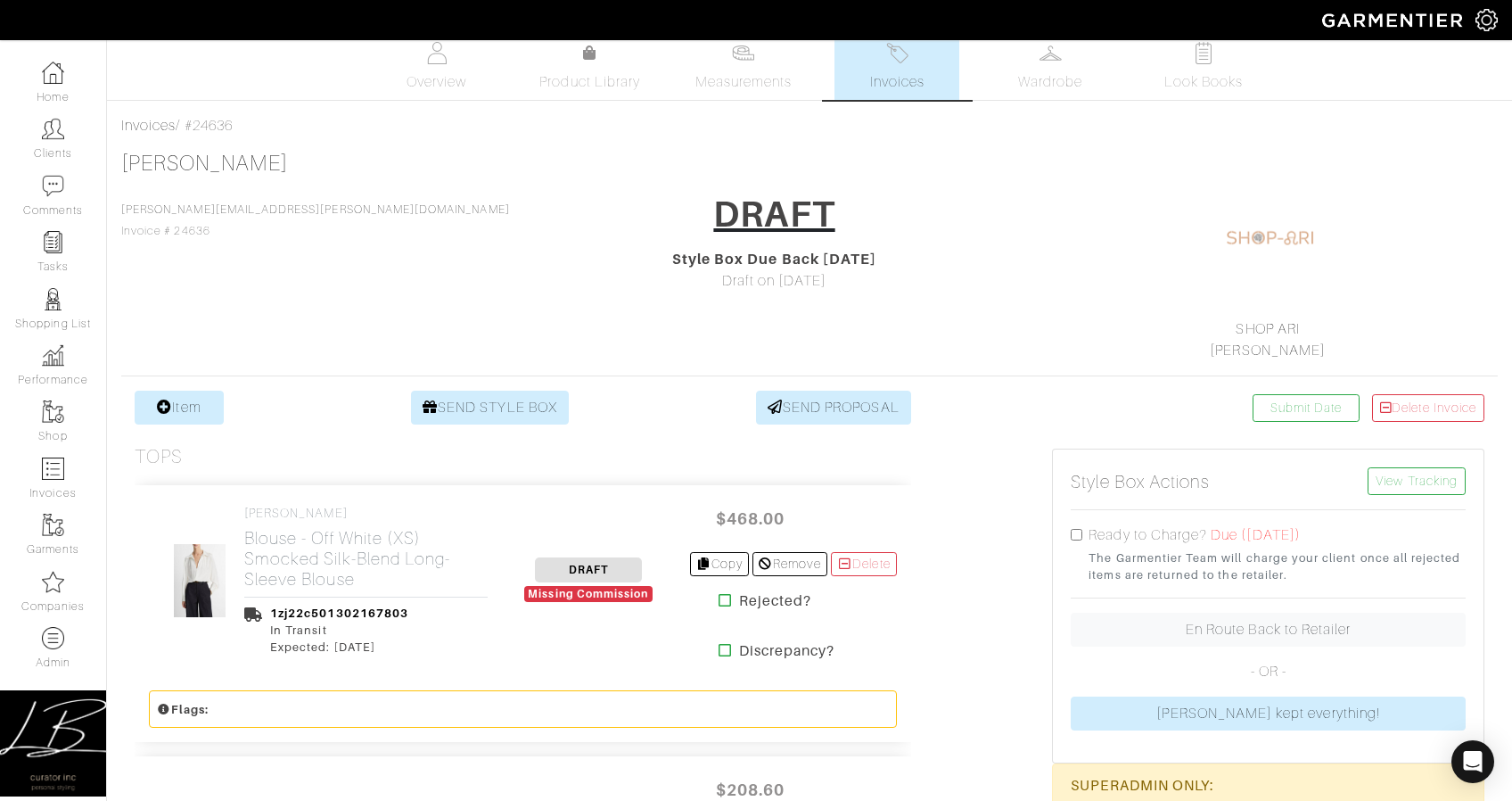
scroll to position [13, 0]
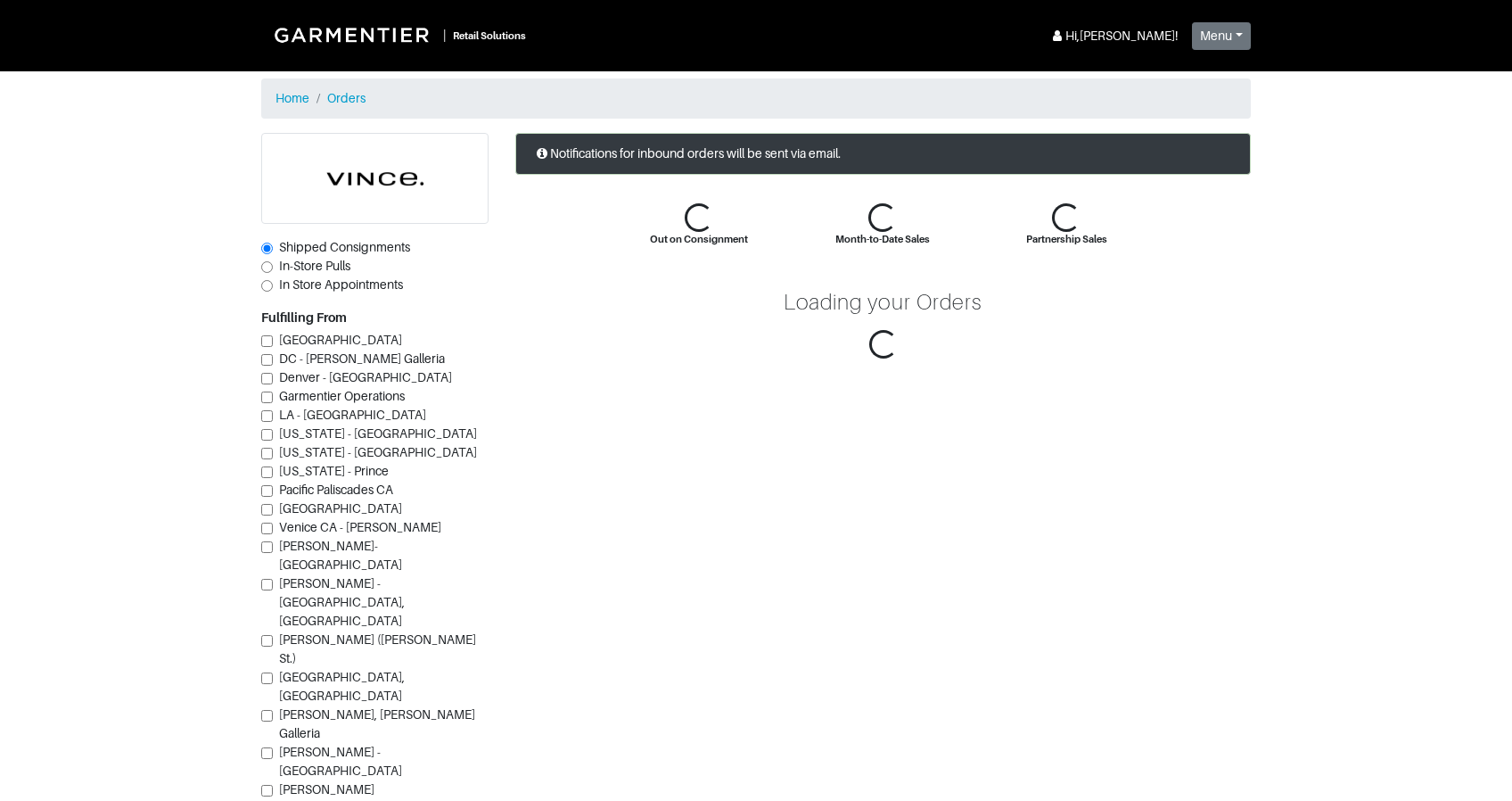
scroll to position [171, 0]
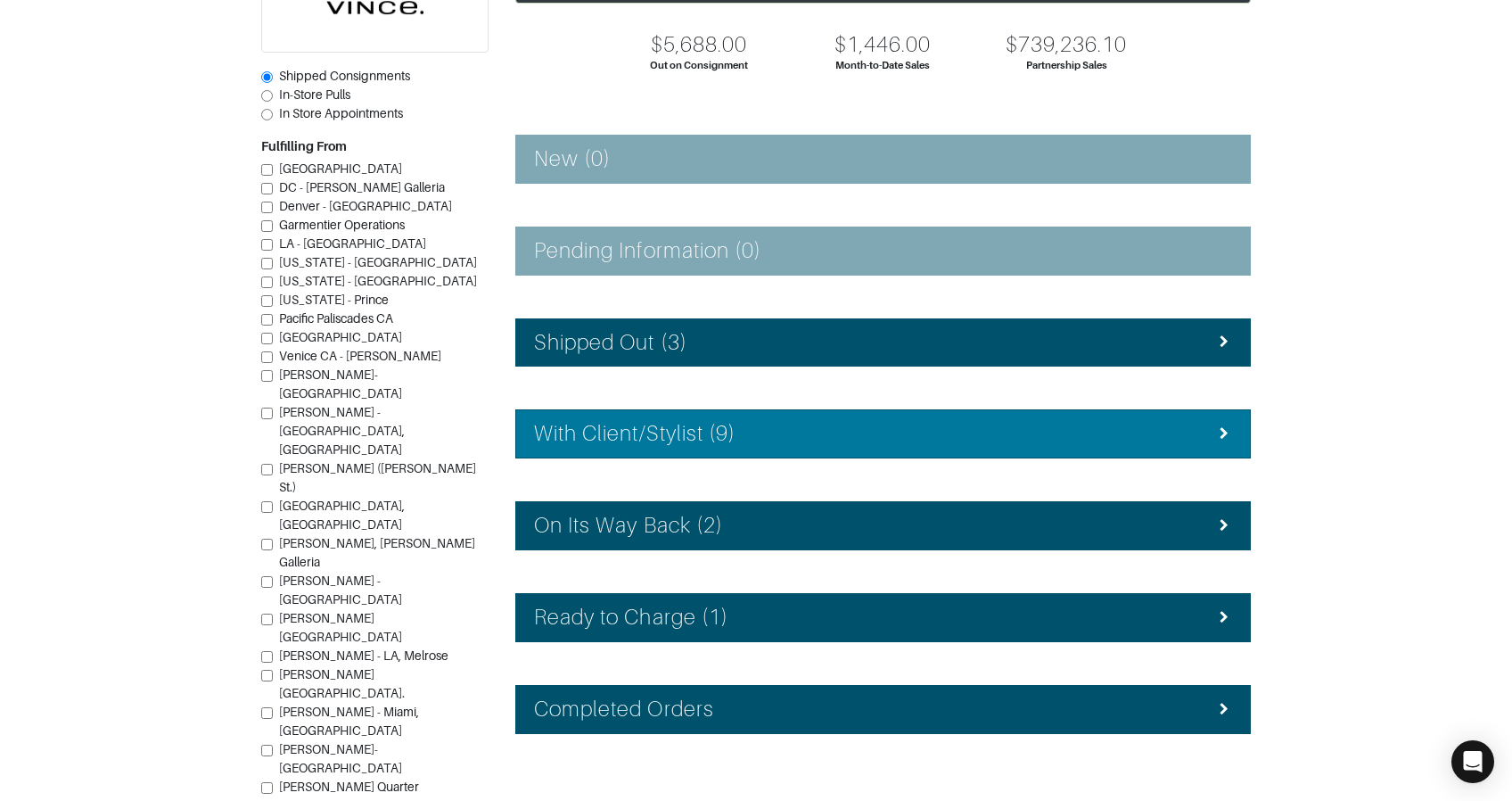
click at [665, 428] on h4 "With Client/Stylist (9)" at bounding box center [635, 434] width 201 height 26
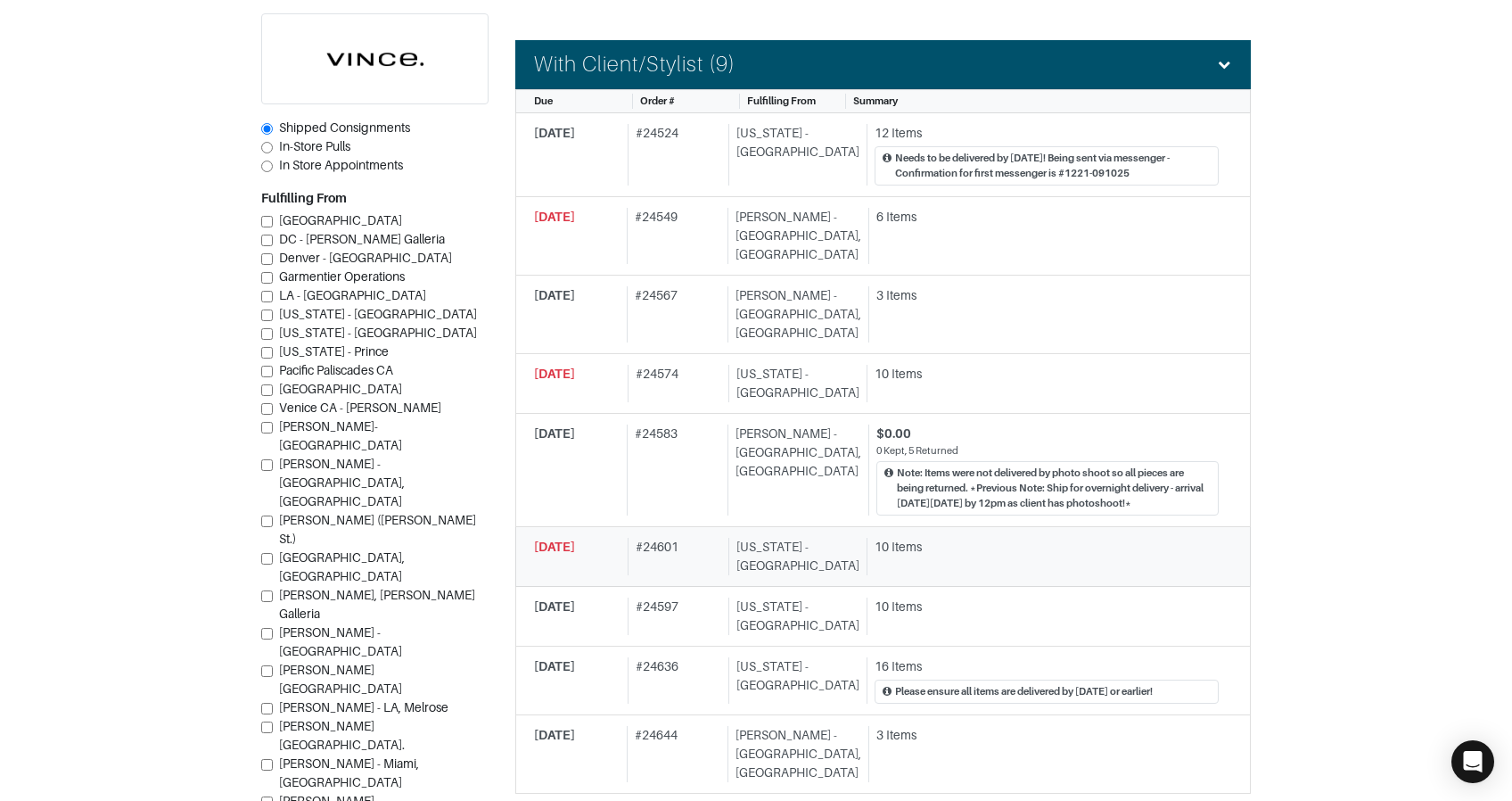
scroll to position [549, 0]
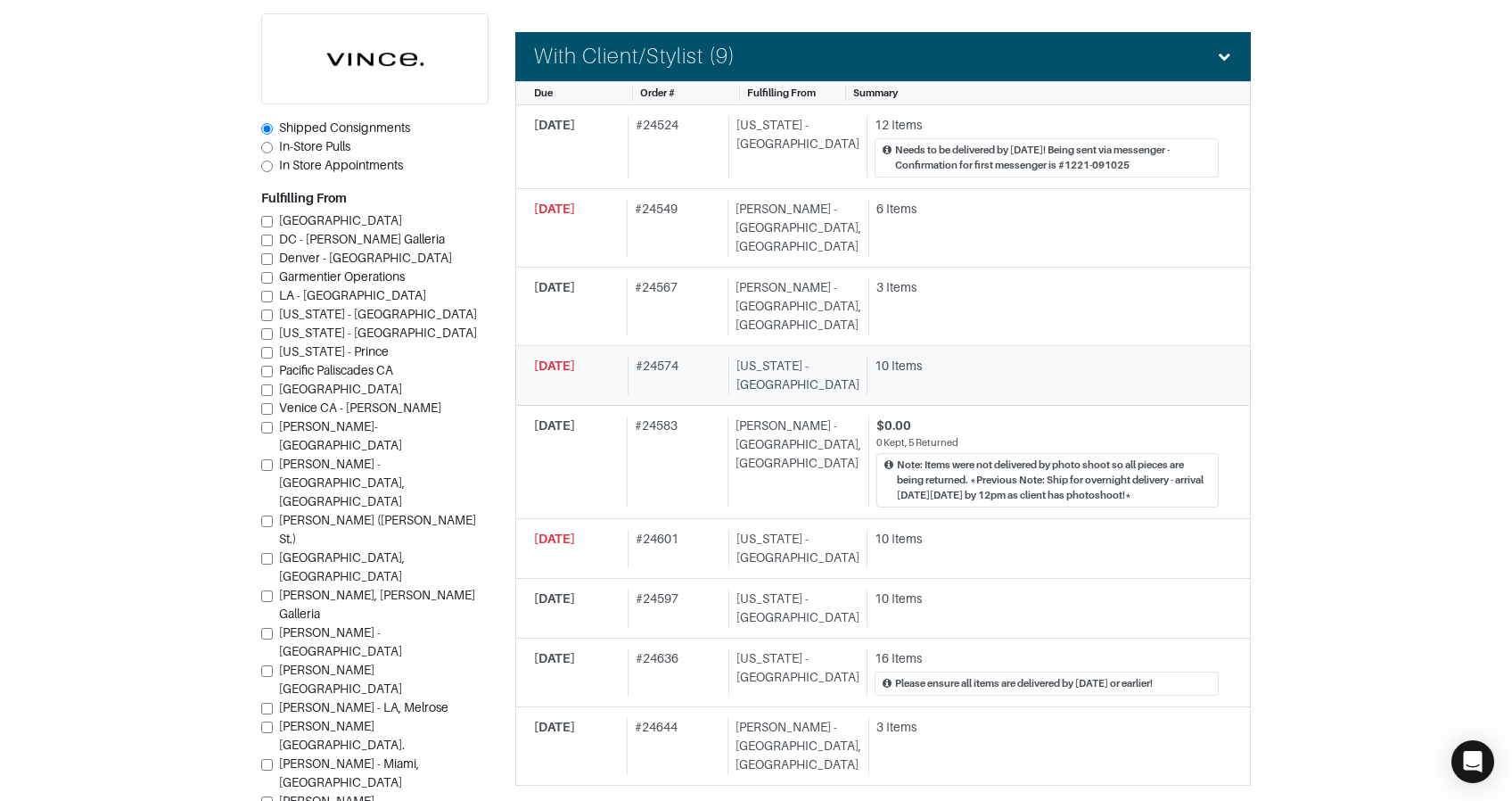
click at [683, 357] on div "# 24574" at bounding box center [675, 375] width 94 height 37
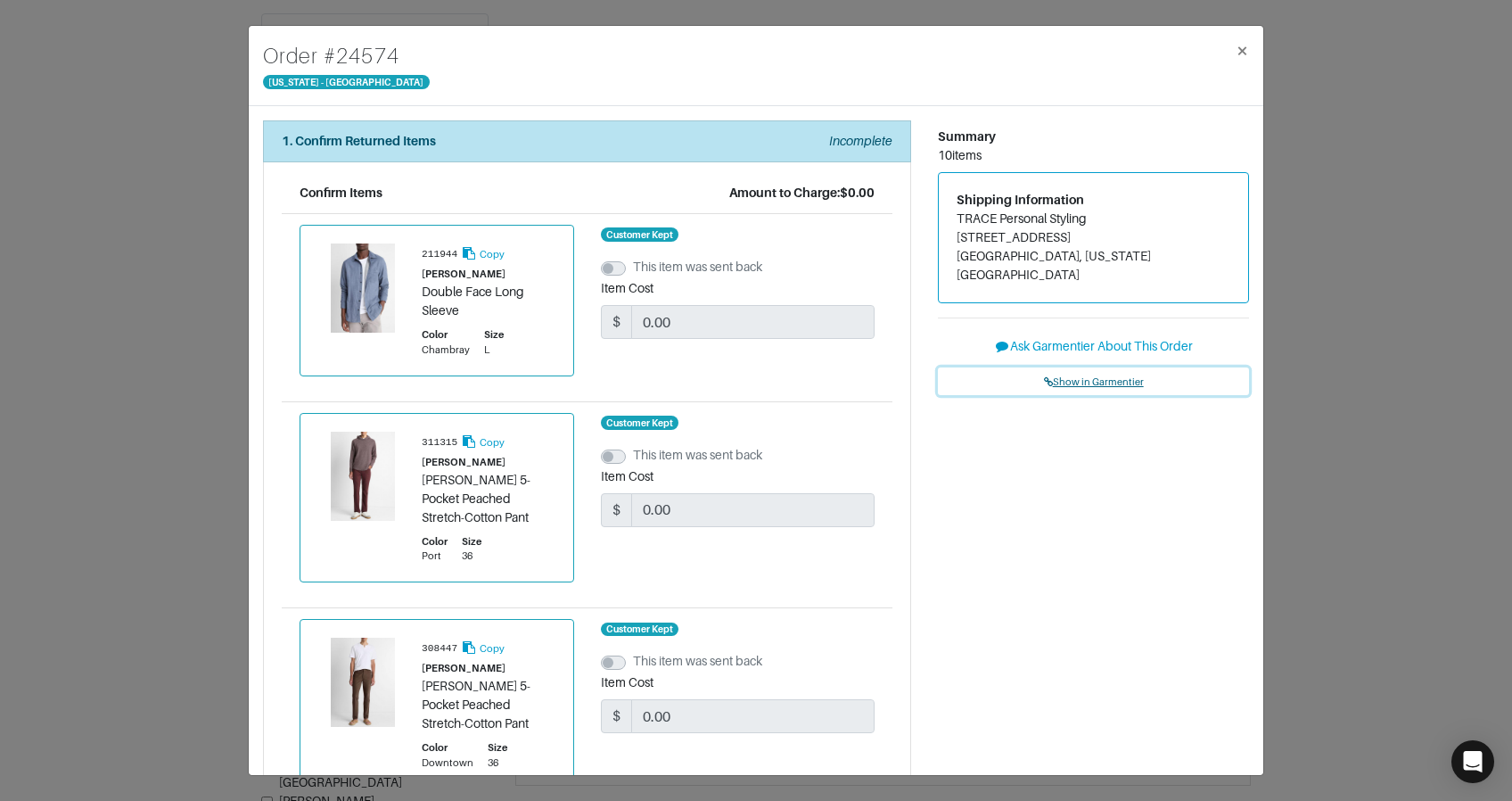
click at [1097, 376] on span "Show in Garmentier" at bounding box center [1094, 382] width 100 height 11
click at [168, 183] on div "Order # 24574 [US_STATE] - [GEOGRAPHIC_DATA] × 1. Confirm Returned Items Incomp…" at bounding box center [756, 400] width 1512 height 801
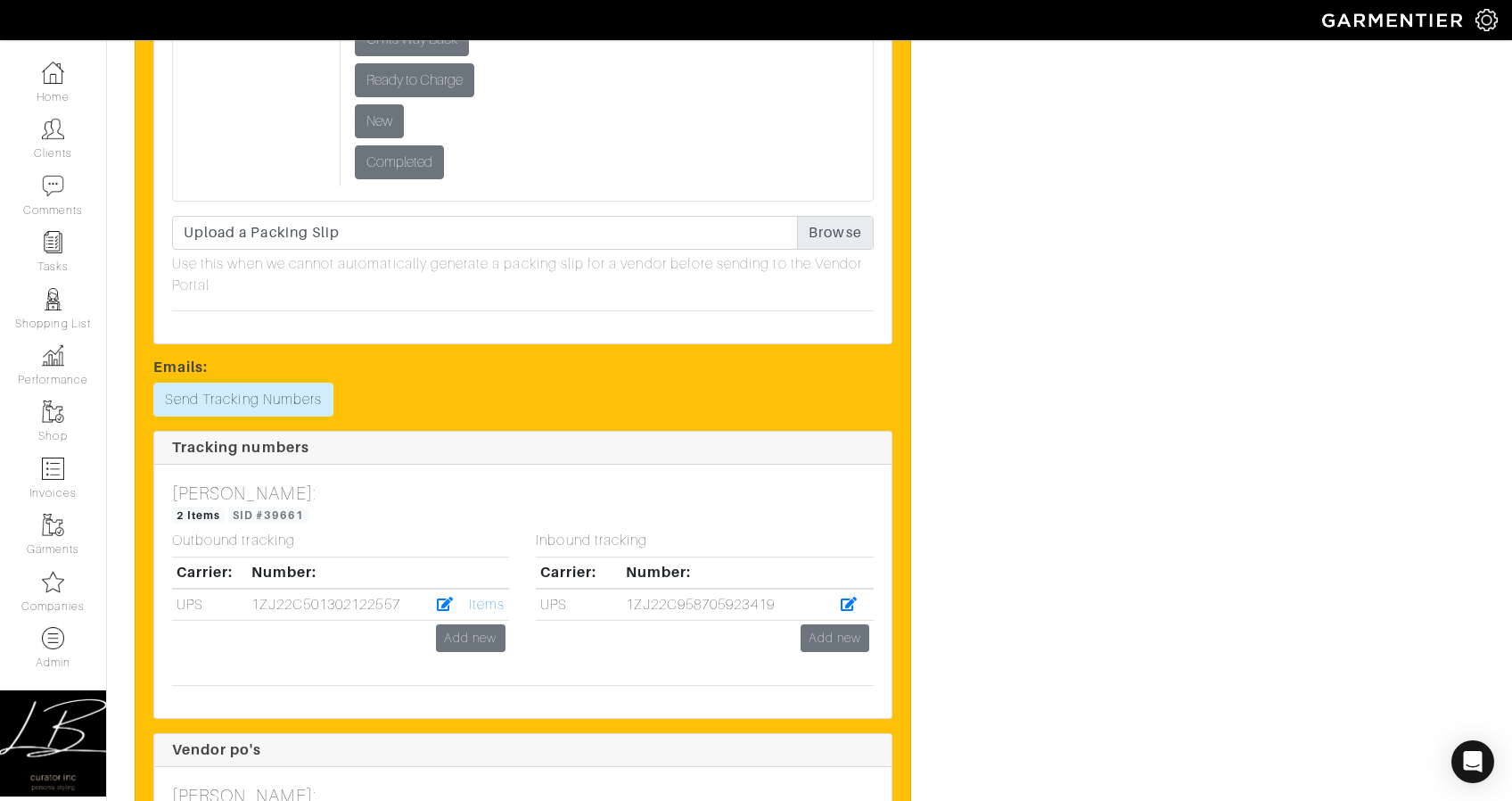
scroll to position [5081, 0]
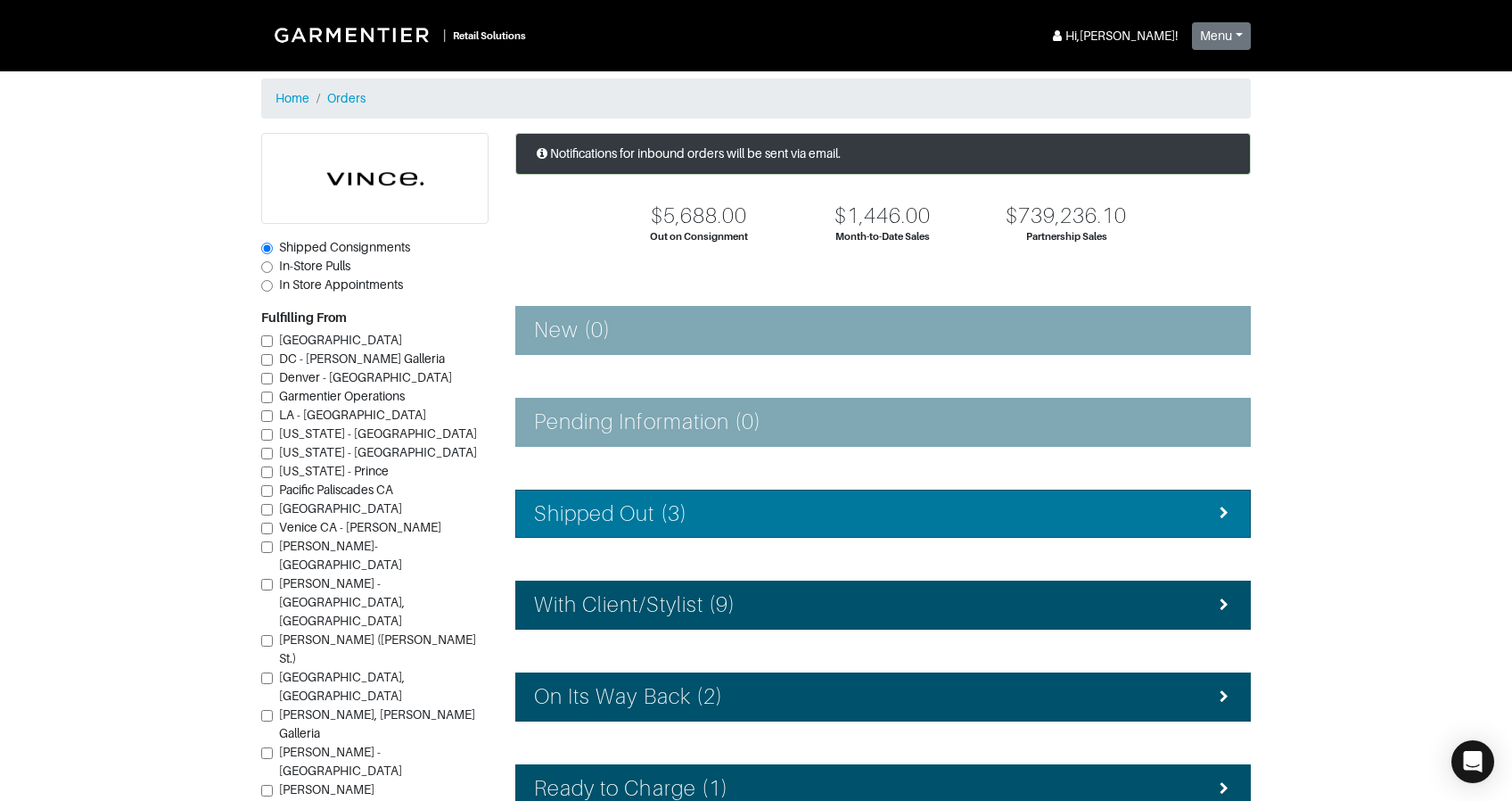
click at [692, 505] on div "Shipped Out (3)" at bounding box center [883, 513] width 698 height 26
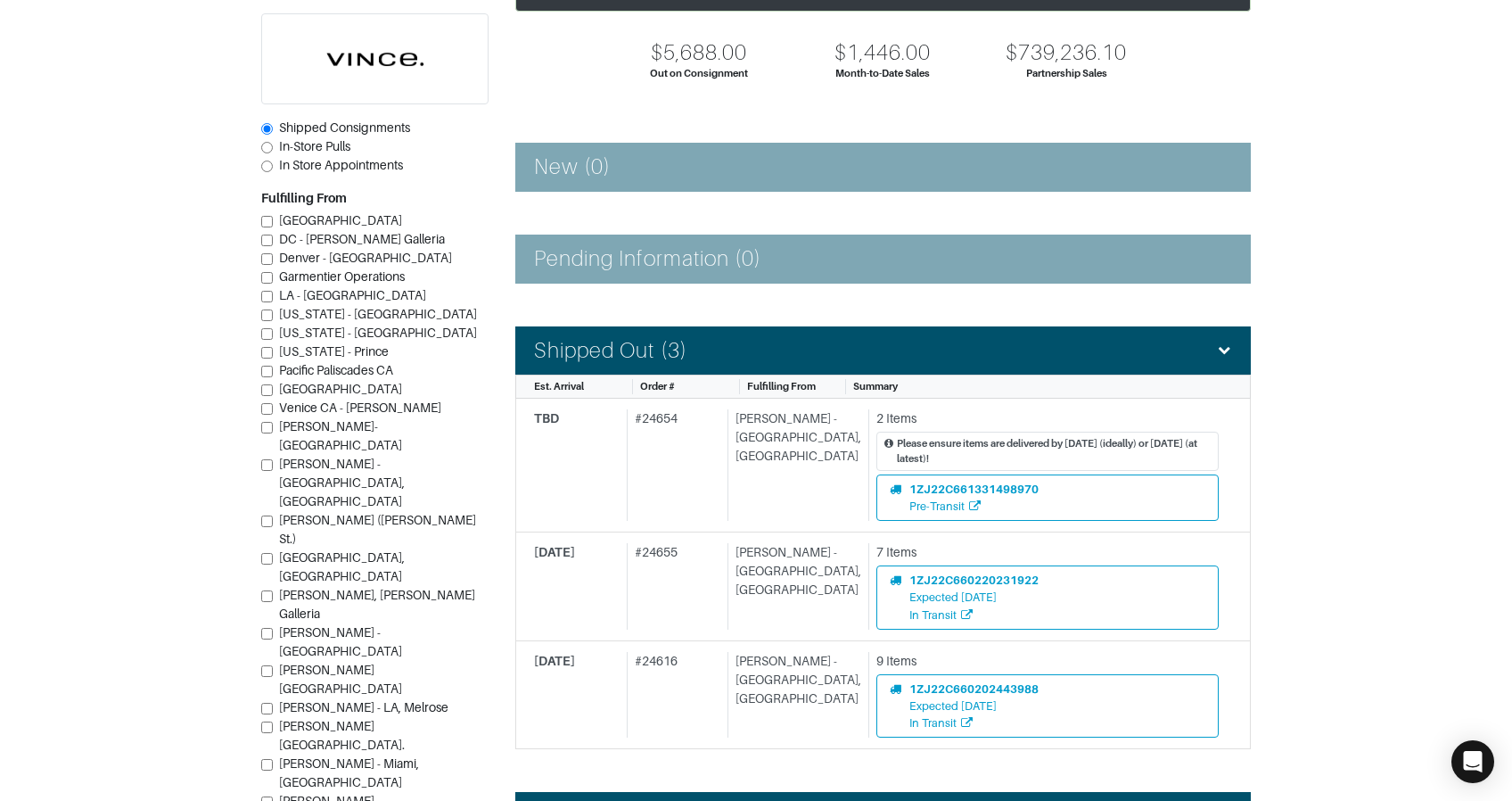
scroll to position [337, 0]
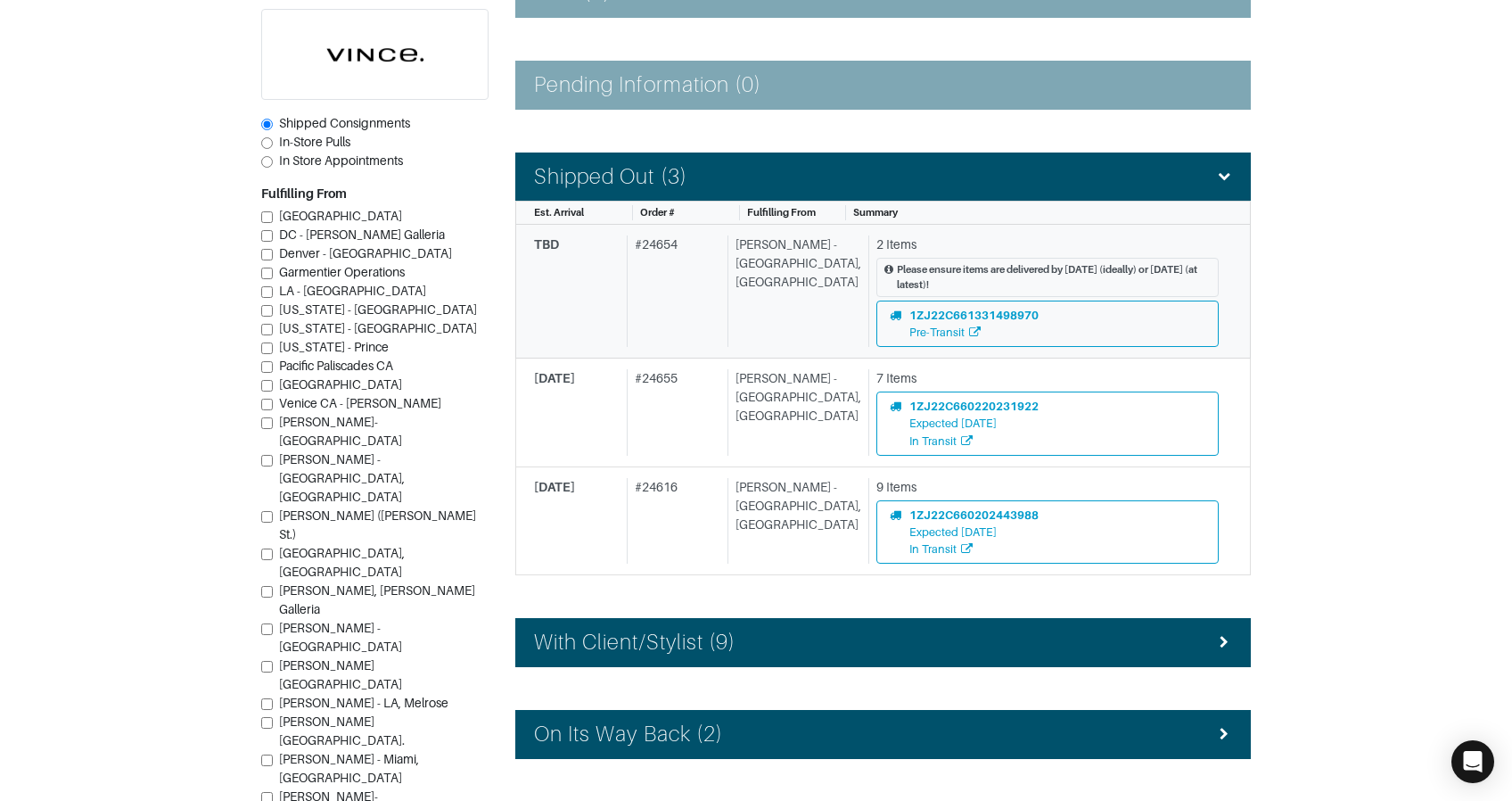
click at [708, 320] on div "# 24654" at bounding box center [673, 291] width 93 height 112
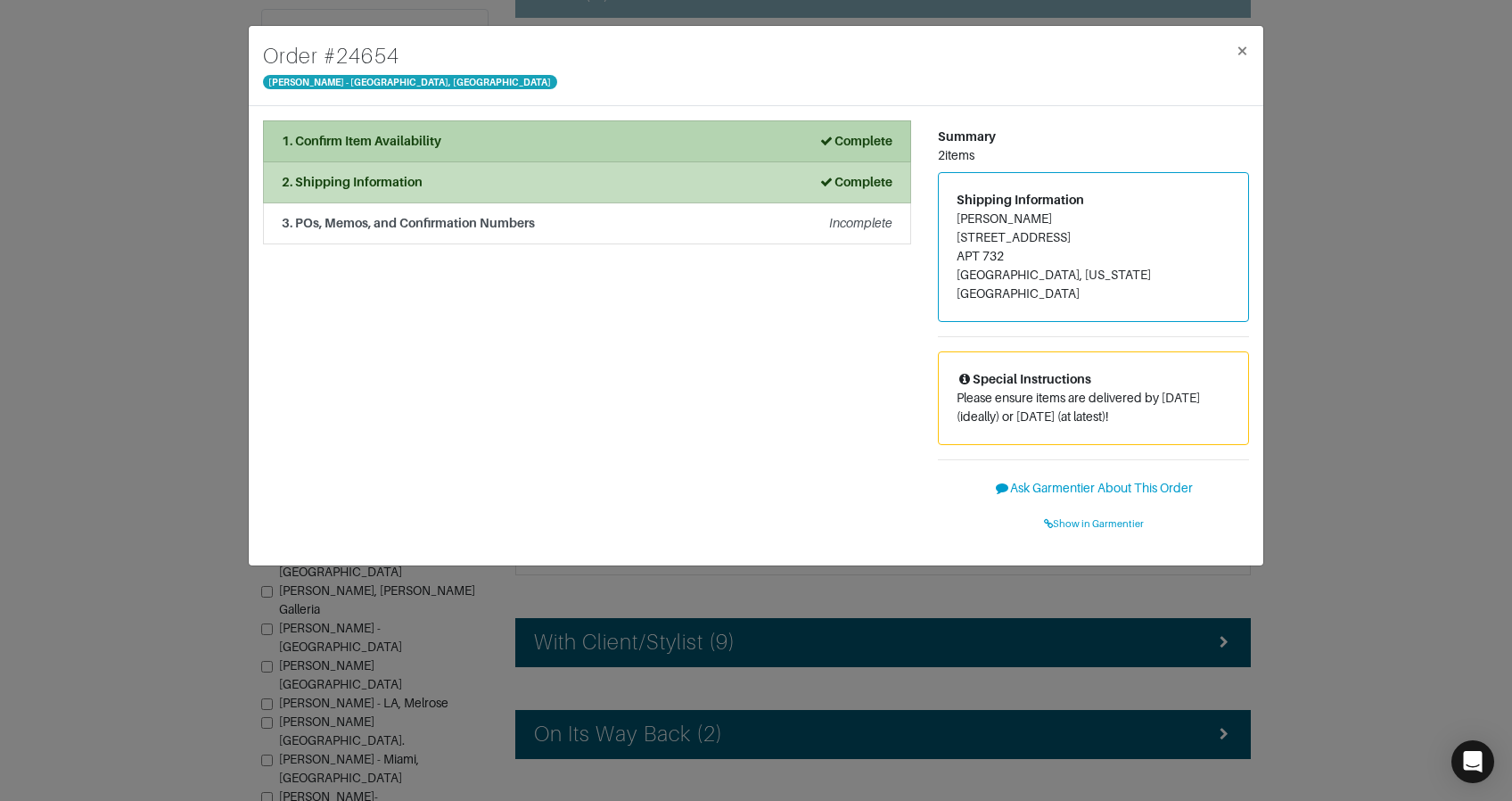
click at [610, 153] on li "1. Confirm Item Availability Complete" at bounding box center [587, 142] width 649 height 42
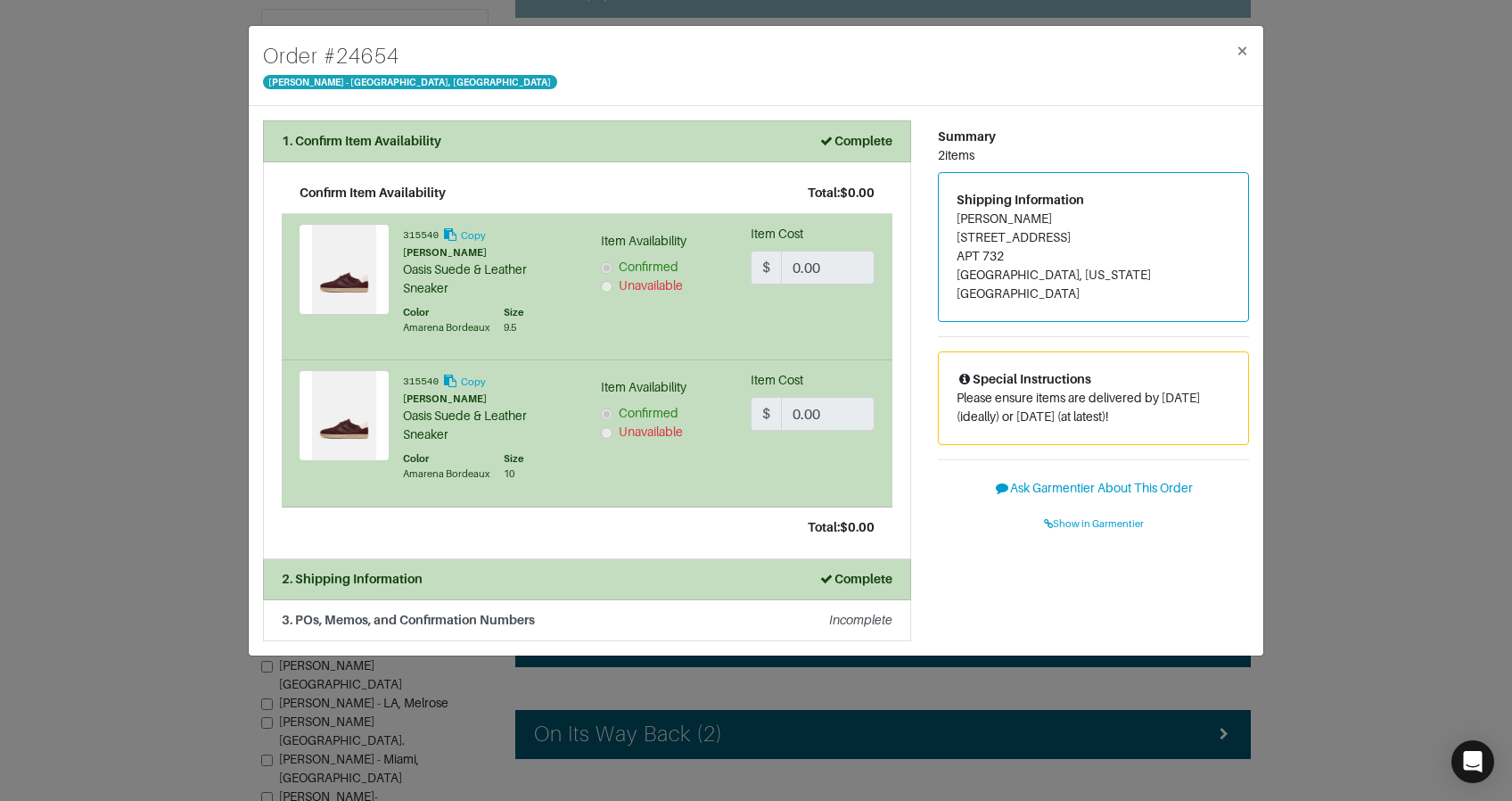
click at [1339, 142] on div "Order # 24654 Vince - Chicago, Oak Street × 1. Confirm Item Availability Comple…" at bounding box center [756, 400] width 1512 height 801
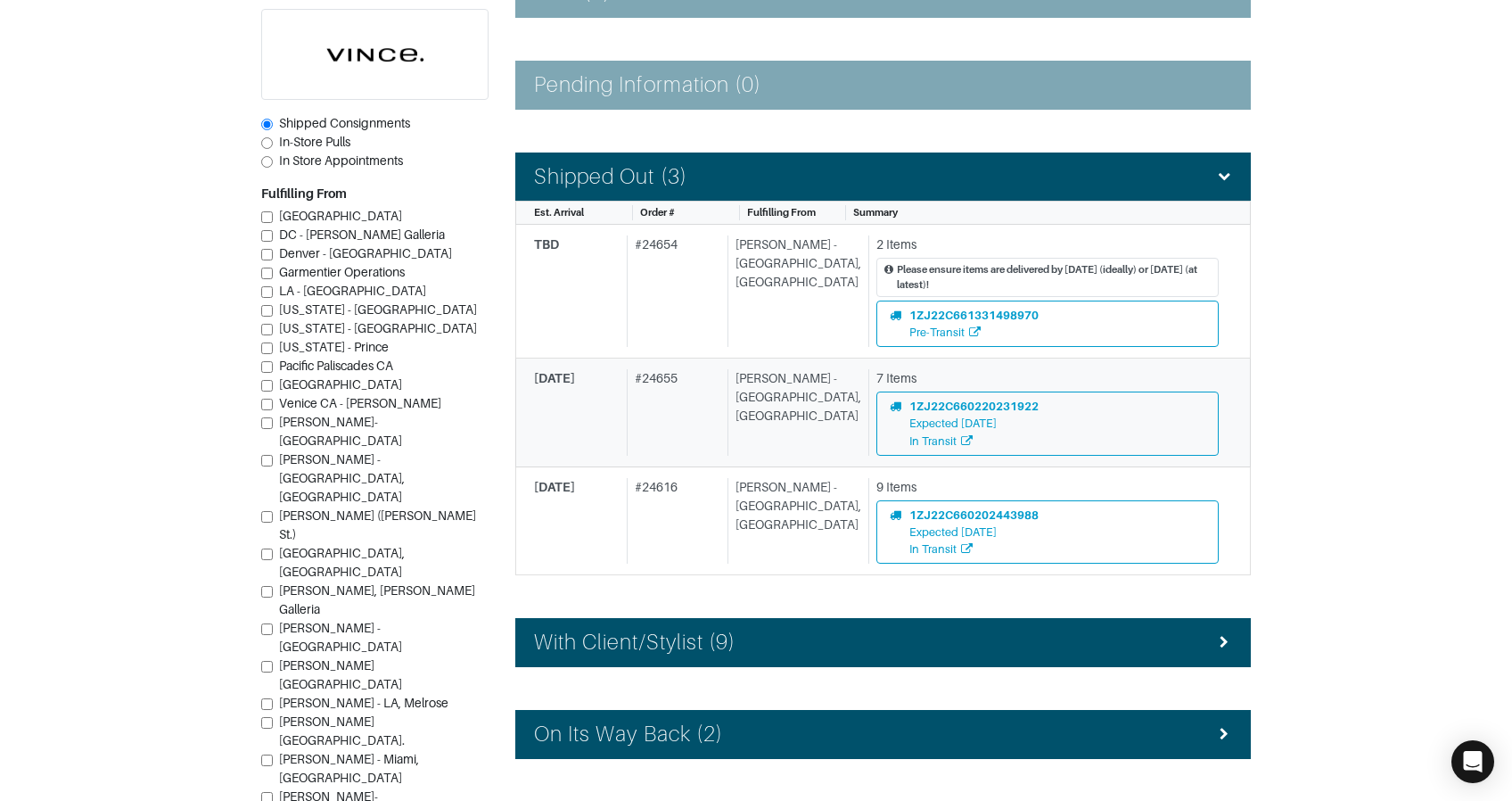
click at [689, 392] on div "# 24655" at bounding box center [673, 412] width 93 height 86
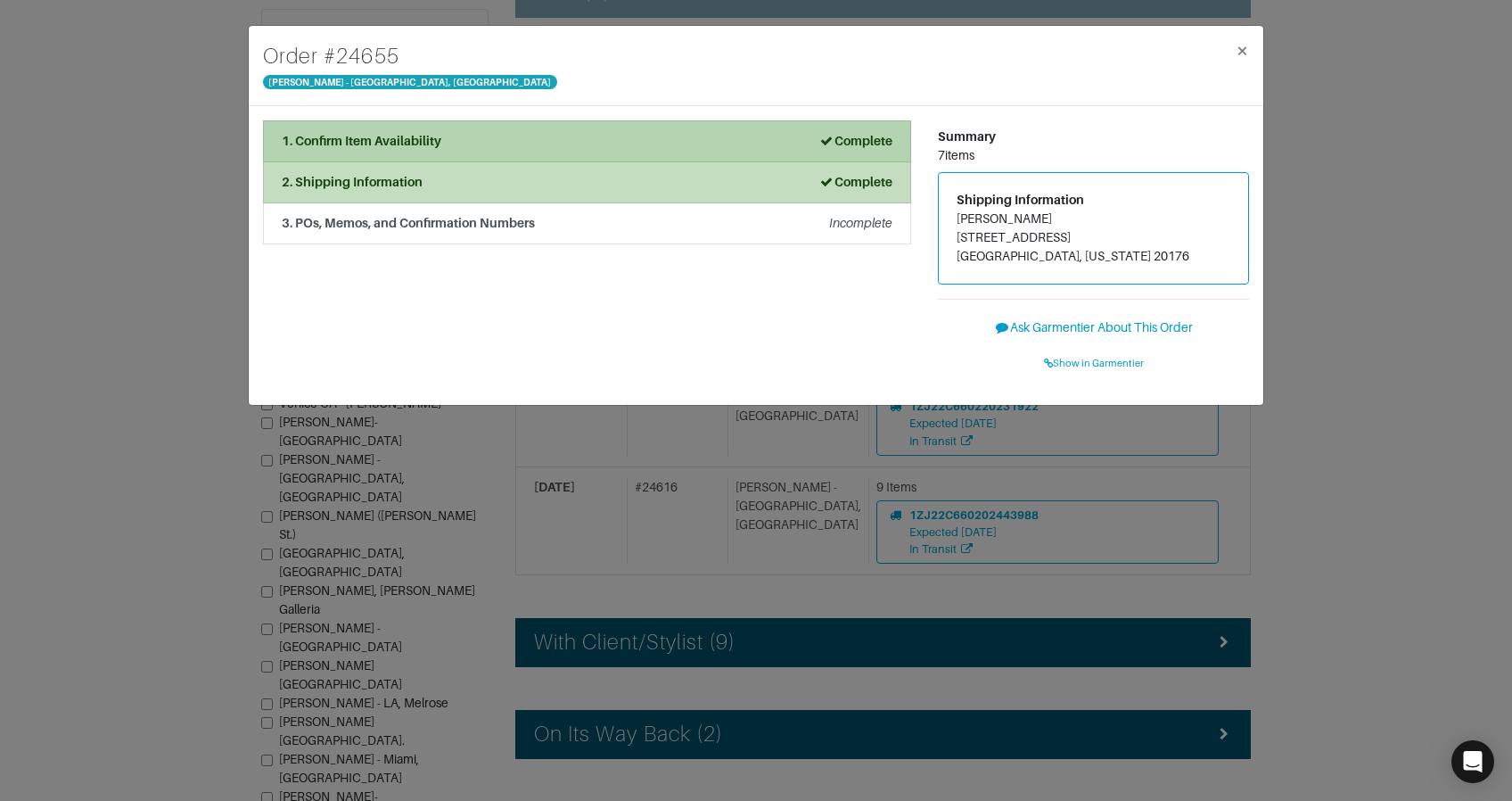
click at [574, 130] on li "1. Confirm Item Availability Complete" at bounding box center [587, 142] width 649 height 42
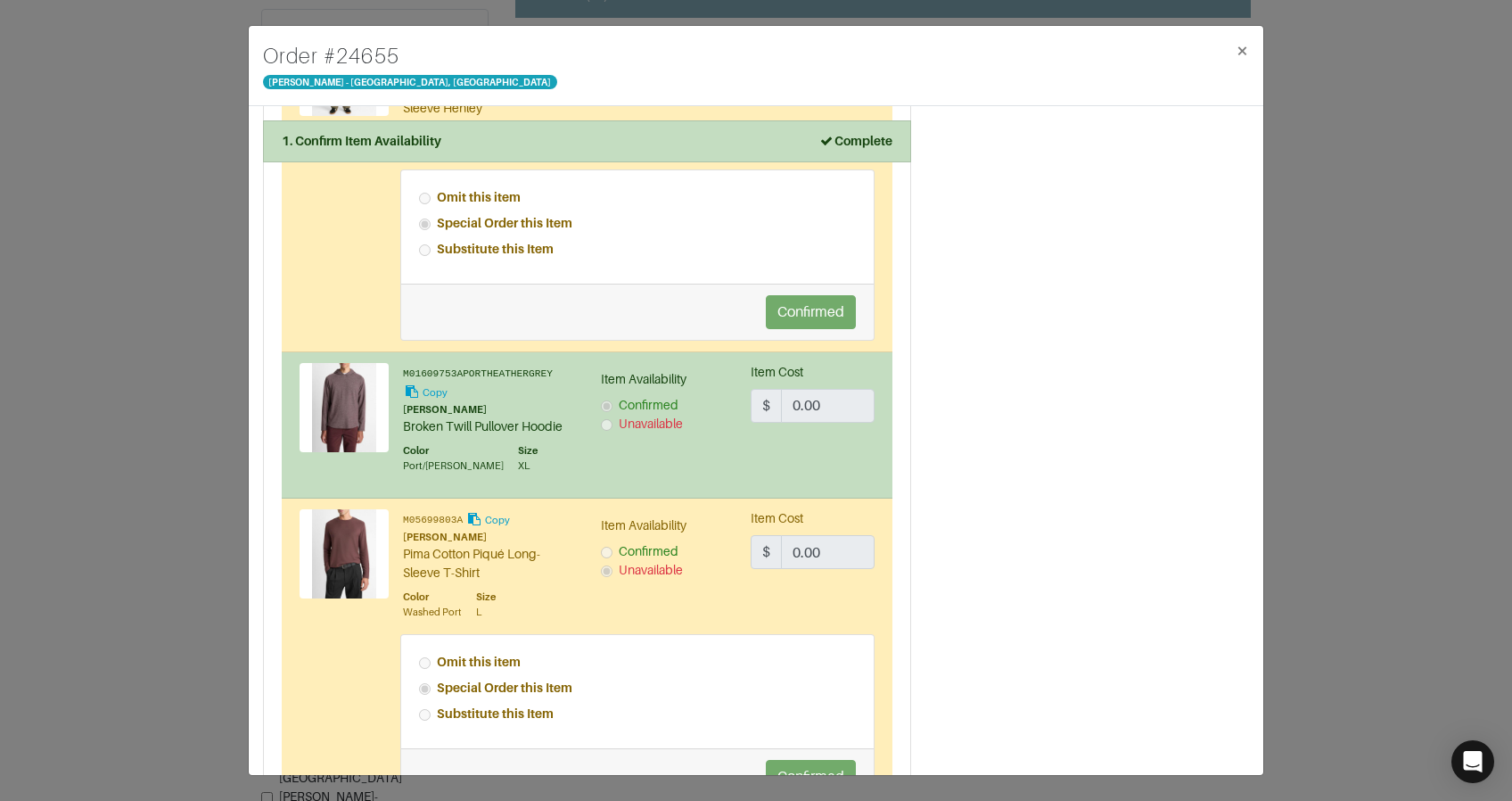
scroll to position [1180, 0]
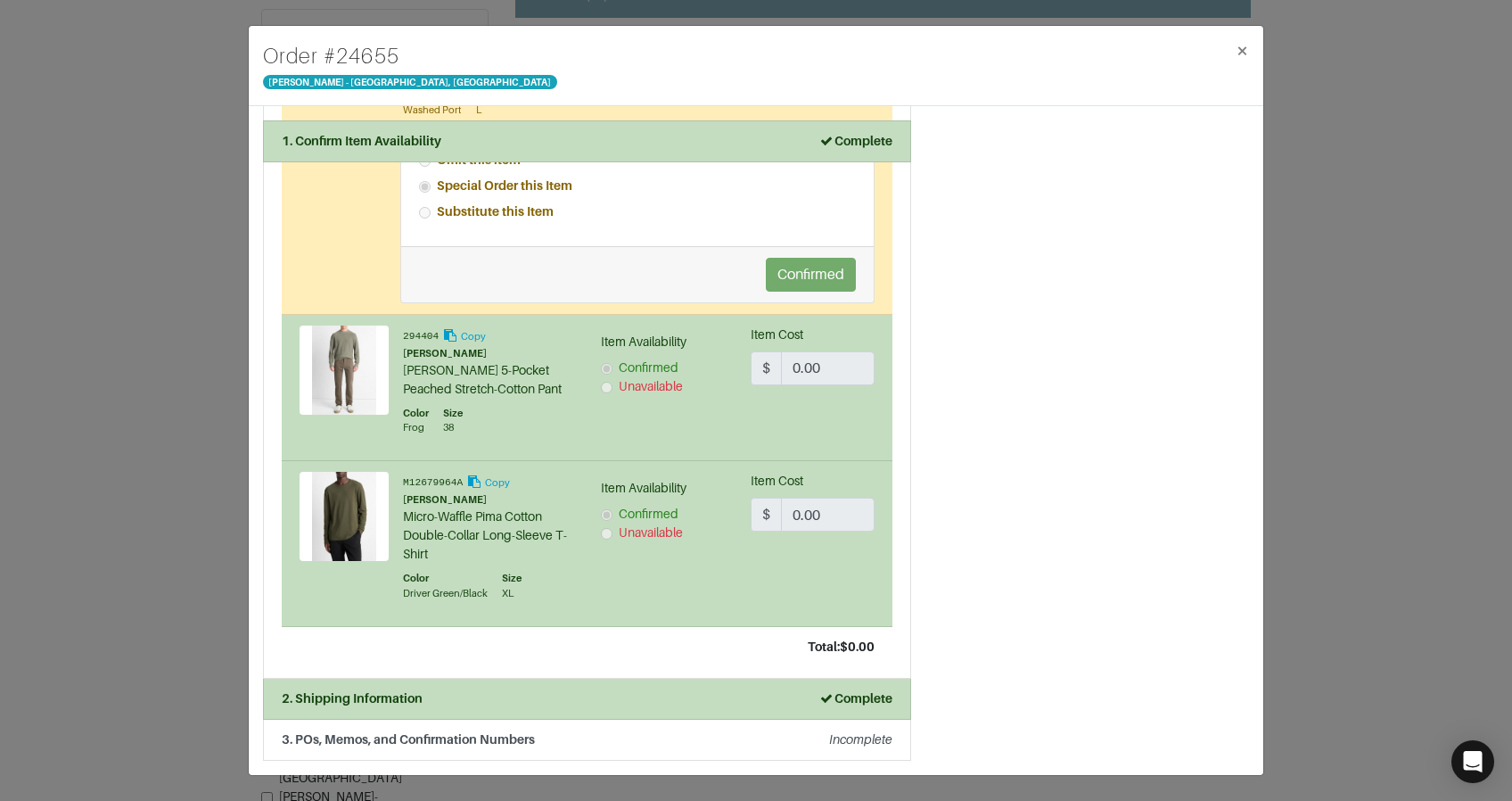
click at [1337, 276] on div "Order # 24655 Vince - Chicago, Oak Street × 1. Confirm Item Availability Comple…" at bounding box center [756, 400] width 1512 height 801
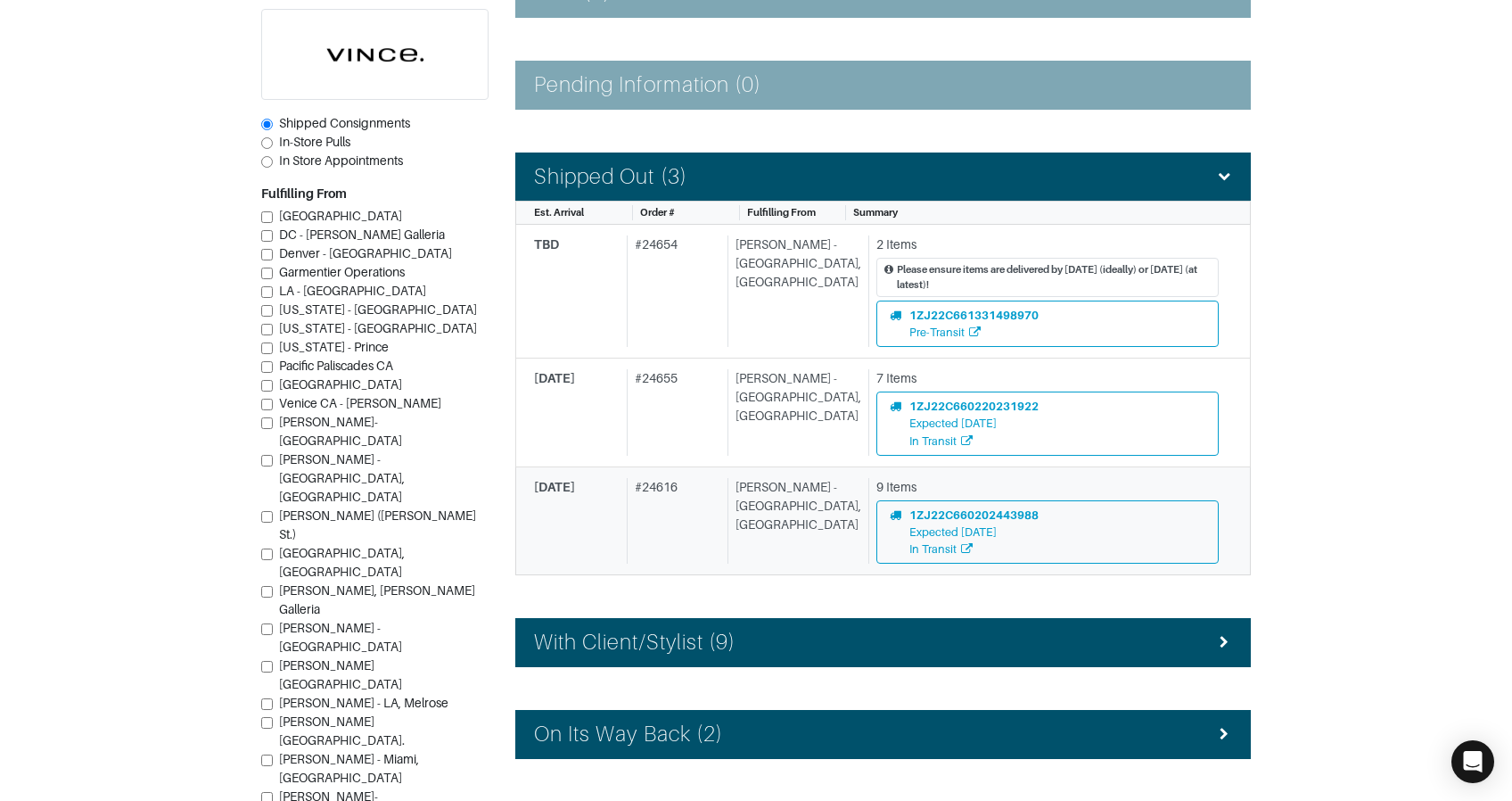
click at [732, 500] on div "09/25/25 # 24616 Vince - Chicago, Oak Street 9 Items 1ZJ22C660202443988 Expecte…" at bounding box center [876, 521] width 685 height 86
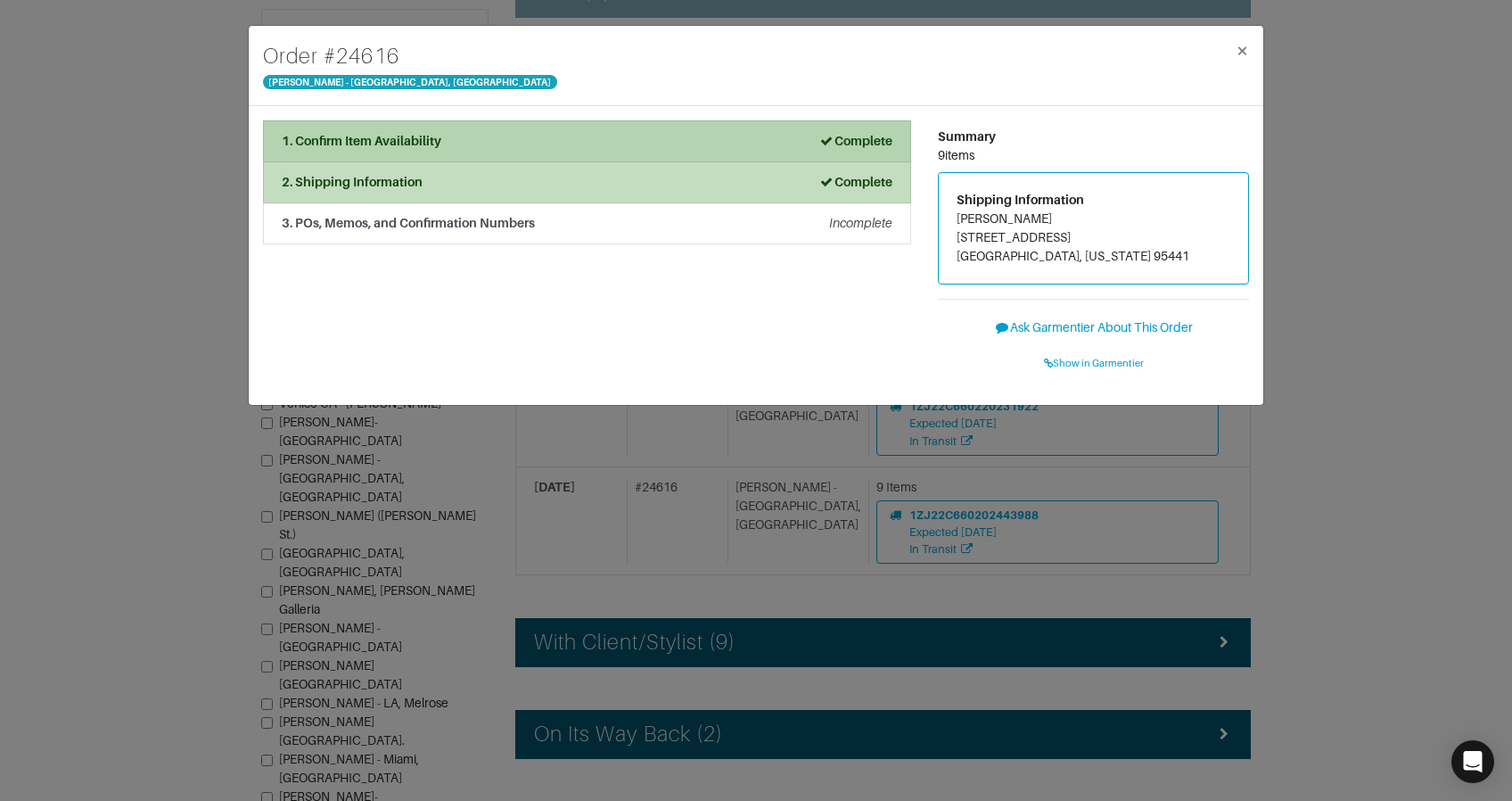
click at [503, 136] on div "1. Confirm Item Availability Complete" at bounding box center [587, 141] width 610 height 19
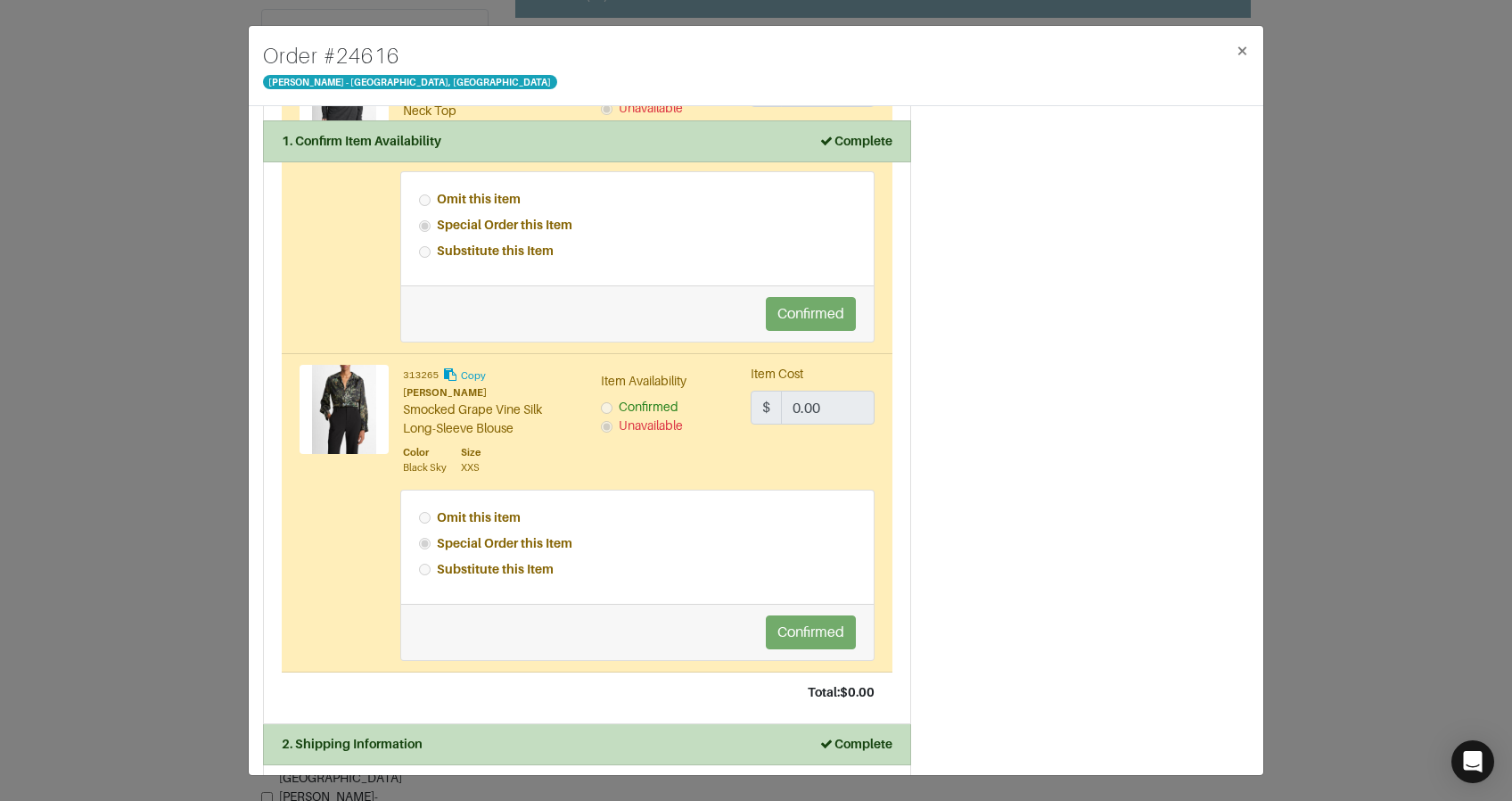
scroll to position [1688, 0]
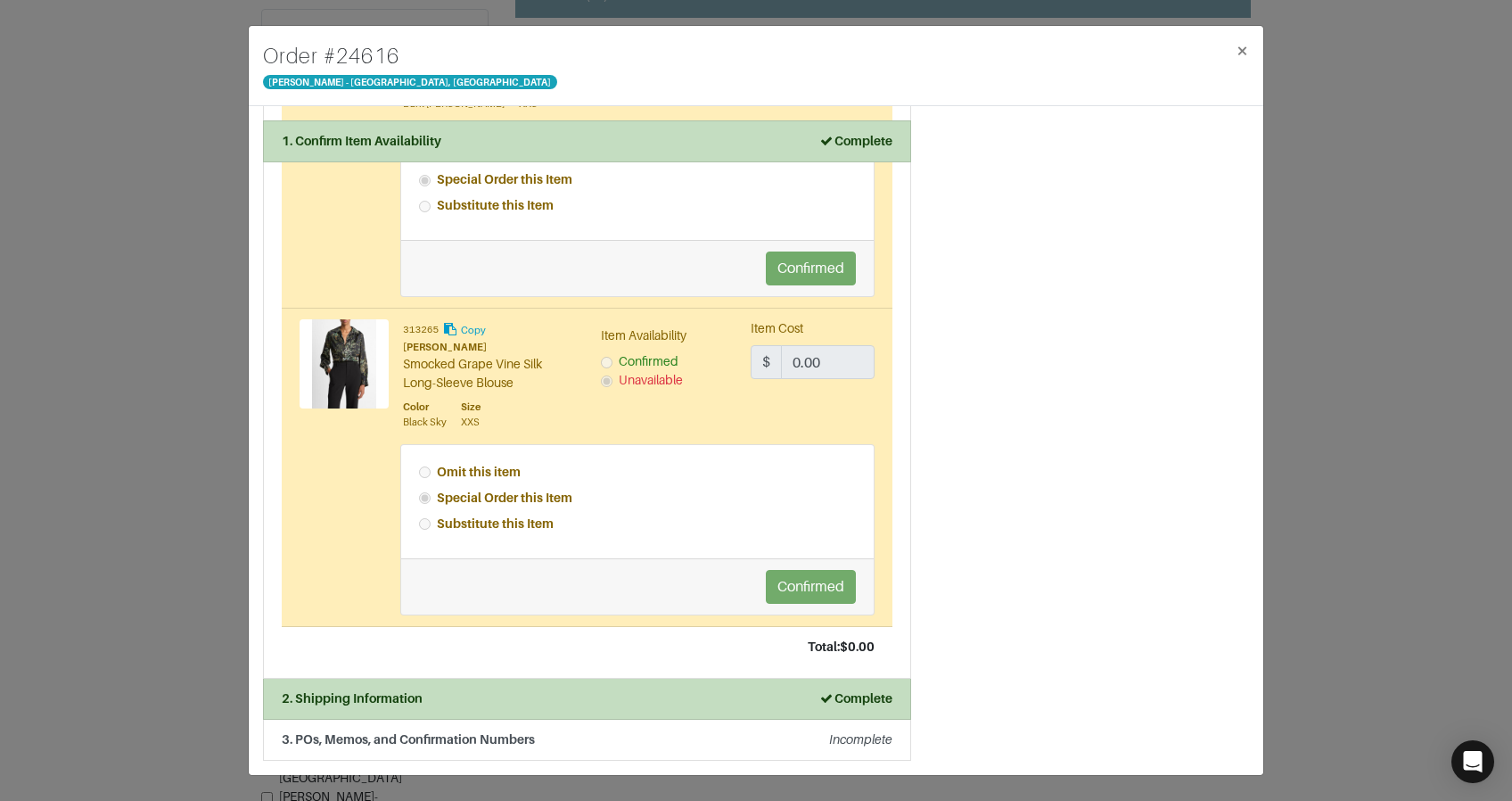
click at [1396, 98] on div "Order # 24616 Vince - Chicago, Oak Street × 1. Confirm Item Availability Comple…" at bounding box center [756, 400] width 1512 height 801
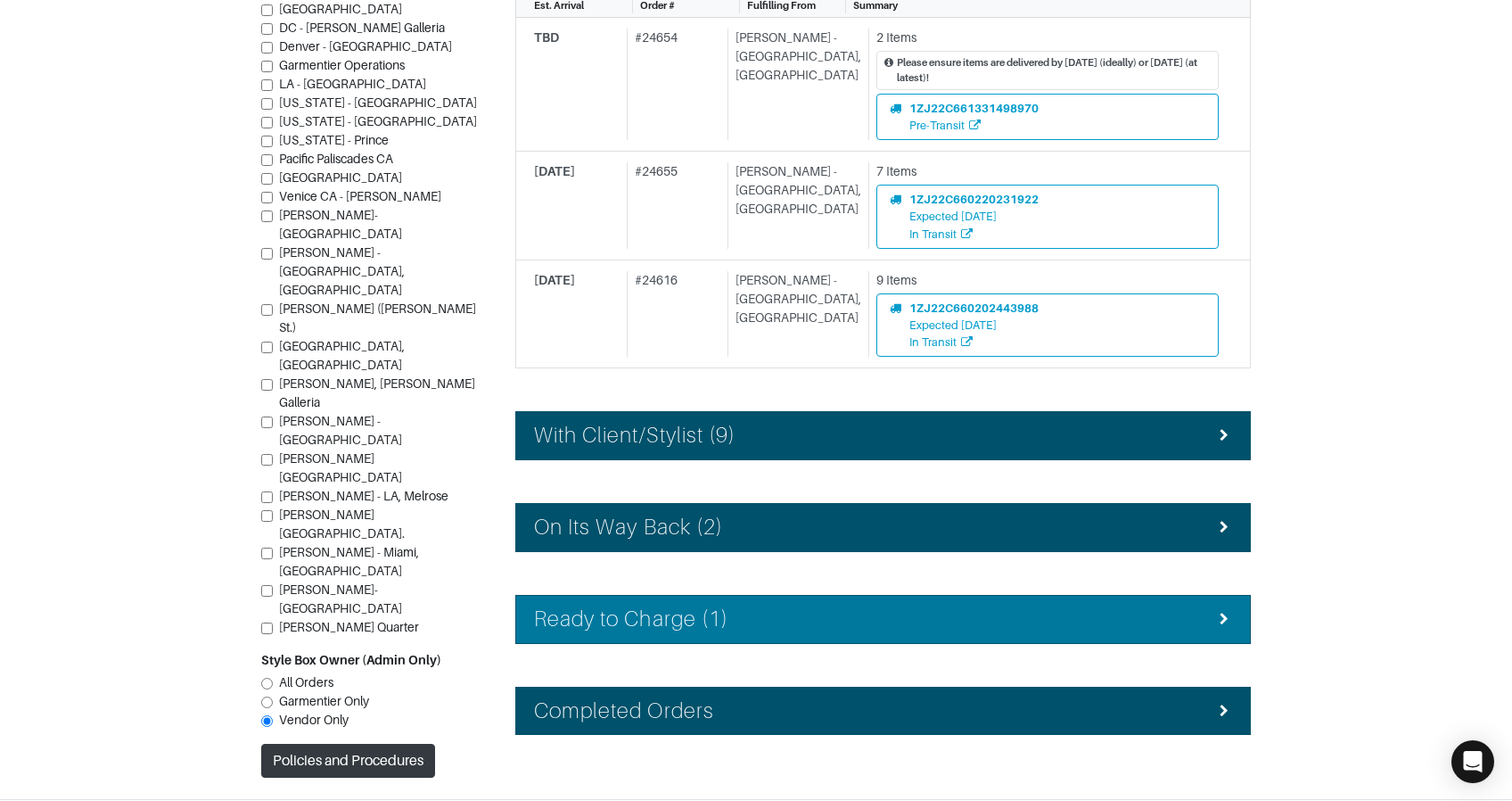
scroll to position [591, 0]
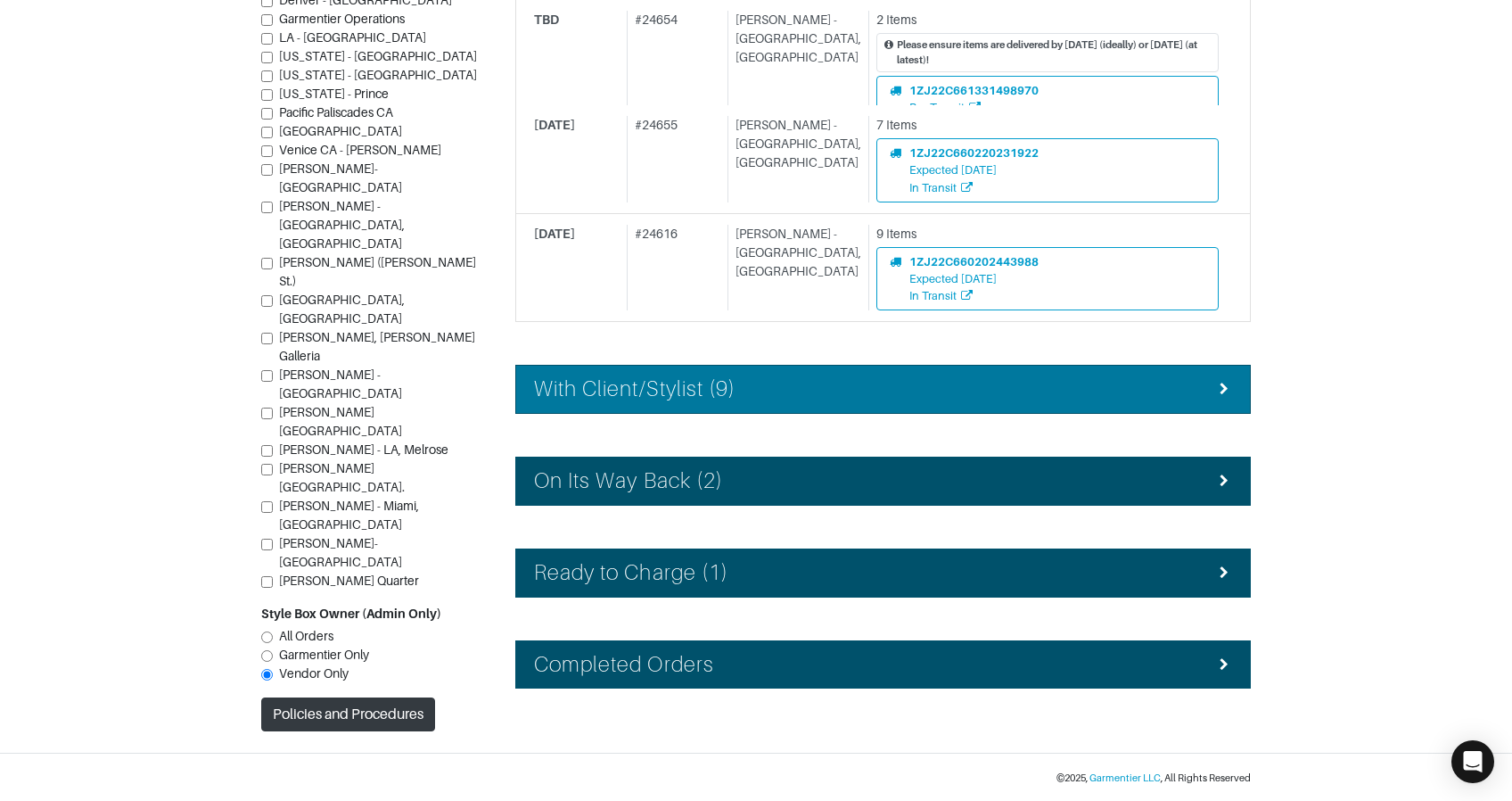
click at [761, 396] on div "With Client/Stylist (9)" at bounding box center [883, 389] width 698 height 26
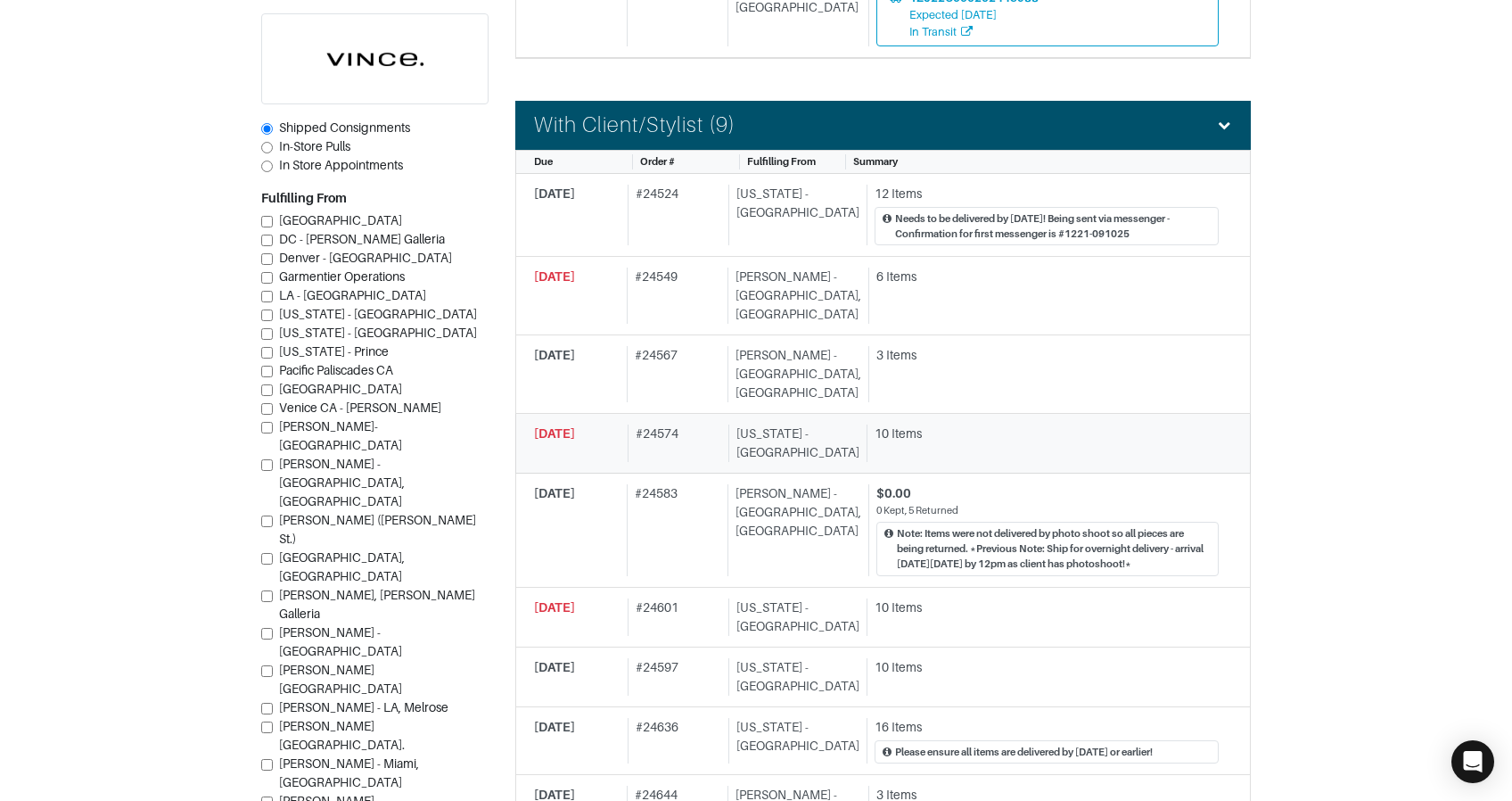
scroll to position [859, 0]
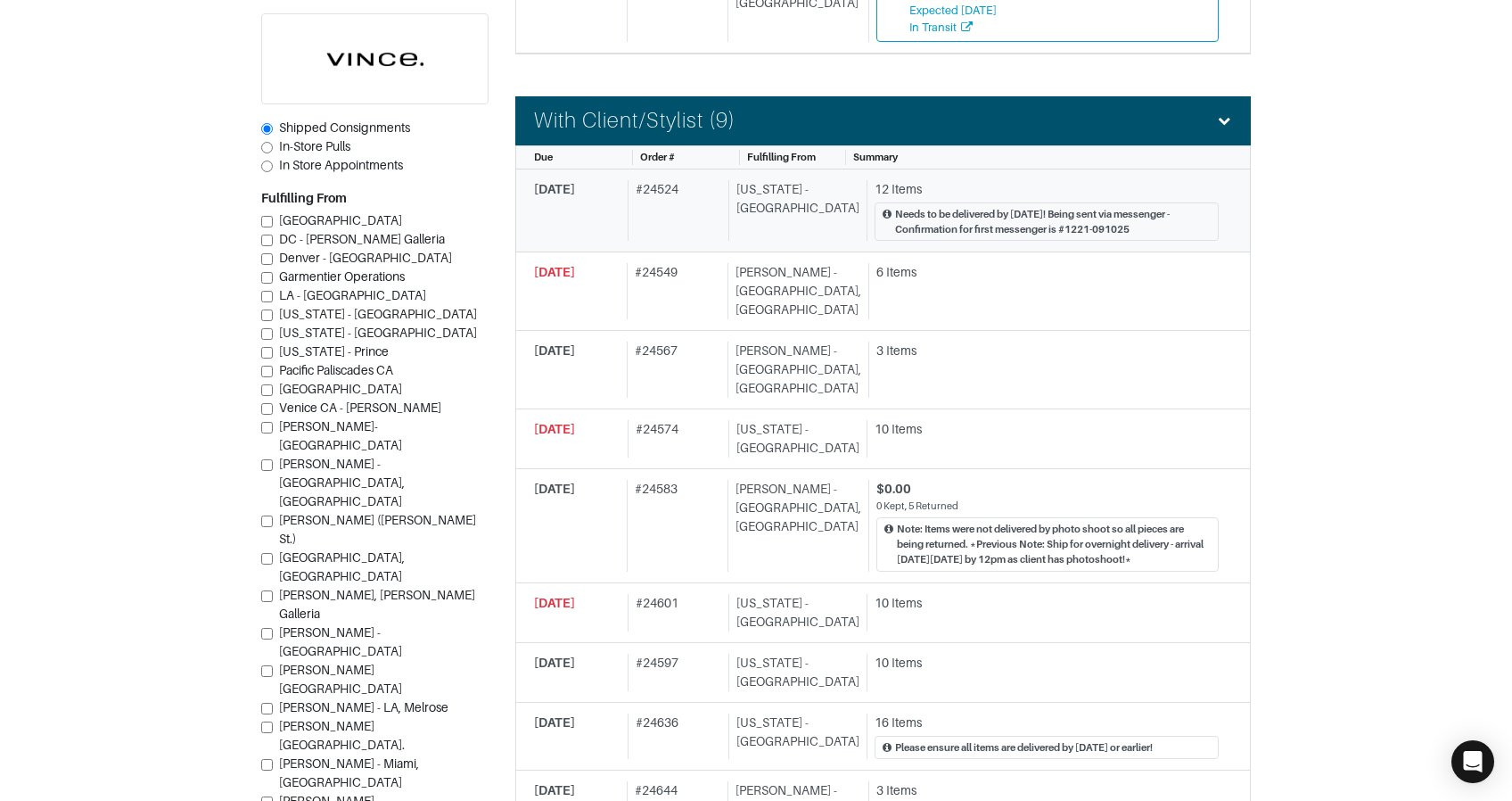
click at [810, 199] on div "New York - 5th Avenue" at bounding box center [794, 211] width 132 height 62
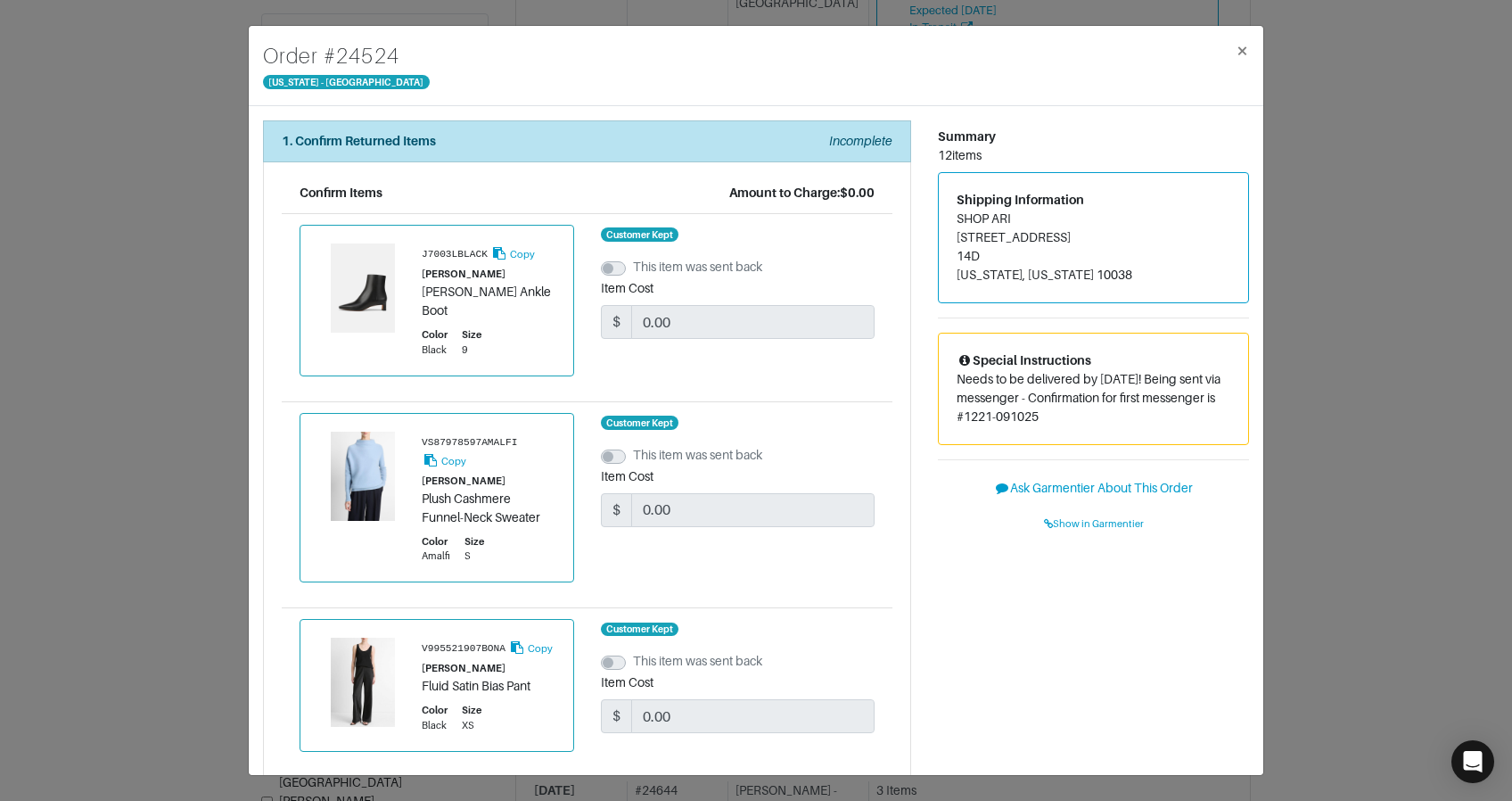
click at [1281, 396] on div "Order # 24524 New York - 5th Avenue × 1. Confirm Returned Items Incomplete Conf…" at bounding box center [756, 400] width 1512 height 801
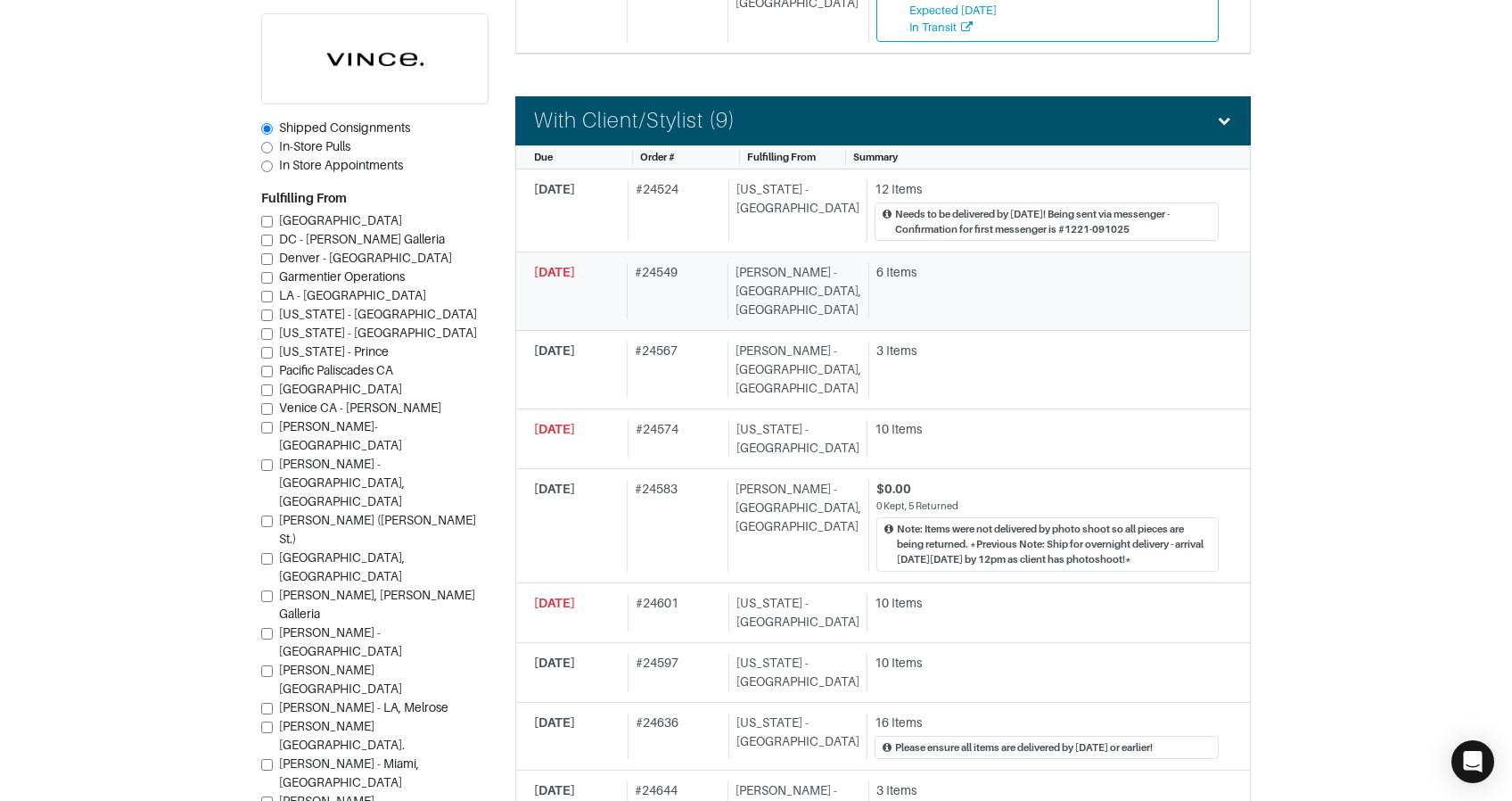
click at [918, 285] on div "6 Items" at bounding box center [1044, 291] width 350 height 56
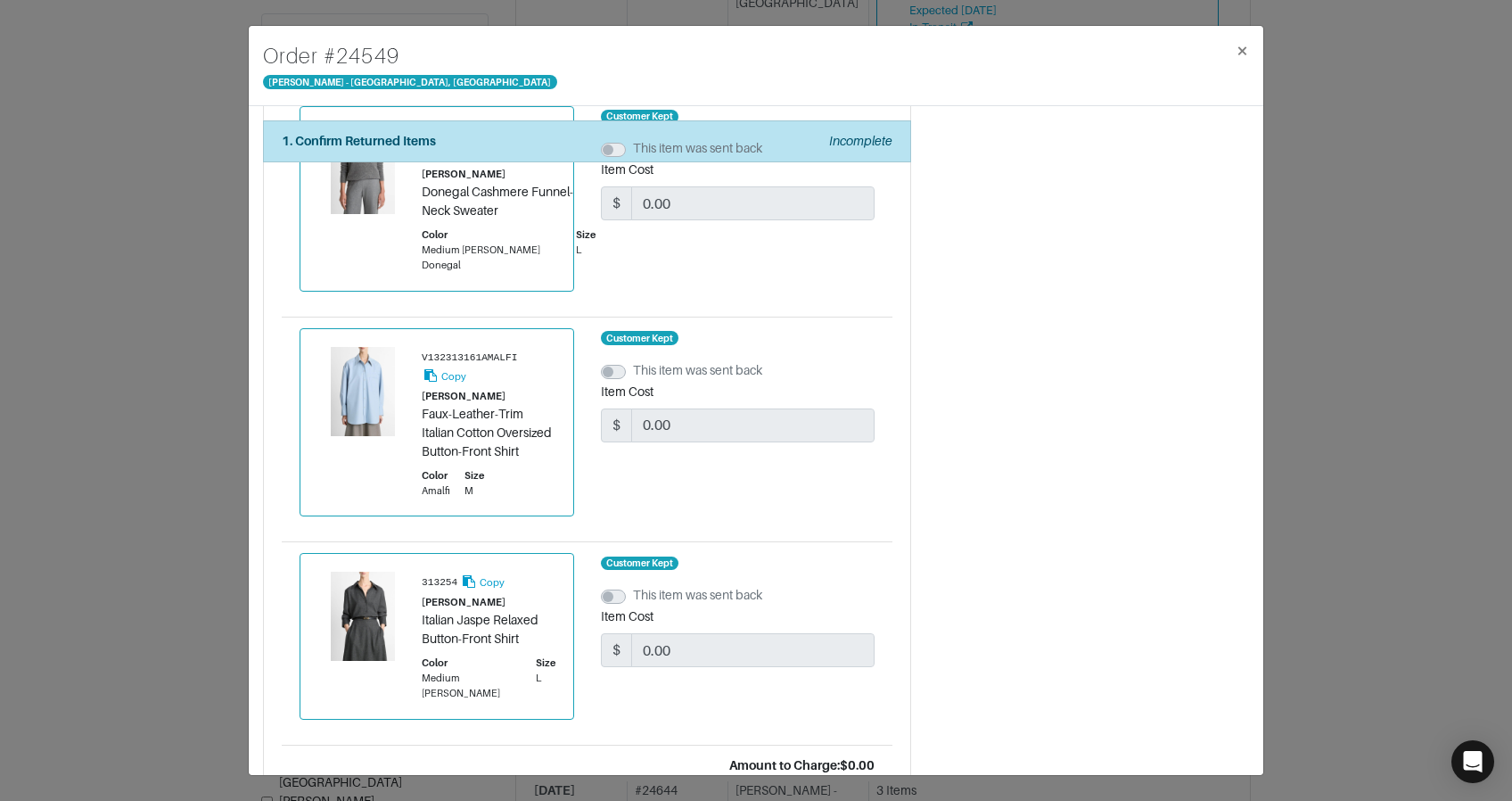
scroll to position [818, 0]
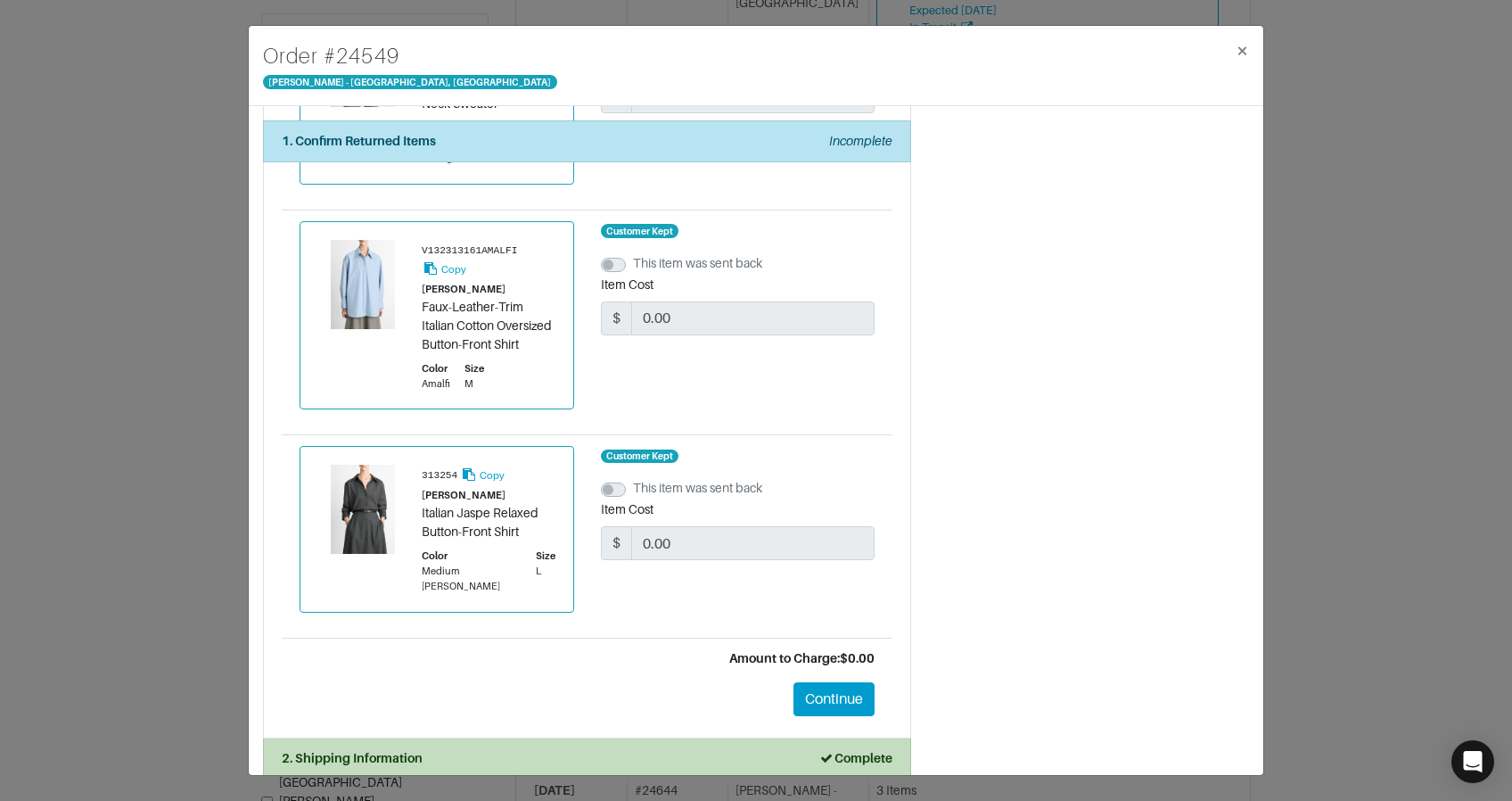
click at [1398, 421] on div "Order # 24549 Vince - Chicago, Oak Street × 1. Confirm Returned Items Incomplet…" at bounding box center [756, 400] width 1512 height 801
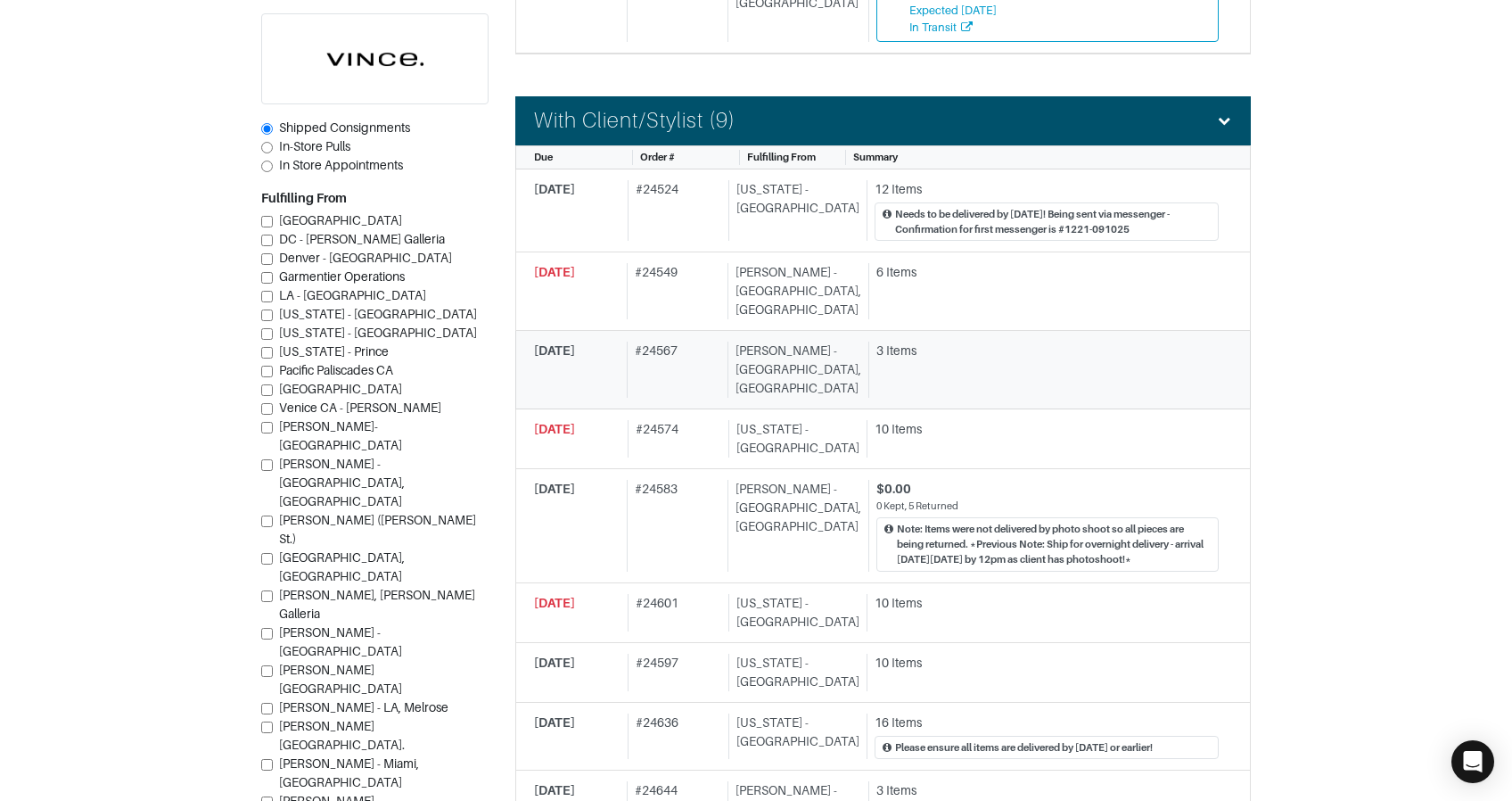
click at [941, 352] on div "3 Items" at bounding box center [1044, 370] width 350 height 56
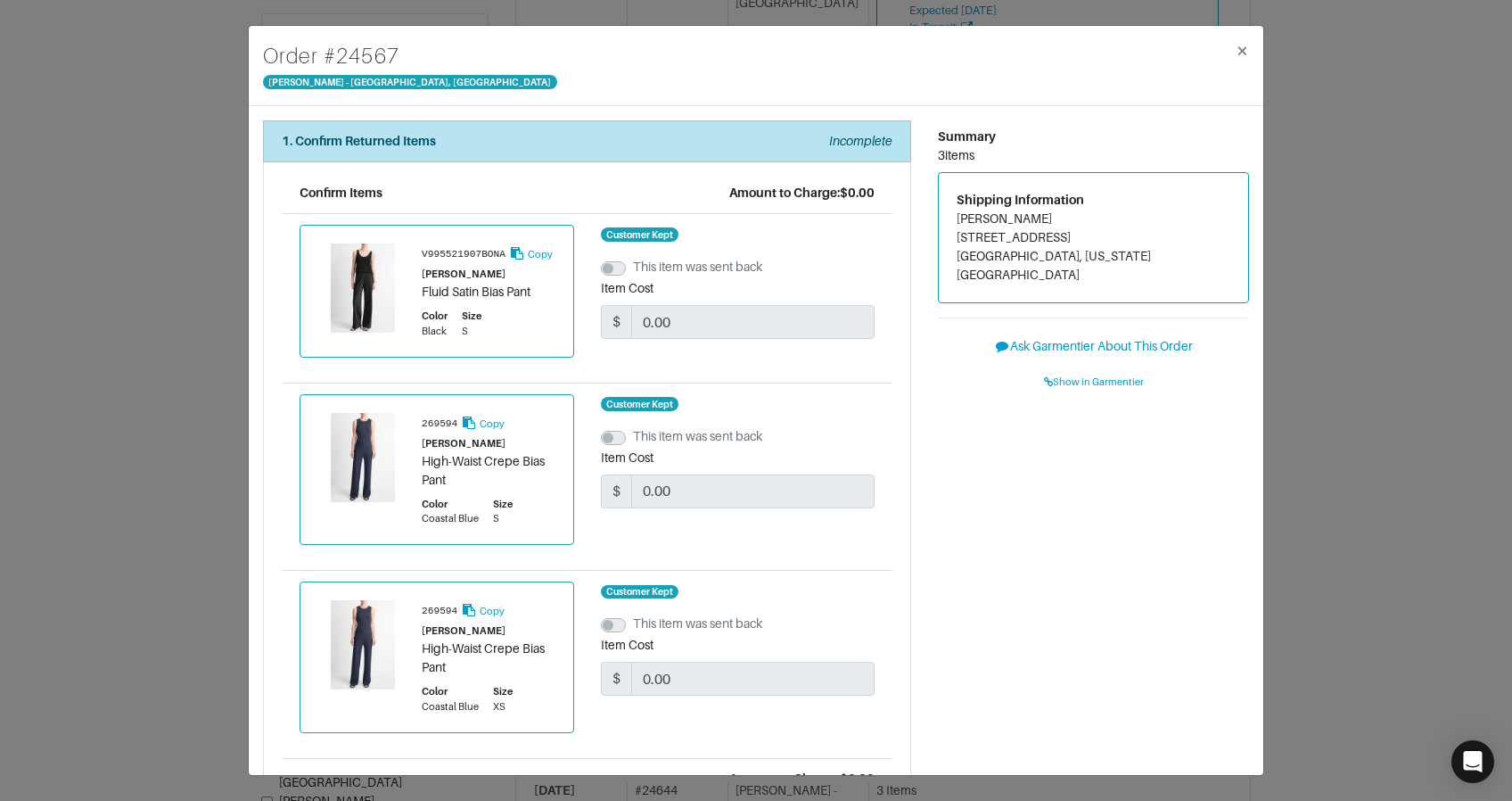
click at [1308, 455] on div "Order # 24567 Vince - Chicago, Oak Street × 1. Confirm Returned Items Incomplet…" at bounding box center [756, 400] width 1512 height 801
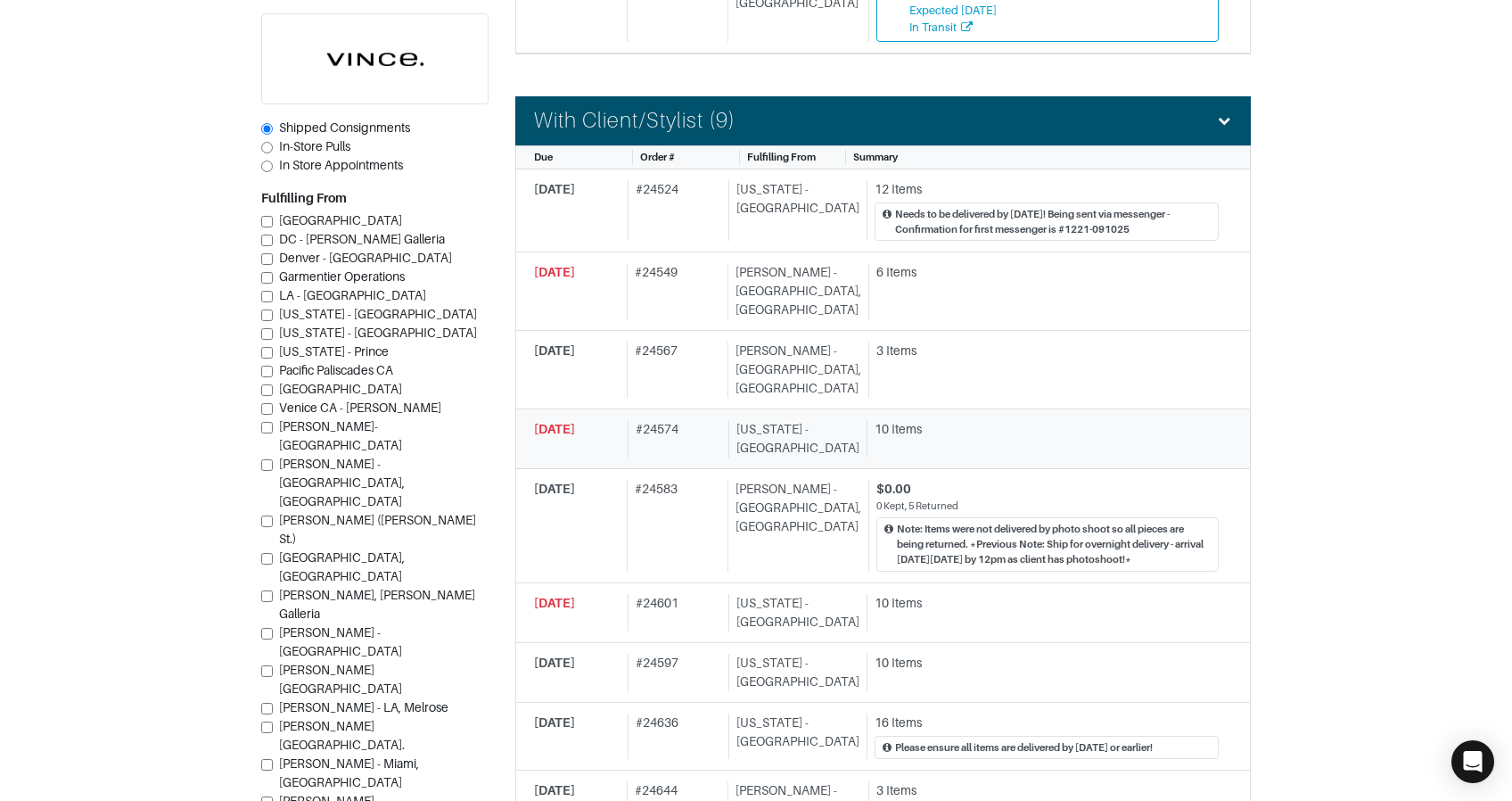
click at [912, 420] on div "10 Items" at bounding box center [1043, 438] width 352 height 37
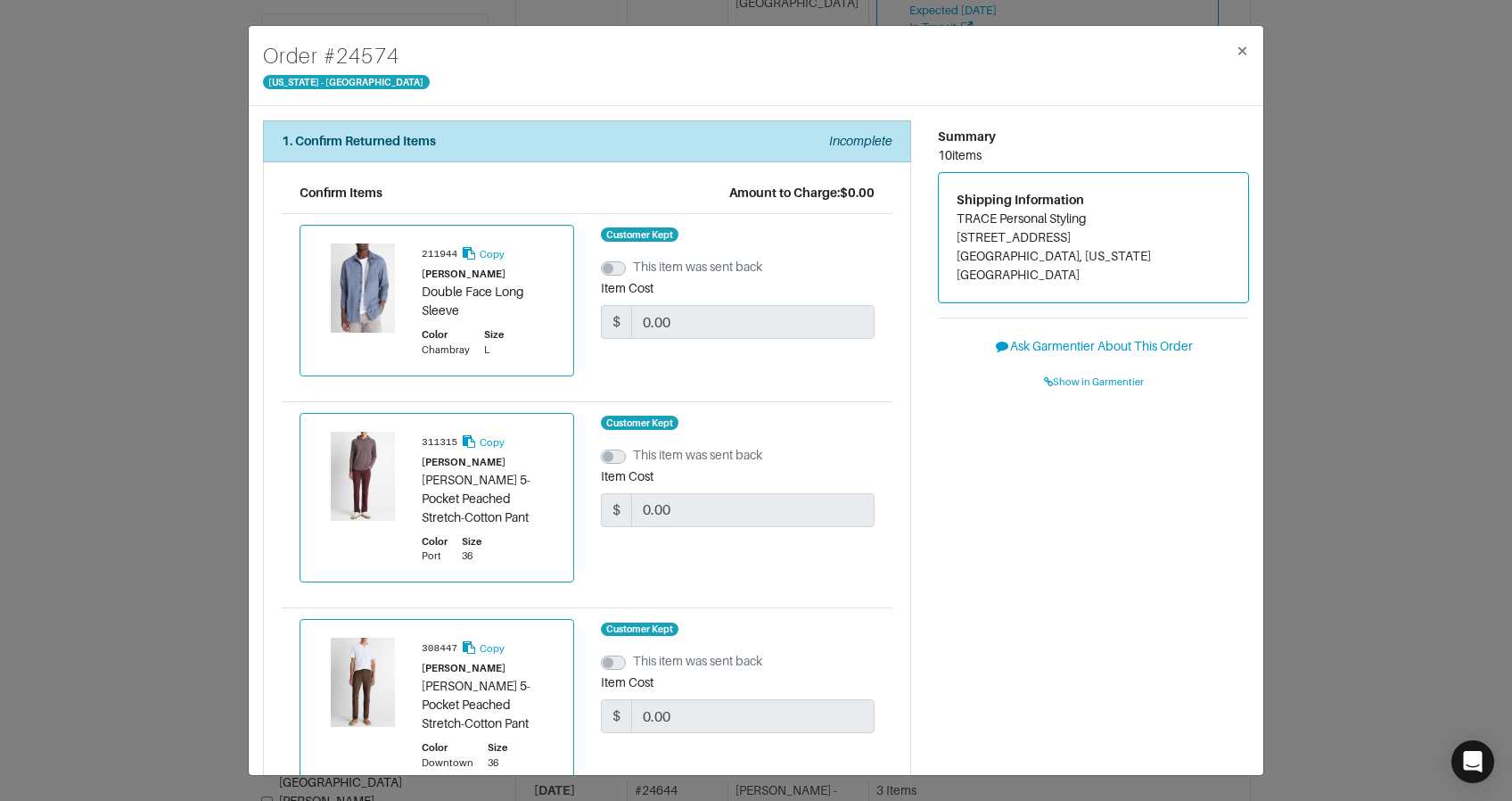
click at [1354, 511] on div "Order # 24574 New York - 5th Avenue × 1. Confirm Returned Items Incomplete Conf…" at bounding box center [756, 400] width 1512 height 801
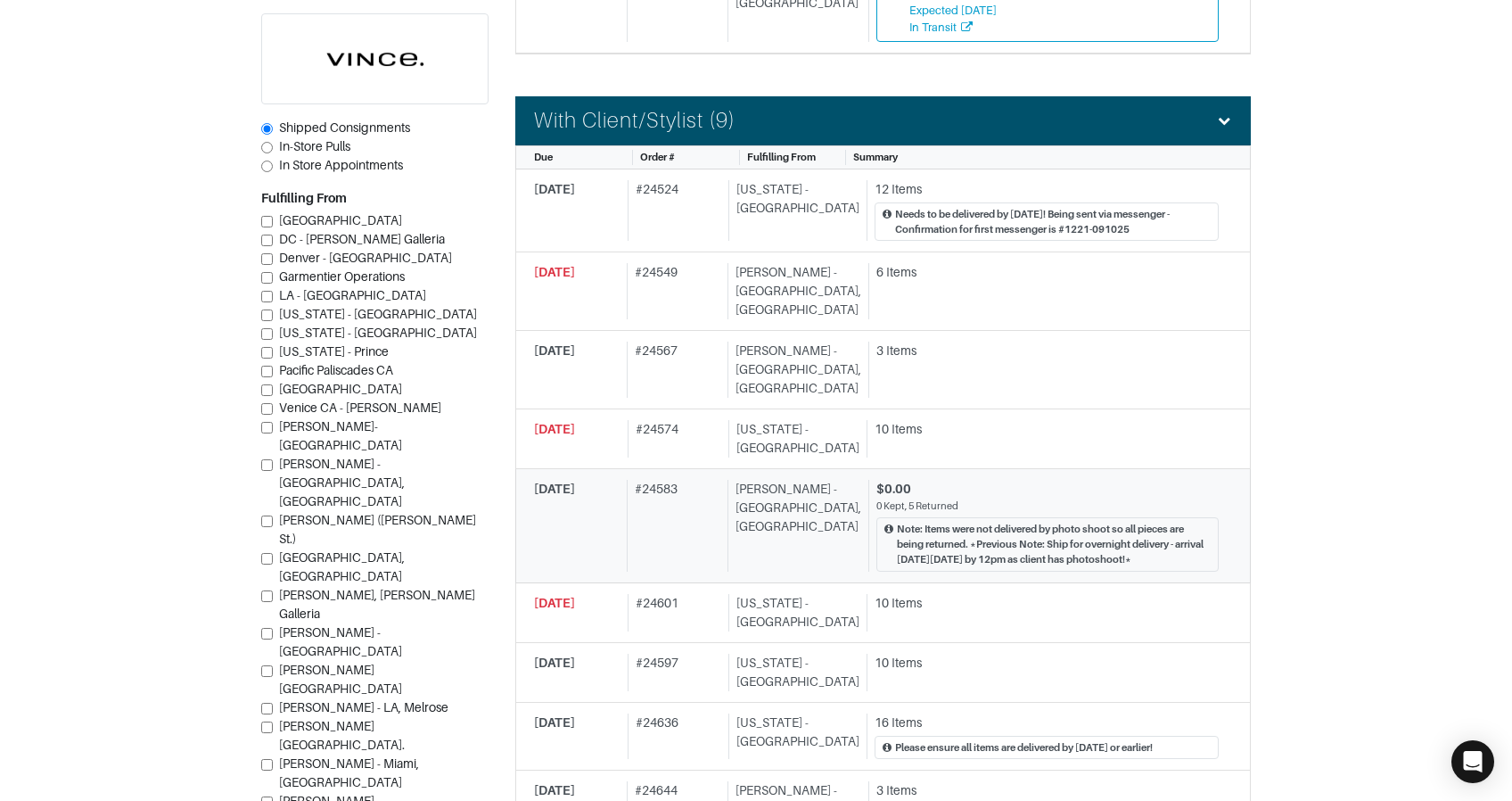
click at [940, 517] on div "Note: Items were not delivered by photo shoot so all pieces are being returned.…" at bounding box center [1048, 543] width 343 height 54
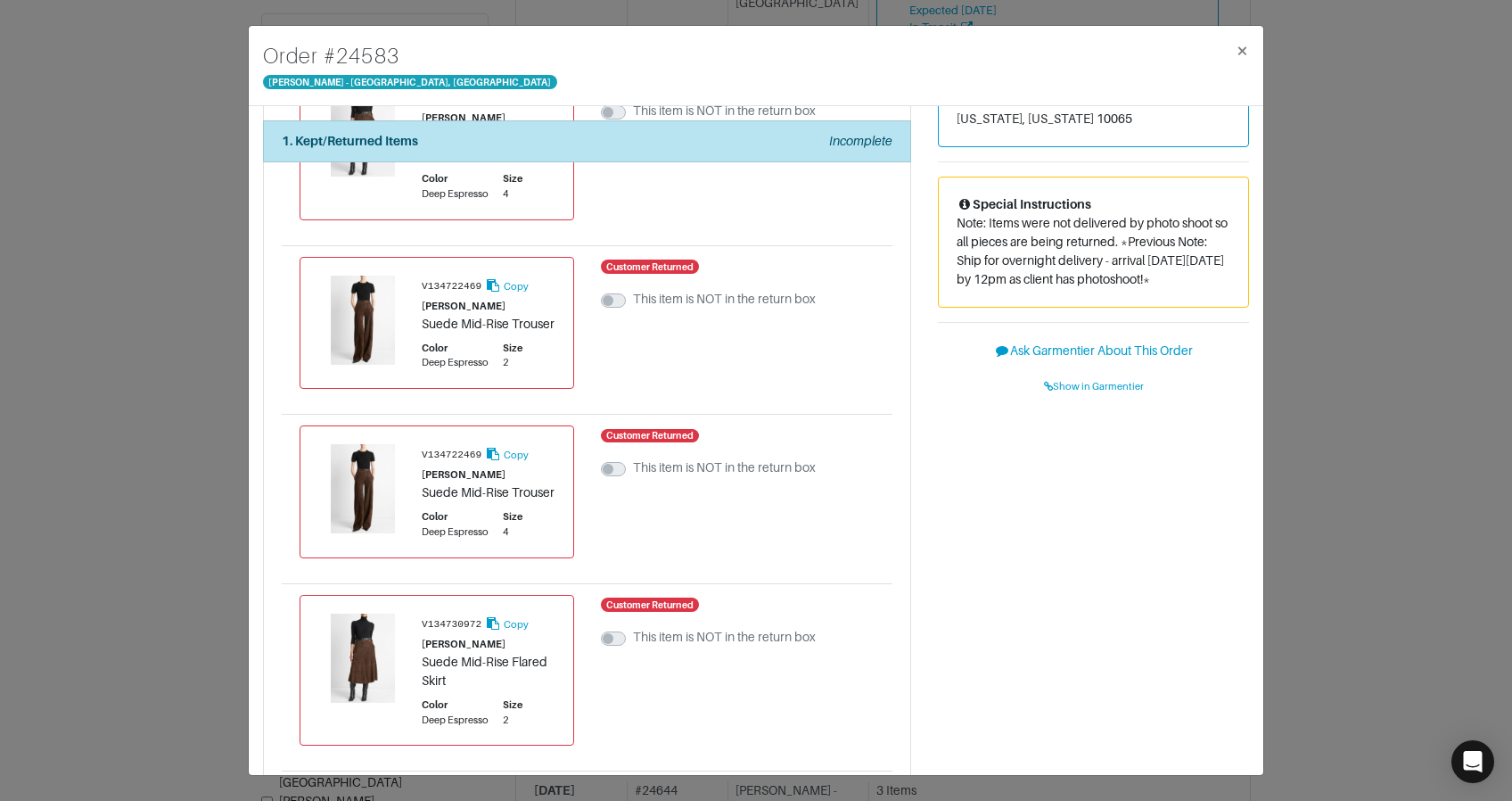
scroll to position [378, 0]
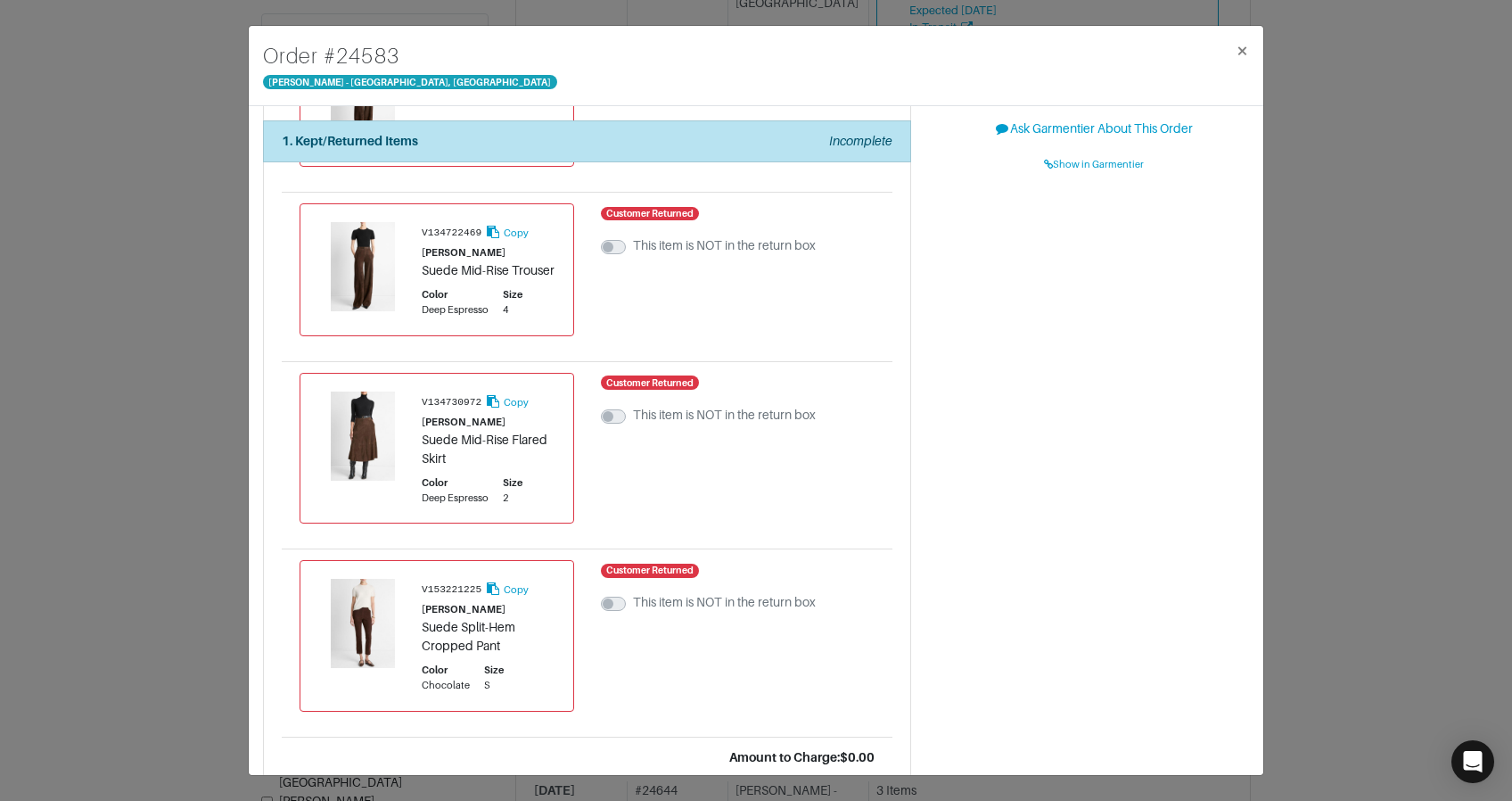
click at [1337, 529] on div "Order # 24583 Vince - Chicago, Oak Street × 1. Kept/Returned Items Incomplete C…" at bounding box center [756, 400] width 1512 height 801
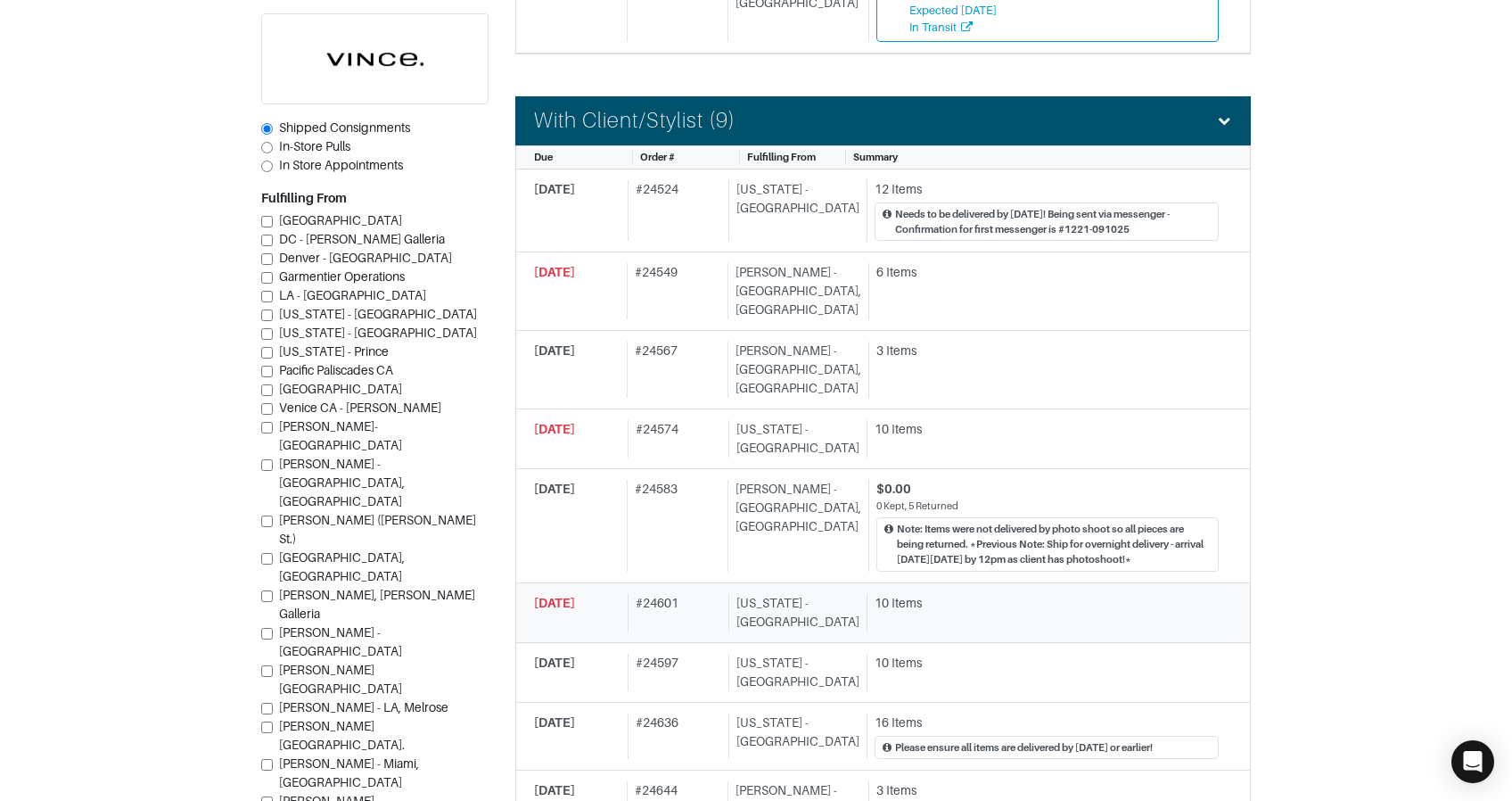
click at [933, 594] on div "10 Items" at bounding box center [1046, 603] width 344 height 19
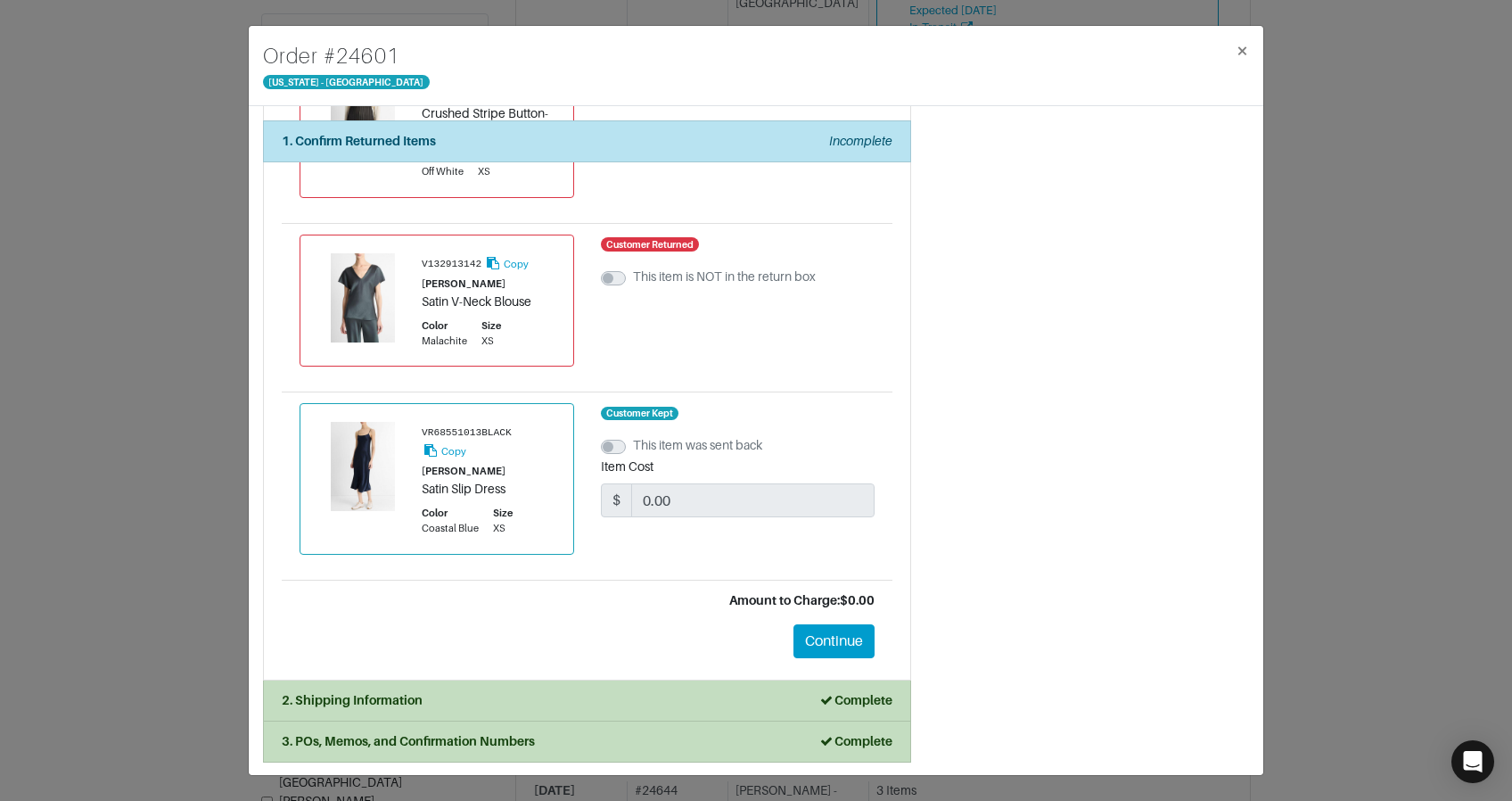
scroll to position [1626, 0]
click at [1362, 556] on div "Order # 24601 New York - 5th Avenue × 1. Confirm Returned Items Incomplete Conf…" at bounding box center [756, 400] width 1512 height 801
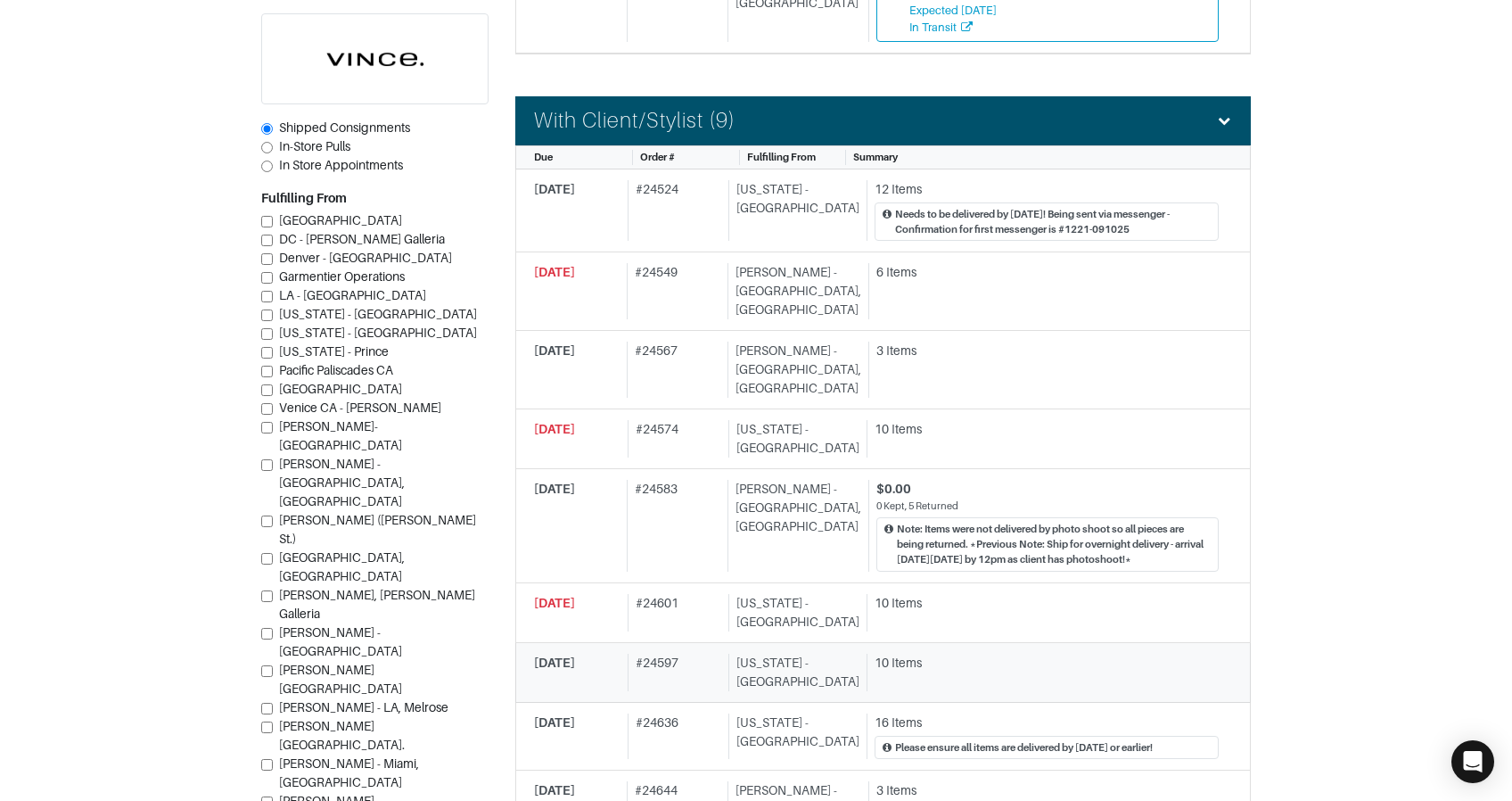
click at [919, 654] on div "10 Items" at bounding box center [1046, 663] width 344 height 19
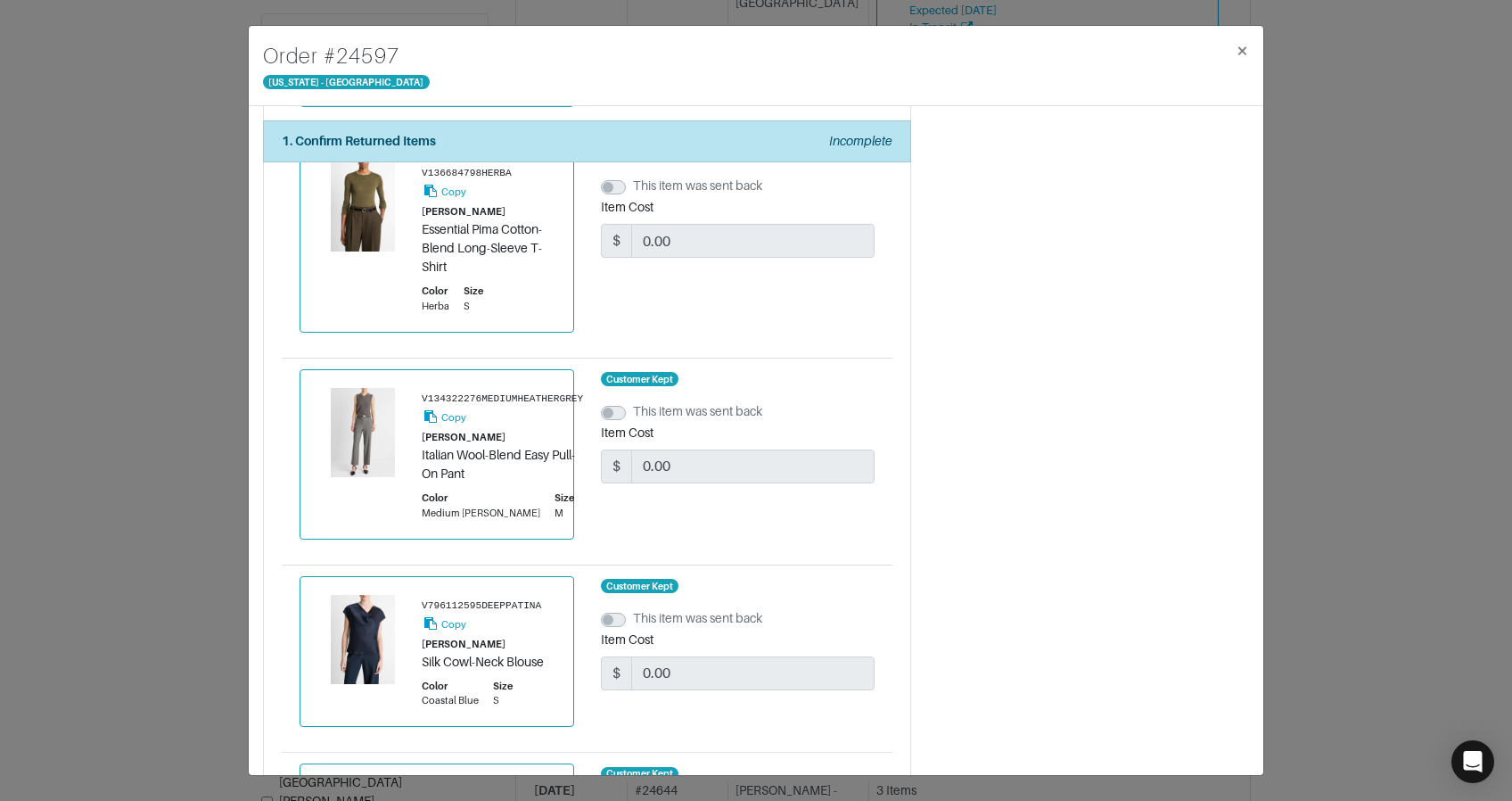
scroll to position [1626, 0]
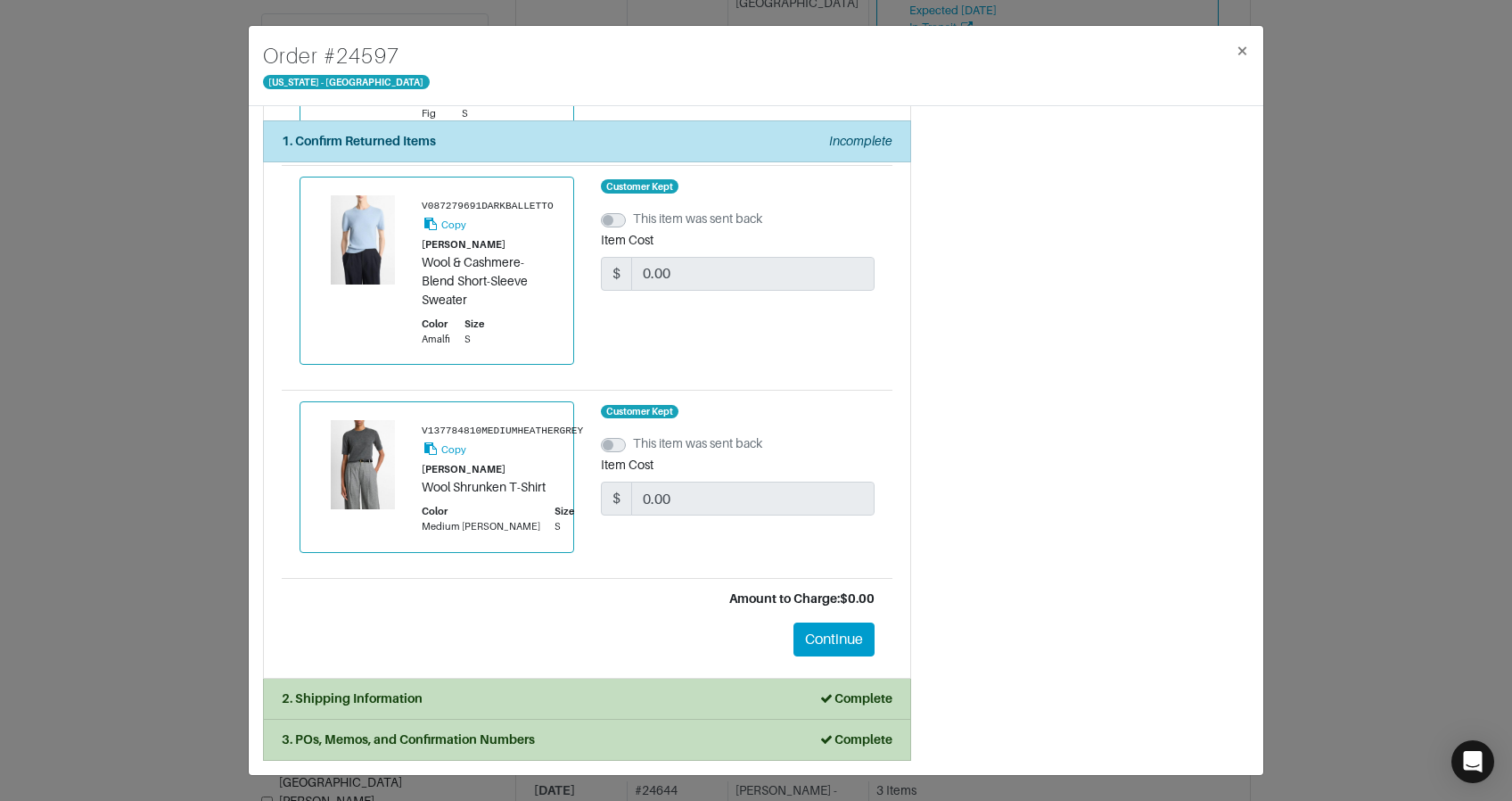
click at [1277, 500] on div "Order # 24597 New York - 5th Avenue × 1. Confirm Returned Items Incomplete Conf…" at bounding box center [756, 400] width 1512 height 801
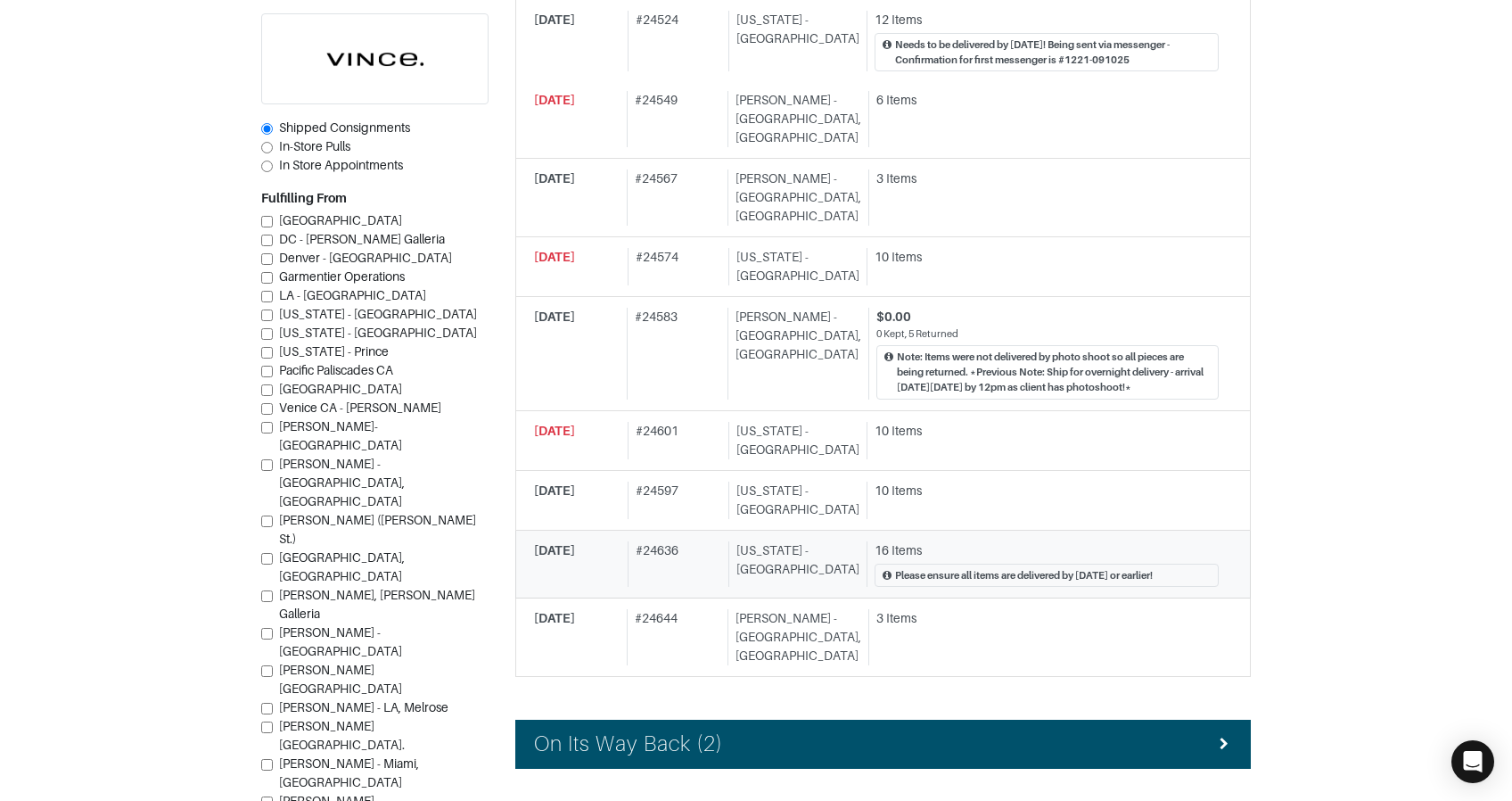
scroll to position [1037, 0]
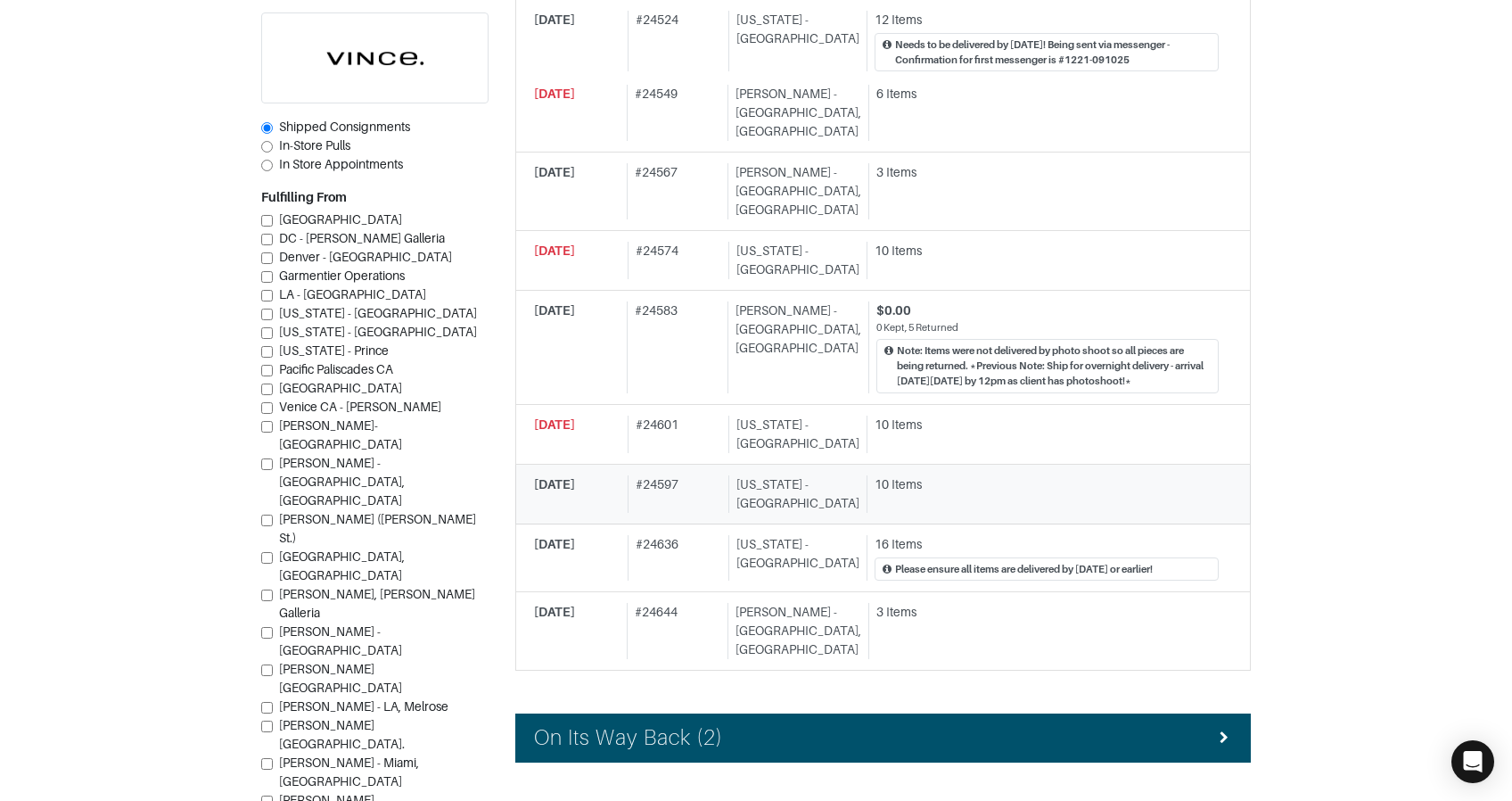
click at [899, 475] on div "10 Items" at bounding box center [1043, 493] width 352 height 37
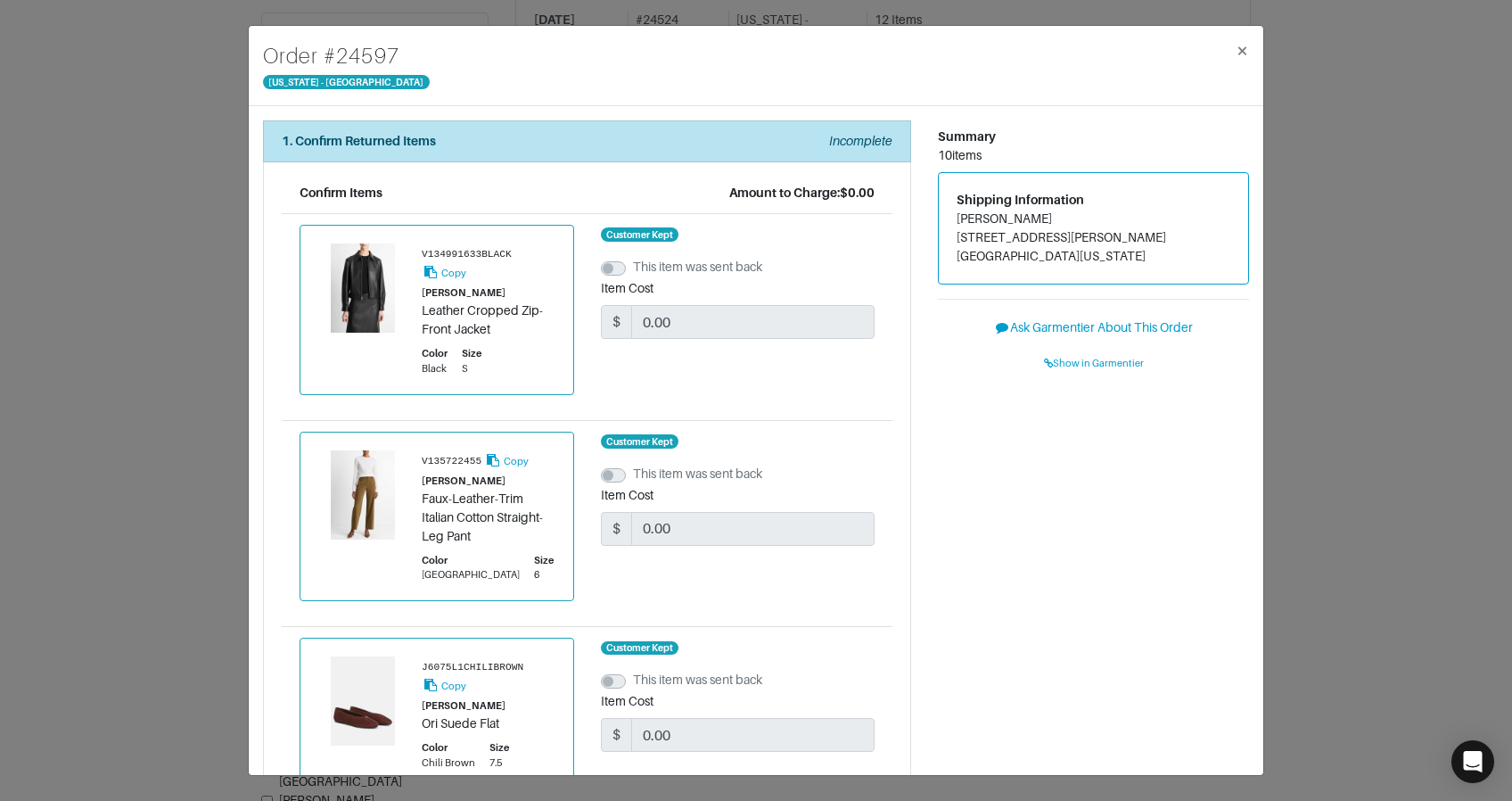
click at [1397, 497] on div "Order # 24597 New York - 5th Avenue × 1. Confirm Returned Items Incomplete Conf…" at bounding box center [756, 400] width 1512 height 801
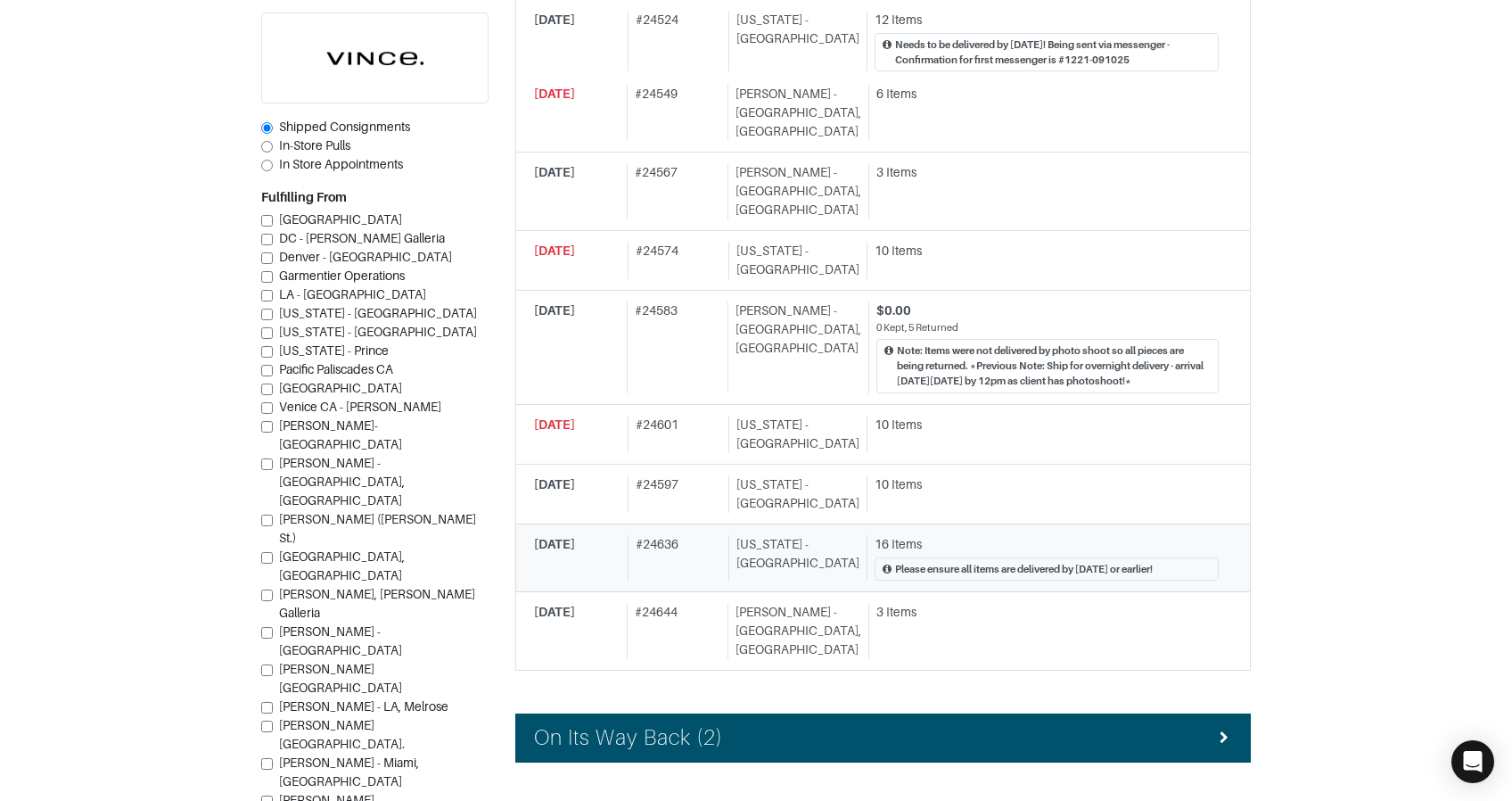
click at [958, 535] on div "16 Items" at bounding box center [1046, 544] width 344 height 19
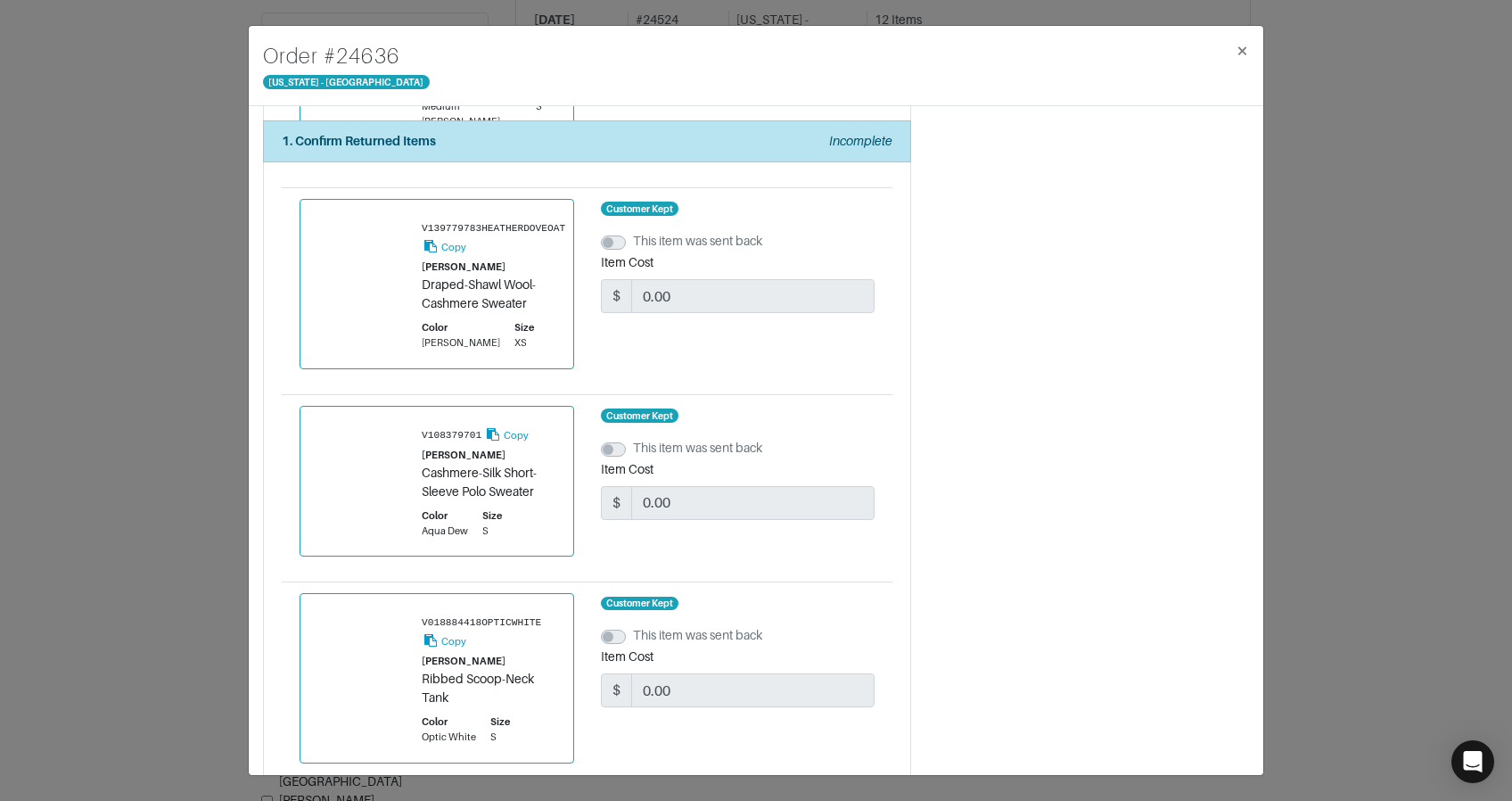
scroll to position [2805, 0]
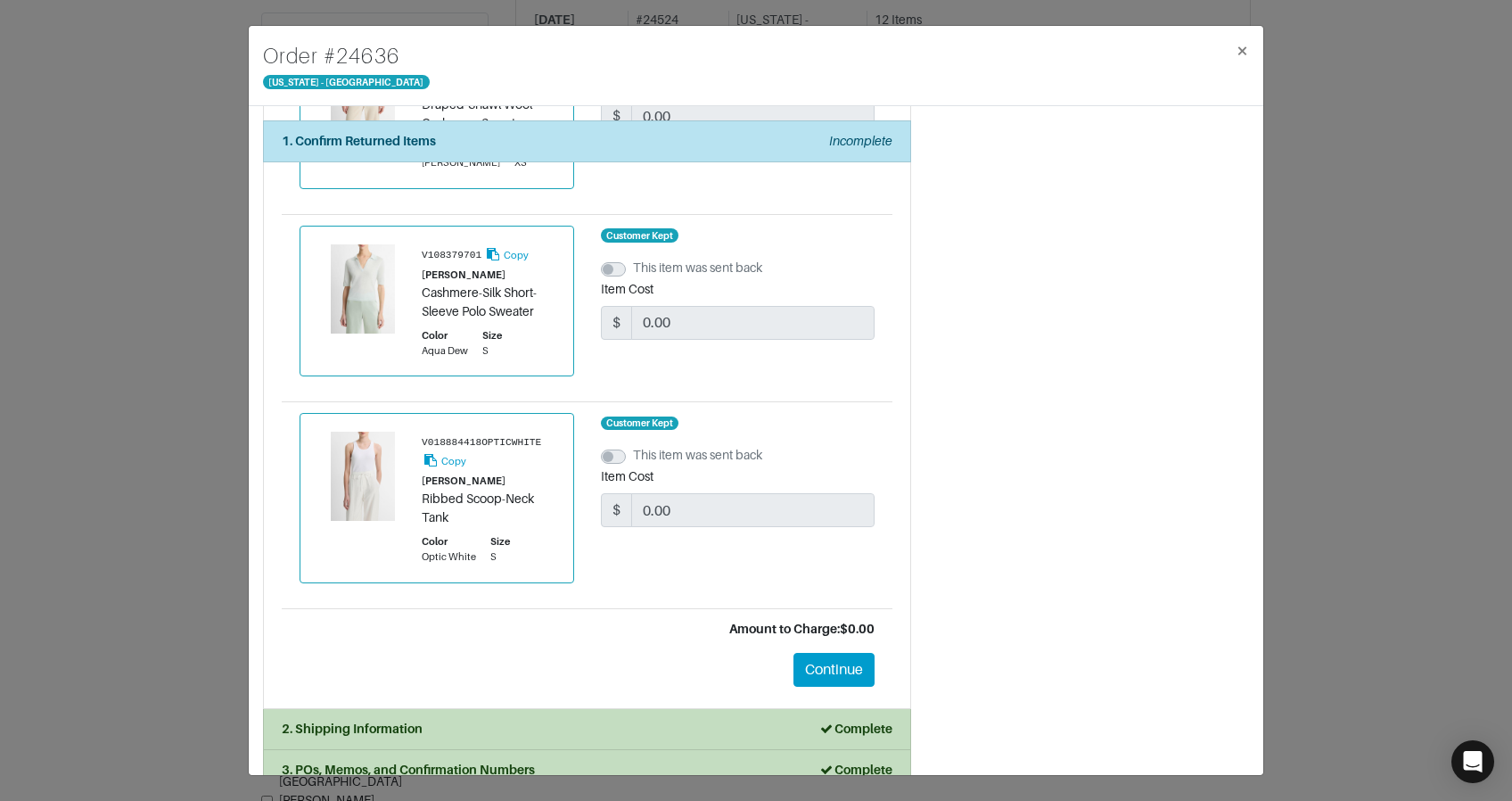
click at [1310, 486] on div "Order # 24636 New York - 5th Avenue × 1. Confirm Returned Items Incomplete Conf…" at bounding box center [756, 400] width 1512 height 801
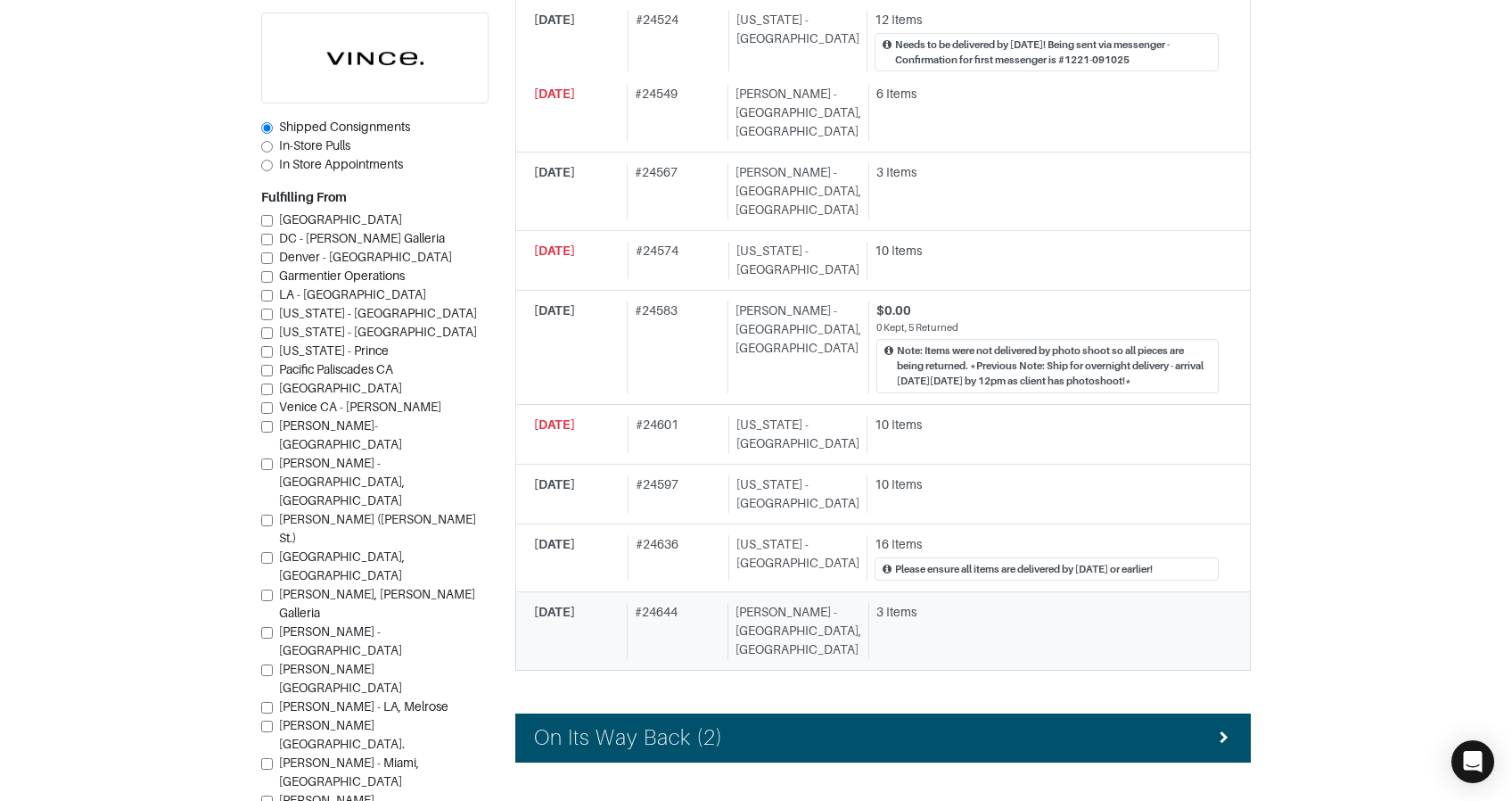
click at [934, 603] on div "3 Items" at bounding box center [1048, 612] width 343 height 19
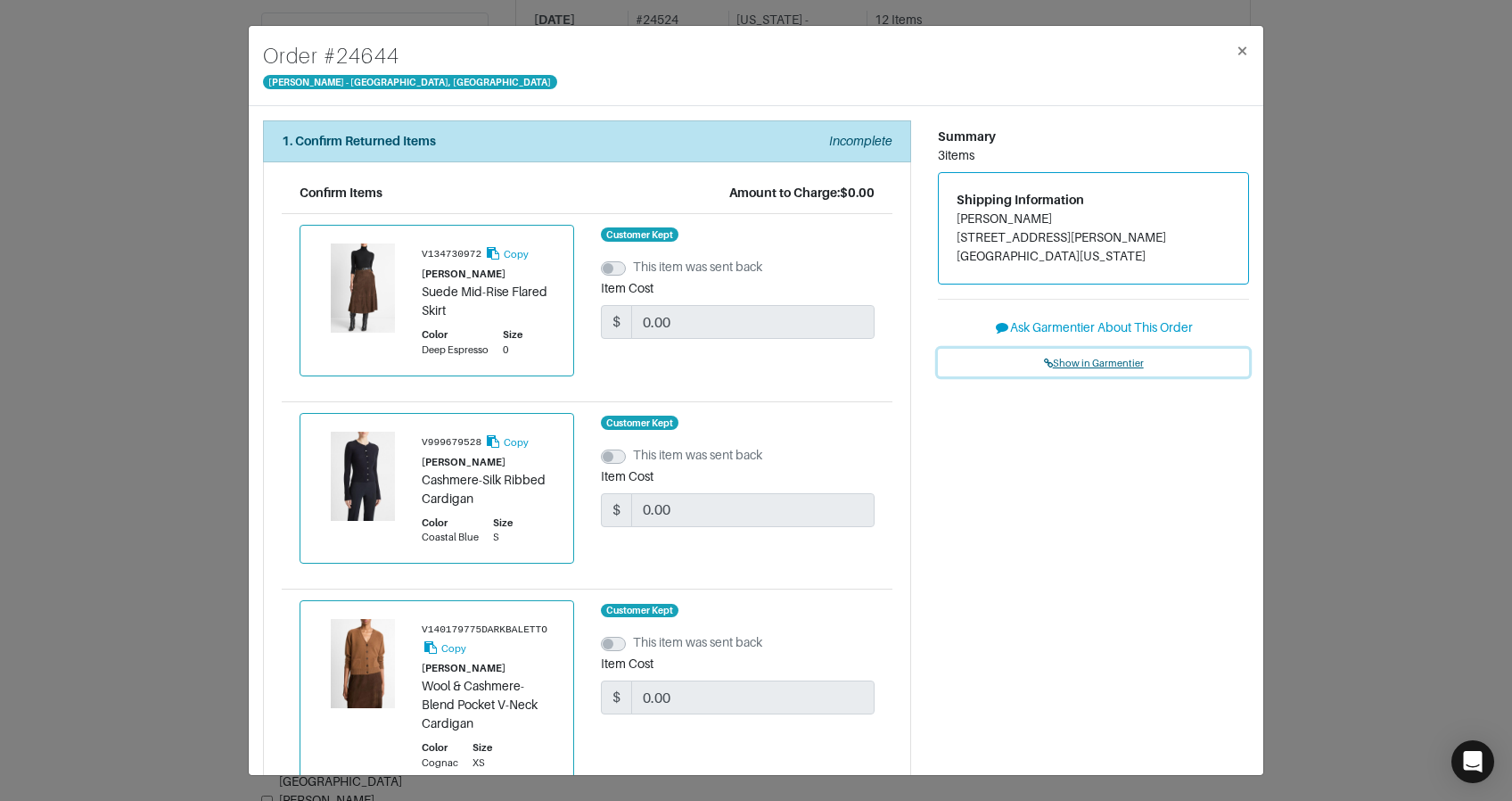
click at [1067, 357] on span "Show in Garmentier" at bounding box center [1094, 363] width 100 height 11
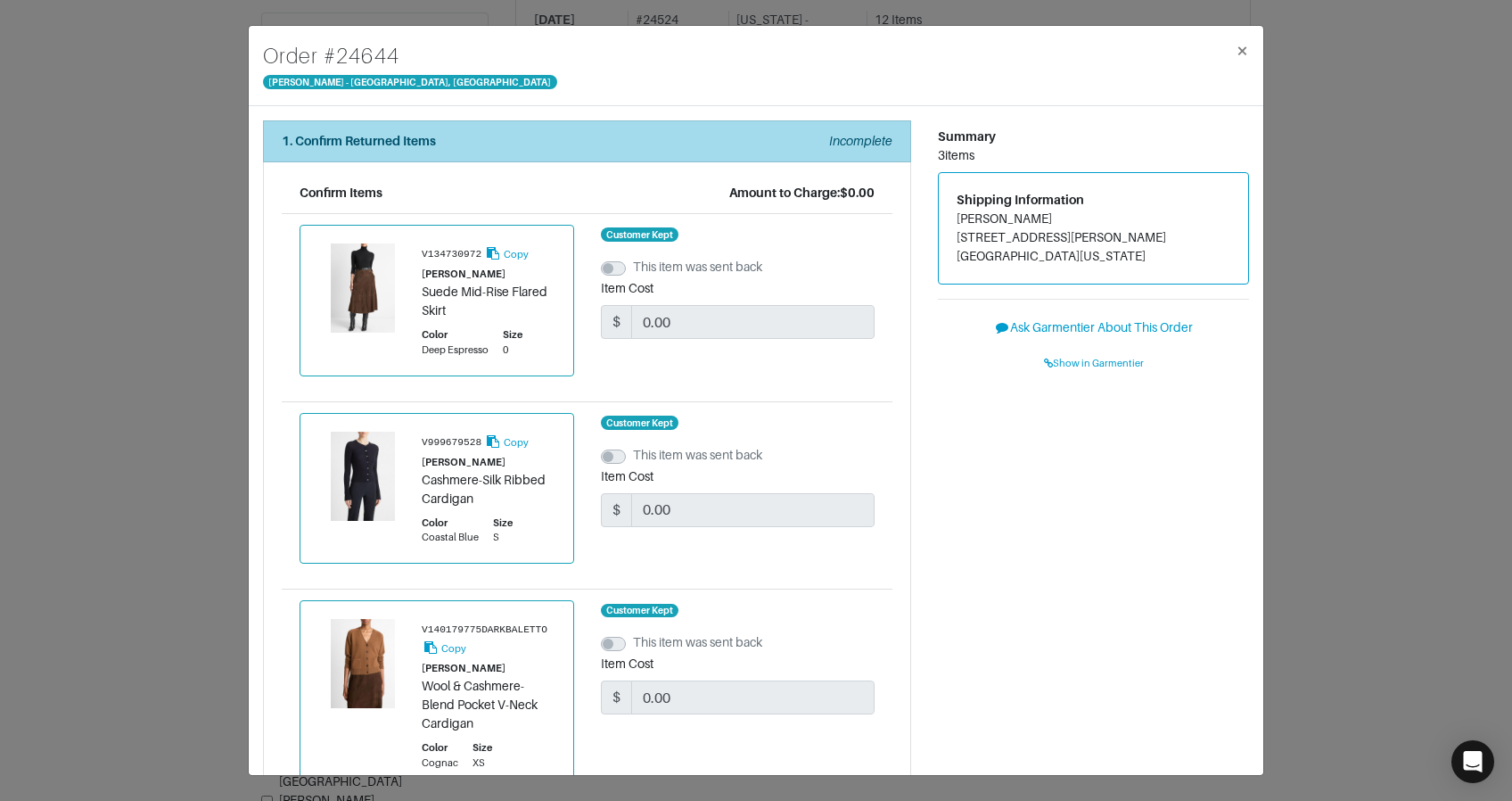
click at [585, 134] on div "1. Confirm Returned Items Incomplete" at bounding box center [587, 141] width 610 height 19
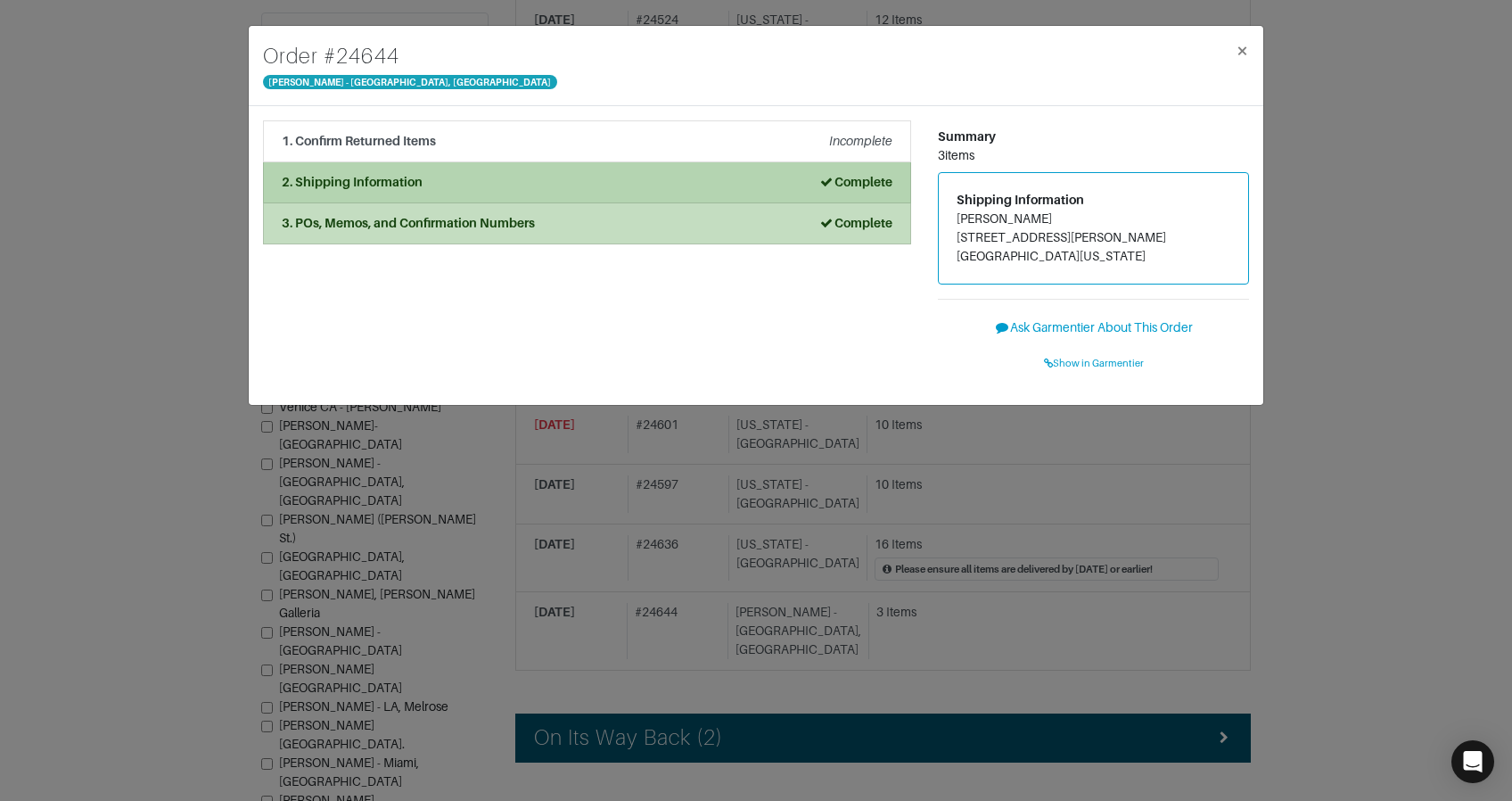
click at [554, 182] on div "2. Shipping Information Complete" at bounding box center [587, 182] width 610 height 19
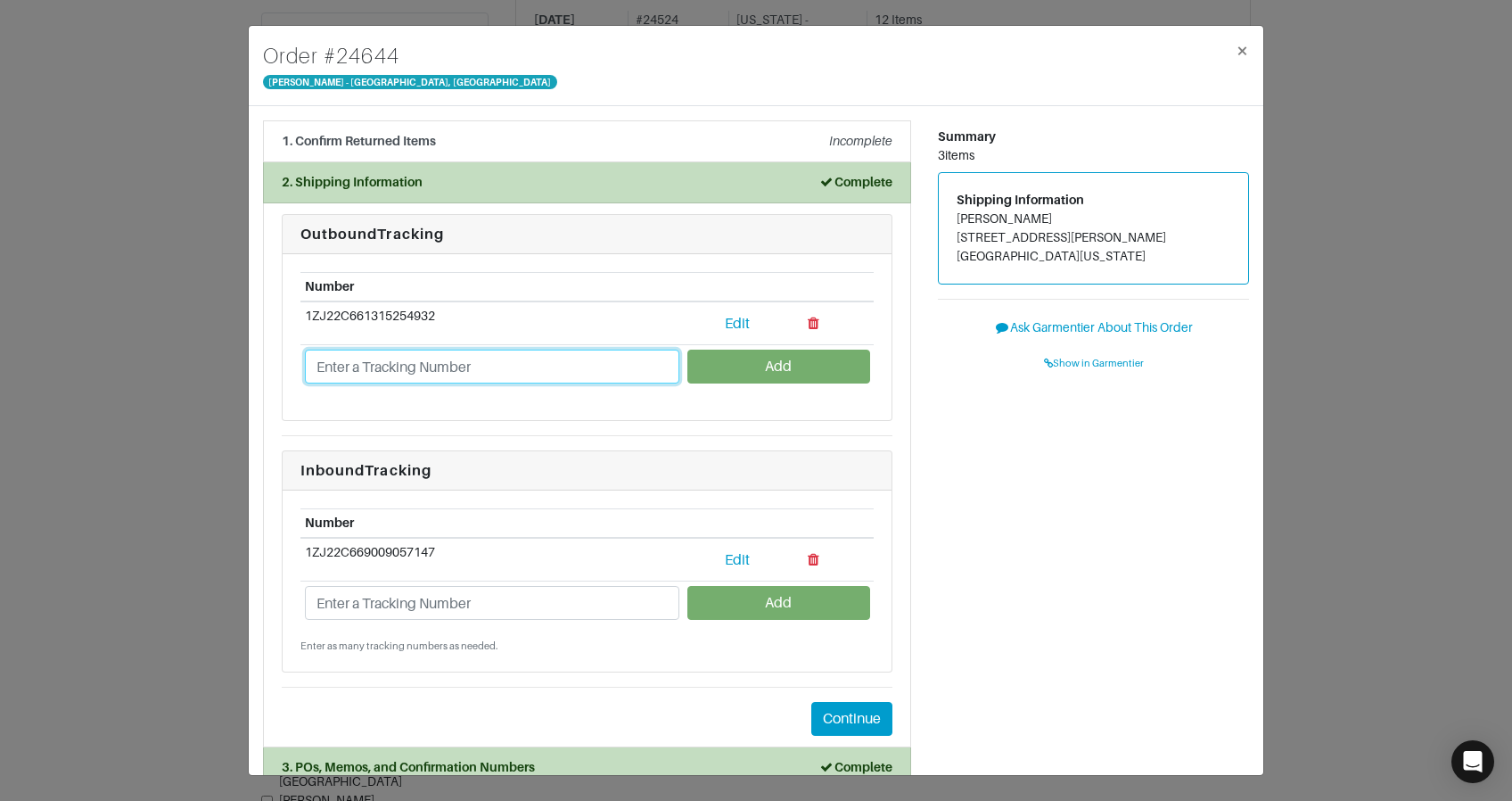
click at [528, 364] on input "text" at bounding box center [492, 366] width 375 height 34
paste input "1ZJ22C501302168026"
type input "1ZJ22C501302168026"
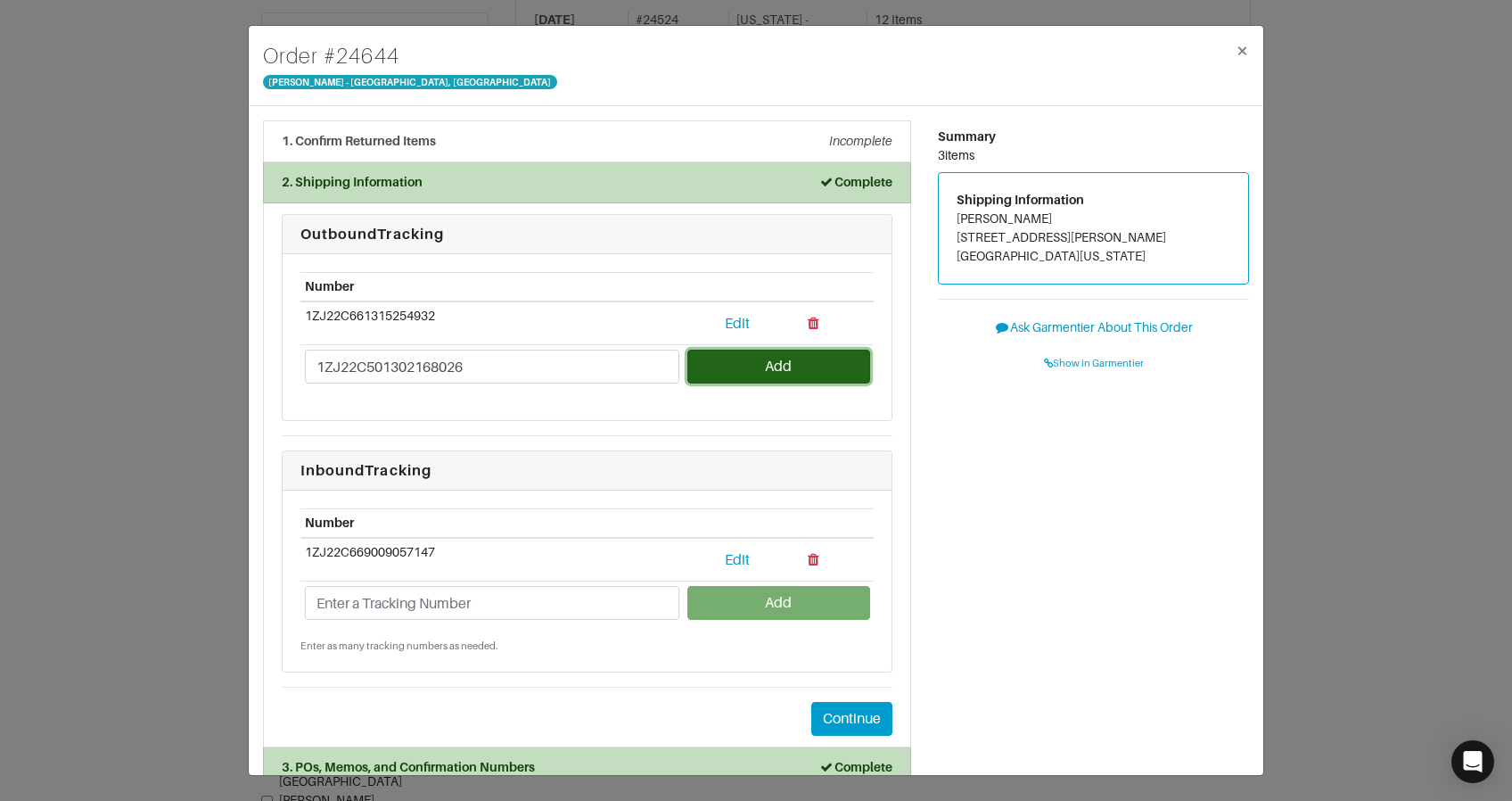
click at [772, 365] on button "Add" at bounding box center [778, 366] width 182 height 34
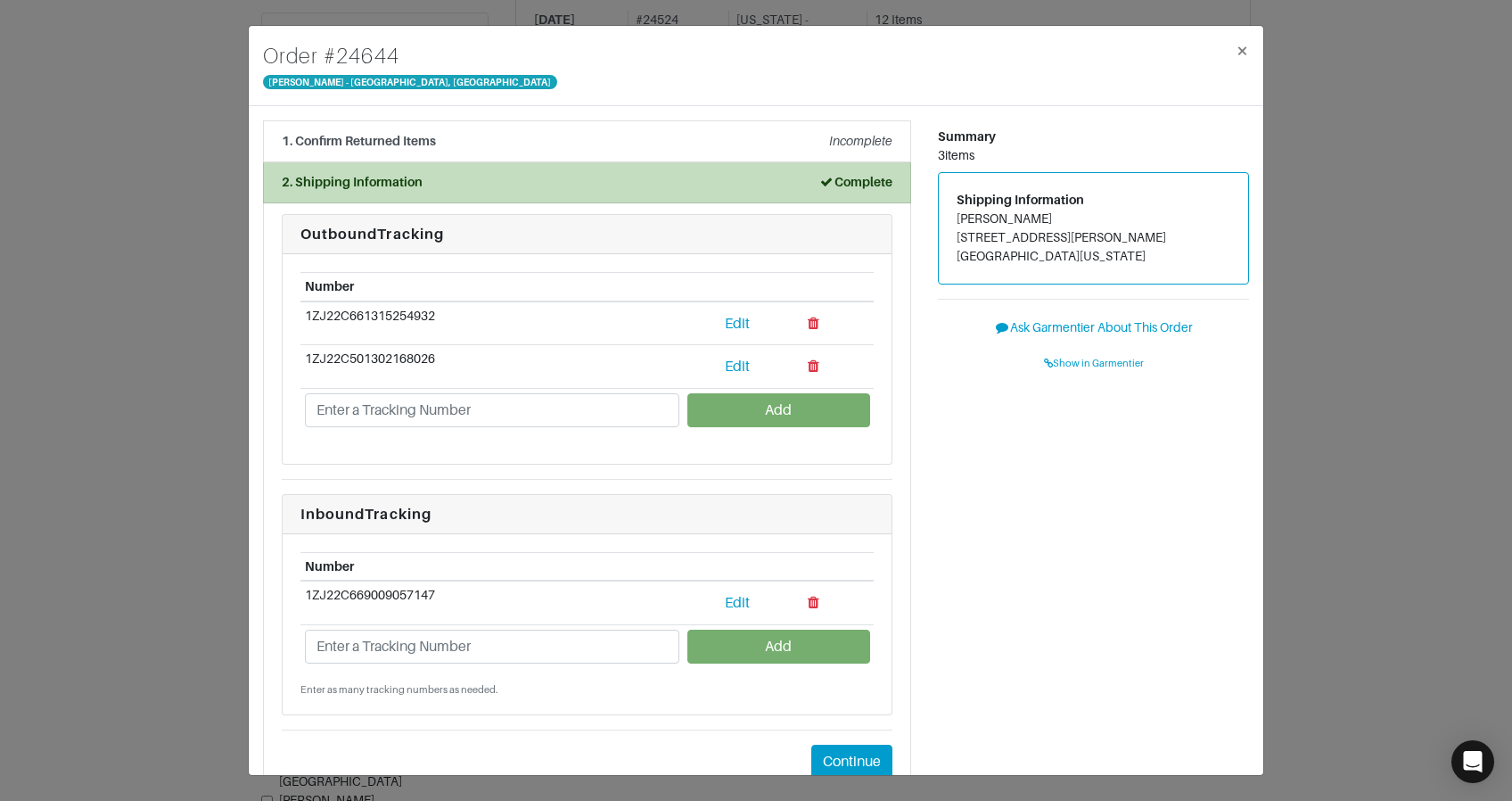
click at [138, 234] on div "Order # 24644 Vince - Chicago, Oak Street × 1. Confirm Returned Items Incomplet…" at bounding box center [756, 400] width 1512 height 801
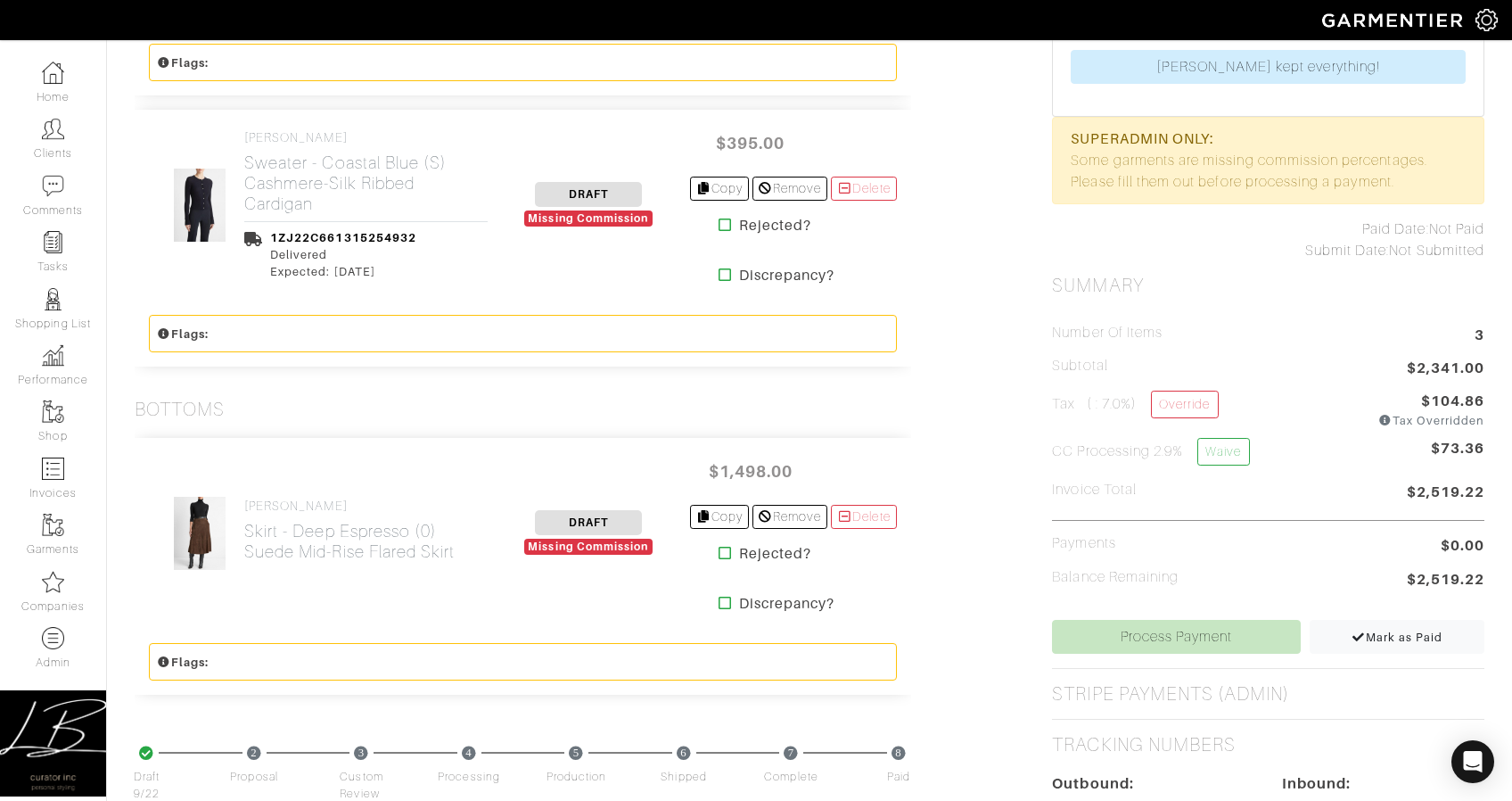
scroll to position [782, 0]
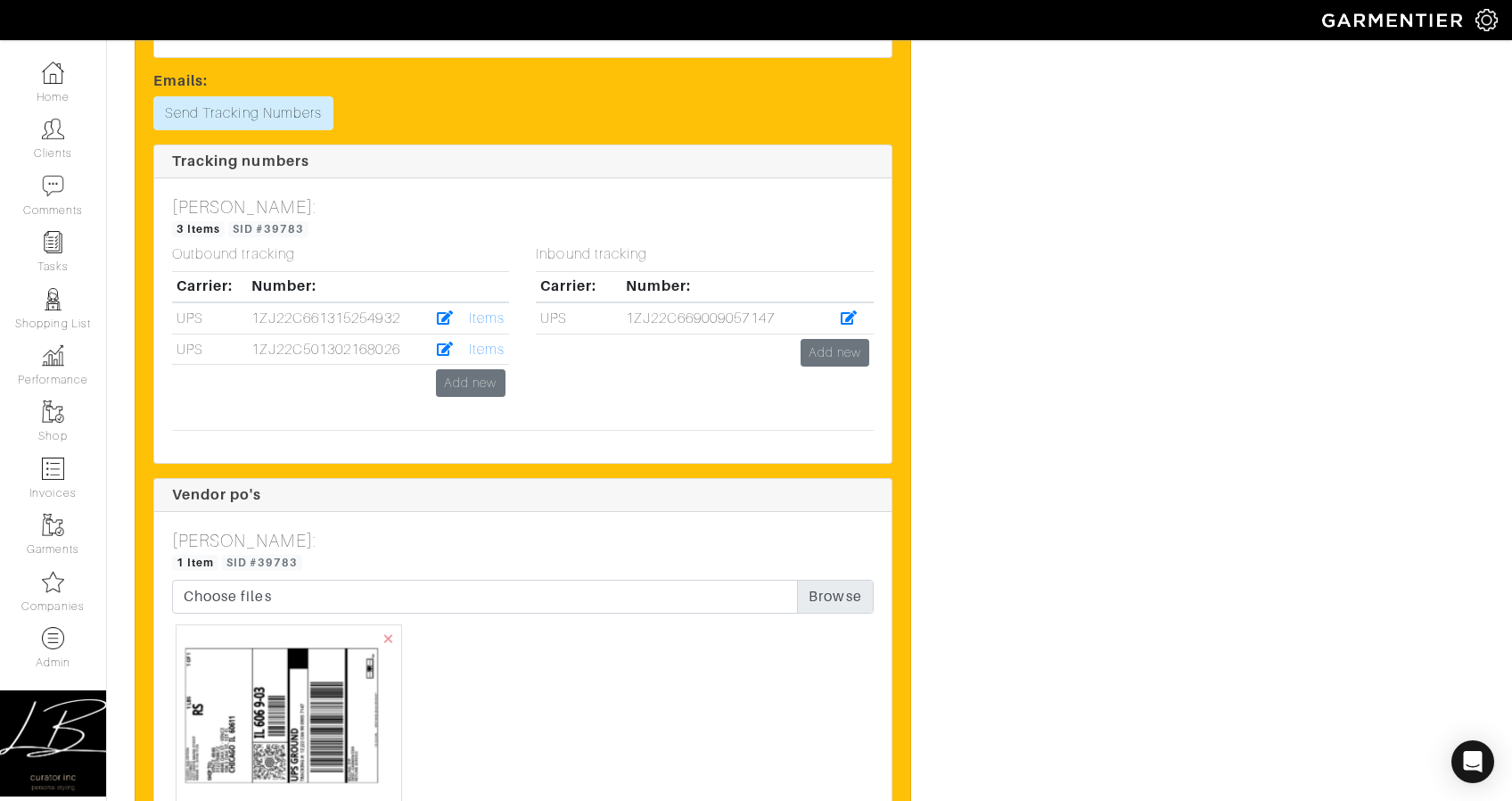
scroll to position [3139, 0]
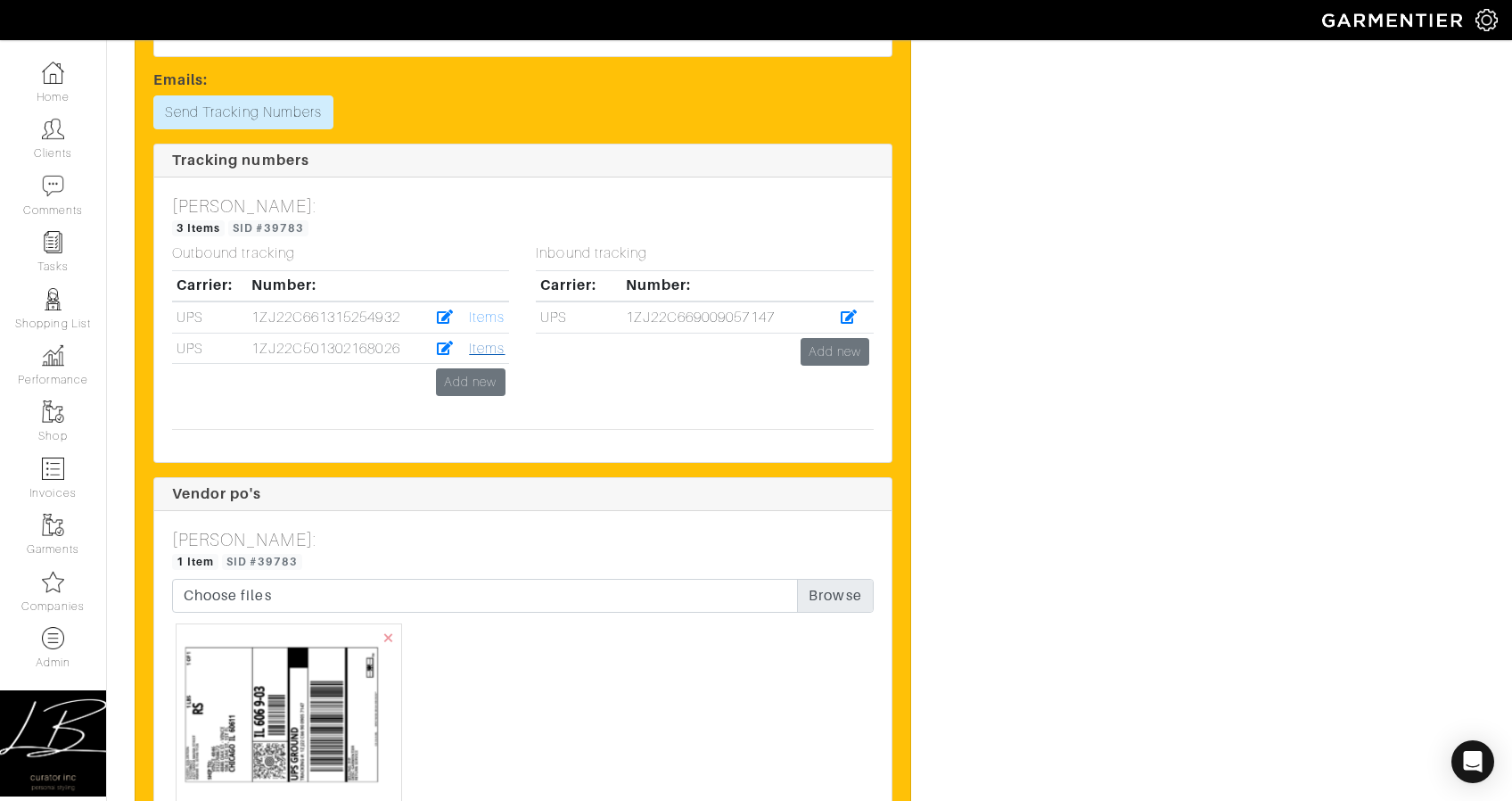
click at [490, 348] on link "Items" at bounding box center [486, 349] width 35 height 16
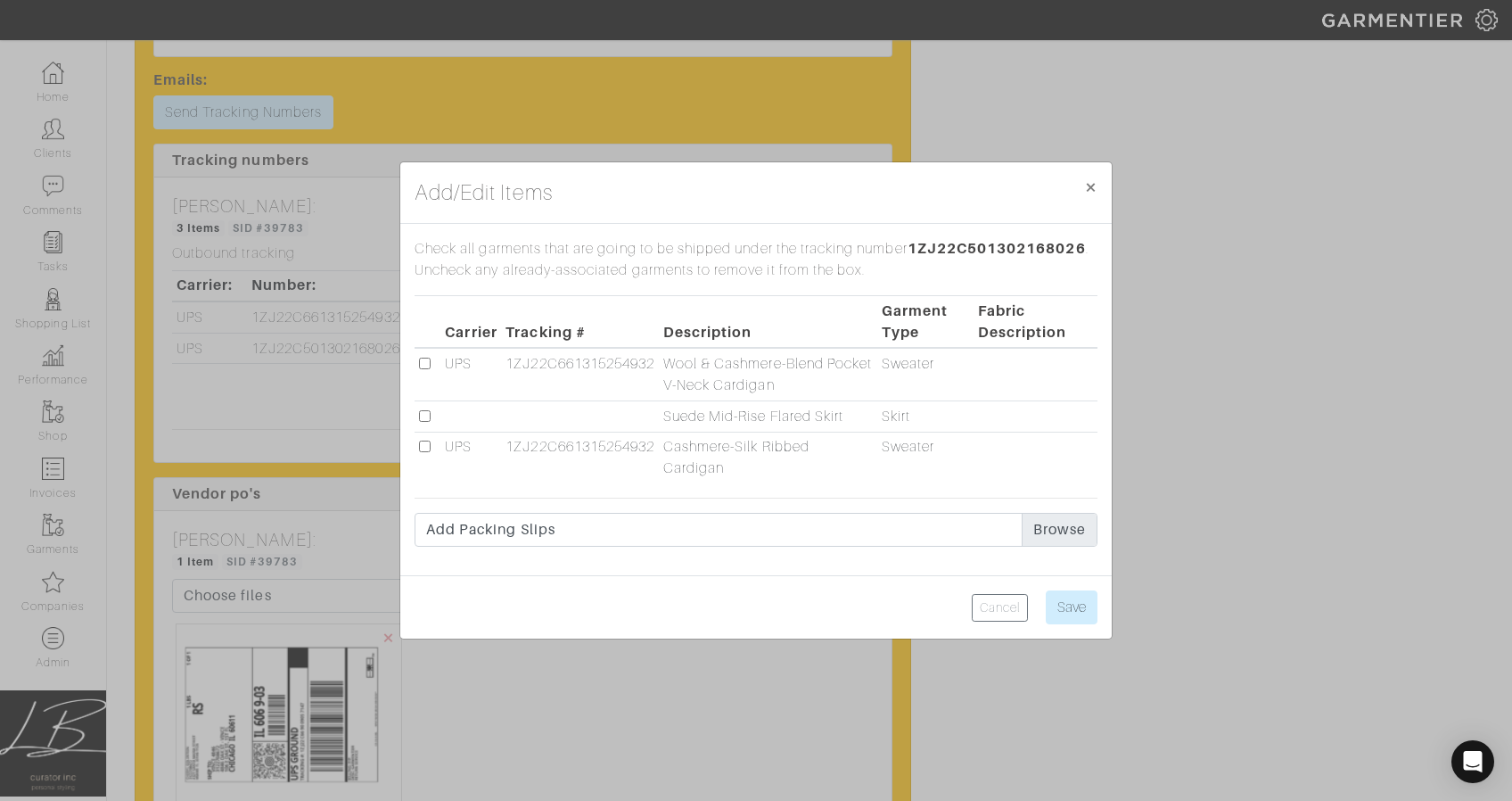
click at [423, 416] on input "checkbox" at bounding box center [424, 415] width 12 height 12
checkbox input "true"
click at [1088, 603] on input "Save" at bounding box center [1071, 607] width 52 height 34
type input "Save"
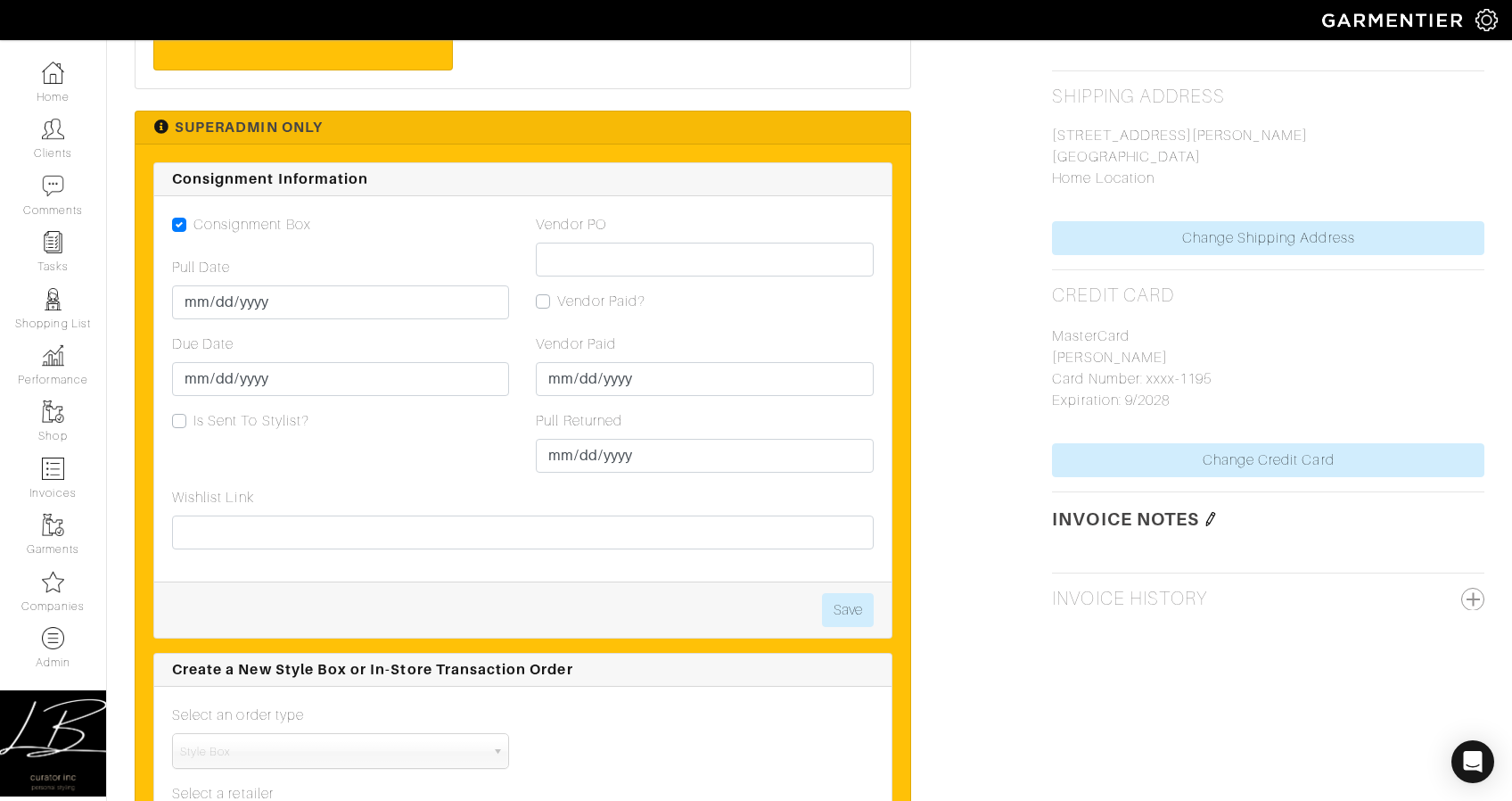
scroll to position [1591, 0]
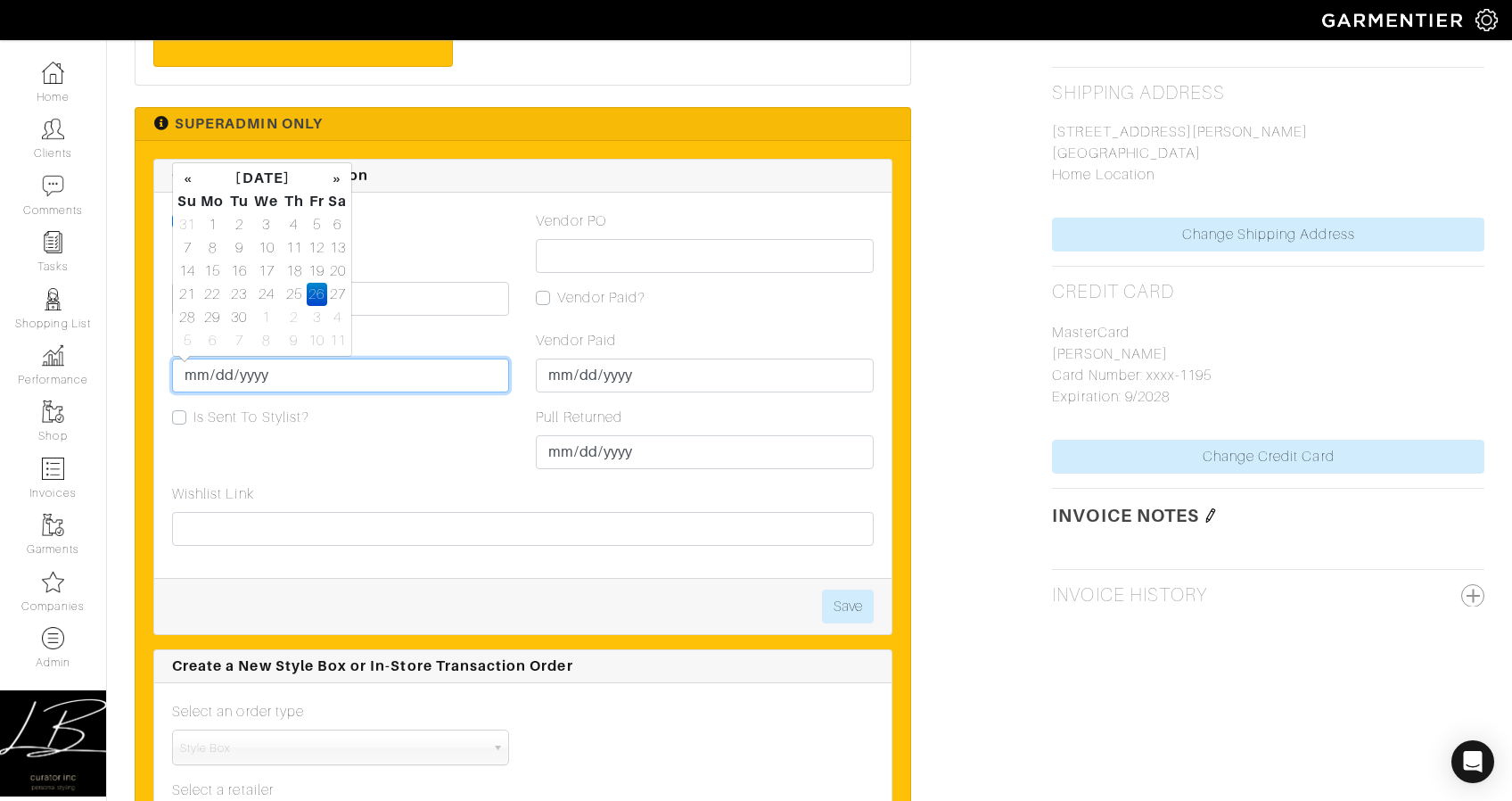
click at [220, 379] on input "[DATE]" at bounding box center [341, 375] width 337 height 34
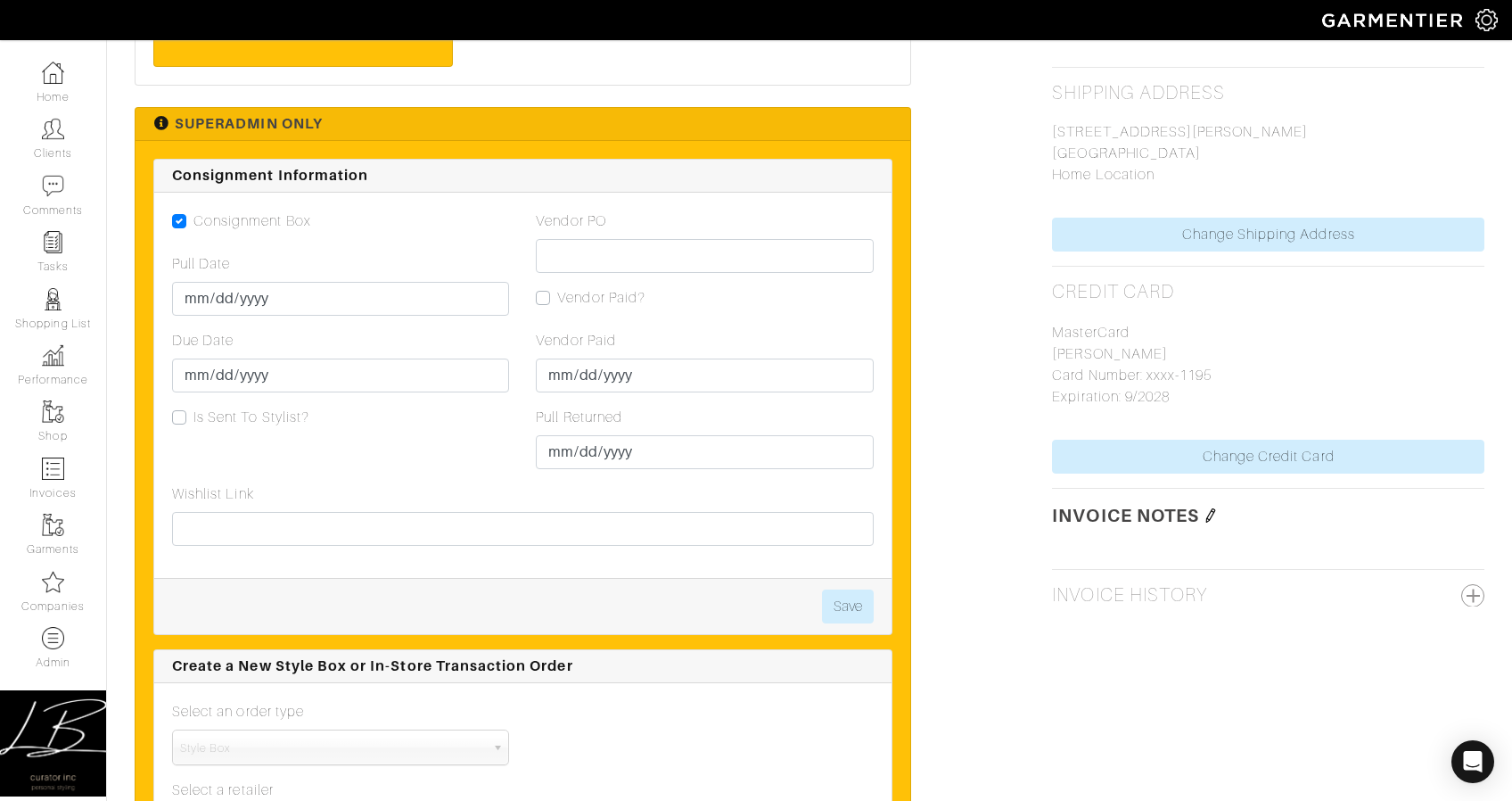
click at [470, 338] on div "Due Date [DATE]" at bounding box center [341, 361] width 337 height 63
click at [384, 348] on div "Due Date [DATE]" at bounding box center [341, 361] width 337 height 63
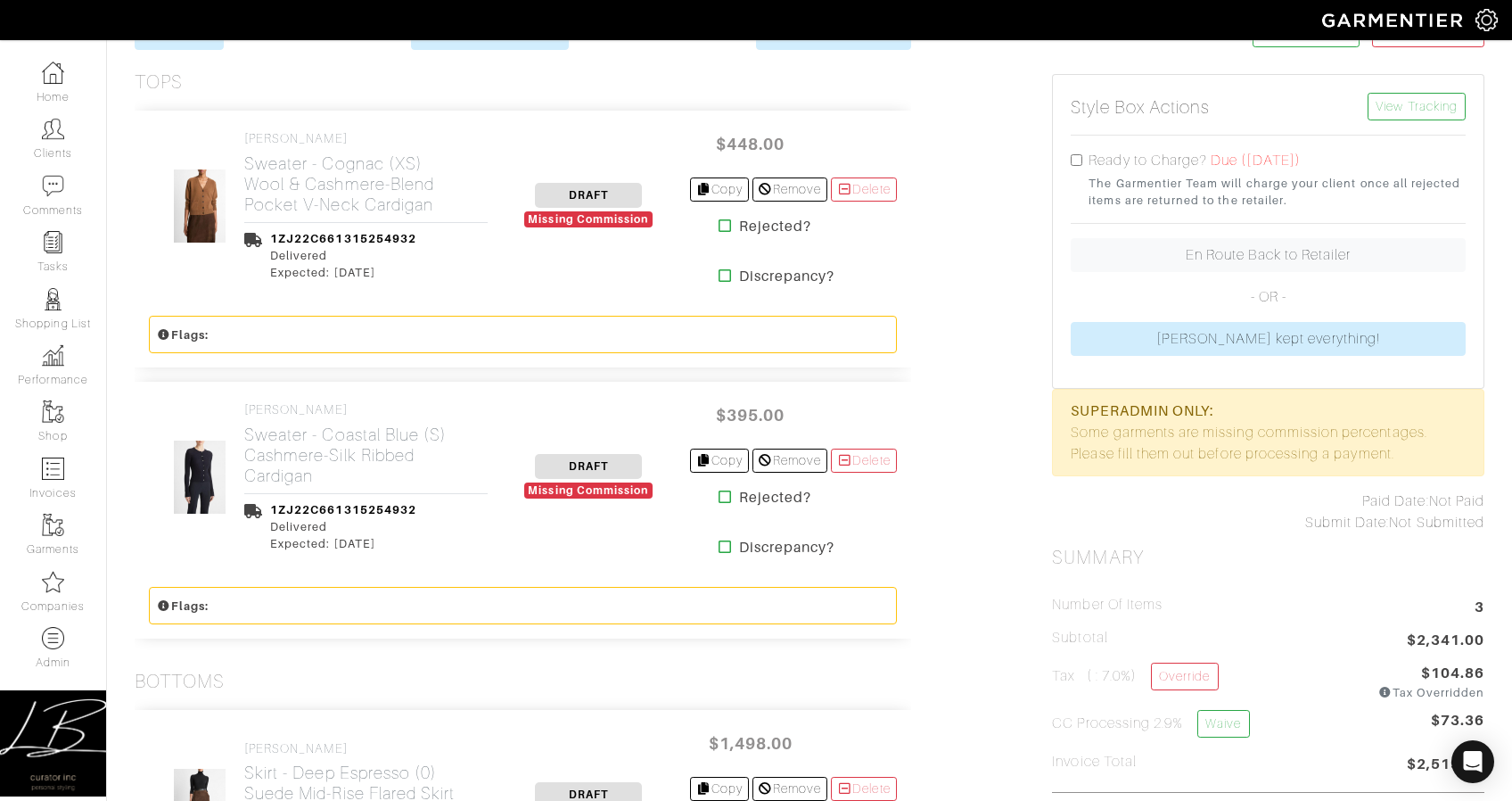
scroll to position [0, 0]
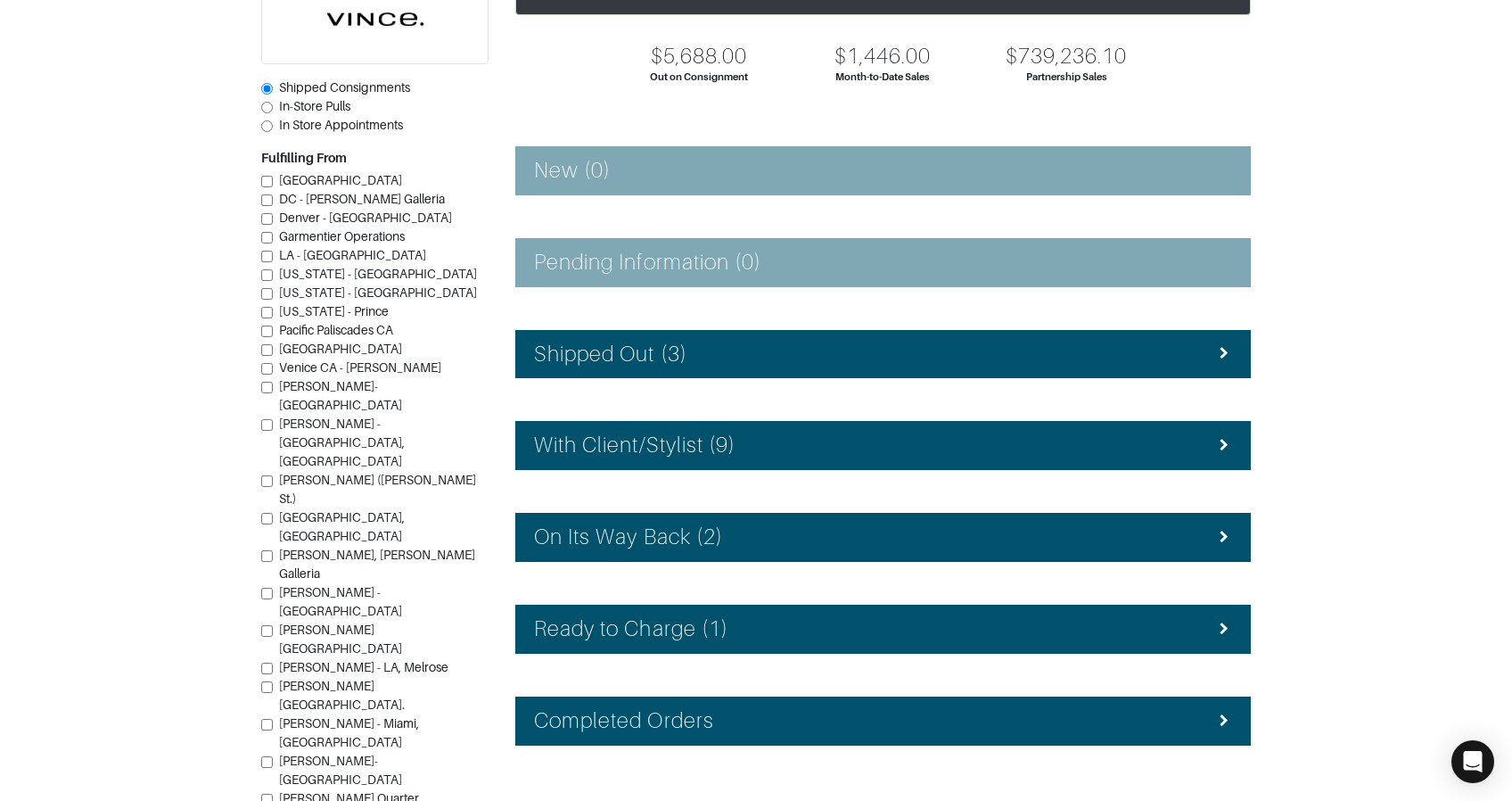
scroll to position [217, 0]
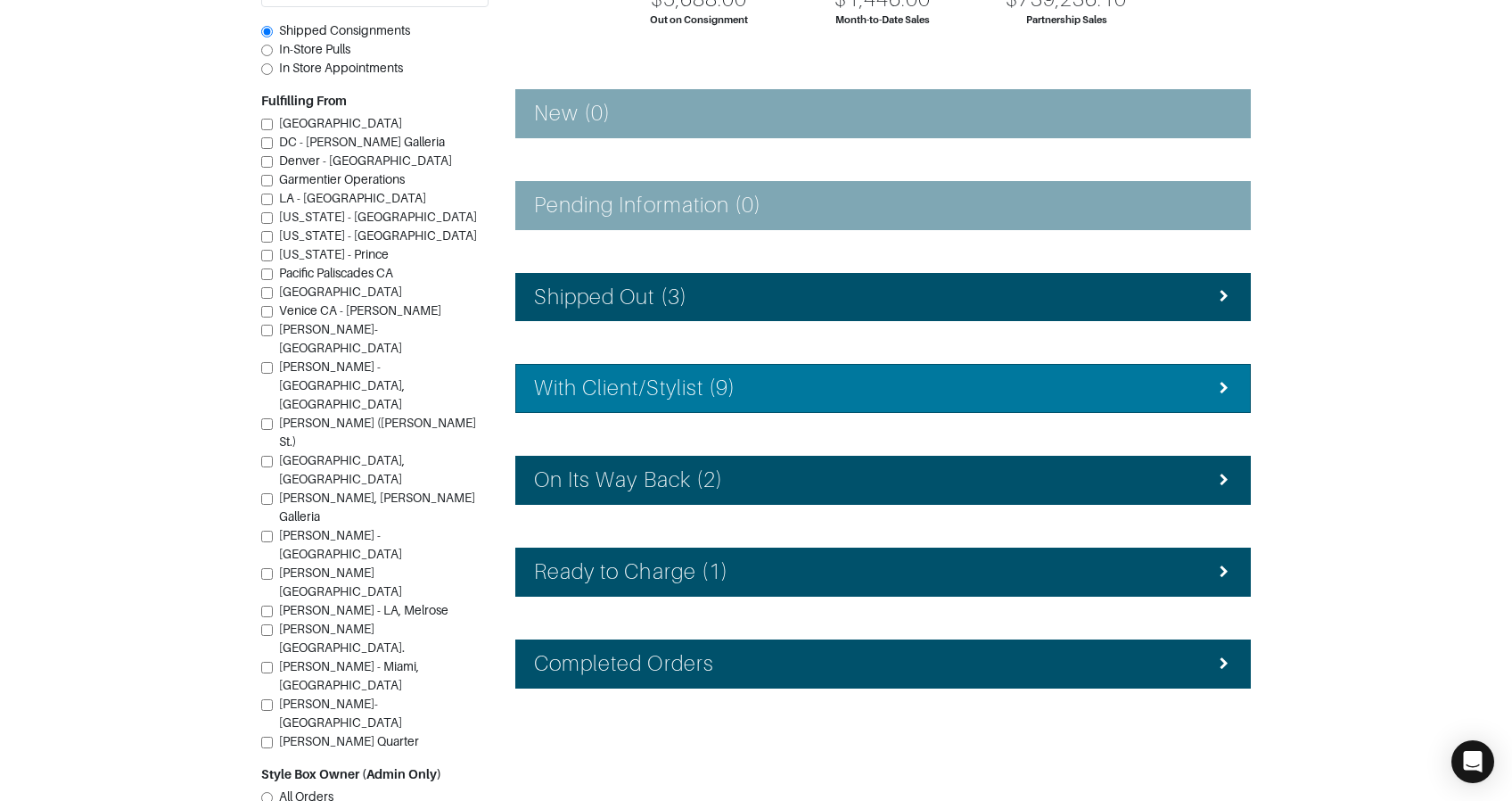
click at [707, 383] on h4 "With Client/Stylist (9)" at bounding box center [635, 388] width 201 height 26
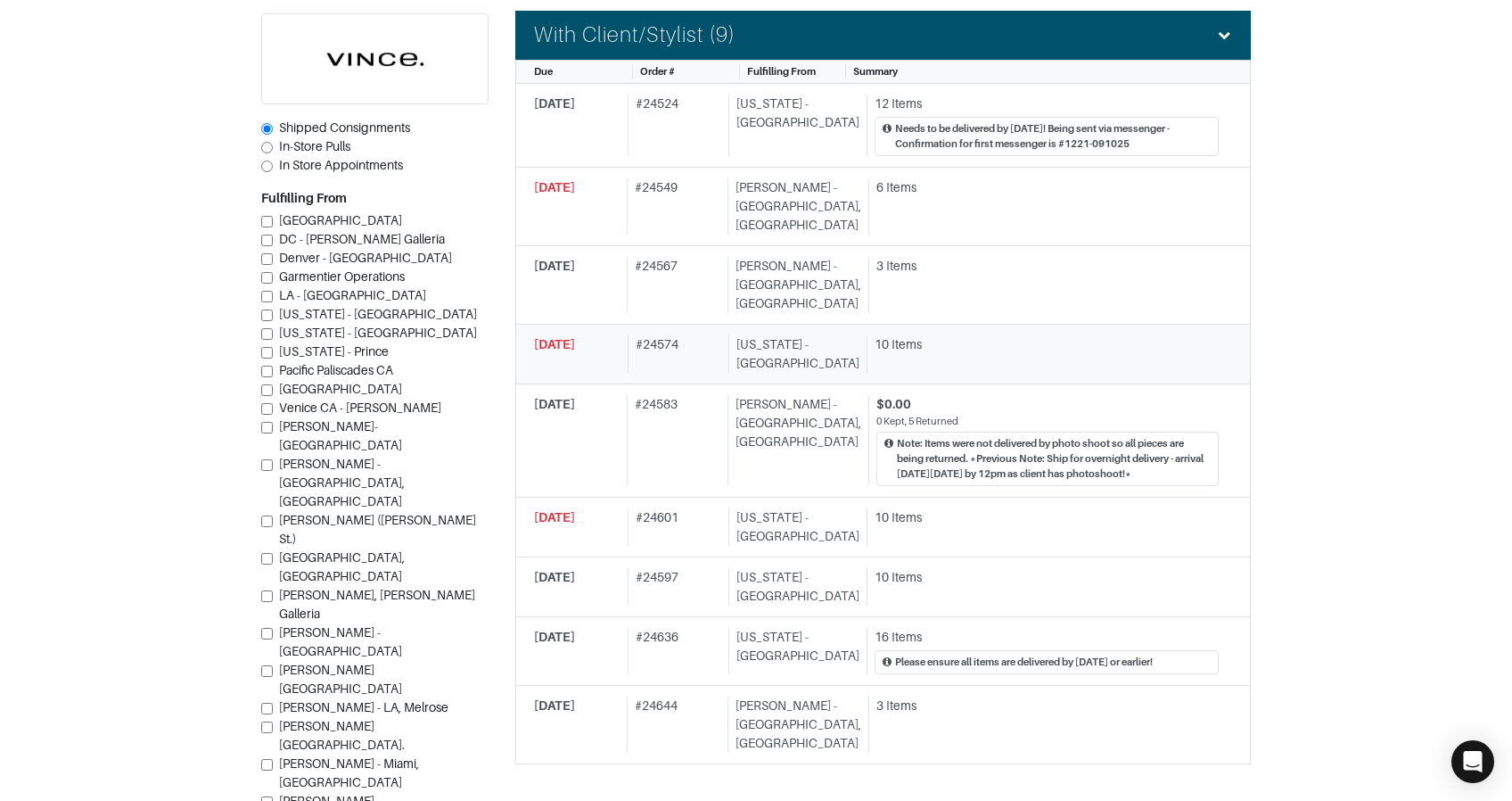
scroll to position [574, 0]
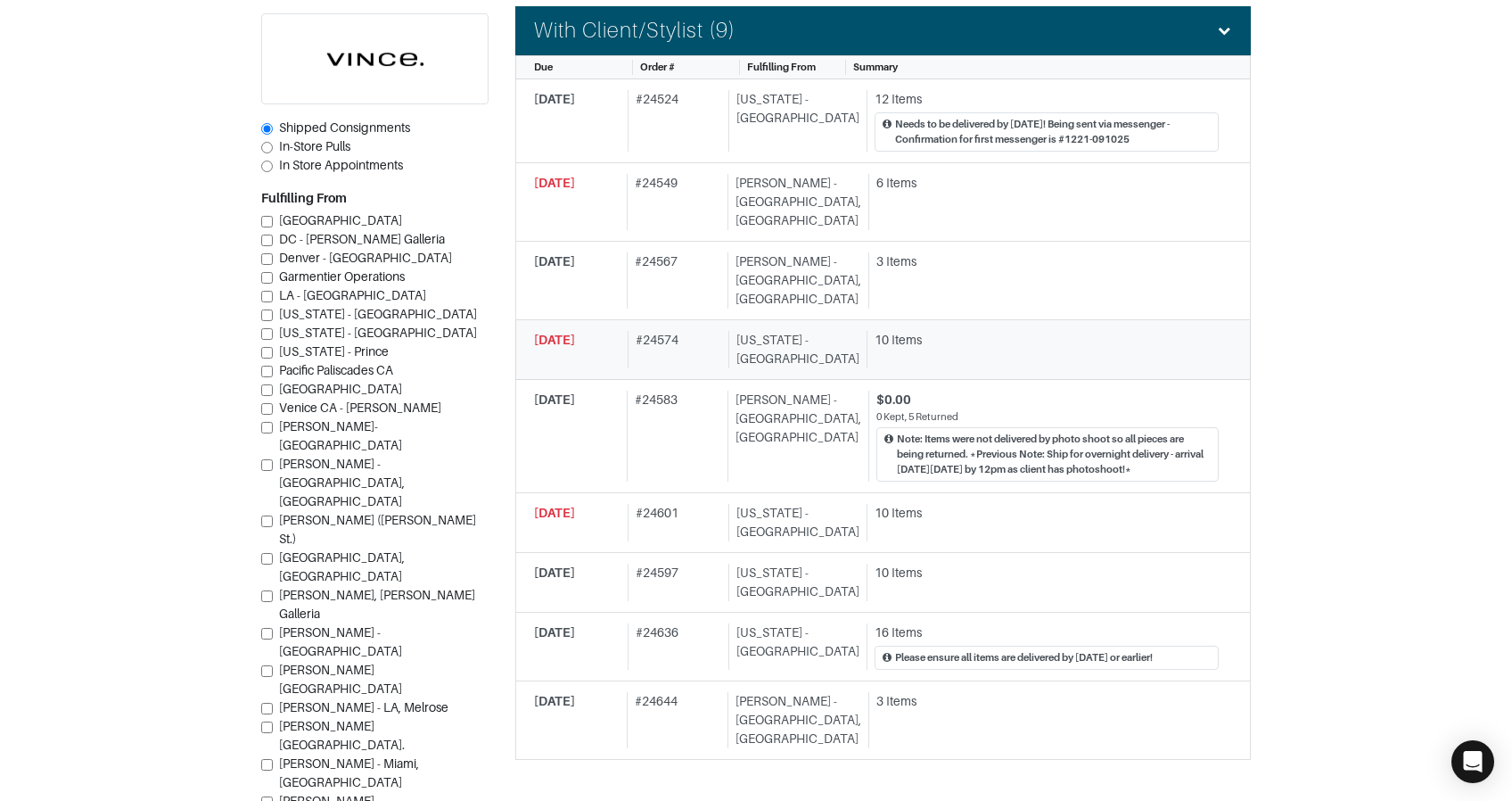
click at [719, 335] on link "09/22/2025 # 24574 New York - 5th Avenue 10 Items" at bounding box center [883, 350] width 736 height 60
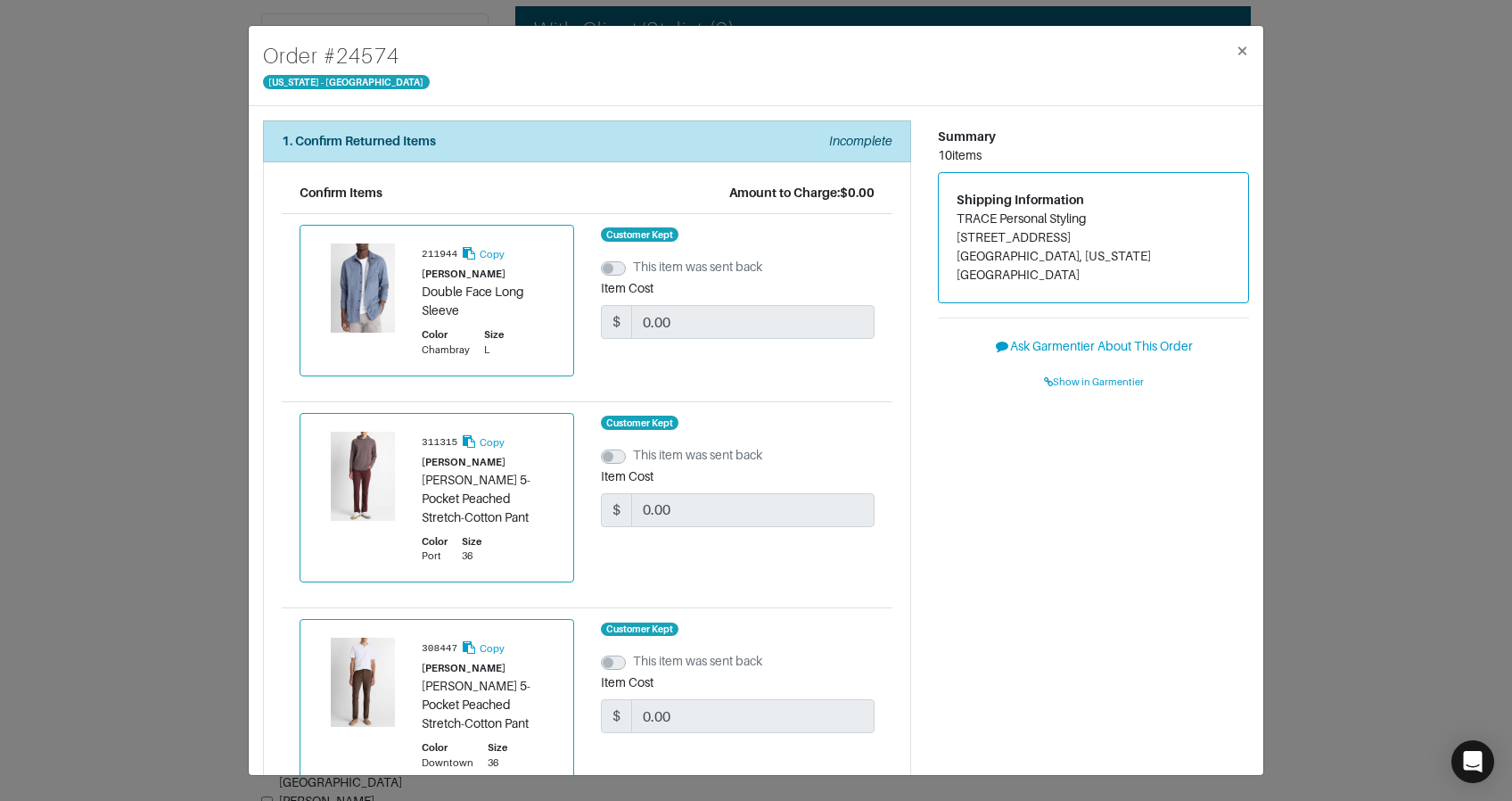
click at [1341, 293] on div "Order # 24574 New York - 5th Avenue × 1. Confirm Returned Items Incomplete Conf…" at bounding box center [756, 400] width 1512 height 801
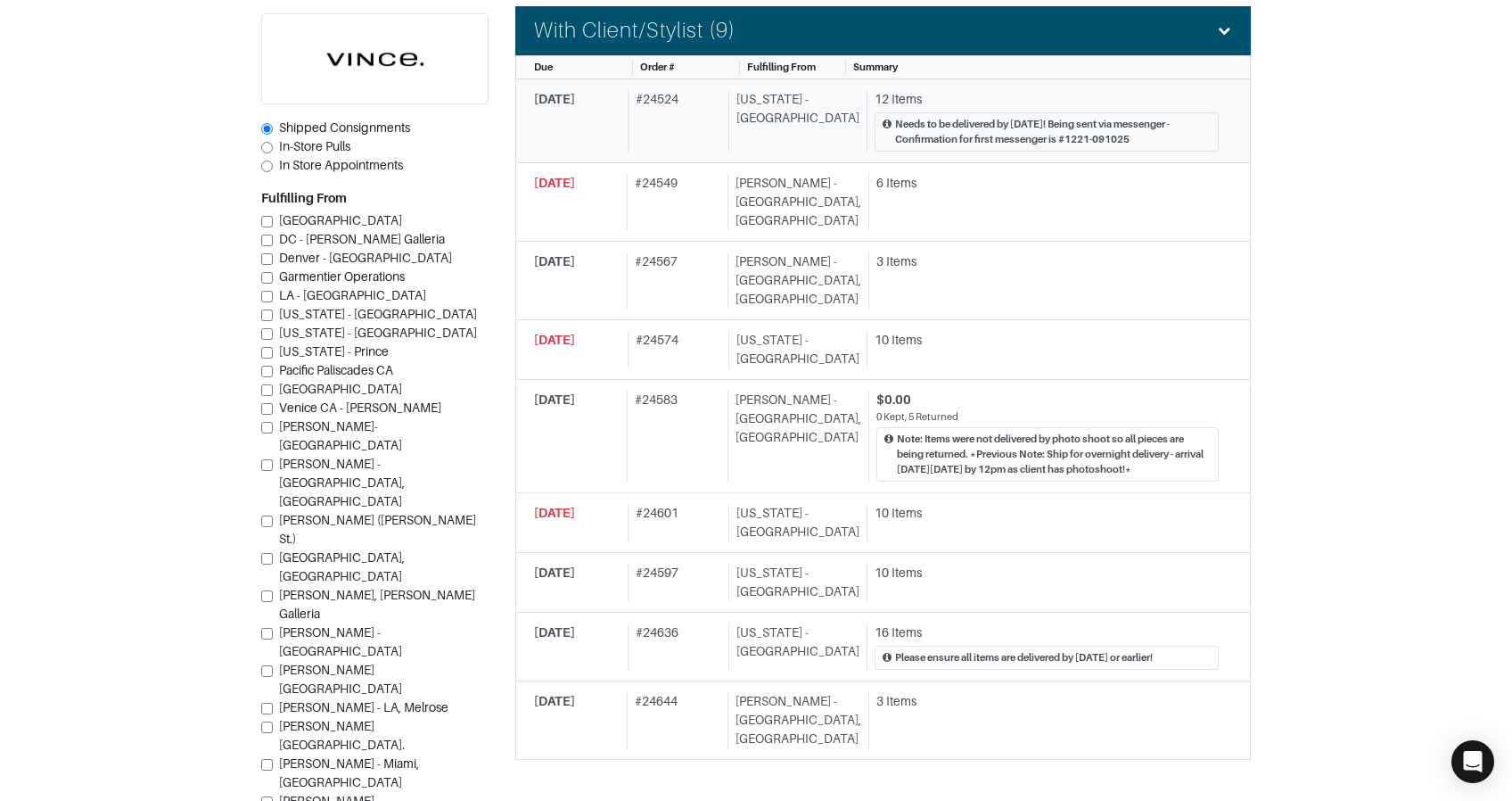
click at [920, 141] on div "Needs to be delivered by Friday 9/12! Being sent via messenger - Confirmation f…" at bounding box center [1053, 132] width 316 height 30
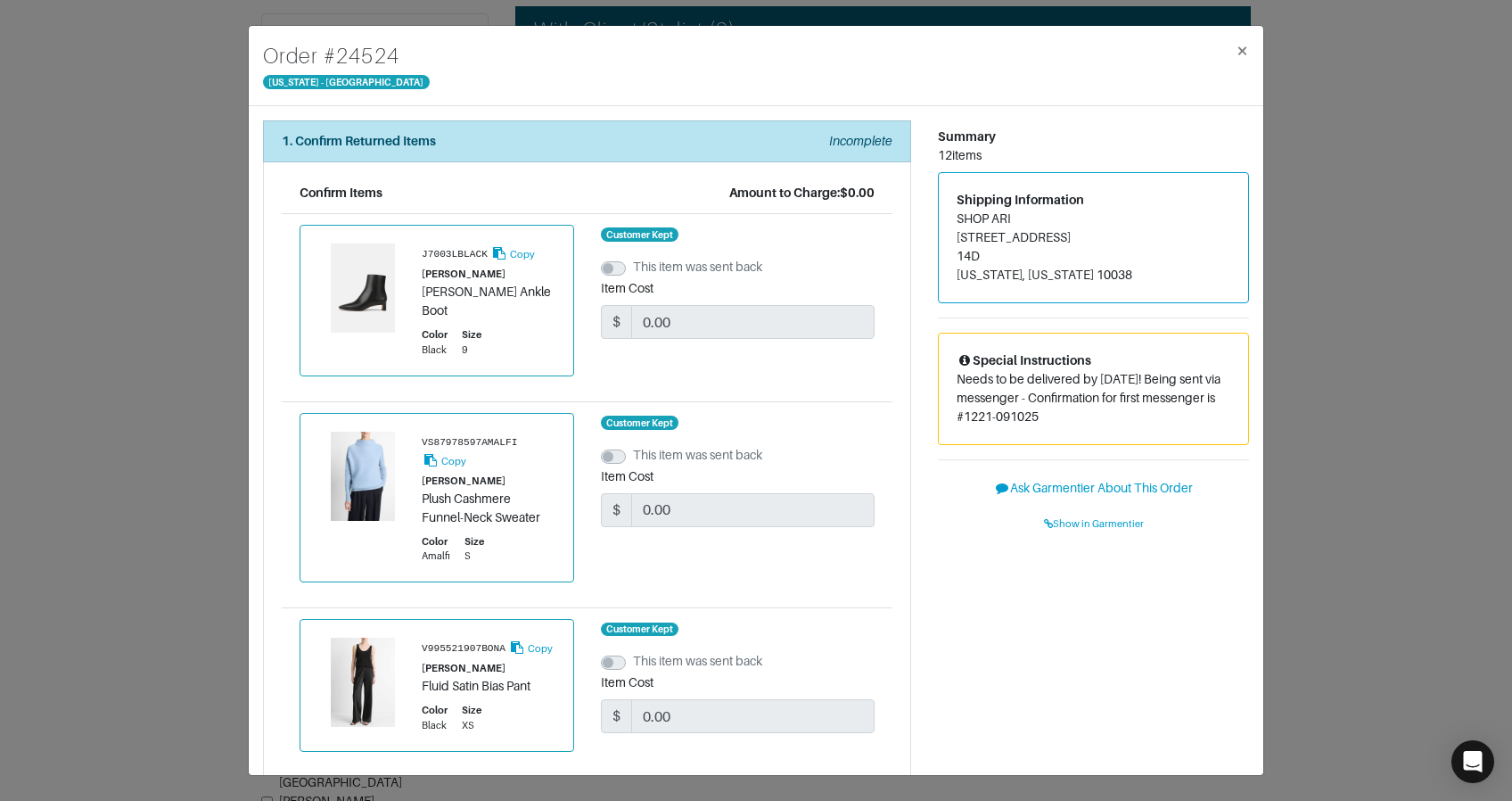
click at [200, 446] on div "Order # 24524 New York - 5th Avenue × 1. Confirm Returned Items Incomplete Conf…" at bounding box center [756, 400] width 1512 height 801
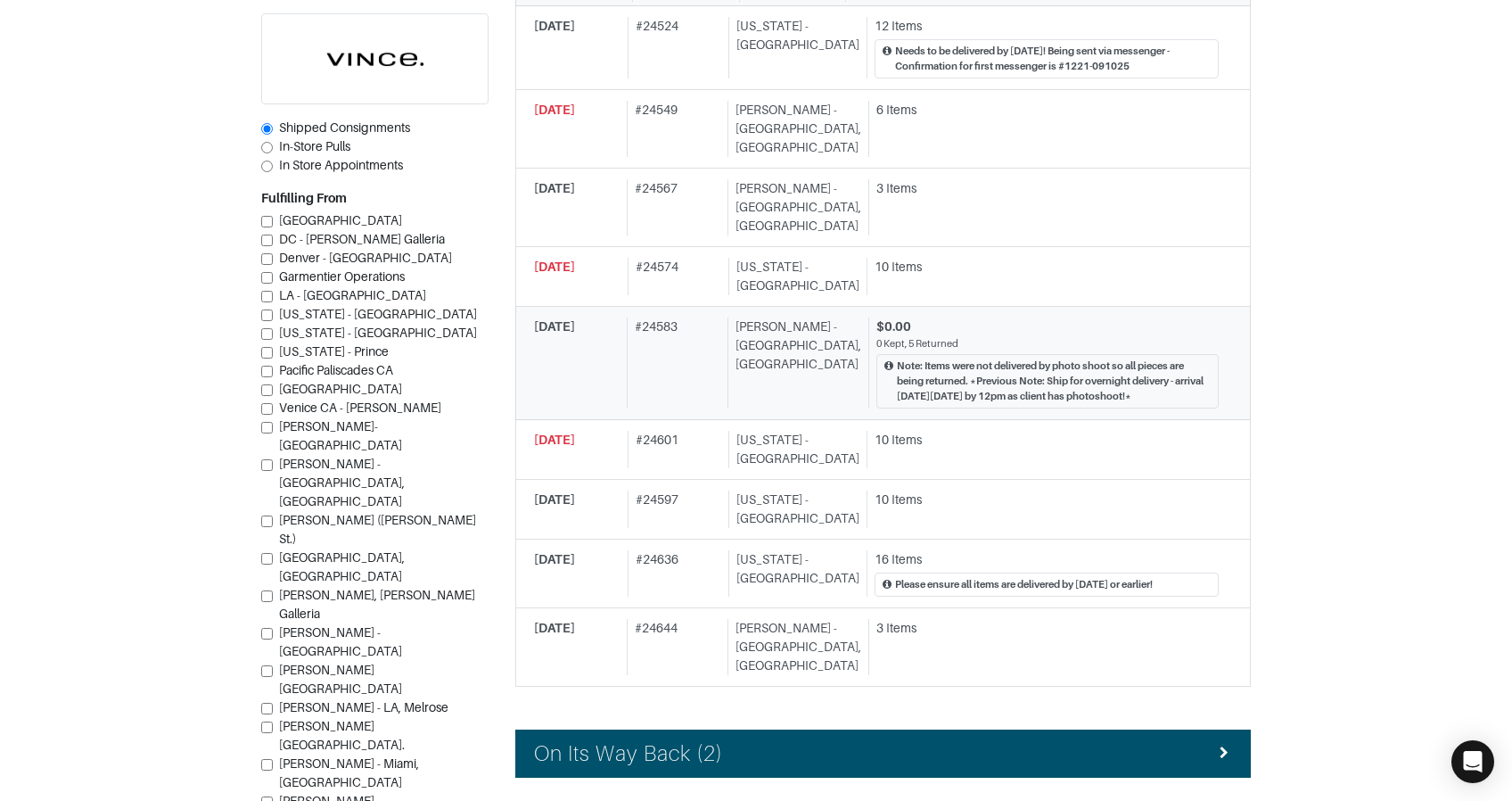
scroll to position [656, 0]
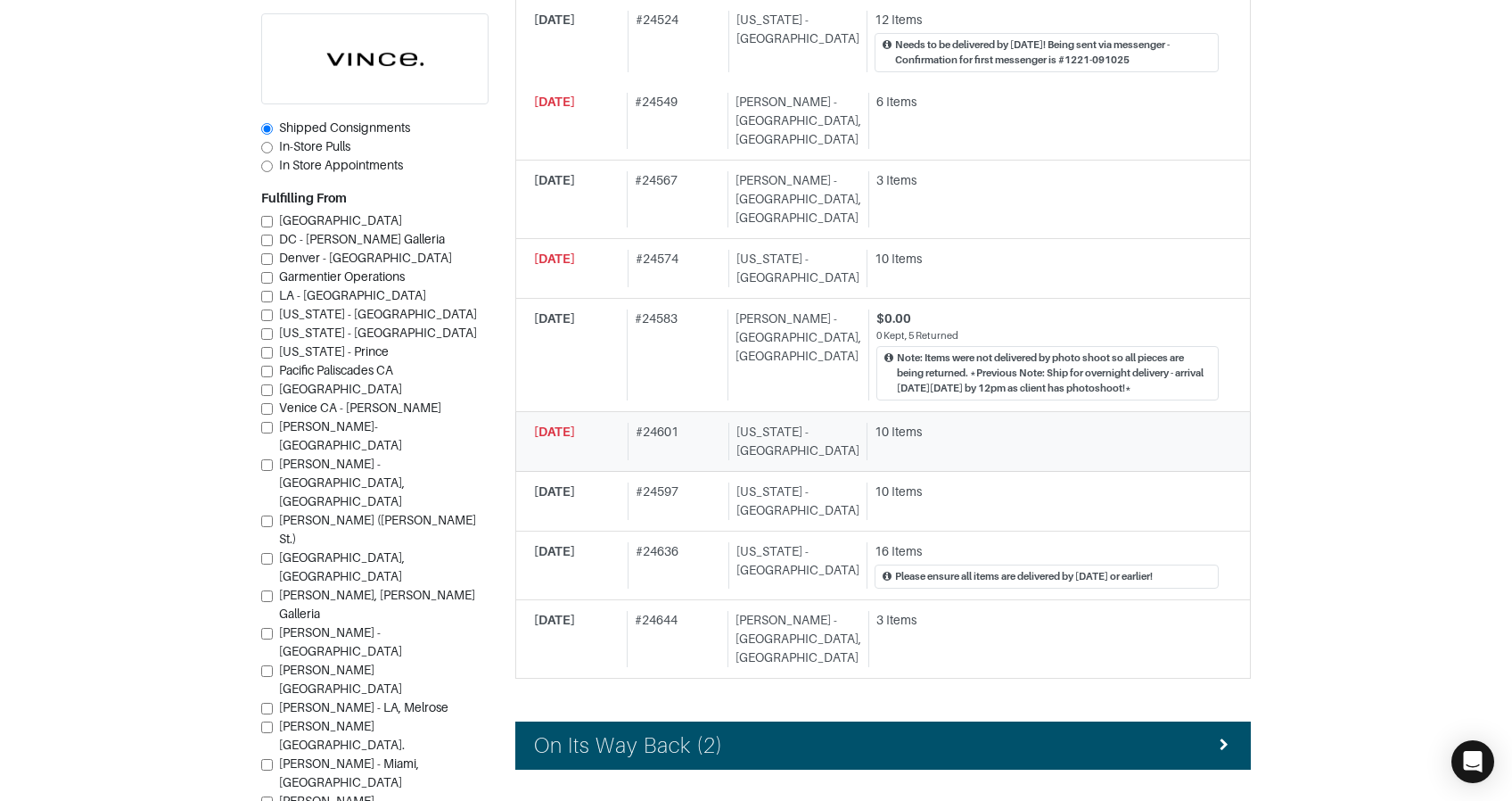
click at [890, 423] on div "10 Items" at bounding box center [1046, 432] width 344 height 19
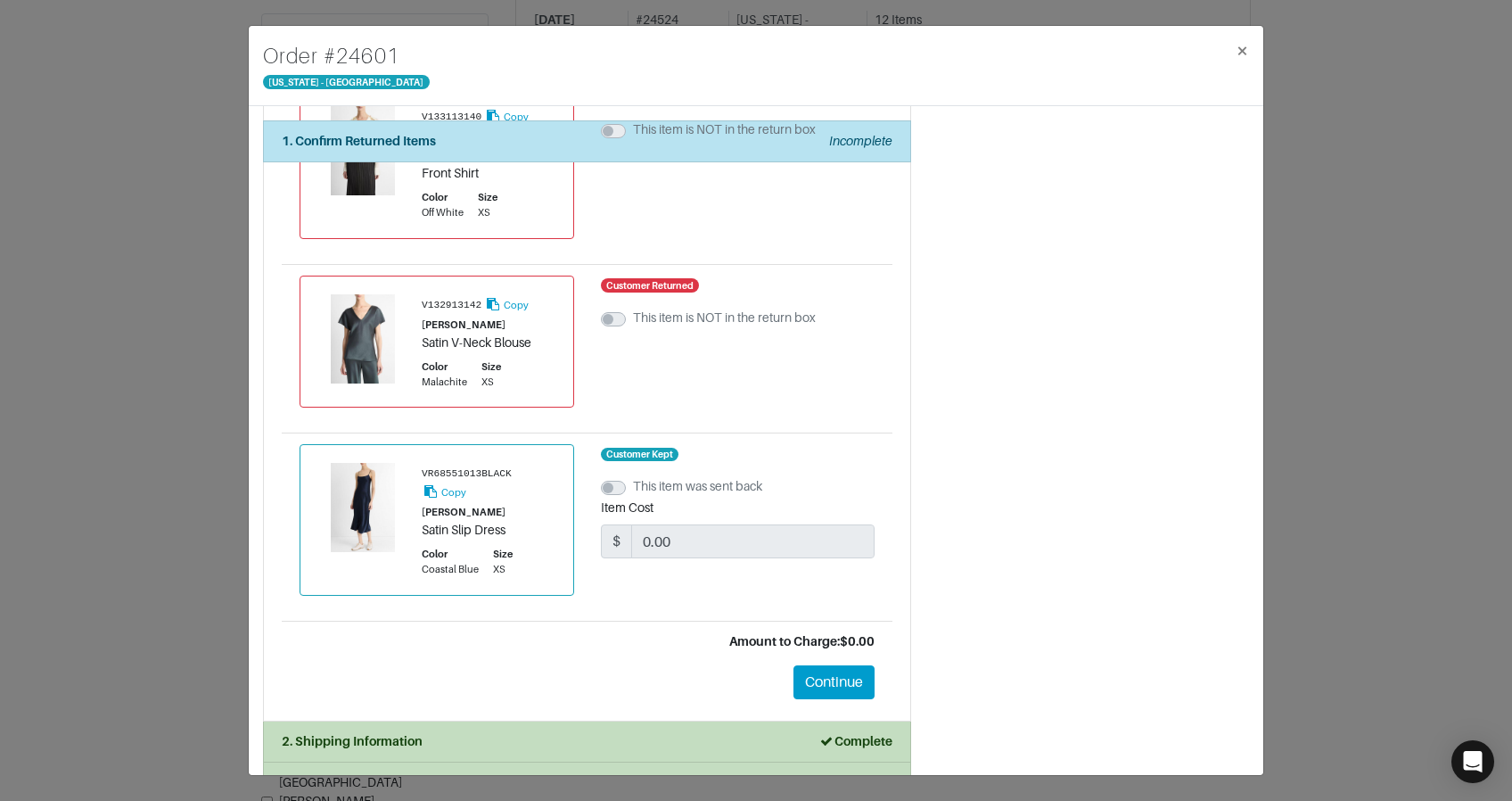
scroll to position [1596, 0]
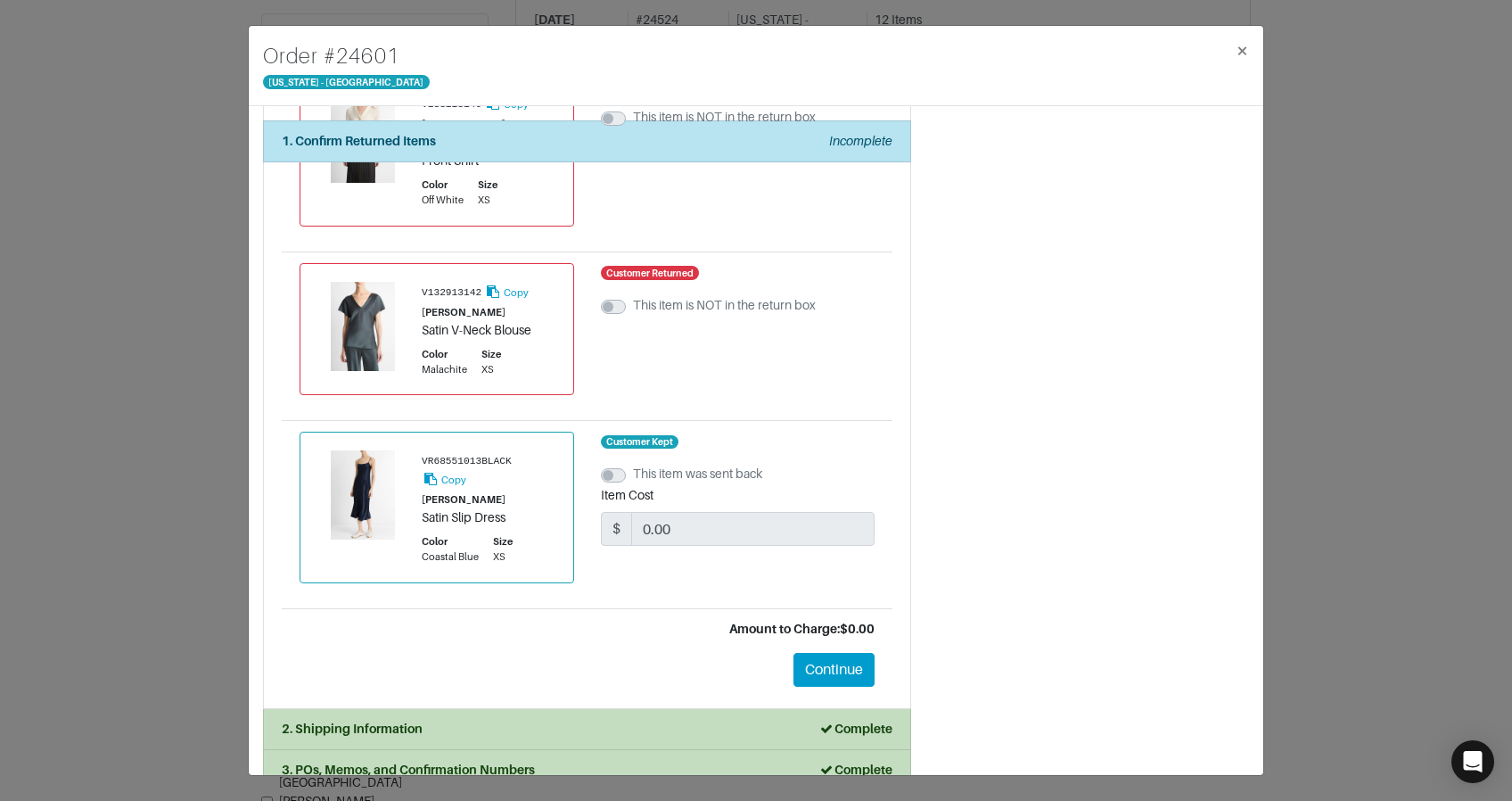
click at [1413, 286] on div "Order # 24601 New York - 5th Avenue × 1. Confirm Returned Items Incomplete Conf…" at bounding box center [756, 400] width 1512 height 801
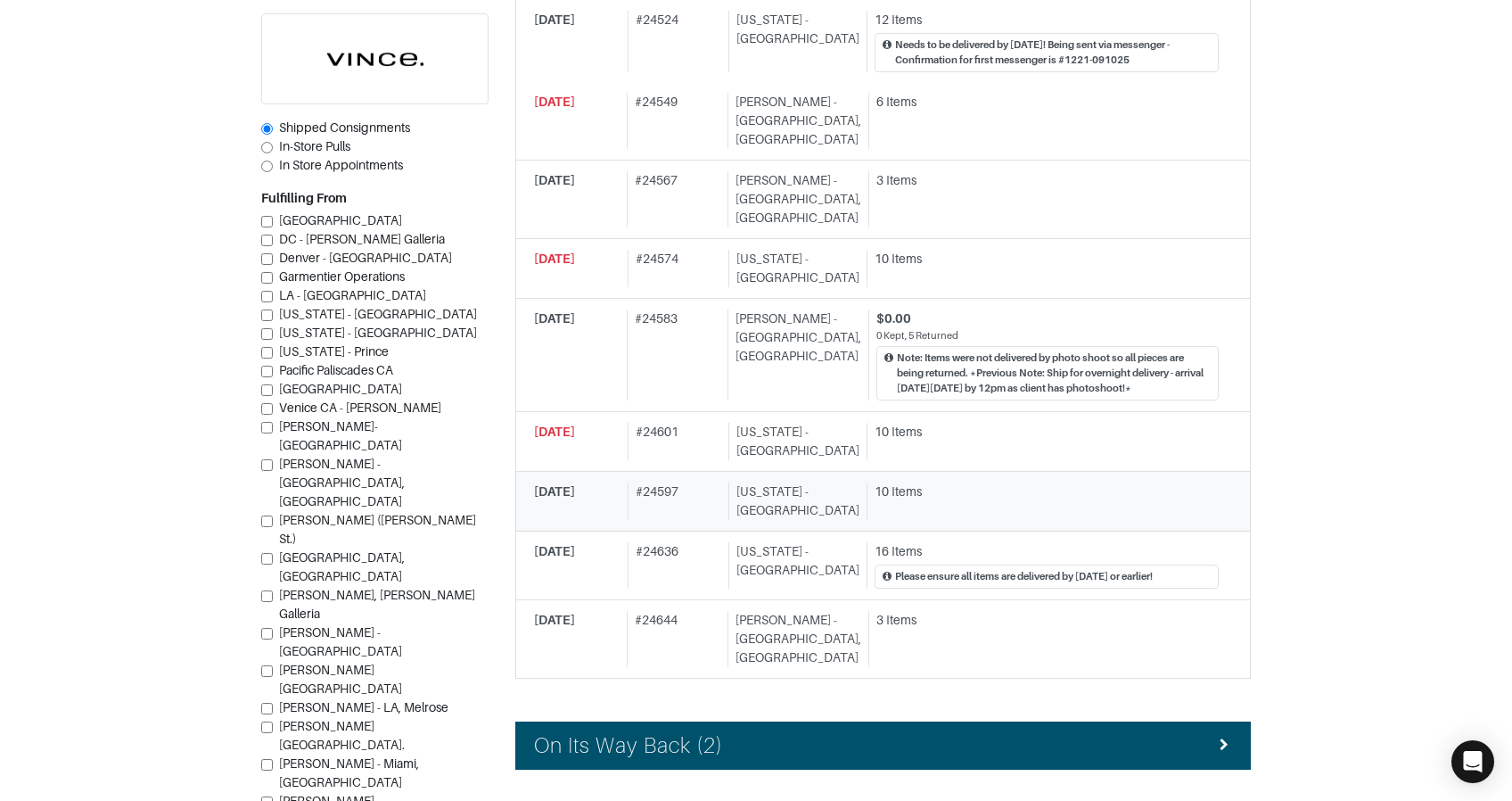
click at [914, 483] on div "10 Items" at bounding box center [1043, 501] width 352 height 37
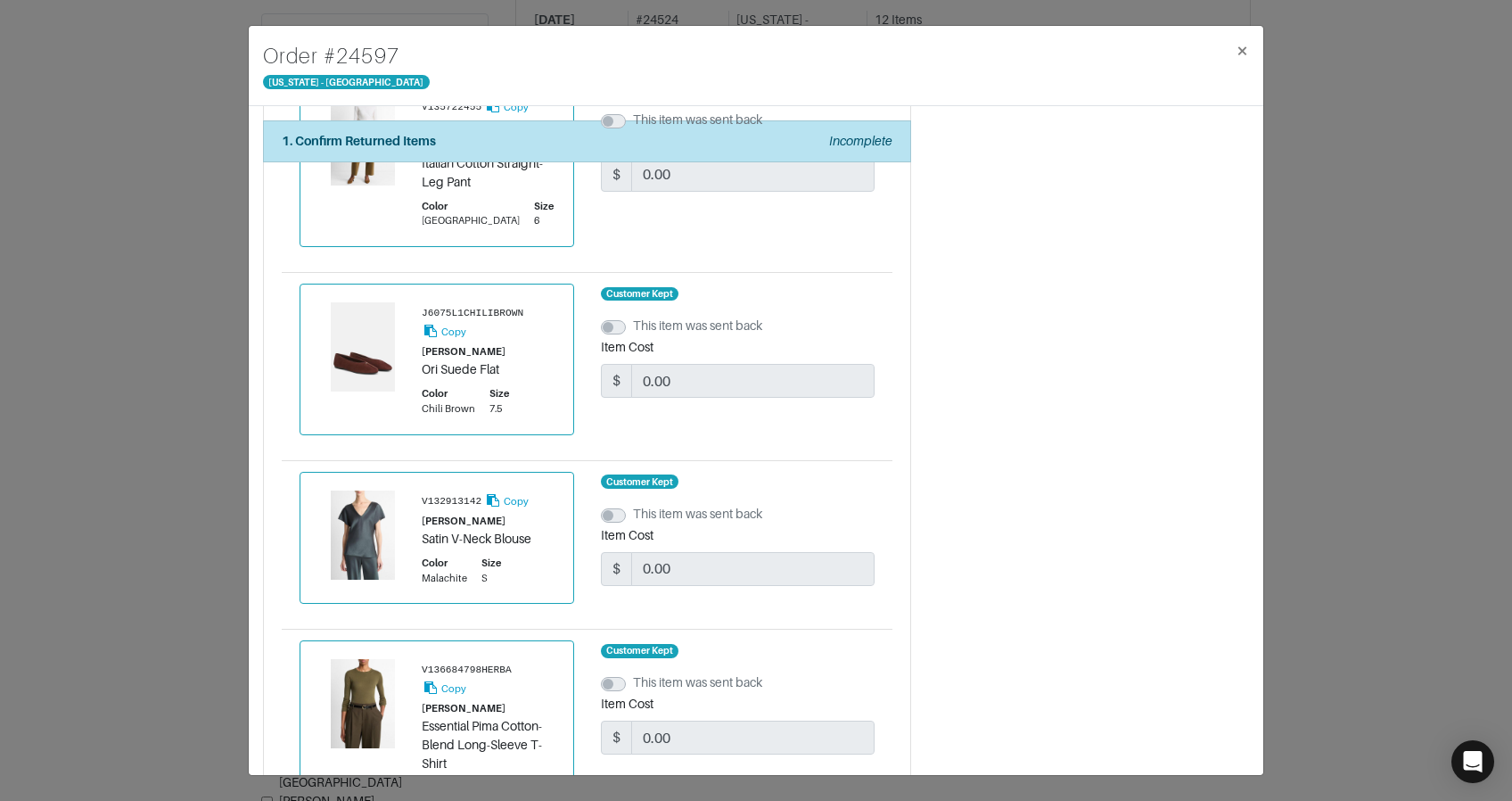
scroll to position [356, 0]
click at [1397, 327] on div "Order # 24597 New York - 5th Avenue × 1. Confirm Returned Items Incomplete Conf…" at bounding box center [756, 400] width 1512 height 801
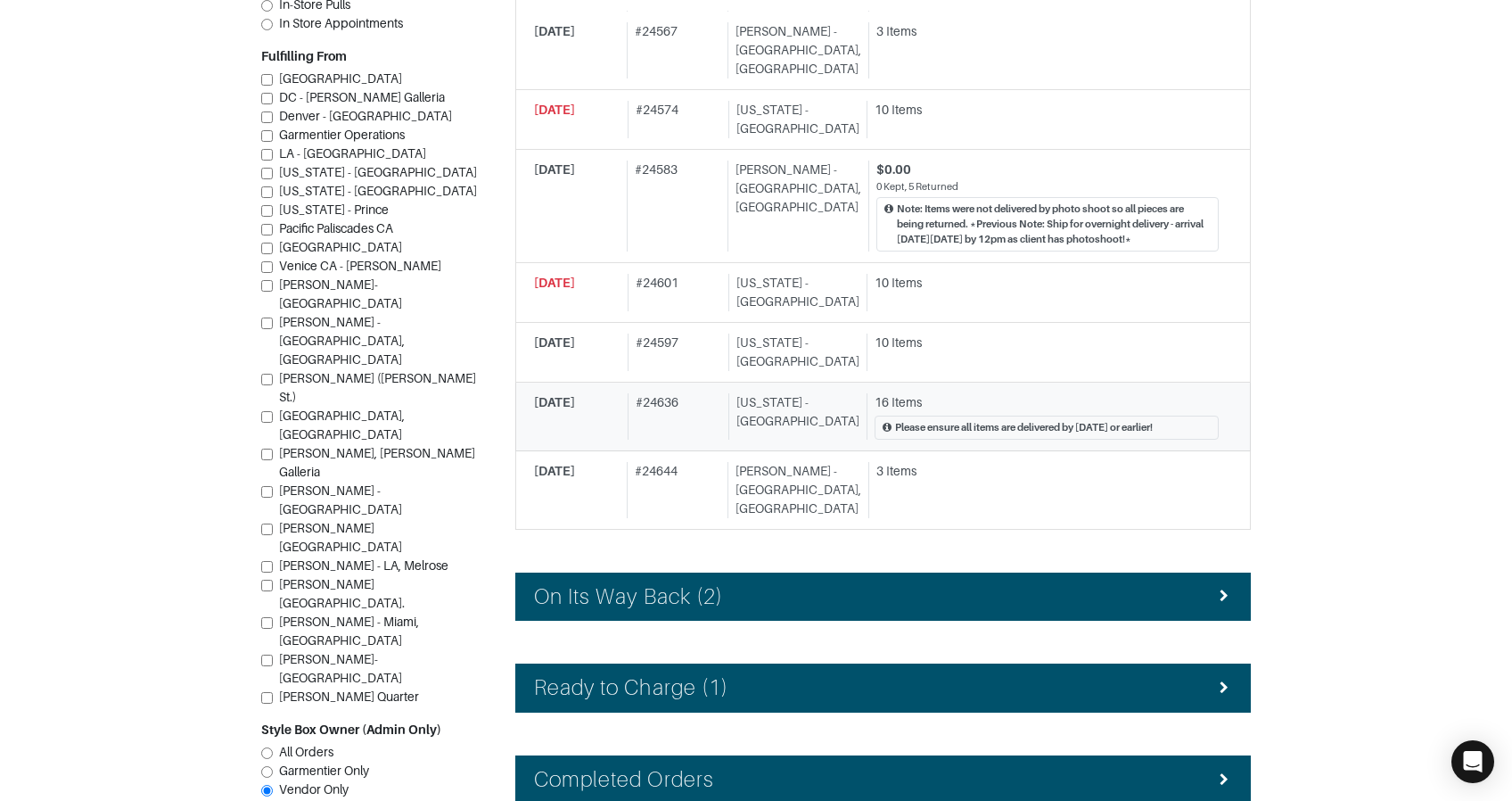
scroll to position [818, 0]
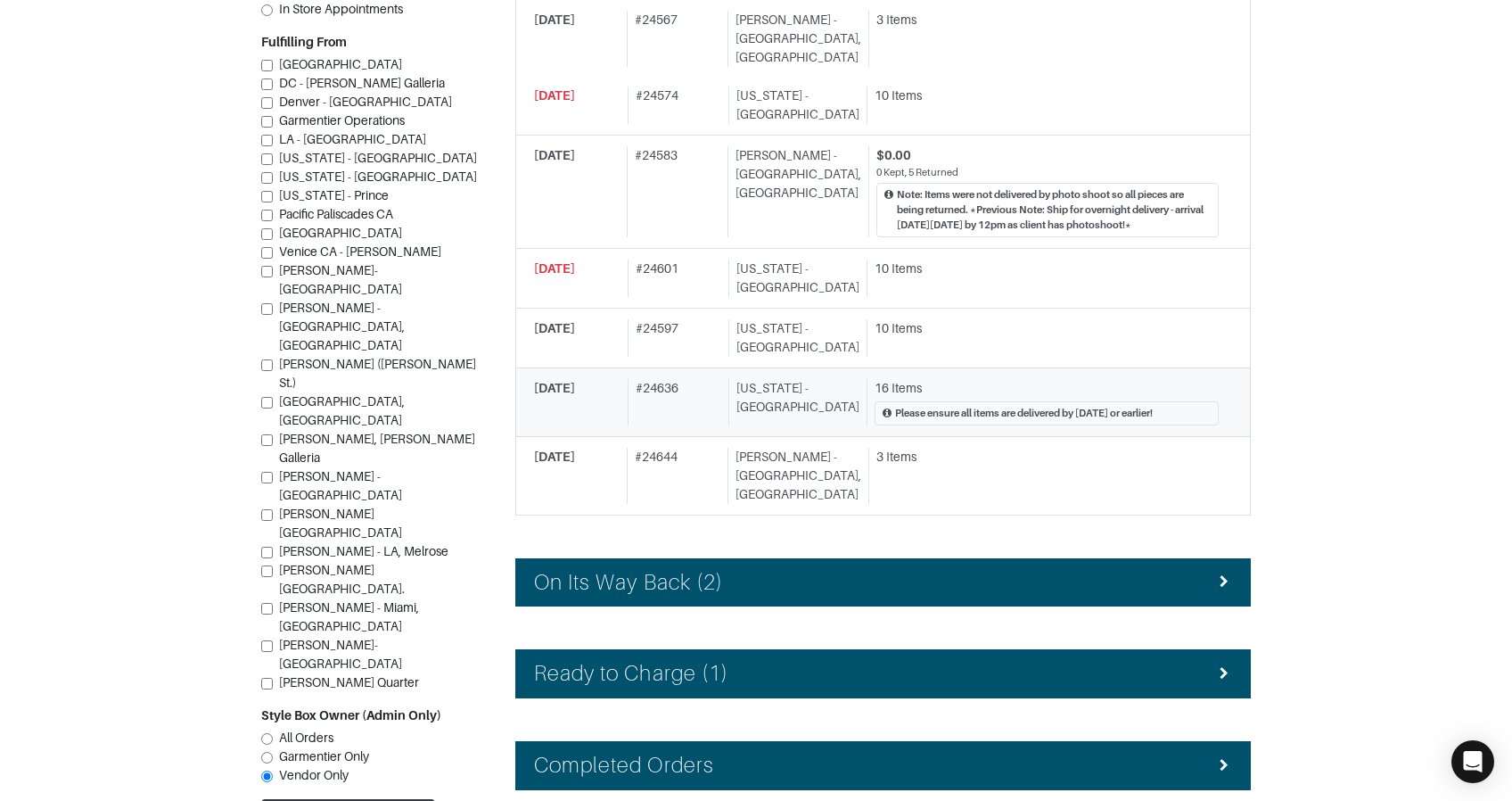
click at [827, 379] on div "[US_STATE] - [GEOGRAPHIC_DATA]" at bounding box center [794, 402] width 132 height 46
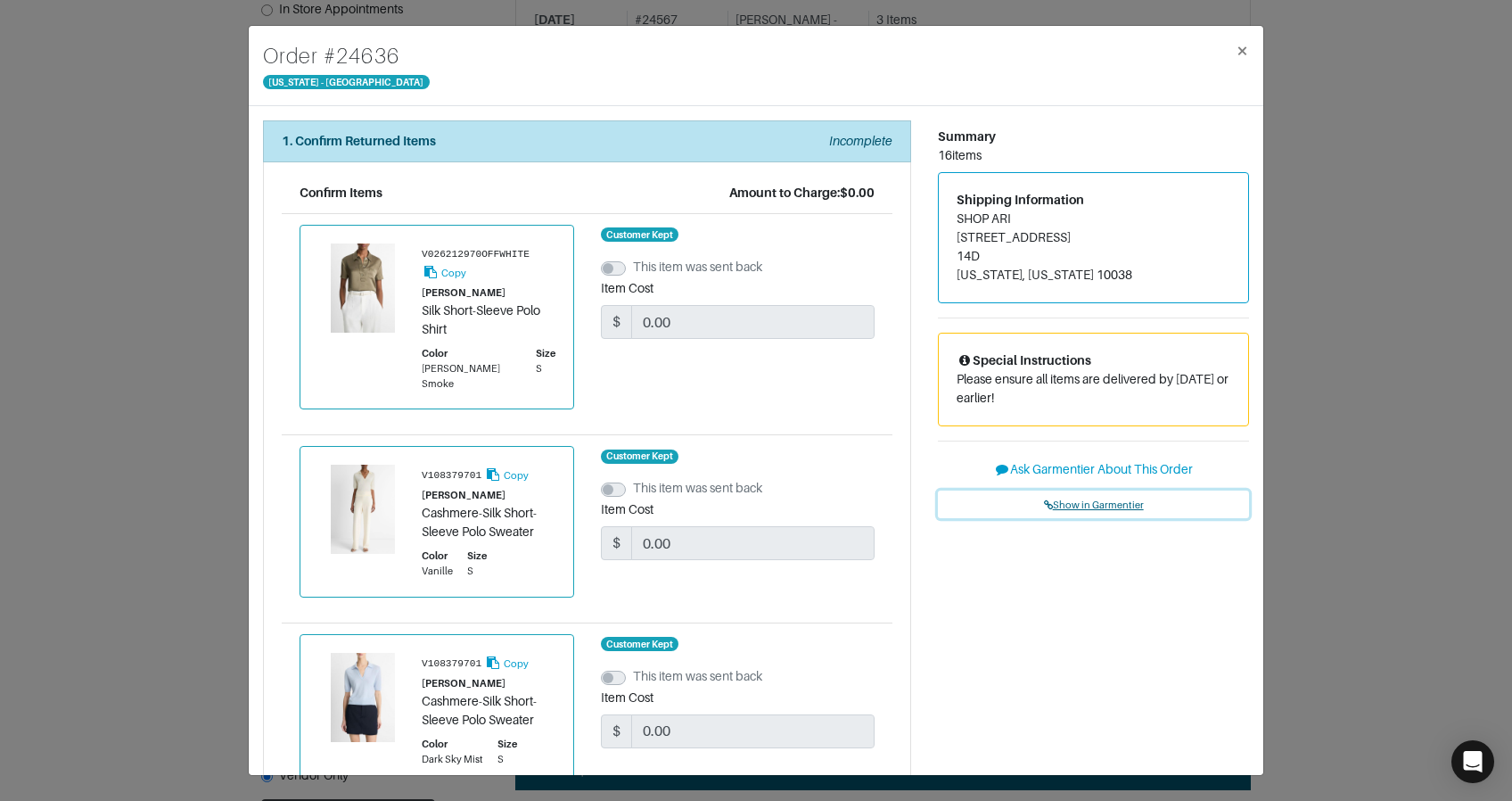
click at [1107, 503] on span "Show in Garmentier" at bounding box center [1094, 505] width 100 height 11
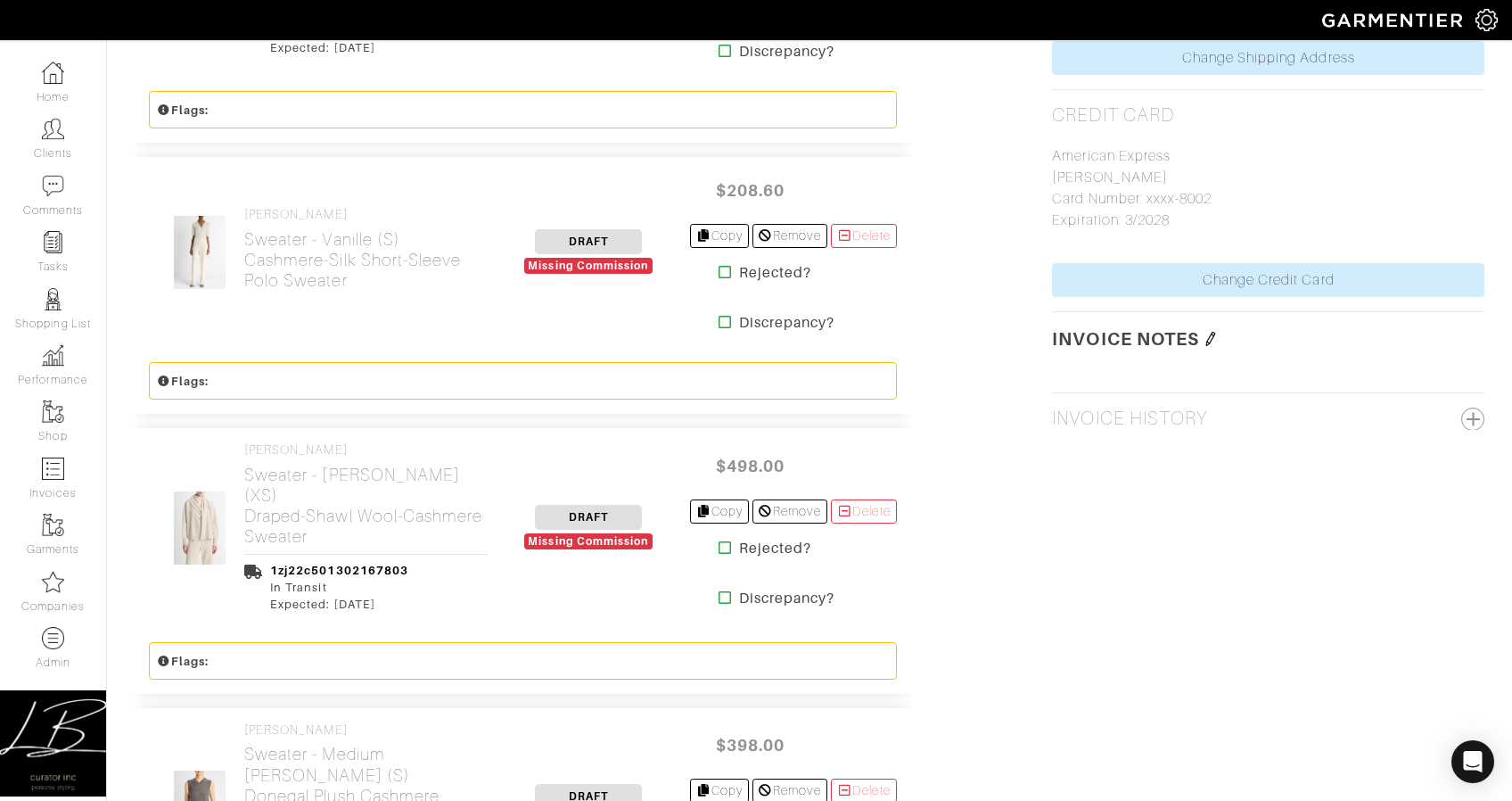
scroll to position [1993, 0]
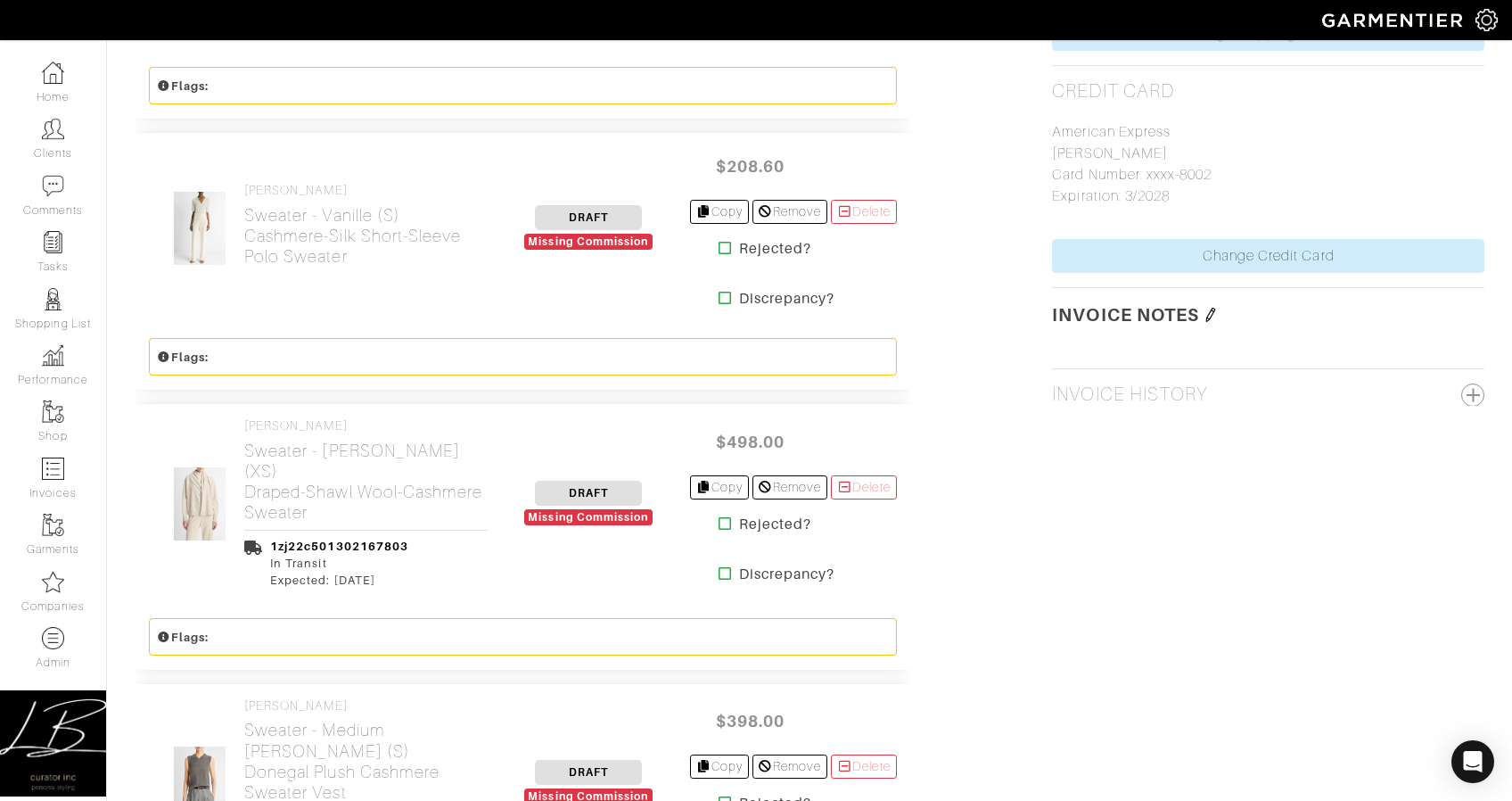
click at [451, 304] on div "[PERSON_NAME] Sweater - Vanille (S) Cashmere-Silk Short-Sleeve Polo Sweater DRA…" at bounding box center [522, 228] width 776 height 190
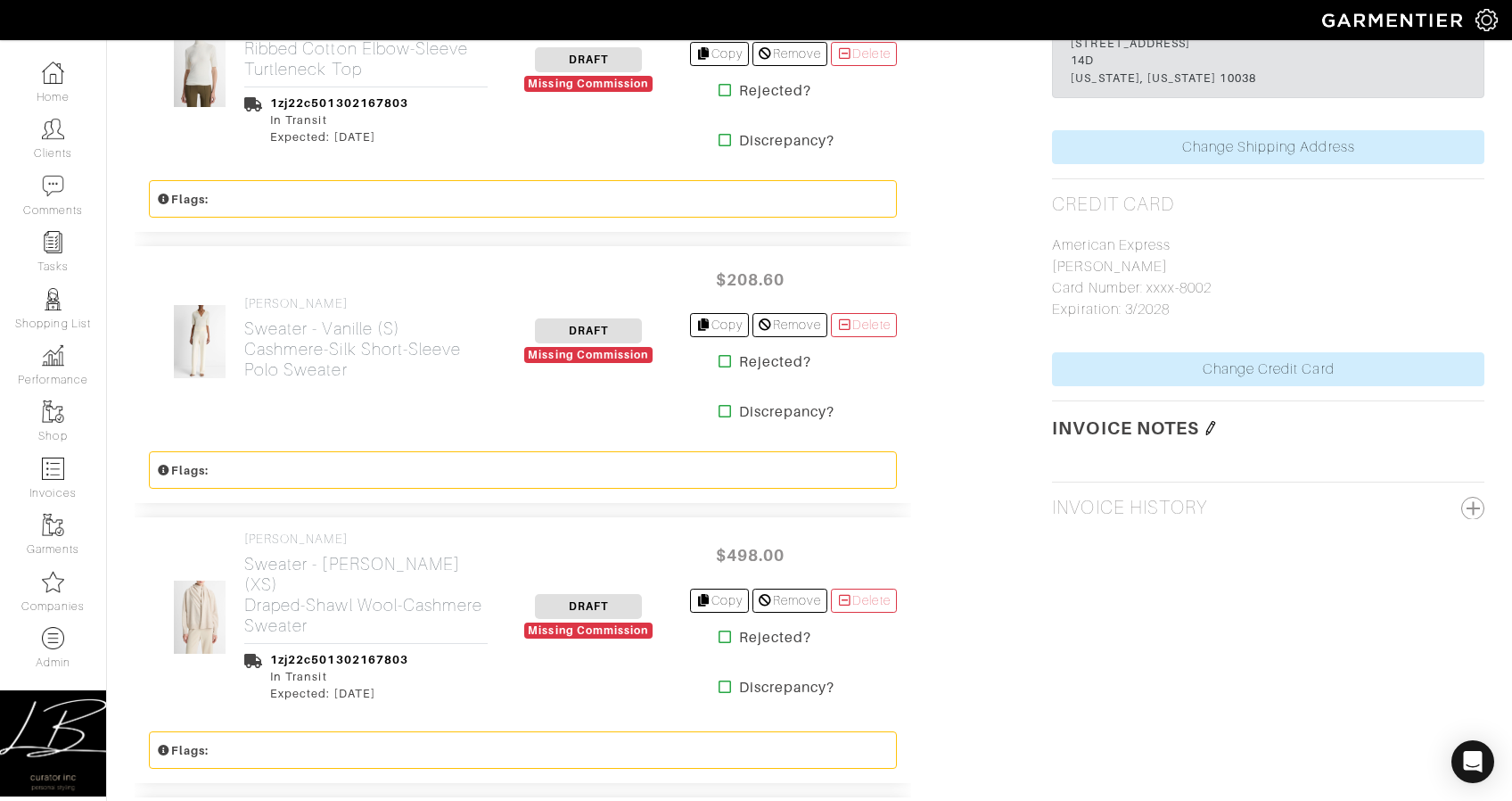
scroll to position [1847, 0]
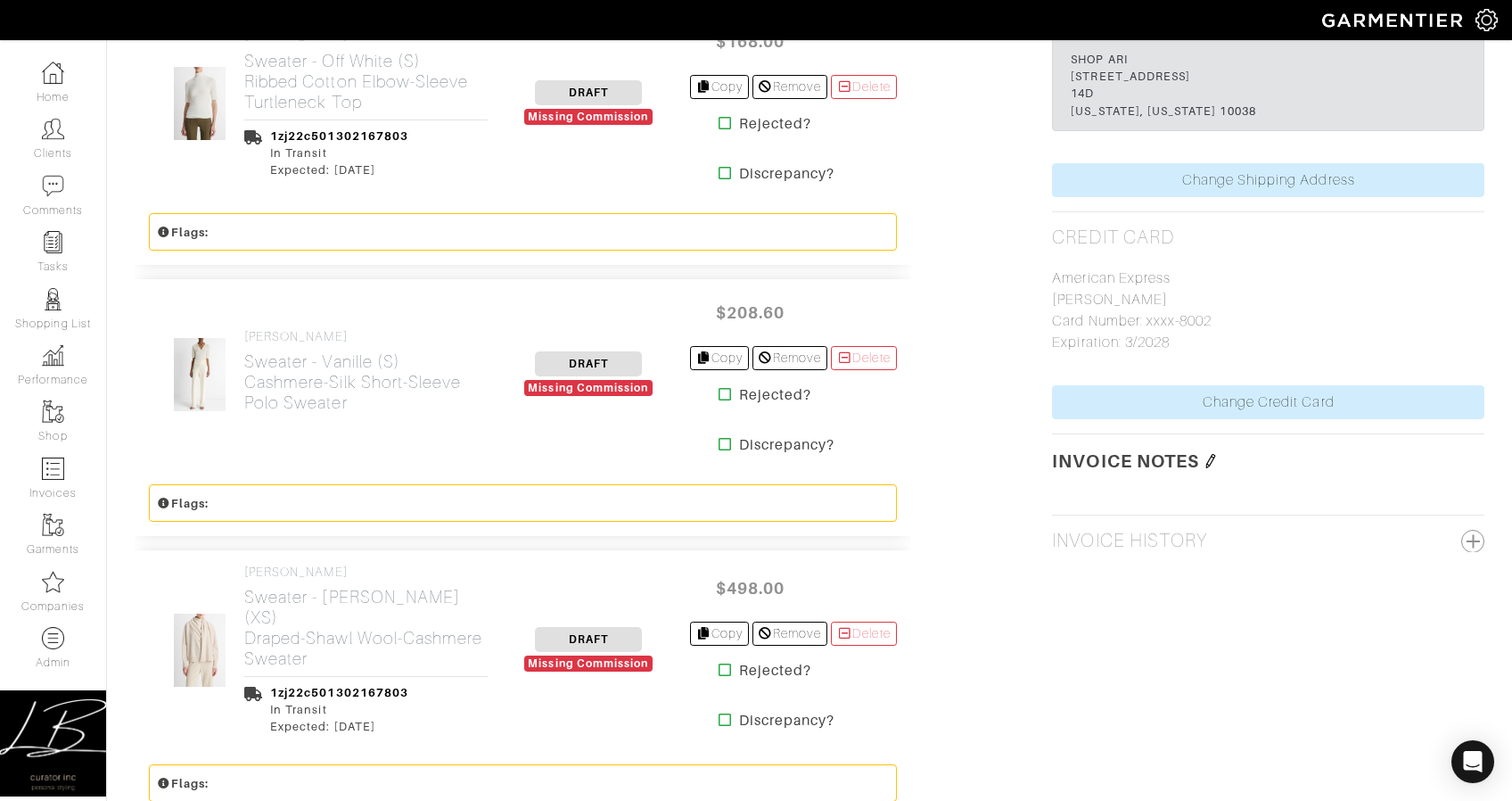
click at [434, 296] on div "[PERSON_NAME] Sweater - Vanille (S) Cashmere-Silk Short-Sleeve Polo Sweater DRA…" at bounding box center [522, 375] width 776 height 190
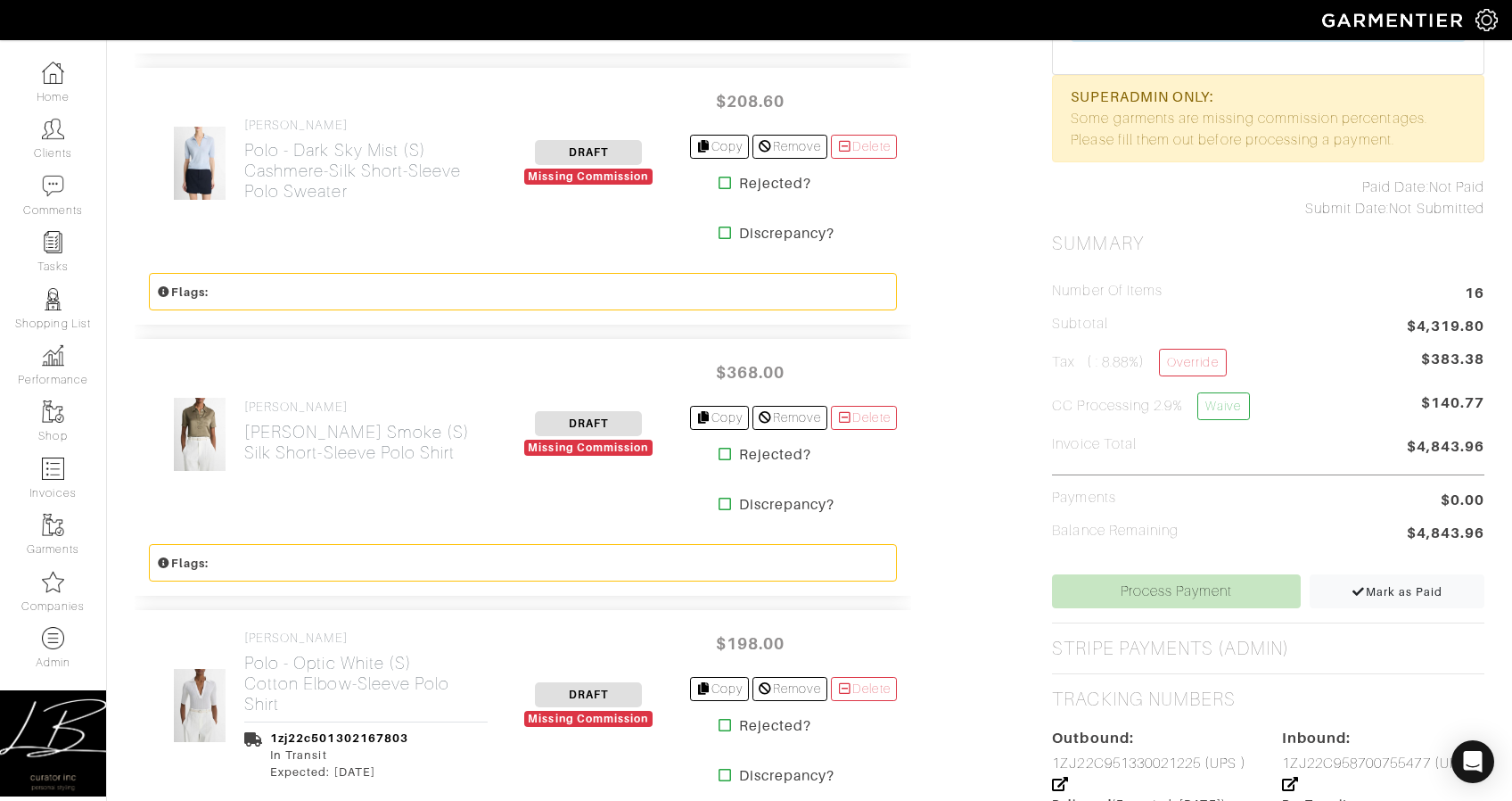
scroll to position [698, 0]
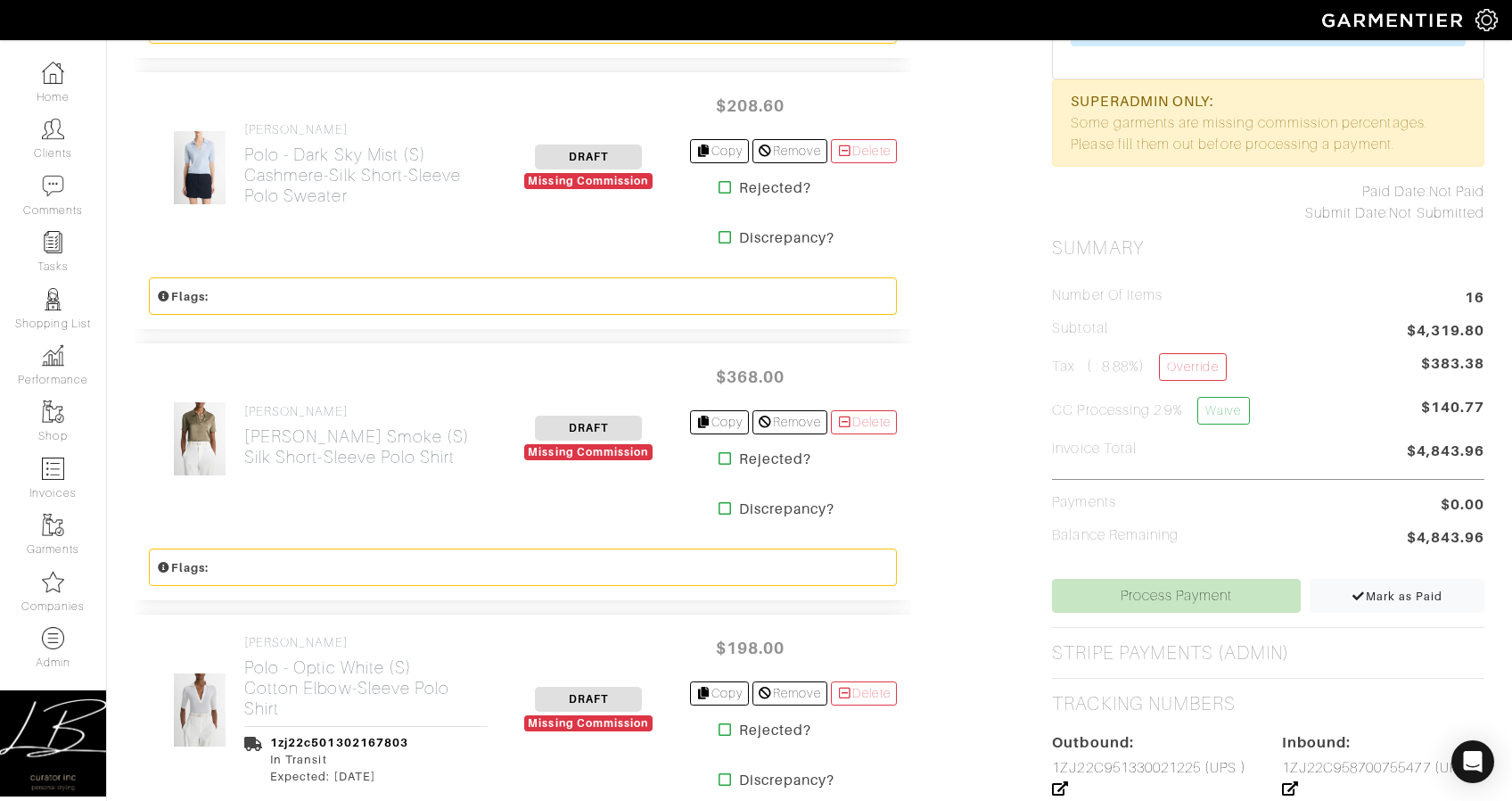
click at [443, 350] on div "[PERSON_NAME] Smoke (S) Silk Short-Sleeve Polo Shirt DRAFT Missing Commission $…" at bounding box center [522, 438] width 776 height 190
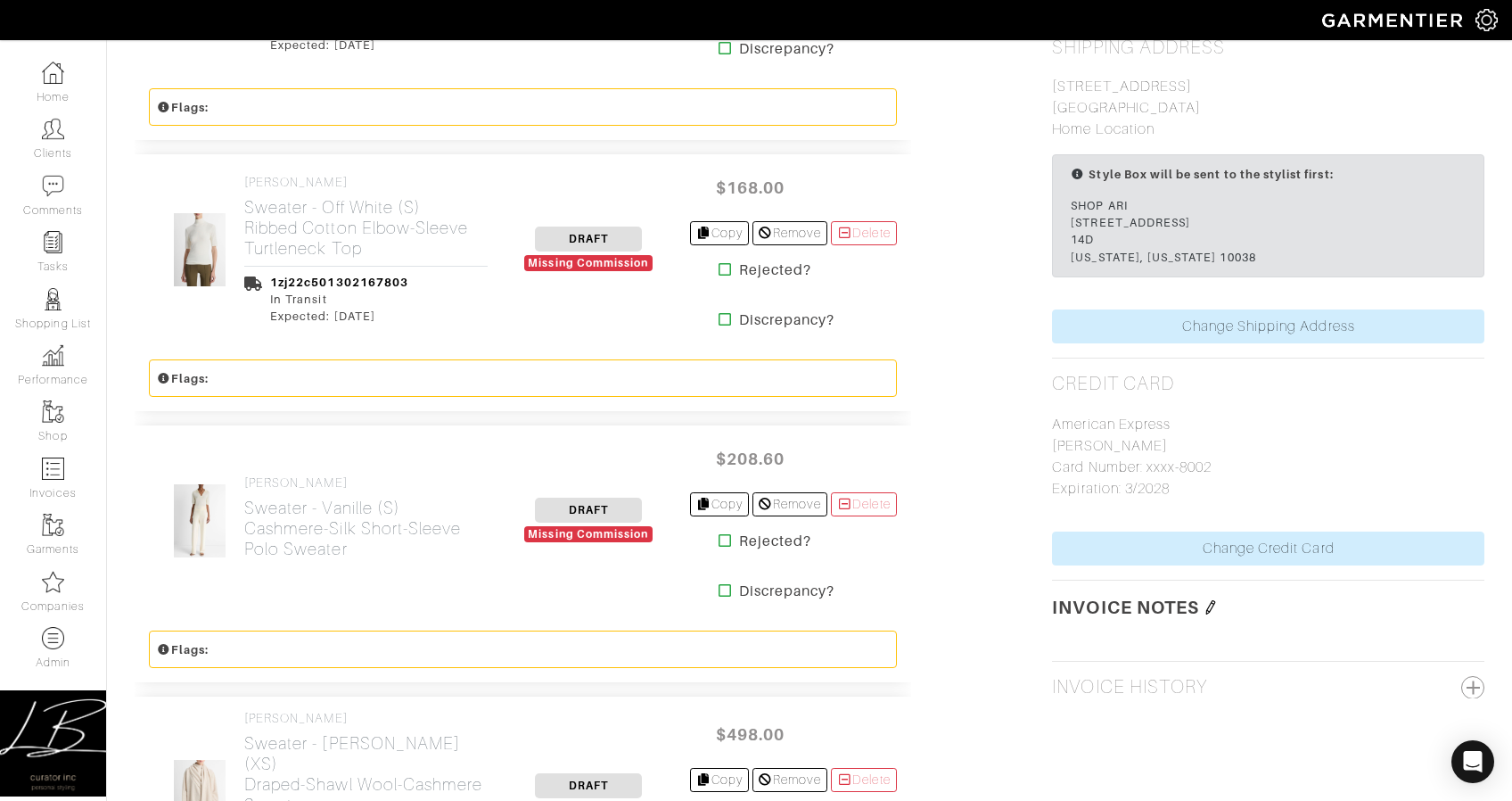
scroll to position [1705, 0]
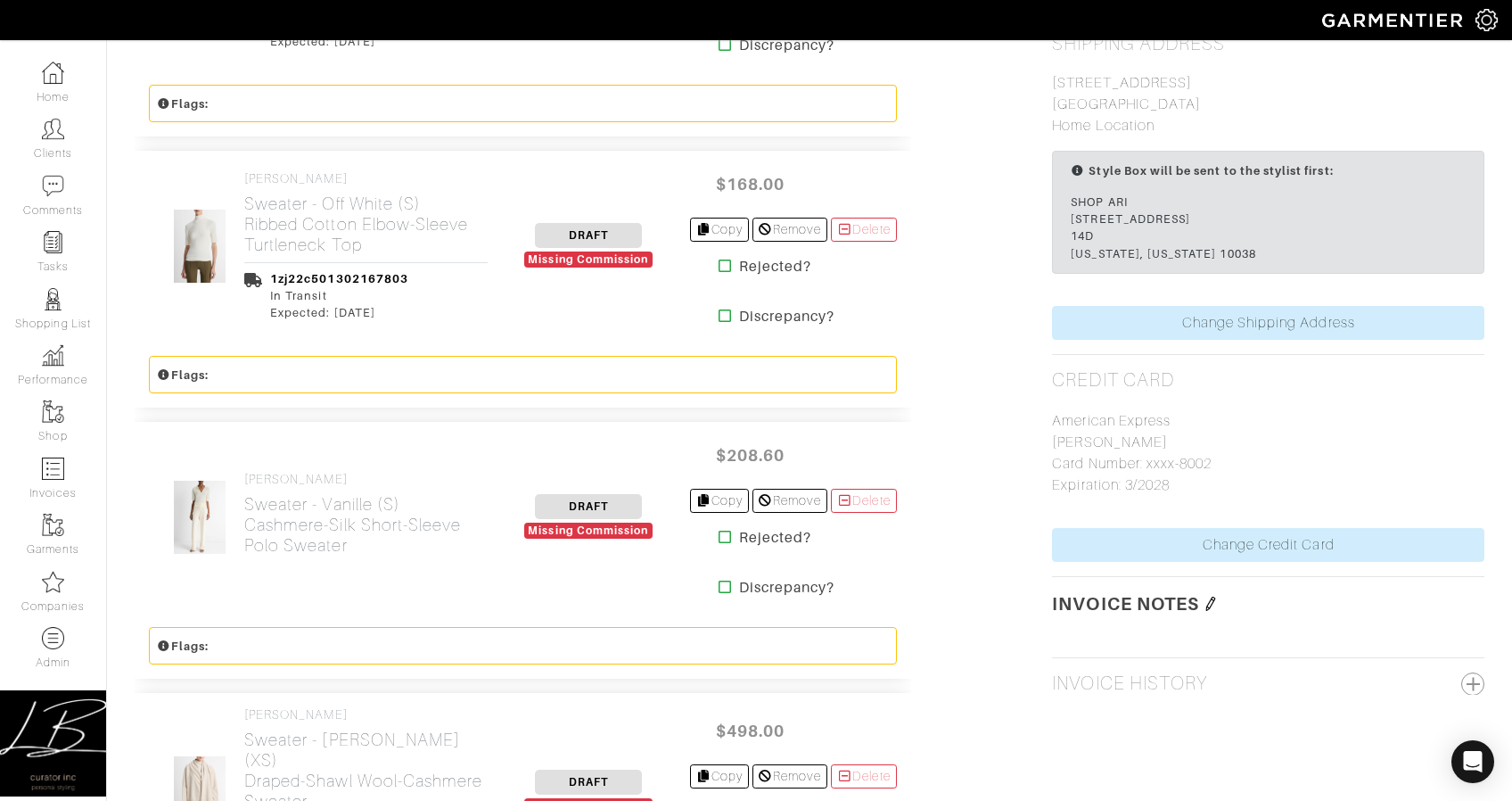
click at [323, 387] on div "Flags:" at bounding box center [522, 374] width 748 height 37
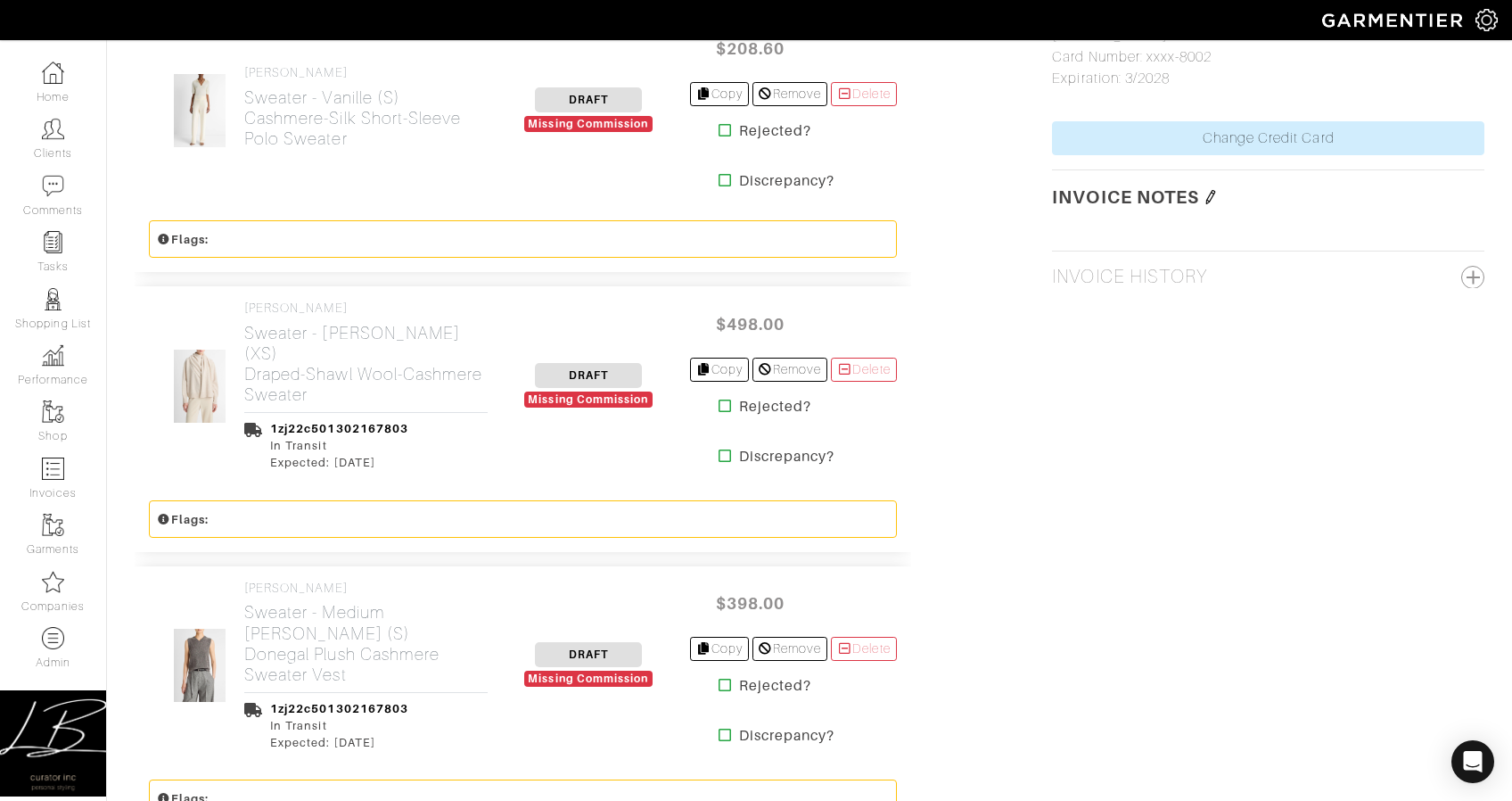
scroll to position [2126, 0]
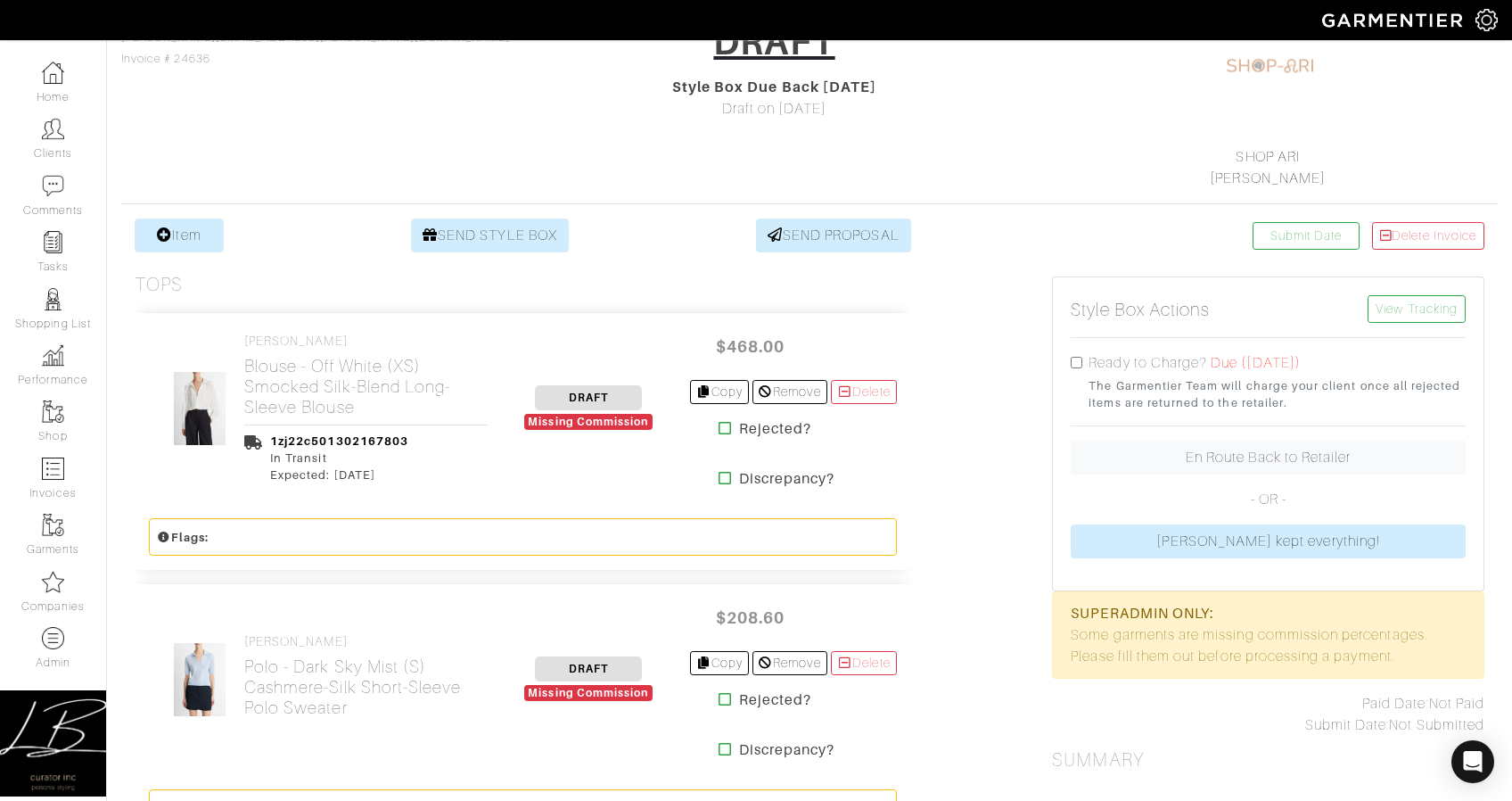
scroll to position [0, 0]
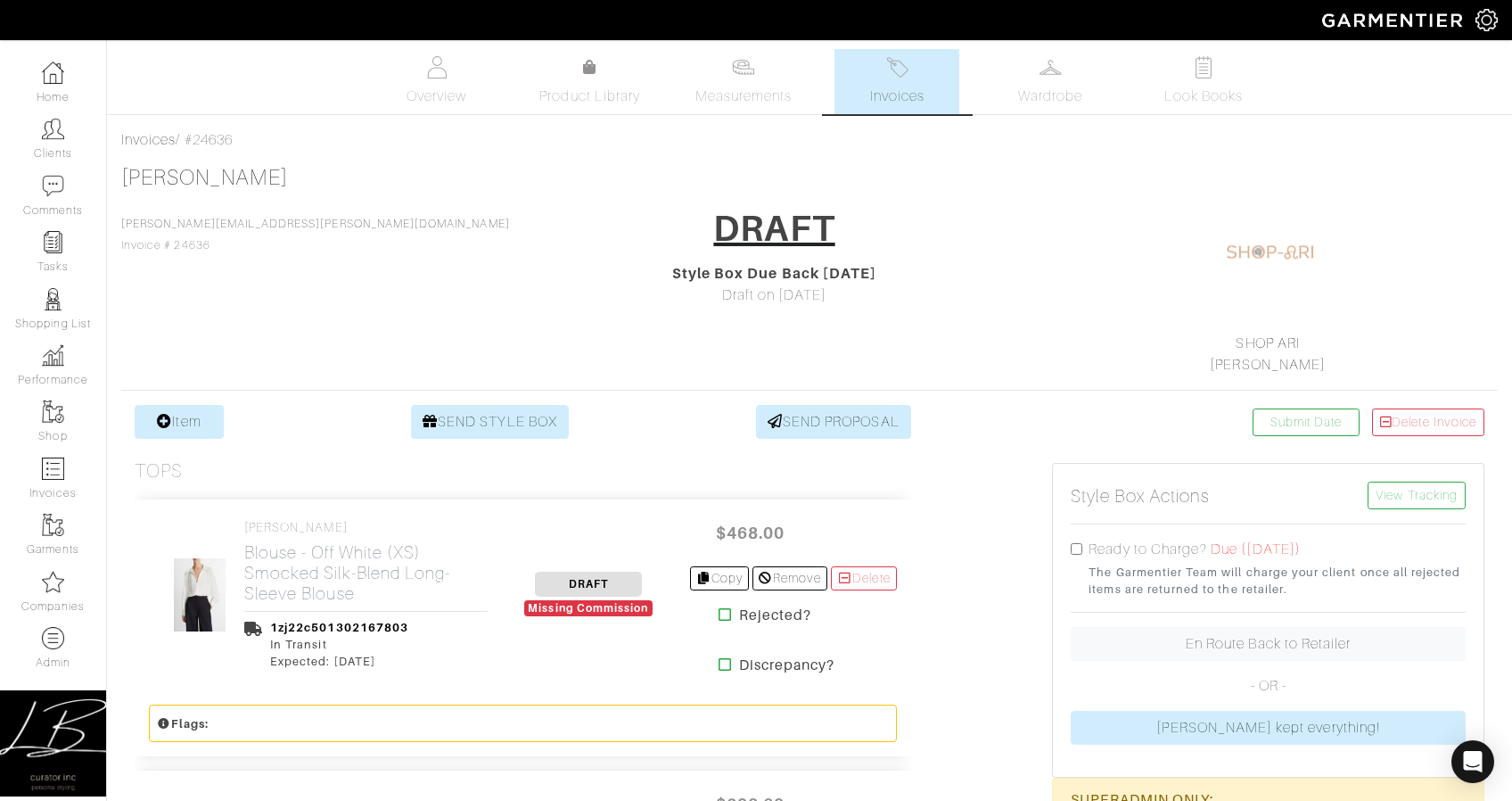
click at [906, 274] on div "[PERSON_NAME] [PERSON_NAME][EMAIL_ADDRESS][PERSON_NAME][DOMAIN_NAME] Invoice # …" at bounding box center [810, 270] width 1377 height 210
